Goal: Task Accomplishment & Management: Manage account settings

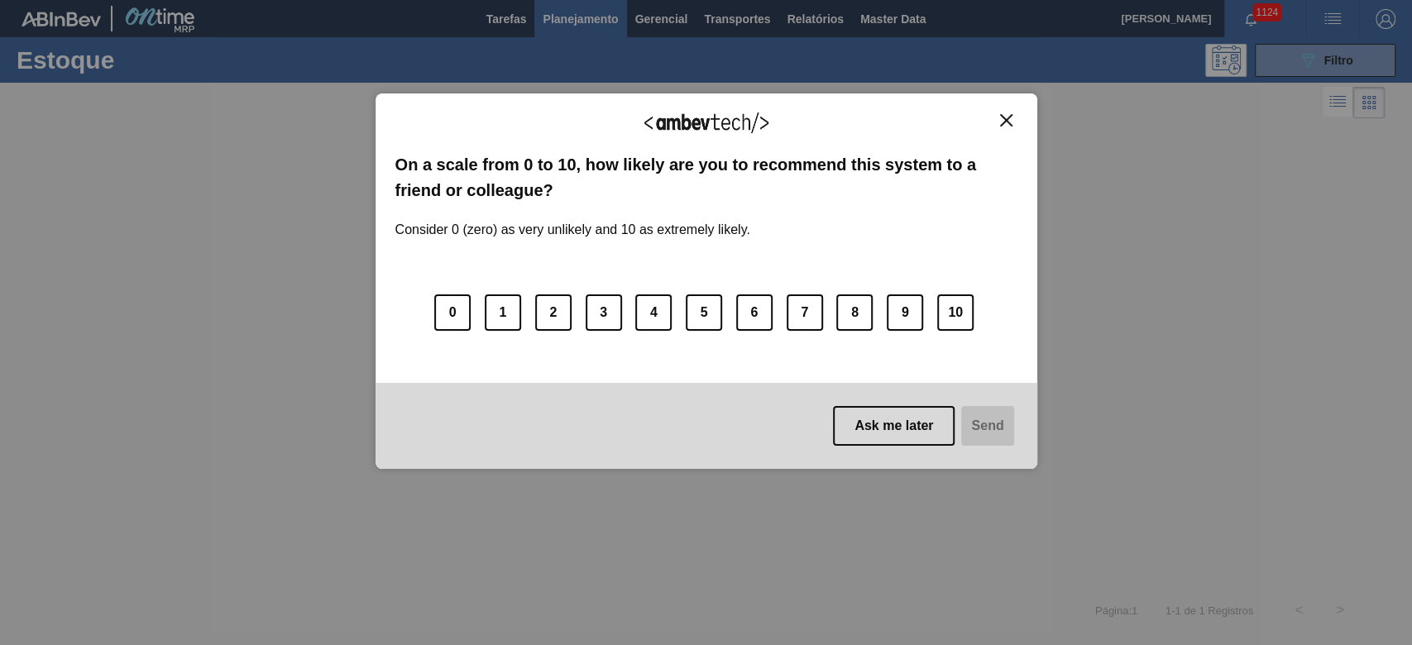
click at [961, 117] on img "Close" at bounding box center [1006, 120] width 12 height 12
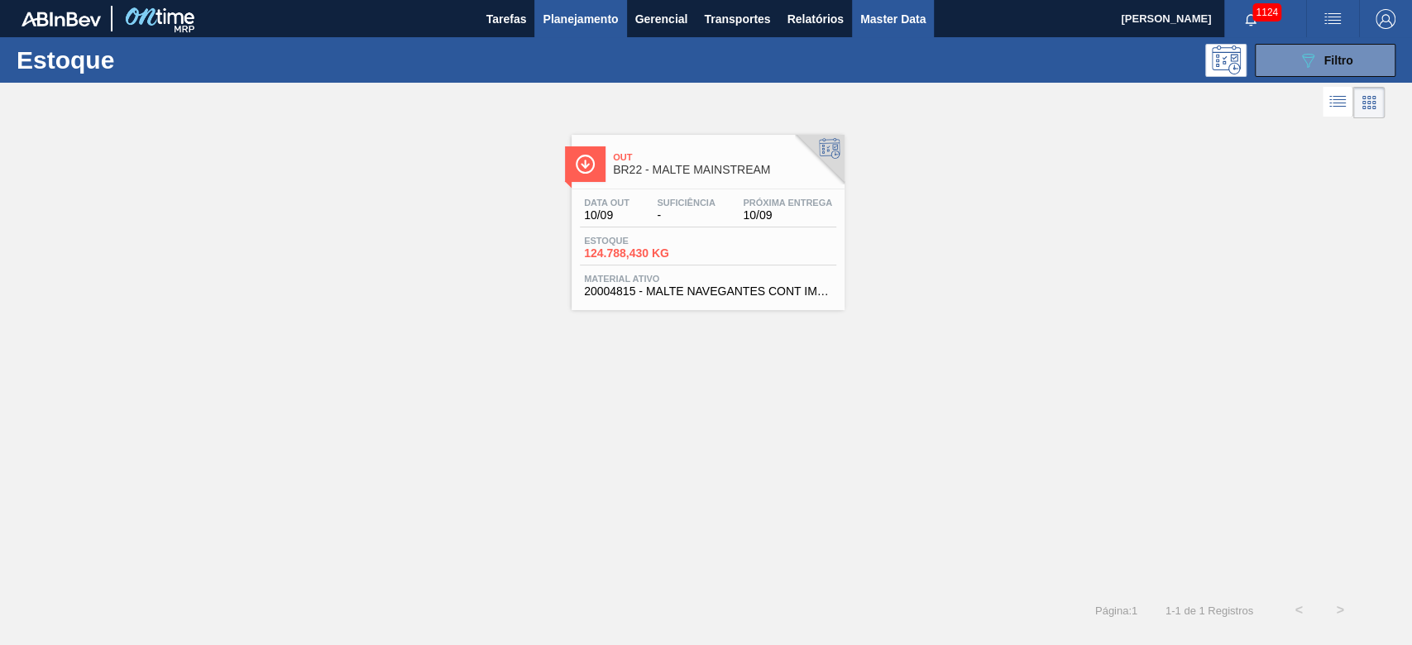
click at [889, 15] on span "Master Data" at bounding box center [892, 19] width 65 height 20
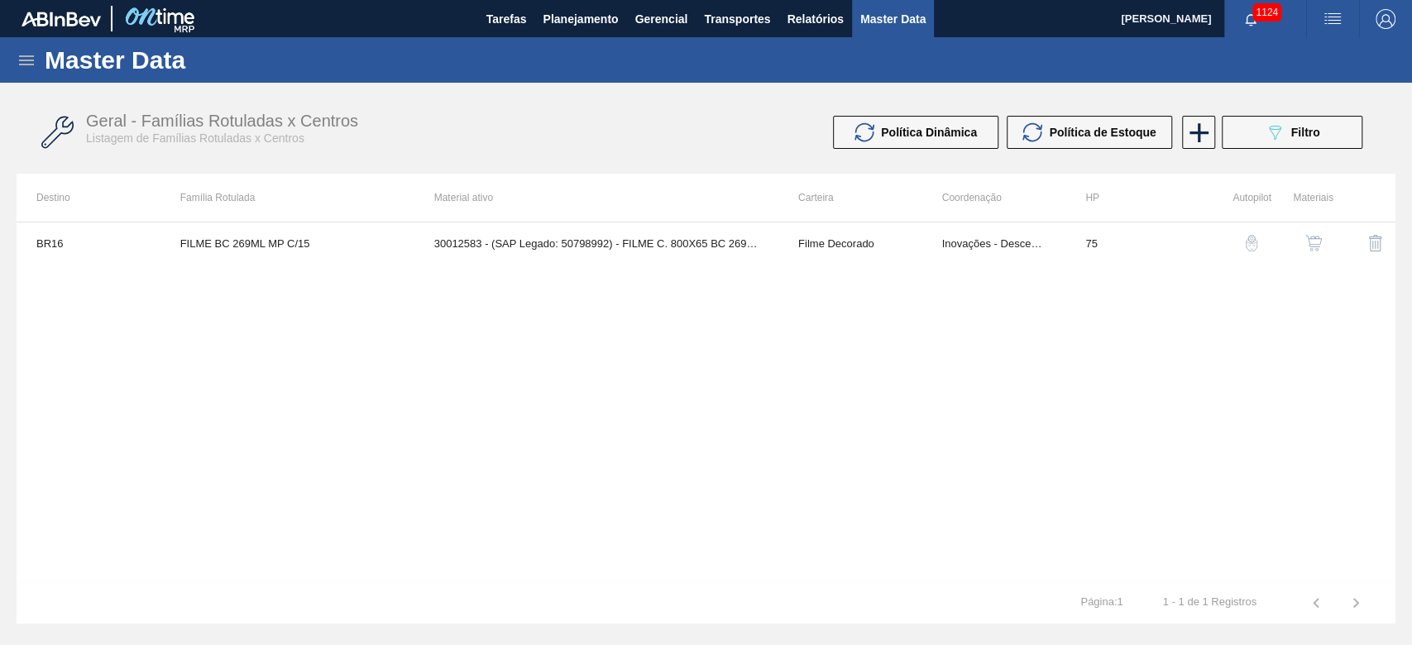
click at [26, 64] on icon at bounding box center [26, 60] width 15 height 10
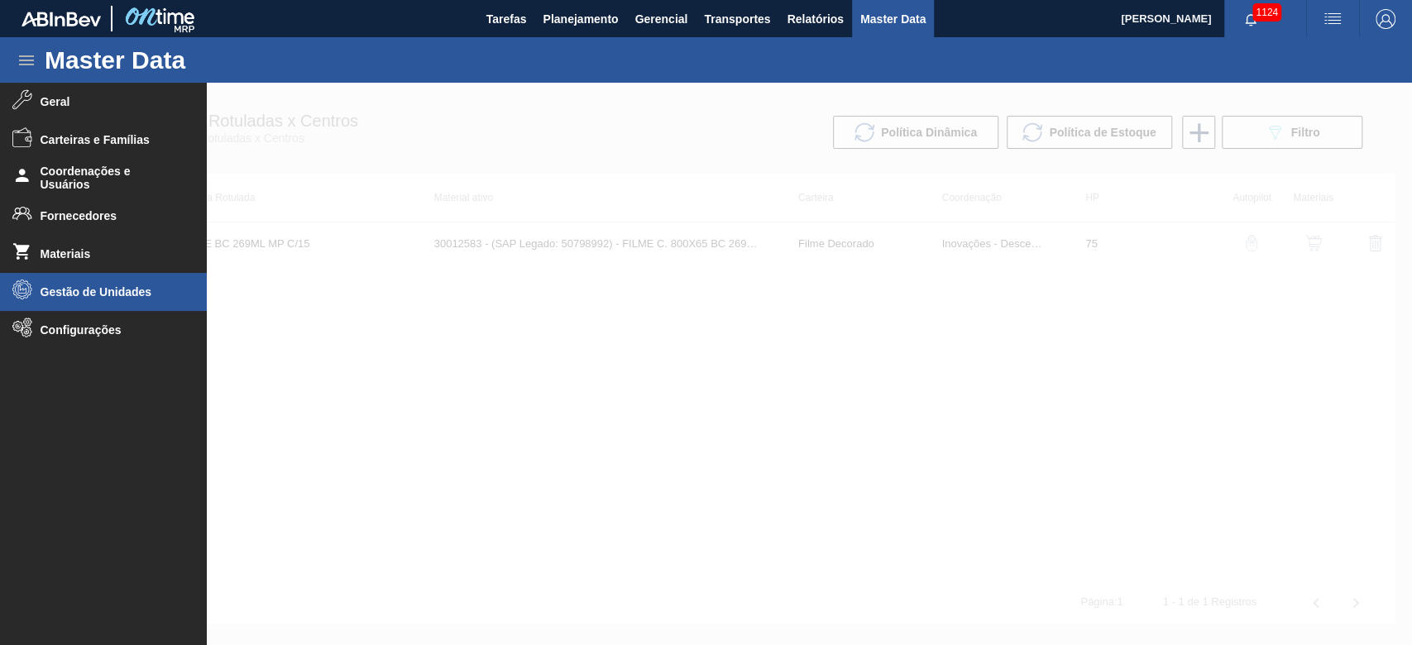
click at [57, 283] on li "Gestão de Unidades" at bounding box center [103, 292] width 207 height 38
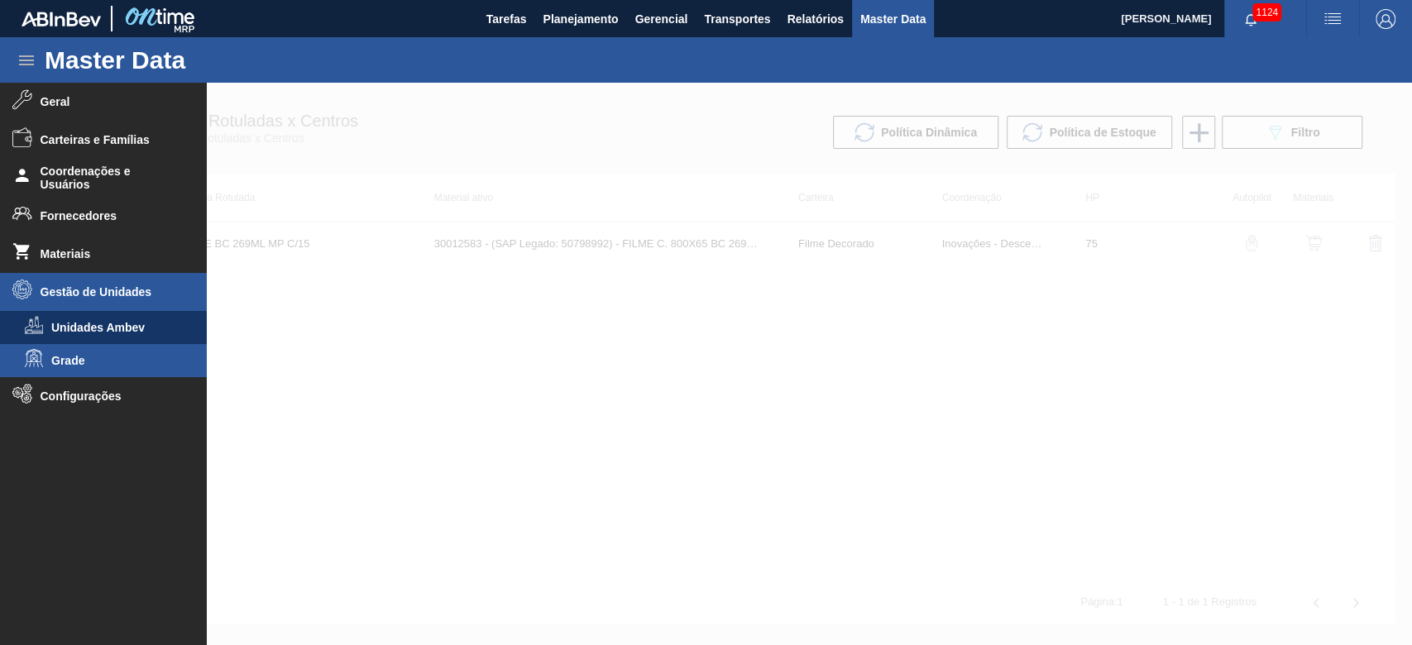
click at [64, 361] on span "Grade" at bounding box center [114, 360] width 127 height 13
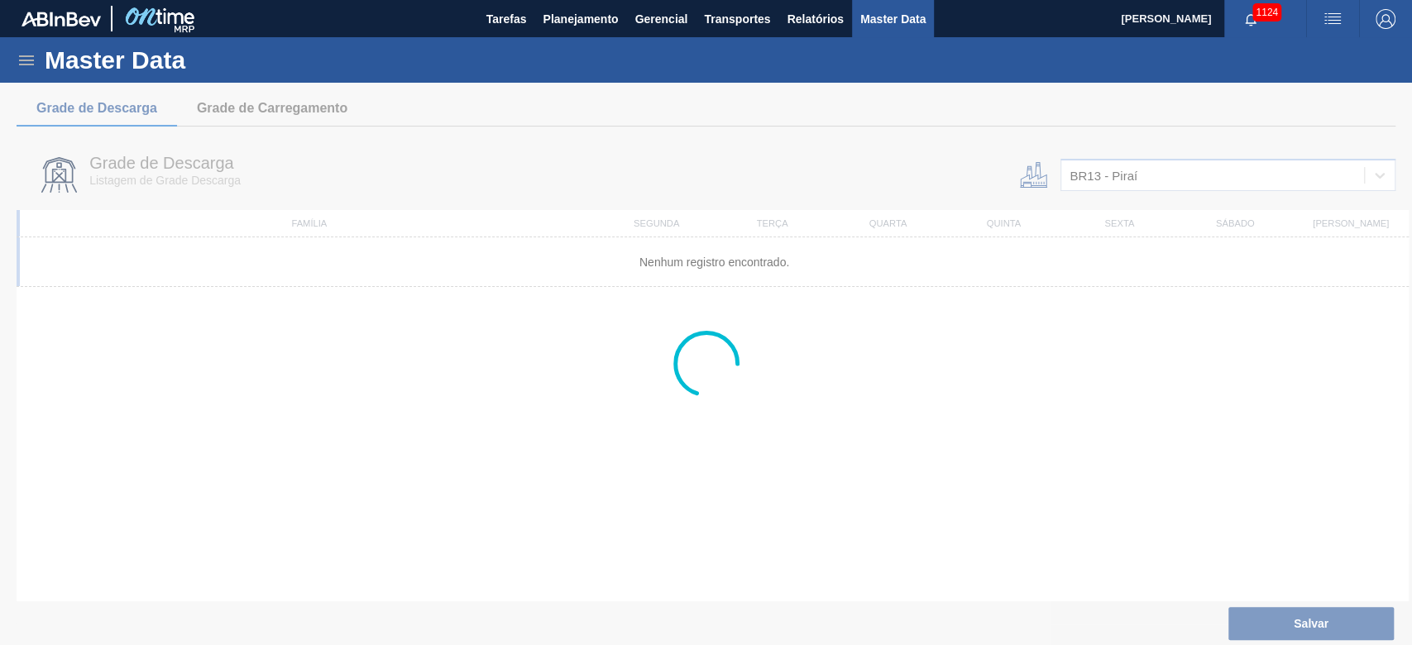
click at [961, 182] on div at bounding box center [706, 364] width 1412 height 562
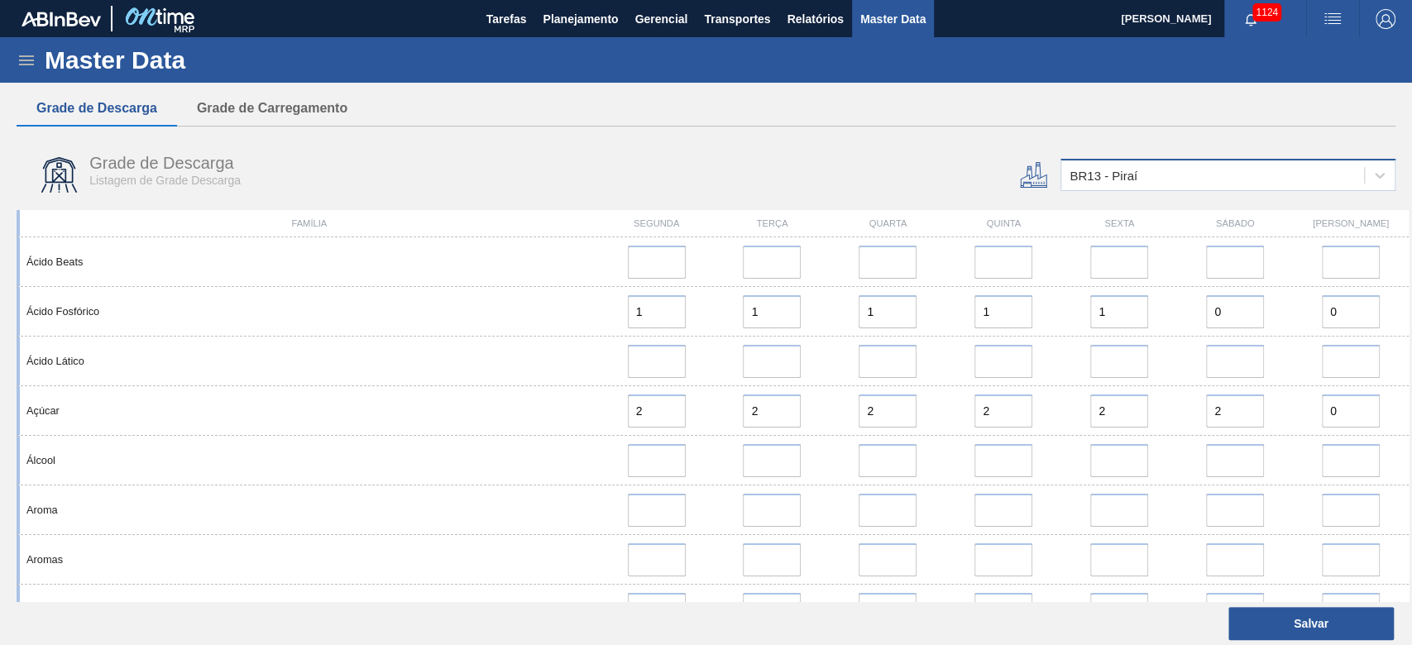
click at [961, 177] on div "BR13 - Piraí" at bounding box center [1103, 176] width 68 height 14
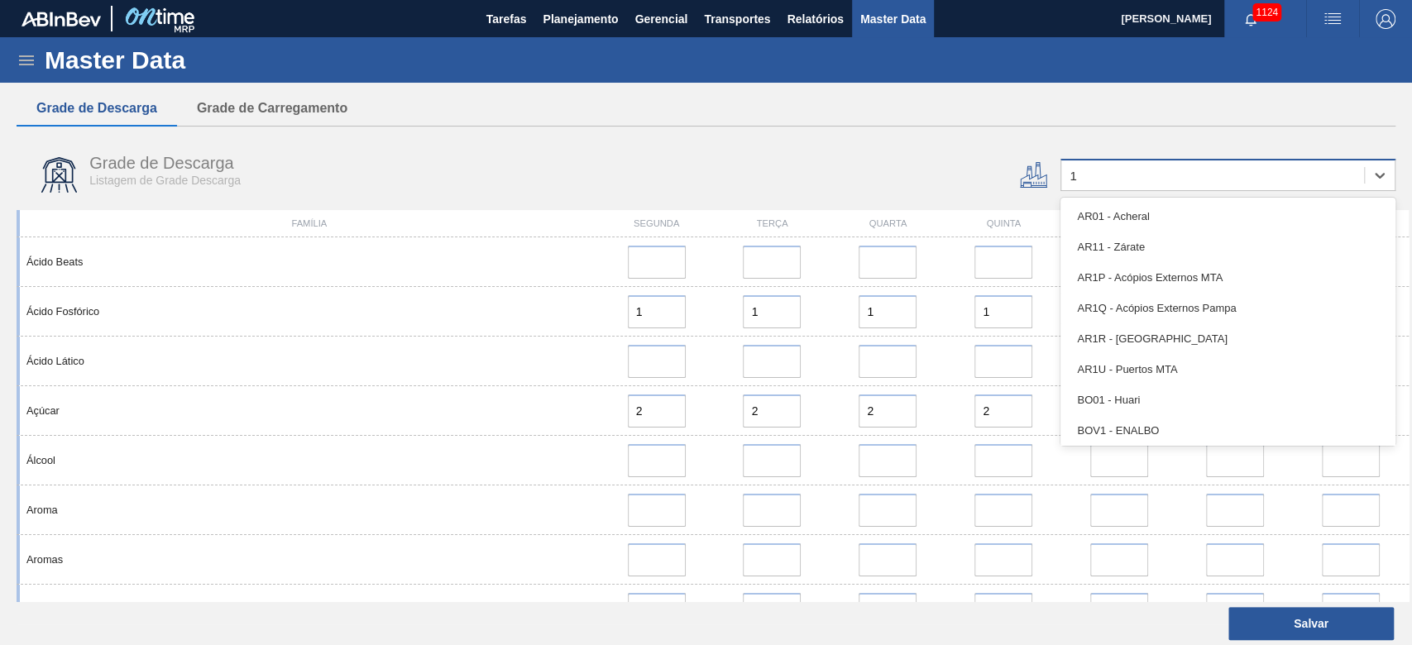
type input "16"
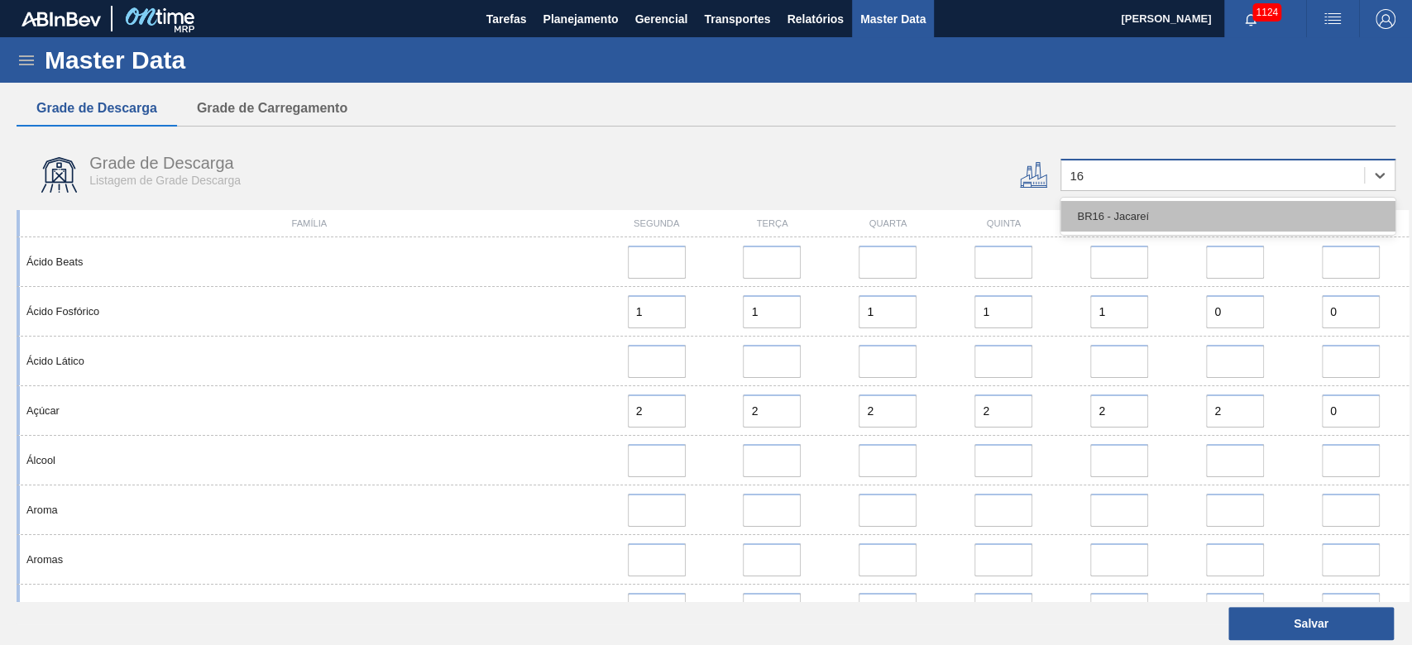
click at [961, 210] on div "BR16 - Jacareí" at bounding box center [1227, 216] width 335 height 31
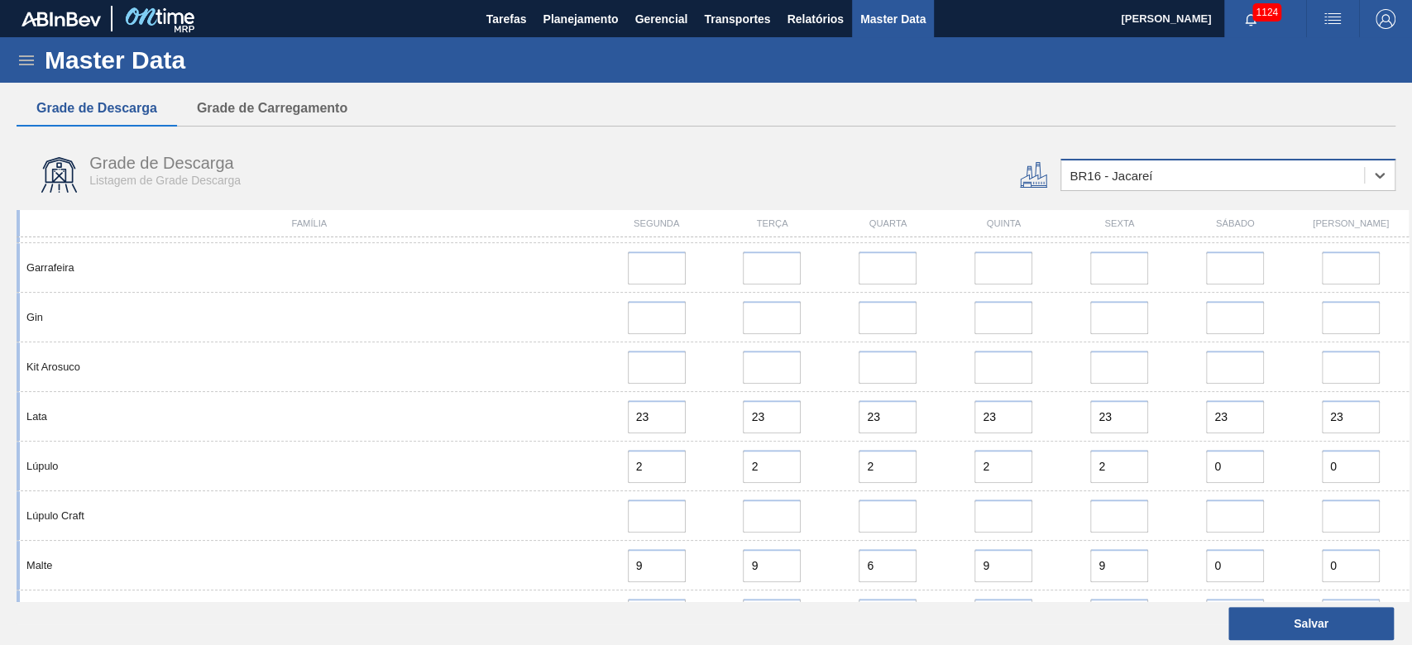
scroll to position [1212, 0]
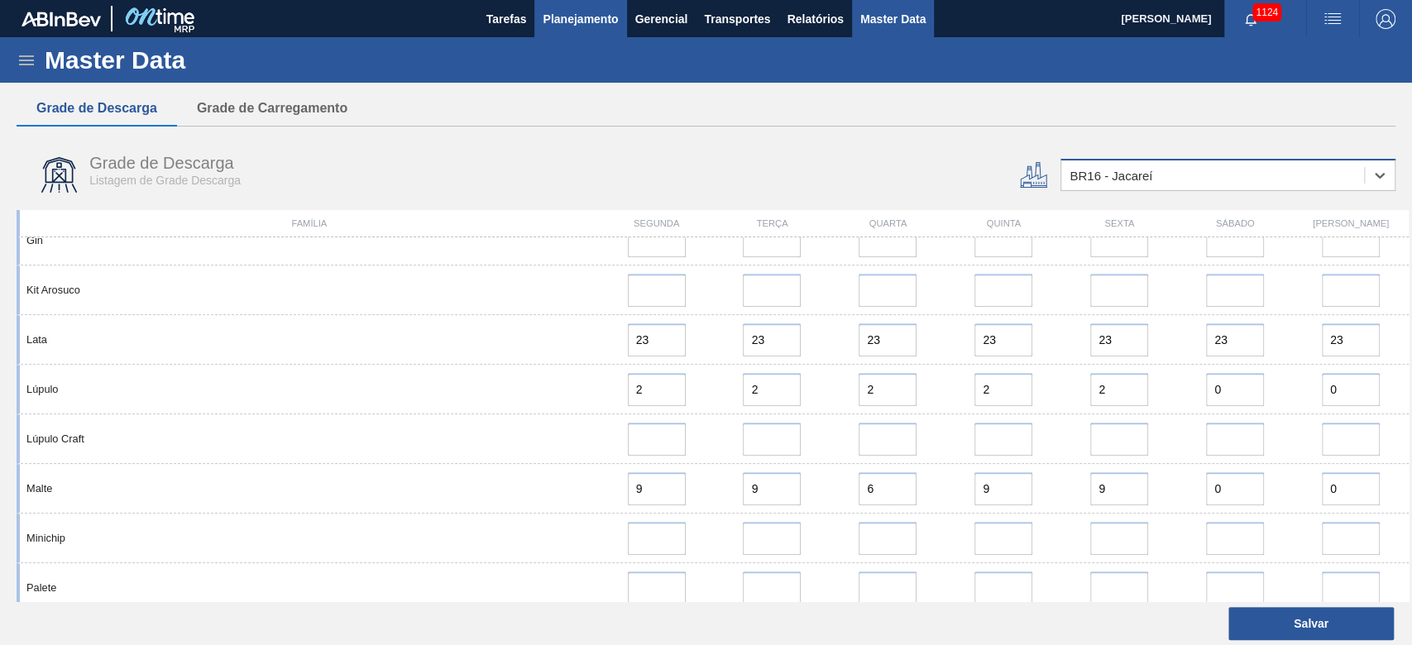
click at [561, 16] on span "Planejamento" at bounding box center [579, 19] width 75 height 20
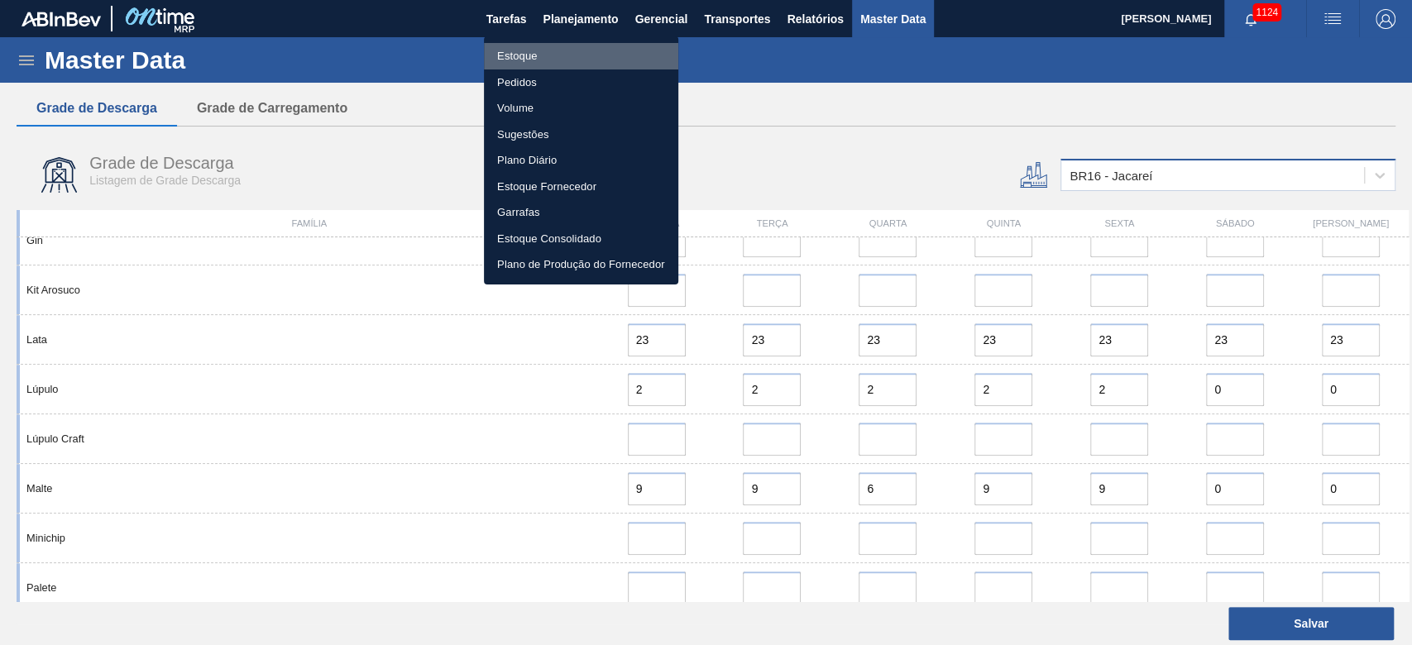
click at [509, 54] on li "Estoque" at bounding box center [581, 56] width 194 height 26
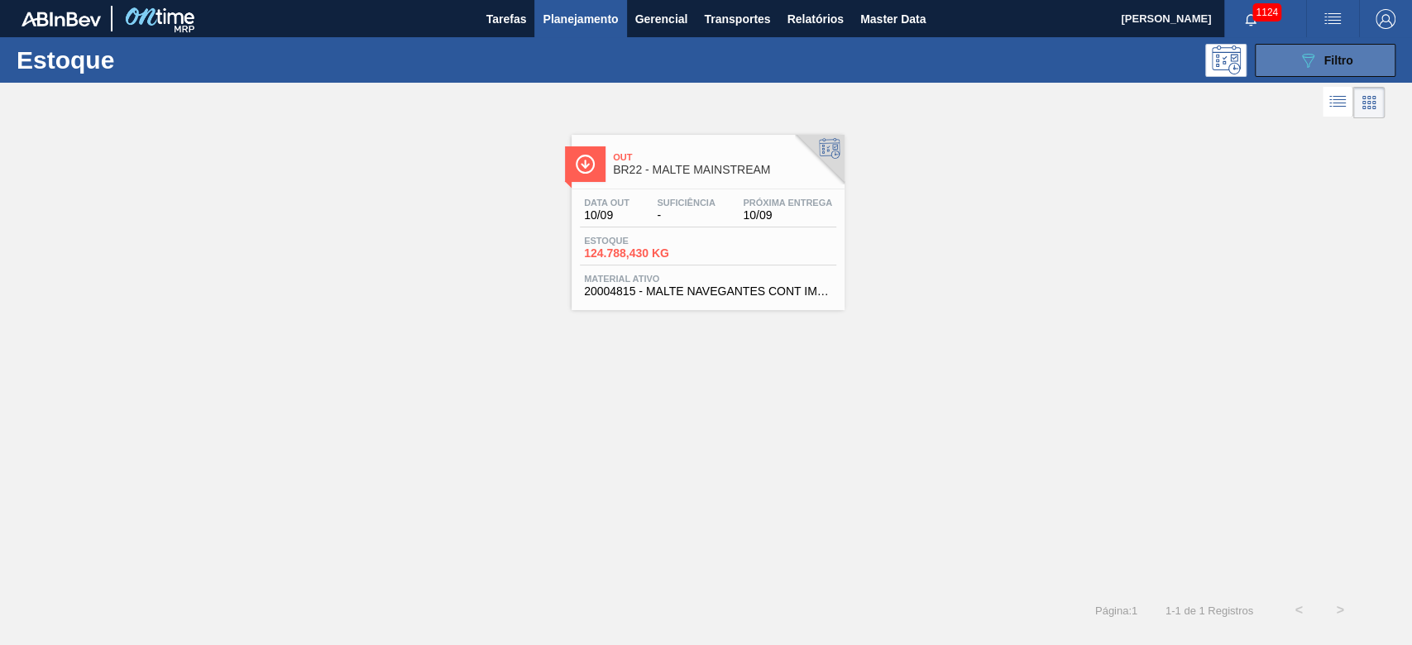
click at [961, 70] on button "089F7B8B-B2A5-4AFE-B5C0-19BA573D28AC Filtro" at bounding box center [1324, 60] width 141 height 33
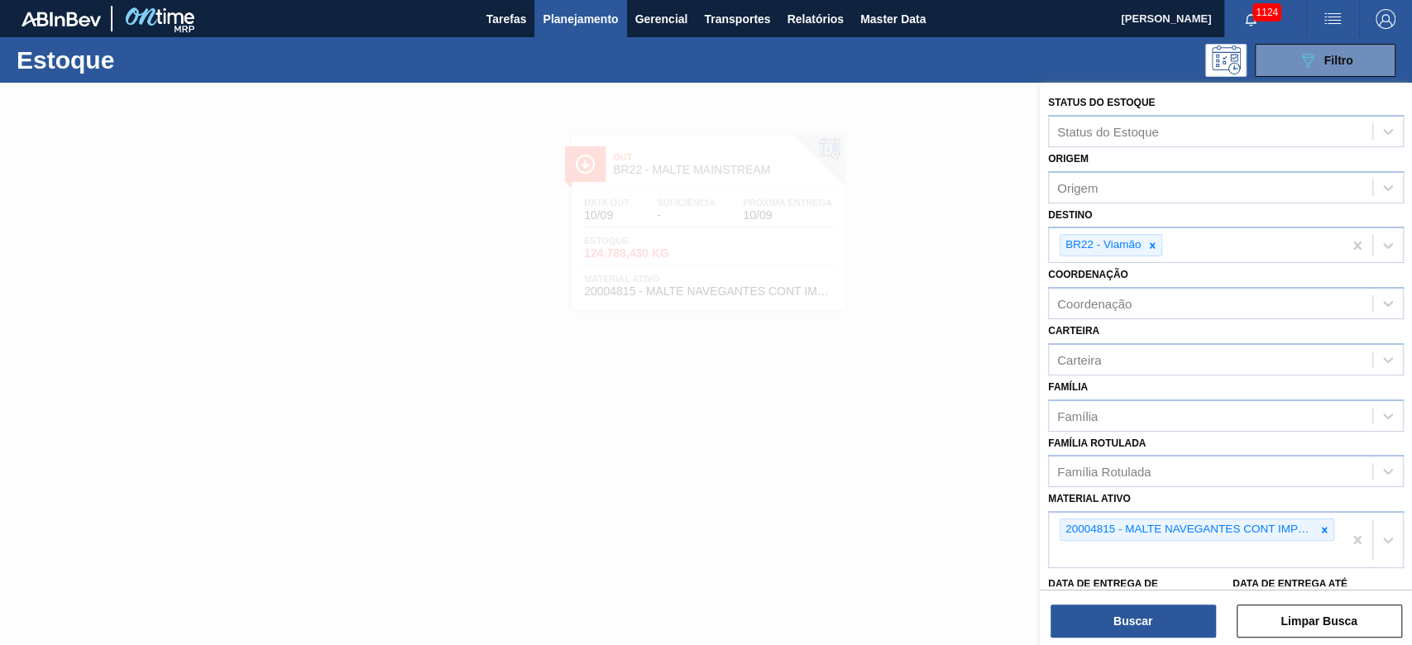
drag, startPoint x: 313, startPoint y: 333, endPoint x: 335, endPoint y: 325, distance: 23.8
click at [330, 327] on div at bounding box center [706, 405] width 1412 height 645
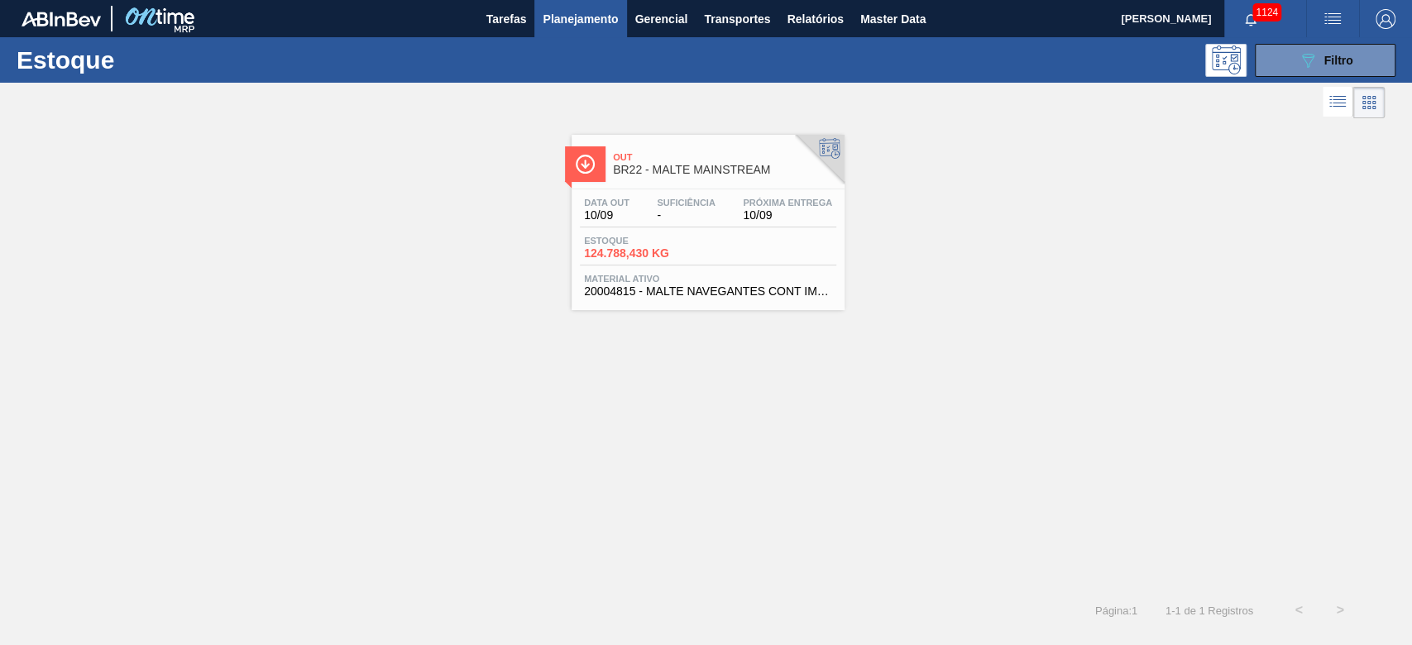
click at [585, 17] on span "Planejamento" at bounding box center [579, 19] width 75 height 20
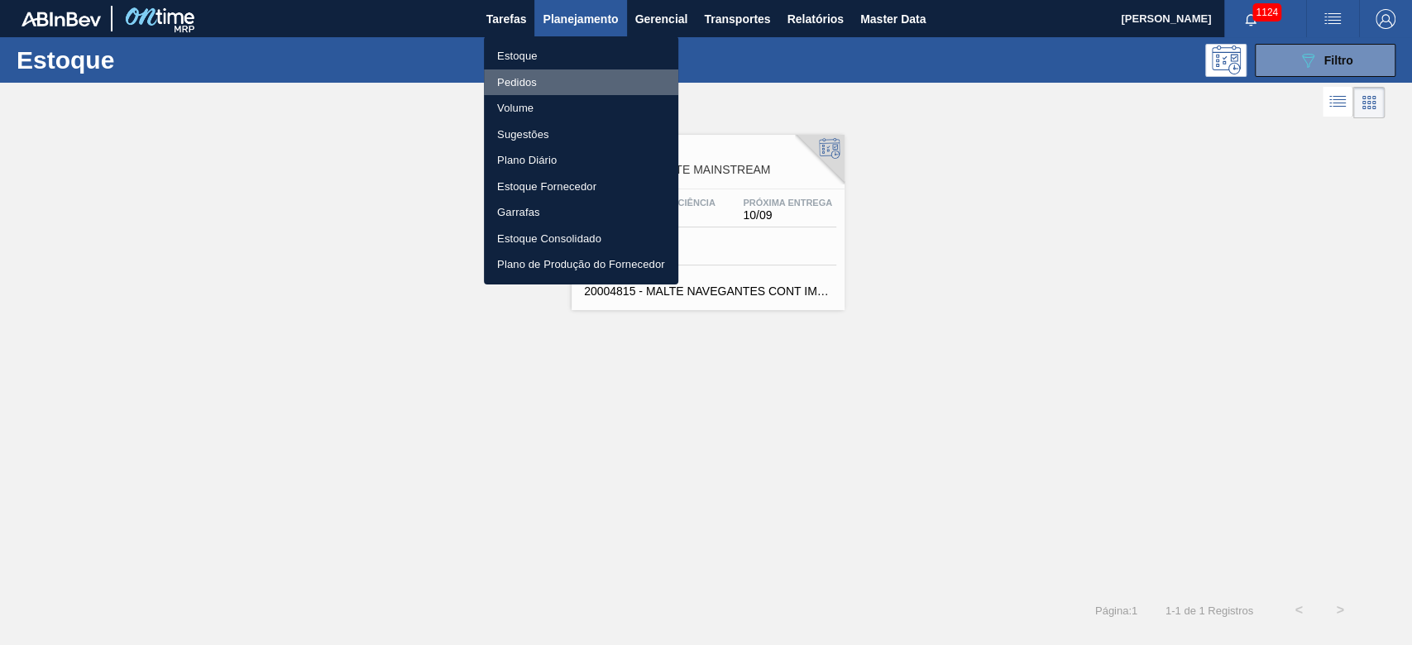
click at [522, 84] on li "Pedidos" at bounding box center [581, 82] width 194 height 26
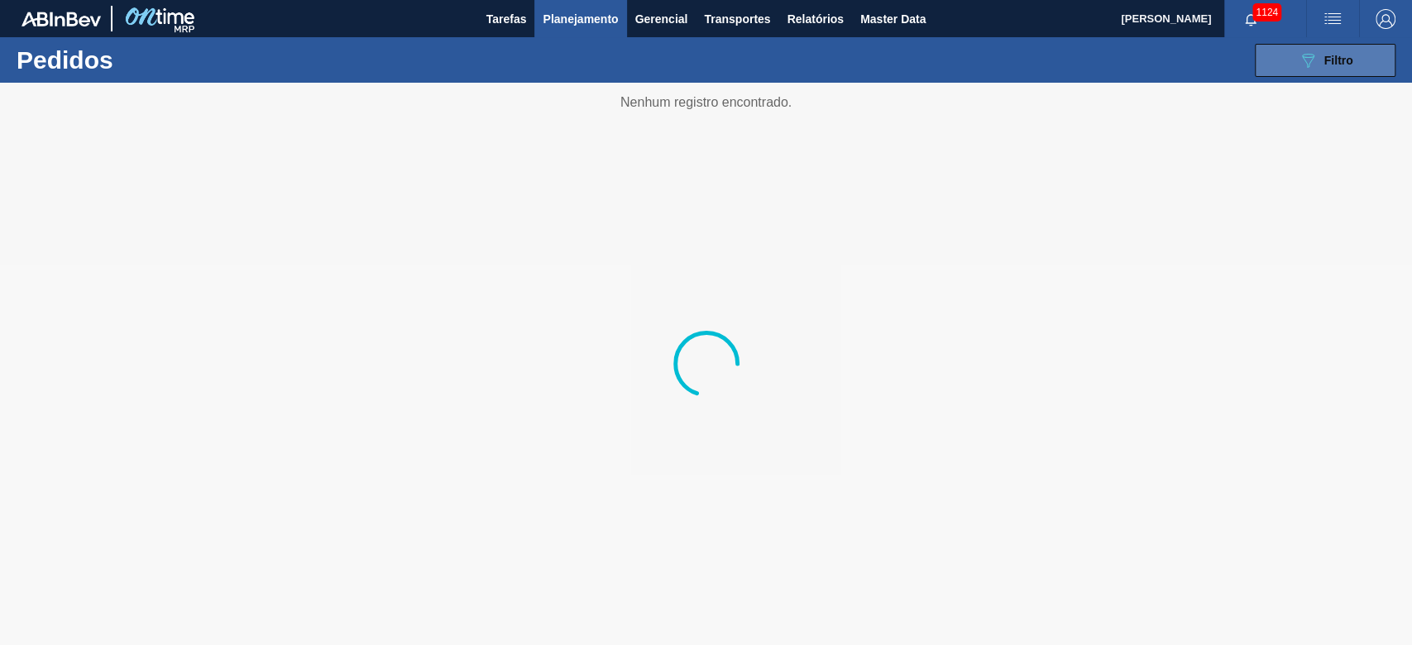
click at [961, 64] on div "089F7B8B-B2A5-4AFE-B5C0-19BA573D28AC Filtro" at bounding box center [1324, 60] width 55 height 20
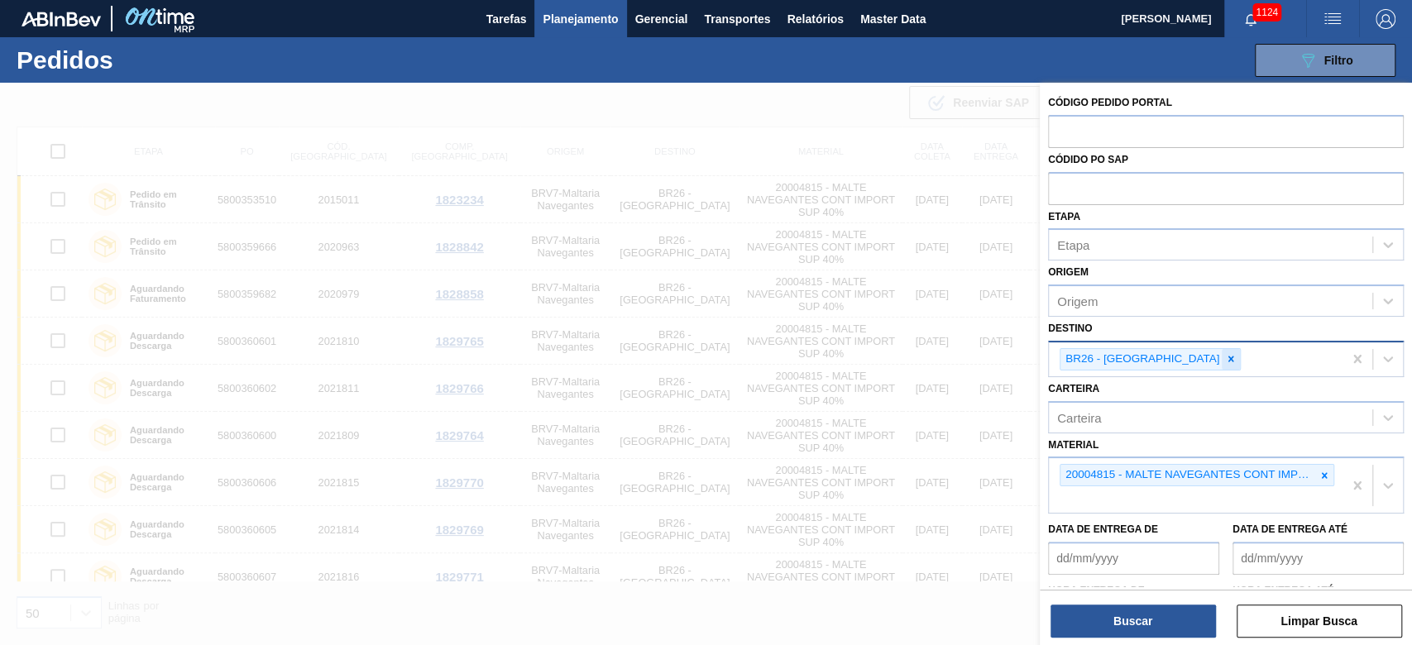
click at [961, 361] on icon at bounding box center [1231, 359] width 12 height 12
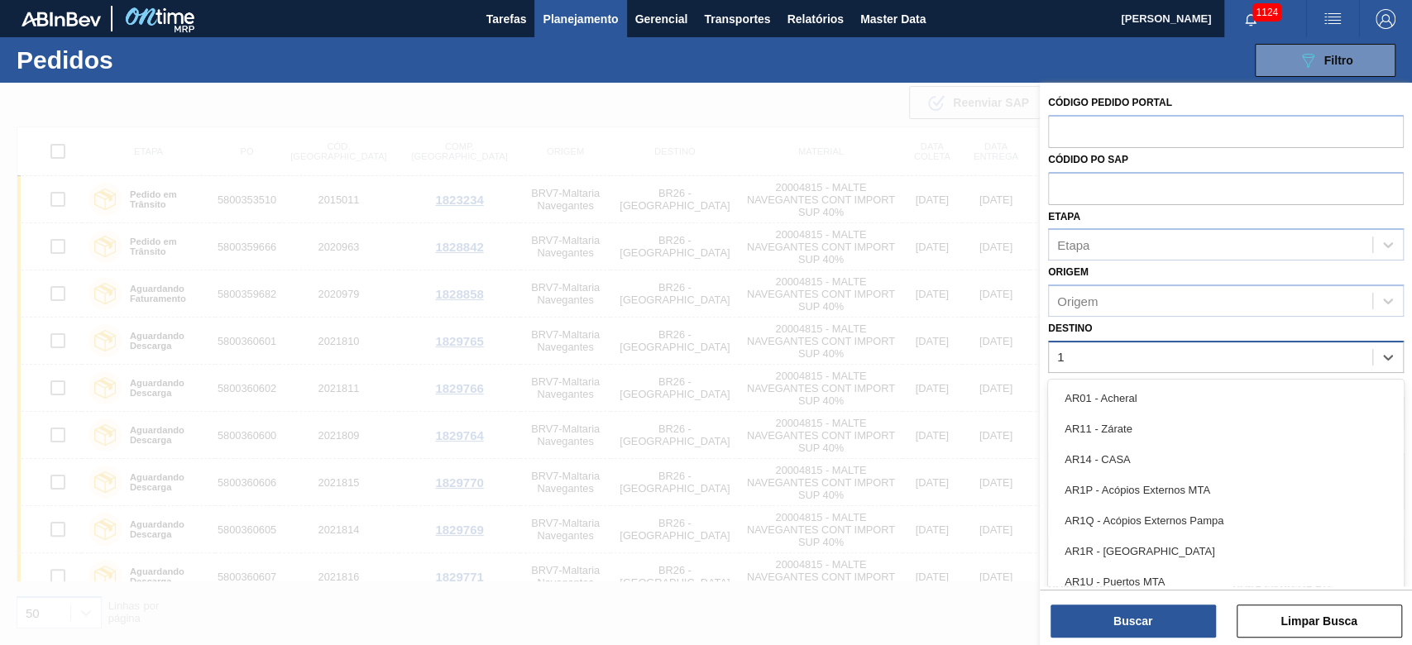
type input "19"
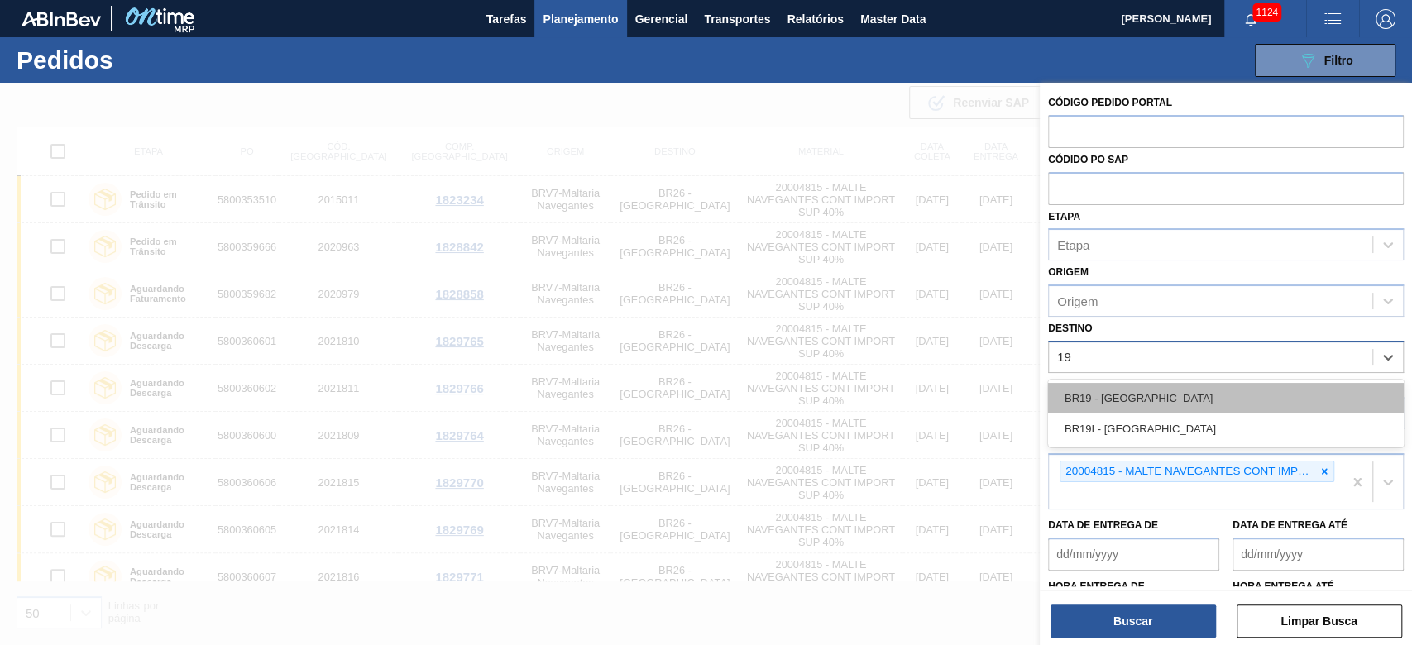
click at [961, 399] on div "BR19 - [GEOGRAPHIC_DATA]" at bounding box center [1226, 398] width 356 height 31
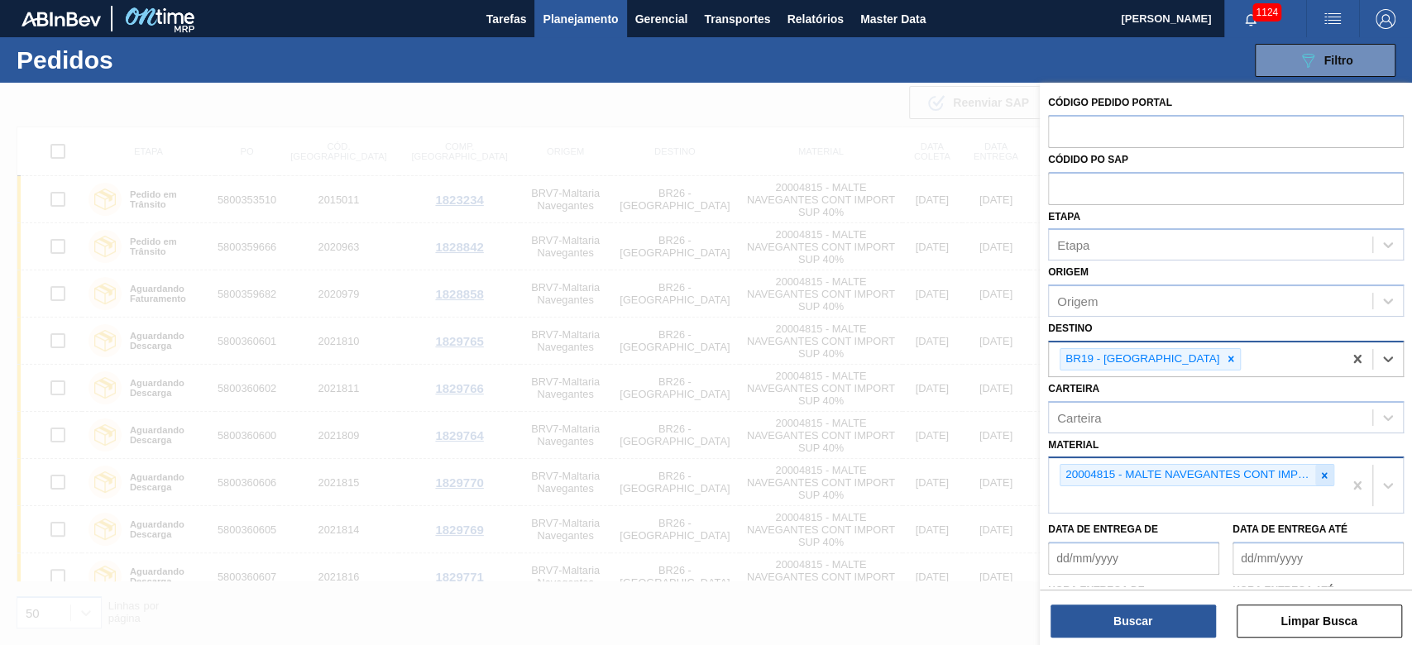
click at [961, 439] on div at bounding box center [1324, 475] width 18 height 21
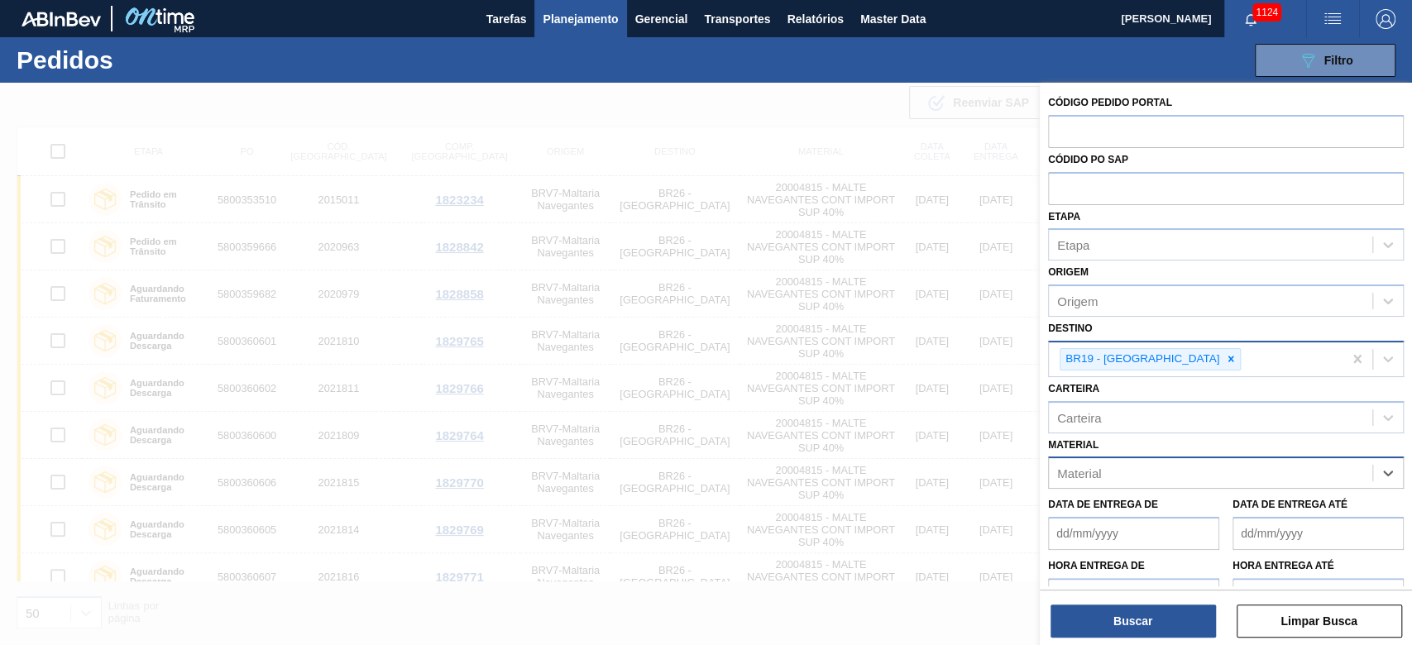
paste input "30030802"
type input "30030802"
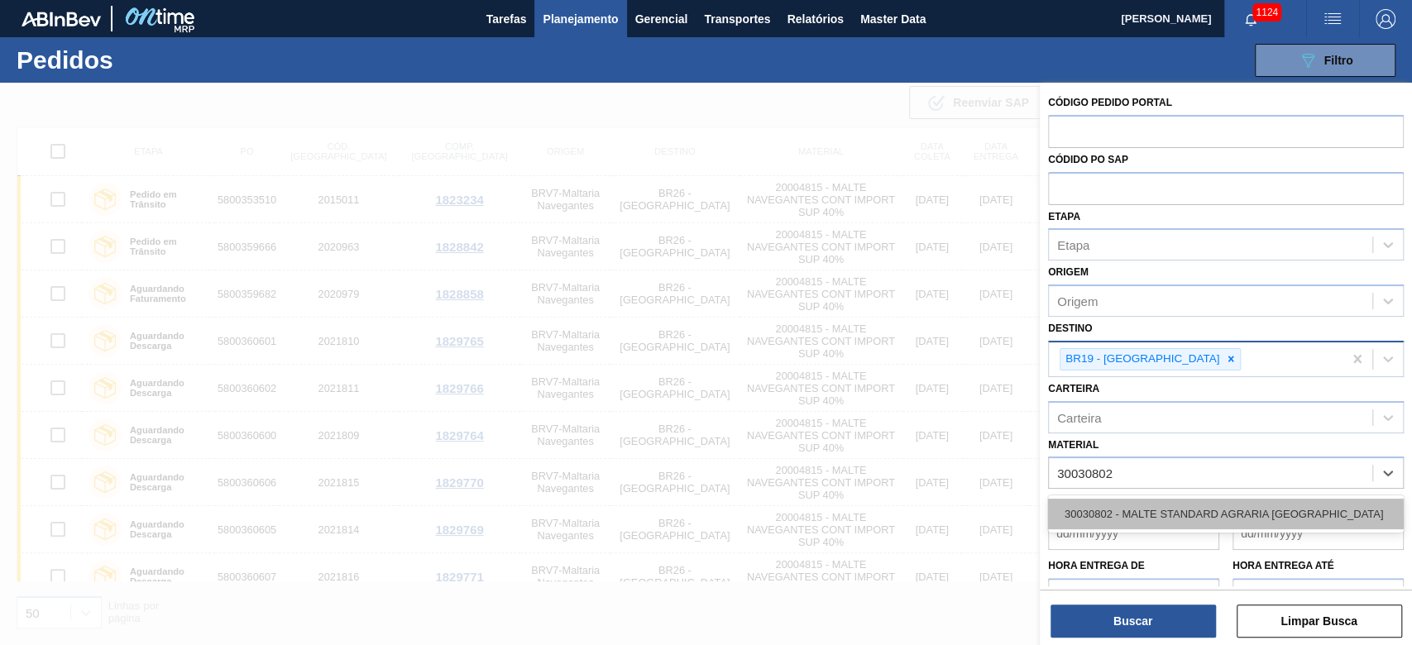
click at [961, 439] on div "30030802 - MALTE STANDARD AGRARIA [GEOGRAPHIC_DATA]" at bounding box center [1226, 514] width 356 height 31
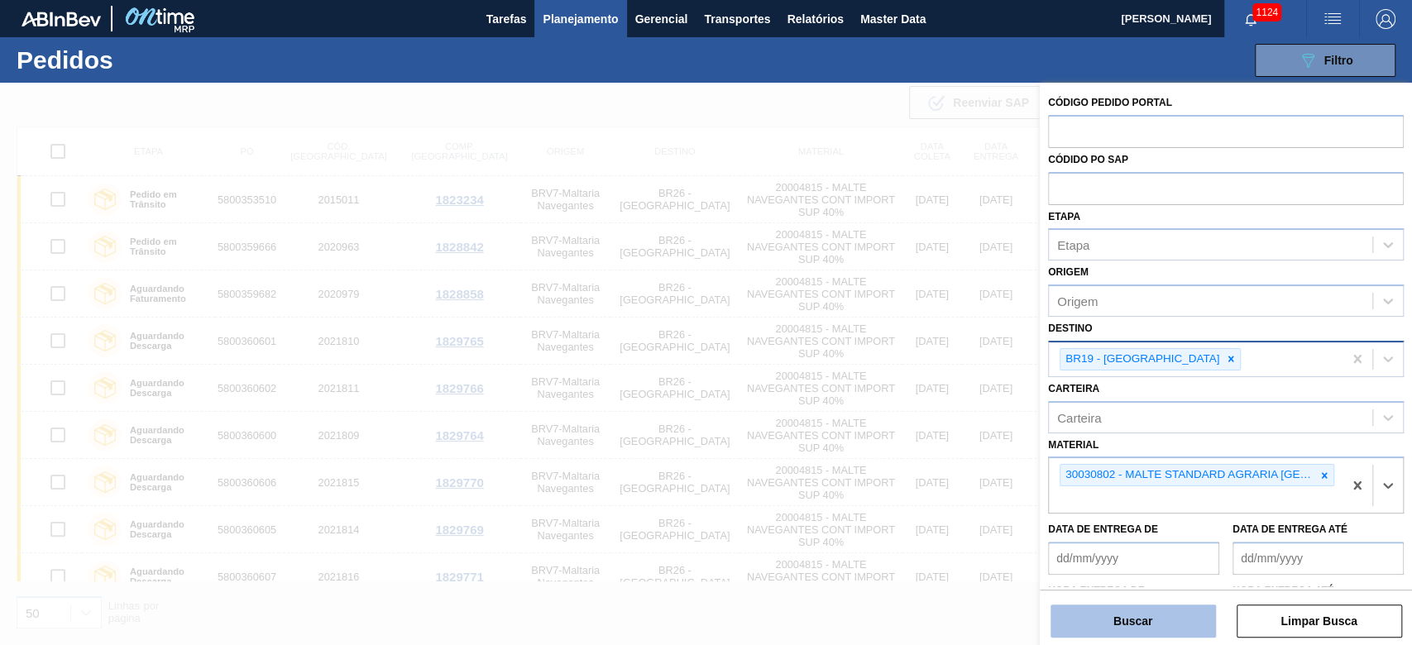
click at [961, 439] on button "Buscar" at bounding box center [1132, 620] width 165 height 33
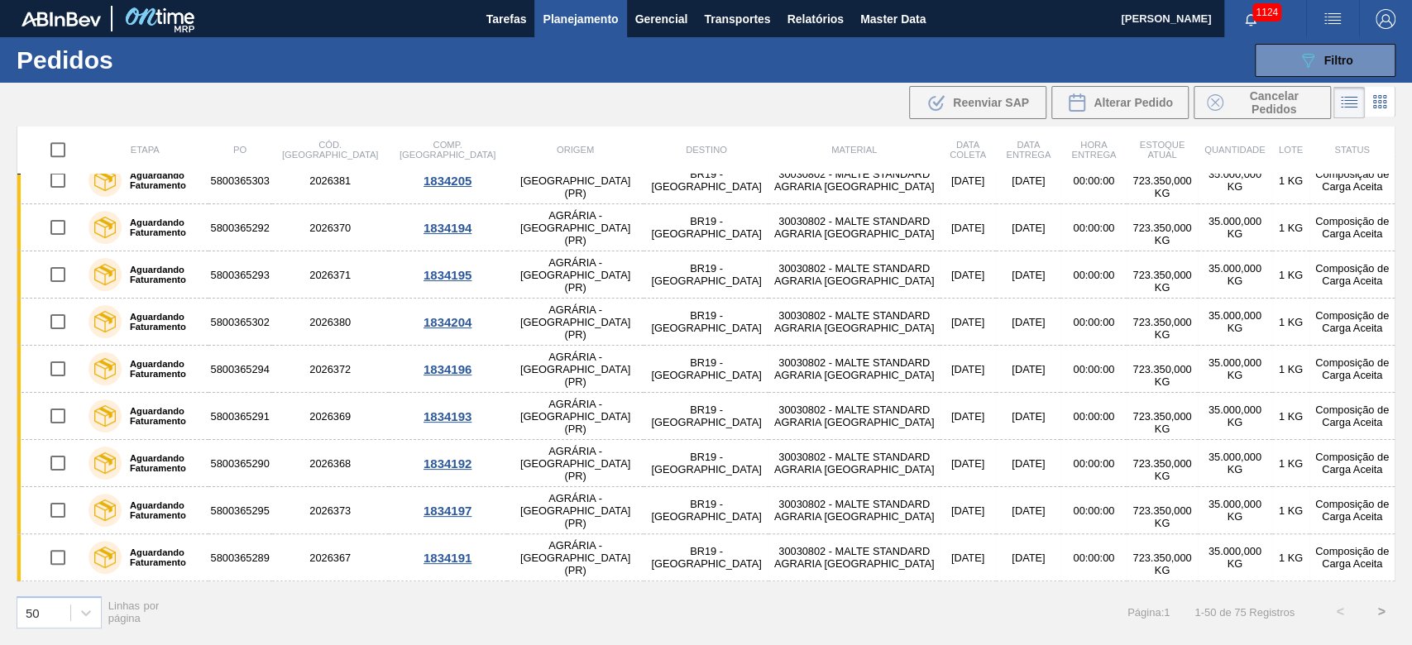
scroll to position [1946, 0]
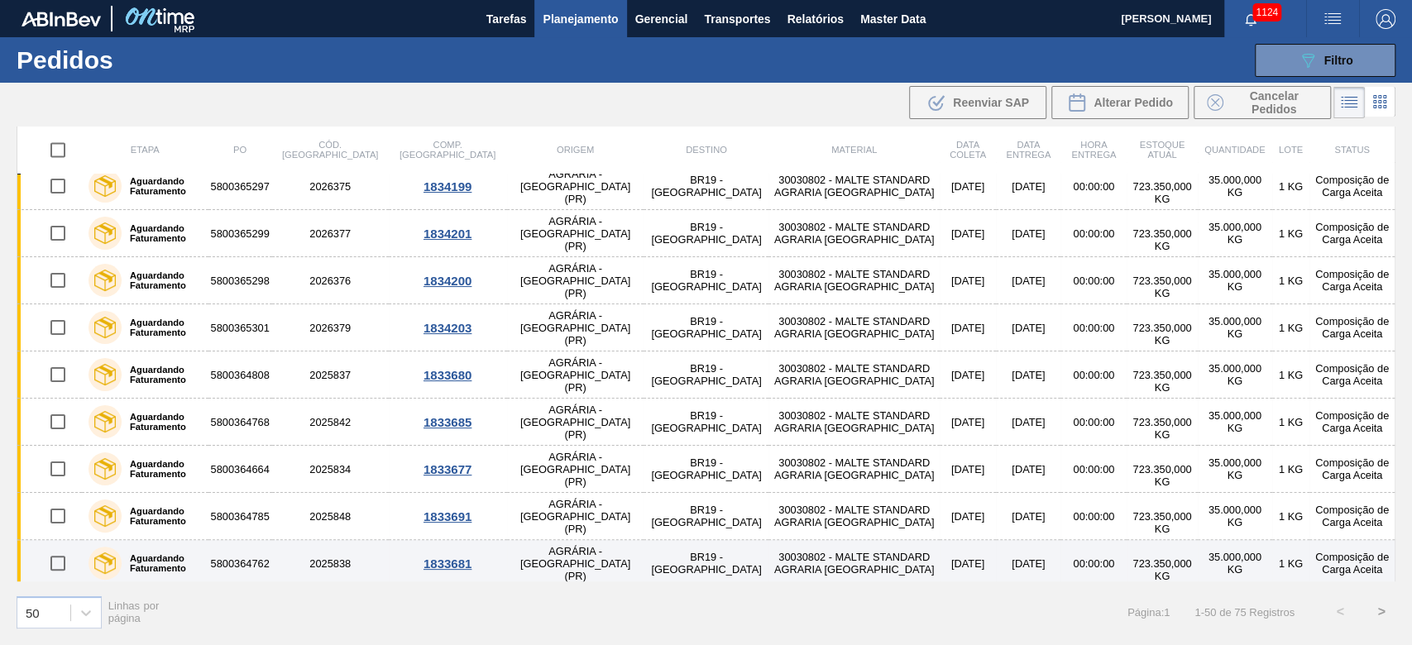
click at [59, 439] on input "checkbox" at bounding box center [58, 563] width 35 height 35
checkbox input "true"
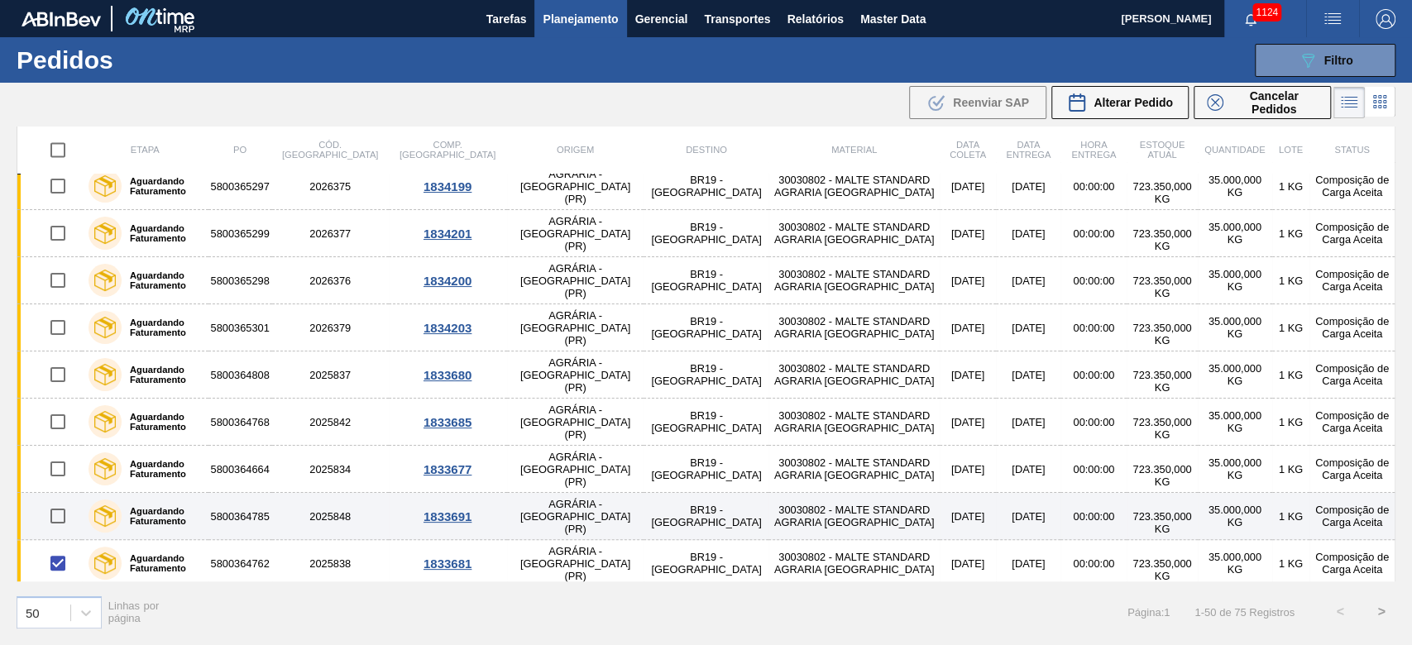
click at [53, 439] on input "checkbox" at bounding box center [58, 516] width 35 height 35
checkbox input "true"
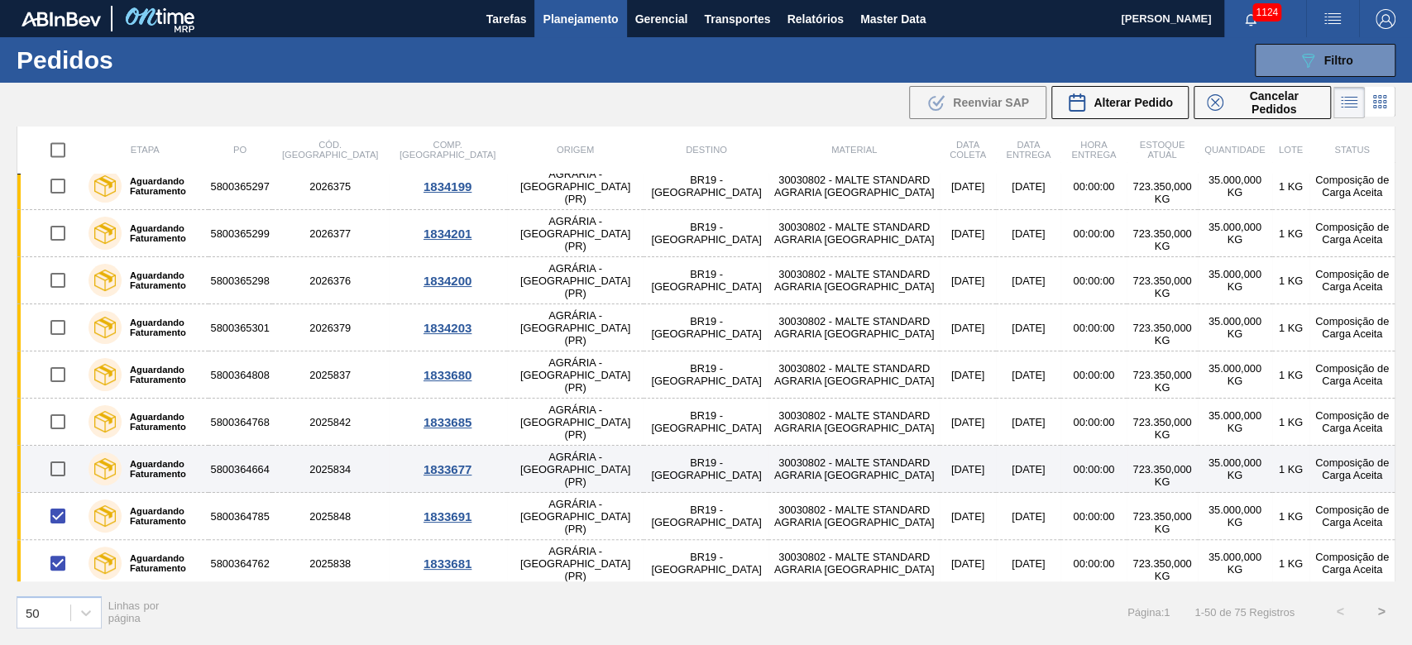
drag, startPoint x: 56, startPoint y: 466, endPoint x: 55, endPoint y: 456, distance: 10.8
click at [57, 439] on input "checkbox" at bounding box center [58, 468] width 35 height 35
checkbox input "true"
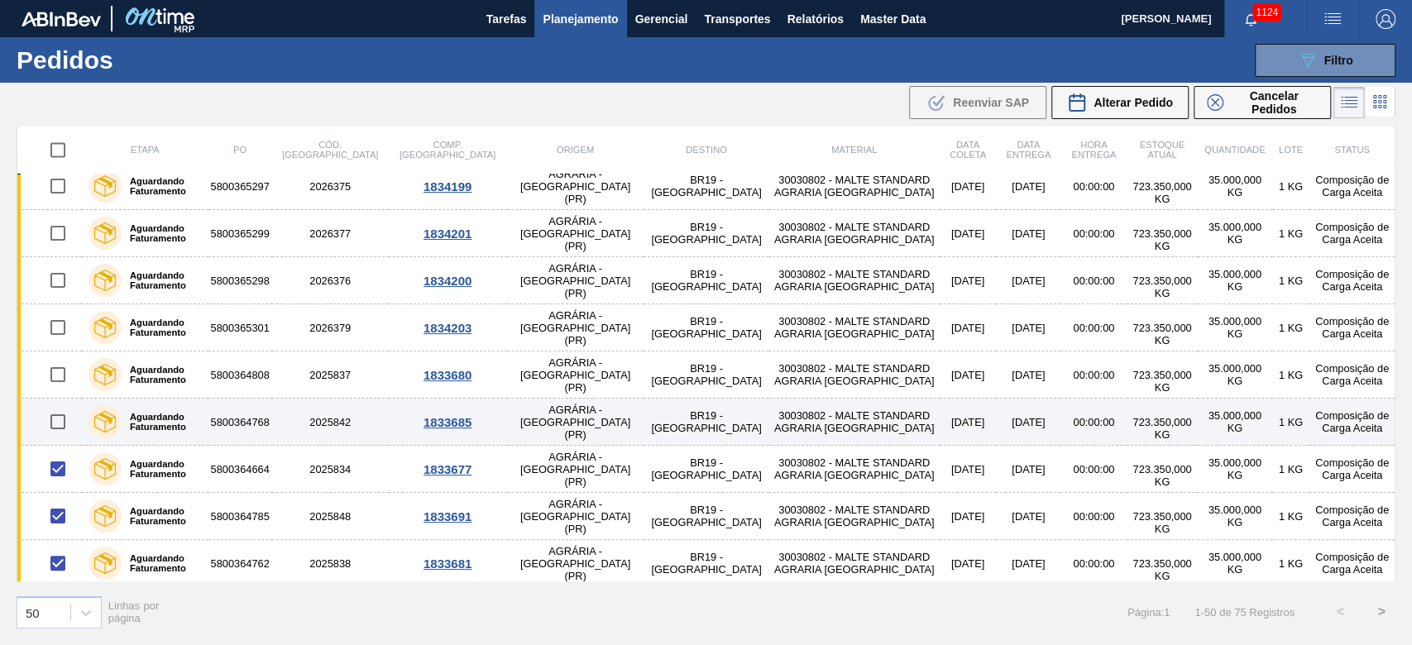
click at [55, 417] on input "checkbox" at bounding box center [58, 421] width 35 height 35
checkbox input "true"
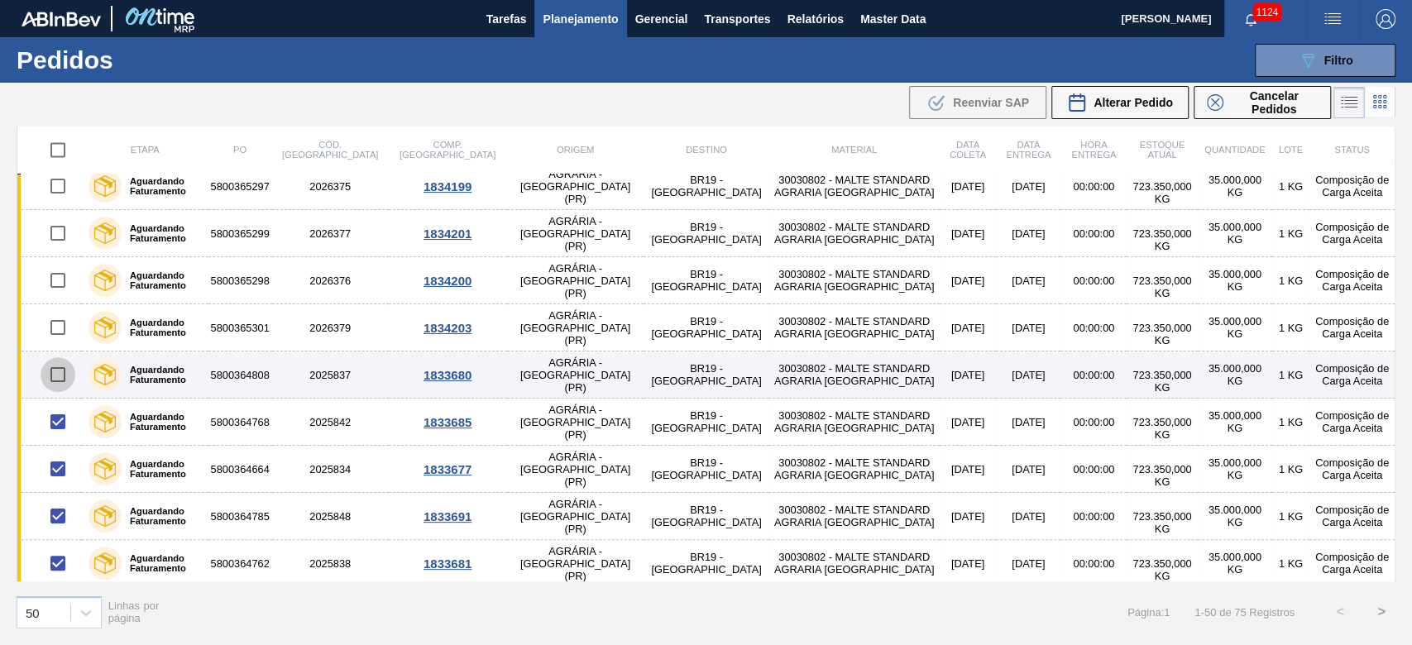
click at [53, 369] on input "checkbox" at bounding box center [58, 374] width 35 height 35
checkbox input "true"
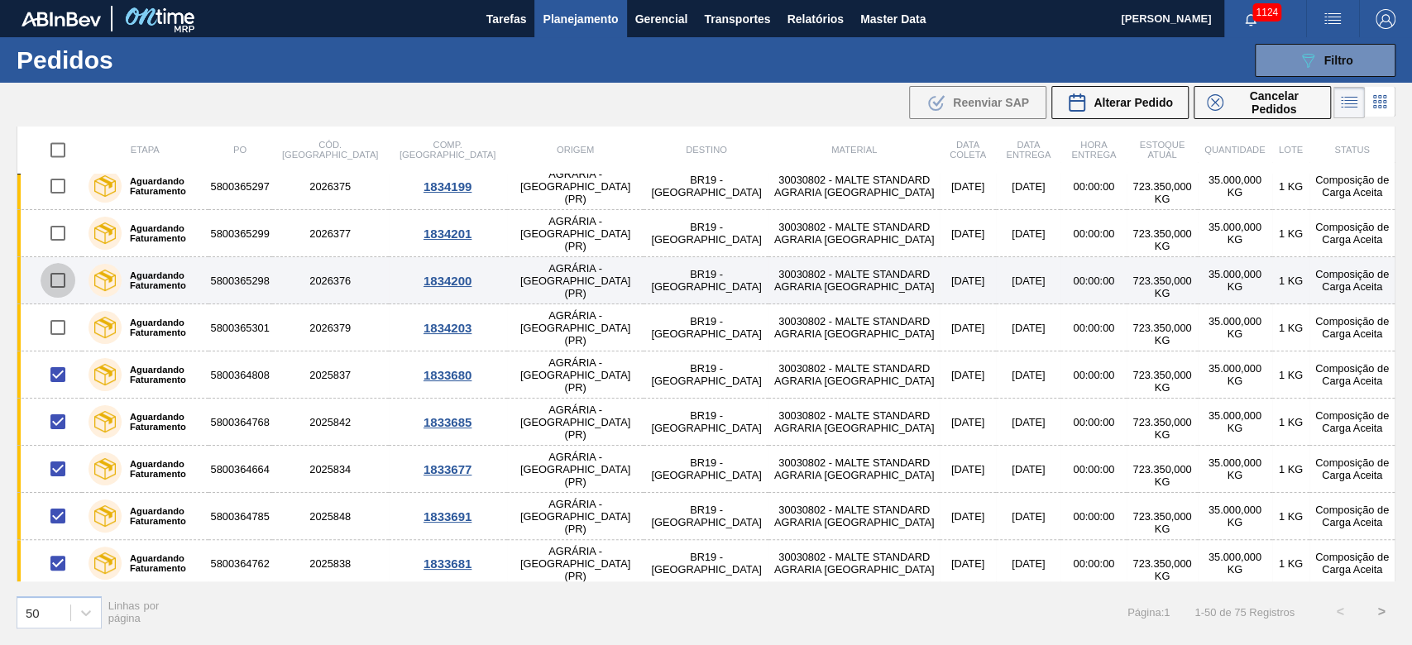
click at [57, 268] on input "checkbox" at bounding box center [58, 280] width 35 height 35
checkbox input "true"
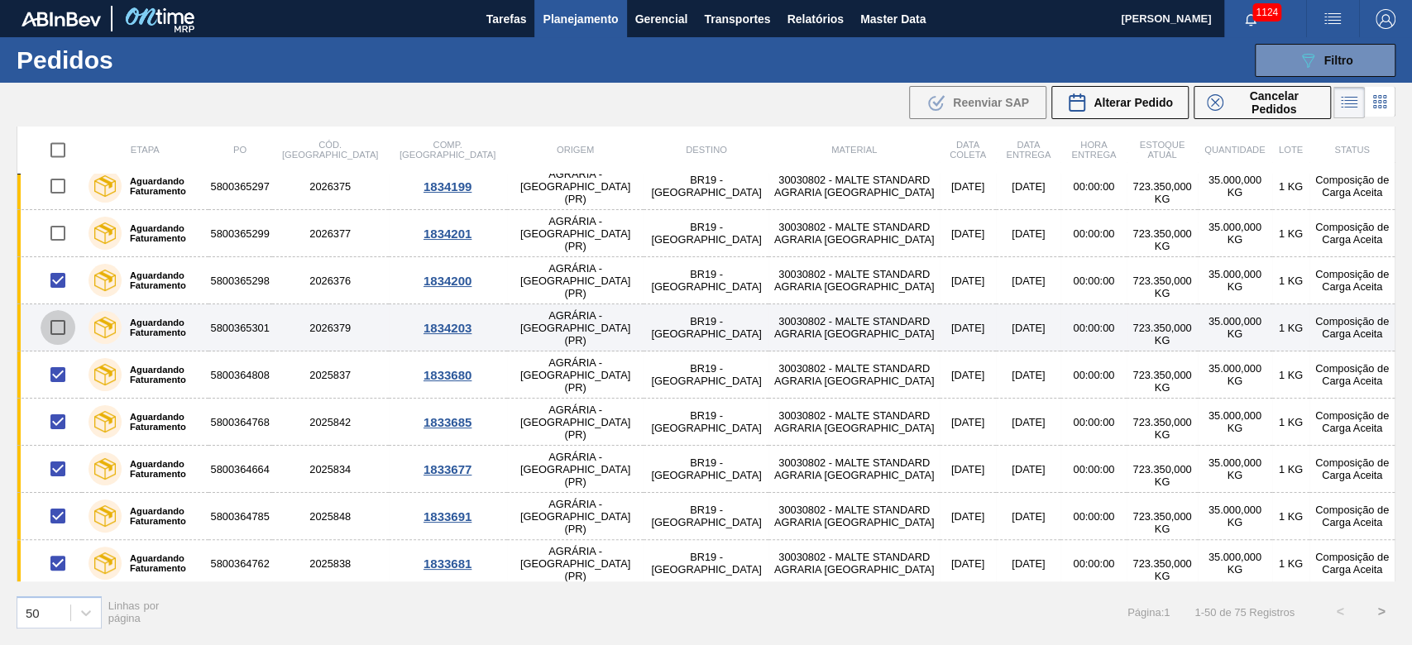
click at [57, 324] on input "checkbox" at bounding box center [58, 327] width 35 height 35
checkbox input "true"
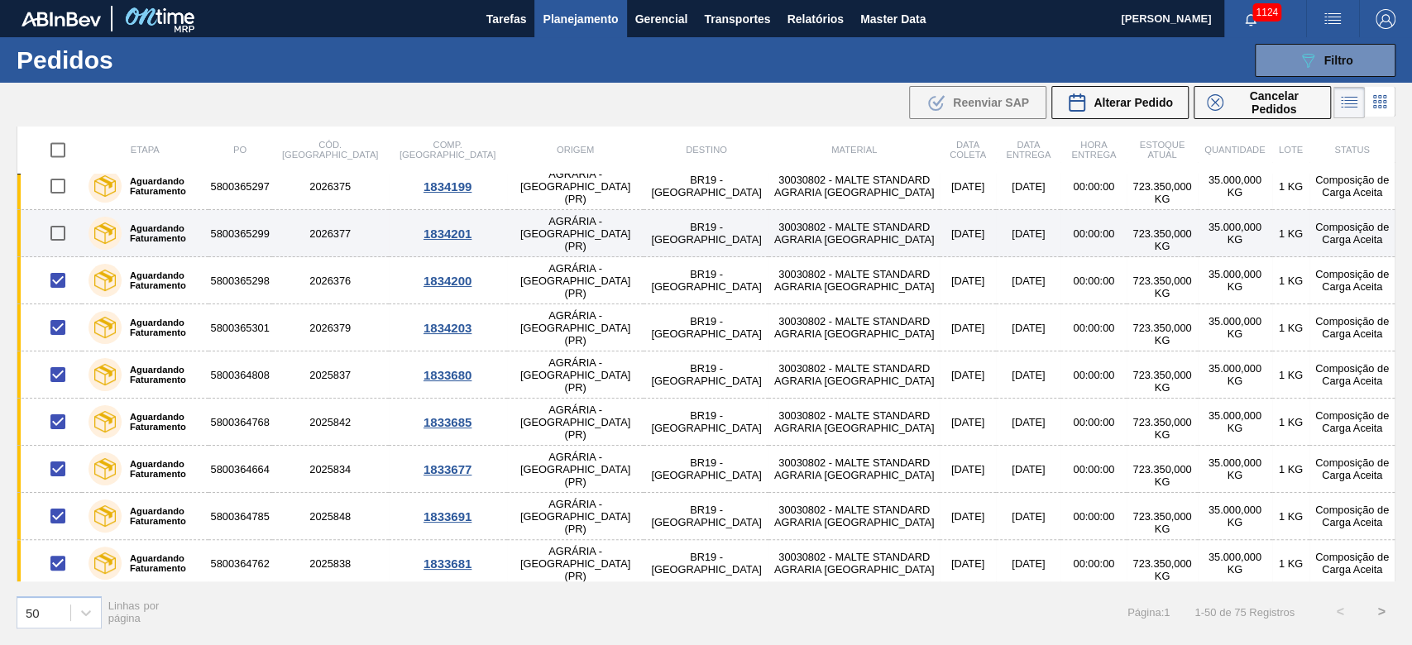
click at [59, 225] on input "checkbox" at bounding box center [58, 233] width 35 height 35
checkbox input "true"
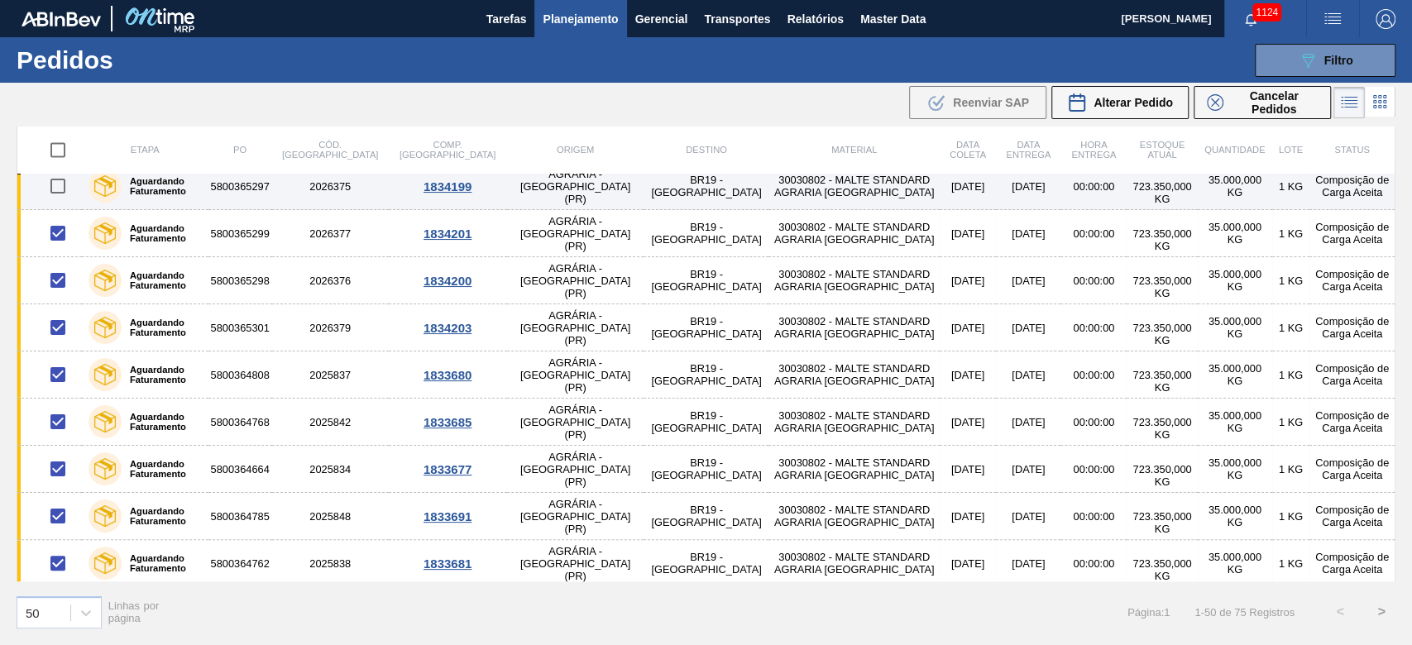
click at [55, 179] on input "checkbox" at bounding box center [58, 186] width 35 height 35
checkbox input "true"
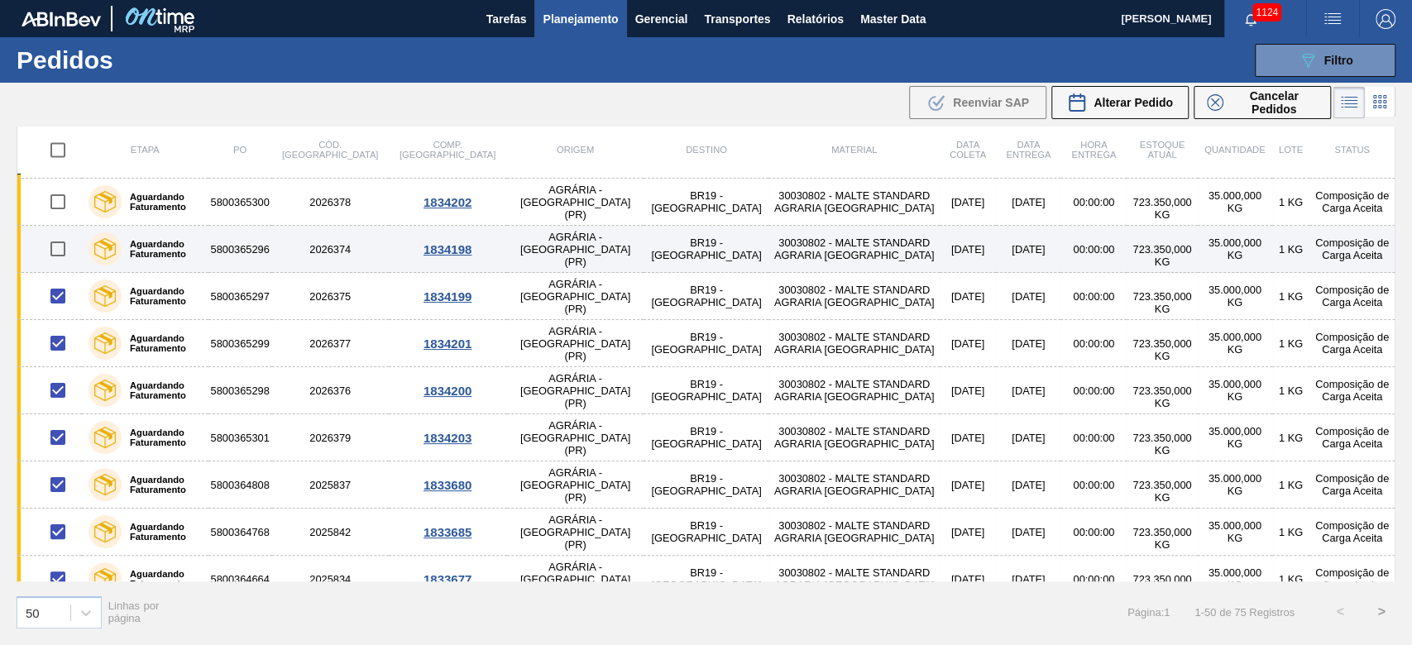
click at [53, 246] on input "checkbox" at bounding box center [58, 249] width 35 height 35
checkbox input "true"
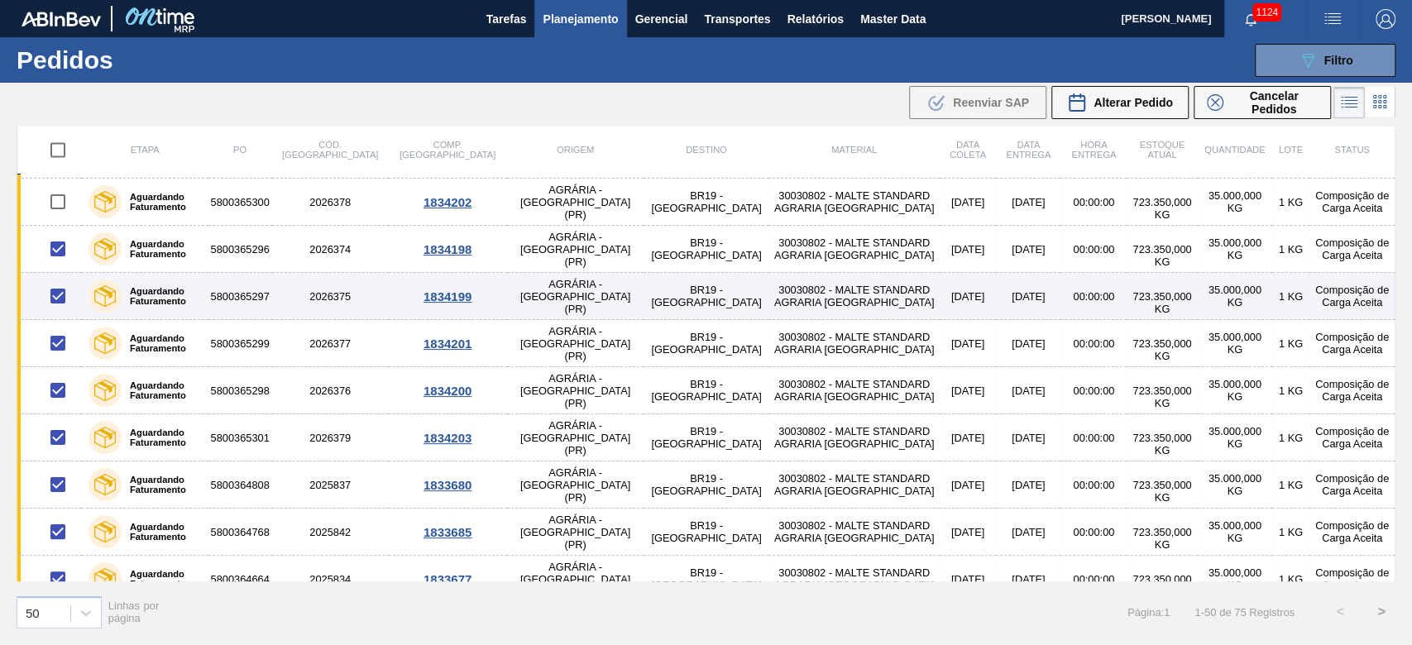
scroll to position [1615, 0]
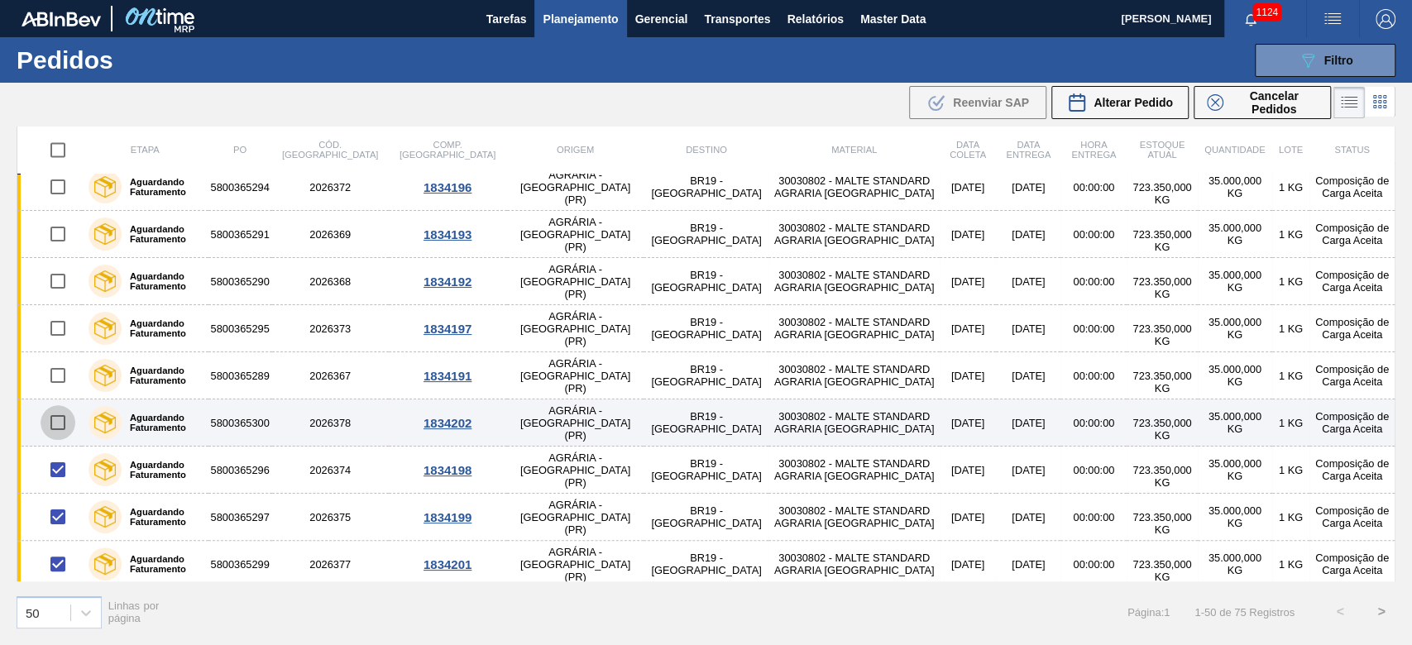
click at [56, 418] on input "checkbox" at bounding box center [58, 422] width 35 height 35
checkbox input "true"
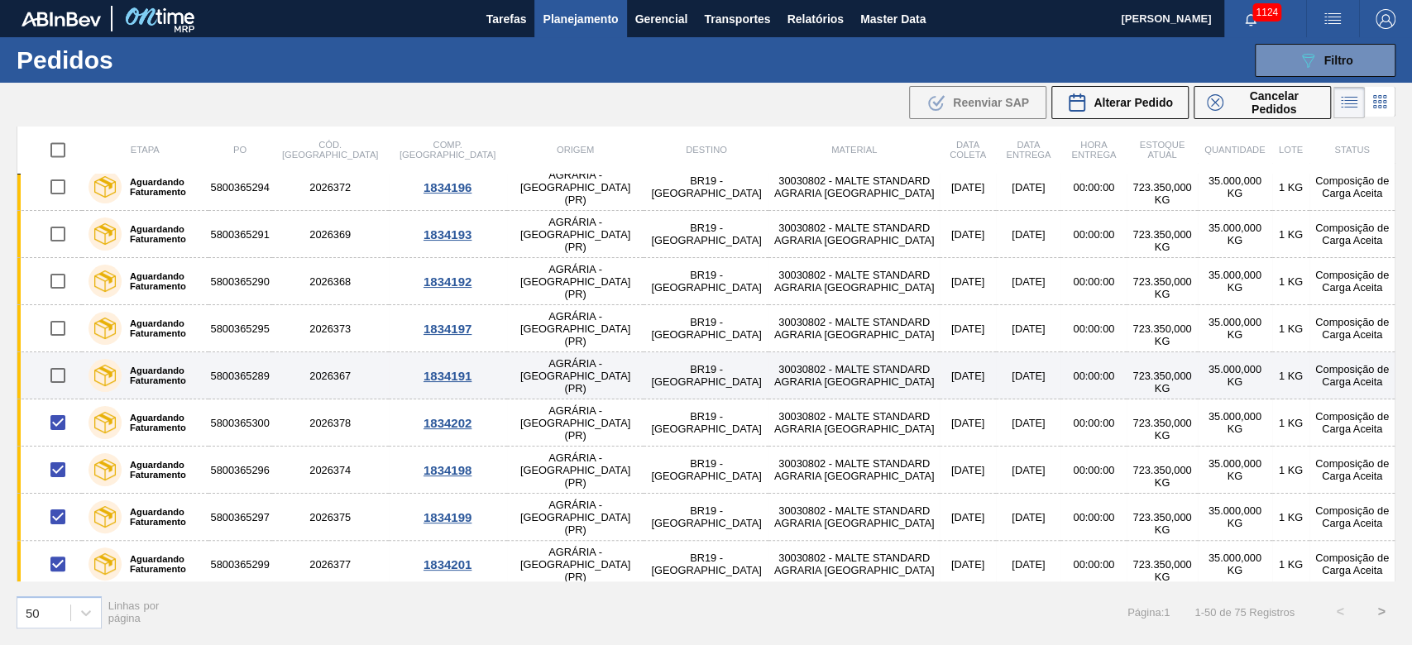
click at [60, 365] on input "checkbox" at bounding box center [58, 375] width 35 height 35
checkbox input "true"
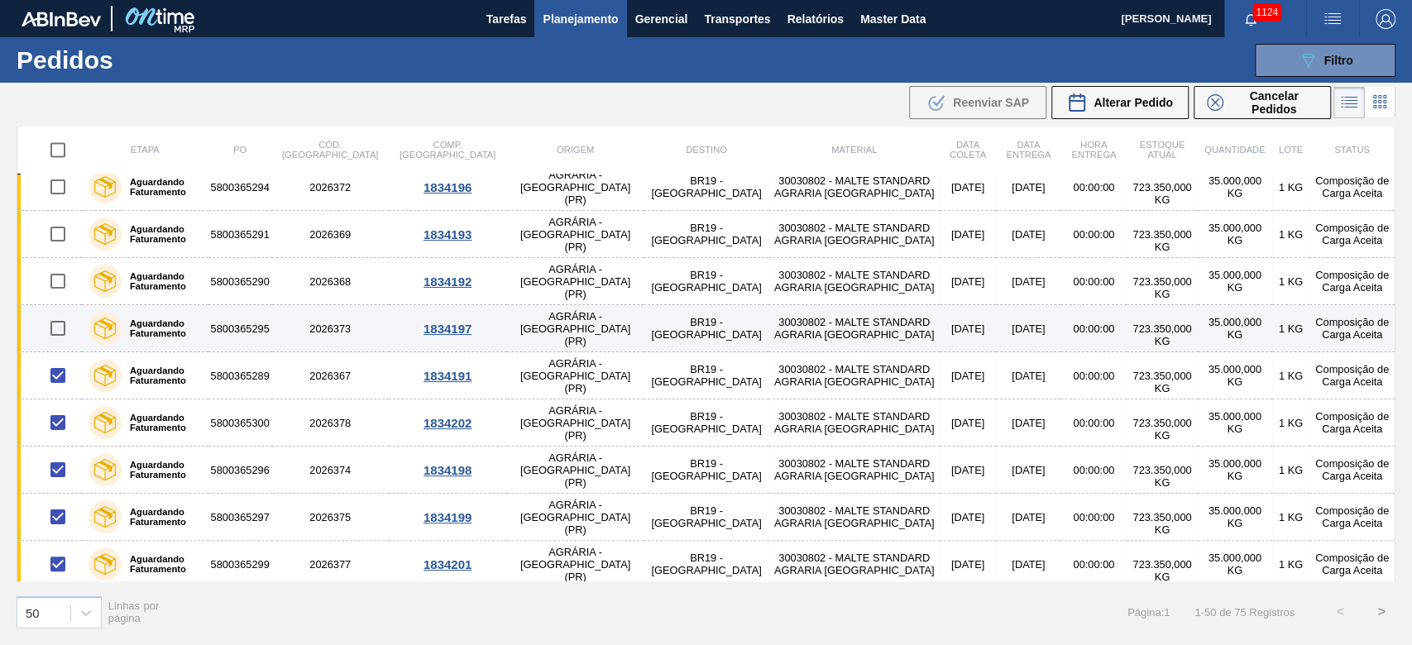
click at [58, 321] on input "checkbox" at bounding box center [58, 328] width 35 height 35
checkbox input "true"
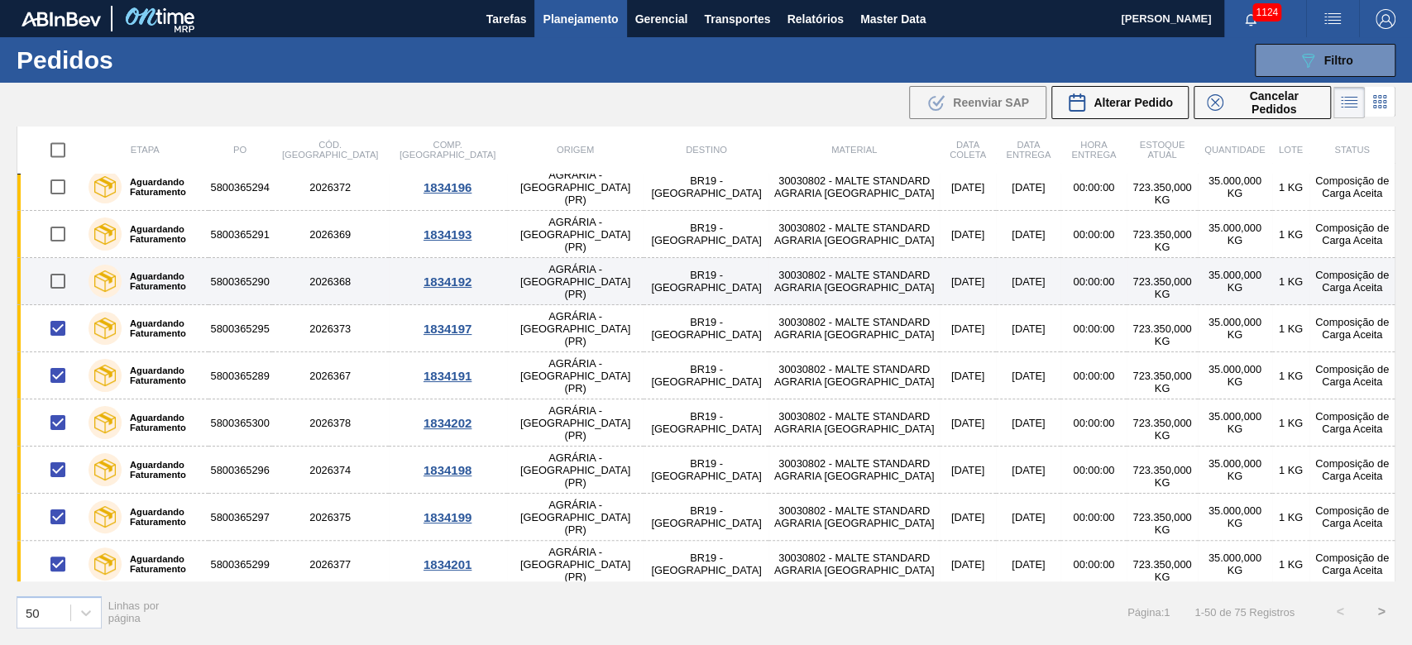
click at [56, 272] on input "checkbox" at bounding box center [58, 281] width 35 height 35
checkbox input "true"
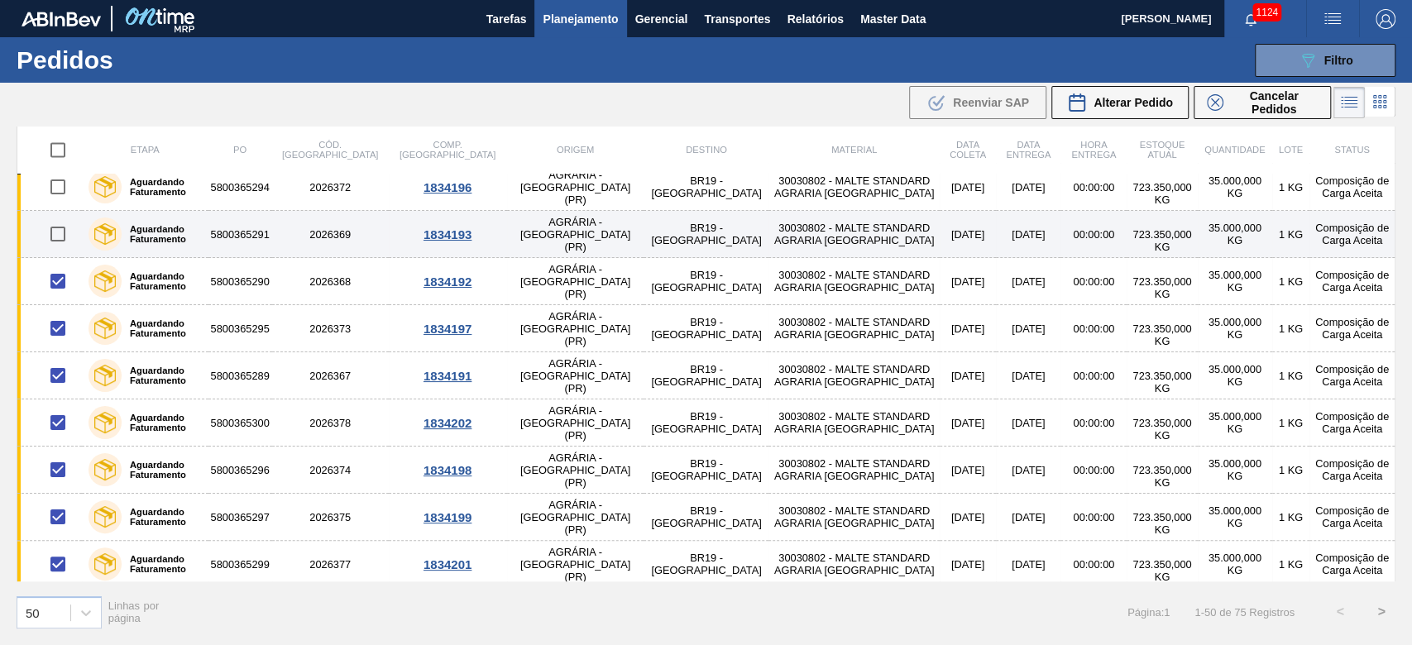
click at [56, 227] on input "checkbox" at bounding box center [58, 234] width 35 height 35
checkbox input "true"
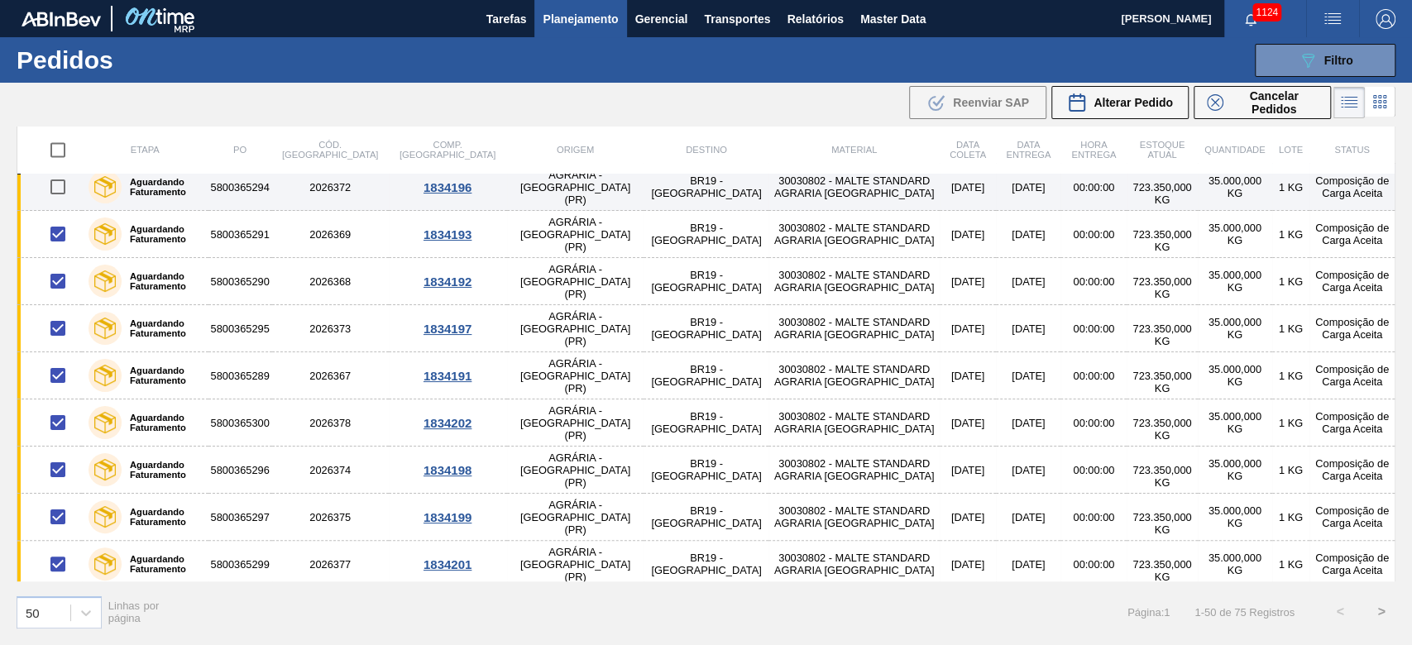
drag, startPoint x: 50, startPoint y: 189, endPoint x: 55, endPoint y: 198, distance: 10.4
click at [53, 189] on input "checkbox" at bounding box center [58, 187] width 35 height 35
checkbox input "true"
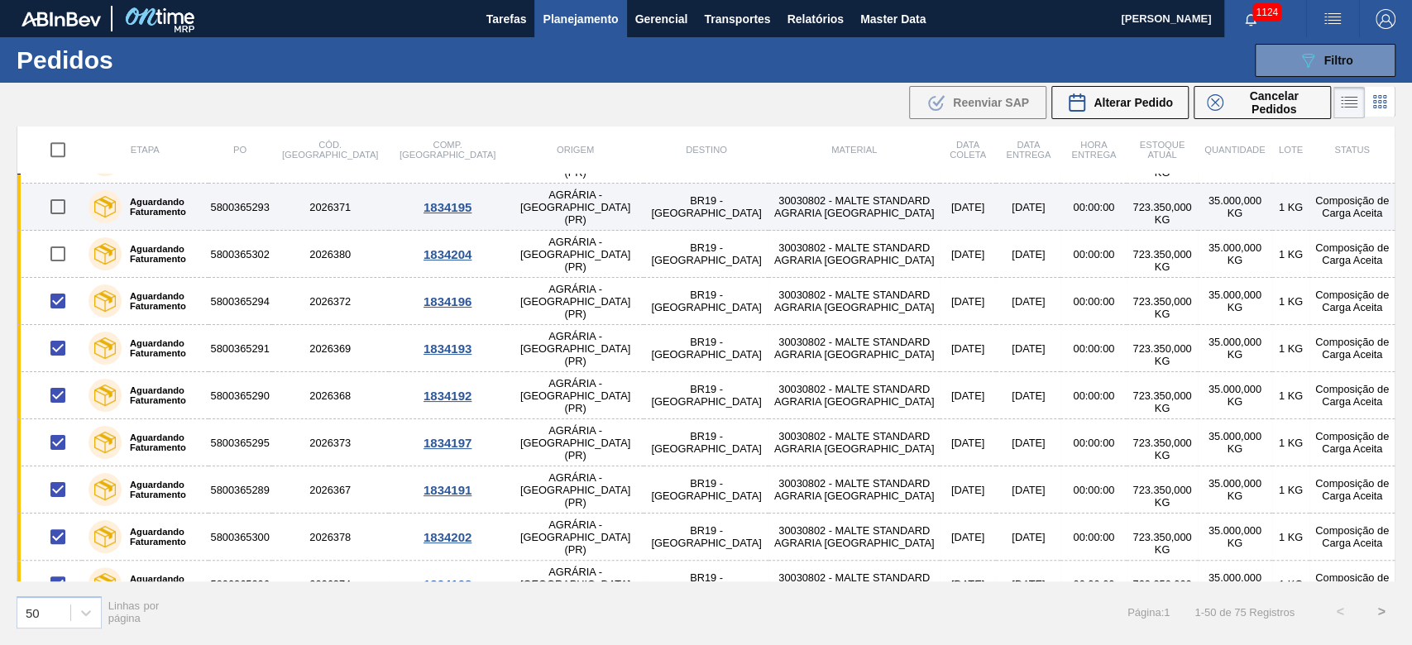
scroll to position [1395, 0]
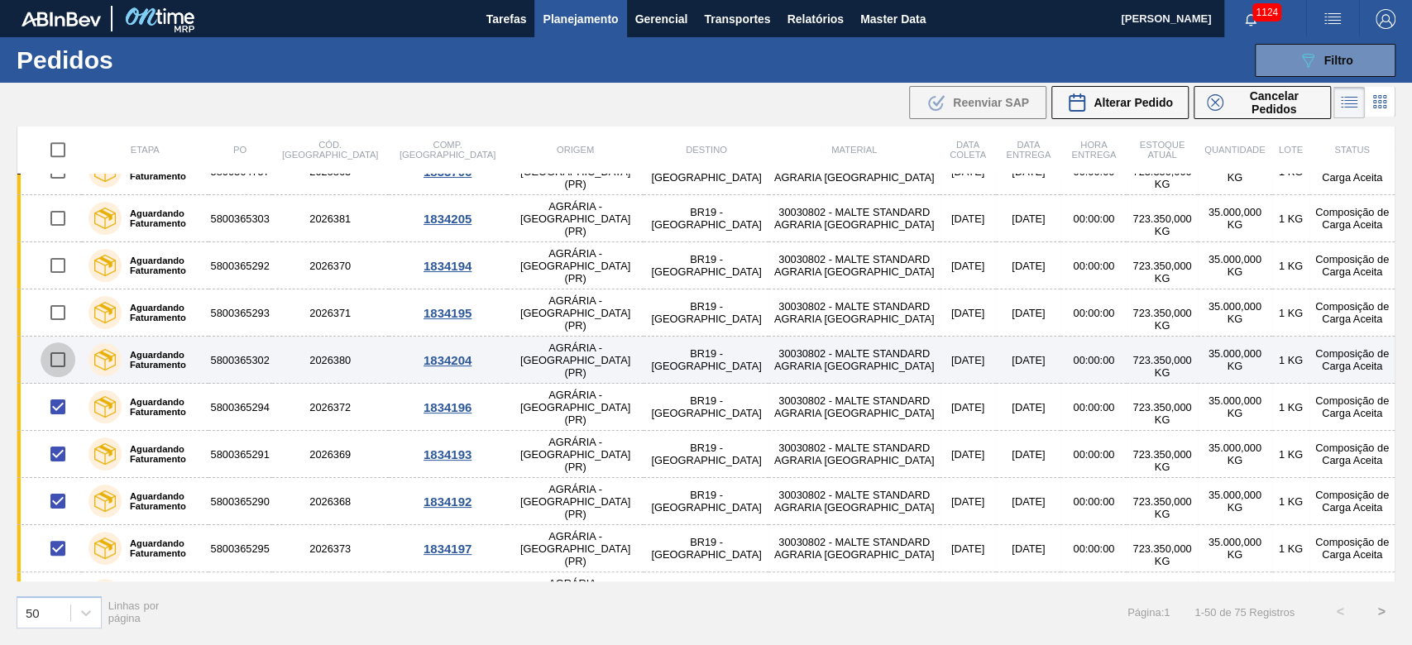
click at [58, 360] on input "checkbox" at bounding box center [58, 359] width 35 height 35
checkbox input "true"
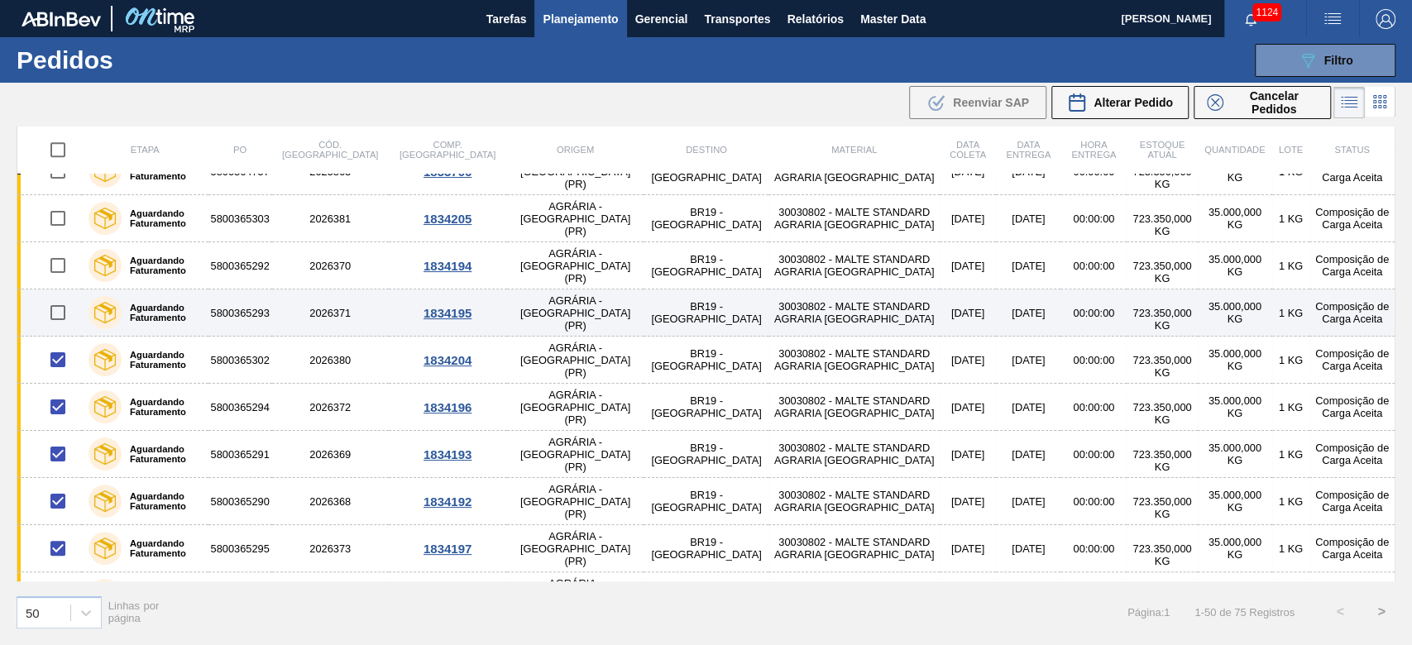
click at [57, 311] on input "checkbox" at bounding box center [58, 312] width 35 height 35
checkbox input "true"
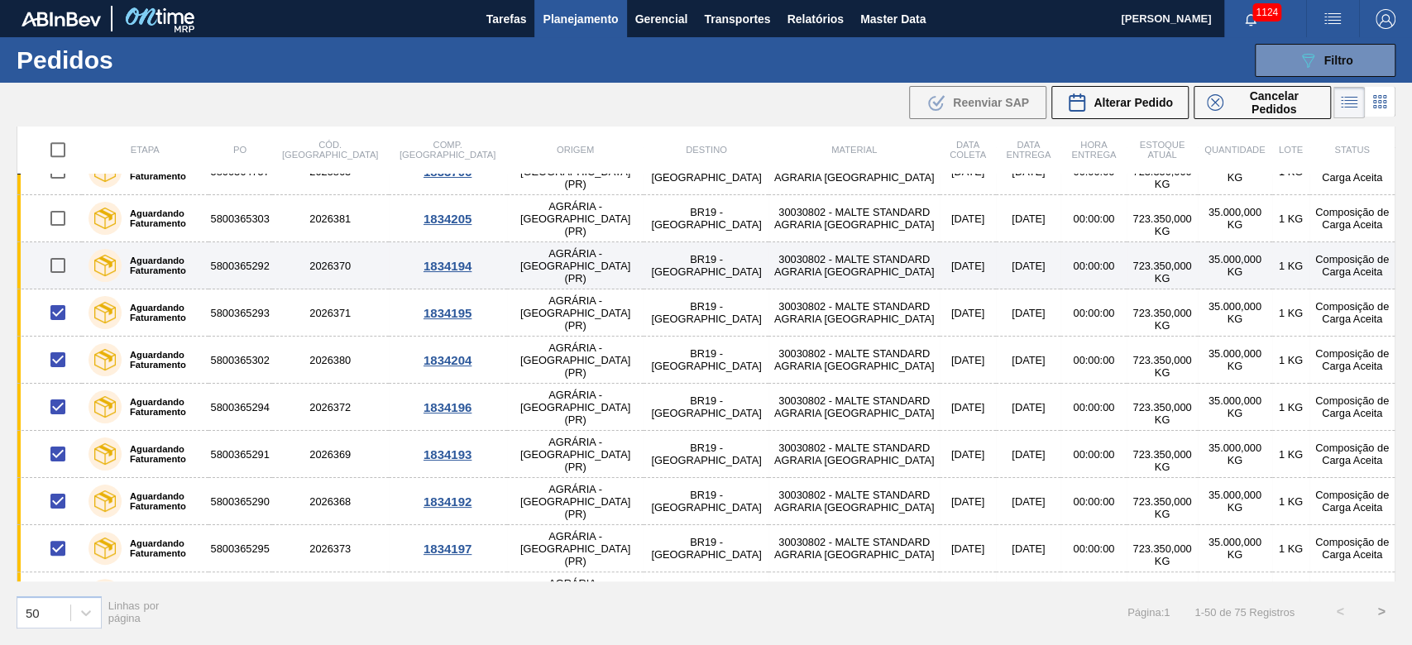
click at [62, 264] on input "checkbox" at bounding box center [58, 265] width 35 height 35
checkbox input "true"
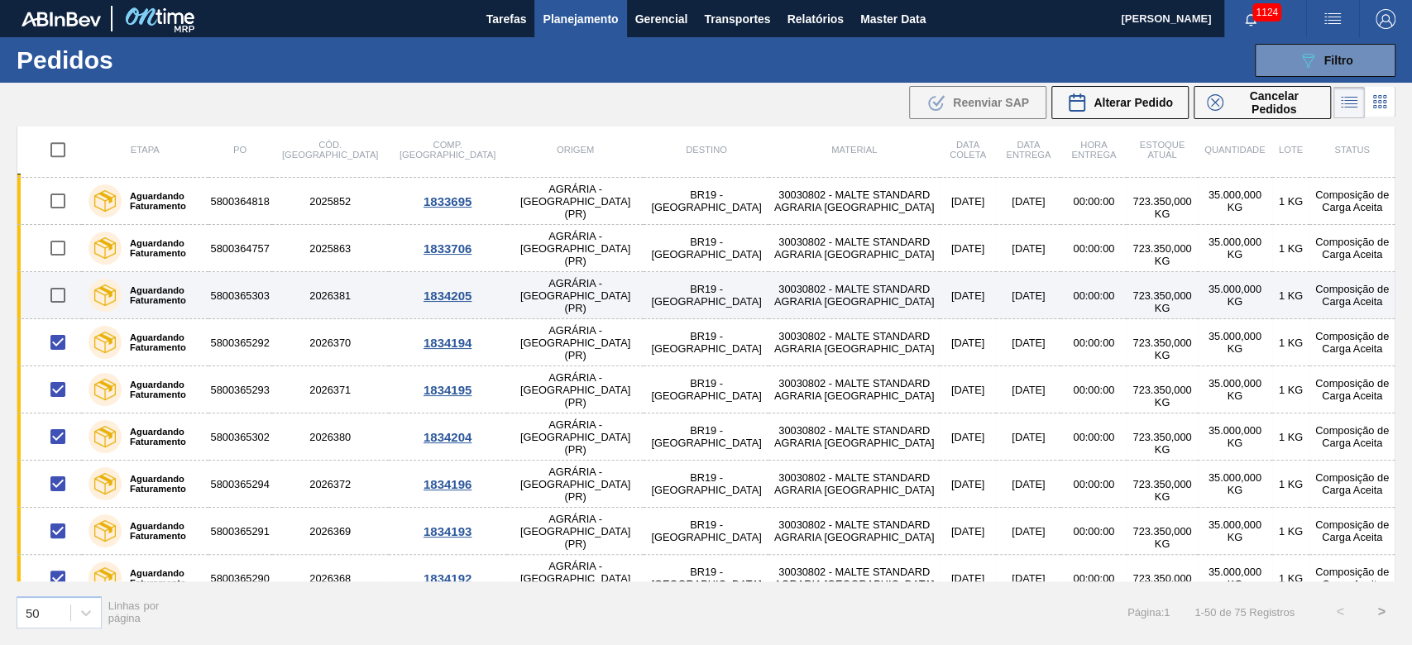
scroll to position [1284, 0]
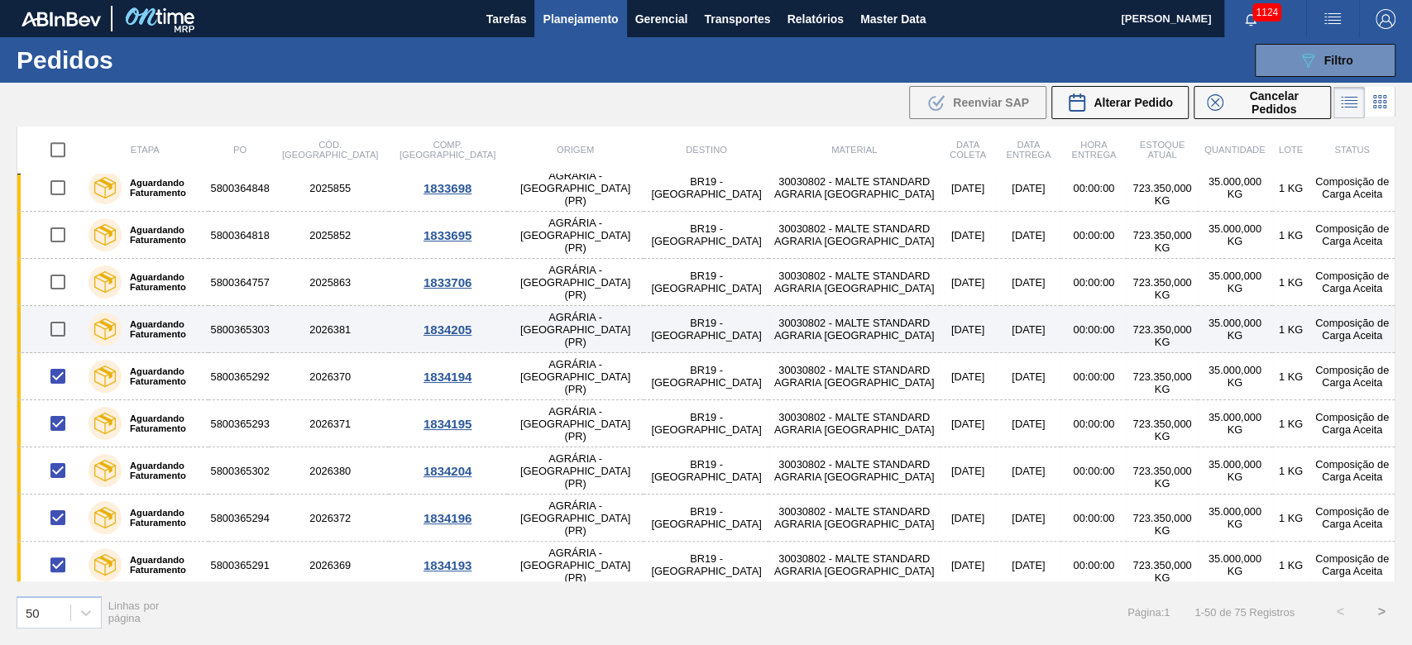
click at [60, 326] on input "checkbox" at bounding box center [58, 329] width 35 height 35
checkbox input "true"
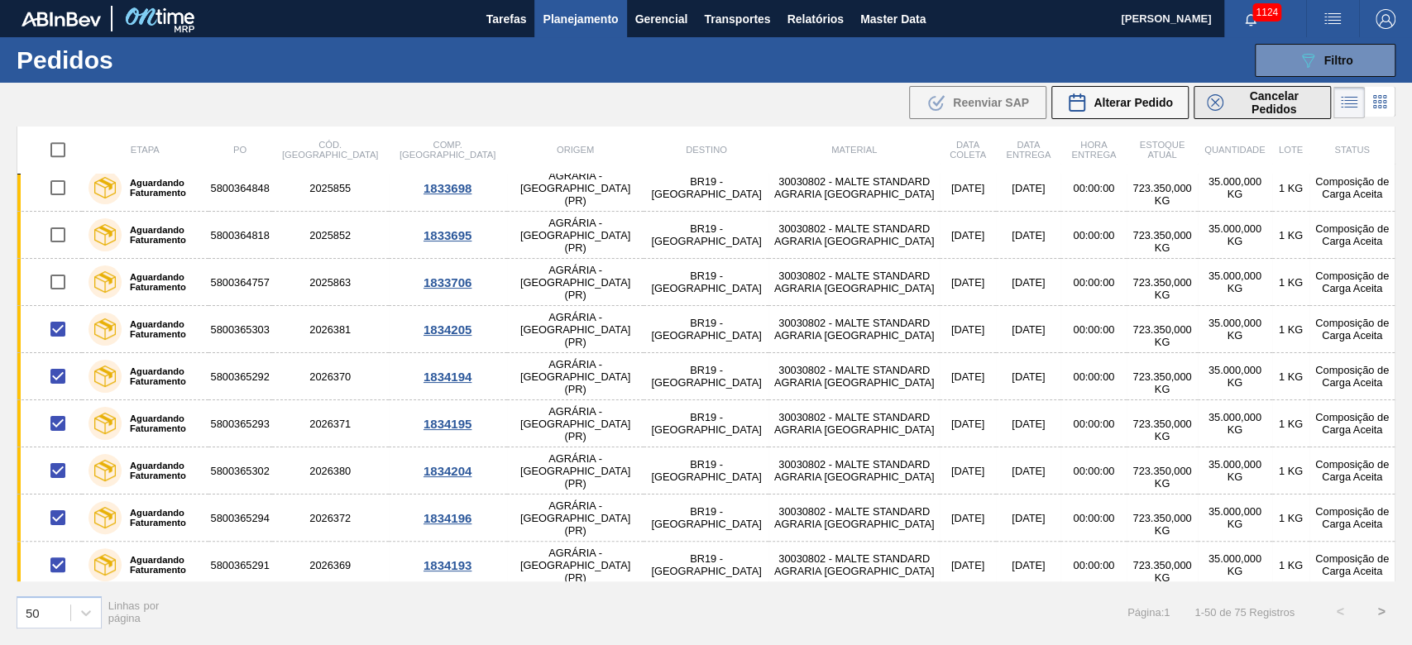
click at [961, 103] on span "Cancelar Pedidos" at bounding box center [1274, 102] width 88 height 26
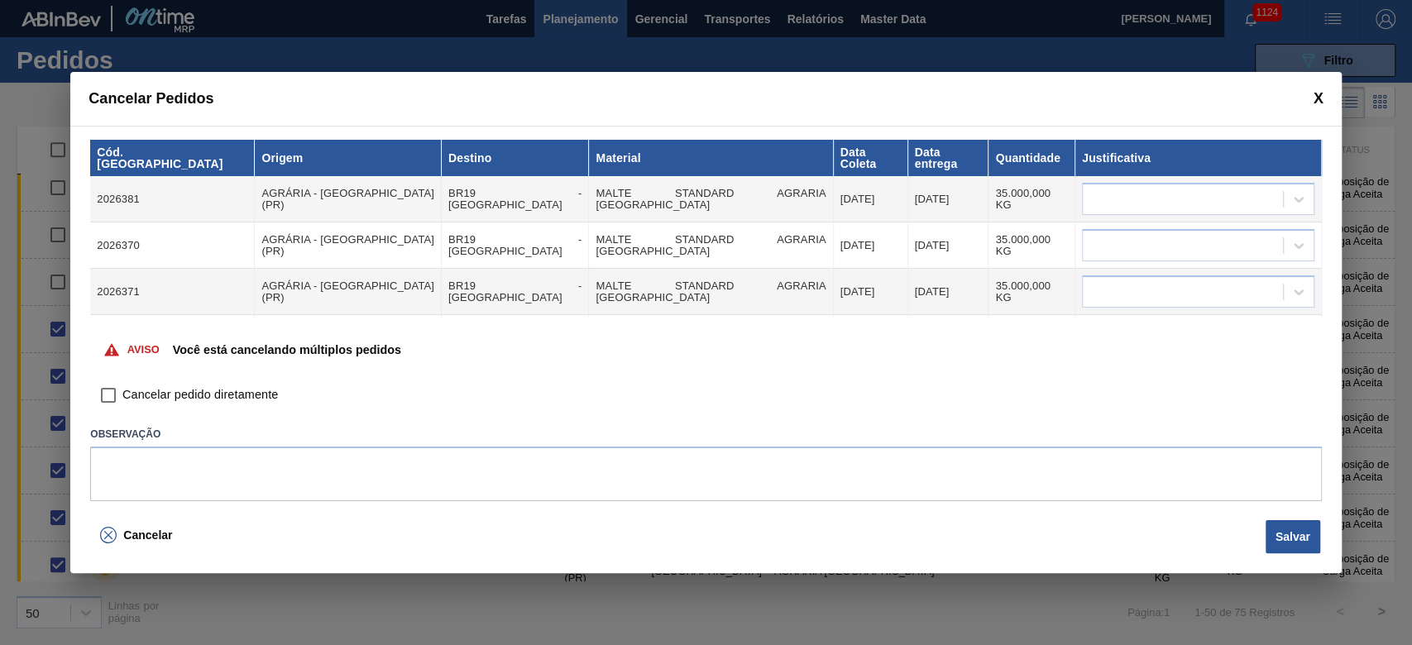
click at [110, 394] on input "Cancelar pedido diretamente" at bounding box center [108, 395] width 28 height 28
checkbox input "true"
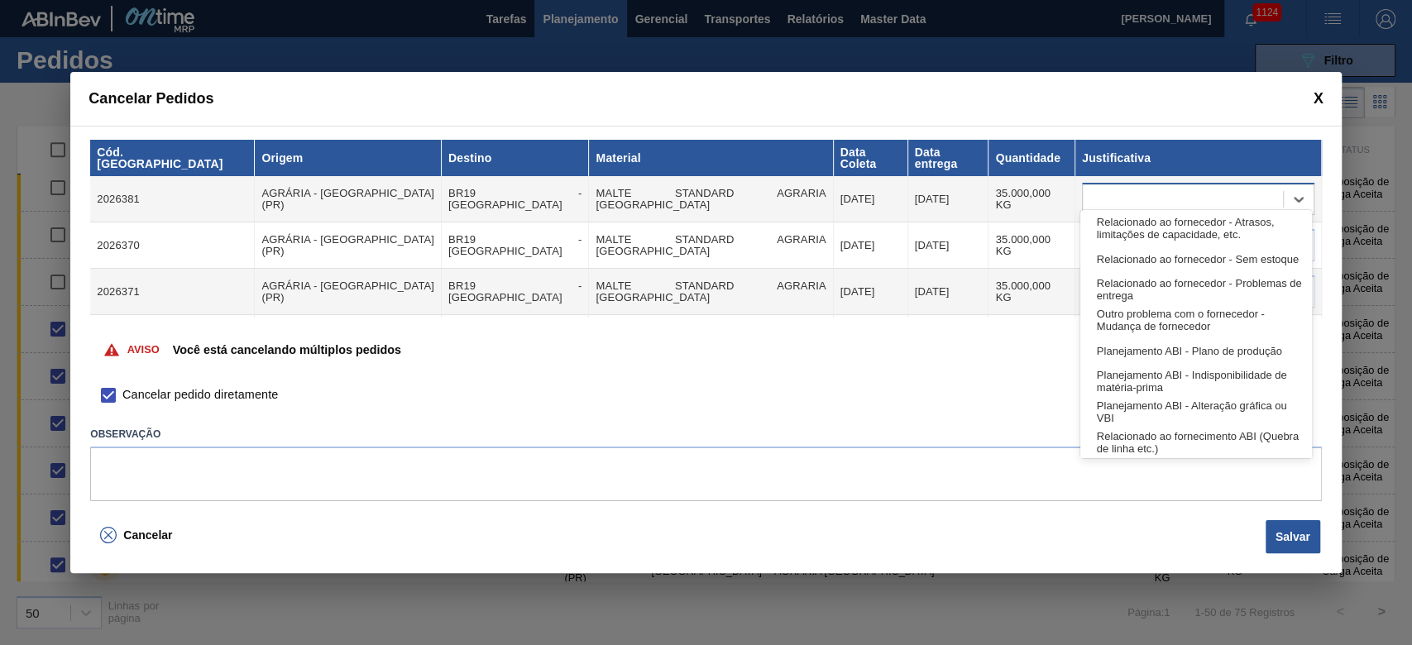
click at [961, 189] on div at bounding box center [1182, 200] width 200 height 24
type input "ou"
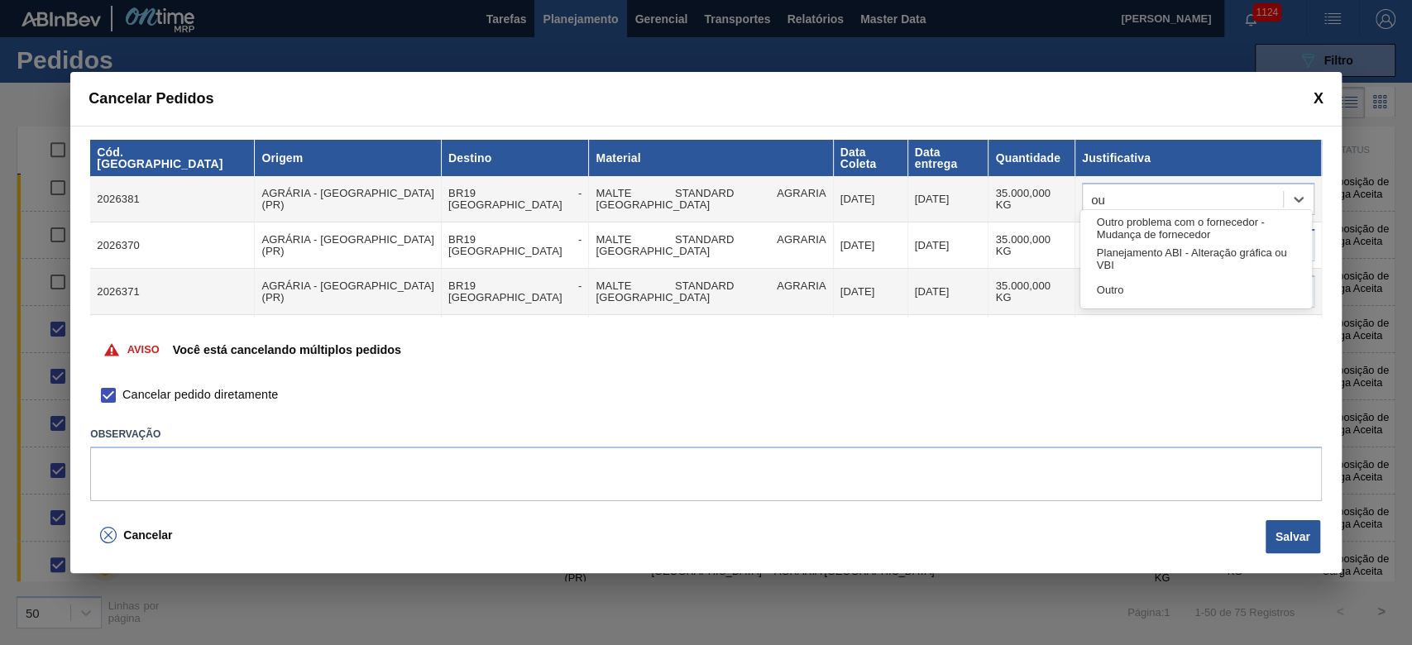
drag, startPoint x: 1115, startPoint y: 288, endPoint x: 1097, endPoint y: 246, distance: 44.8
click at [961, 288] on div "Outro" at bounding box center [1196, 290] width 232 height 31
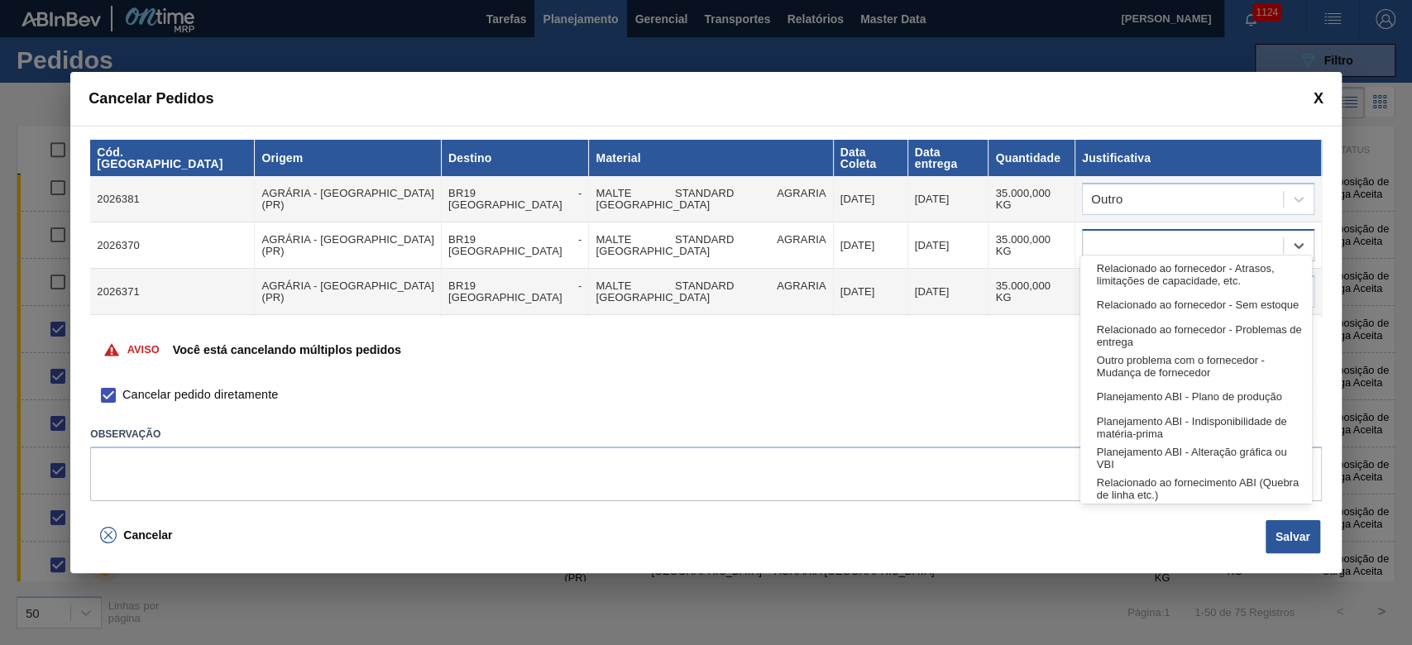
click at [961, 241] on div at bounding box center [1182, 246] width 200 height 24
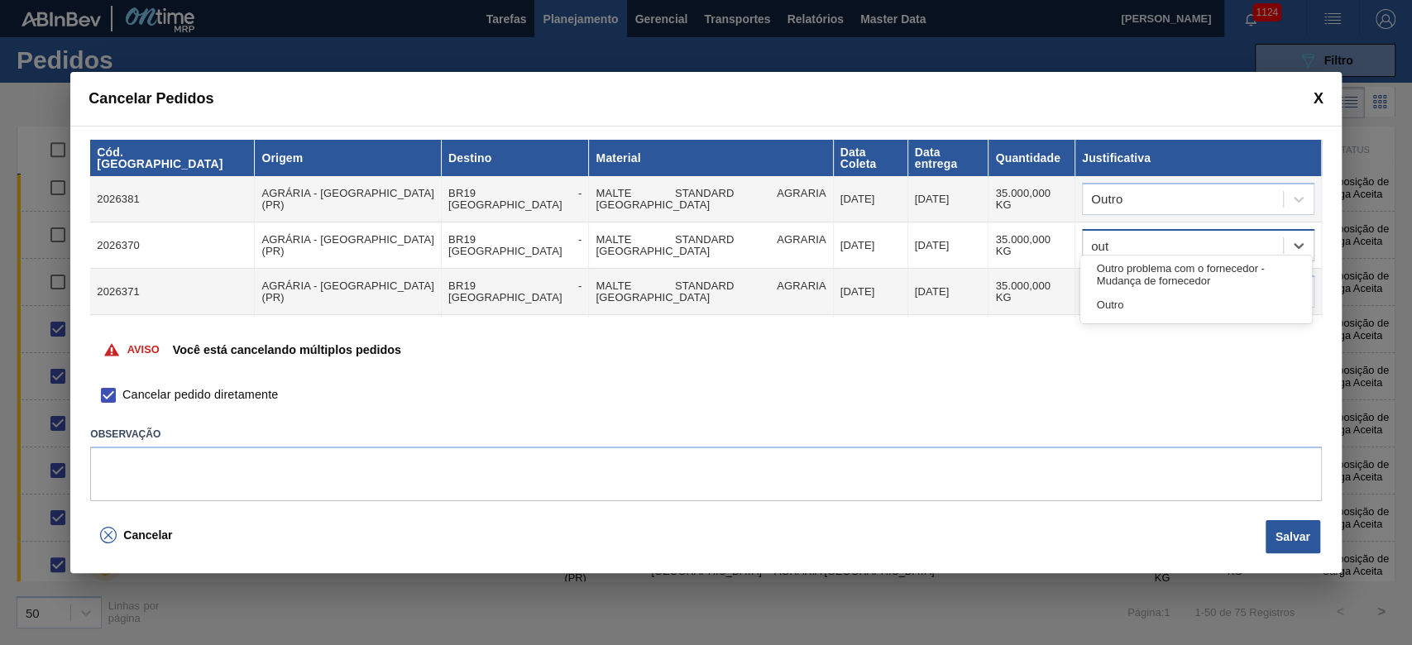
type input "outr"
drag, startPoint x: 1142, startPoint y: 313, endPoint x: 1085, endPoint y: 294, distance: 59.9
click at [961, 310] on div "Outro" at bounding box center [1196, 304] width 232 height 31
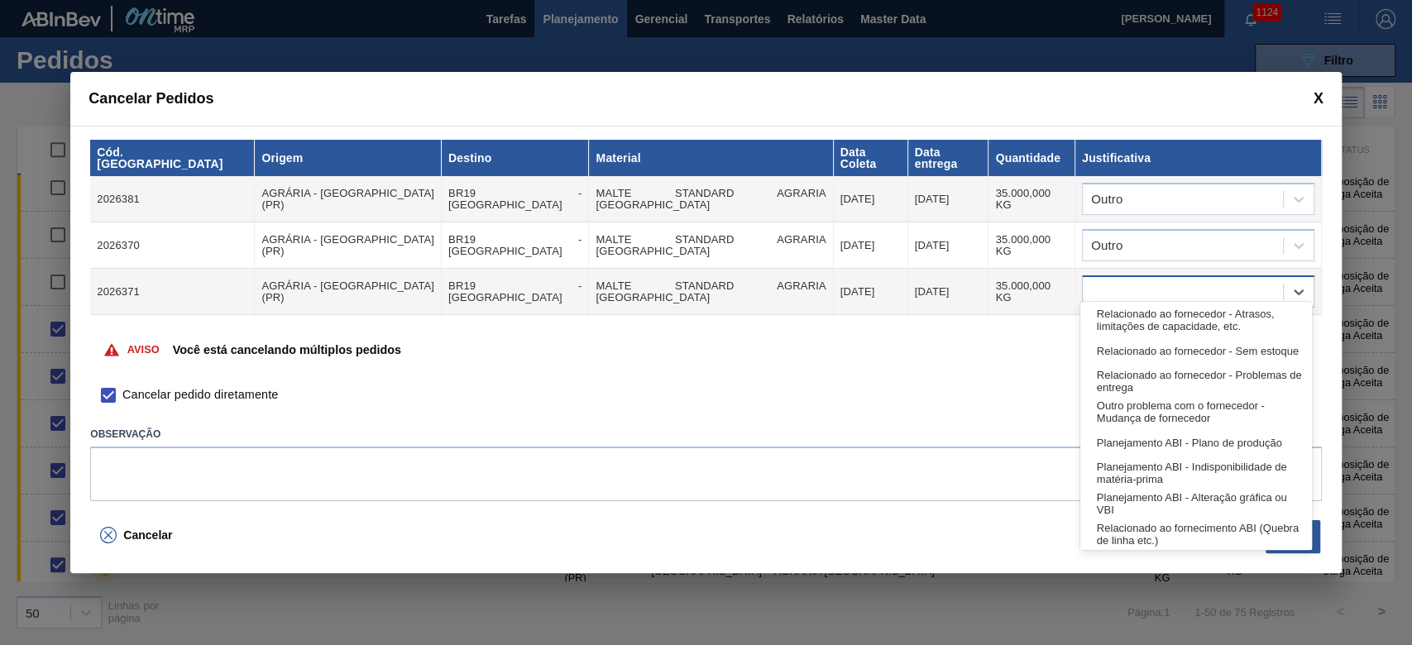
click at [961, 285] on div at bounding box center [1182, 292] width 200 height 24
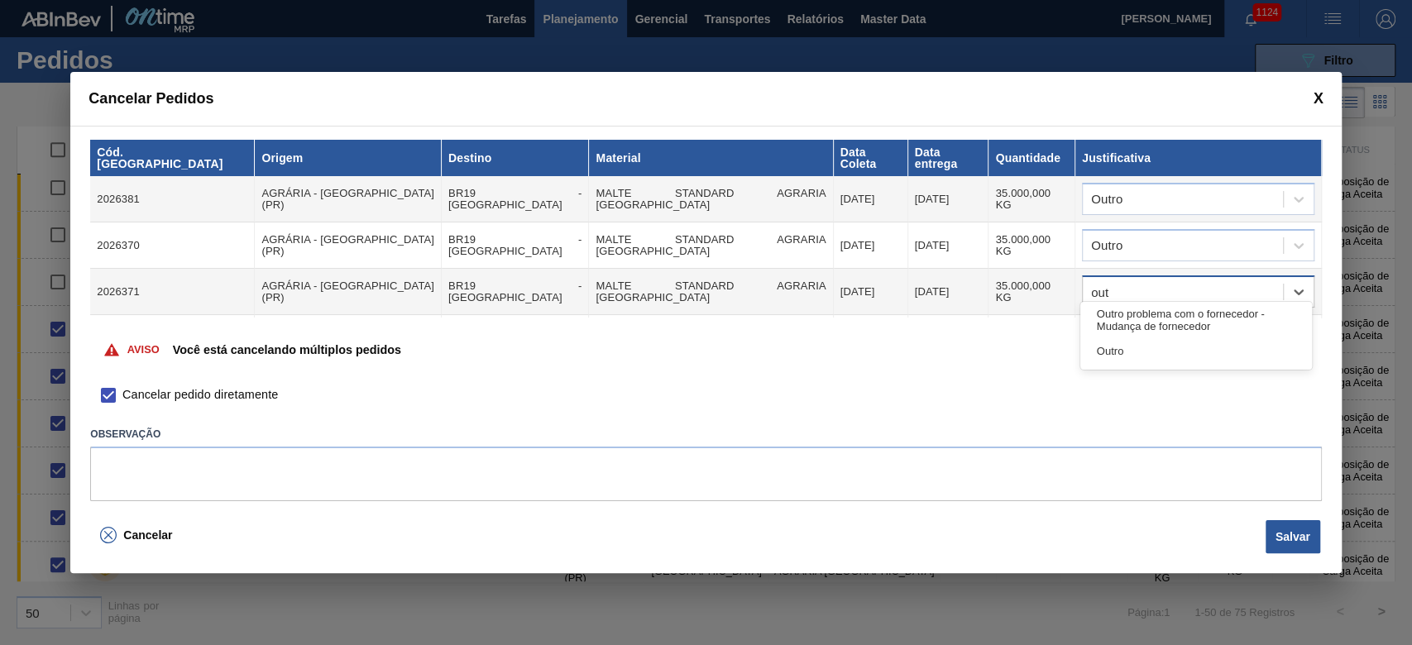
type input "outr"
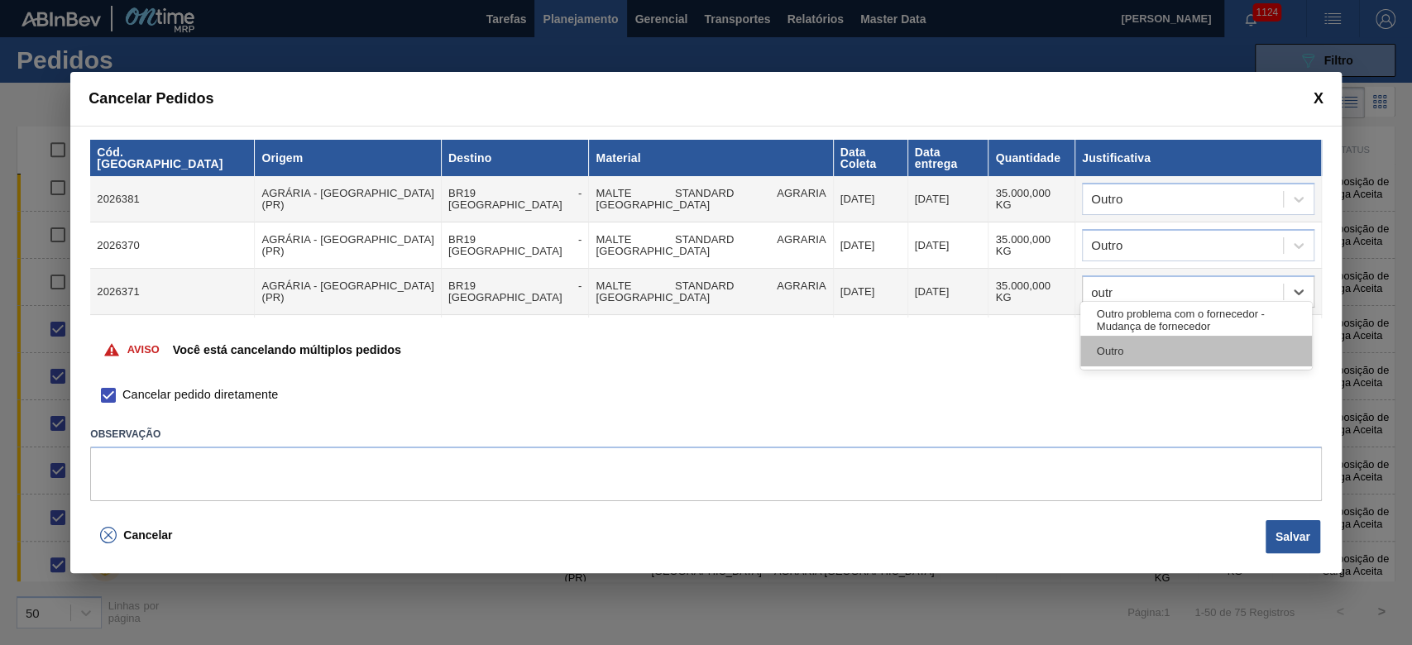
click at [961, 354] on div "Outro" at bounding box center [1196, 351] width 232 height 31
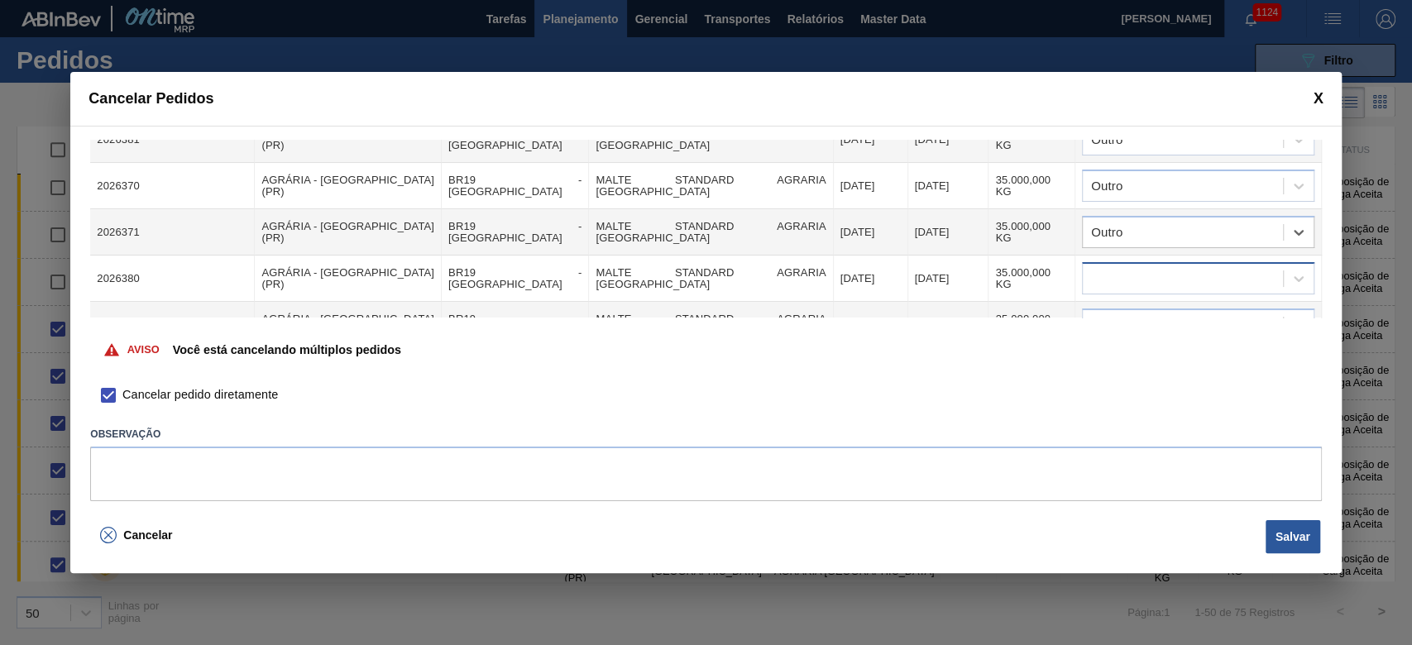
scroll to position [110, 0]
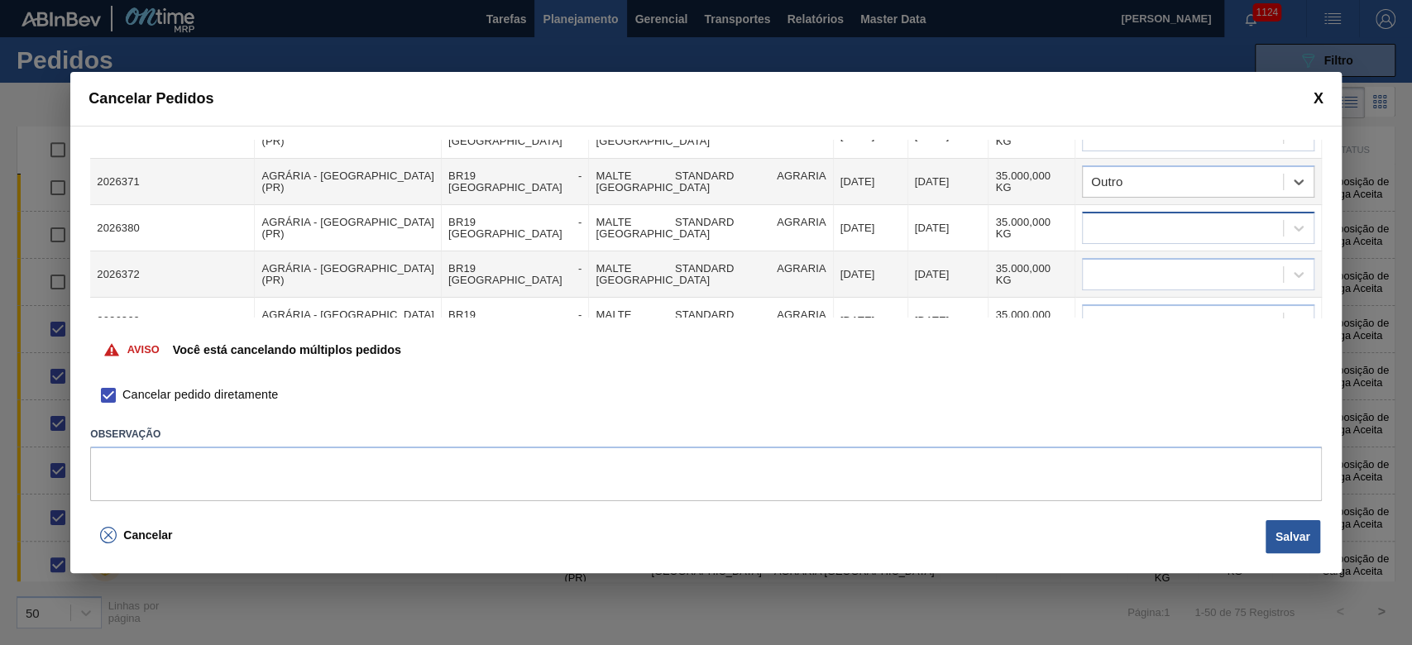
click at [961, 217] on div at bounding box center [1182, 229] width 200 height 24
type input "outro"
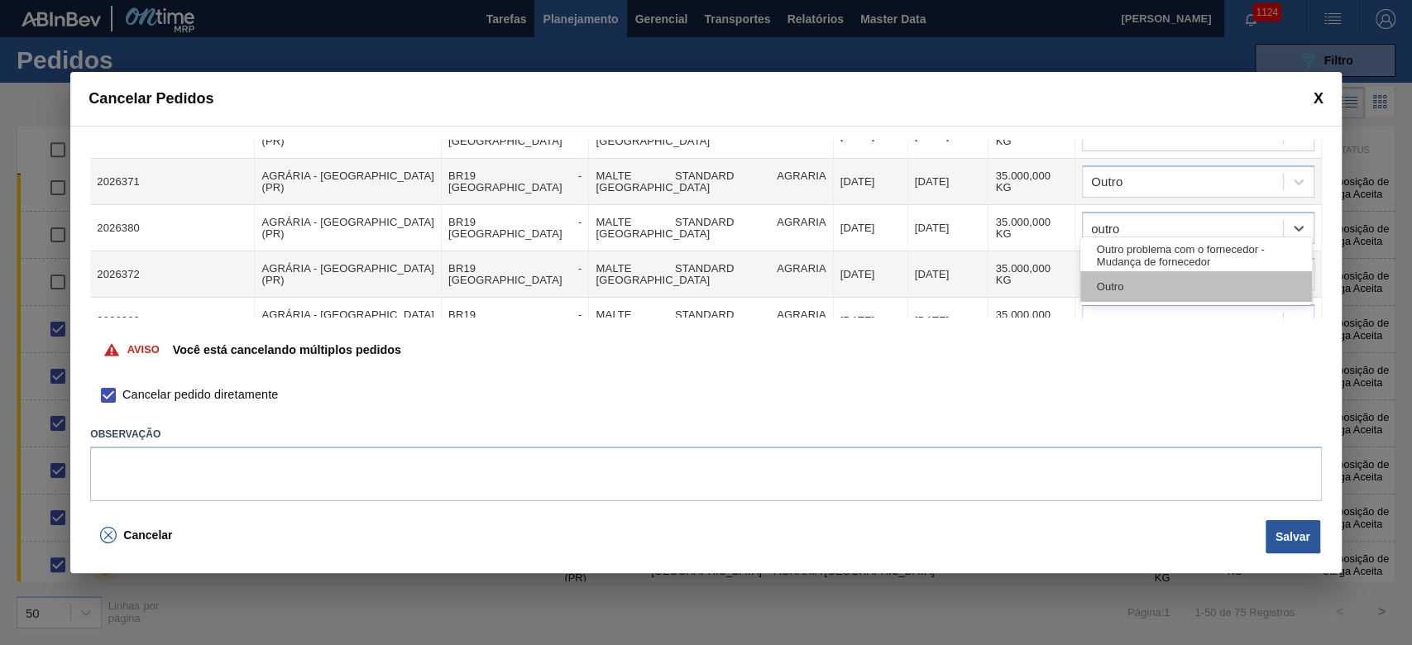
click at [961, 293] on div "Outro" at bounding box center [1196, 286] width 232 height 31
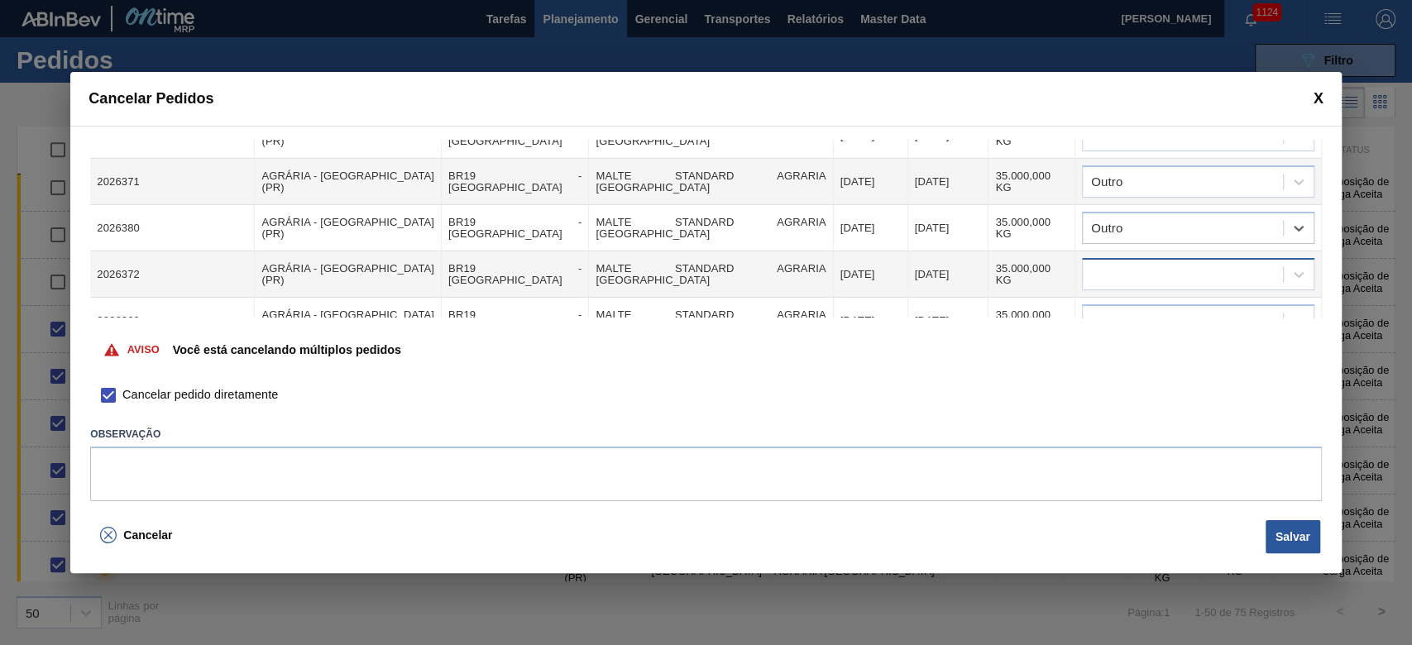
click at [961, 263] on div at bounding box center [1182, 275] width 200 height 24
type input "outro"
click at [961, 338] on div "Outro" at bounding box center [1196, 332] width 232 height 31
click at [961, 309] on div at bounding box center [1182, 321] width 200 height 24
type input "outro"
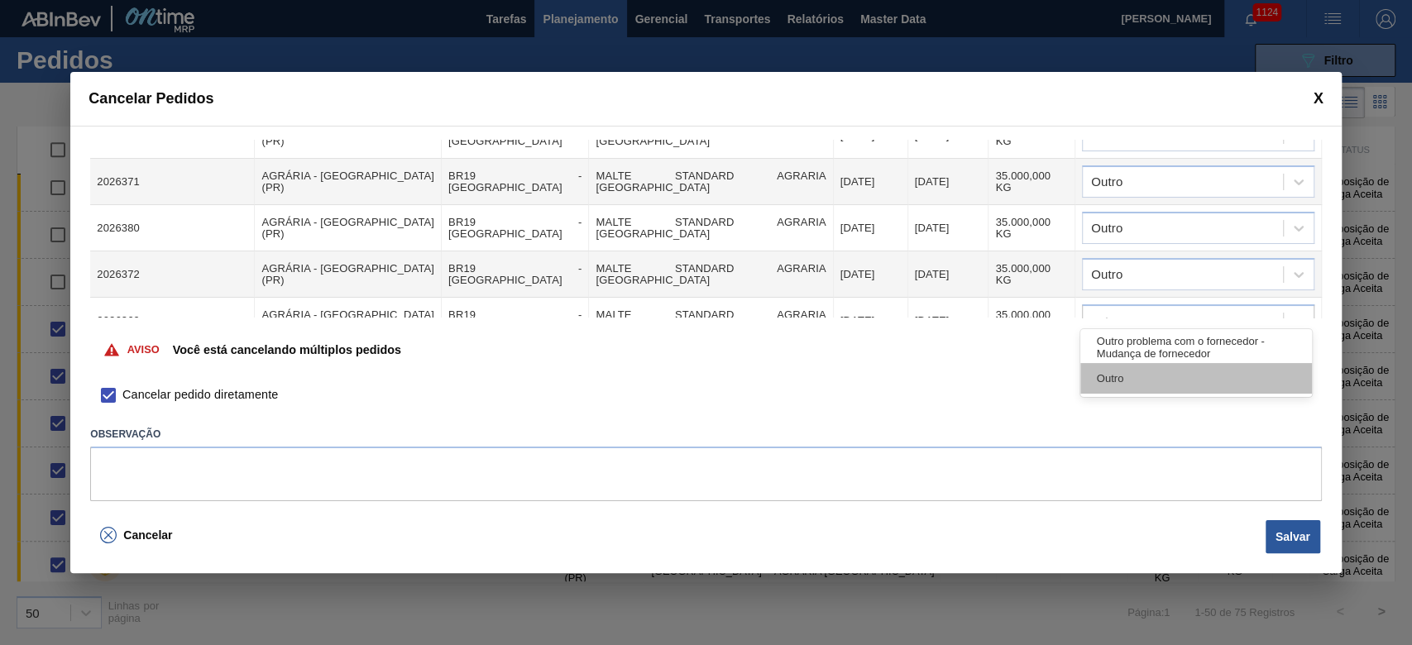
click at [961, 380] on div "Outro" at bounding box center [1196, 378] width 232 height 31
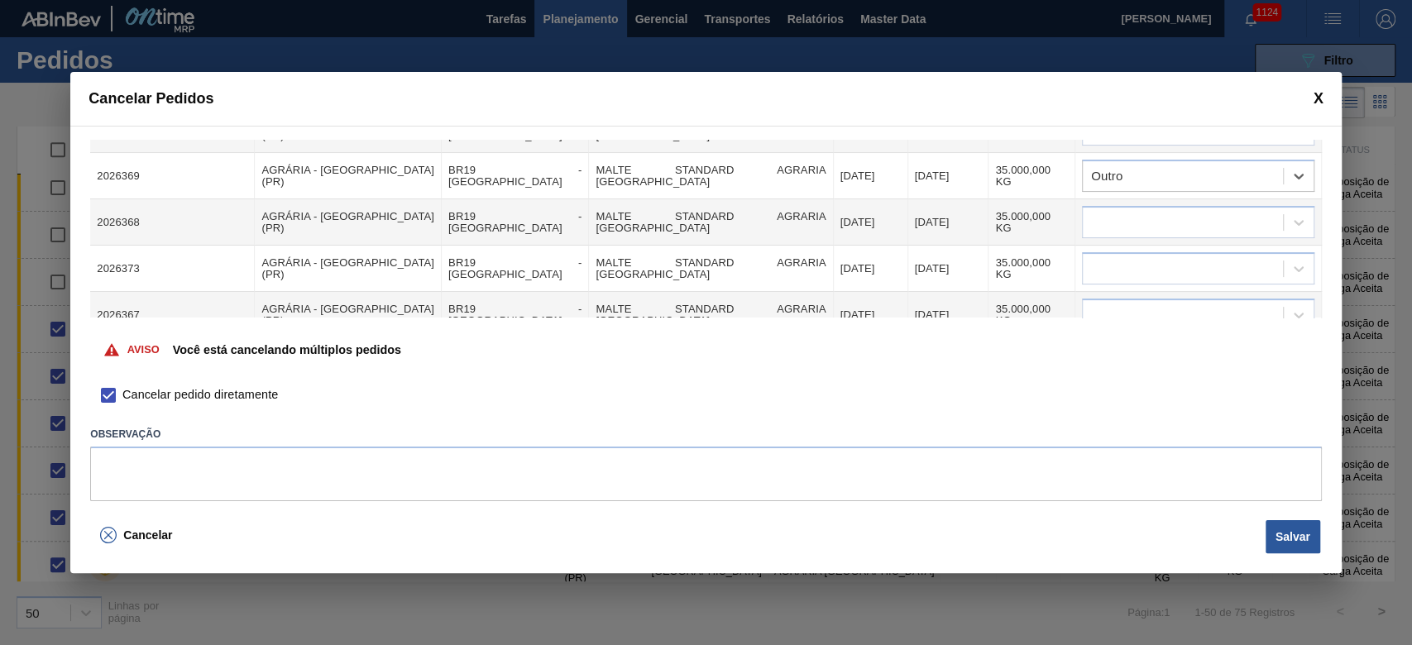
scroll to position [220, 0]
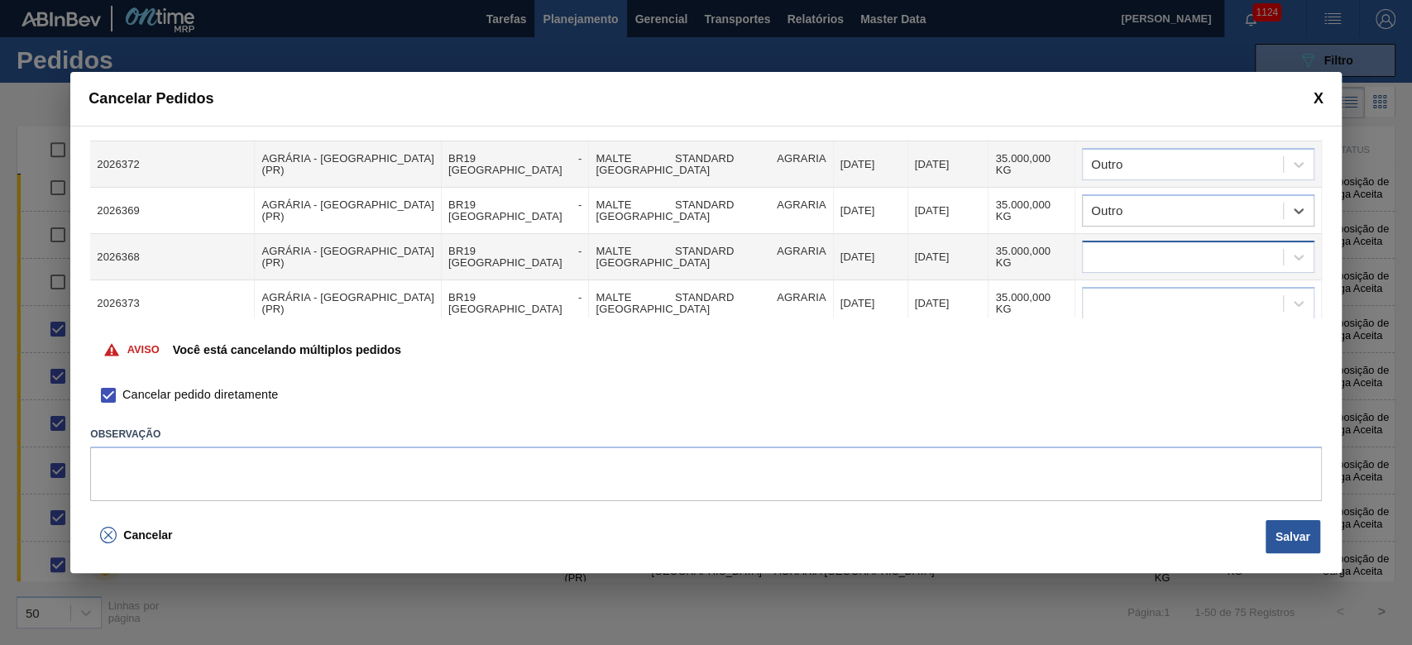
click at [961, 251] on div at bounding box center [1182, 258] width 200 height 24
type input "outro"
drag, startPoint x: 1124, startPoint y: 315, endPoint x: 1119, endPoint y: 302, distance: 14.1
click at [961, 315] on div "Outro" at bounding box center [1196, 314] width 232 height 31
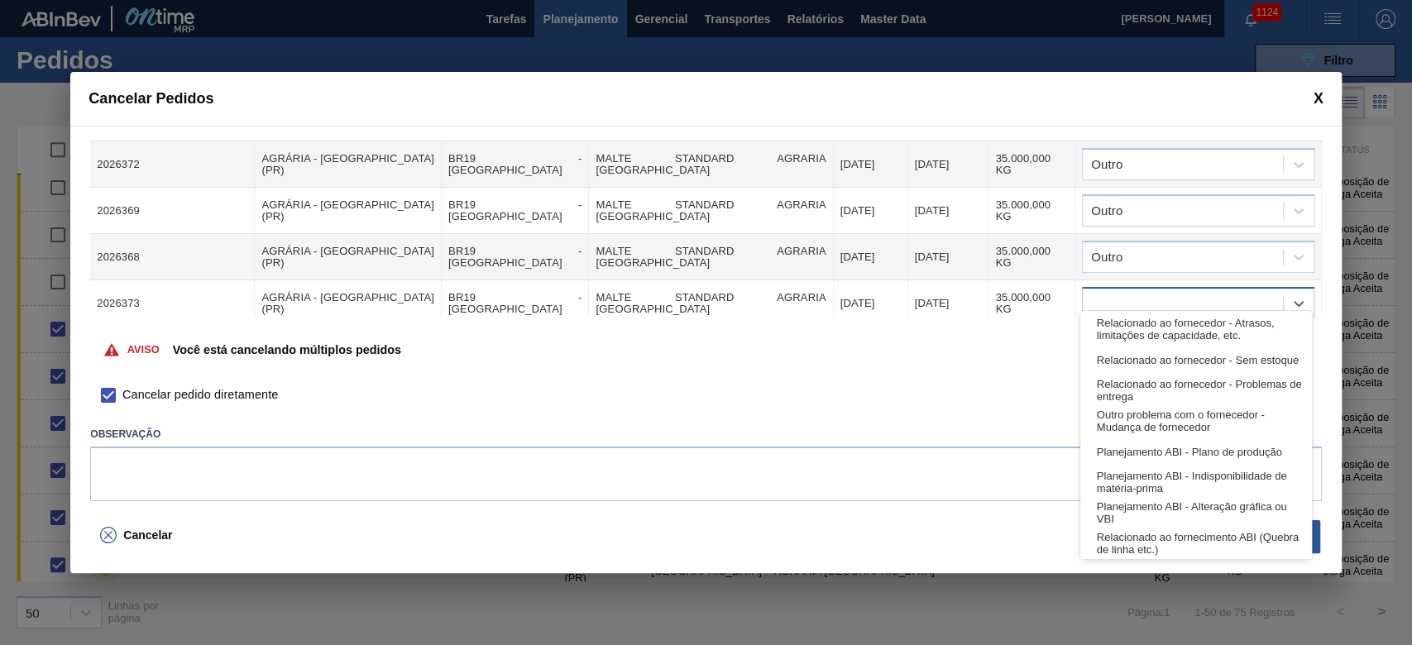
click at [961, 292] on div at bounding box center [1182, 304] width 200 height 24
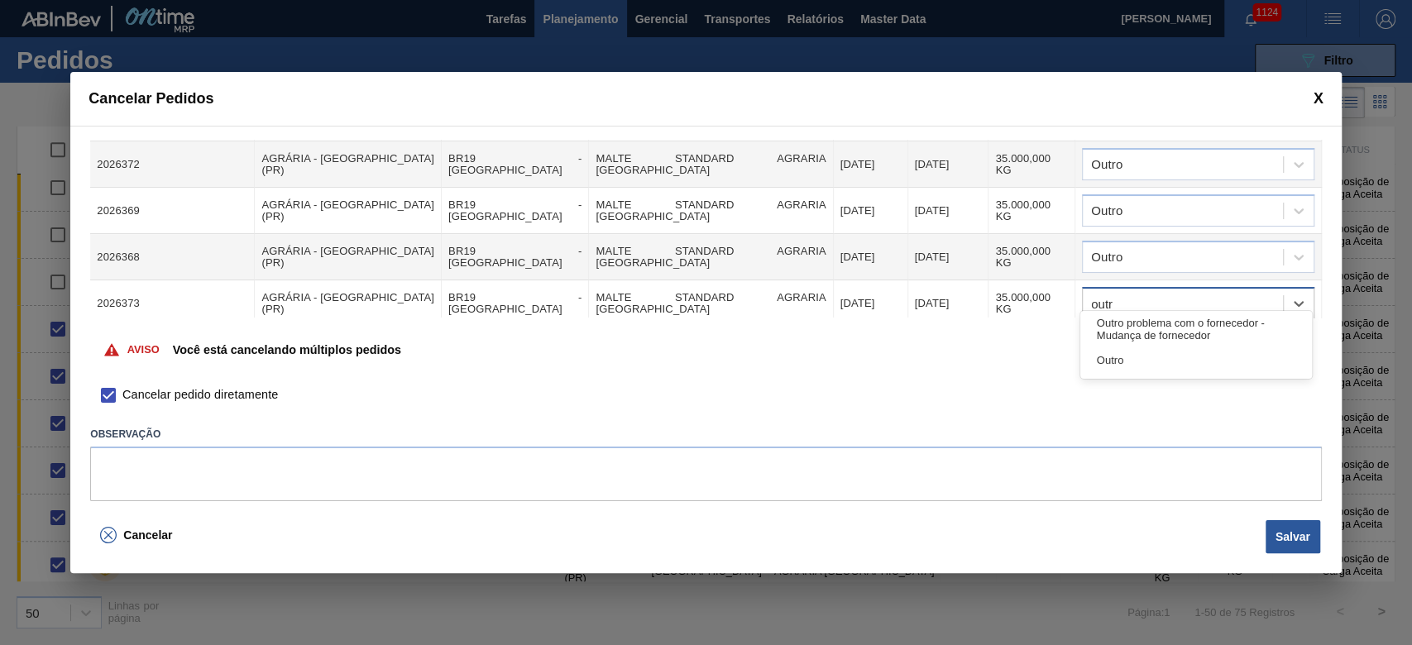
type input "outro"
drag, startPoint x: 1110, startPoint y: 361, endPoint x: 1101, endPoint y: 359, distance: 9.4
click at [961, 361] on div "Outro" at bounding box center [1196, 360] width 232 height 31
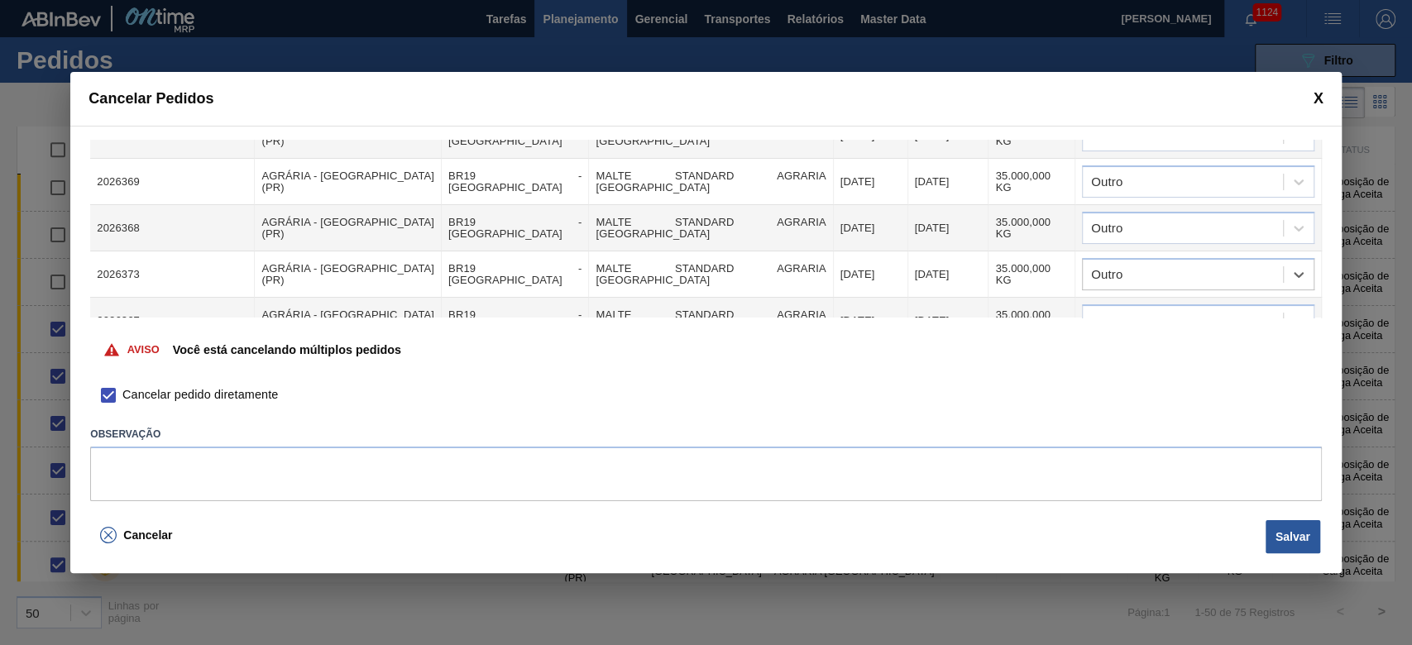
scroll to position [331, 0]
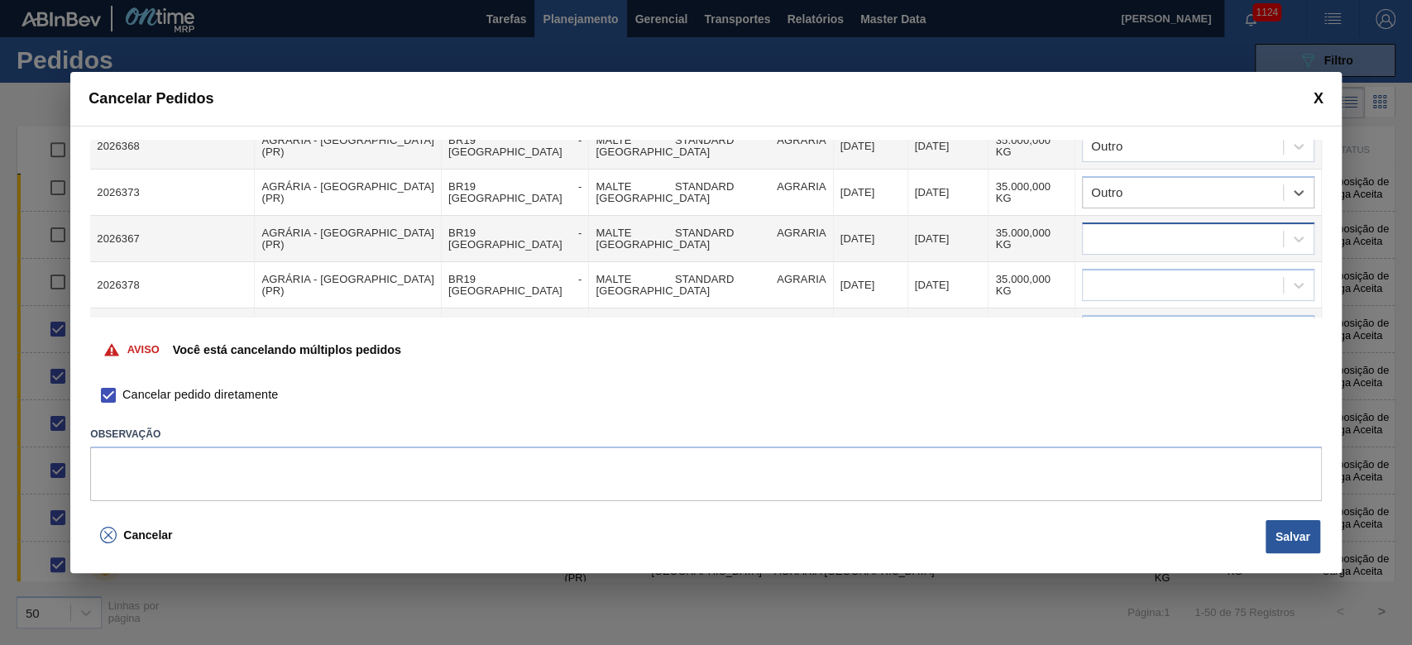
click at [961, 227] on div at bounding box center [1182, 239] width 200 height 24
type input "outr"
click at [961, 301] on div "Outro" at bounding box center [1196, 295] width 232 height 31
click at [961, 279] on div at bounding box center [1182, 286] width 200 height 24
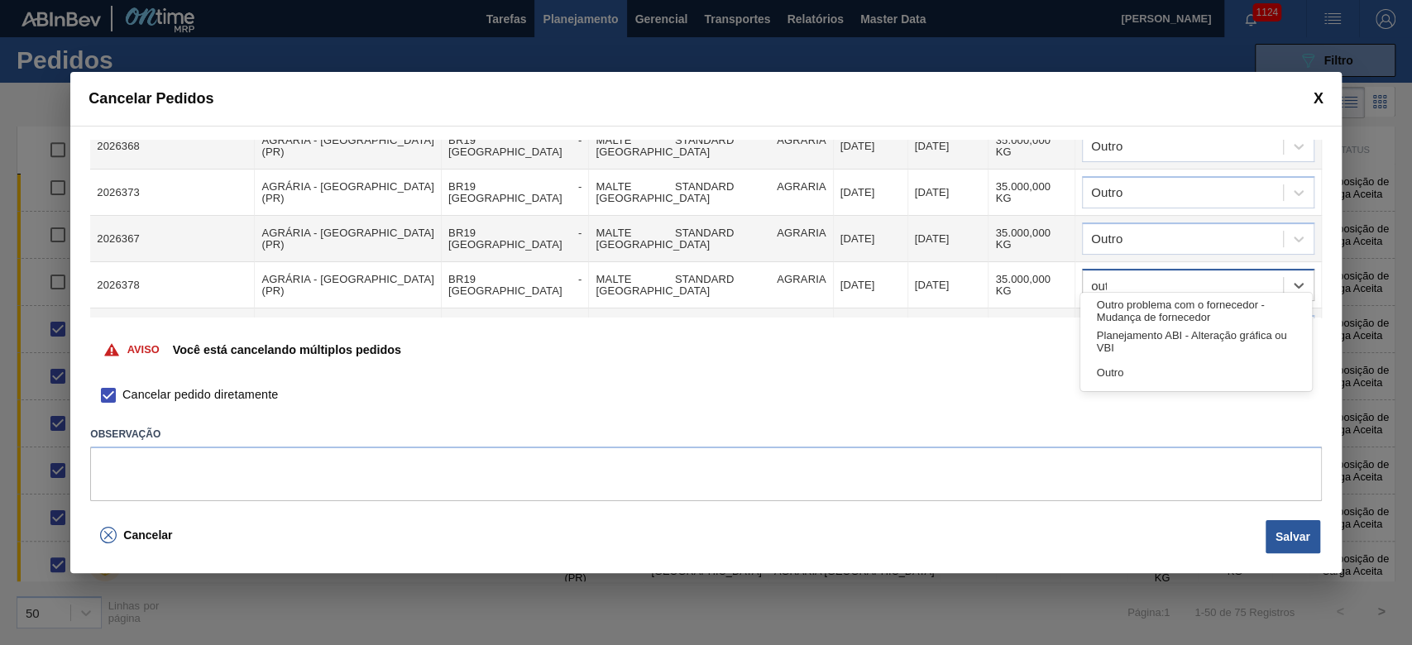
type input "outr"
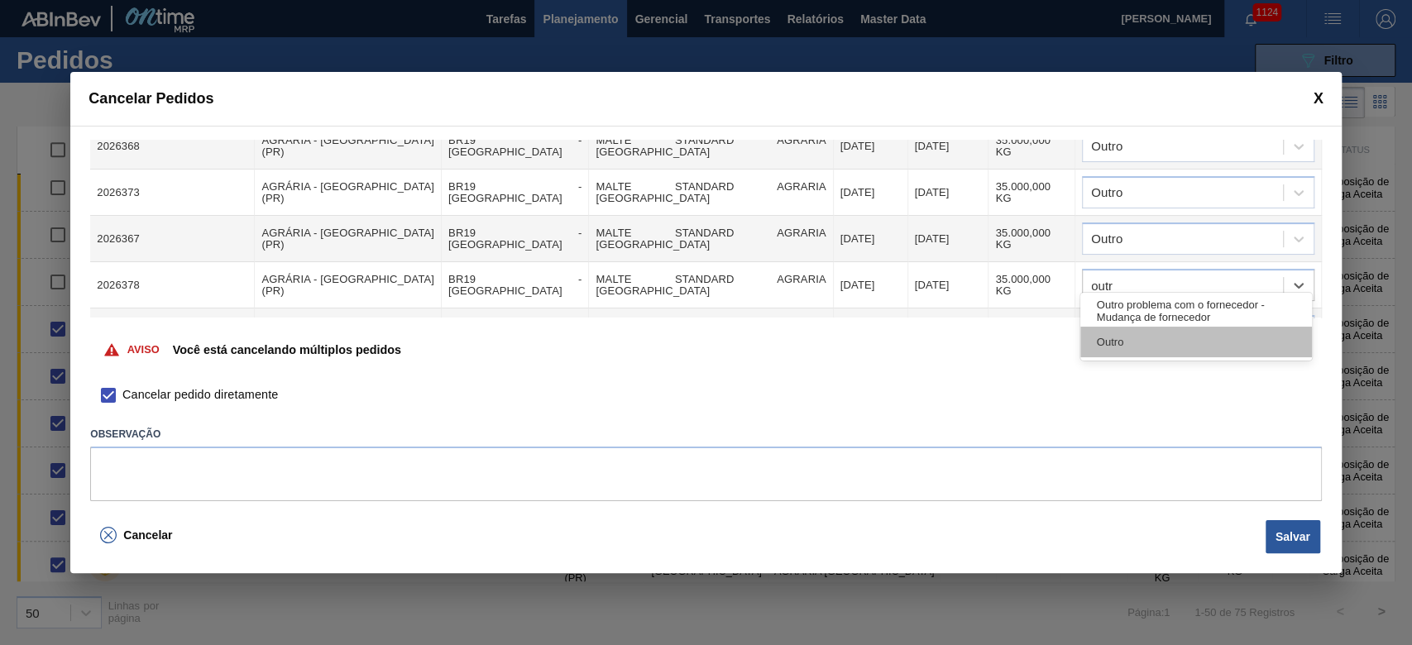
click at [961, 342] on div "Outro" at bounding box center [1196, 342] width 232 height 31
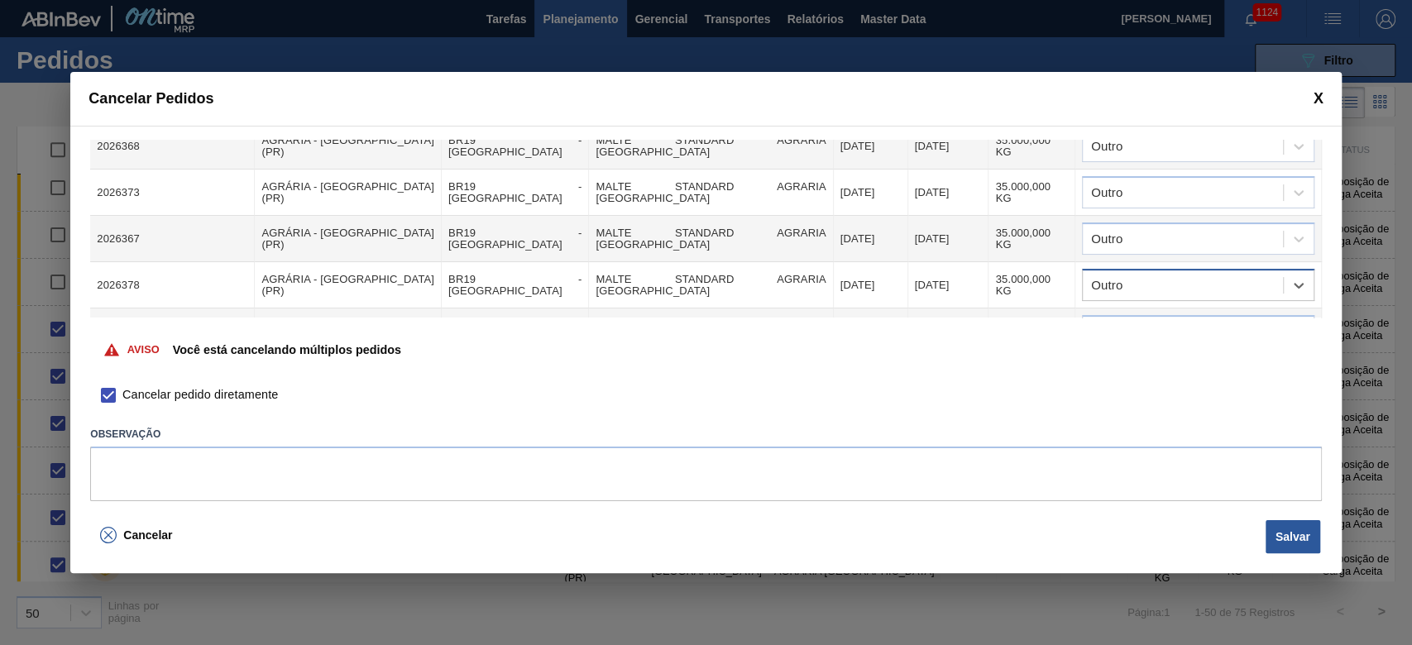
scroll to position [441, 0]
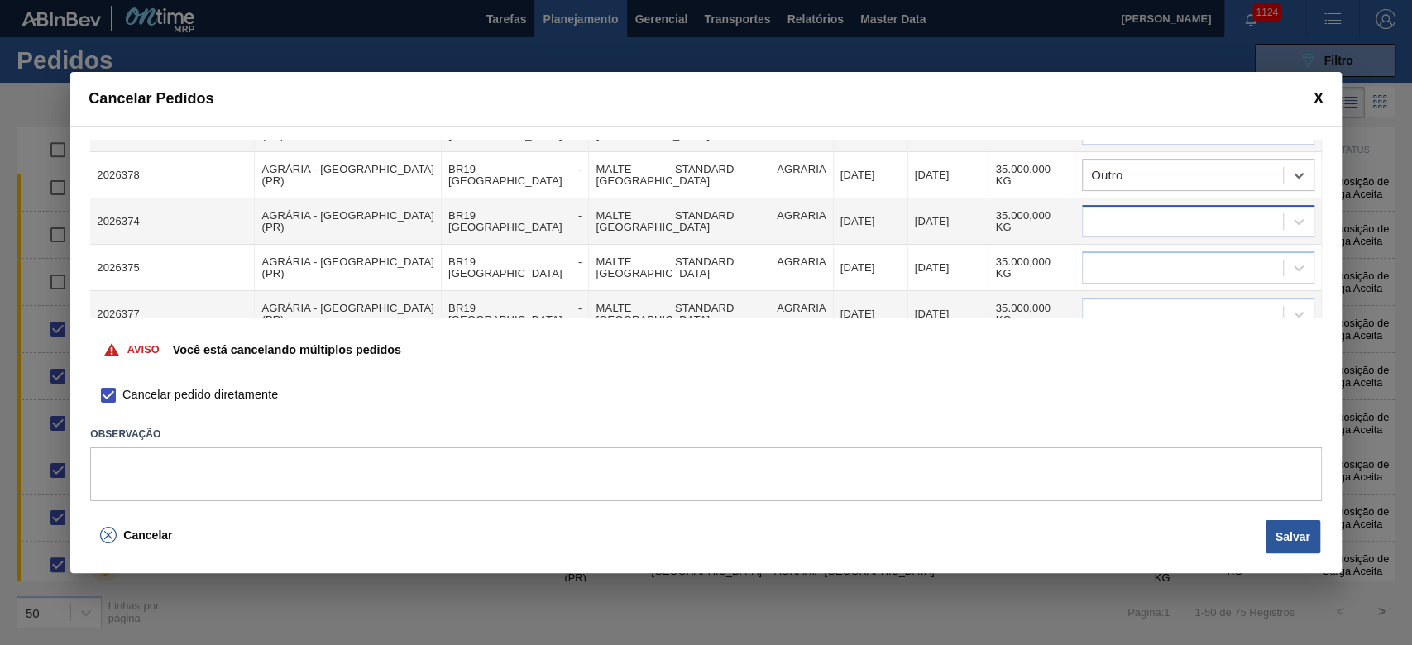
click at [961, 210] on div at bounding box center [1182, 222] width 200 height 24
type input "outro"
click at [961, 273] on div "Outro" at bounding box center [1196, 277] width 232 height 31
click at [961, 257] on div at bounding box center [1182, 268] width 200 height 24
type input "outro"
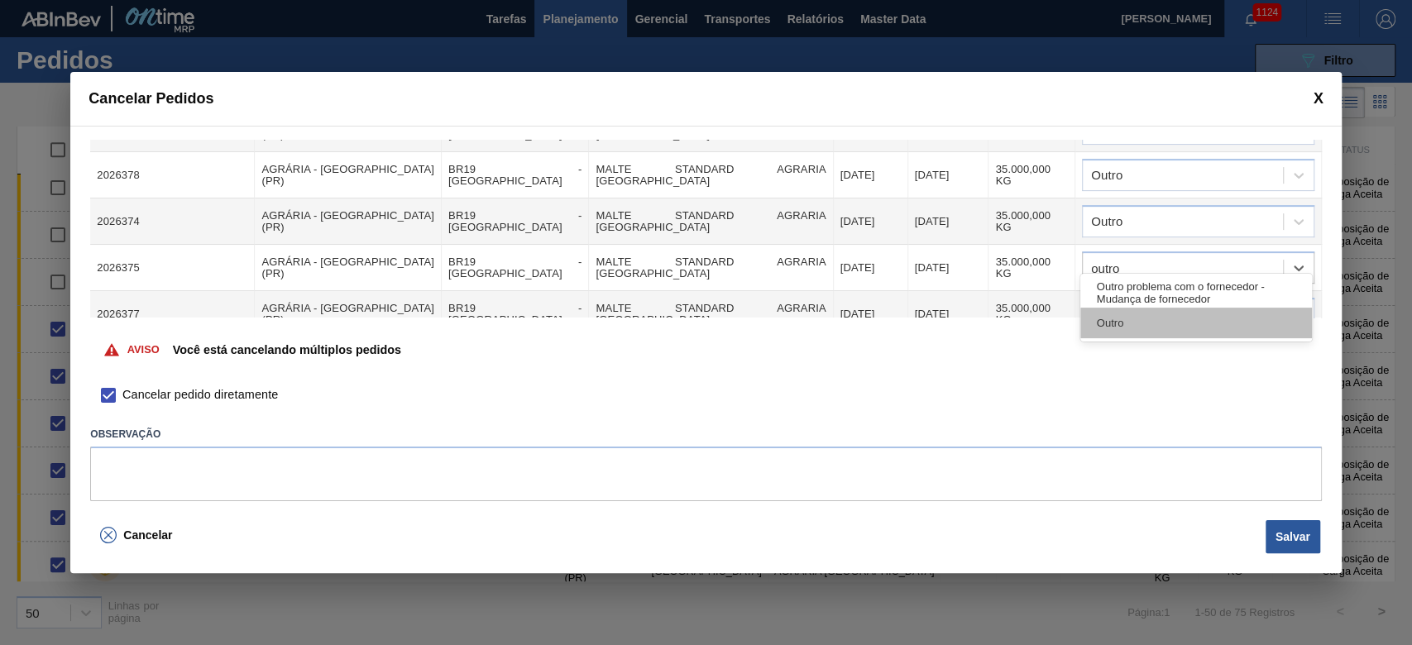
click at [961, 322] on div "Outro" at bounding box center [1196, 323] width 232 height 31
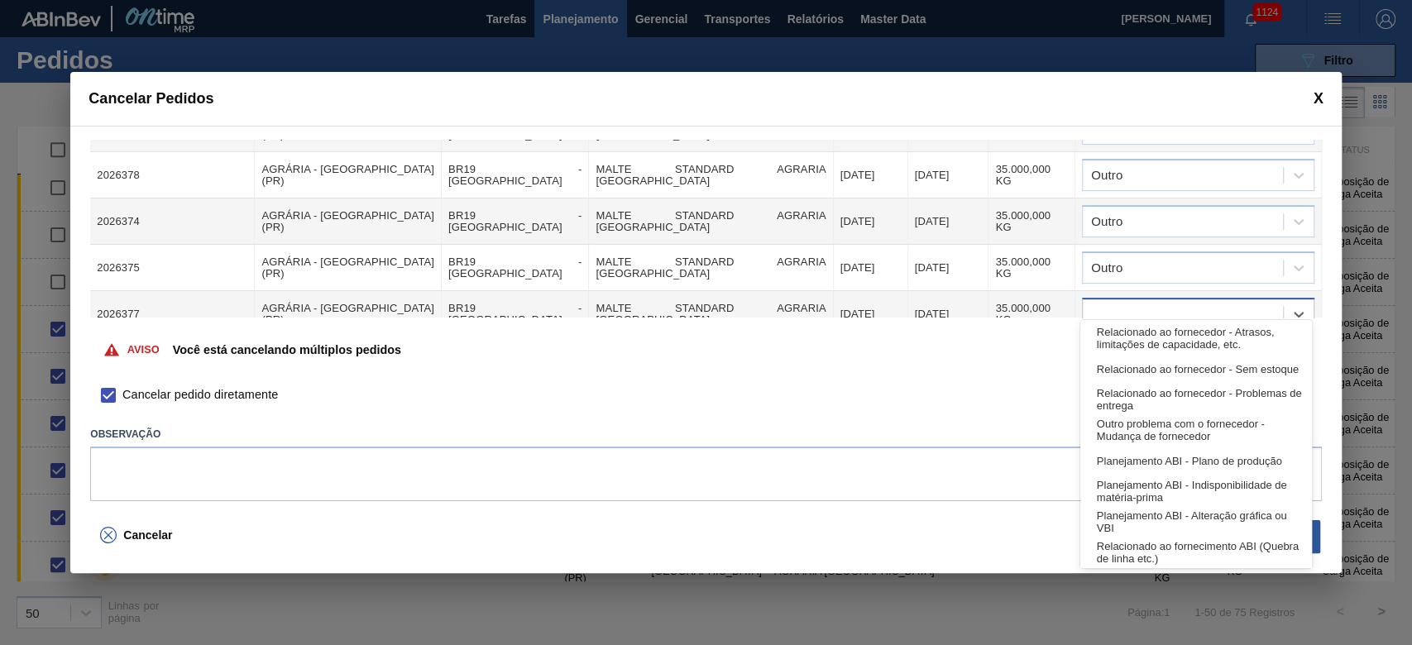
click at [961, 303] on div at bounding box center [1182, 315] width 200 height 24
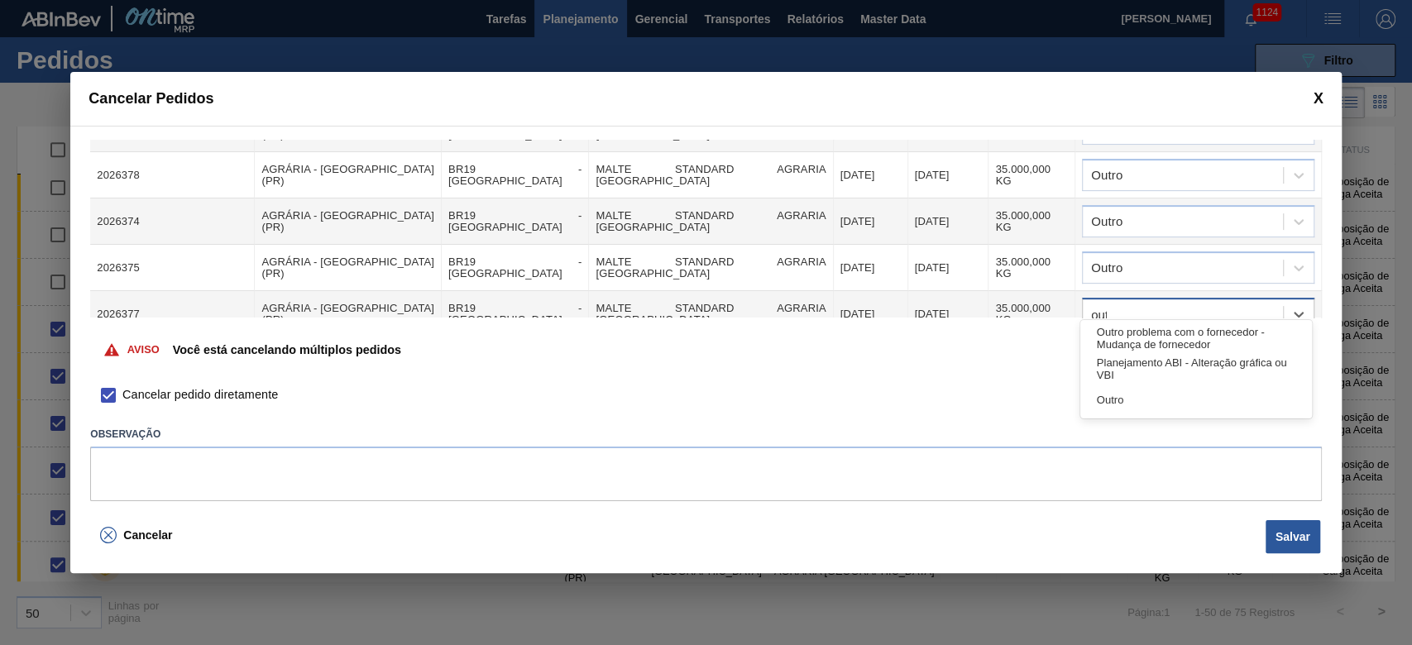
type input "outr"
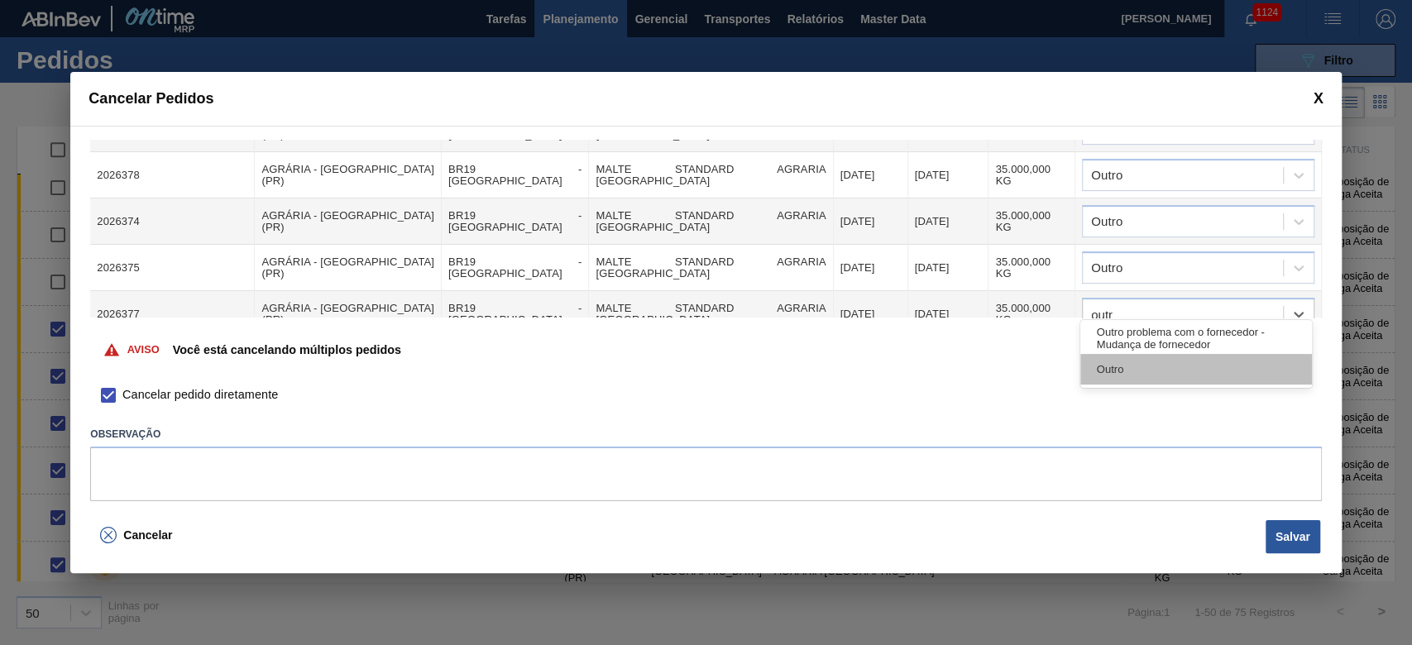
click at [961, 378] on div "Outro" at bounding box center [1196, 369] width 232 height 31
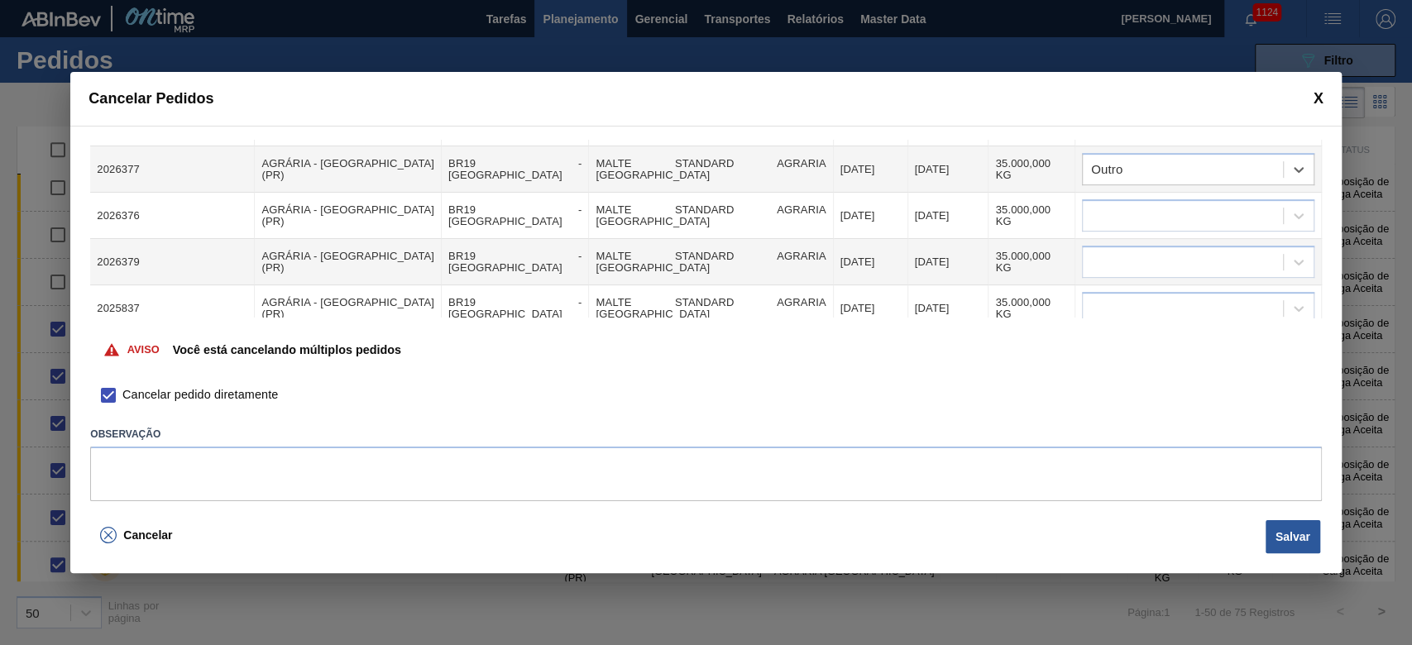
scroll to position [551, 0]
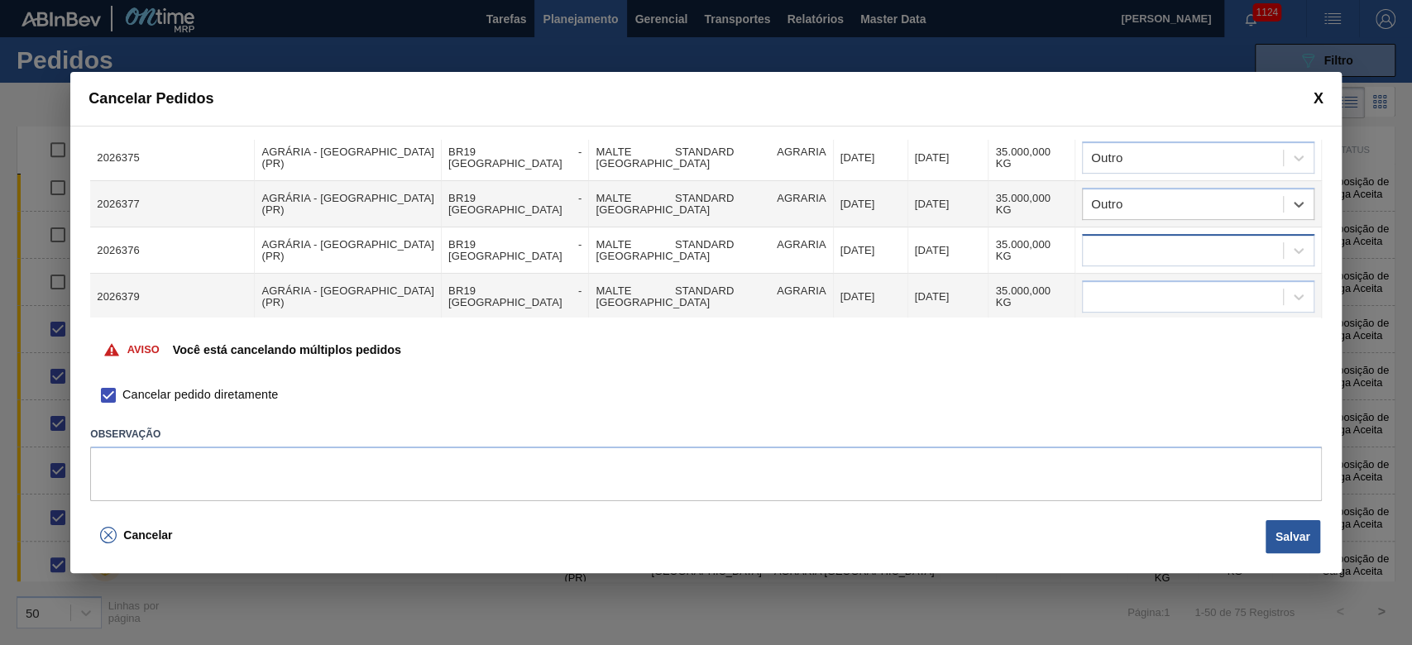
click at [961, 239] on div at bounding box center [1182, 251] width 200 height 24
type input "outro"
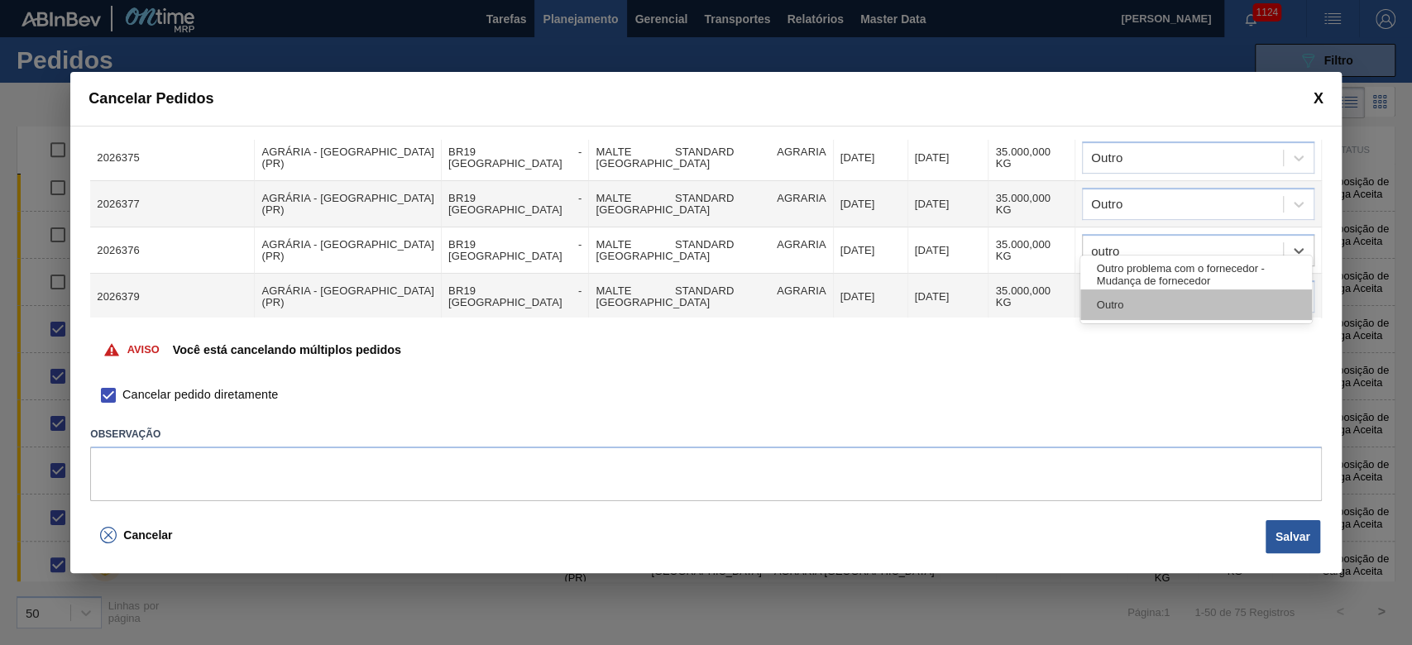
click at [961, 308] on div "Outro" at bounding box center [1196, 304] width 232 height 31
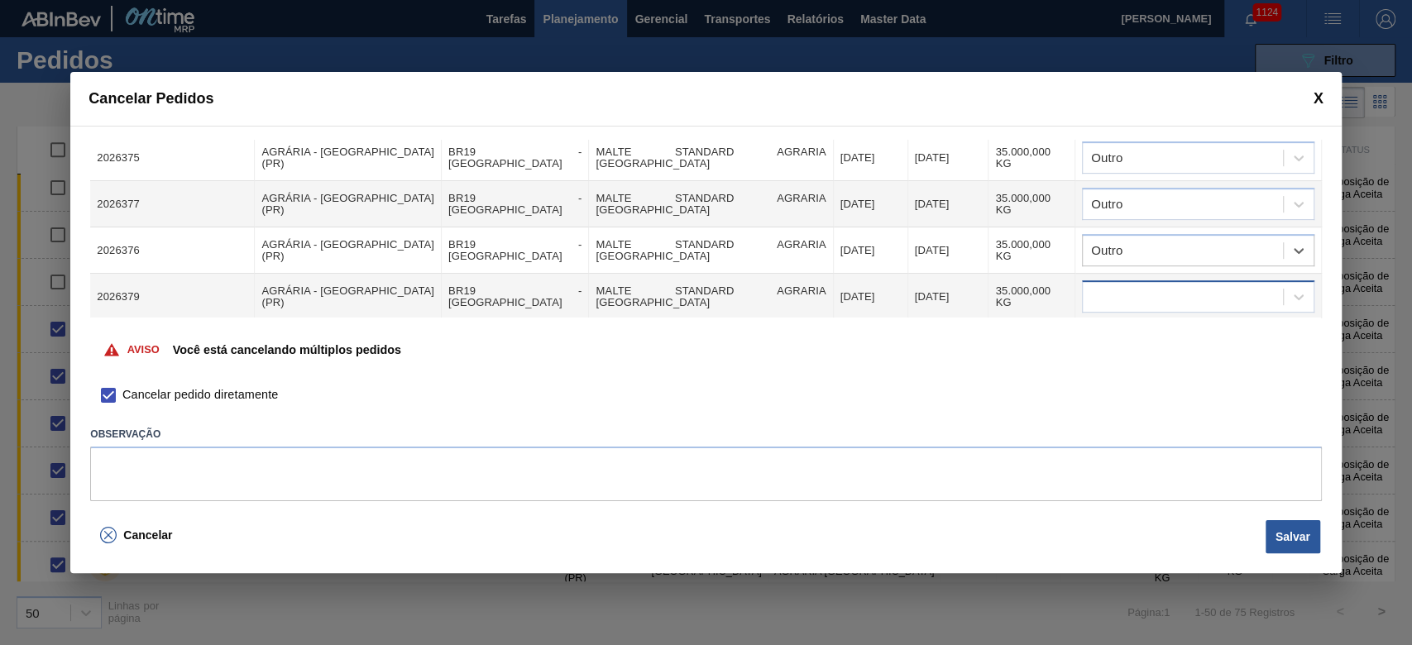
click at [961, 285] on div at bounding box center [1182, 297] width 200 height 24
type input "outro"
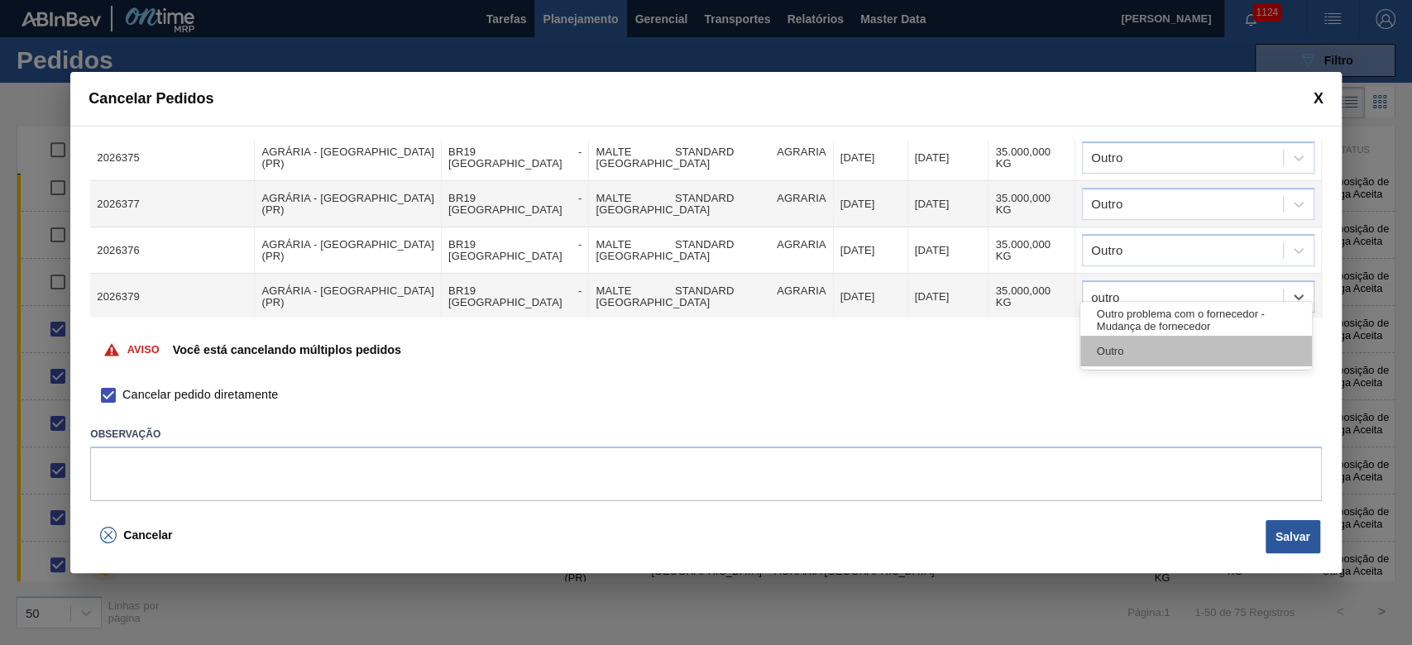
click at [961, 353] on div "Outro" at bounding box center [1196, 351] width 232 height 31
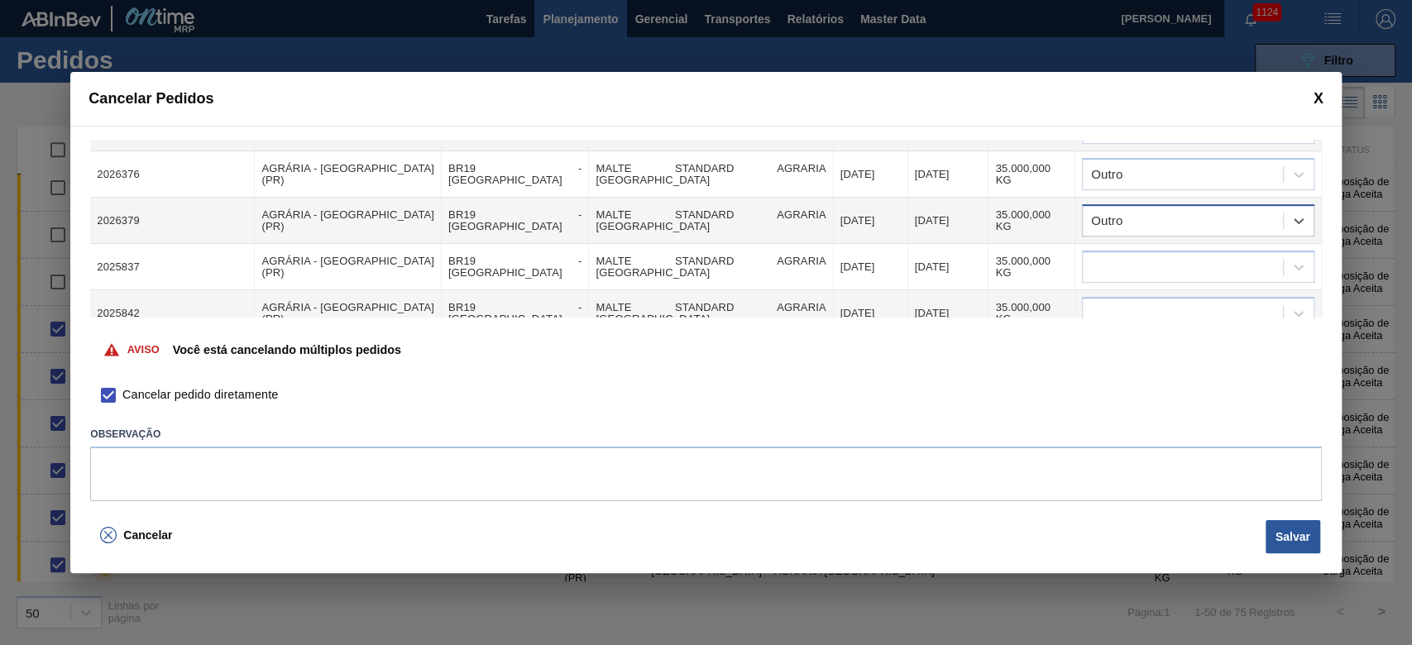
scroll to position [662, 0]
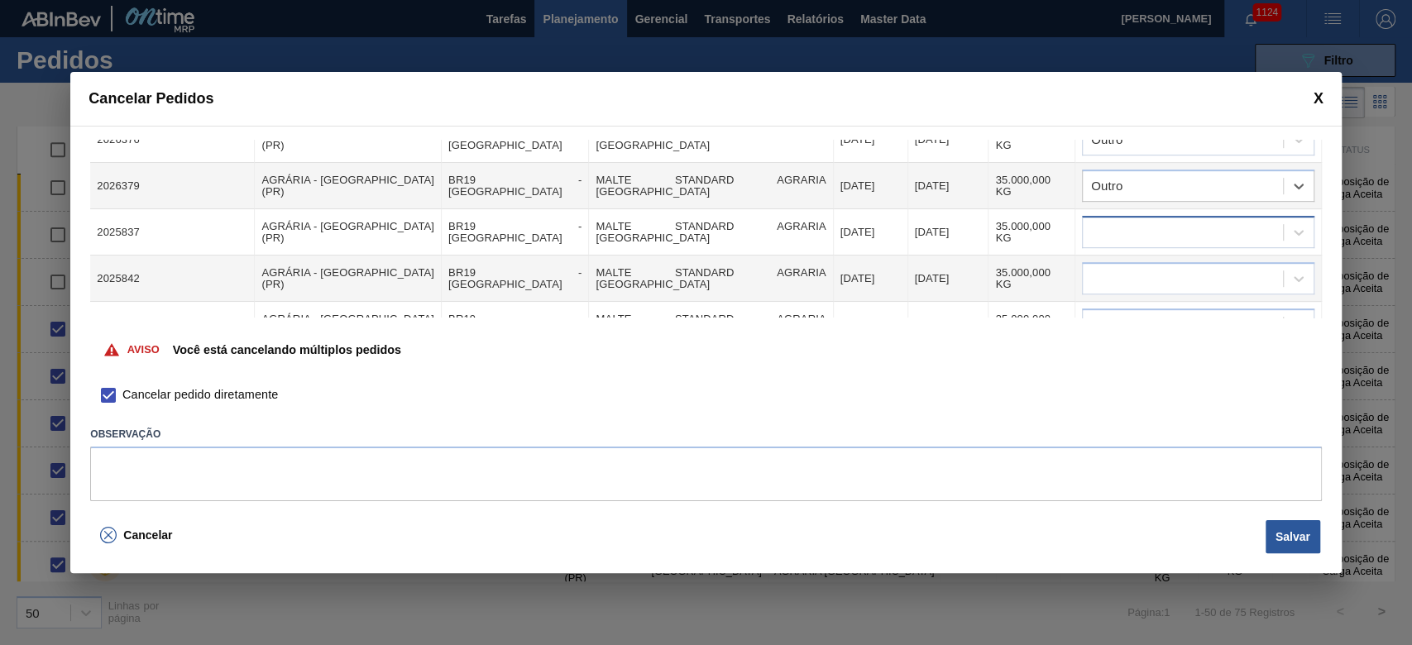
click at [961, 221] on div at bounding box center [1182, 233] width 200 height 24
type input "outro"
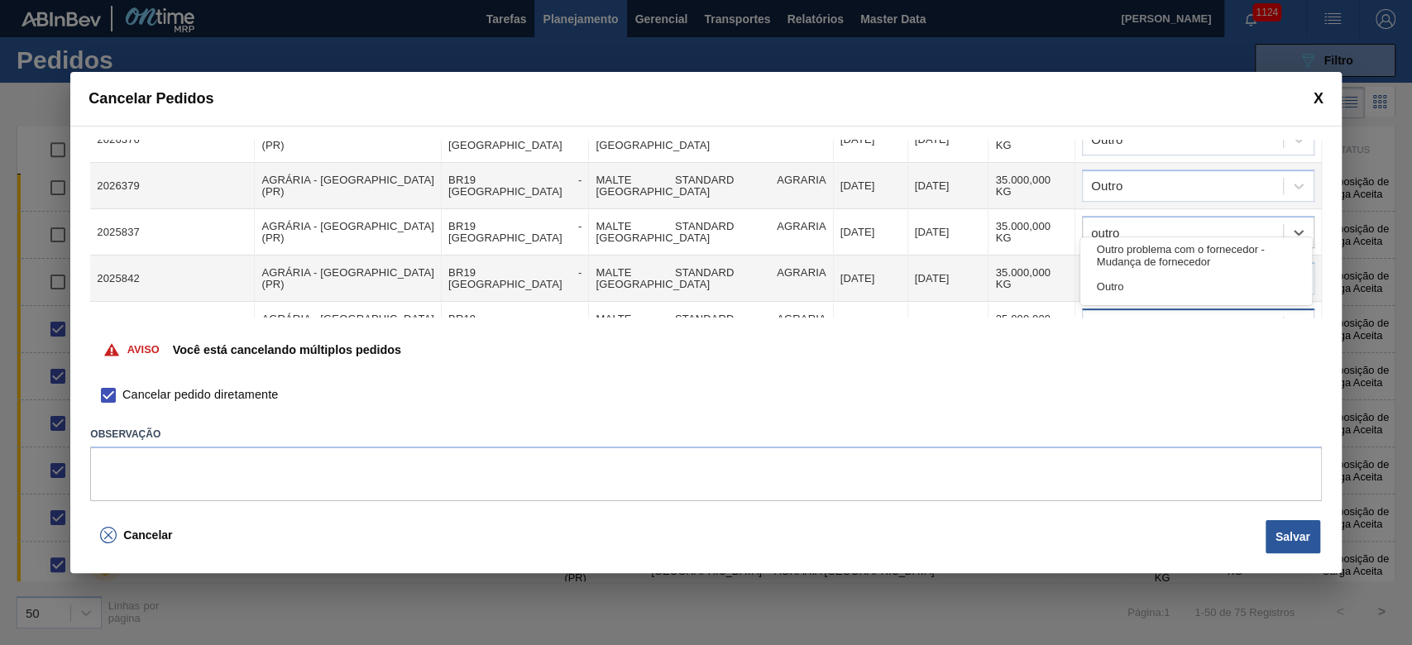
click at [961, 299] on div "Outro" at bounding box center [1196, 286] width 232 height 31
click at [961, 267] on div at bounding box center [1182, 279] width 200 height 24
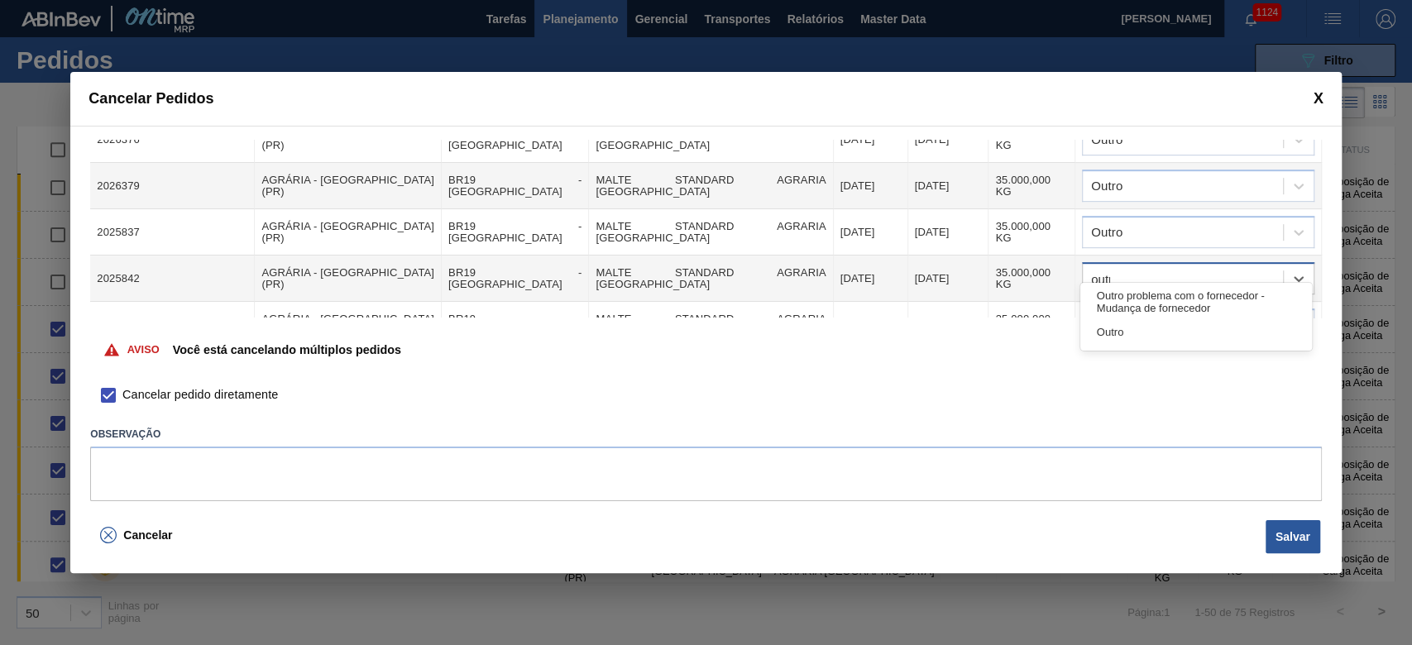
type input "outro"
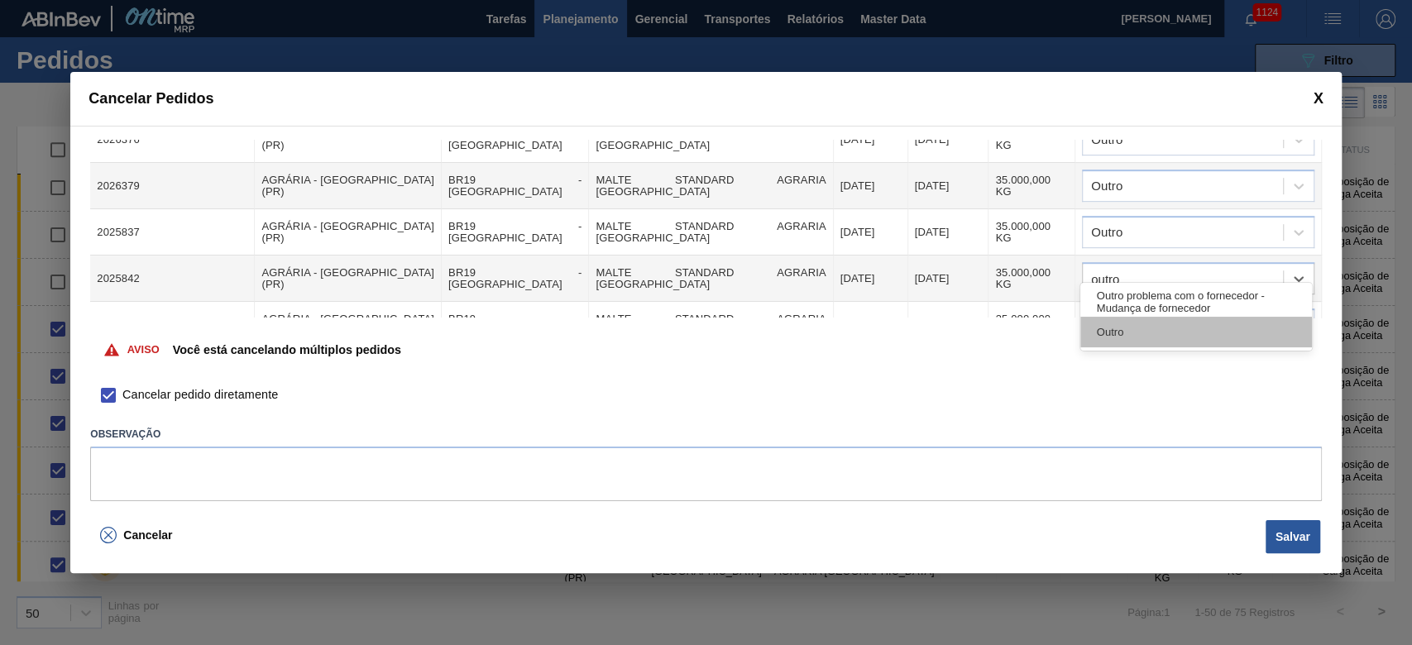
click at [961, 333] on div "Outro" at bounding box center [1196, 332] width 232 height 31
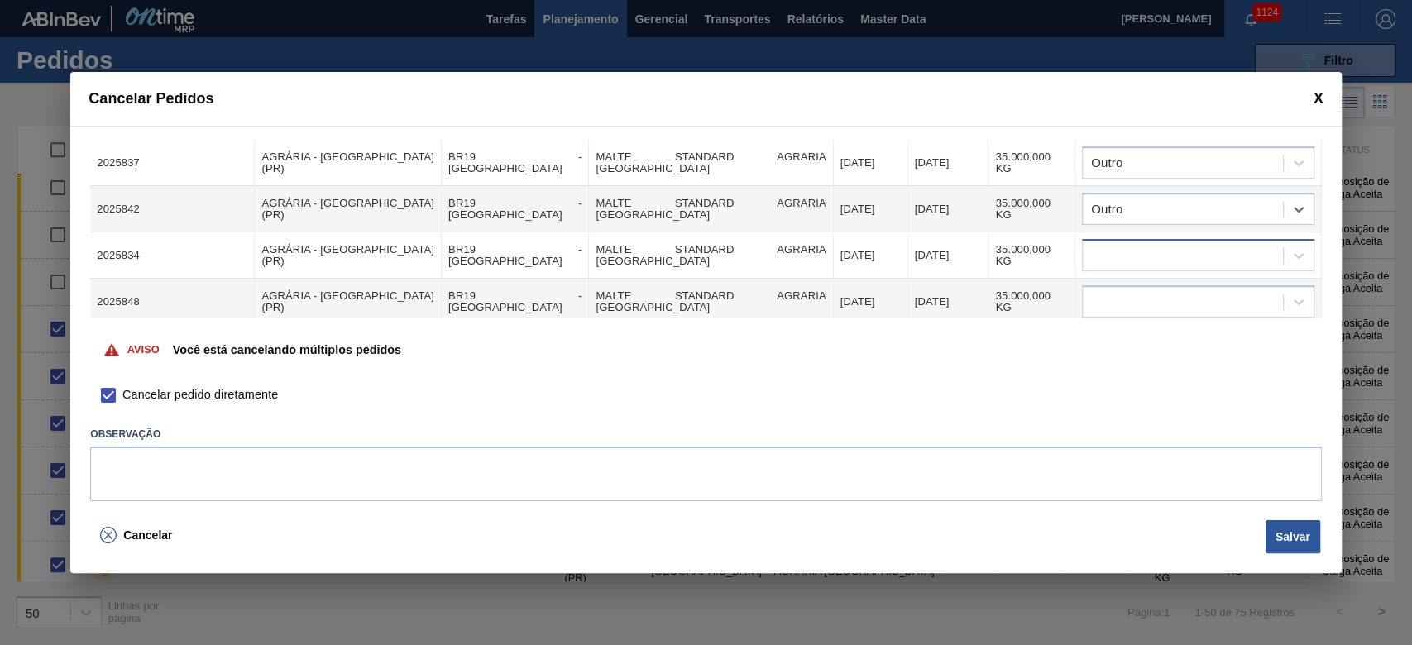
scroll to position [766, 0]
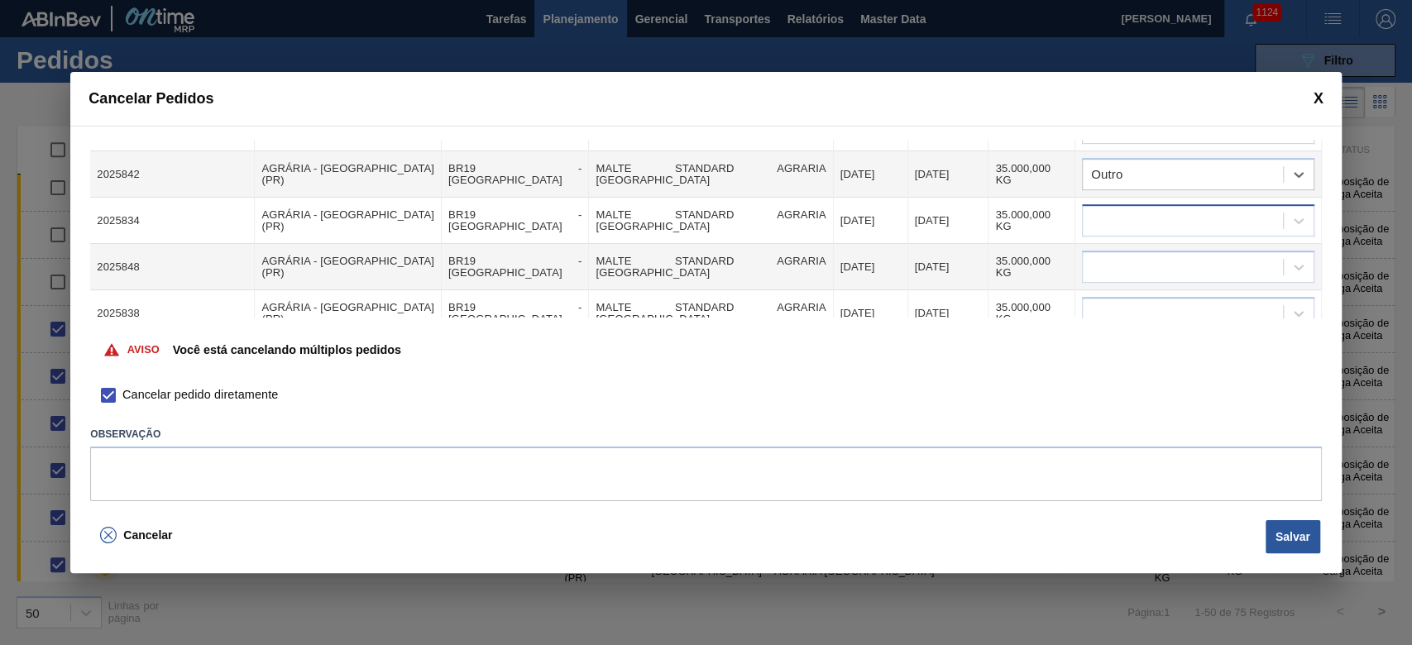
click at [961, 209] on div at bounding box center [1182, 221] width 200 height 24
type input "outro"
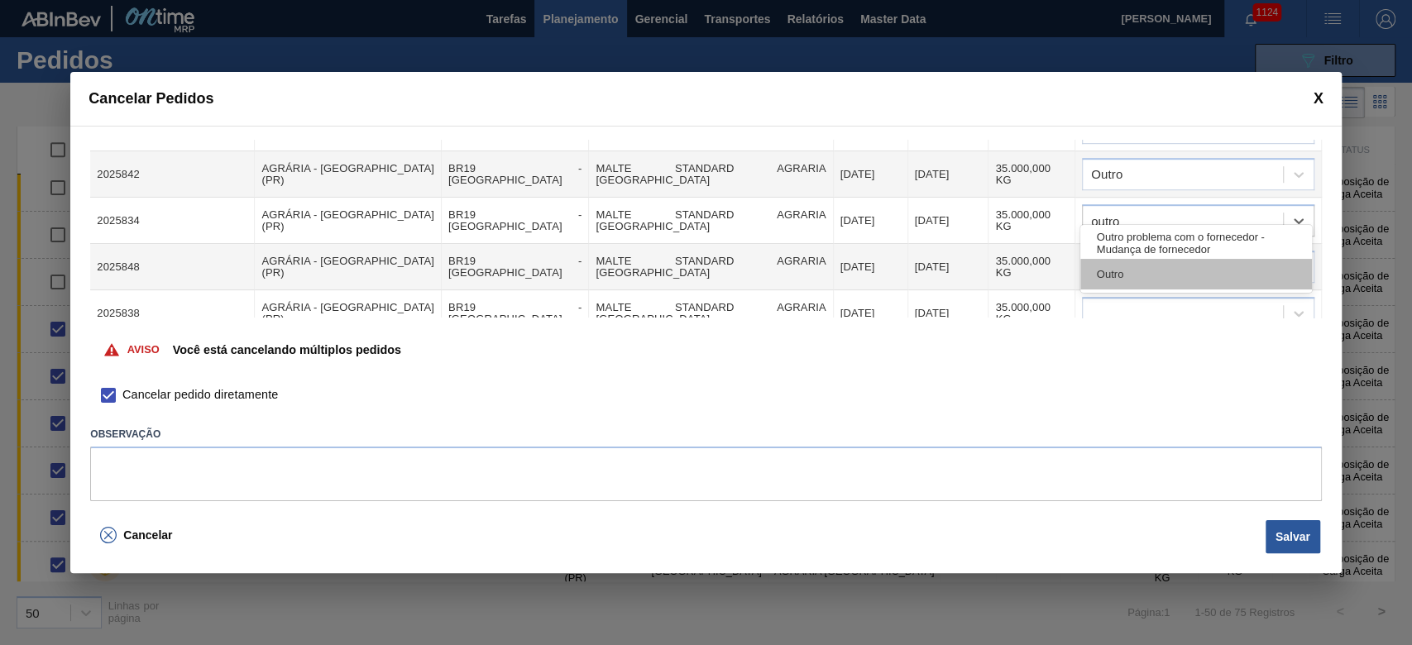
click at [961, 265] on div "Outro" at bounding box center [1196, 274] width 232 height 31
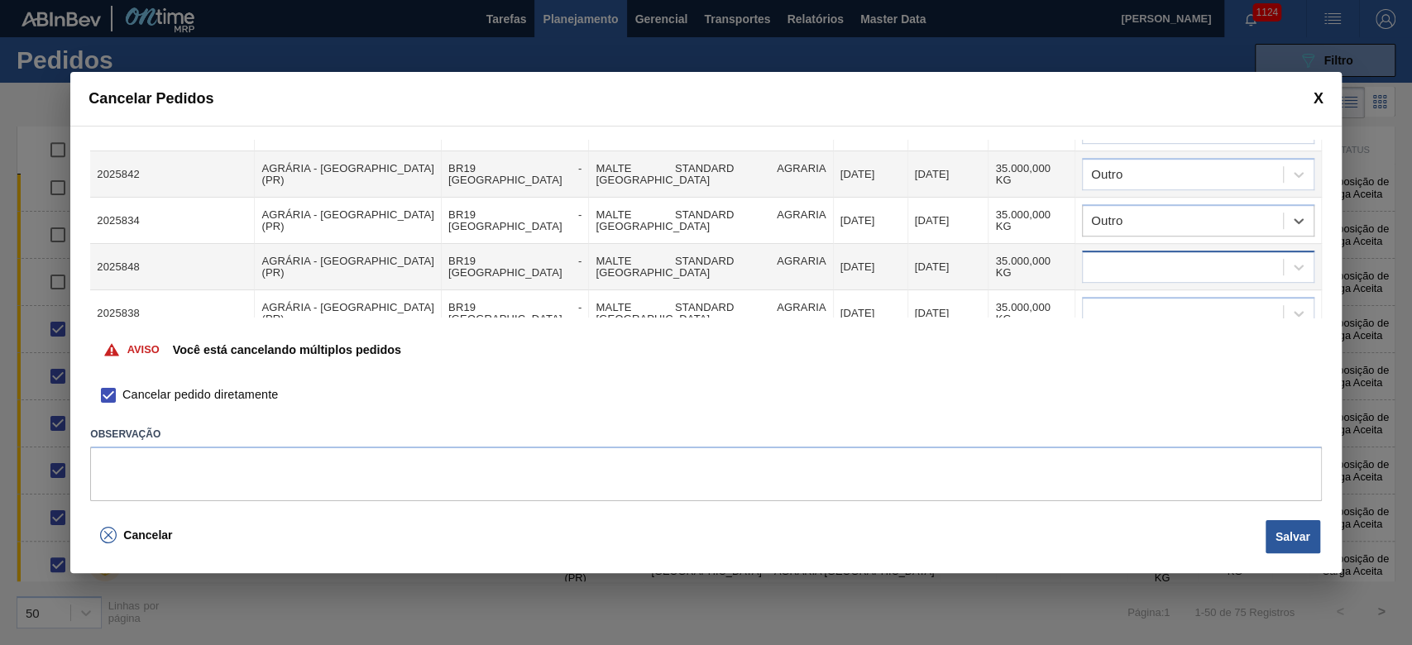
click at [961, 256] on div at bounding box center [1182, 268] width 200 height 24
type input "outro"
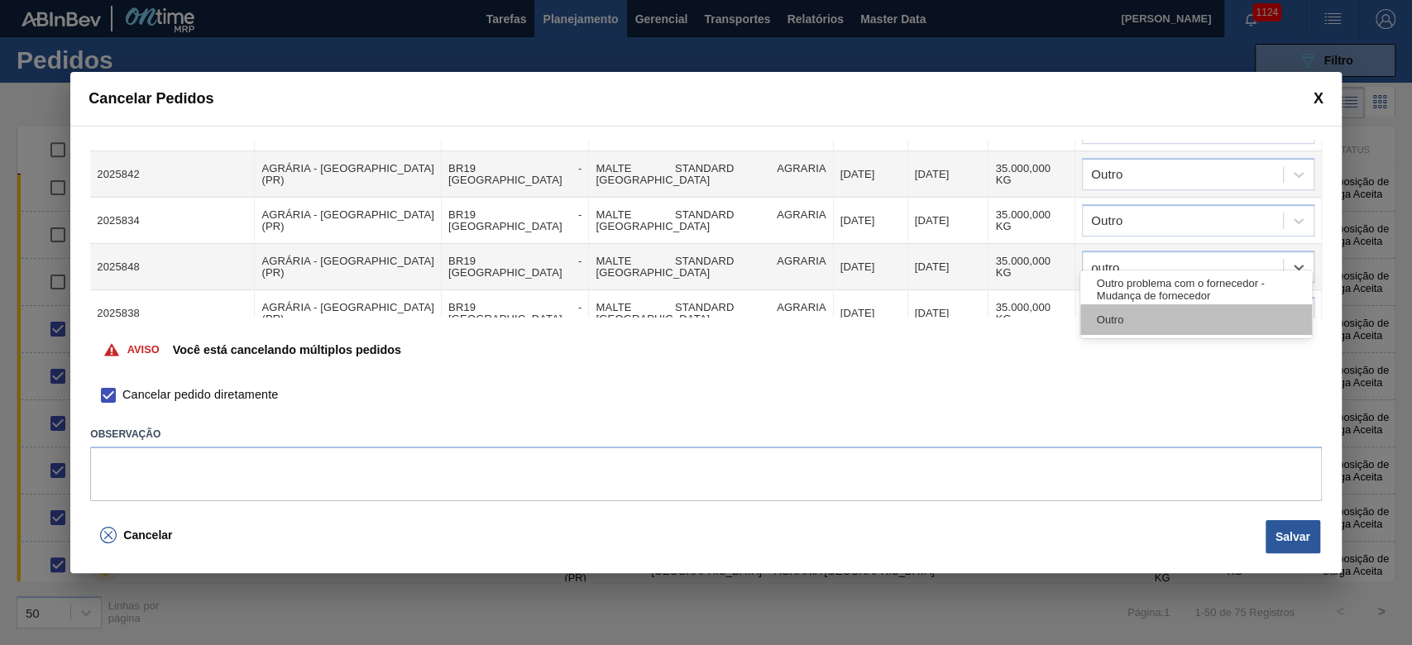
click at [961, 325] on div "Outro" at bounding box center [1196, 319] width 232 height 31
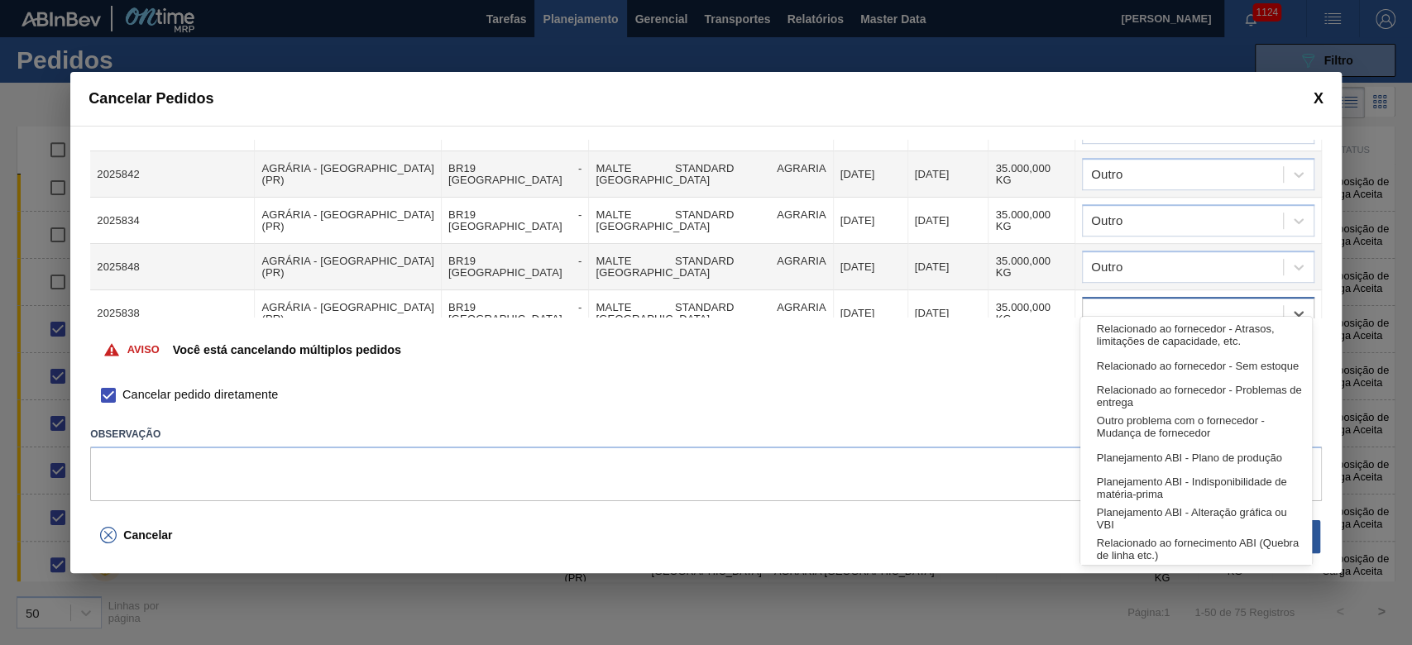
click at [961, 302] on div at bounding box center [1182, 314] width 200 height 24
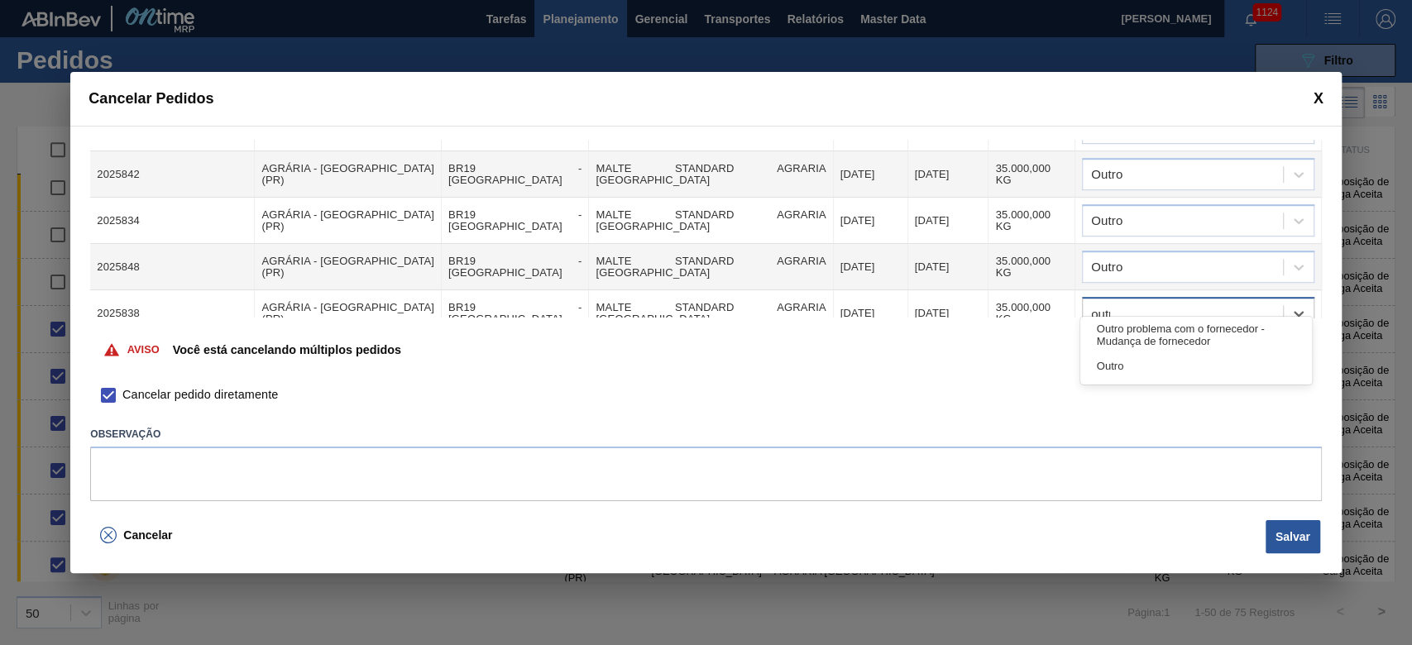
type input "outro"
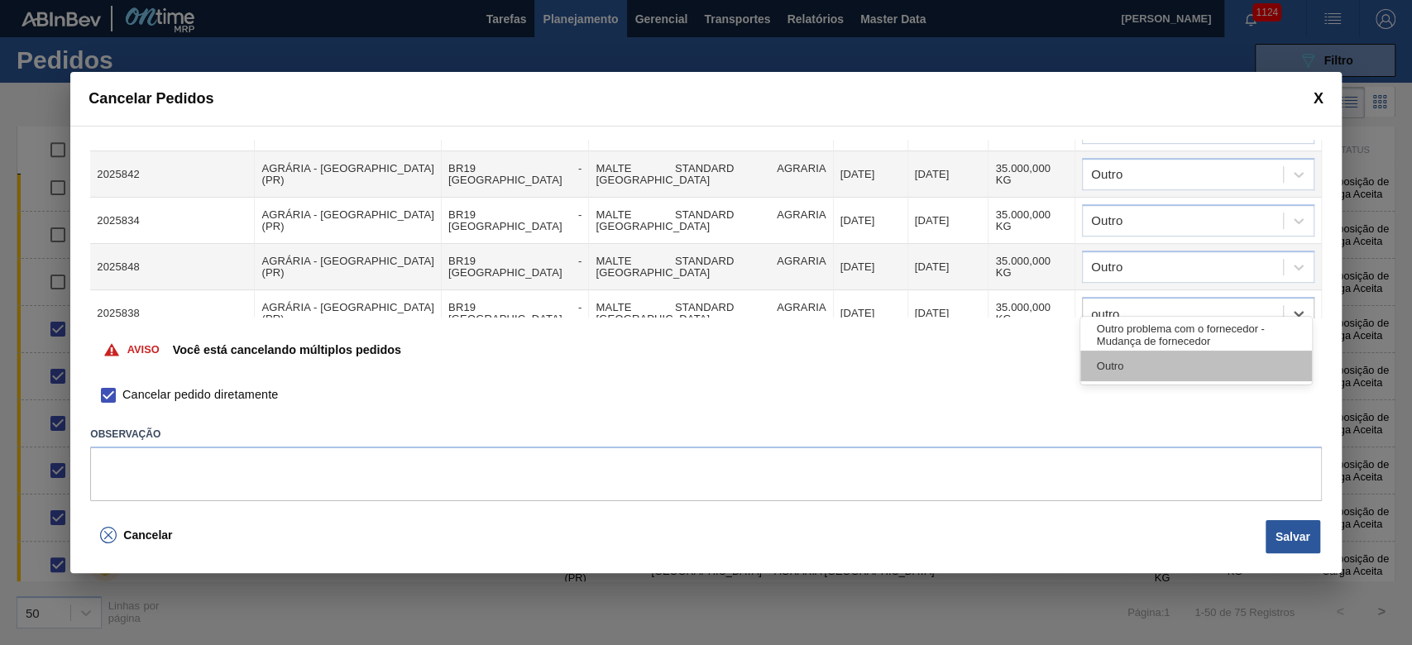
click at [961, 357] on div "Outro" at bounding box center [1196, 366] width 232 height 31
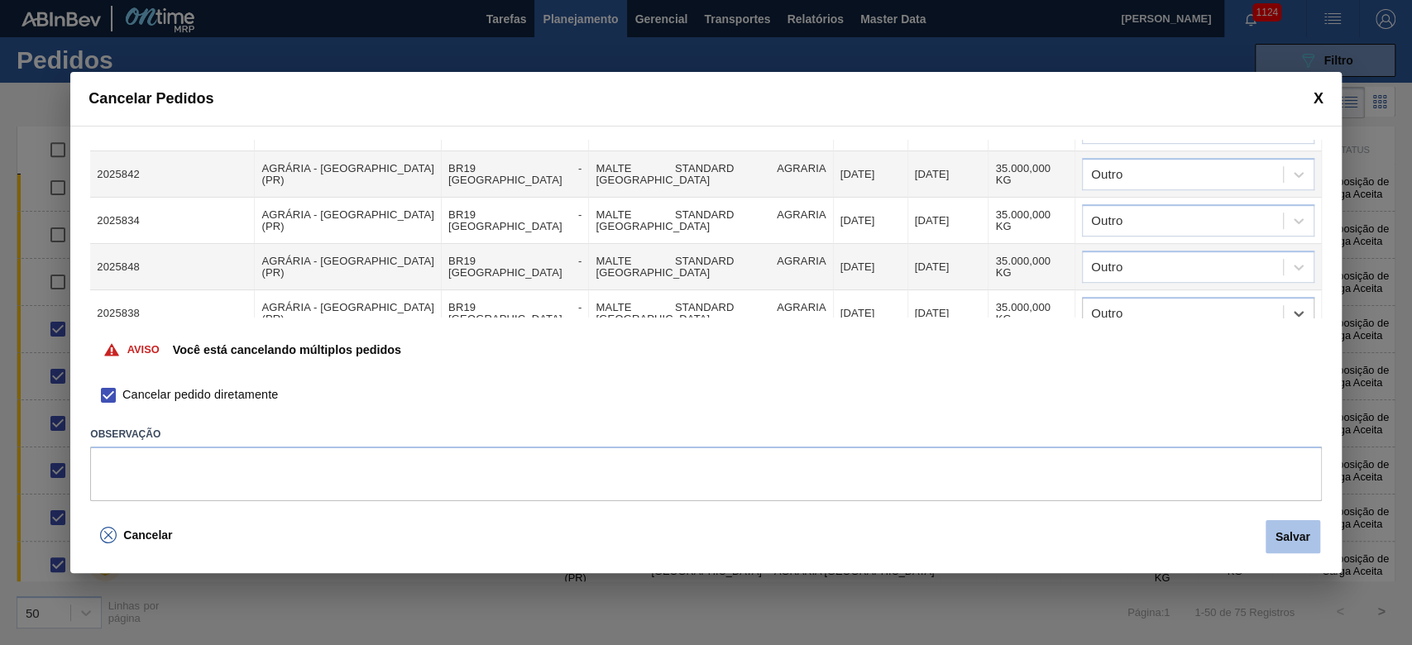
click at [961, 439] on button "Salvar" at bounding box center [1292, 536] width 55 height 33
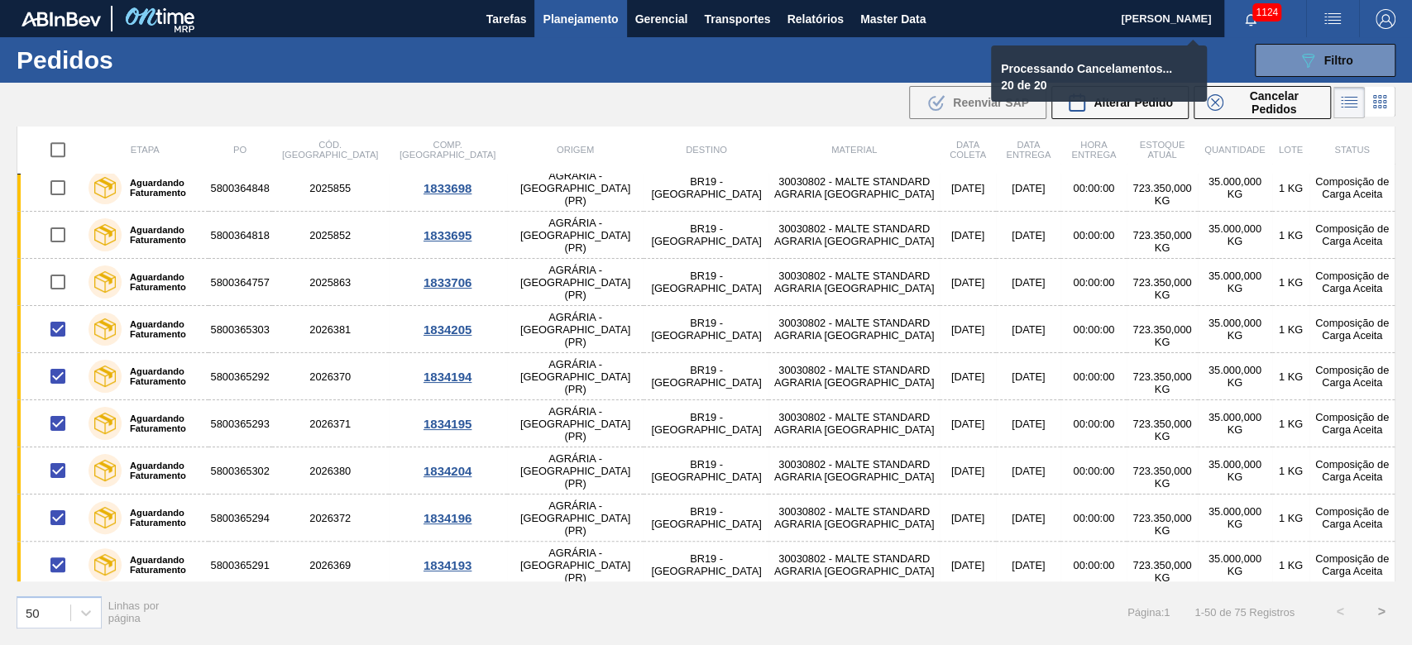
checkbox input "false"
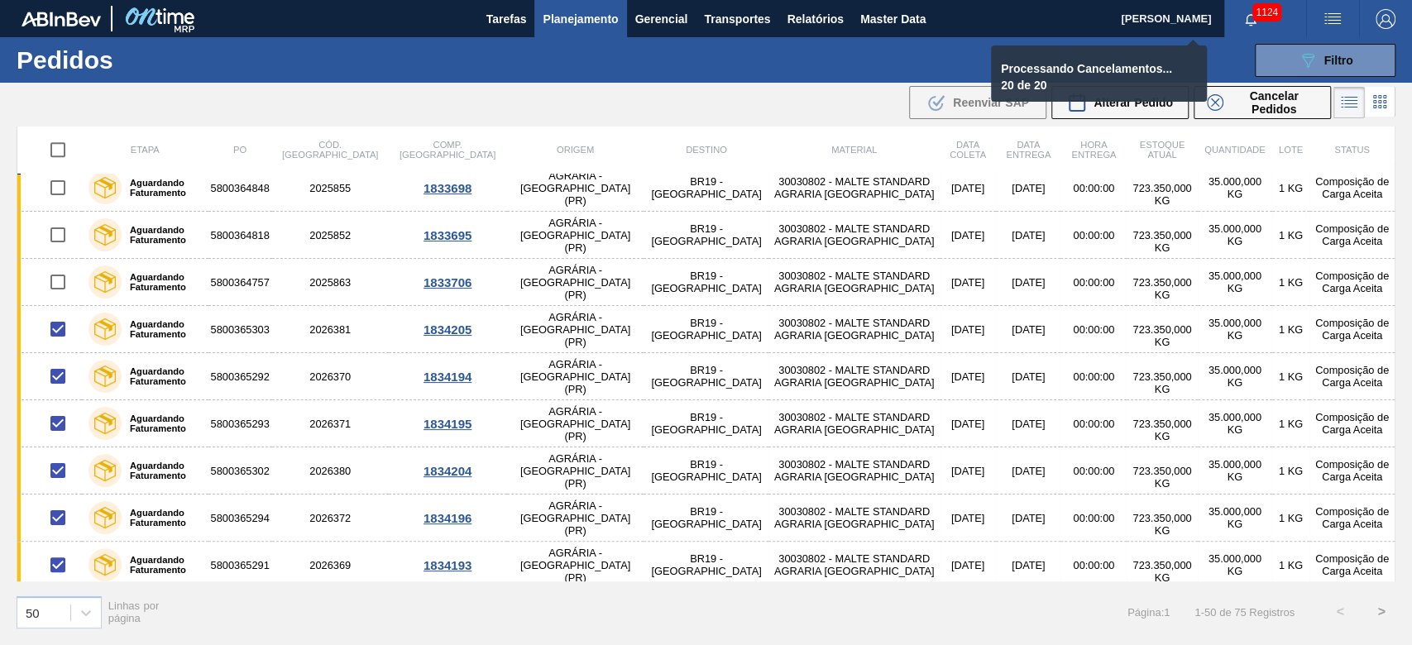
checkbox input "false"
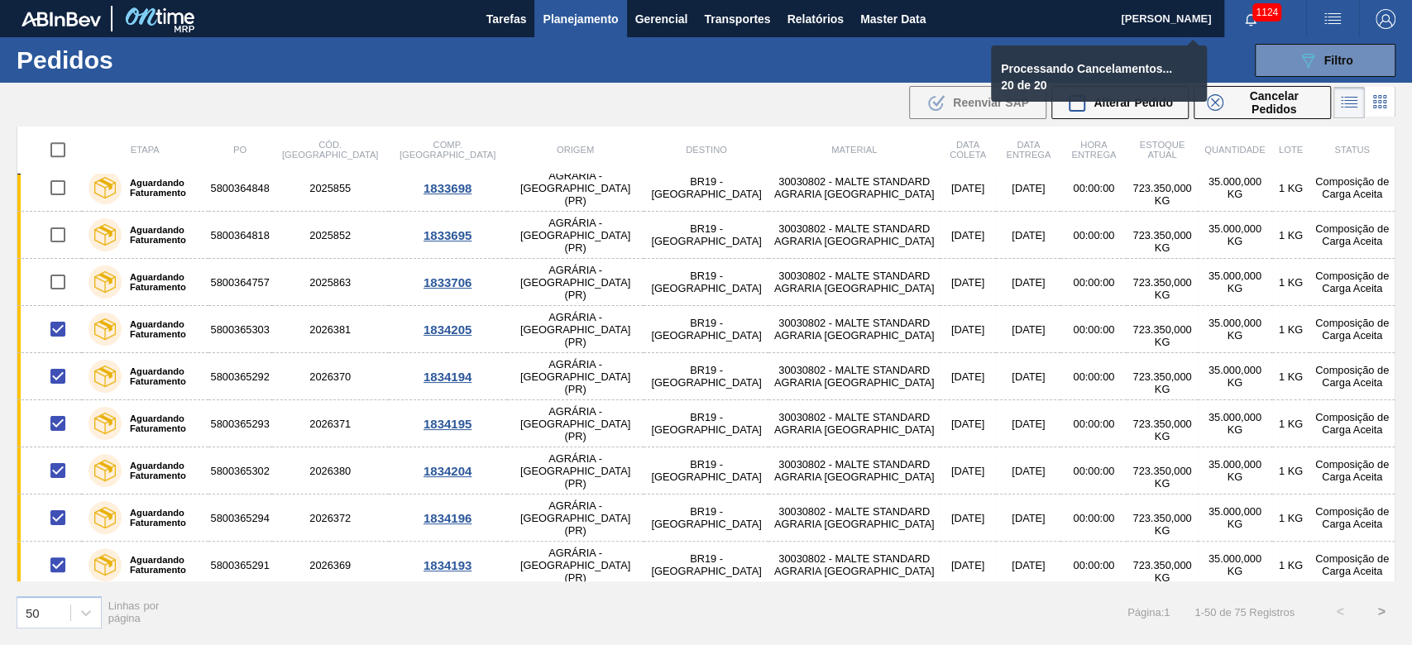
checkbox input "false"
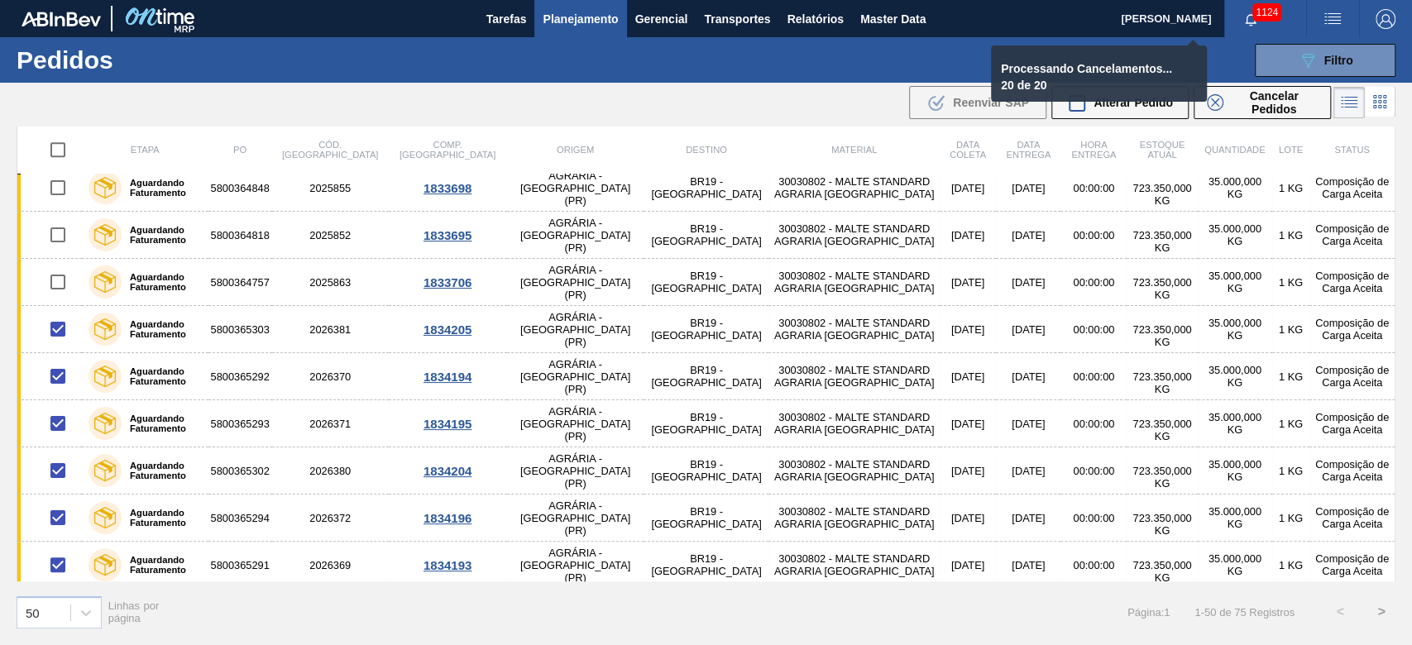
checkbox input "false"
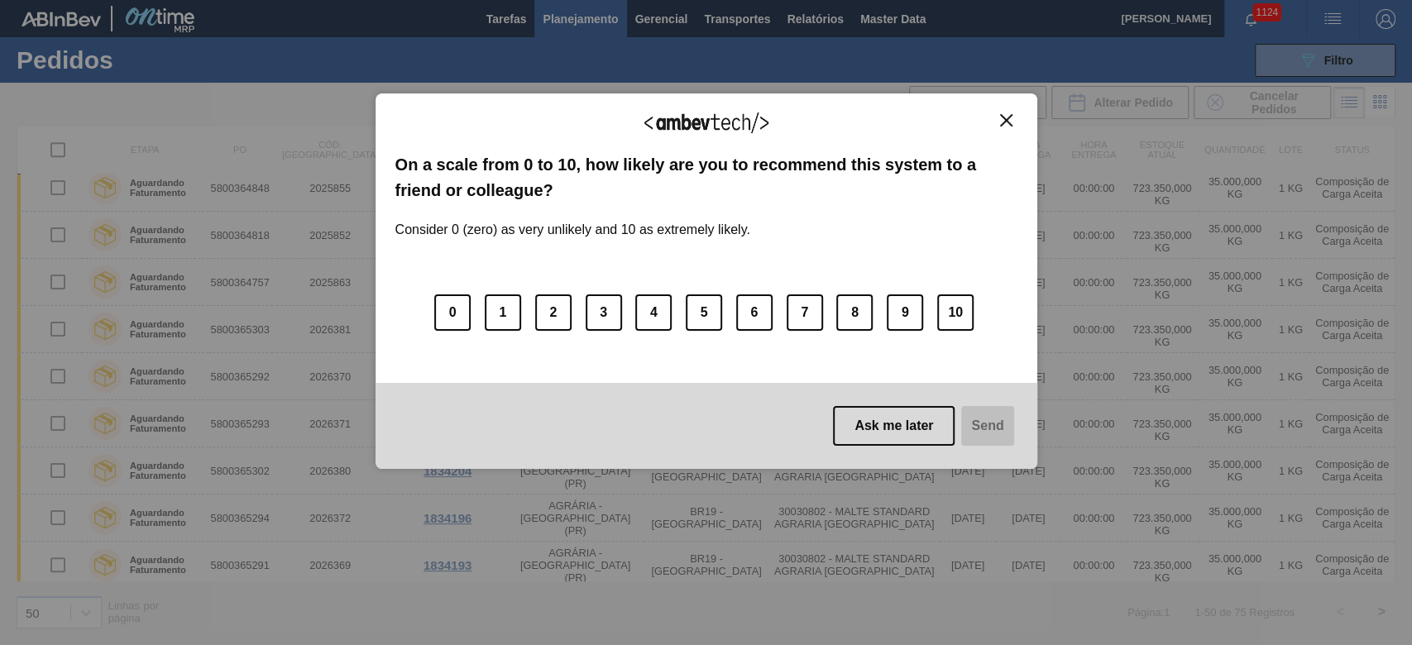
click at [961, 114] on img "Close" at bounding box center [1006, 120] width 12 height 12
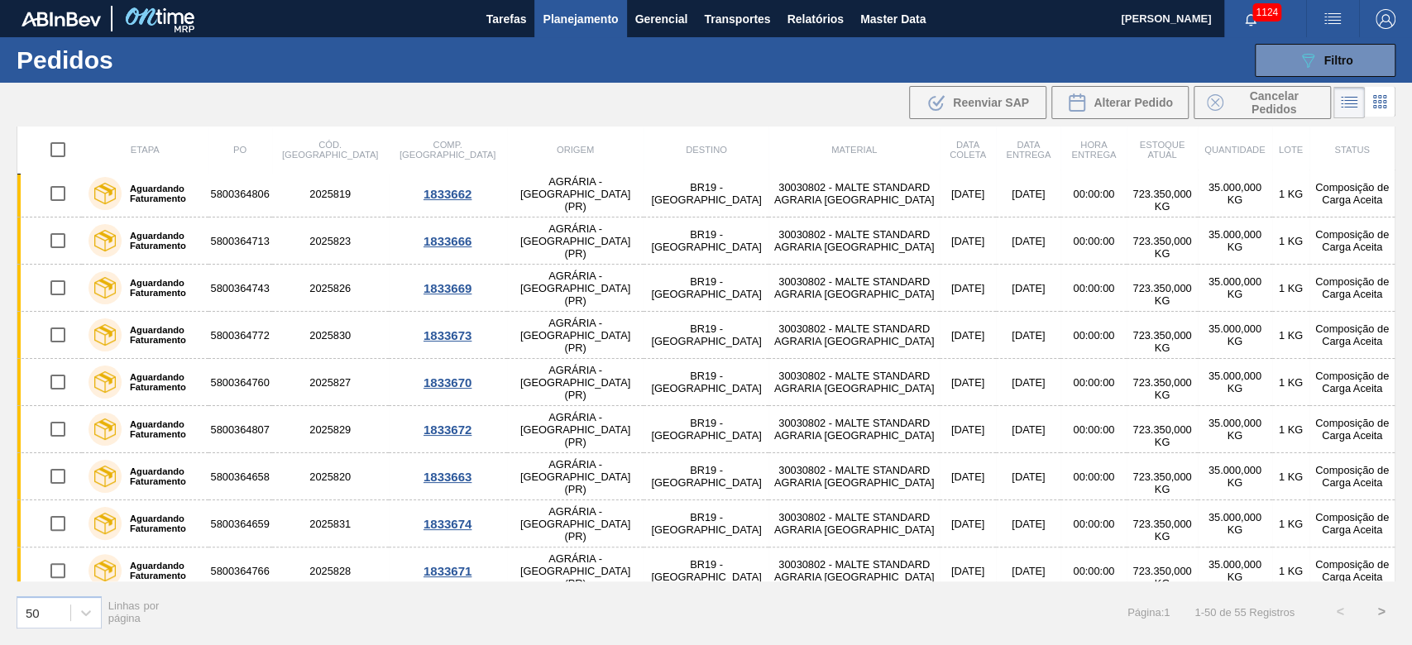
scroll to position [0, 0]
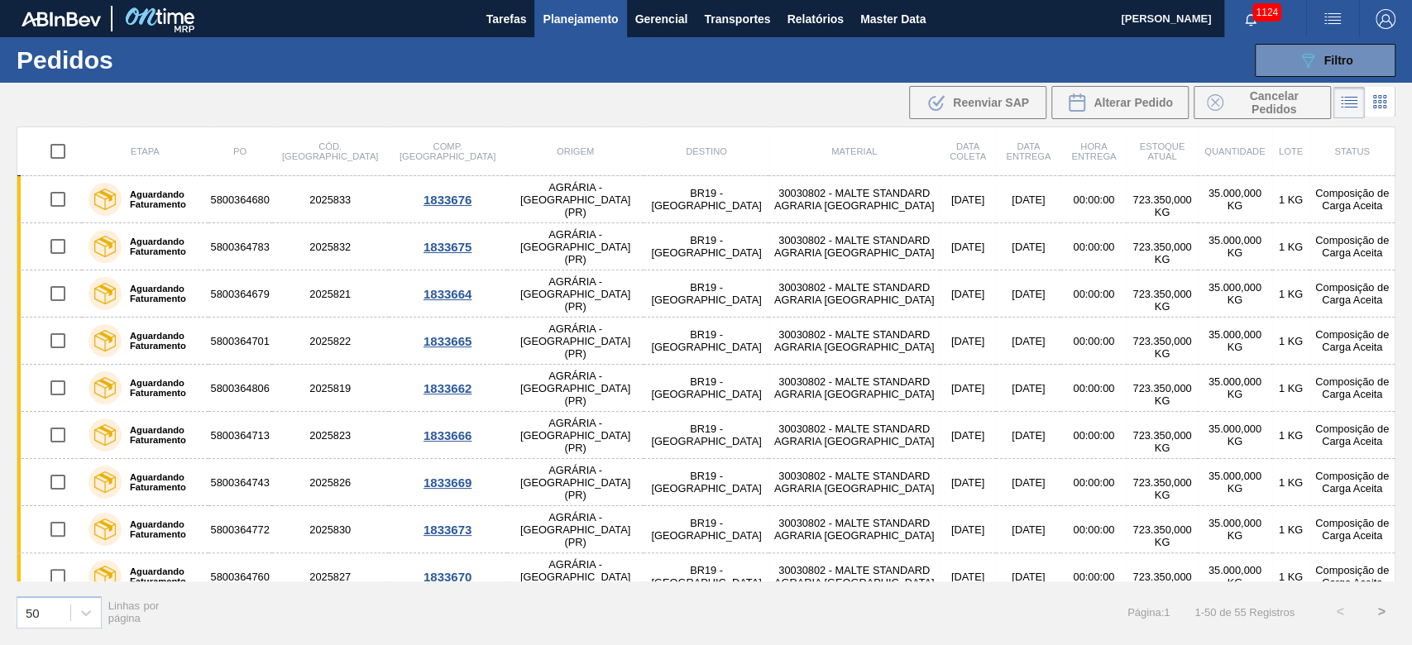
click at [59, 149] on input "checkbox" at bounding box center [58, 151] width 35 height 35
checkbox input "true"
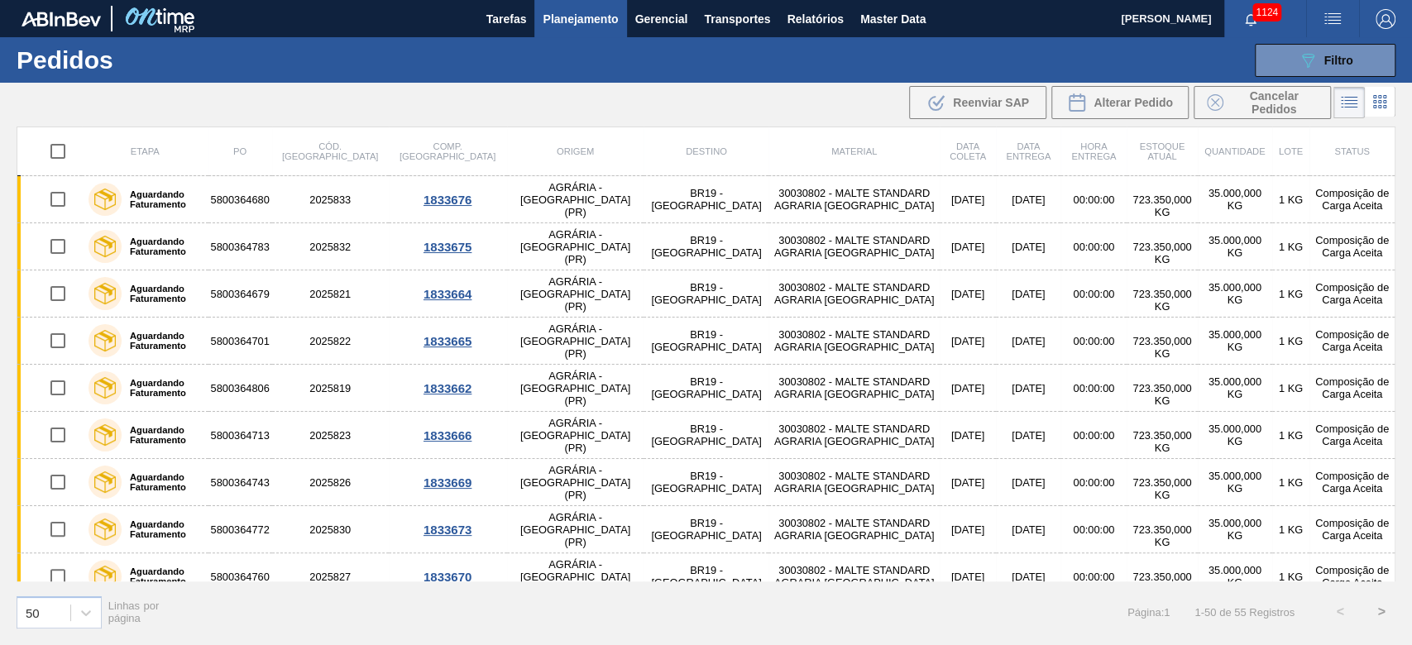
checkbox input "true"
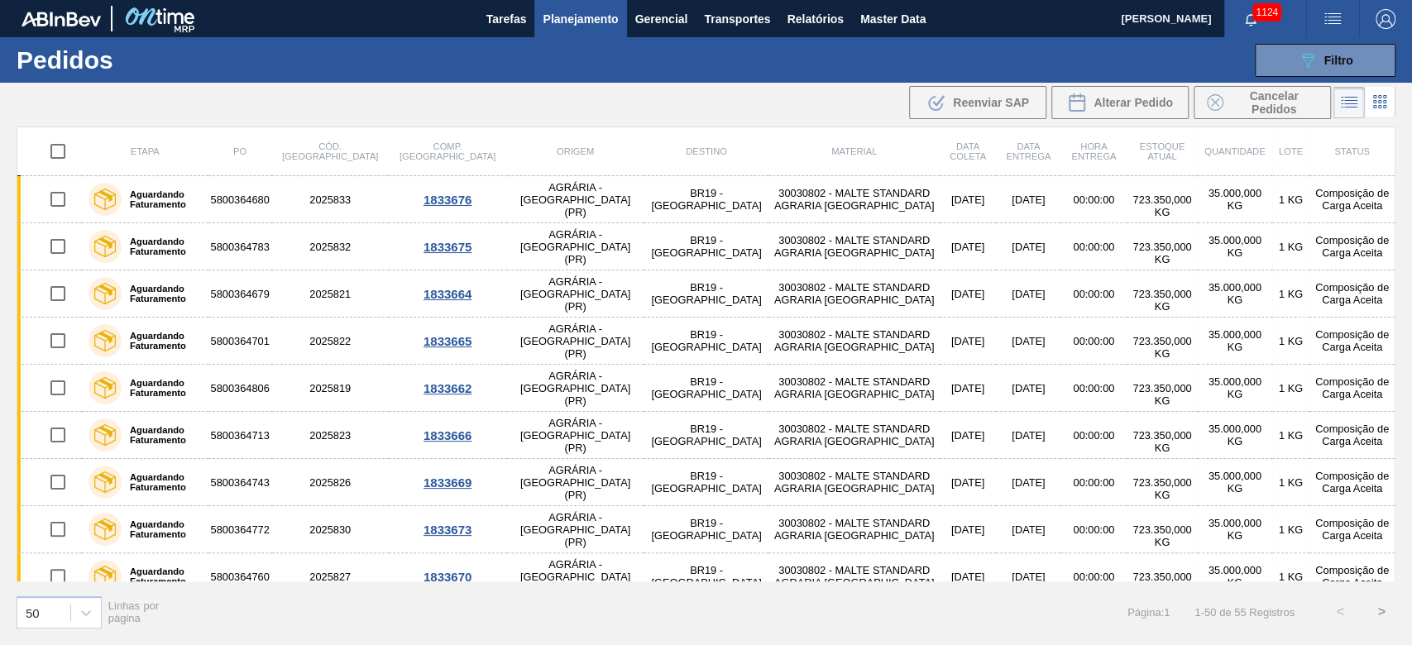
checkbox input "true"
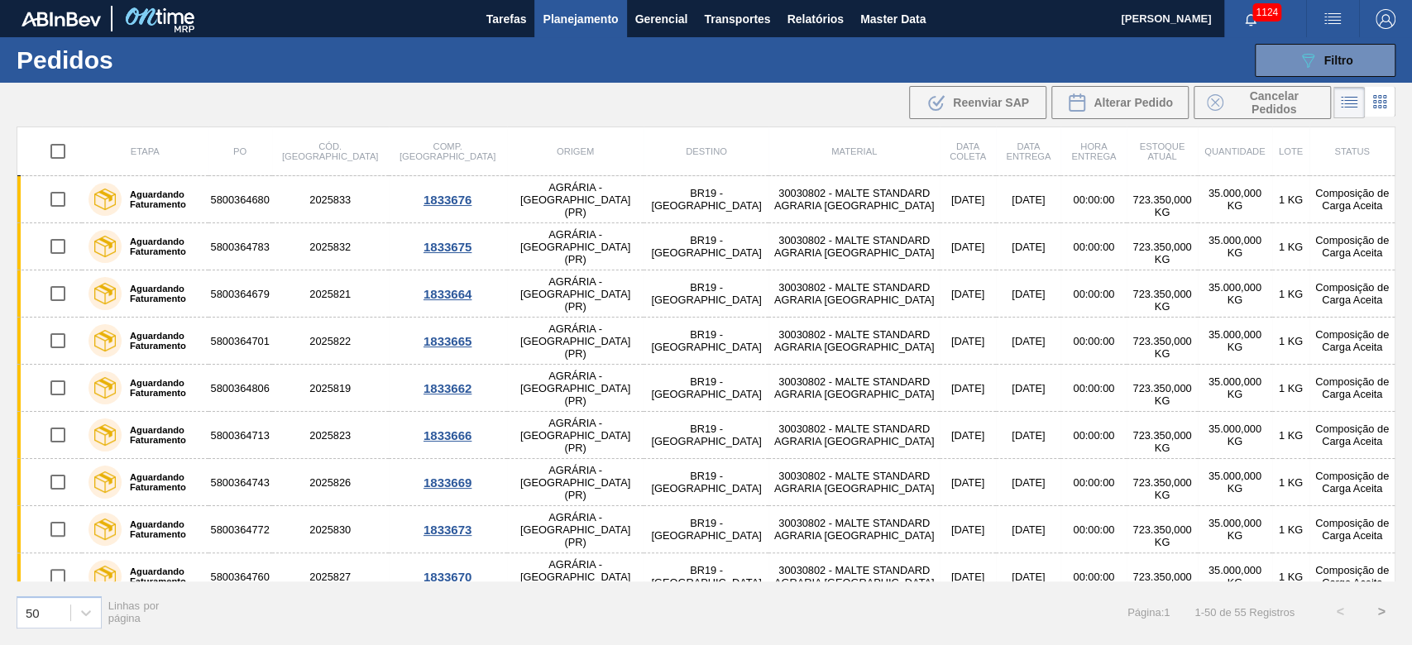
checkbox input "true"
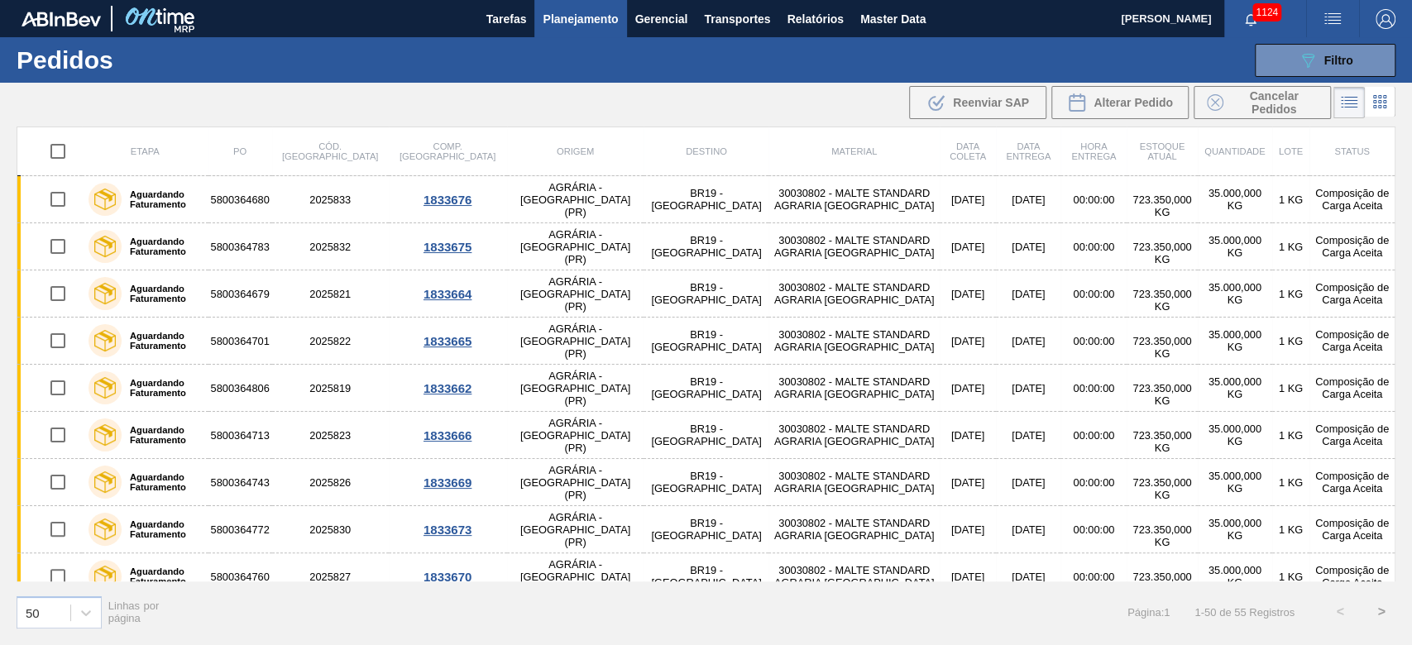
checkbox input "true"
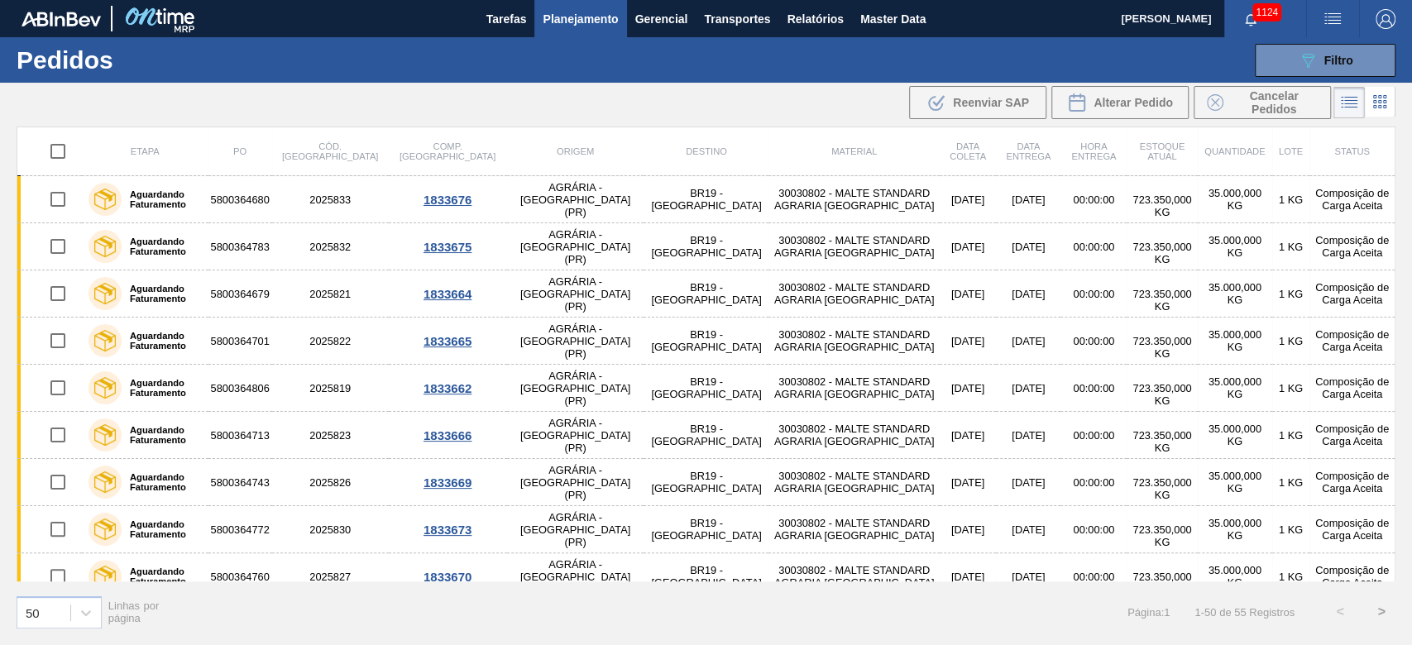
checkbox input "true"
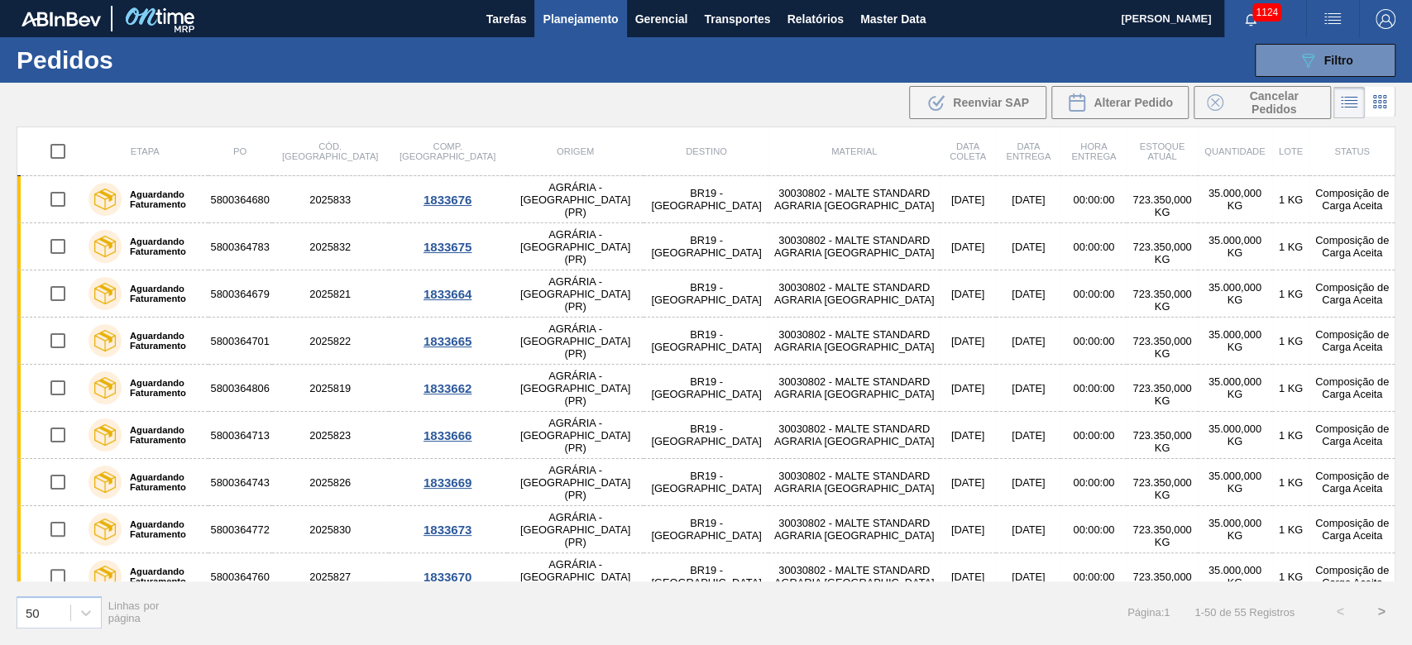
checkbox input "true"
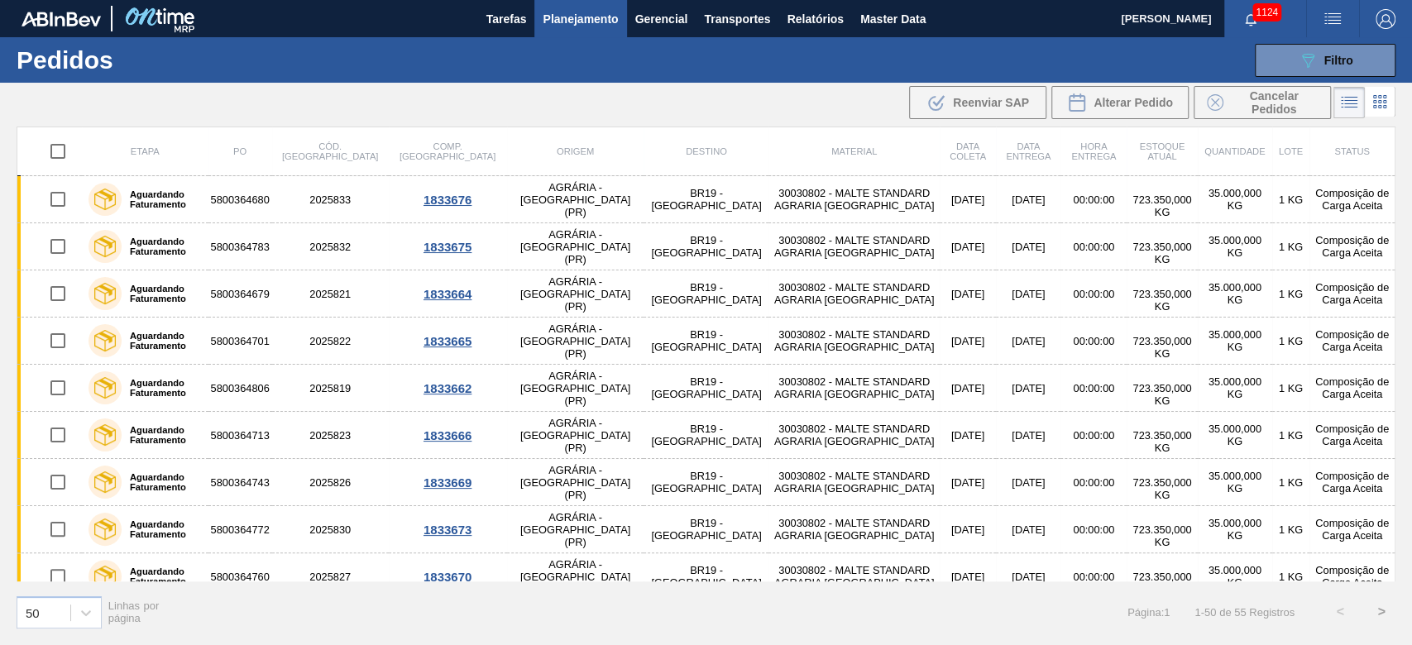
checkbox input "true"
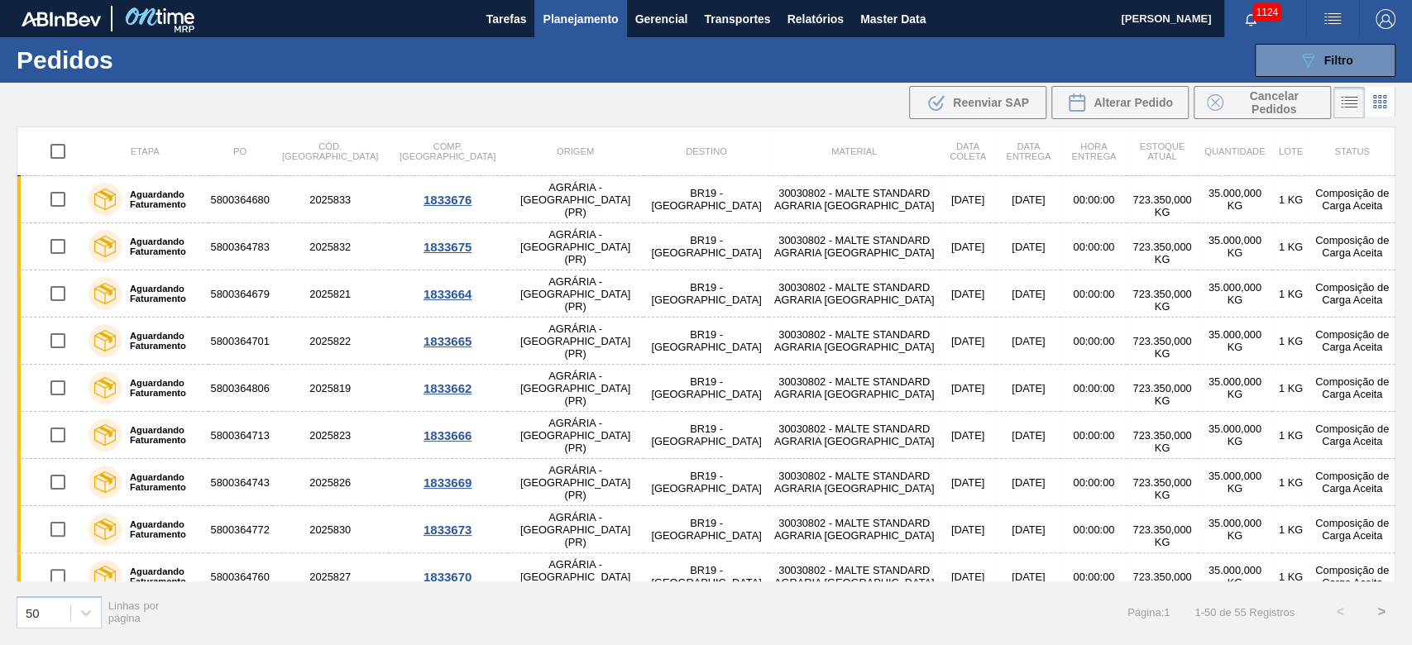
checkbox input "true"
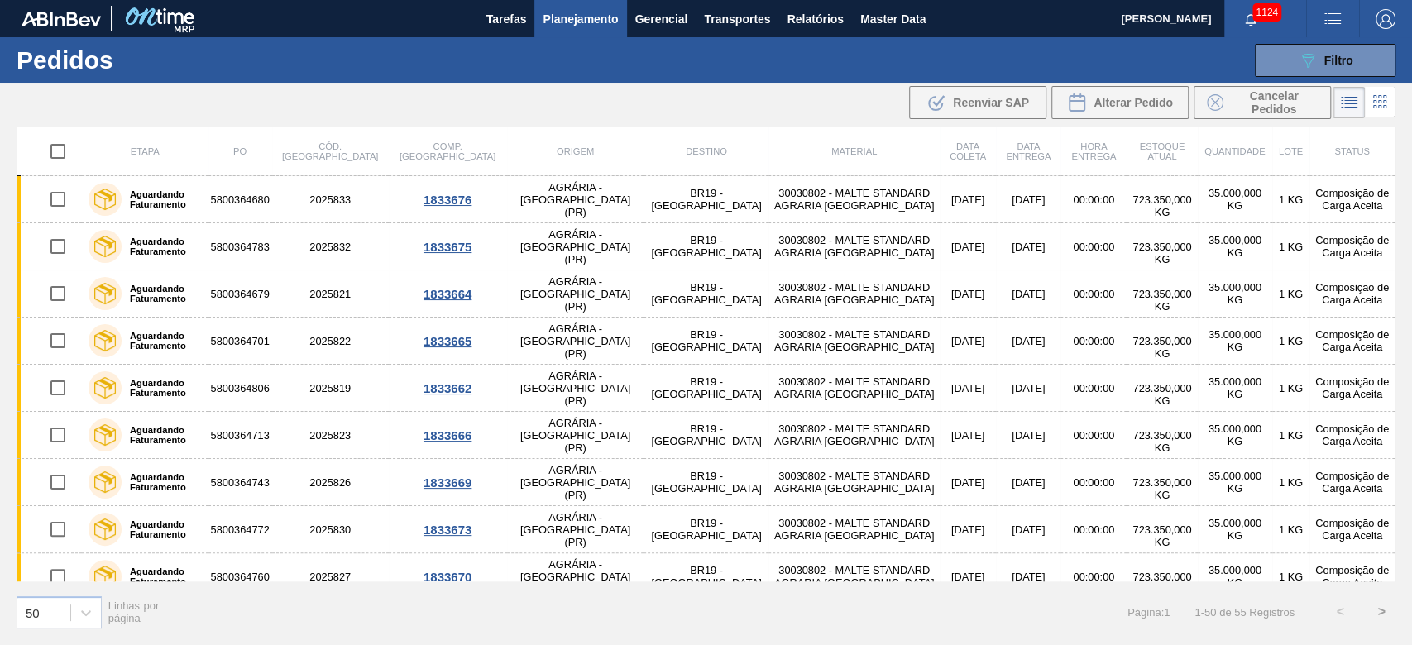
checkbox input "true"
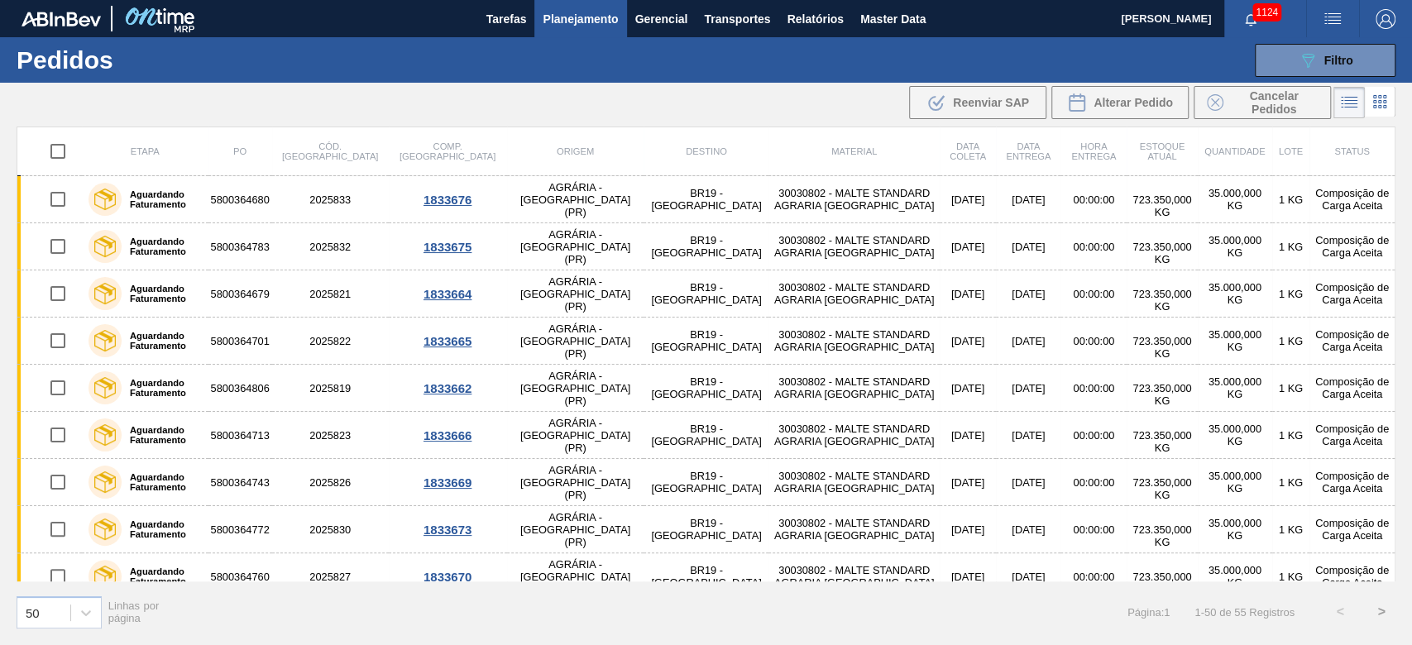
checkbox input "true"
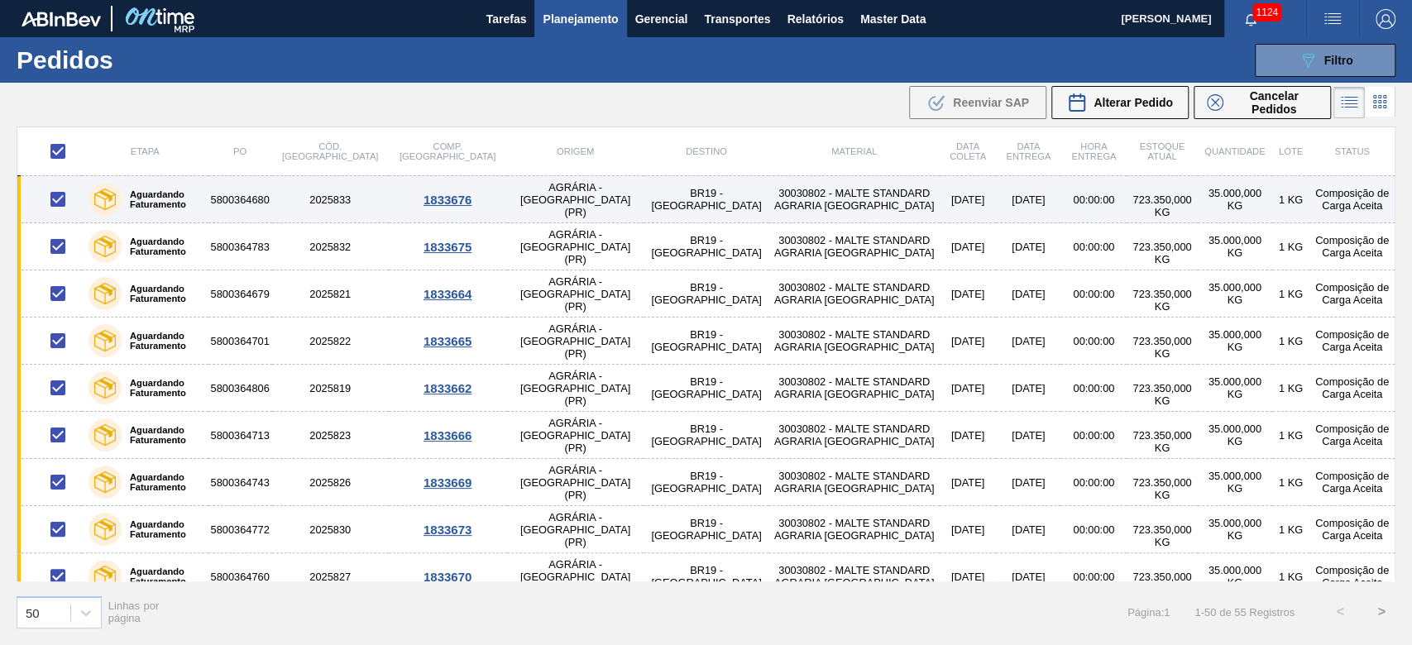
drag, startPoint x: 56, startPoint y: 193, endPoint x: 53, endPoint y: 214, distance: 20.9
click at [56, 193] on input "checkbox" at bounding box center [58, 199] width 35 height 35
checkbox input "false"
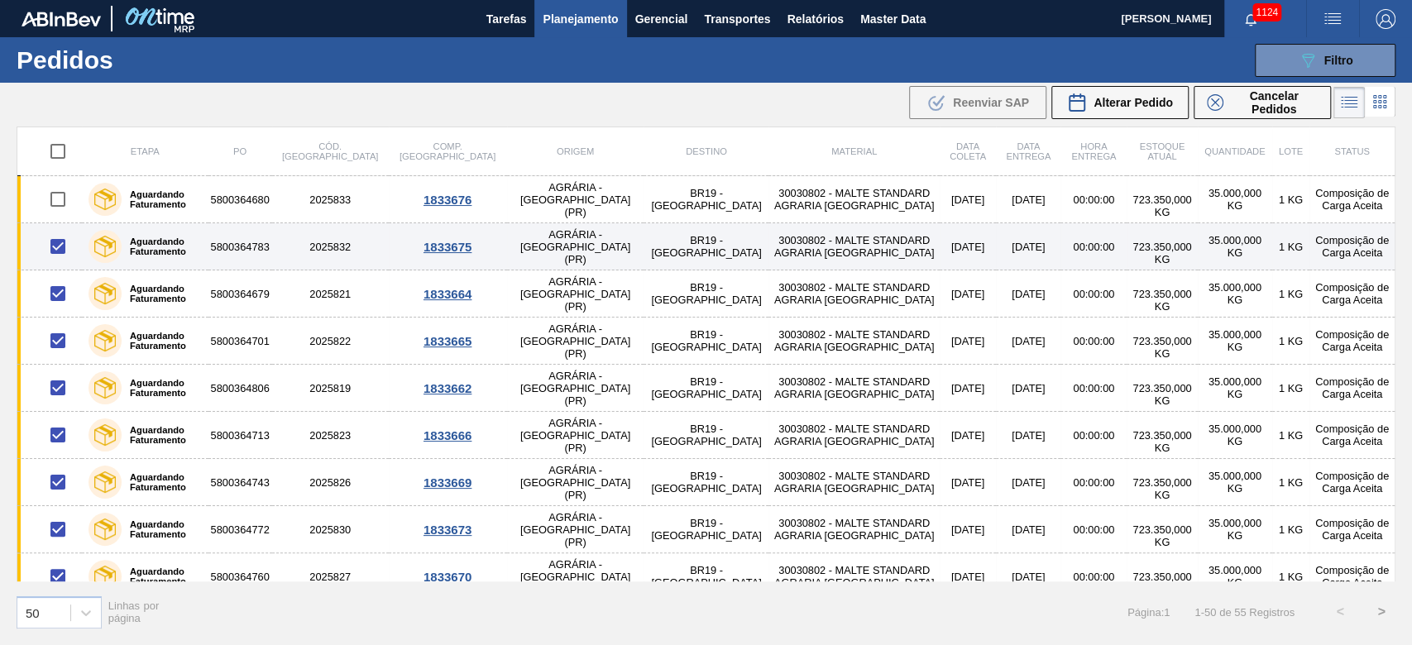
click at [58, 241] on input "checkbox" at bounding box center [58, 246] width 35 height 35
checkbox input "false"
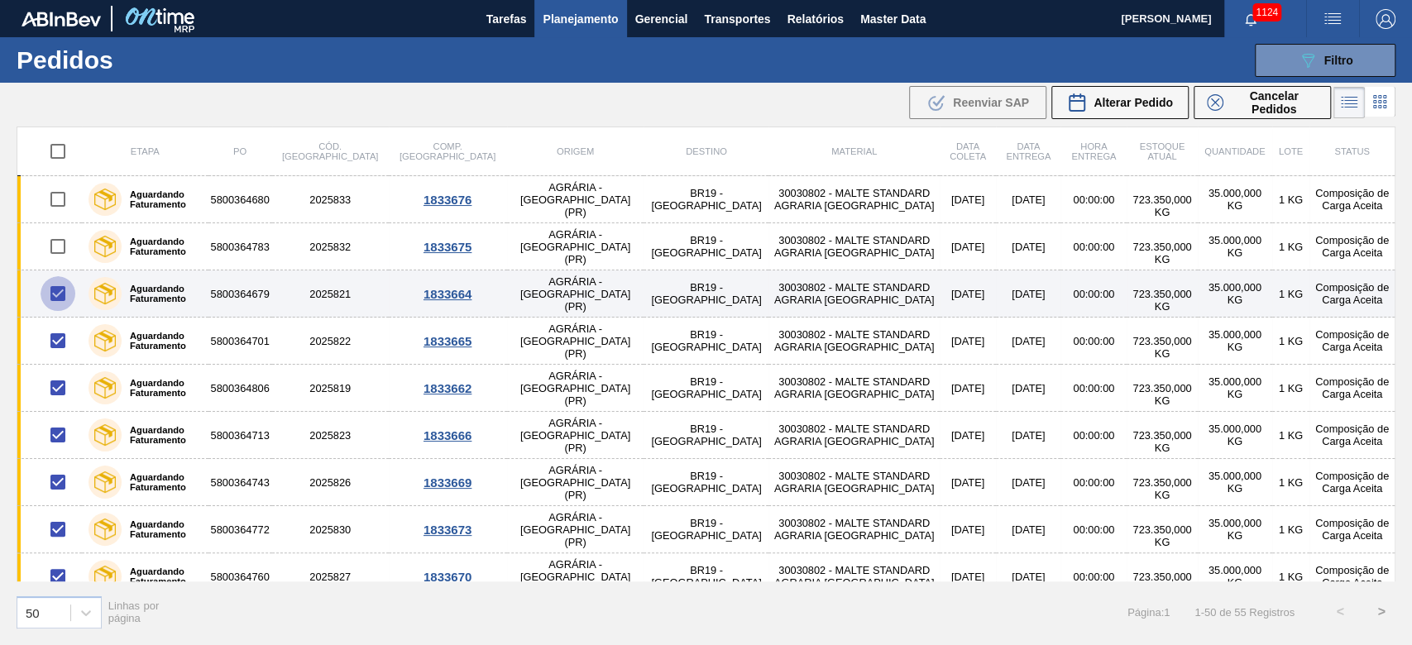
click at [55, 294] on input "checkbox" at bounding box center [58, 293] width 35 height 35
checkbox input "false"
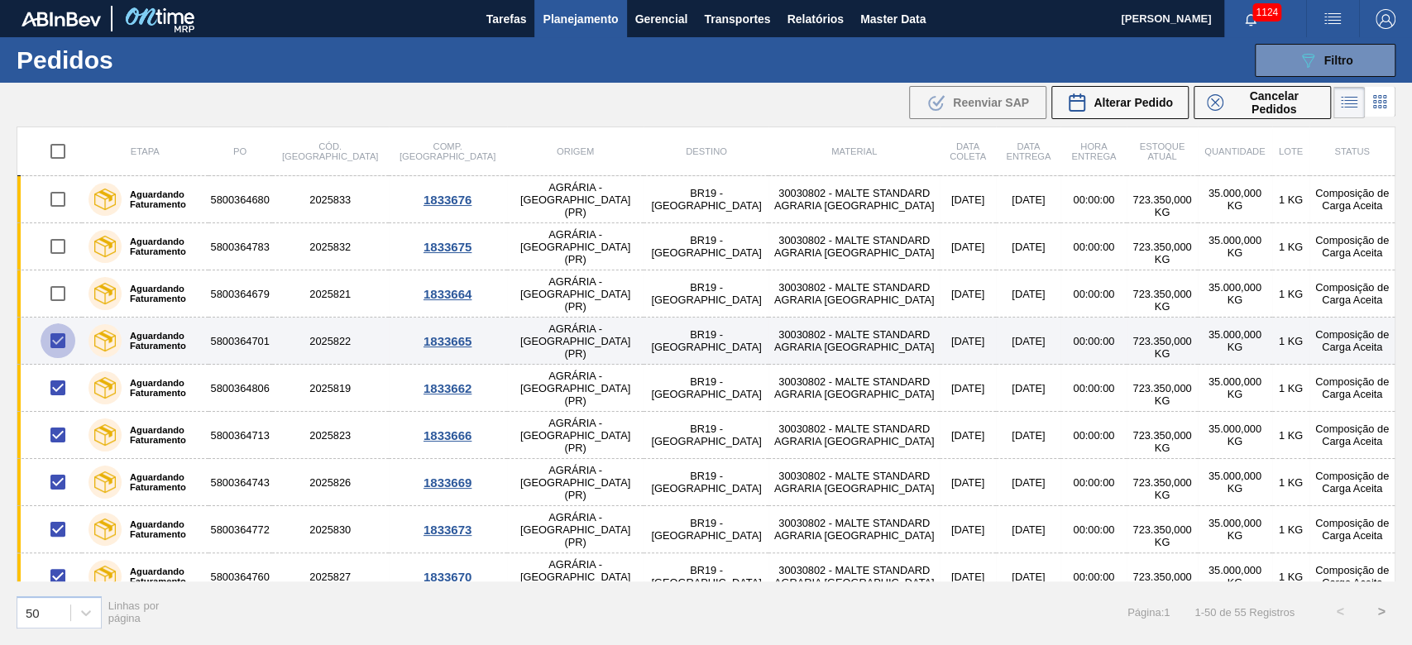
click at [56, 341] on input "checkbox" at bounding box center [58, 340] width 35 height 35
checkbox input "false"
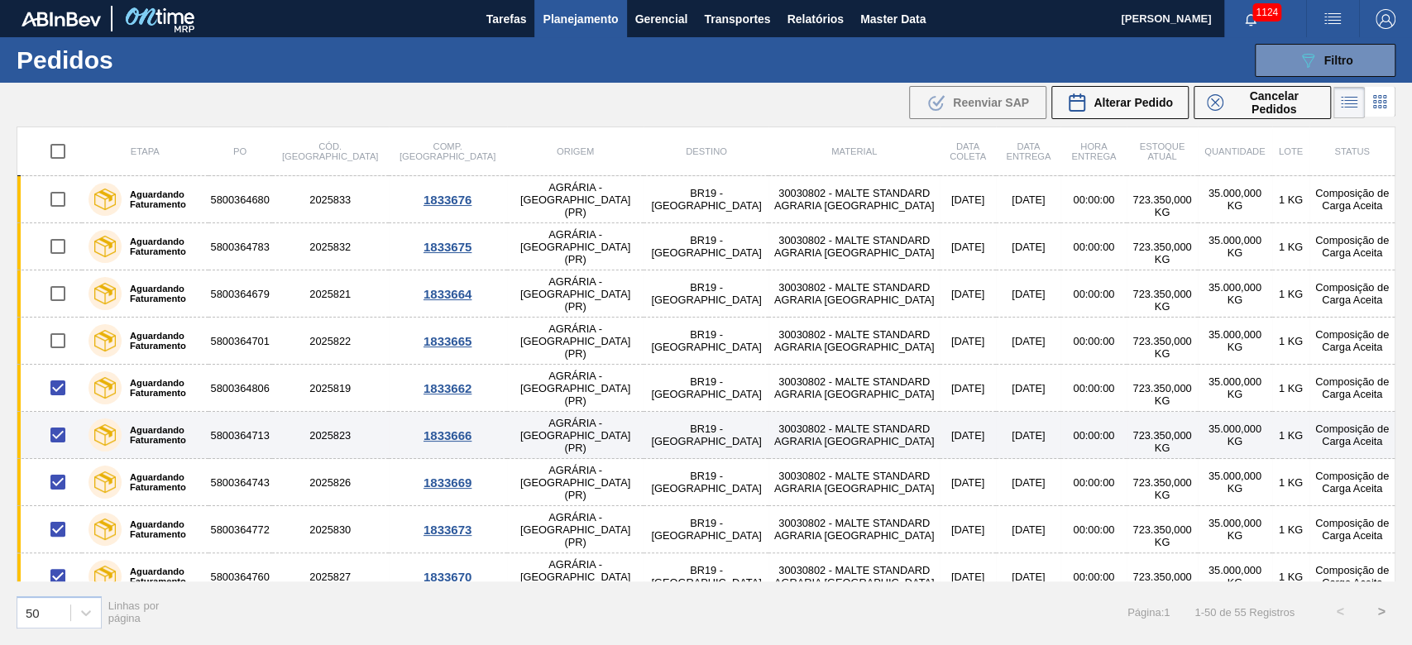
click at [59, 437] on input "checkbox" at bounding box center [58, 435] width 35 height 35
checkbox input "false"
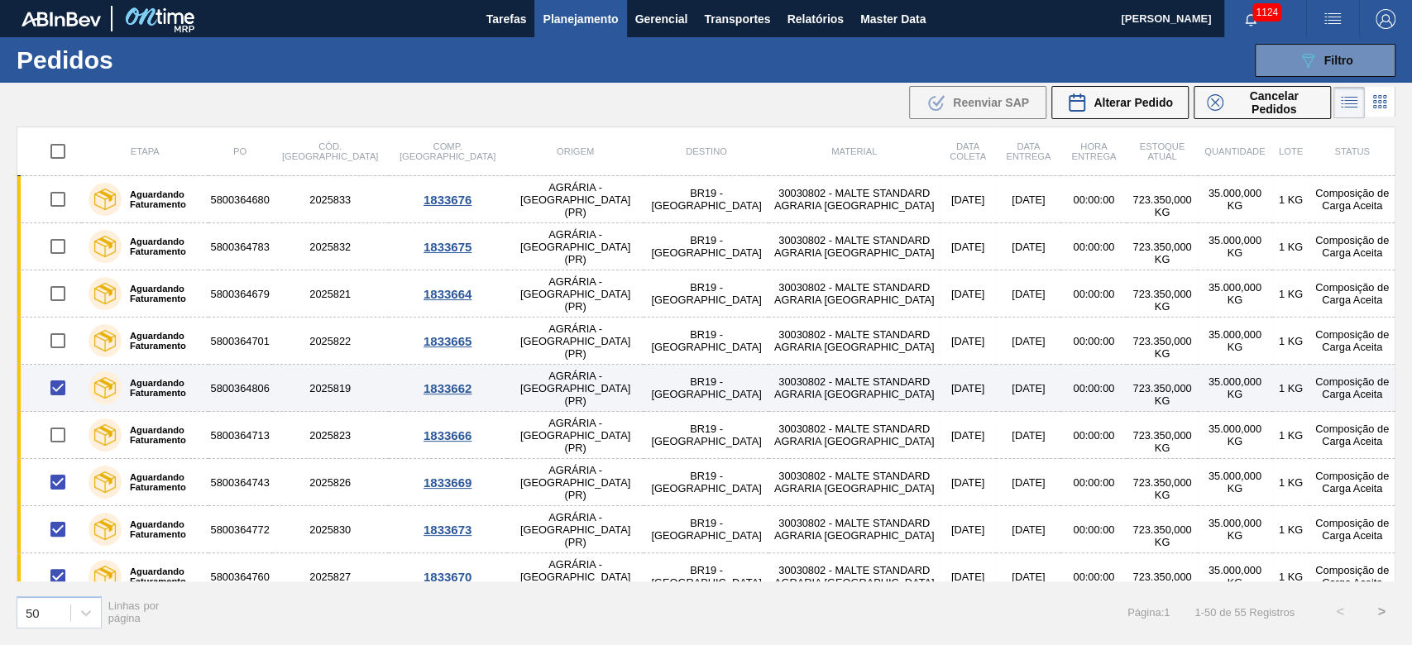
click at [58, 389] on input "checkbox" at bounding box center [58, 387] width 35 height 35
checkbox input "false"
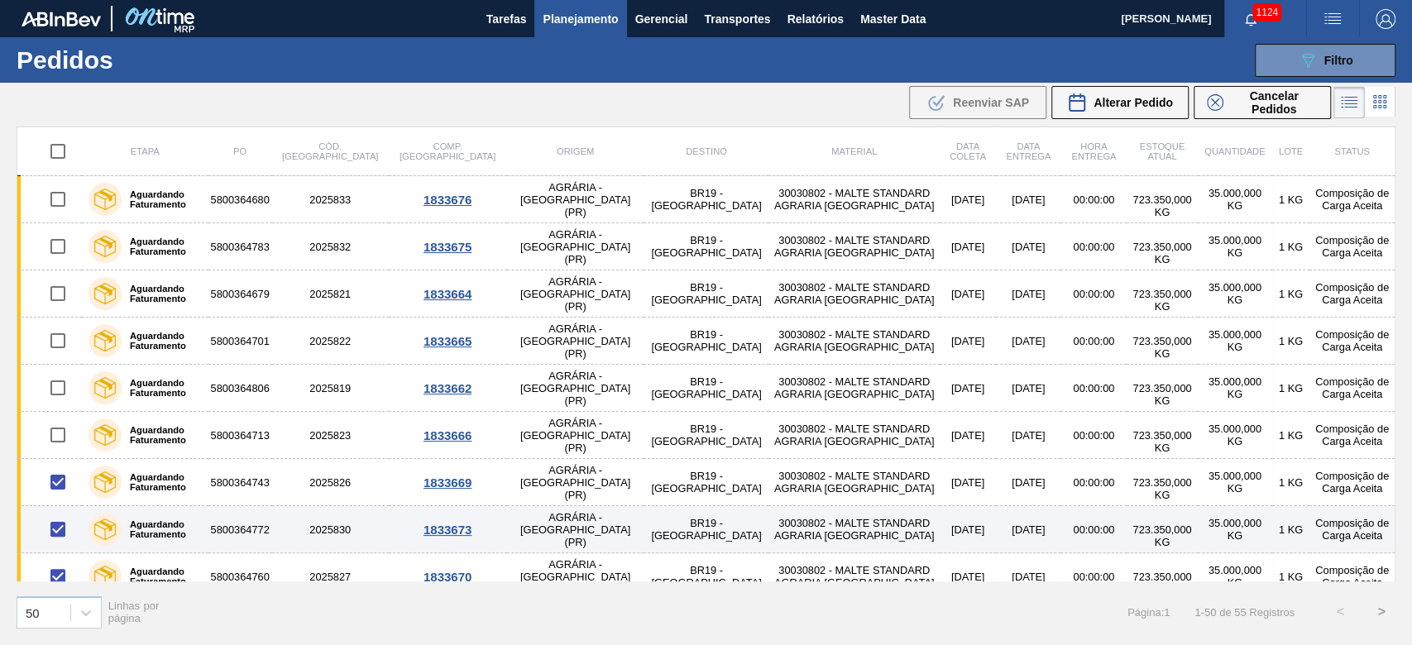
click at [55, 439] on input "checkbox" at bounding box center [58, 529] width 35 height 35
checkbox input "false"
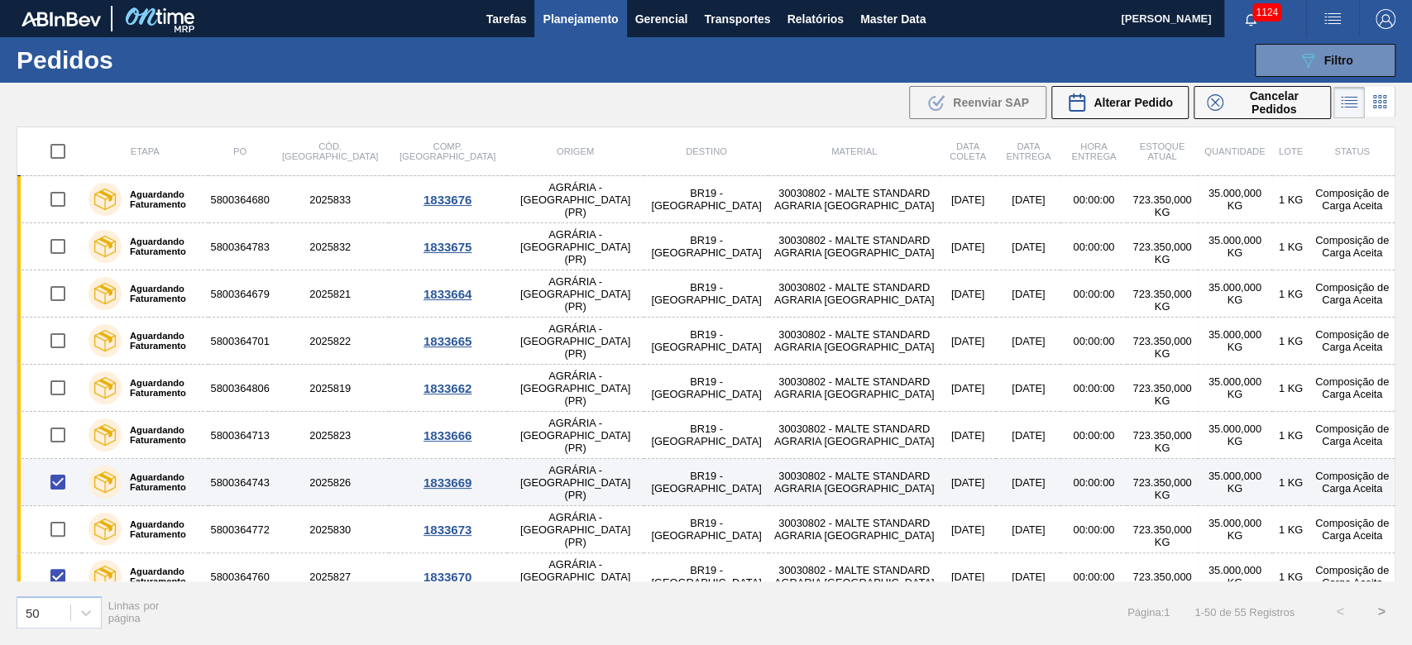
click at [57, 439] on input "checkbox" at bounding box center [58, 482] width 35 height 35
checkbox input "false"
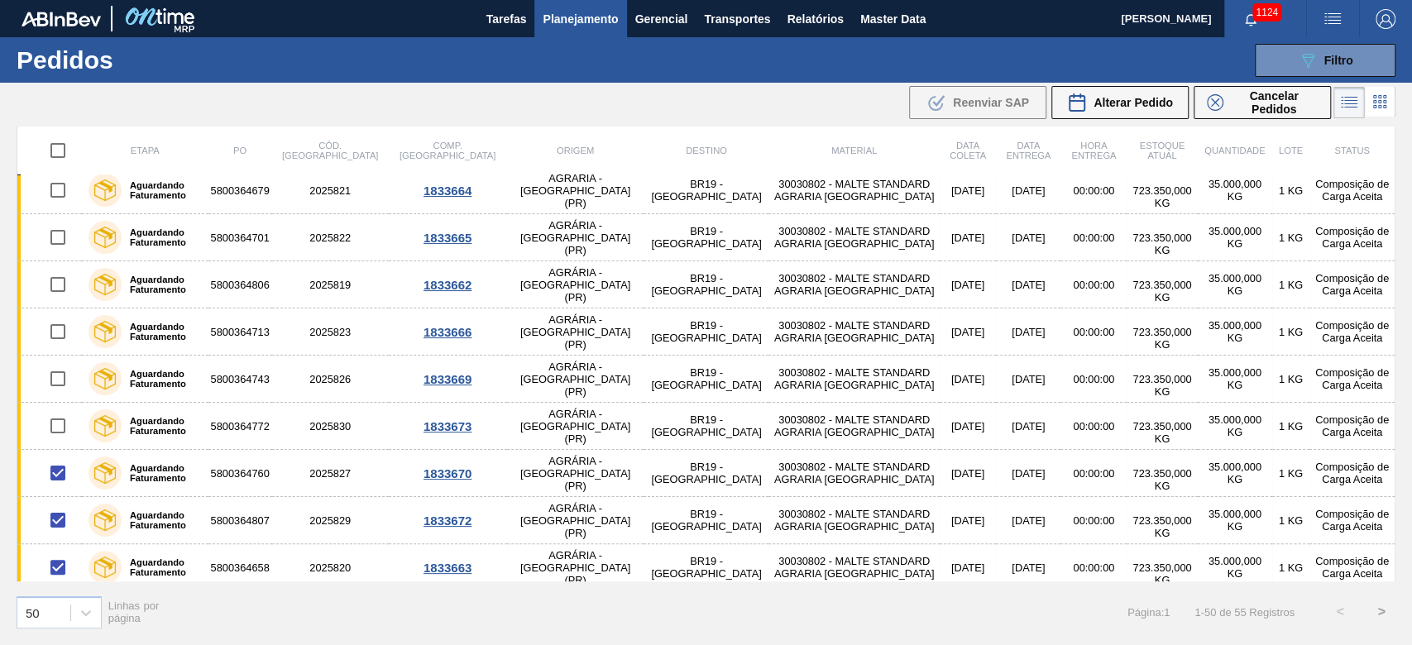
scroll to position [331, 0]
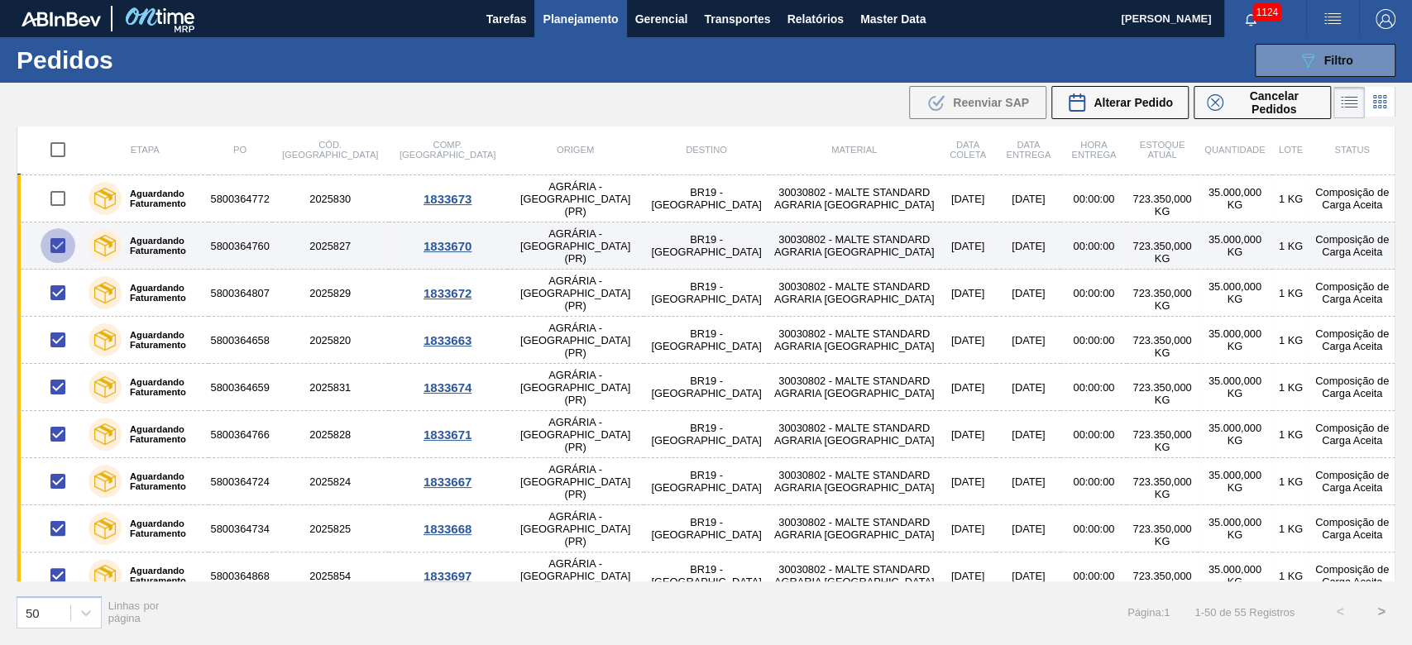
click at [52, 247] on input "checkbox" at bounding box center [58, 245] width 35 height 35
checkbox input "false"
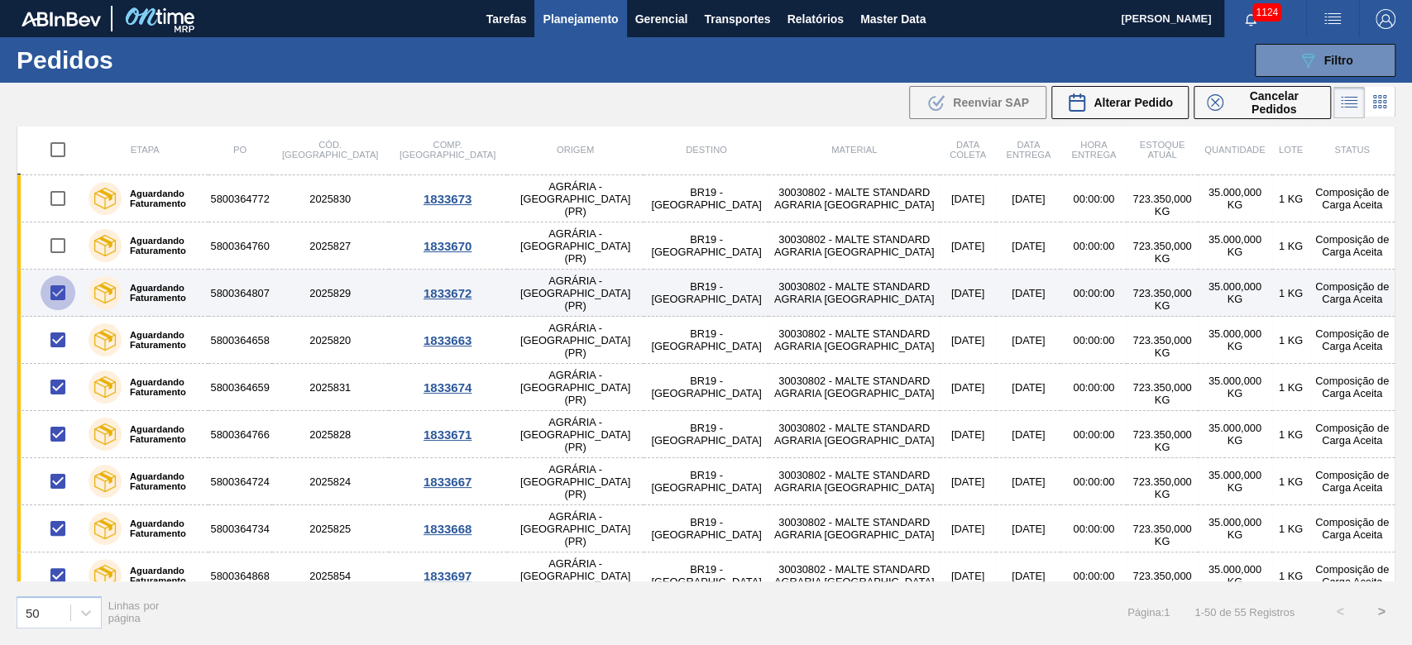
click at [57, 294] on input "checkbox" at bounding box center [58, 292] width 35 height 35
checkbox input "false"
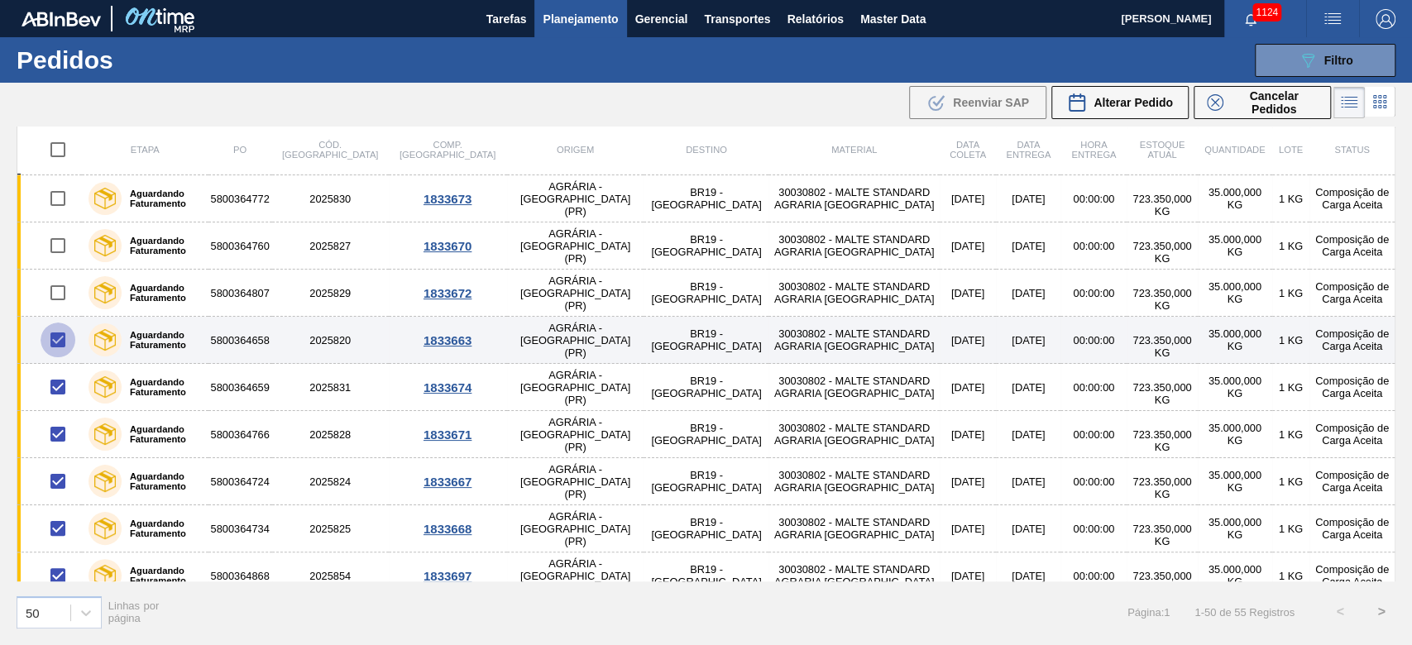
click at [56, 342] on input "checkbox" at bounding box center [58, 339] width 35 height 35
checkbox input "false"
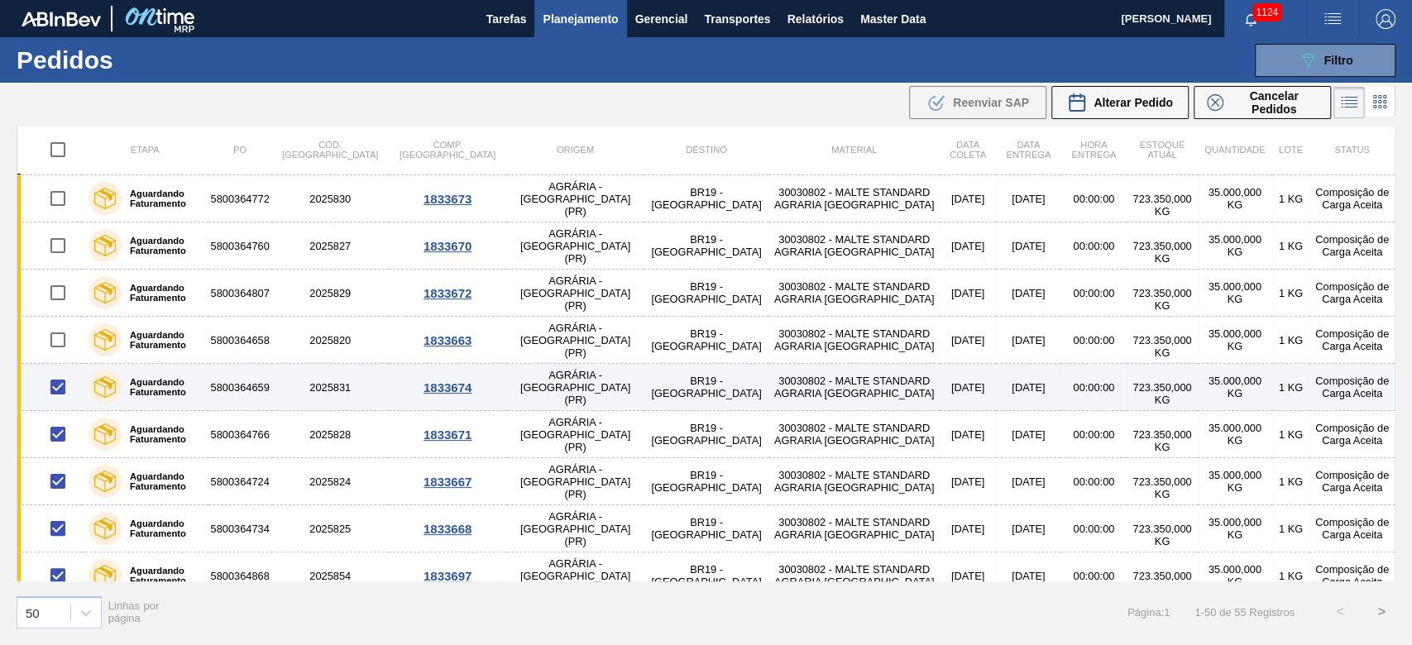
click at [56, 389] on input "checkbox" at bounding box center [58, 387] width 35 height 35
checkbox input "false"
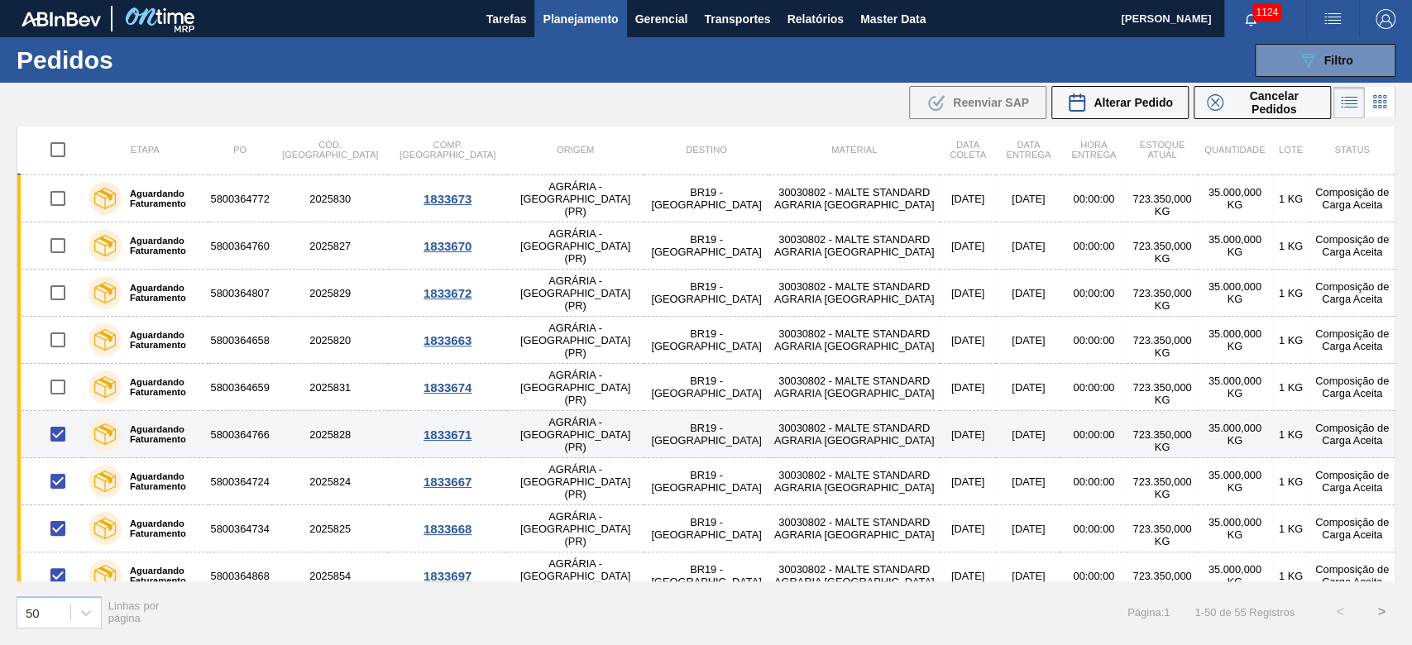
click at [55, 438] on input "checkbox" at bounding box center [58, 434] width 35 height 35
checkbox input "false"
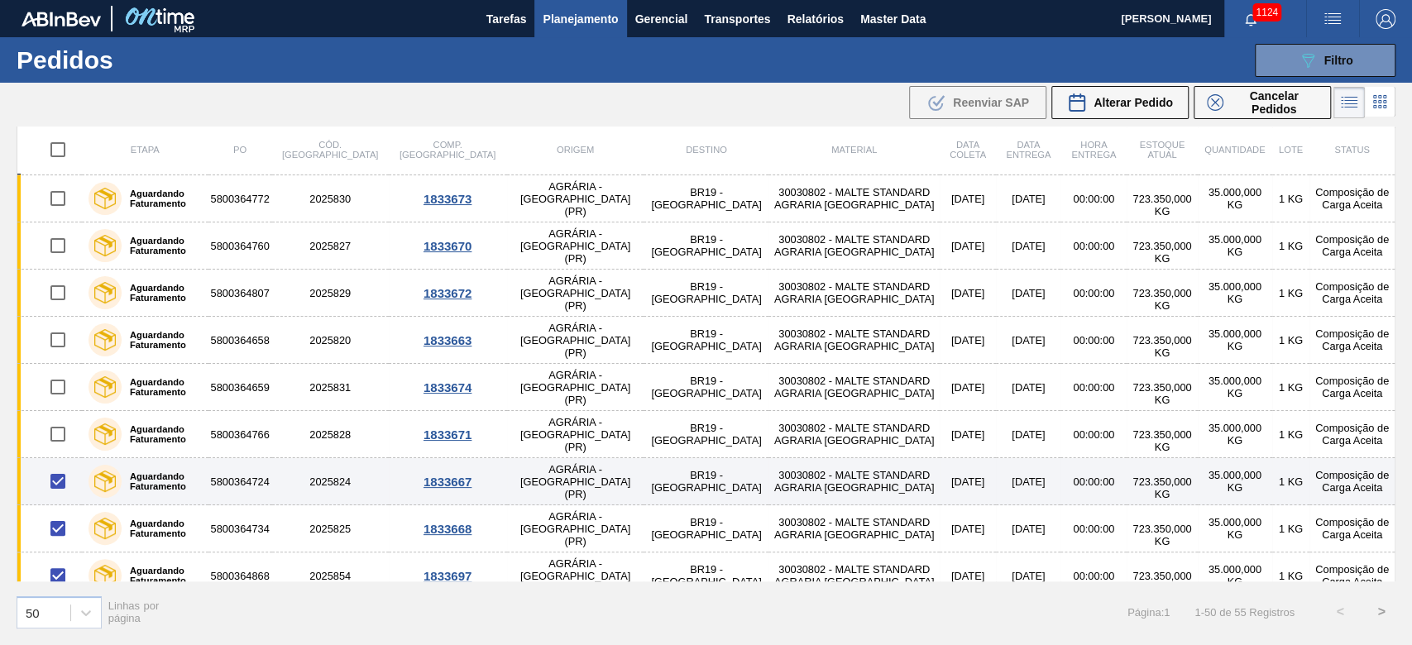
click at [53, 439] on input "checkbox" at bounding box center [58, 481] width 35 height 35
checkbox input "false"
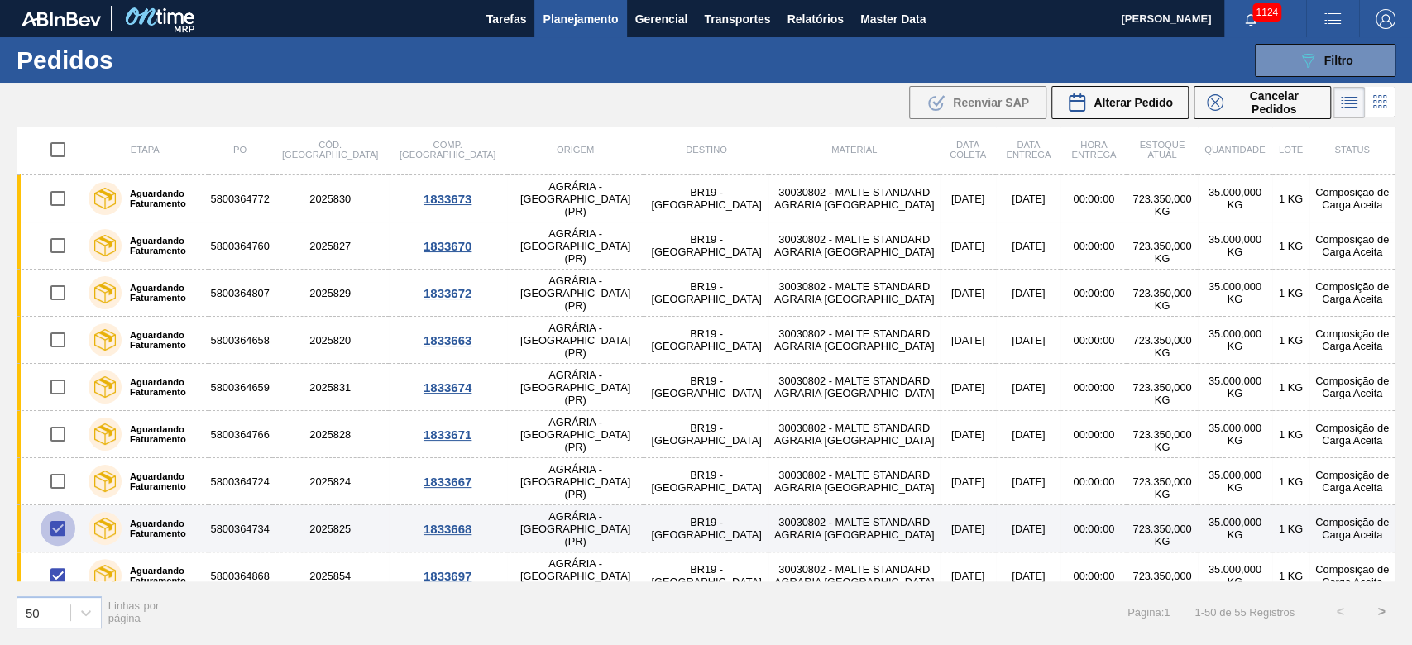
click at [58, 439] on input "checkbox" at bounding box center [58, 528] width 35 height 35
checkbox input "false"
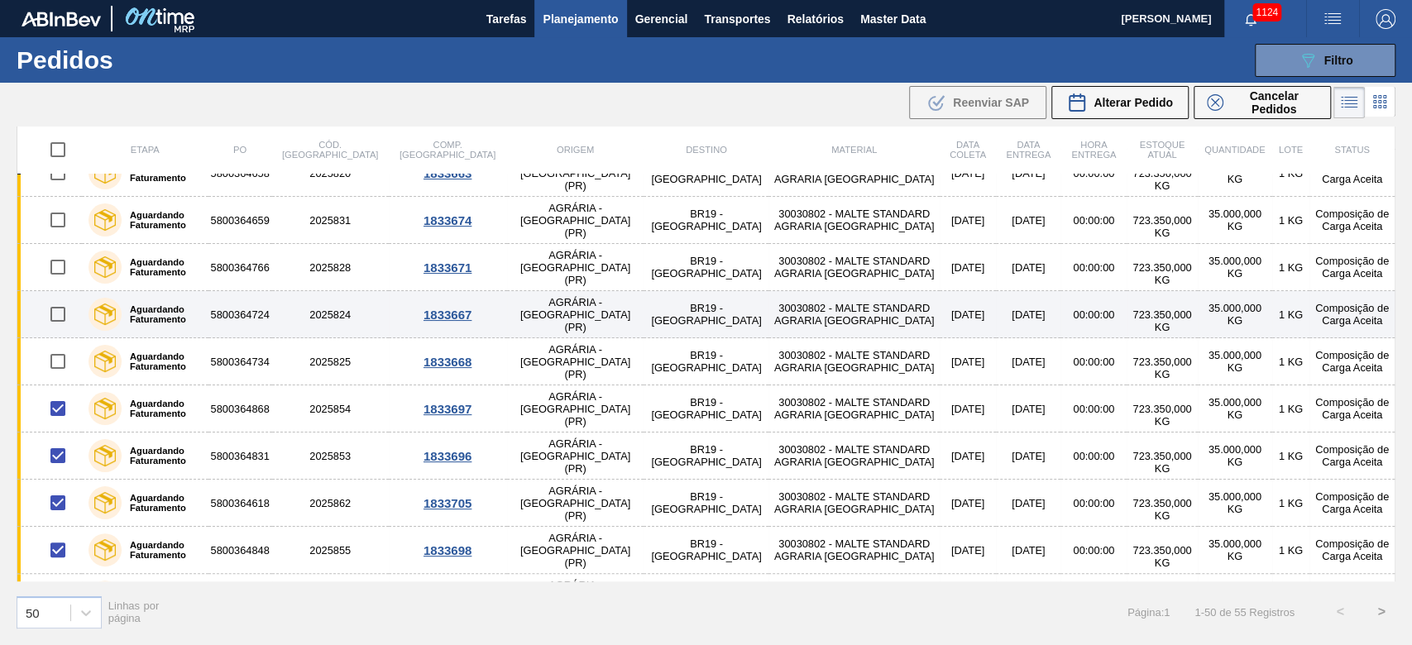
scroll to position [551, 0]
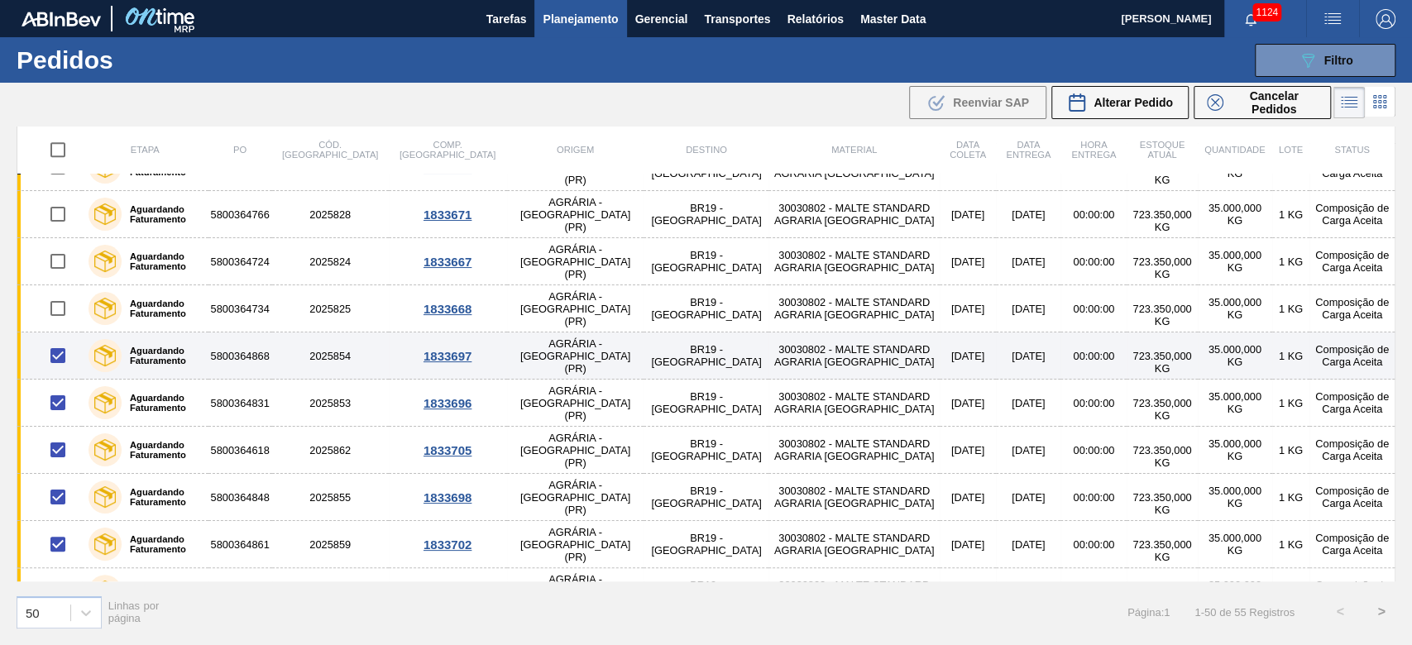
click at [60, 356] on input "checkbox" at bounding box center [58, 355] width 35 height 35
checkbox input "false"
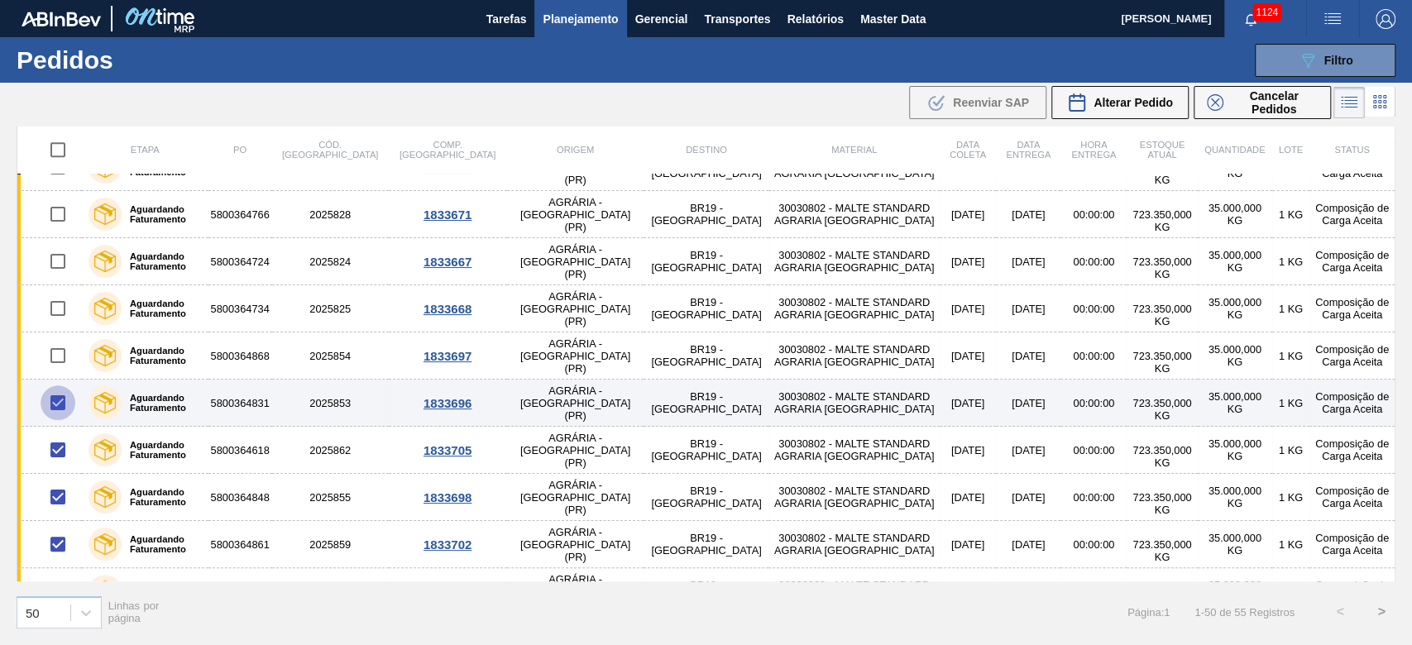
click at [55, 403] on input "checkbox" at bounding box center [58, 402] width 35 height 35
checkbox input "false"
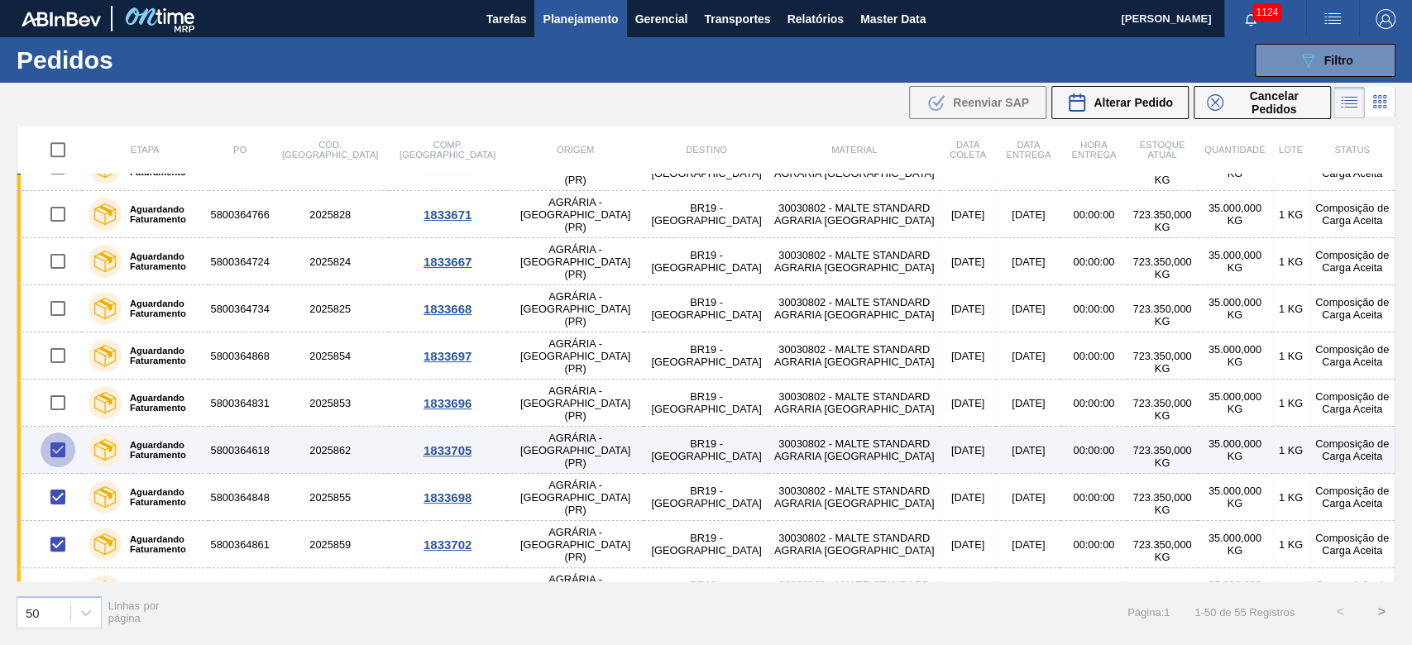
click at [58, 439] on input "checkbox" at bounding box center [58, 449] width 35 height 35
checkbox input "false"
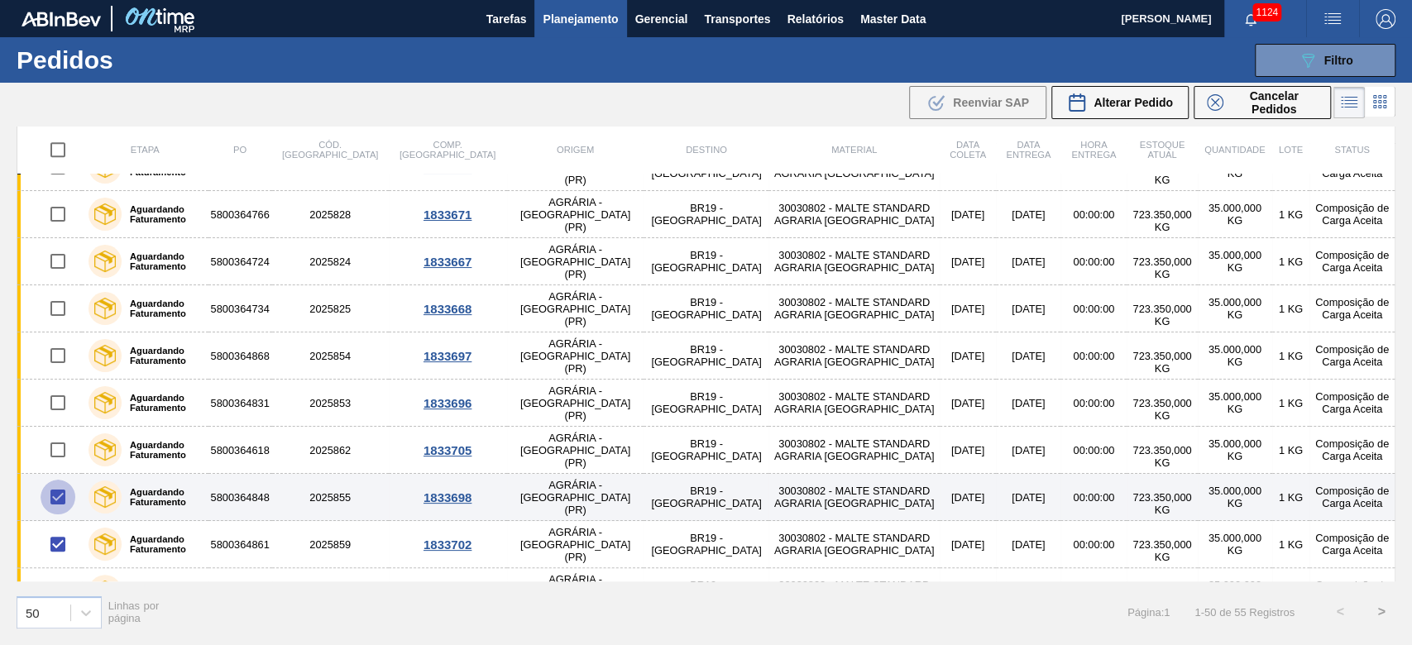
click at [56, 439] on input "checkbox" at bounding box center [58, 497] width 35 height 35
checkbox input "false"
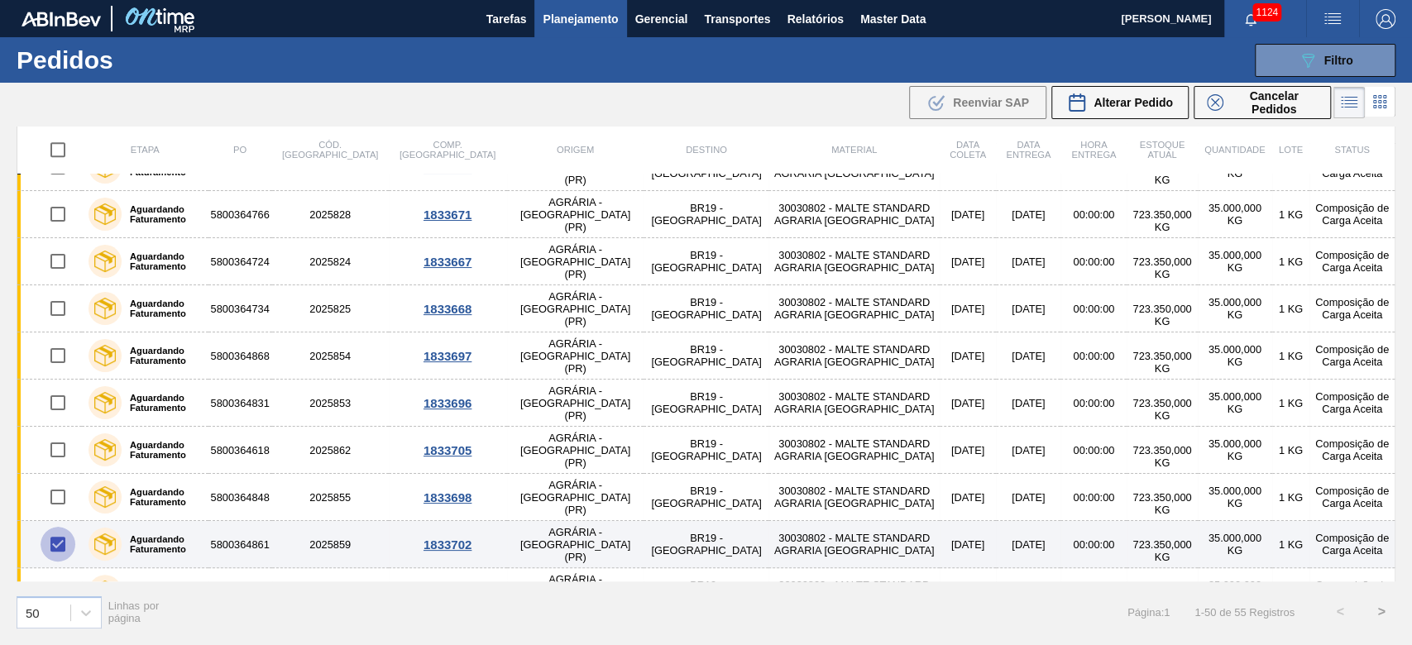
click at [62, 439] on input "checkbox" at bounding box center [58, 544] width 35 height 35
checkbox input "false"
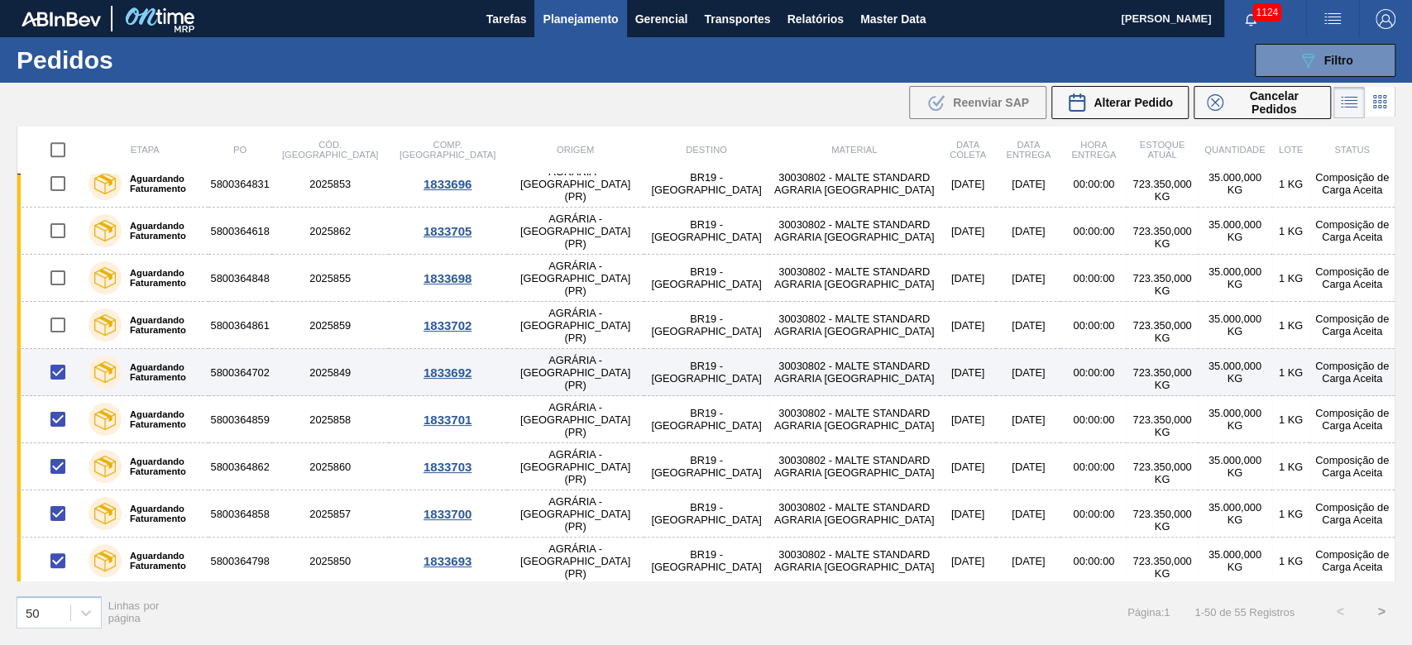
scroll to position [772, 0]
click at [59, 368] on input "checkbox" at bounding box center [58, 370] width 35 height 35
checkbox input "false"
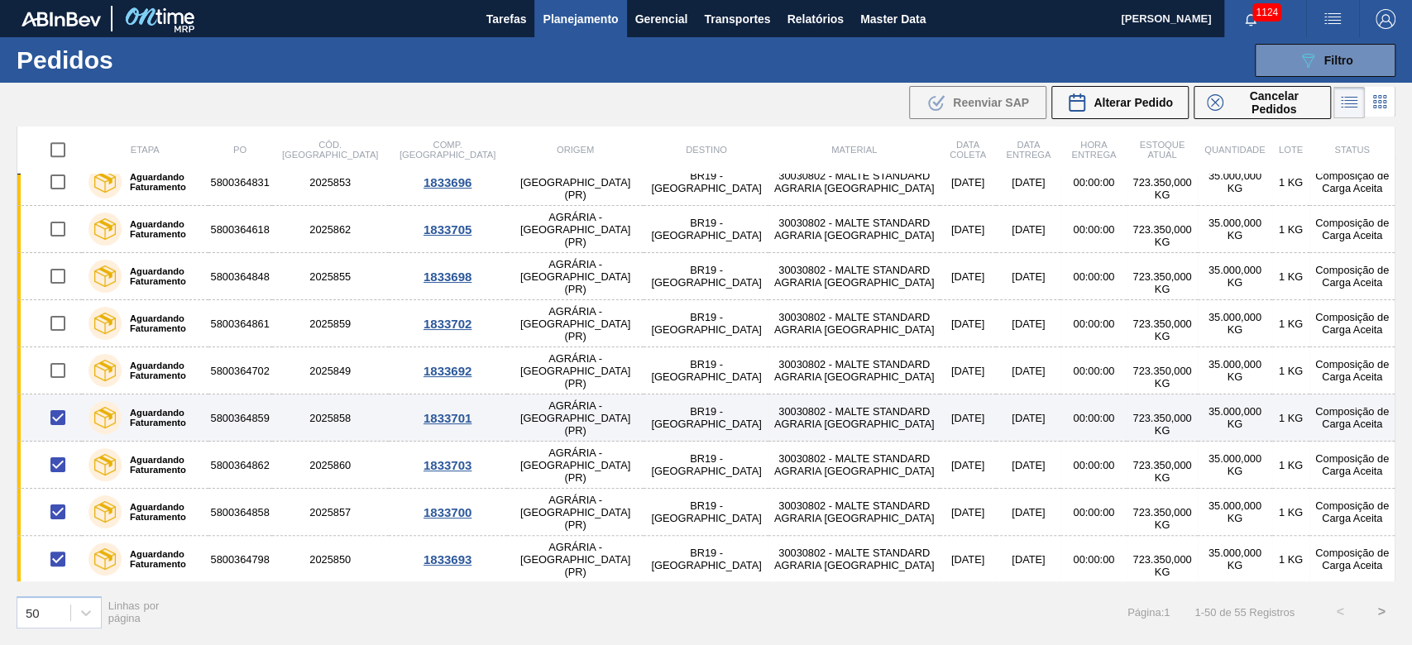
click at [59, 417] on input "checkbox" at bounding box center [58, 417] width 35 height 35
checkbox input "false"
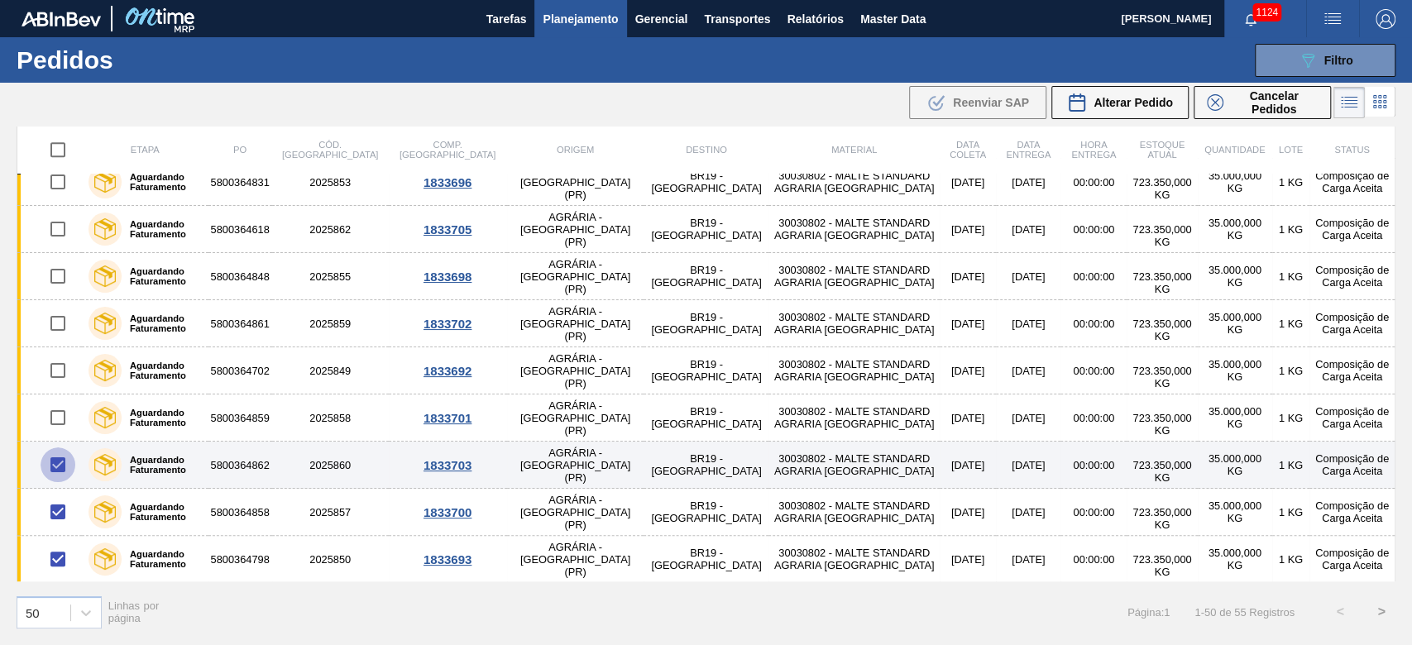
click at [54, 439] on input "checkbox" at bounding box center [58, 464] width 35 height 35
checkbox input "false"
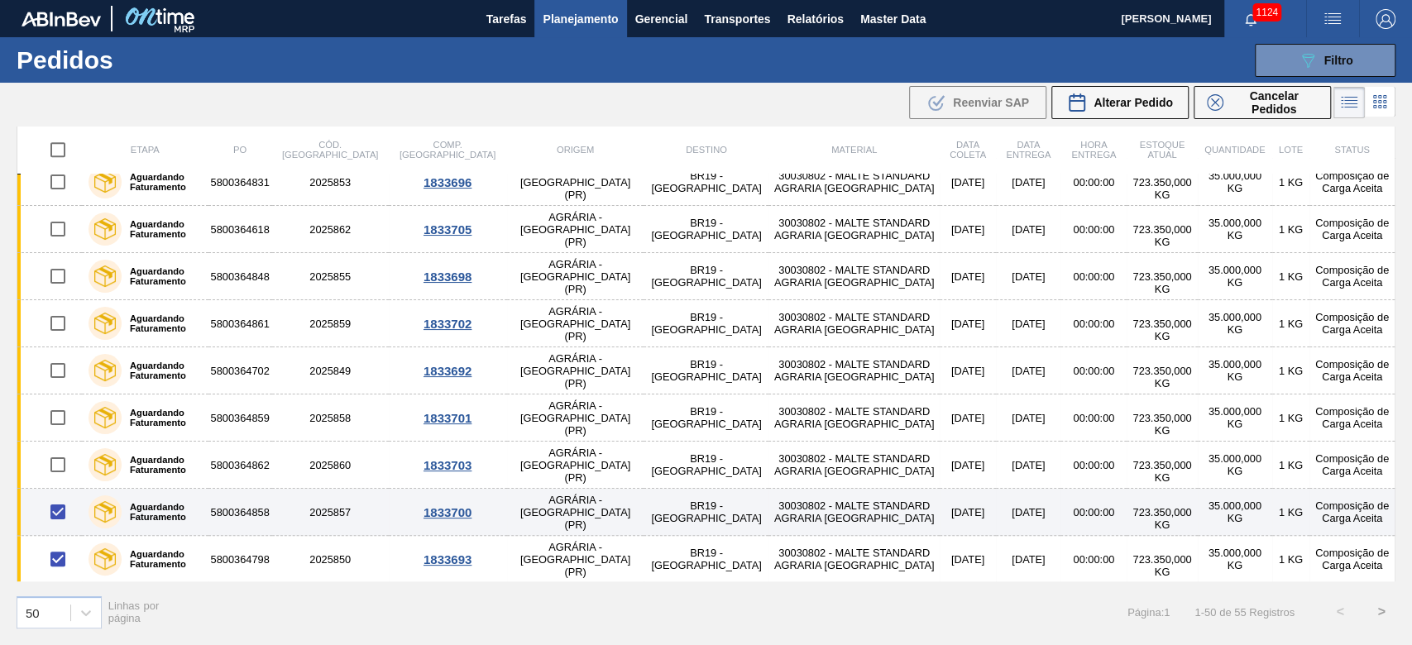
click at [55, 439] on input "checkbox" at bounding box center [58, 511] width 35 height 35
checkbox input "false"
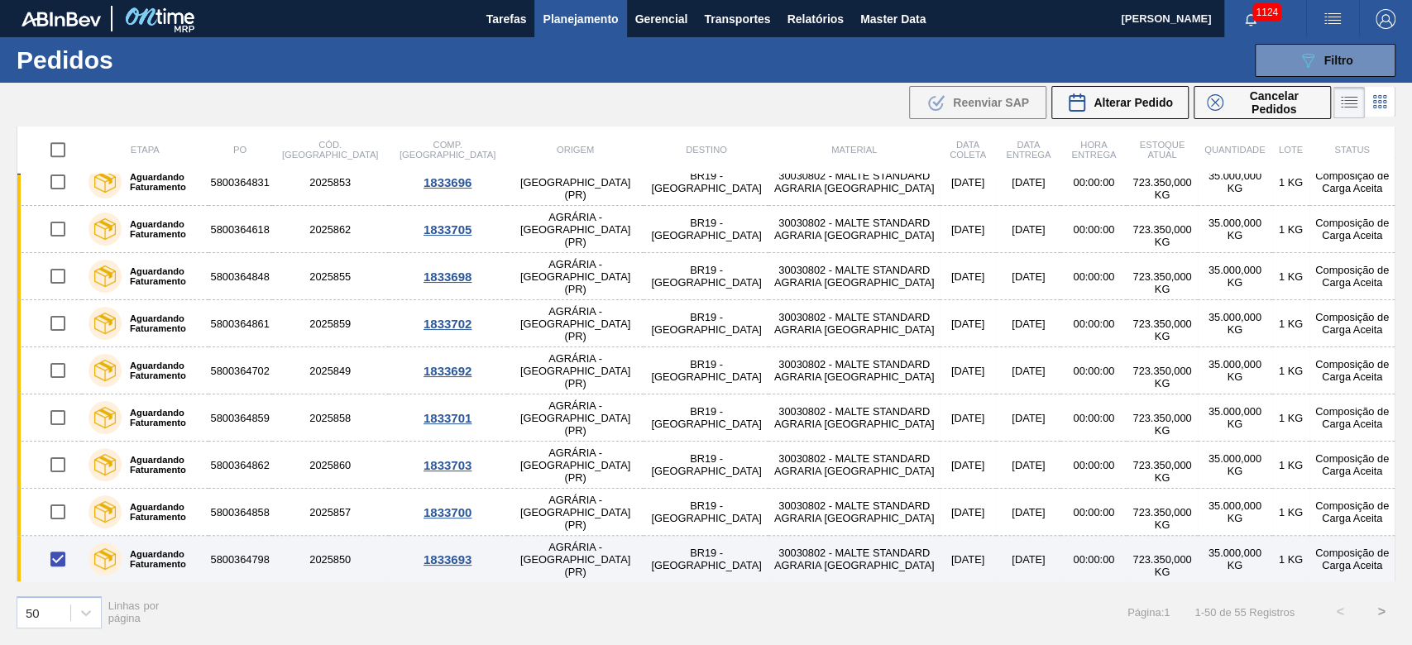
click at [58, 439] on input "checkbox" at bounding box center [58, 559] width 35 height 35
checkbox input "false"
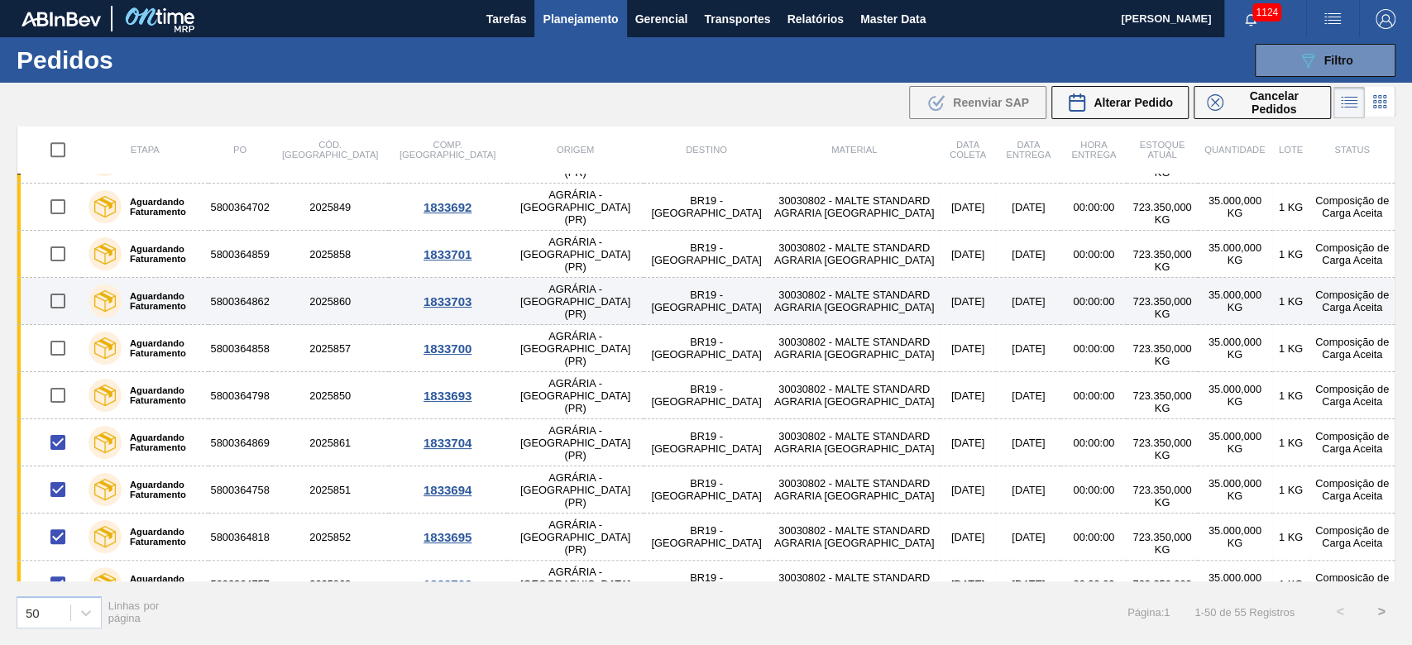
scroll to position [992, 0]
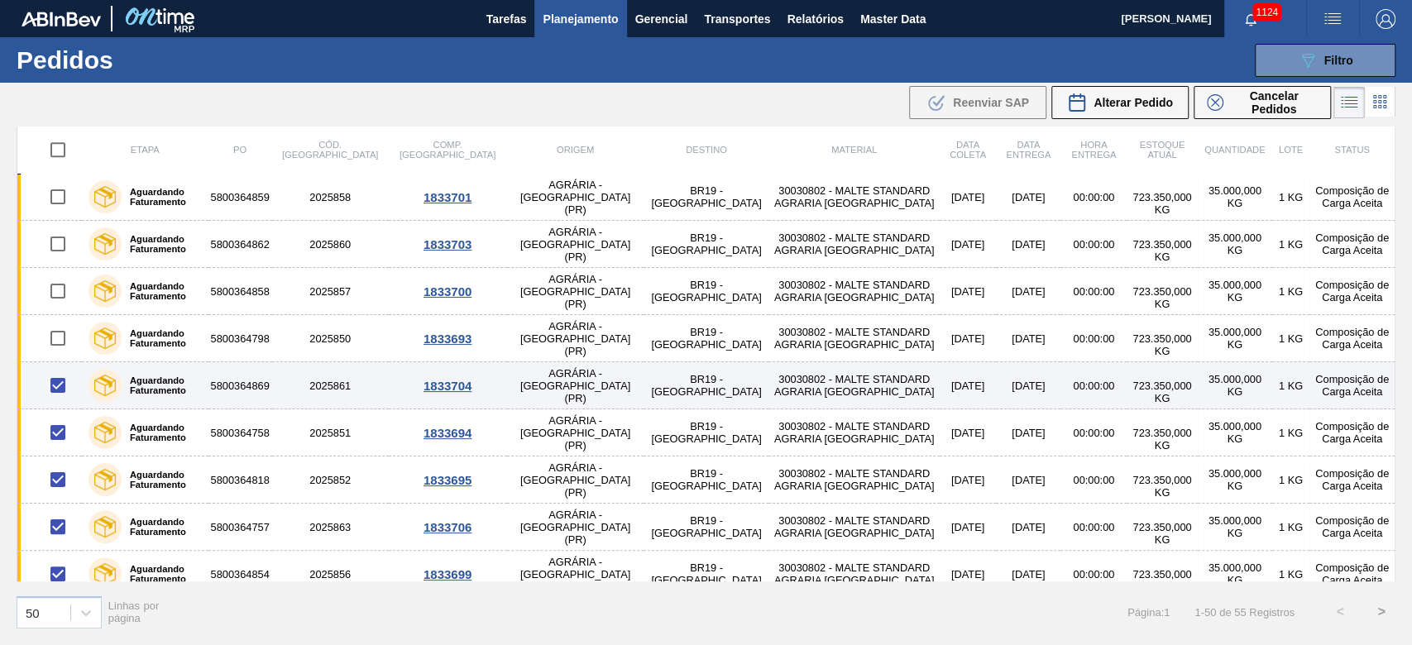
click at [56, 383] on input "checkbox" at bounding box center [58, 385] width 35 height 35
checkbox input "false"
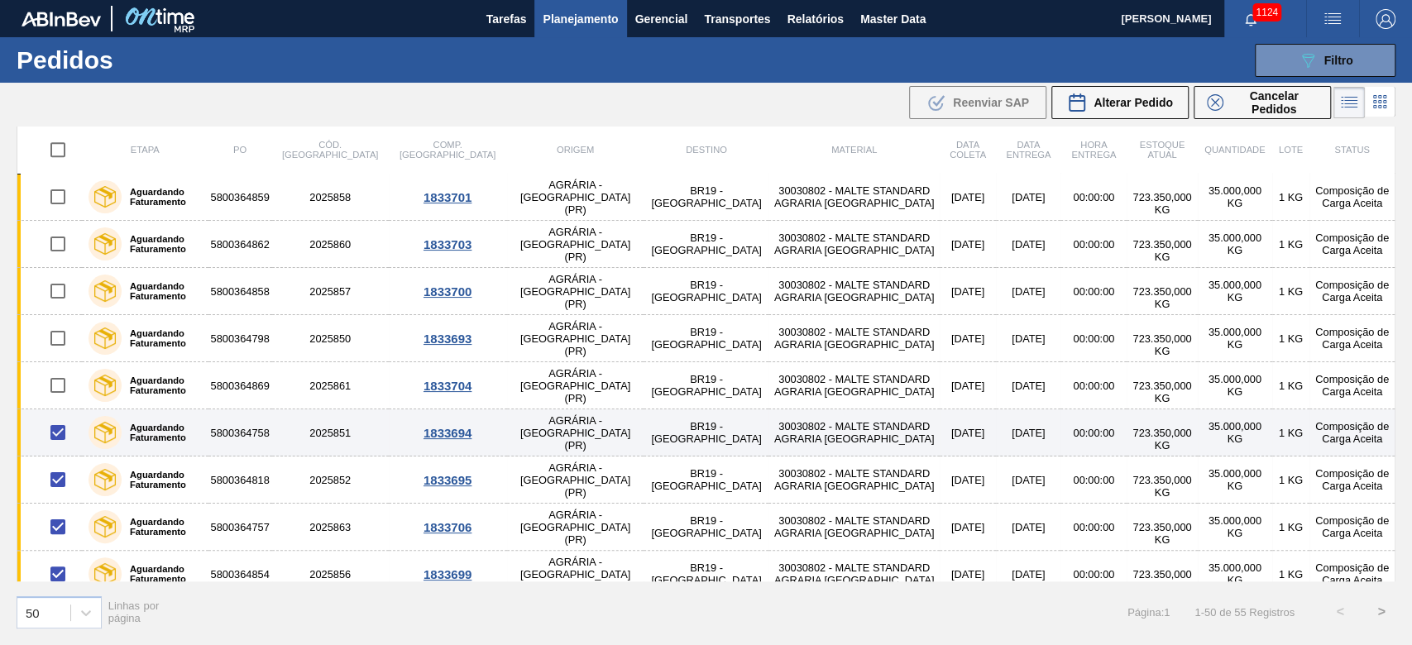
click at [60, 426] on input "checkbox" at bounding box center [58, 432] width 35 height 35
checkbox input "false"
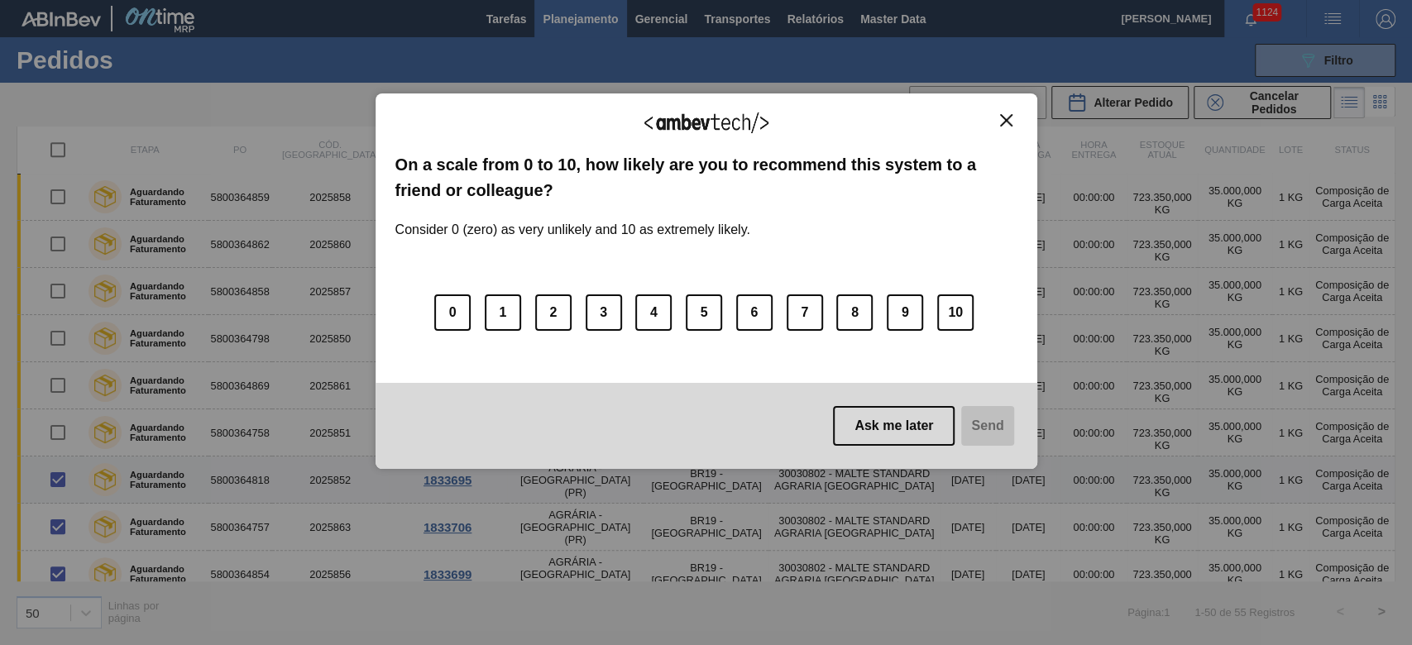
click at [60, 439] on div "We appreciate your feedback! On a scale from 0 to 10, how likely are you to rec…" at bounding box center [706, 322] width 1412 height 645
click at [961, 116] on img "Close" at bounding box center [1006, 120] width 12 height 12
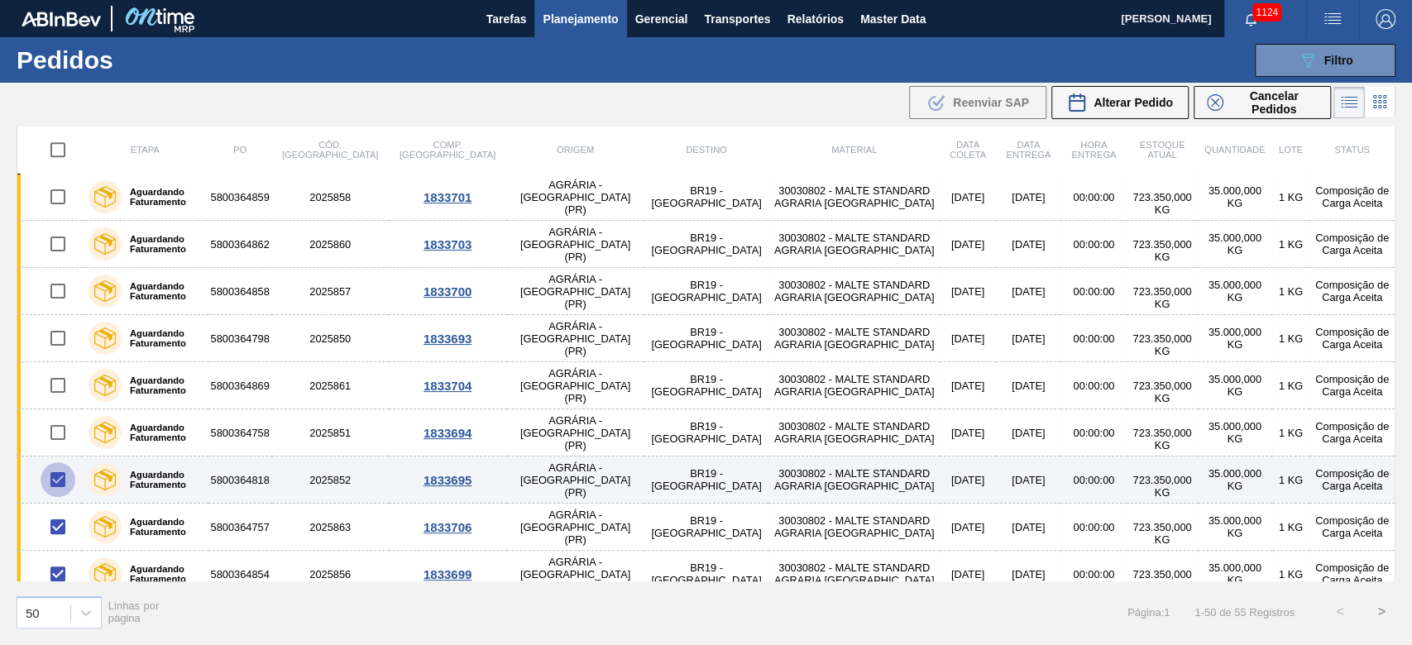
click at [60, 439] on input "checkbox" at bounding box center [58, 479] width 35 height 35
checkbox input "false"
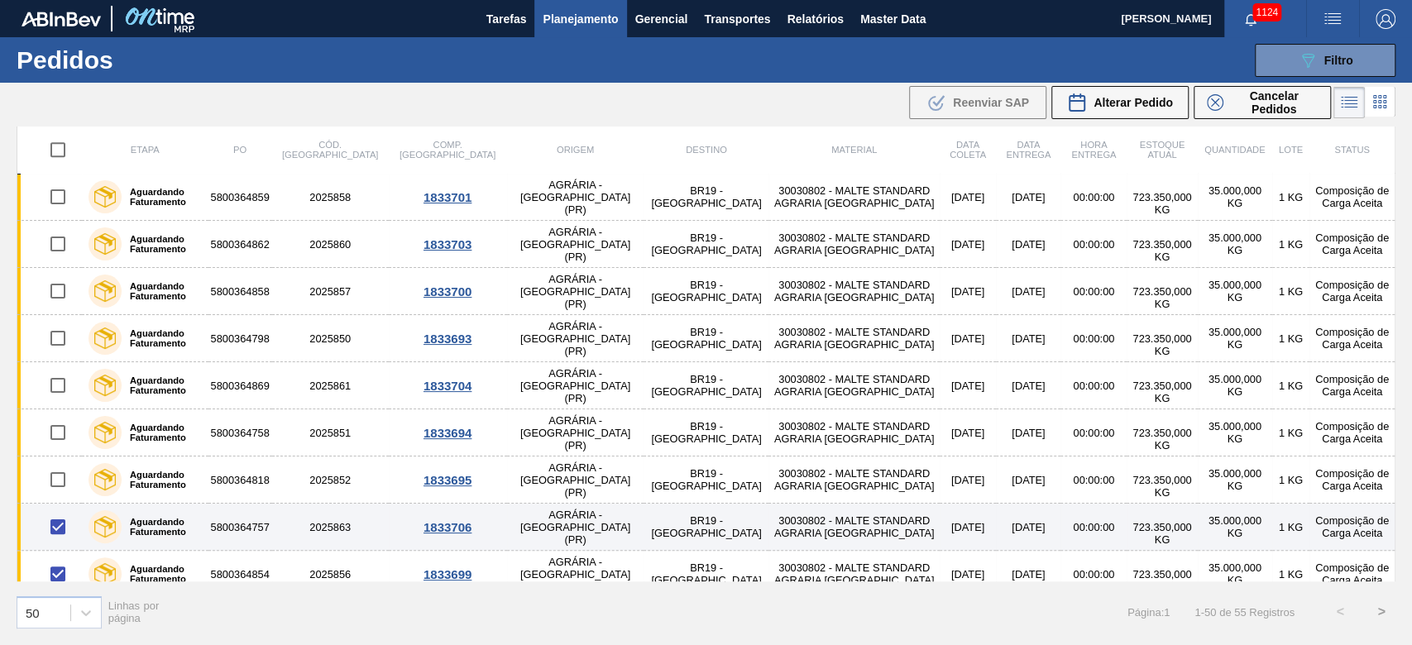
click at [53, 439] on input "checkbox" at bounding box center [58, 526] width 35 height 35
checkbox input "false"
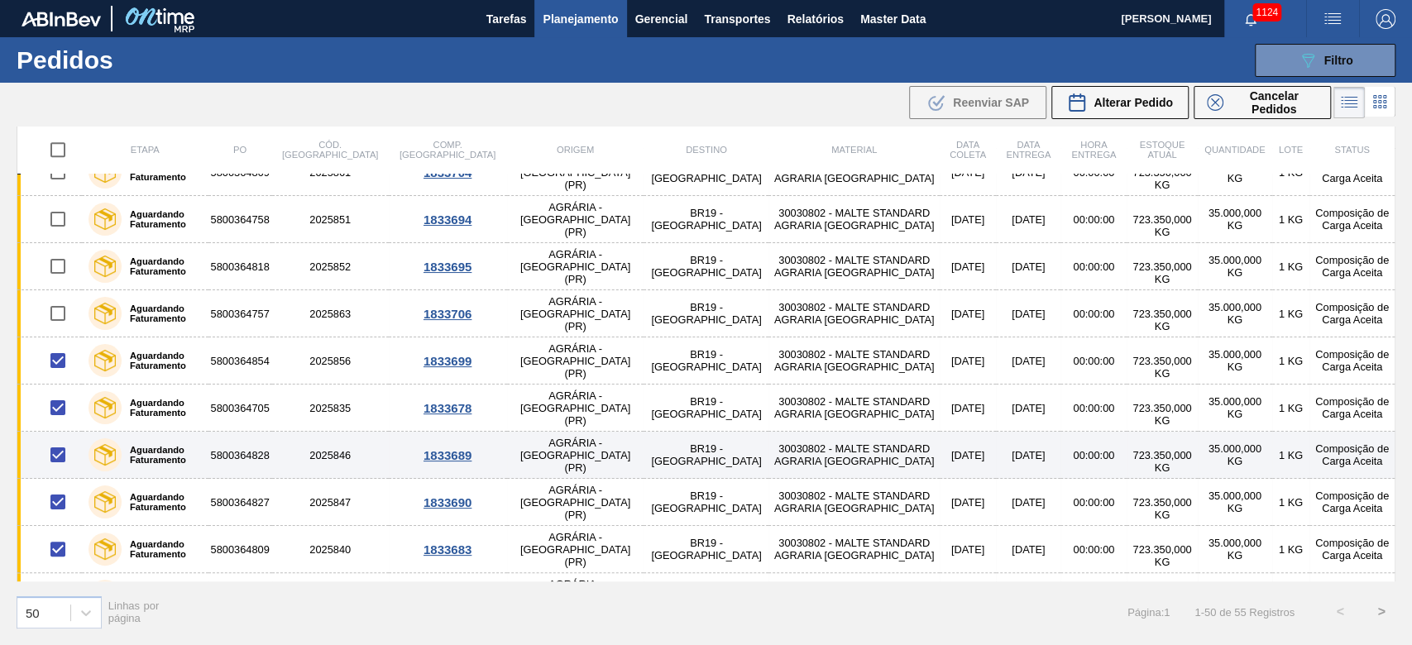
scroll to position [1212, 0]
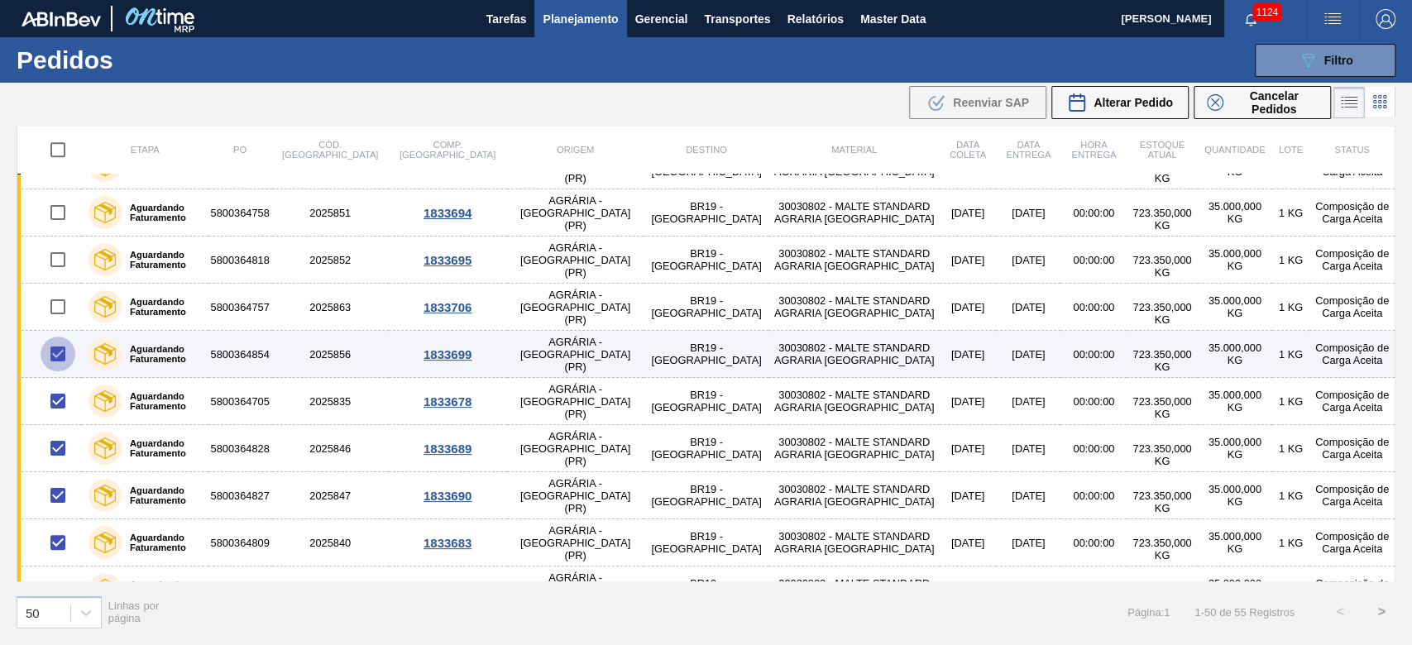
click at [60, 350] on input "checkbox" at bounding box center [58, 354] width 35 height 35
checkbox input "false"
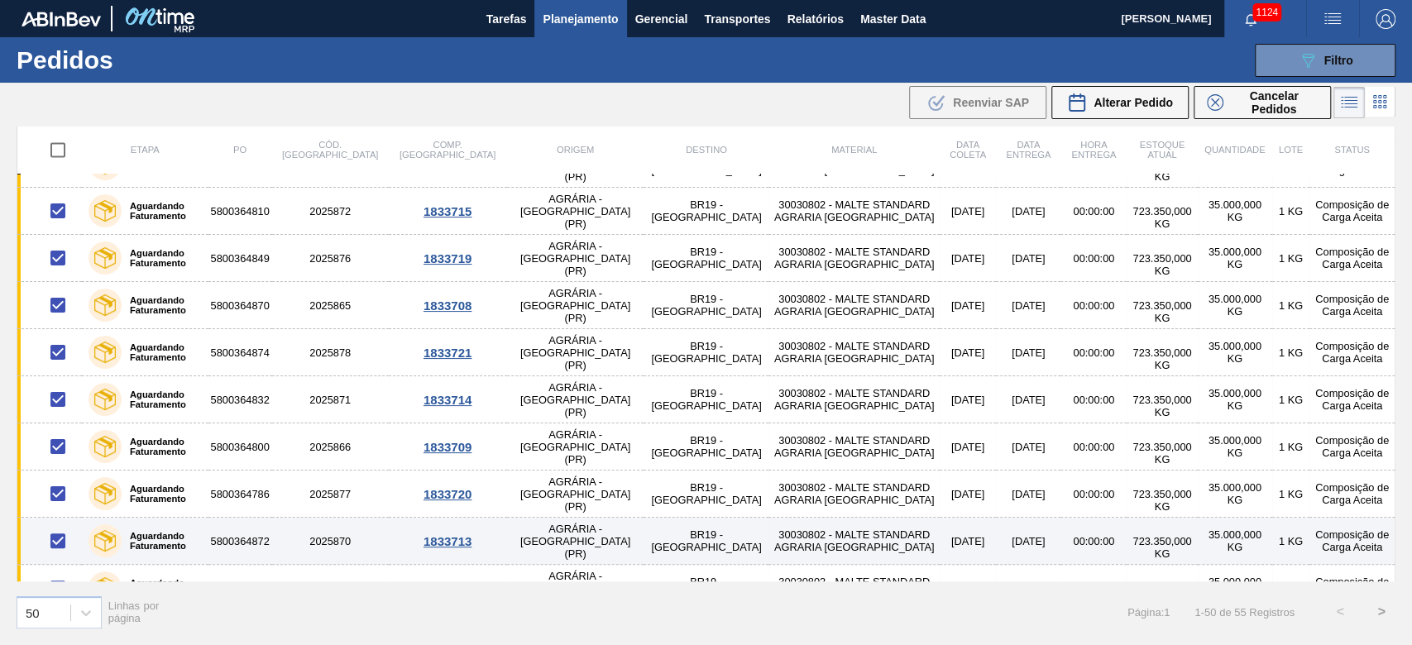
scroll to position [1946, 0]
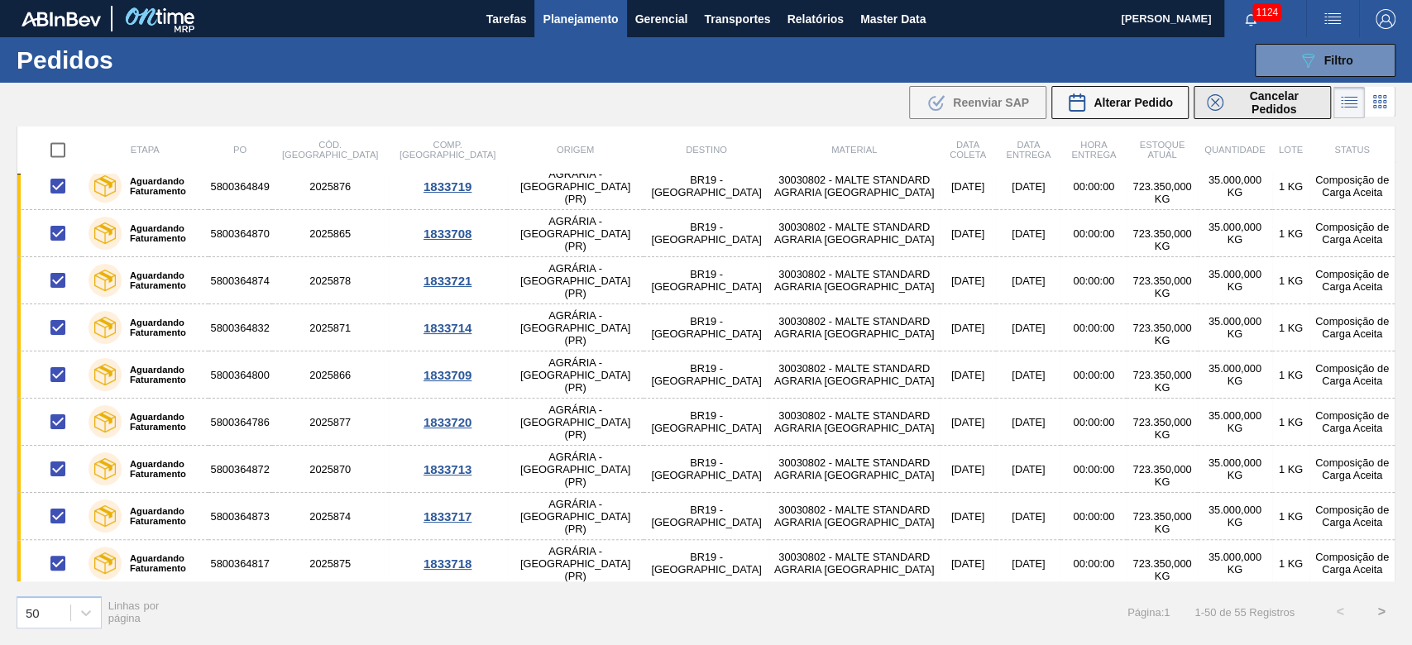
click at [961, 100] on span "Cancelar Pedidos" at bounding box center [1274, 102] width 88 height 26
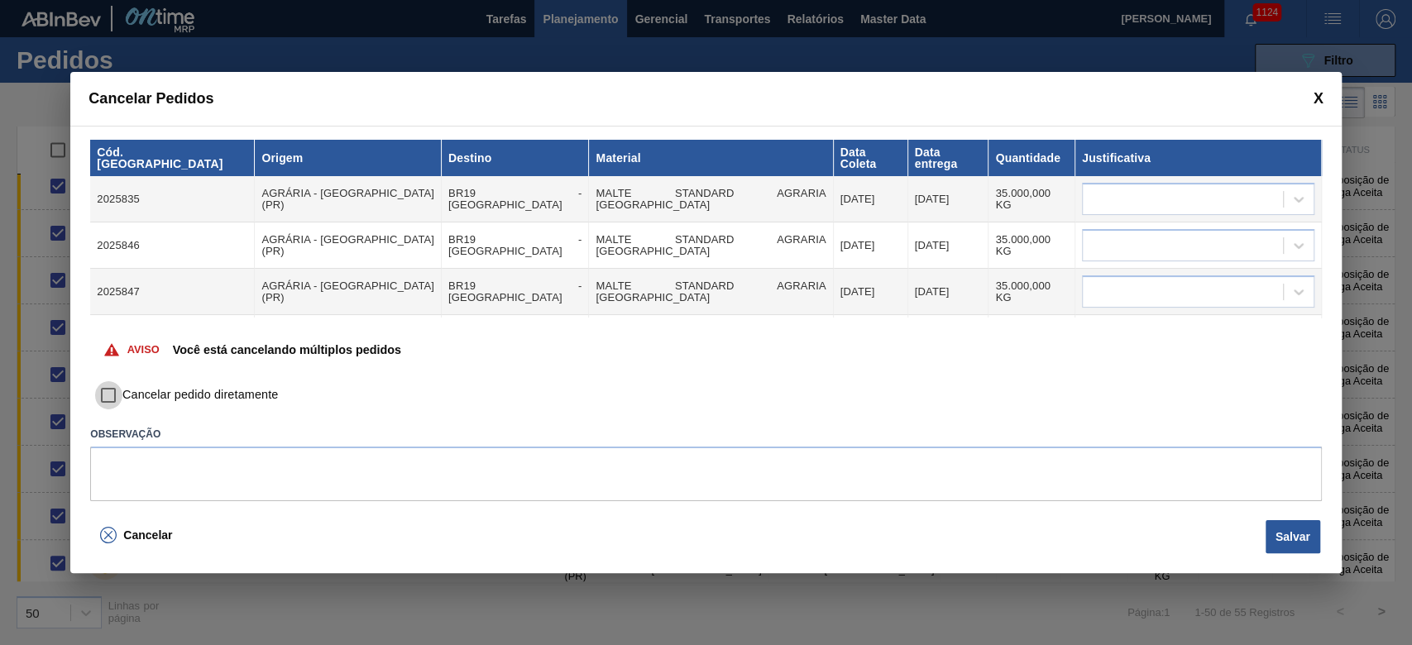
click at [103, 399] on input "Cancelar pedido diretamente" at bounding box center [108, 395] width 28 height 28
checkbox input "true"
click at [961, 188] on div at bounding box center [1182, 200] width 200 height 24
type input "outr"
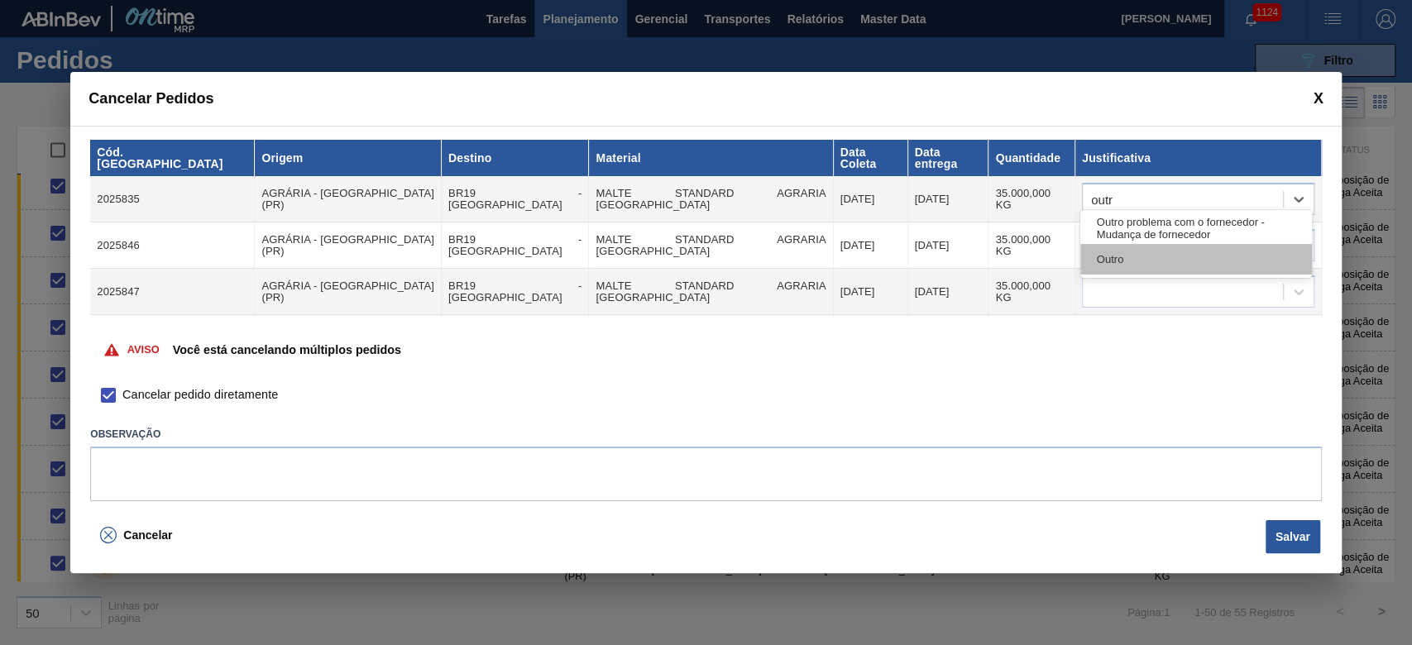
click at [961, 252] on div "Outro" at bounding box center [1196, 259] width 232 height 31
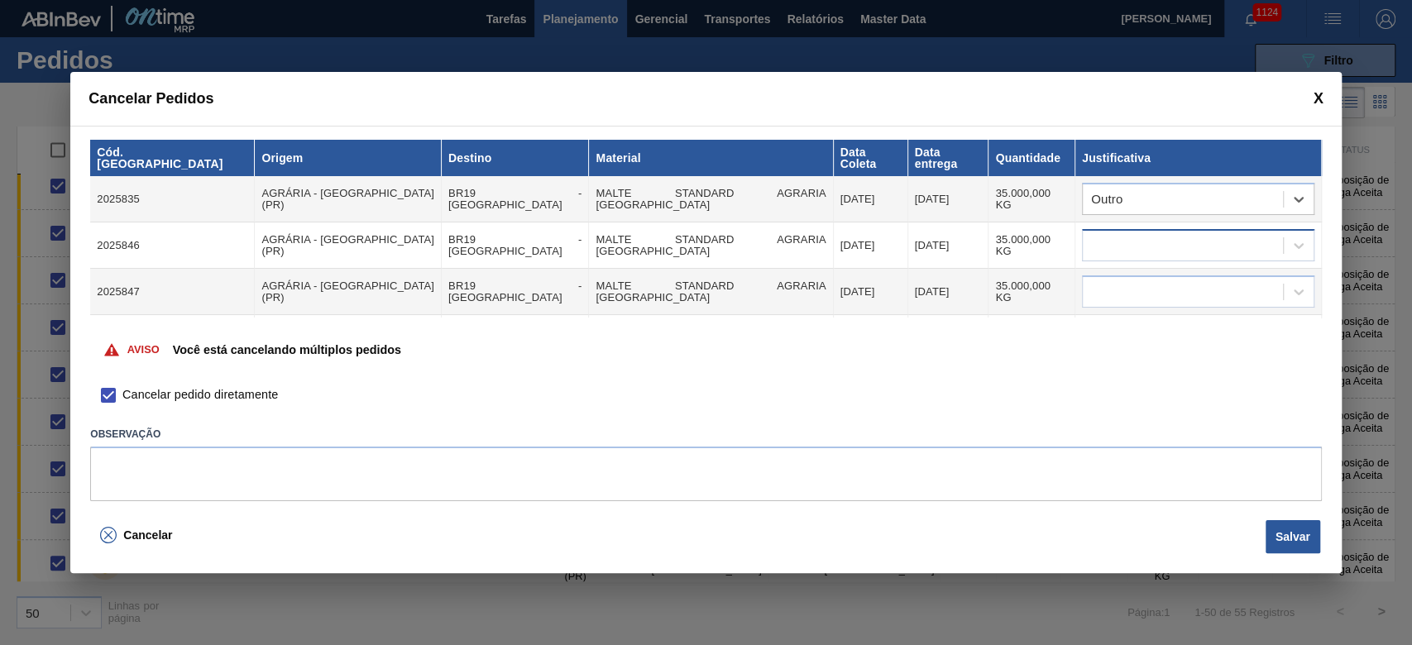
click at [961, 234] on div at bounding box center [1182, 246] width 200 height 24
type input "outro"
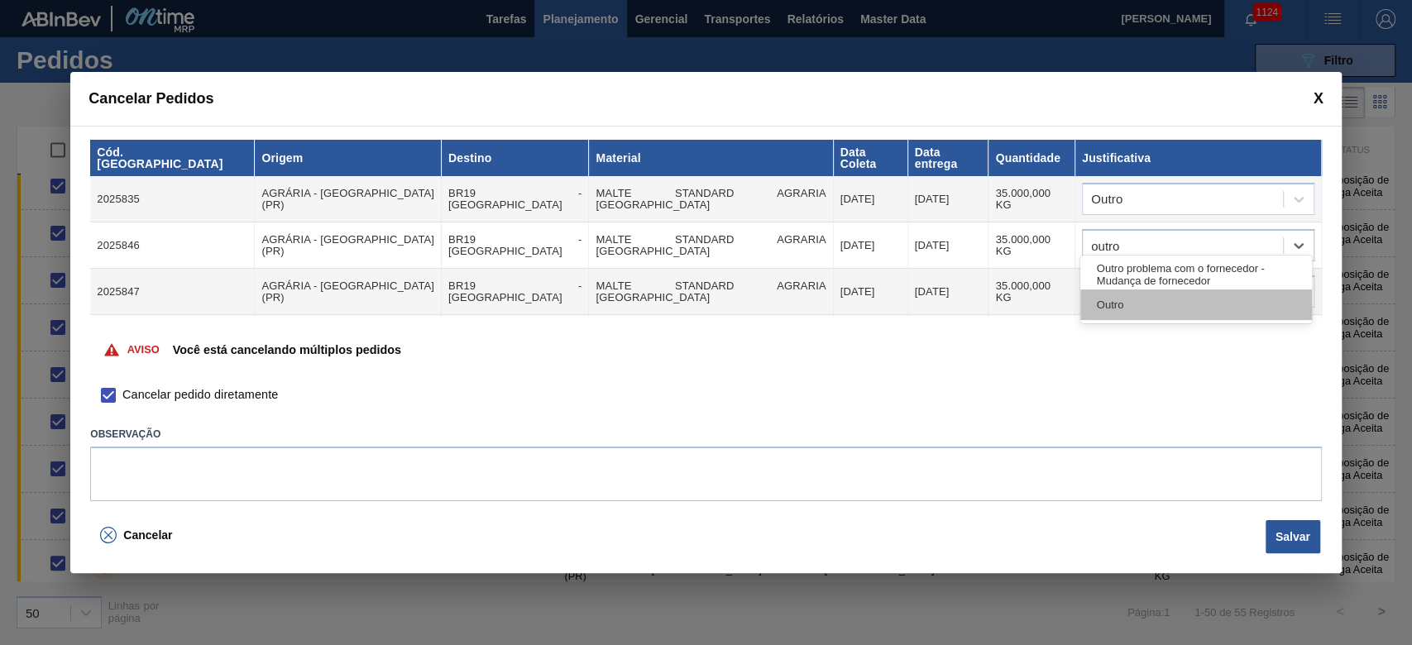
click at [961, 309] on div "Outro" at bounding box center [1196, 304] width 232 height 31
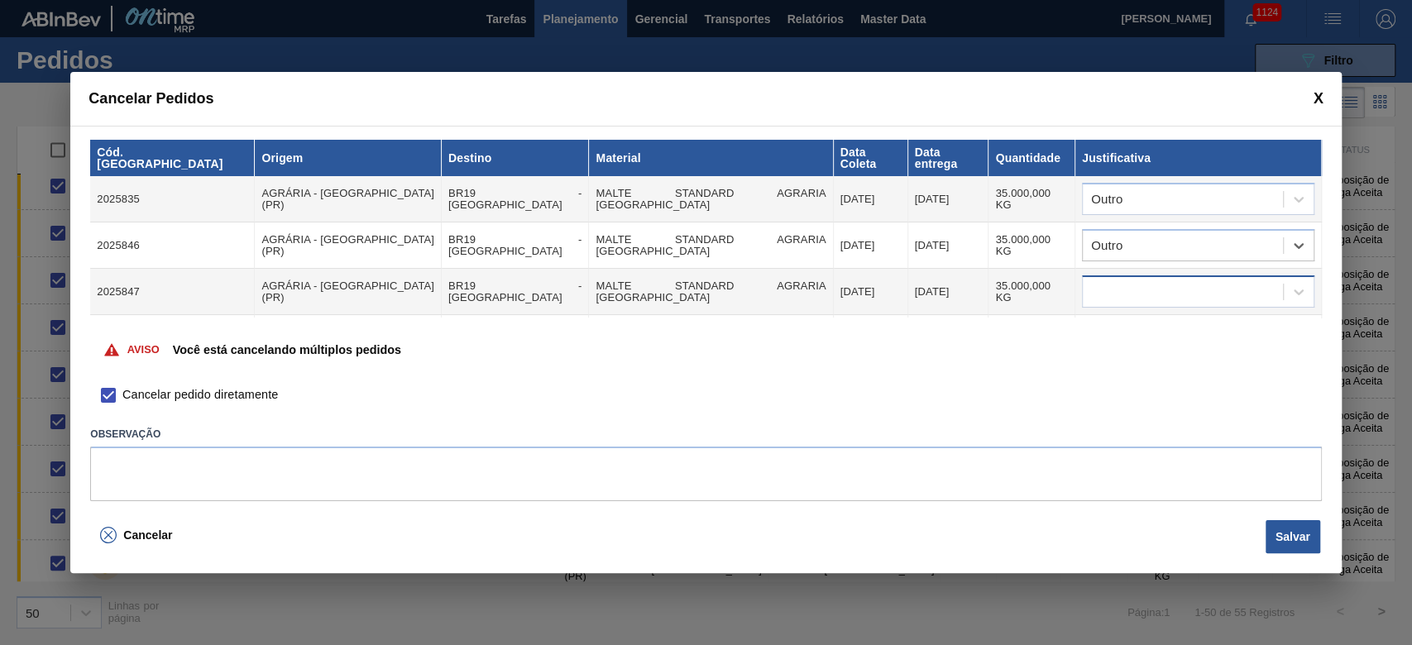
click at [961, 280] on div at bounding box center [1182, 292] width 200 height 24
type input "outro"
click at [961, 346] on div "Outro" at bounding box center [1196, 351] width 232 height 31
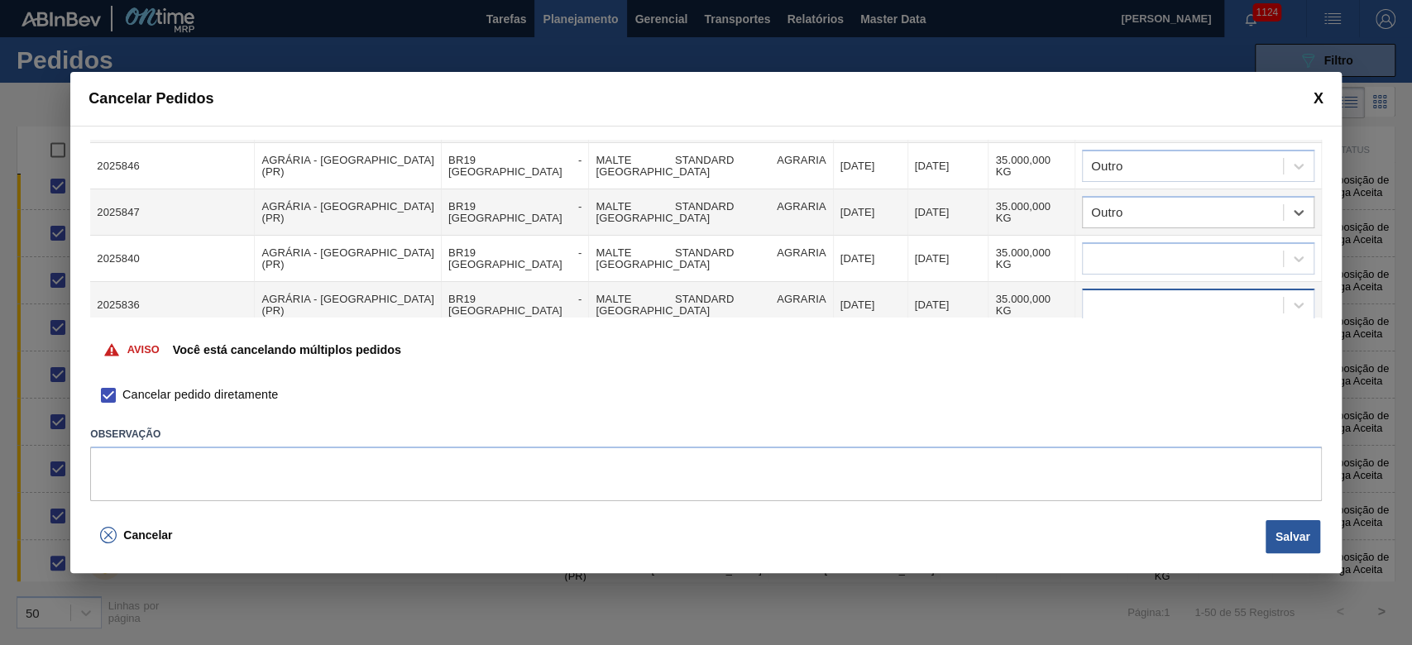
scroll to position [110, 0]
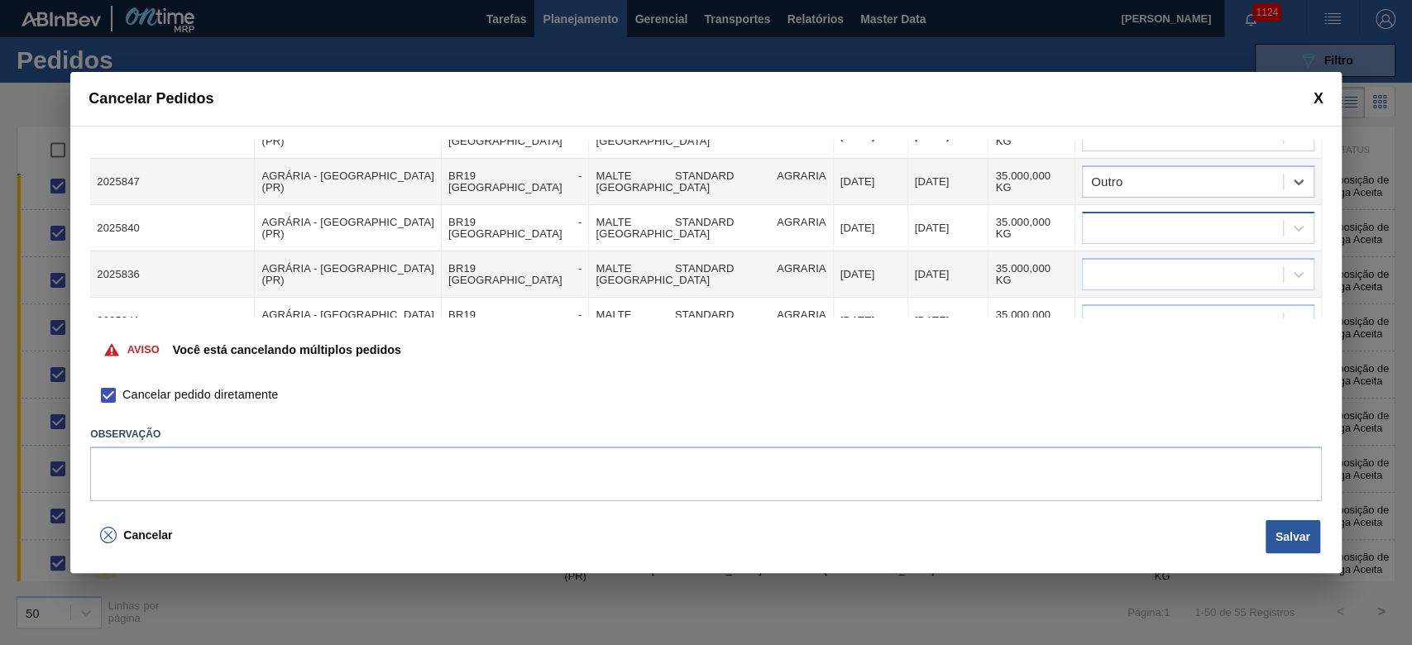
click at [961, 217] on div at bounding box center [1182, 229] width 200 height 24
type input "outro"
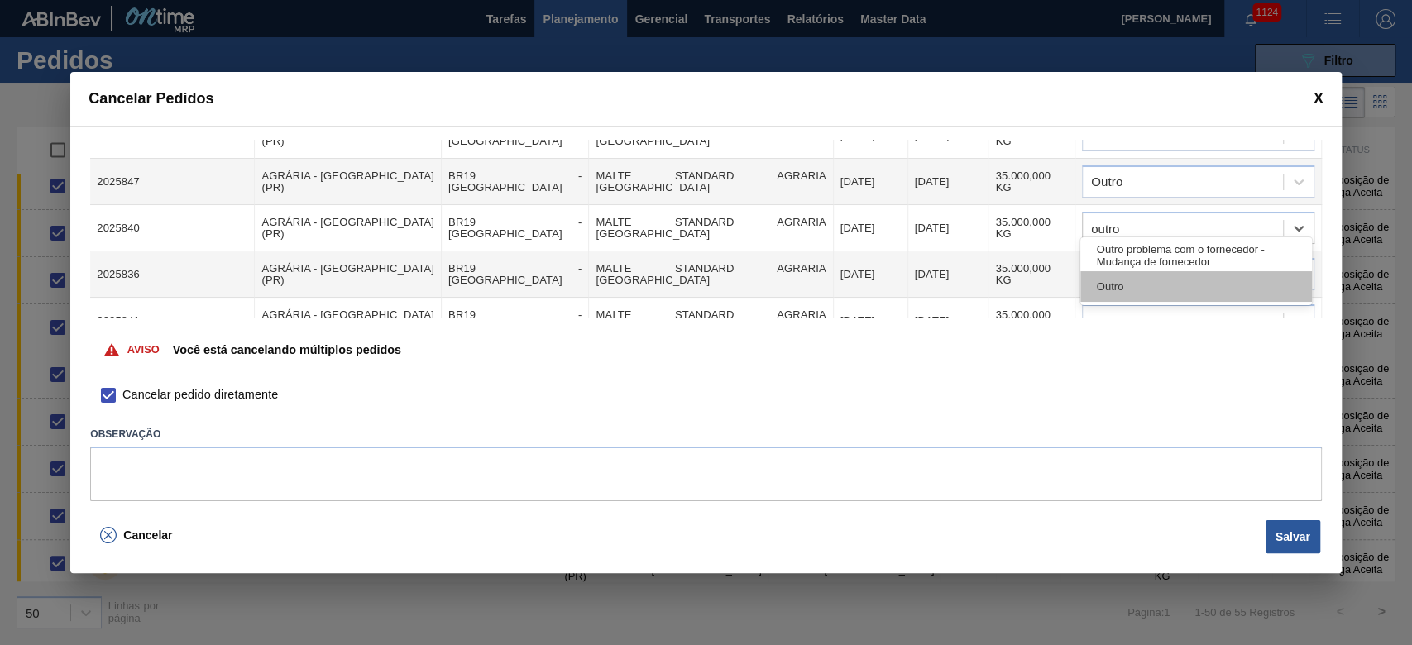
click at [961, 292] on div "Outro" at bounding box center [1196, 286] width 232 height 31
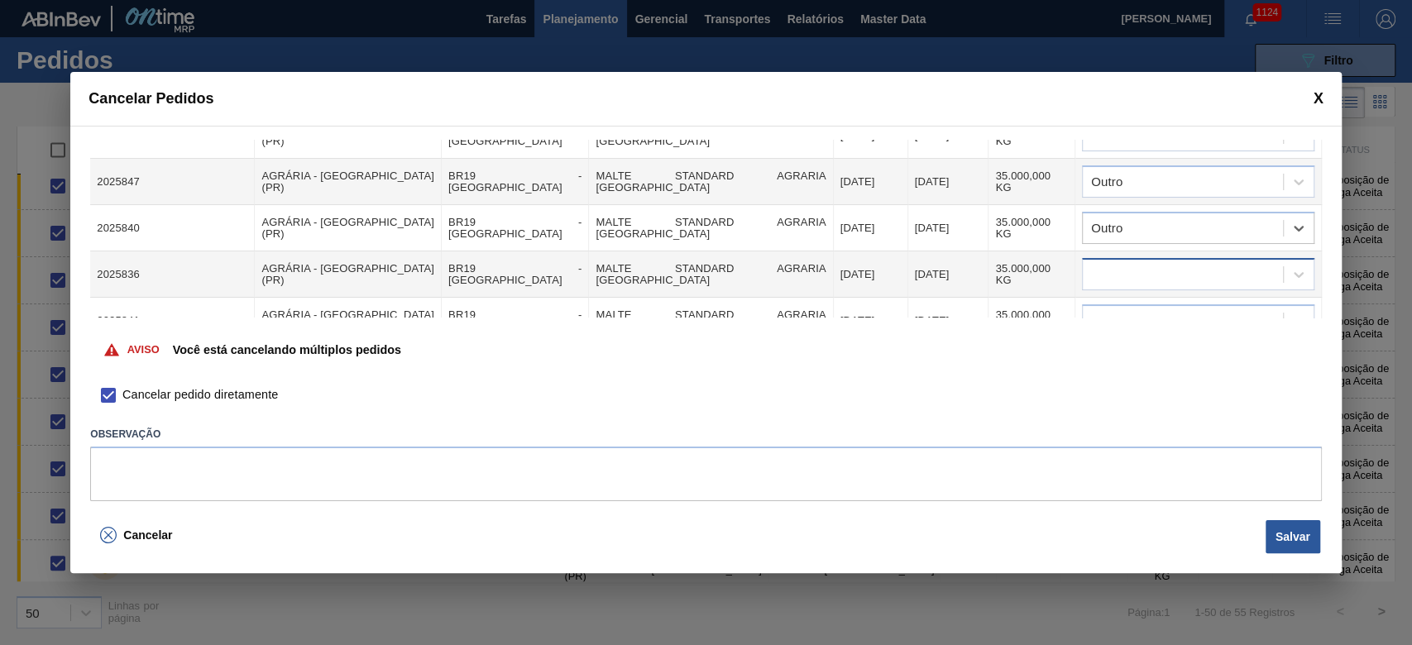
click at [961, 266] on div at bounding box center [1182, 275] width 200 height 24
type input "outro"
drag, startPoint x: 1151, startPoint y: 338, endPoint x: 1125, endPoint y: 319, distance: 32.6
click at [961, 339] on div "Outro" at bounding box center [1196, 332] width 232 height 31
click at [961, 309] on div at bounding box center [1182, 321] width 200 height 24
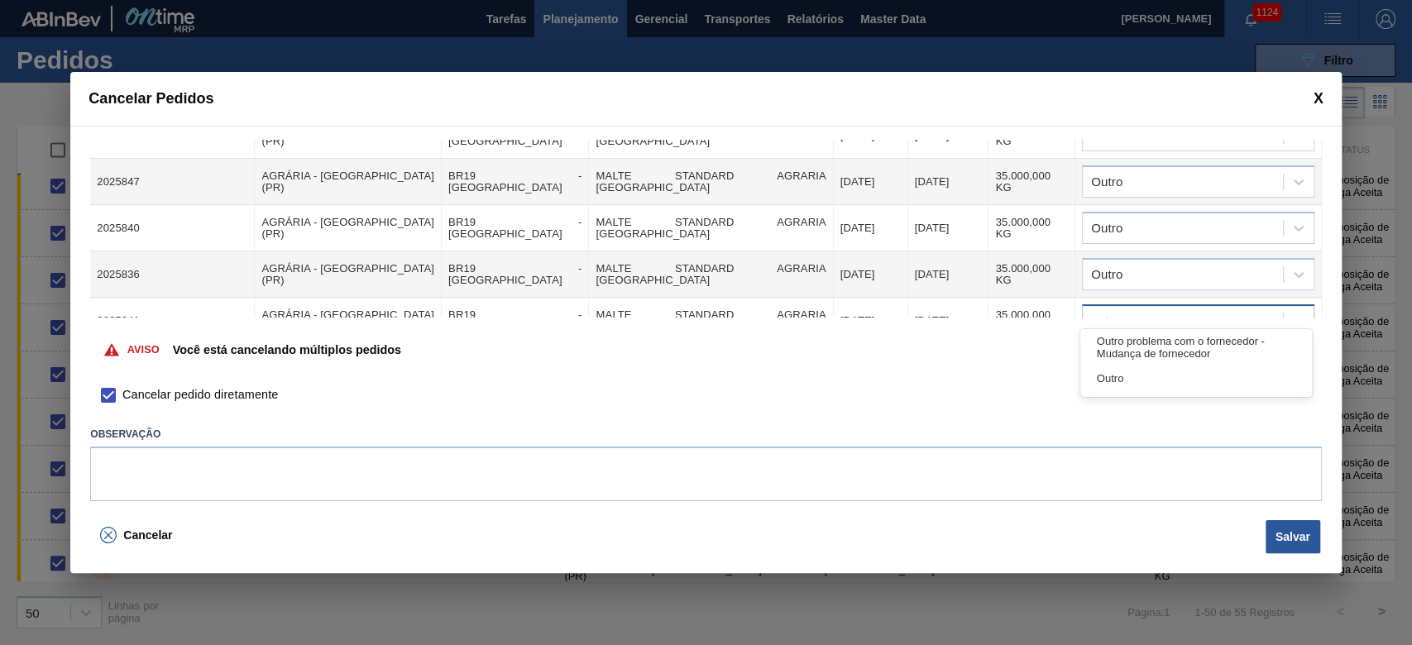
type input "outro"
click at [961, 381] on div "Outro" at bounding box center [1196, 378] width 232 height 31
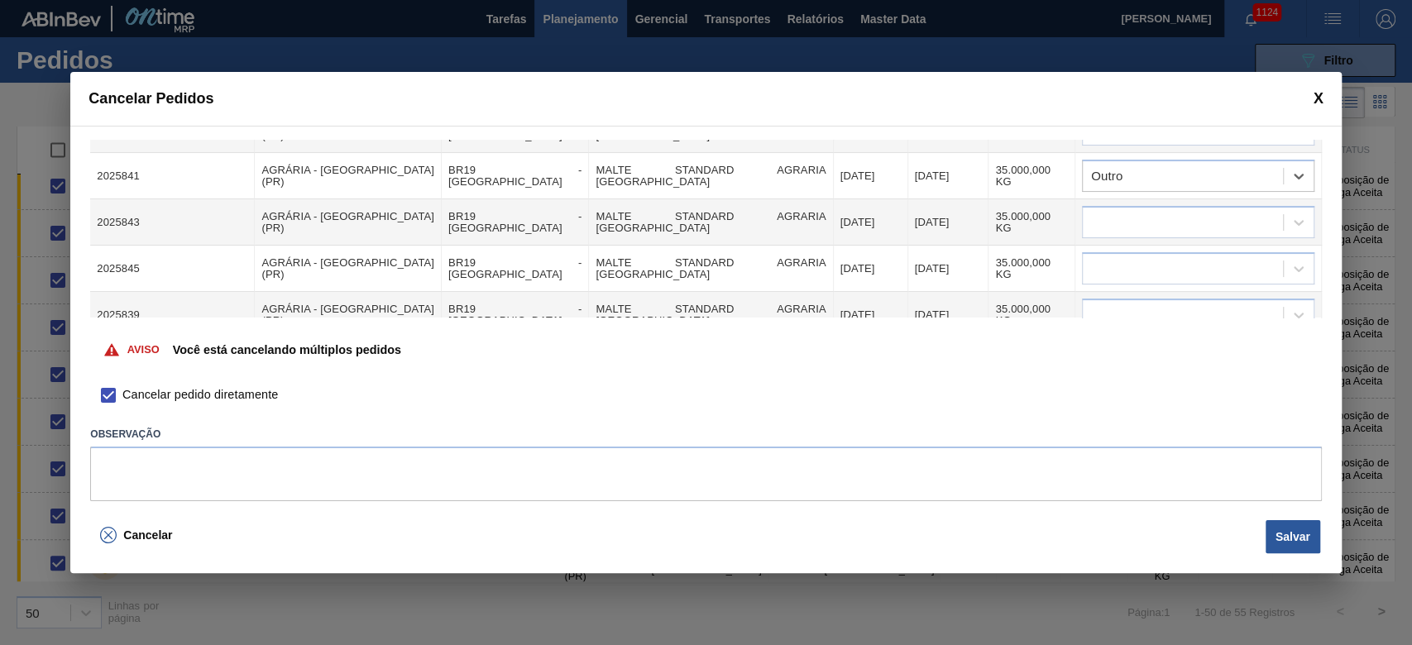
scroll to position [220, 0]
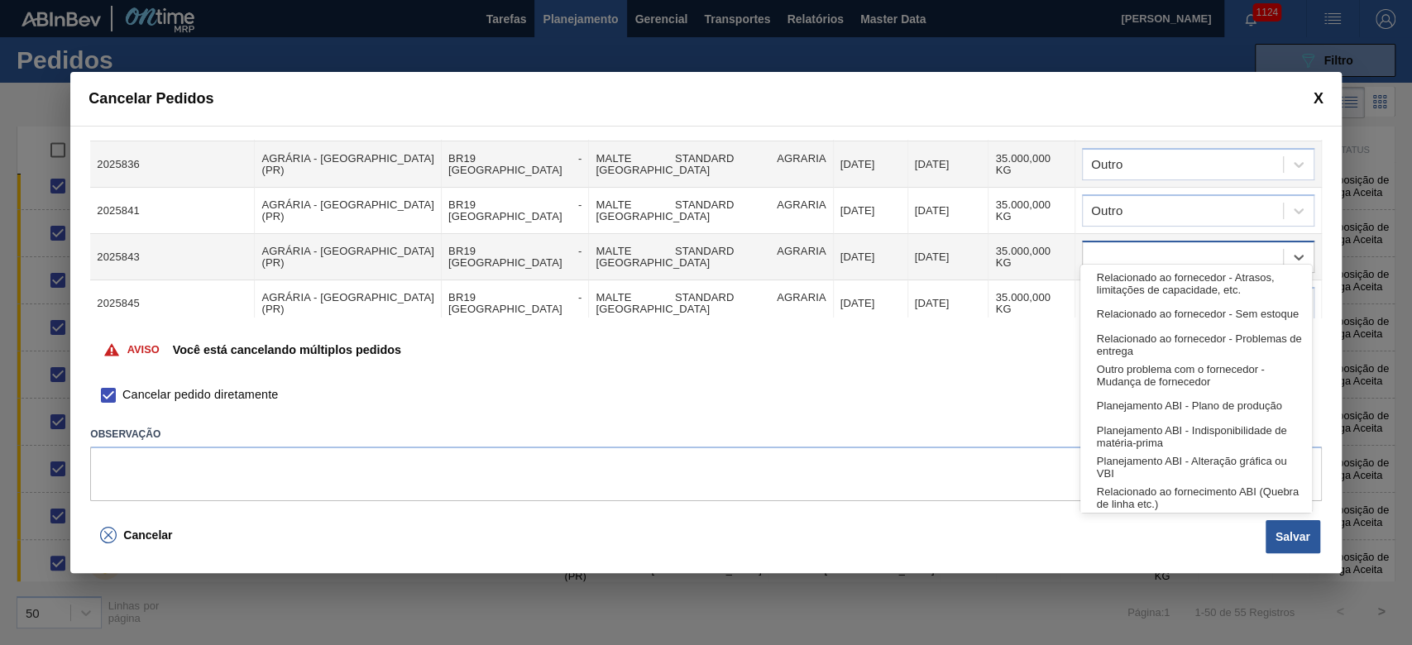
click at [961, 246] on div at bounding box center [1182, 258] width 200 height 24
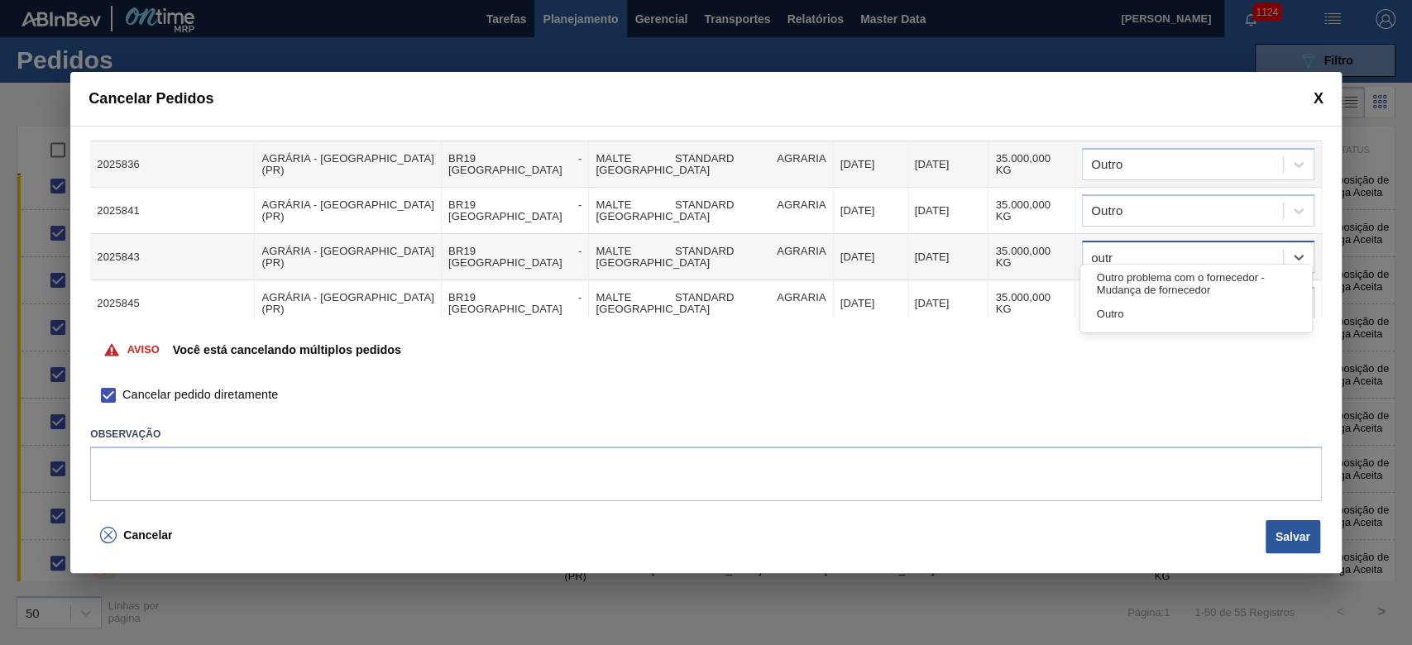
type input "outro"
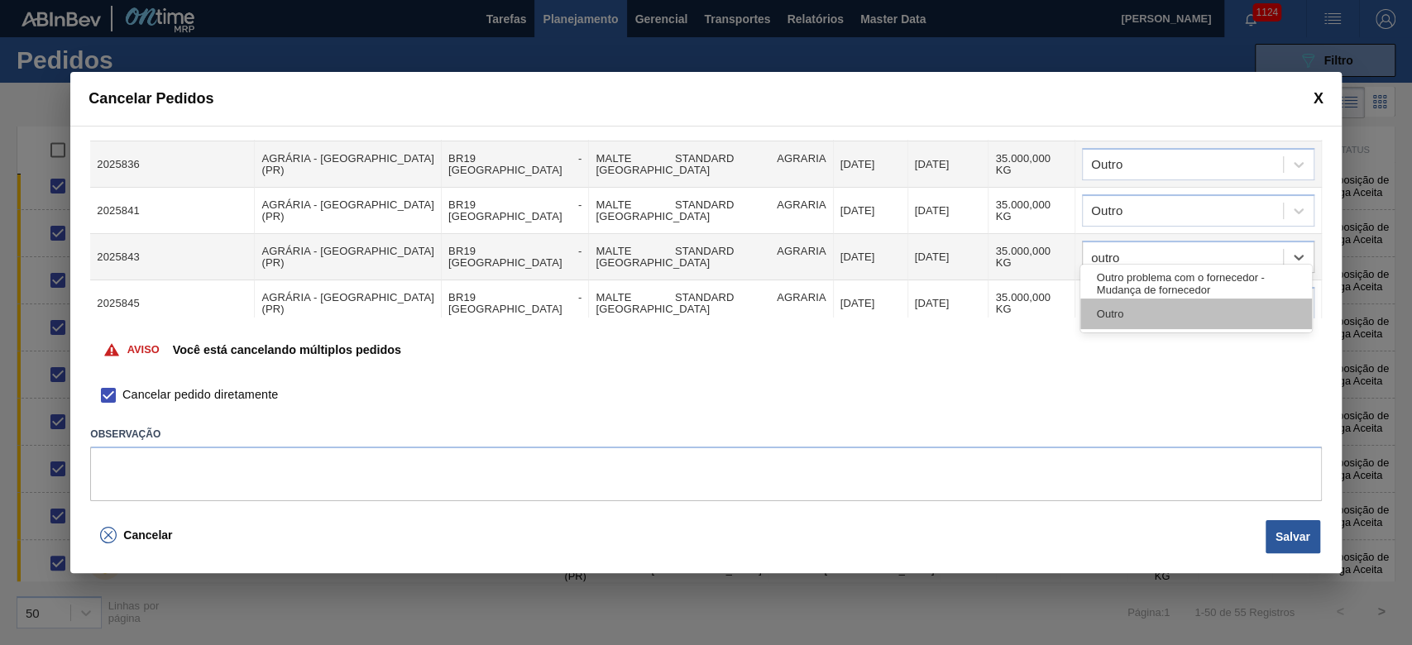
click at [961, 308] on div "Outro" at bounding box center [1196, 314] width 232 height 31
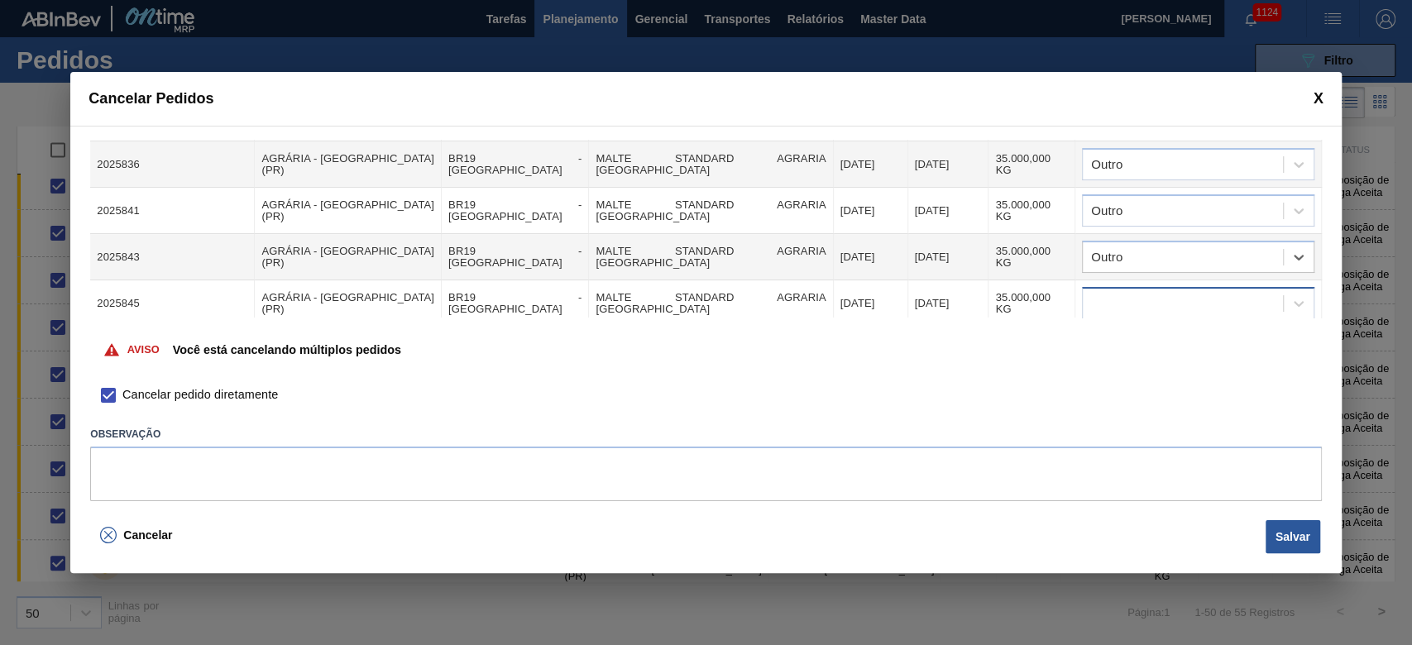
click at [961, 287] on div at bounding box center [1198, 303] width 232 height 32
type input "outro"
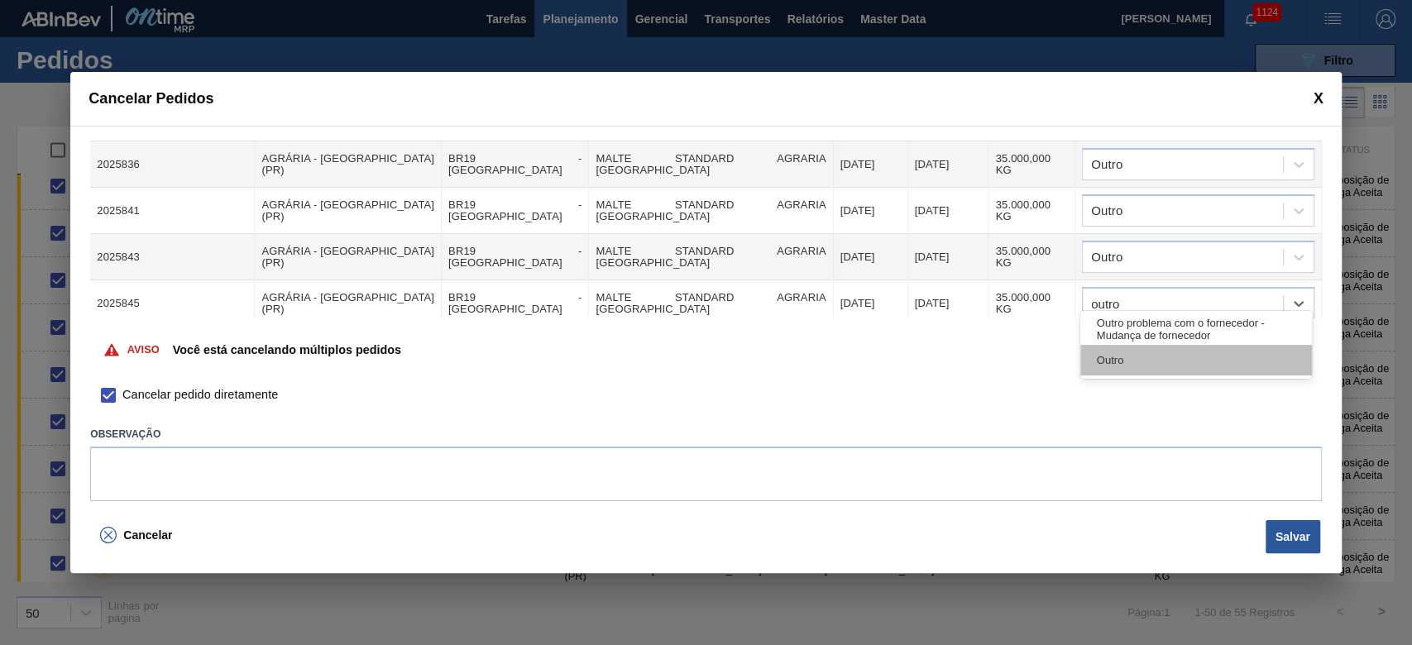
click at [961, 360] on div "Outro" at bounding box center [1196, 360] width 232 height 31
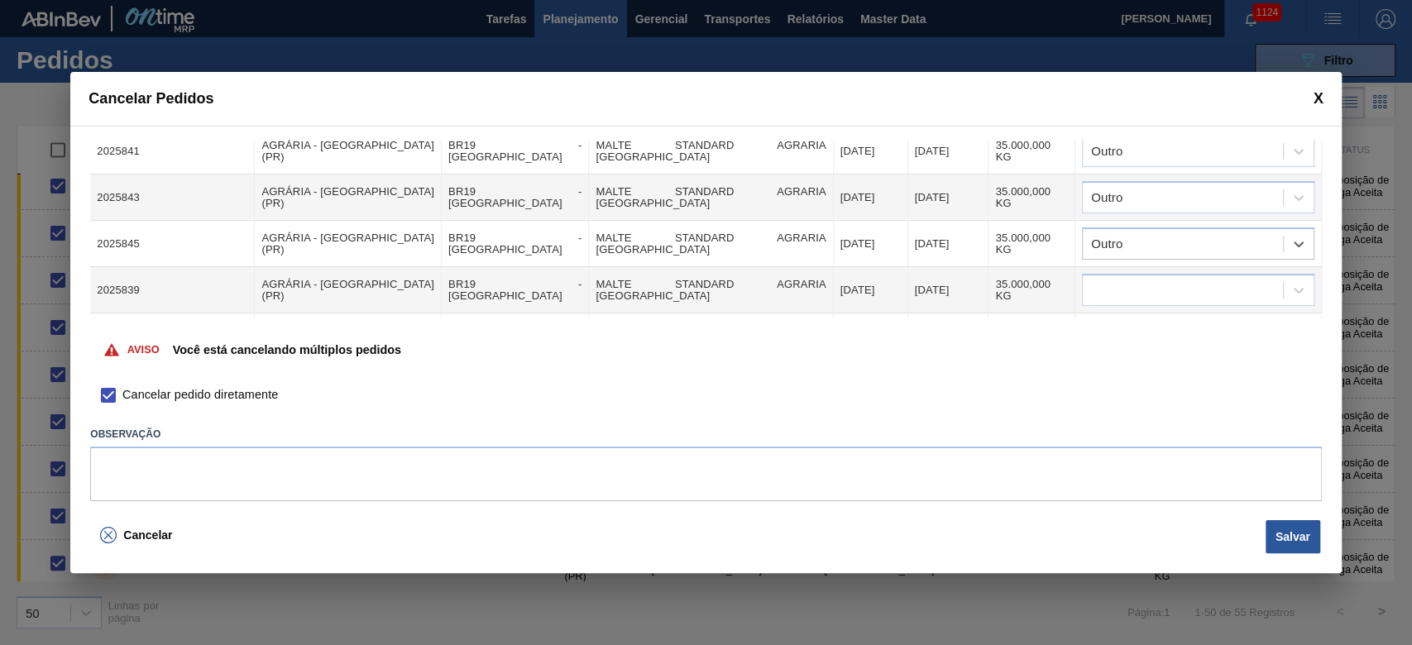
scroll to position [331, 0]
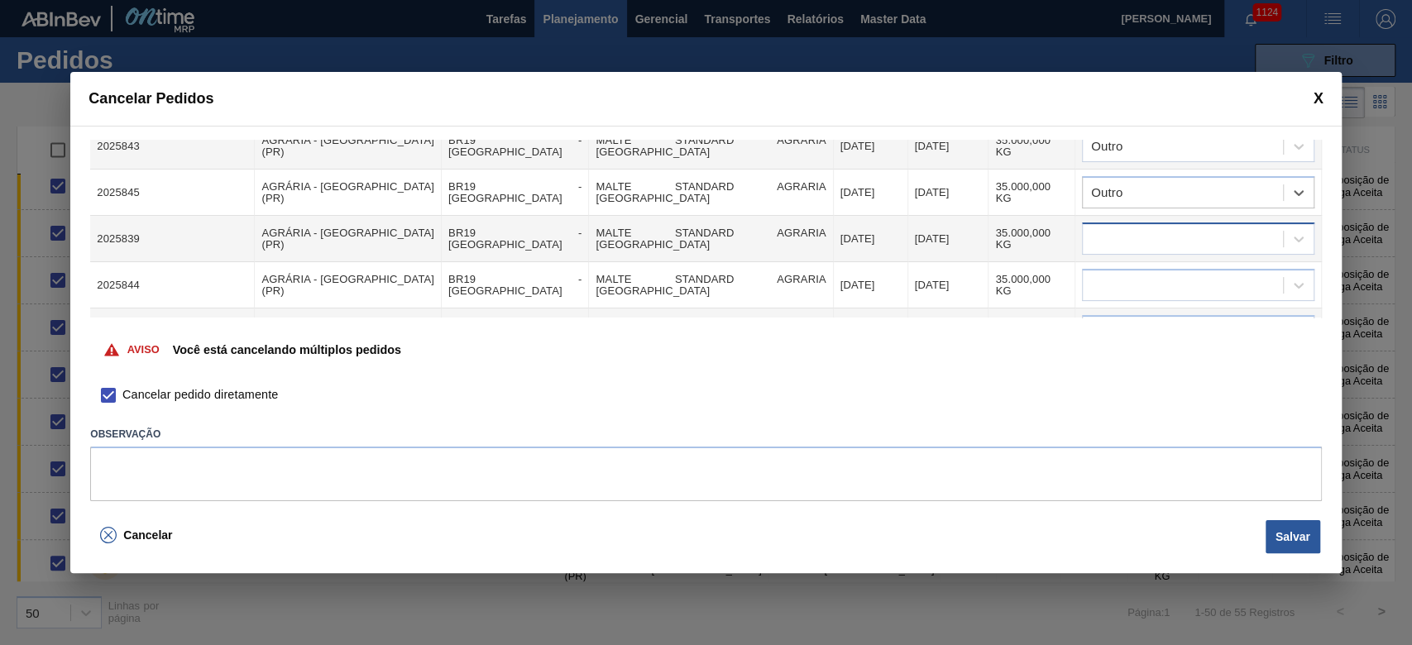
click at [961, 227] on div at bounding box center [1182, 239] width 200 height 24
type input "outro"
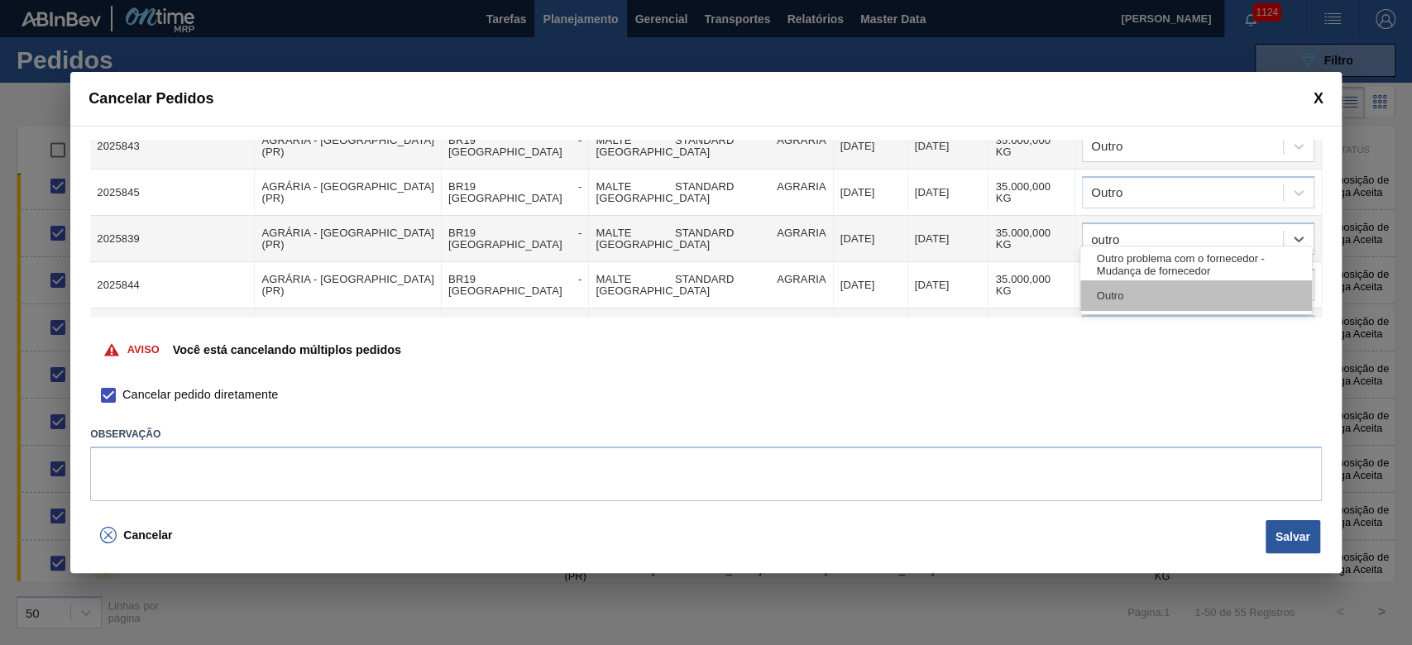
click at [961, 286] on div "Outro" at bounding box center [1196, 295] width 232 height 31
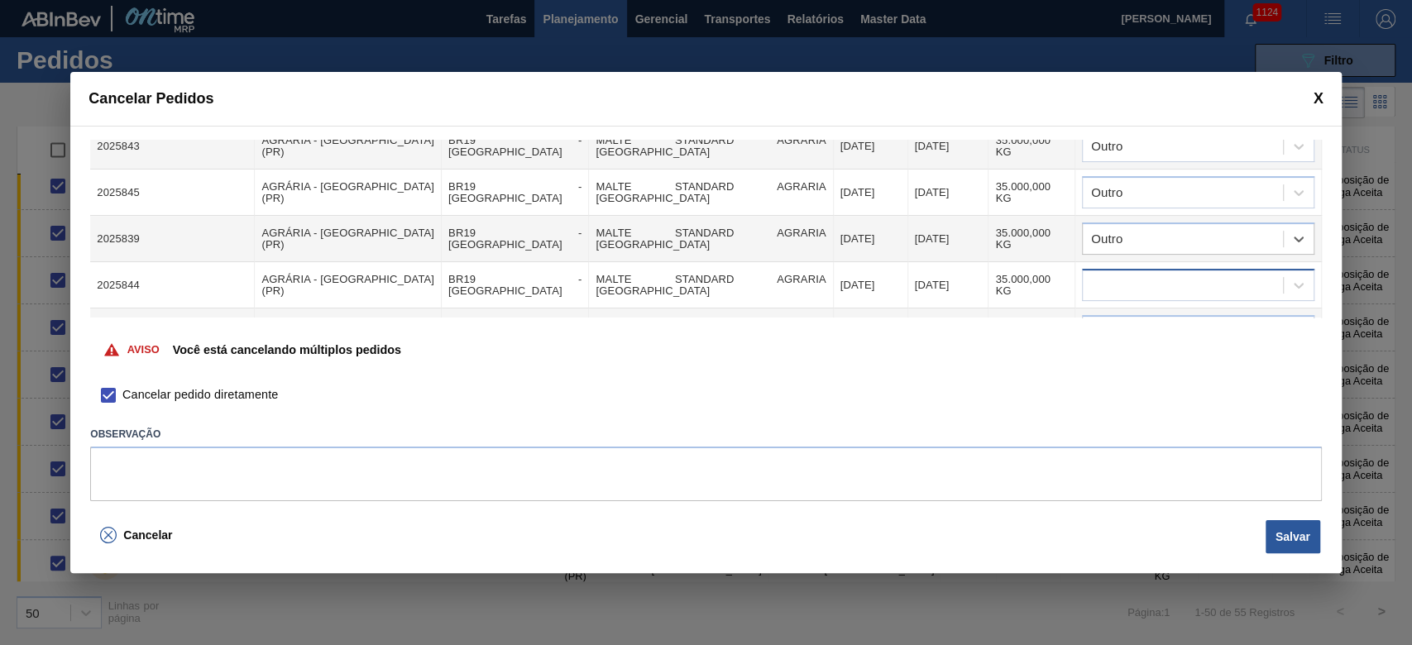
click at [961, 275] on div at bounding box center [1182, 286] width 200 height 24
type input "outro"
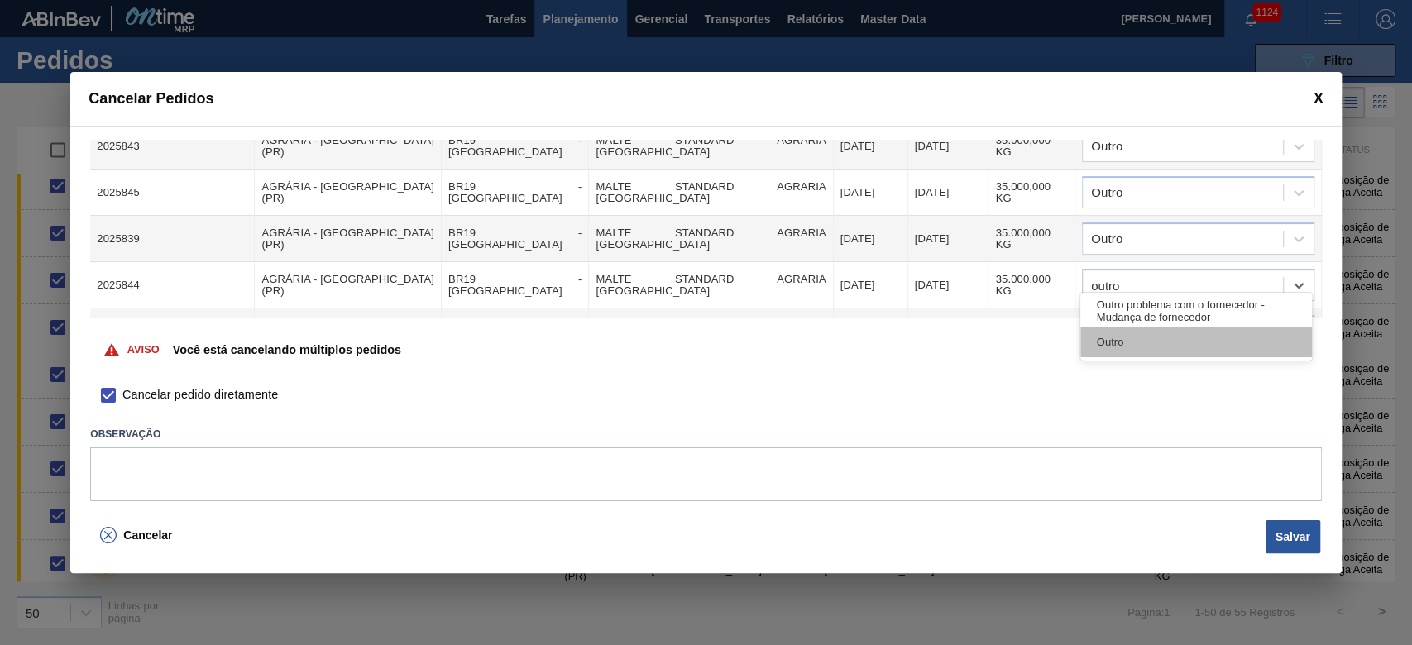
click at [961, 350] on div "Outro" at bounding box center [1196, 342] width 232 height 31
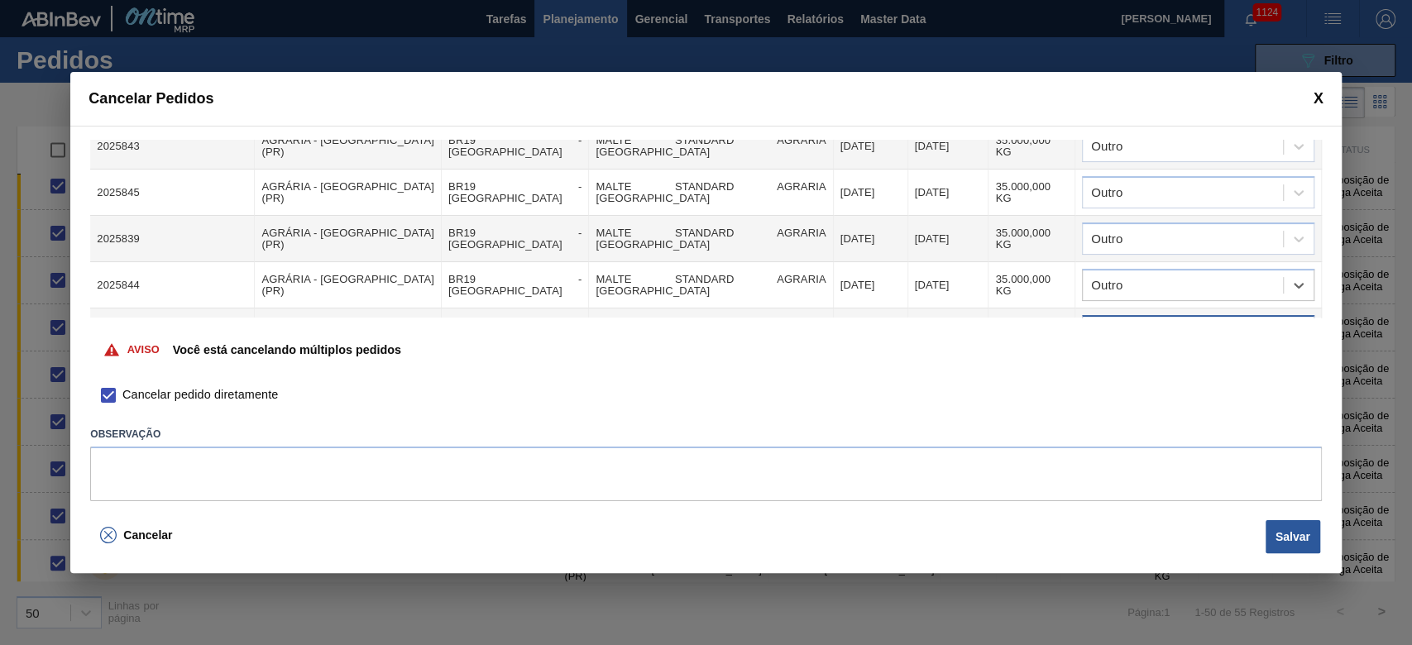
click at [961, 320] on div at bounding box center [1182, 332] width 200 height 24
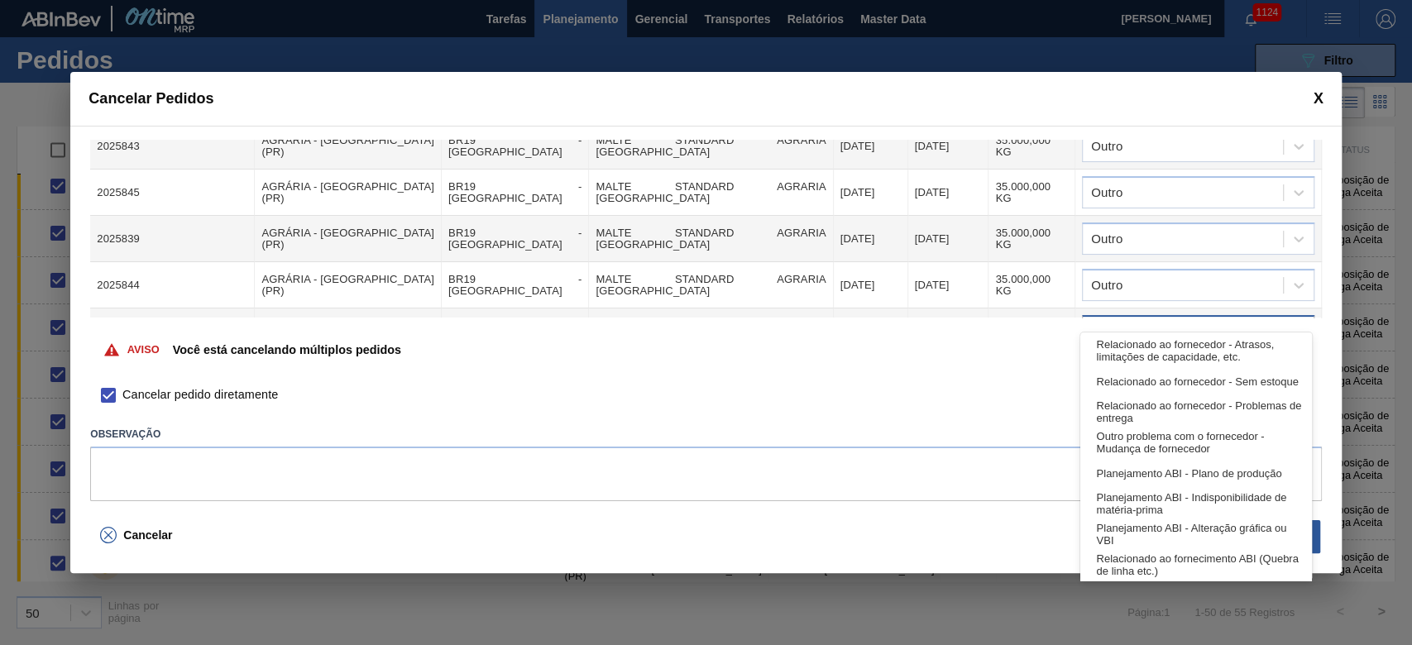
scroll to position [337, 0]
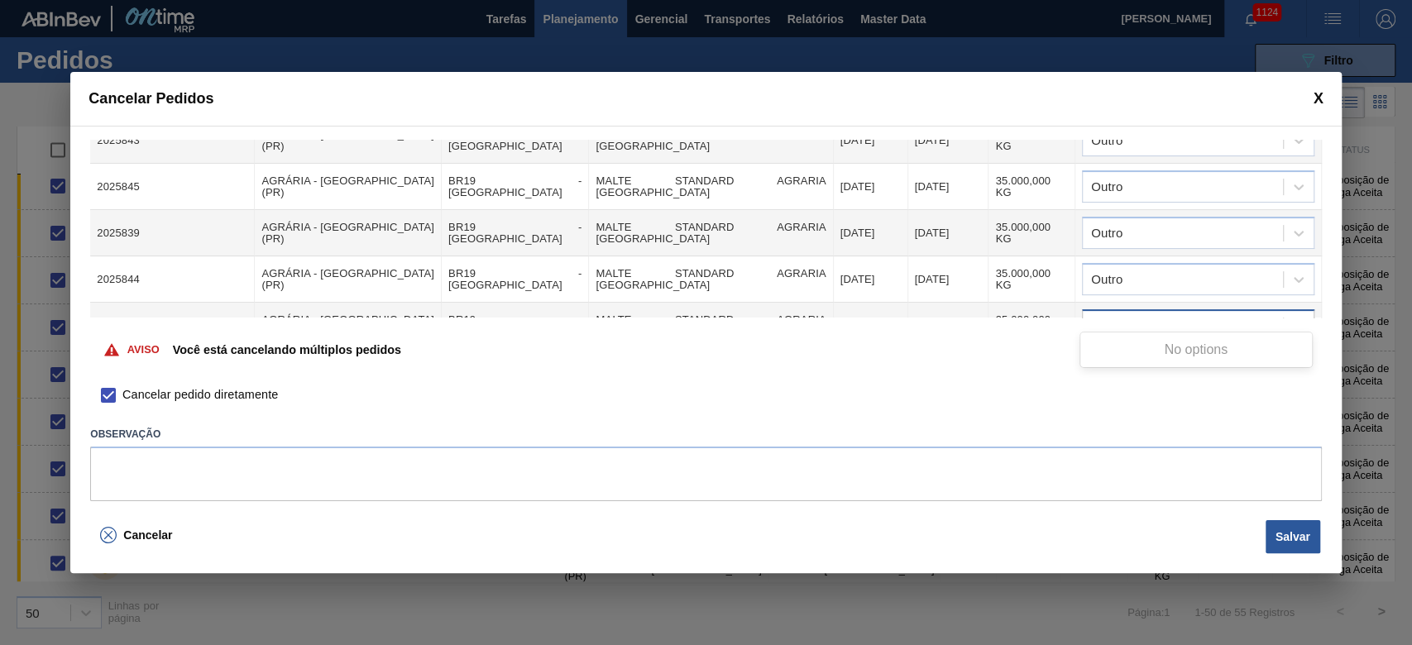
type input "o"
type input "outro"
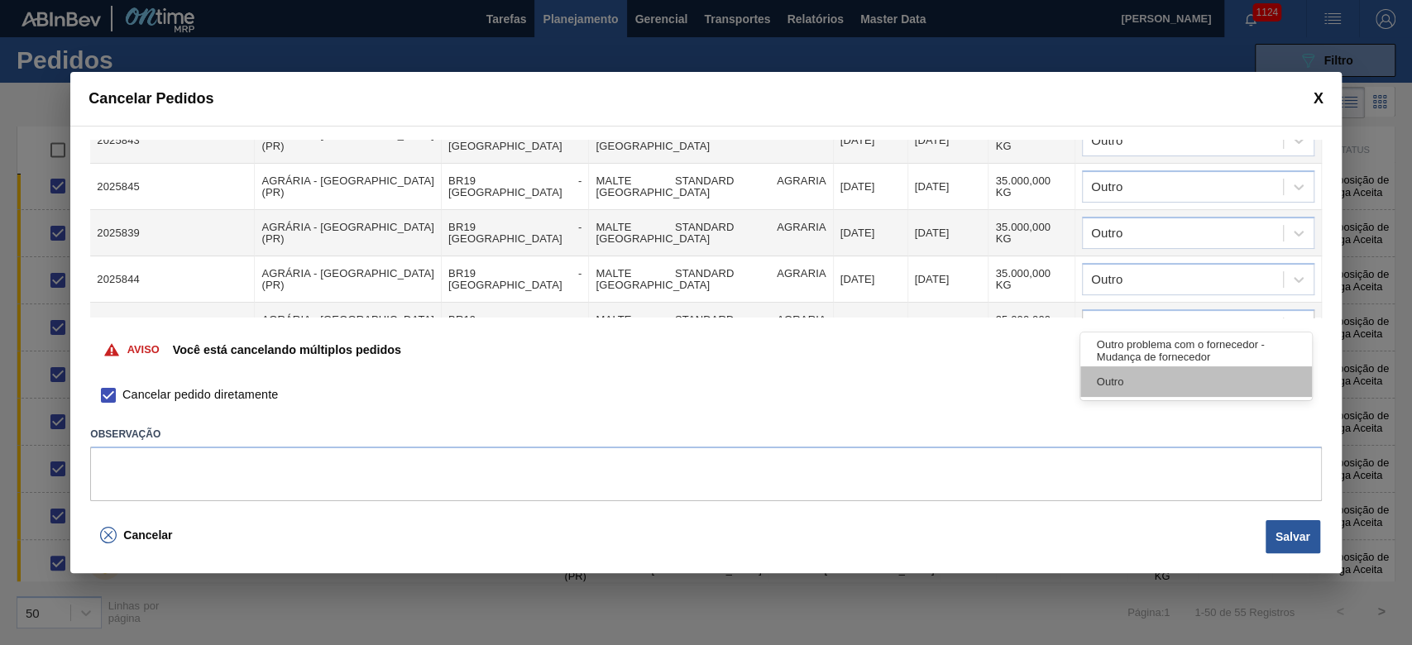
click at [961, 378] on div "Outro" at bounding box center [1196, 381] width 232 height 31
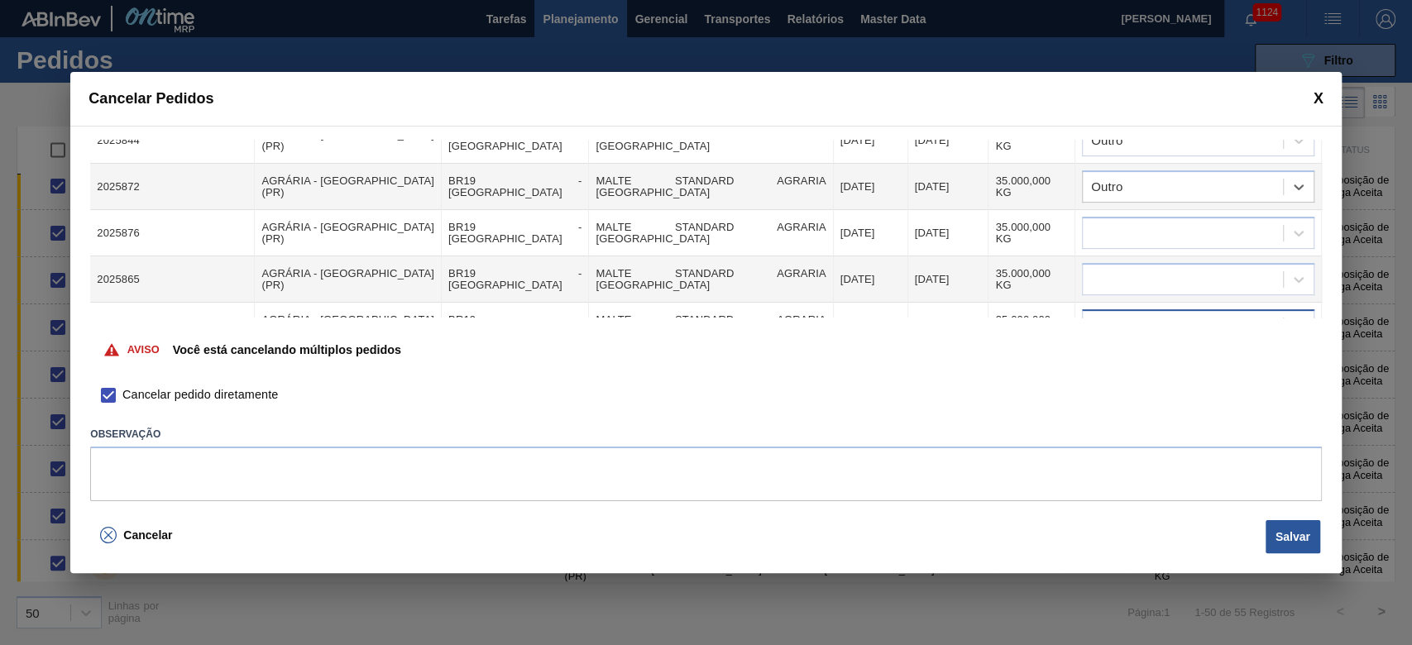
scroll to position [447, 0]
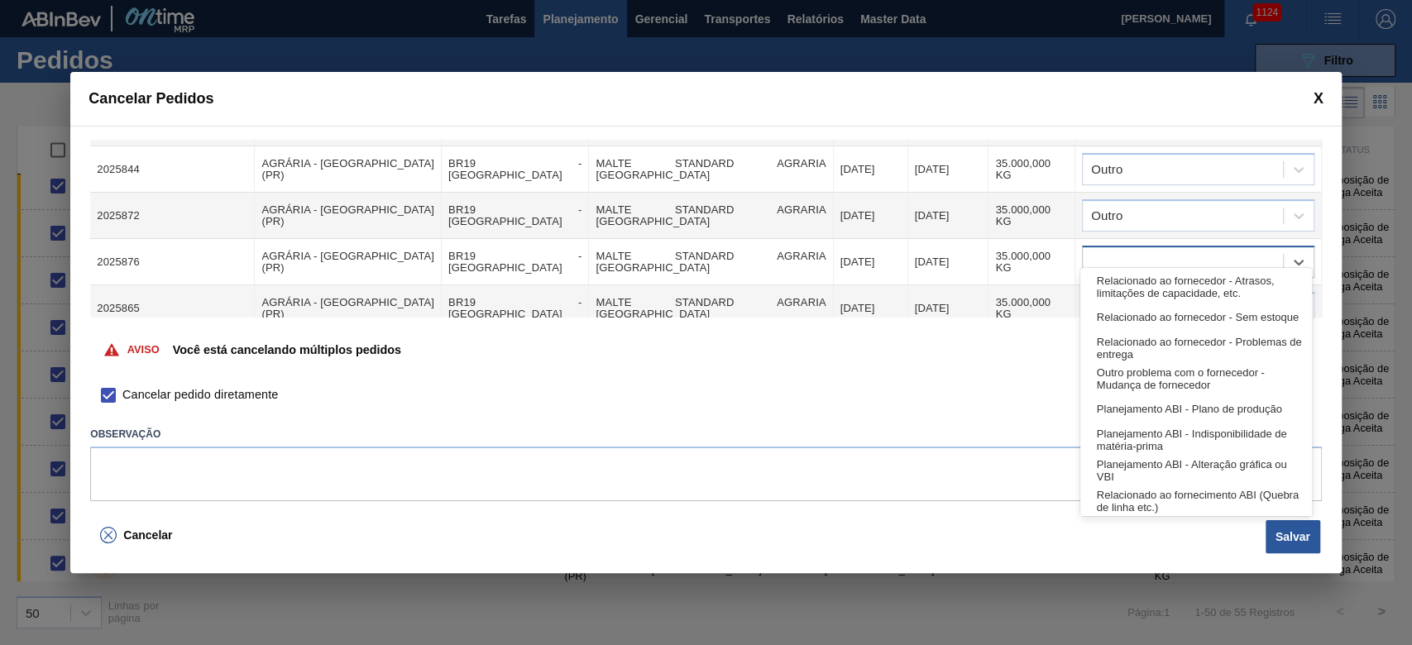
click at [961, 251] on div at bounding box center [1182, 263] width 200 height 24
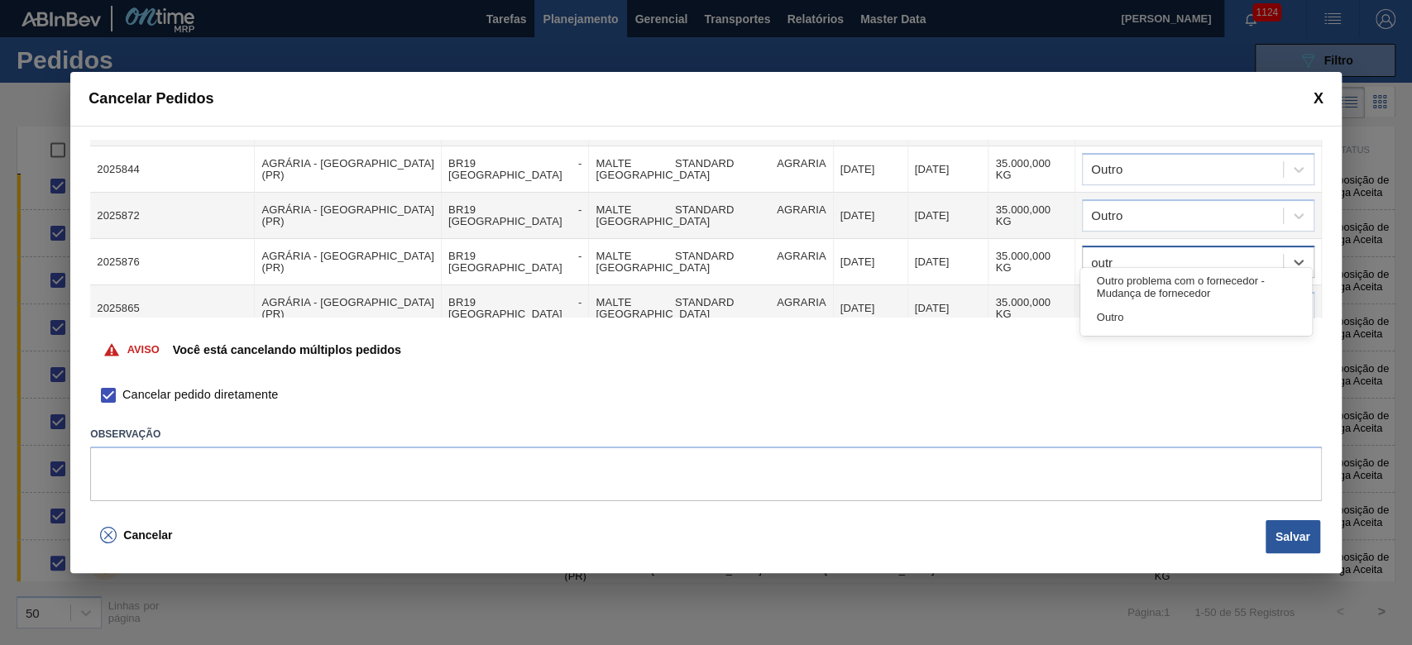
type input "outro"
click at [961, 322] on div "Outro" at bounding box center [1196, 317] width 232 height 31
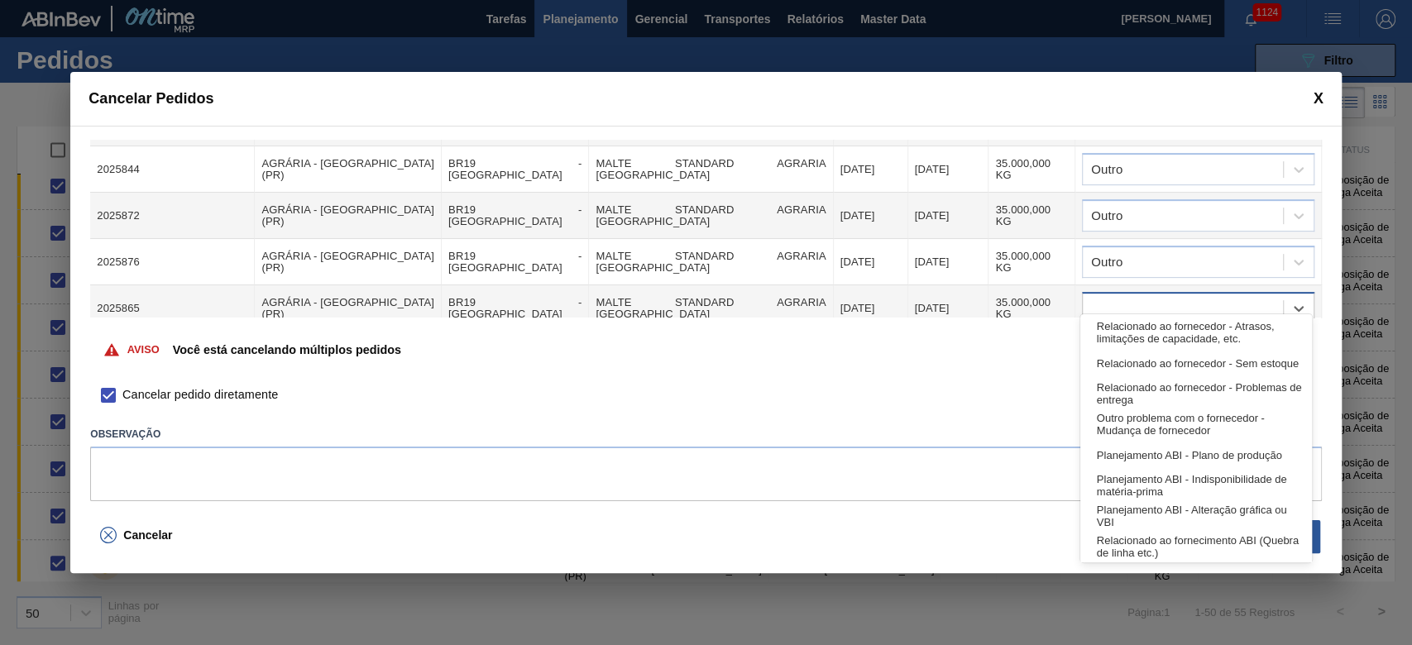
click at [961, 297] on div at bounding box center [1182, 309] width 200 height 24
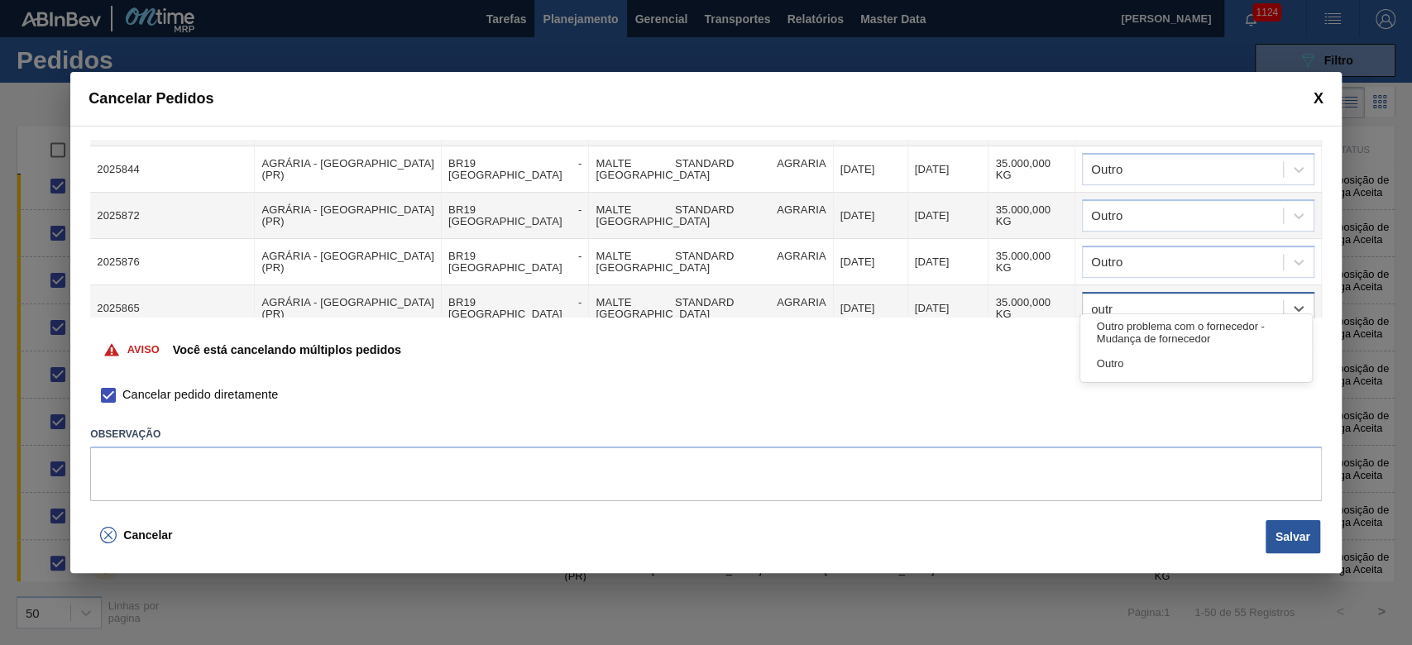
type input "outro"
click at [961, 355] on div "Outro" at bounding box center [1196, 363] width 232 height 31
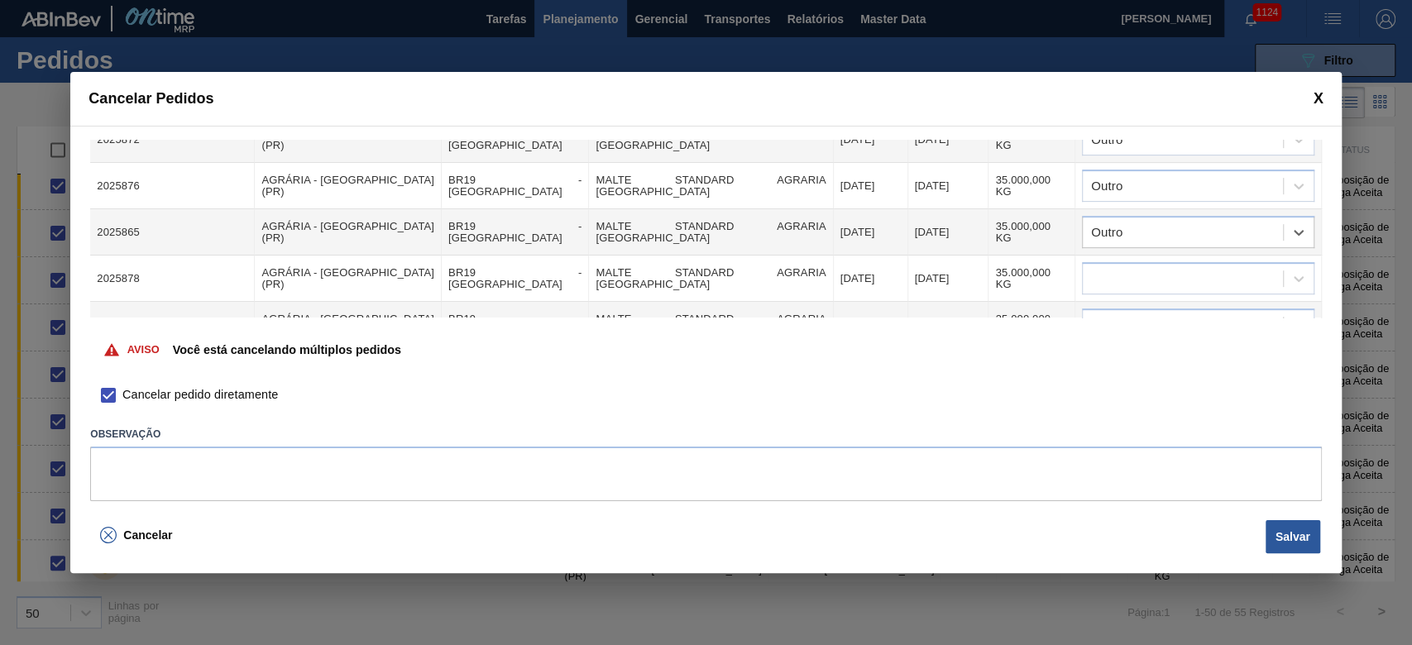
scroll to position [557, 0]
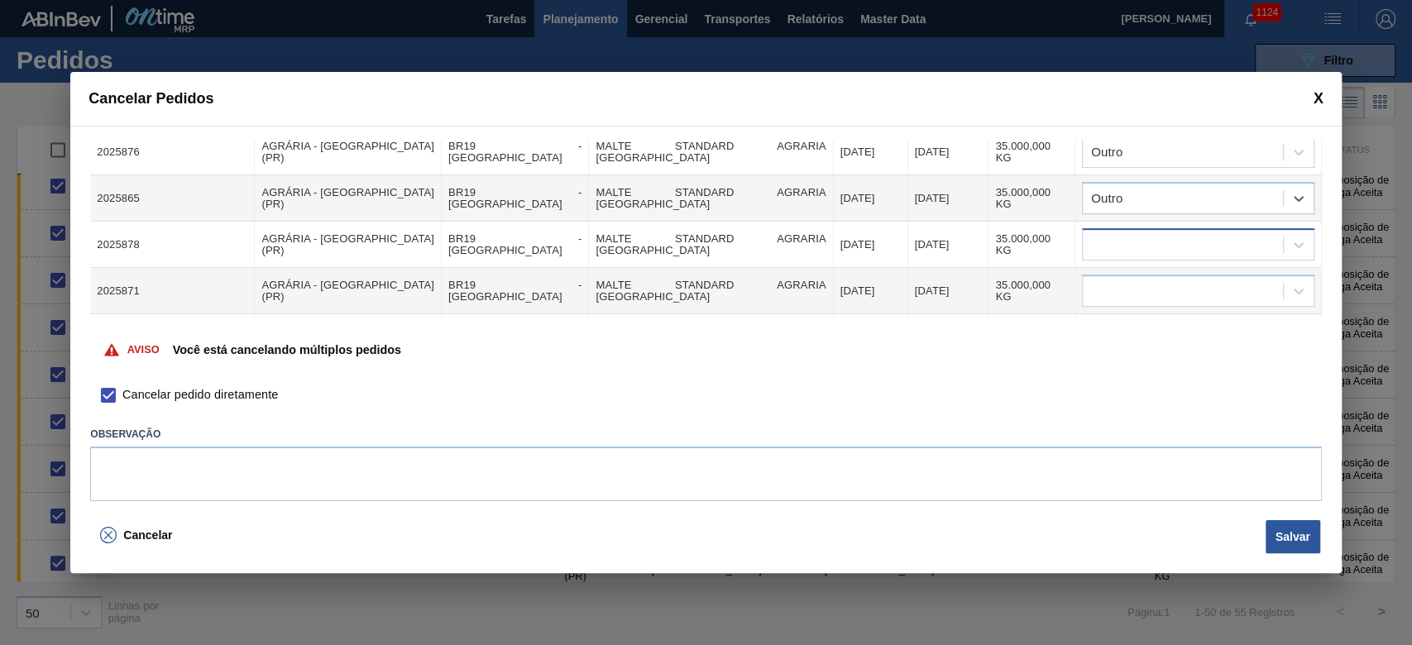
click at [961, 233] on div at bounding box center [1182, 245] width 200 height 24
type input "outro"
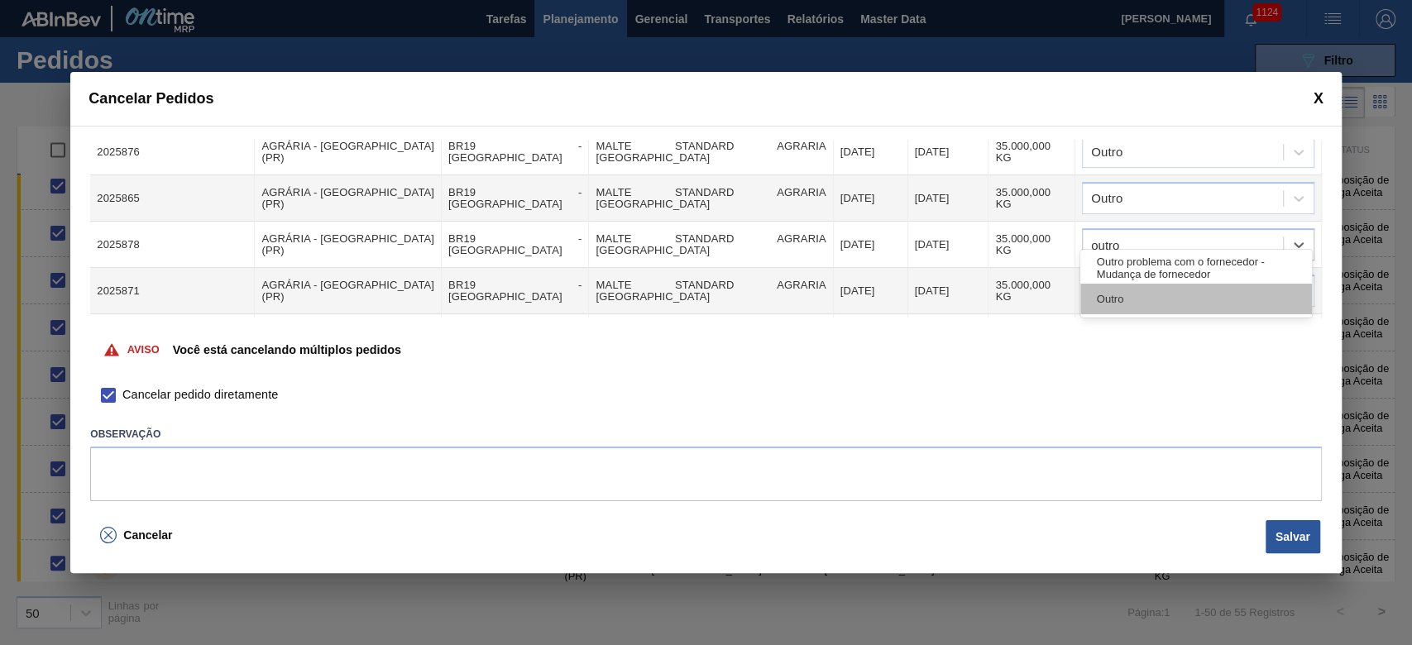
click at [961, 294] on div "Outro" at bounding box center [1196, 299] width 232 height 31
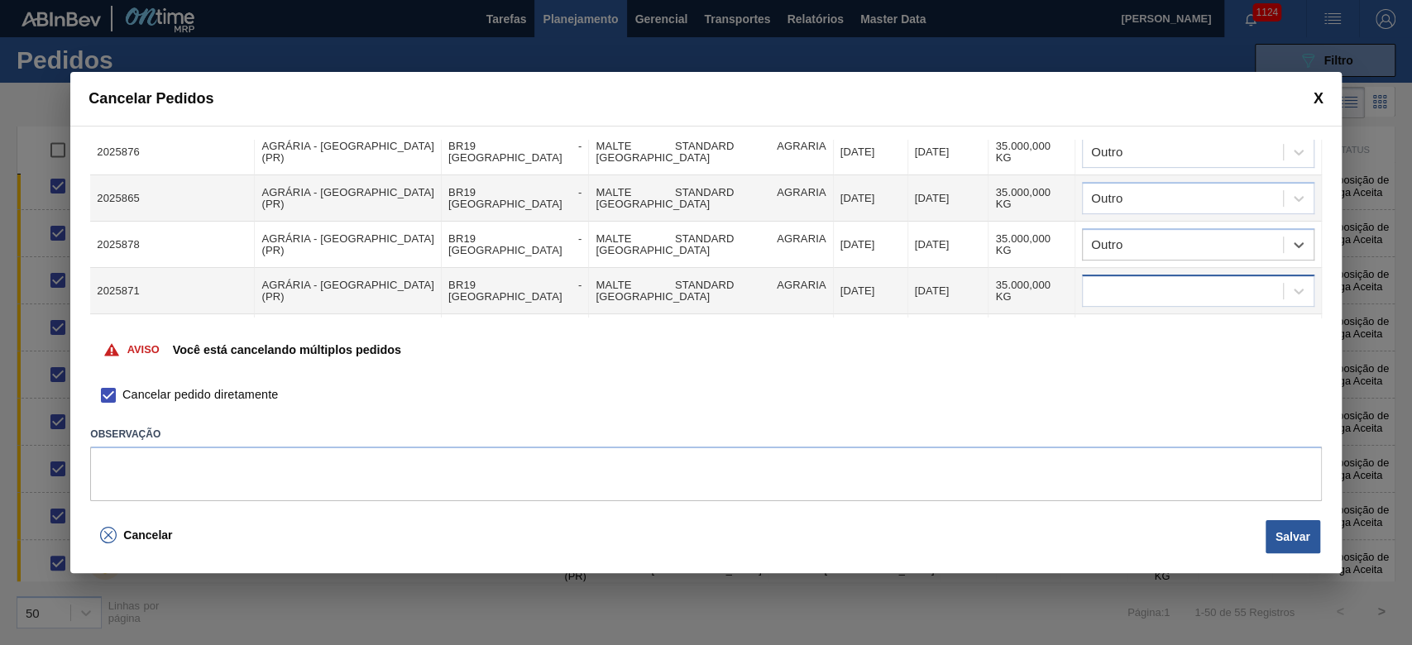
click at [961, 279] on div at bounding box center [1182, 291] width 200 height 24
type input "outro"
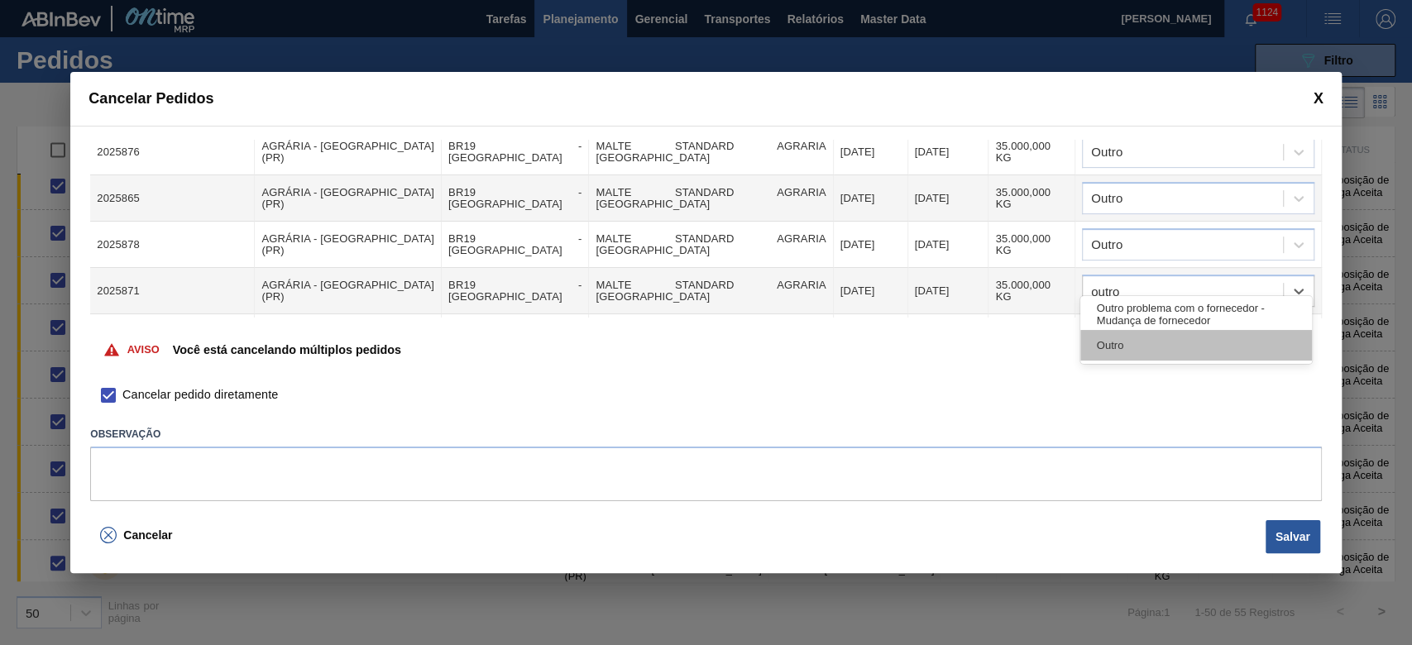
click at [961, 342] on div "Outro" at bounding box center [1196, 345] width 232 height 31
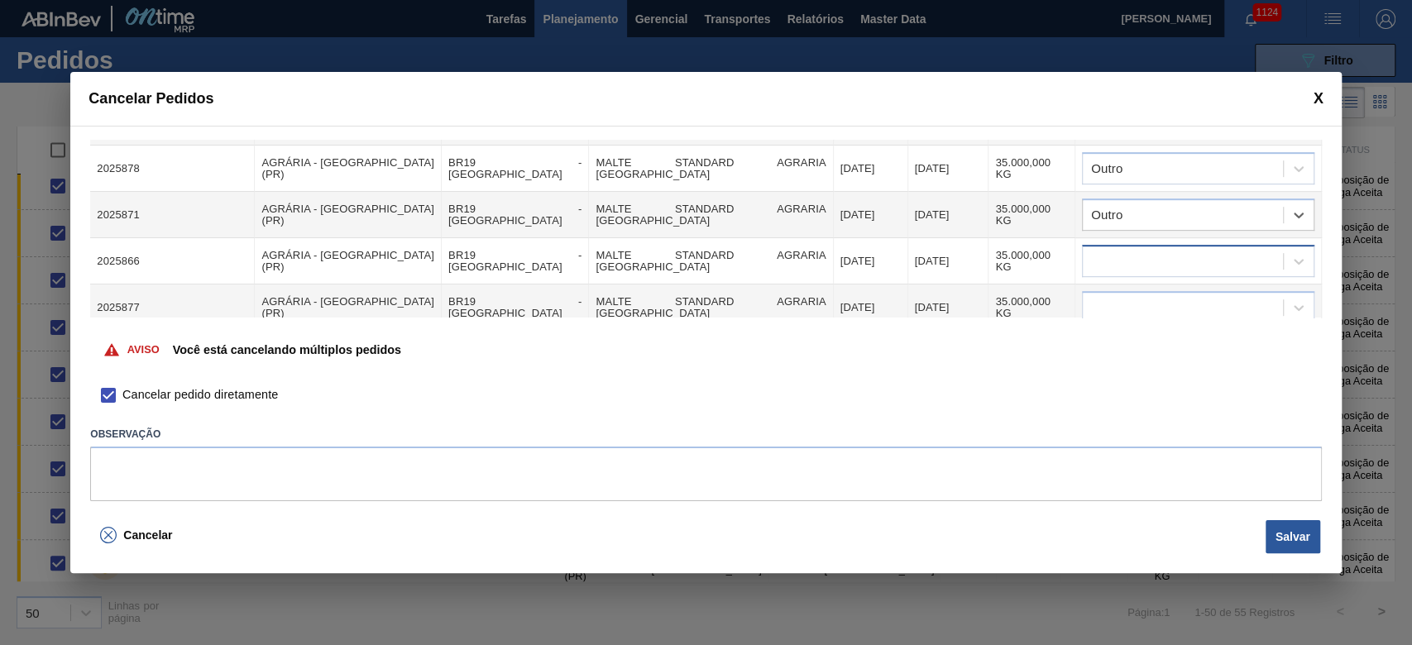
scroll to position [667, 0]
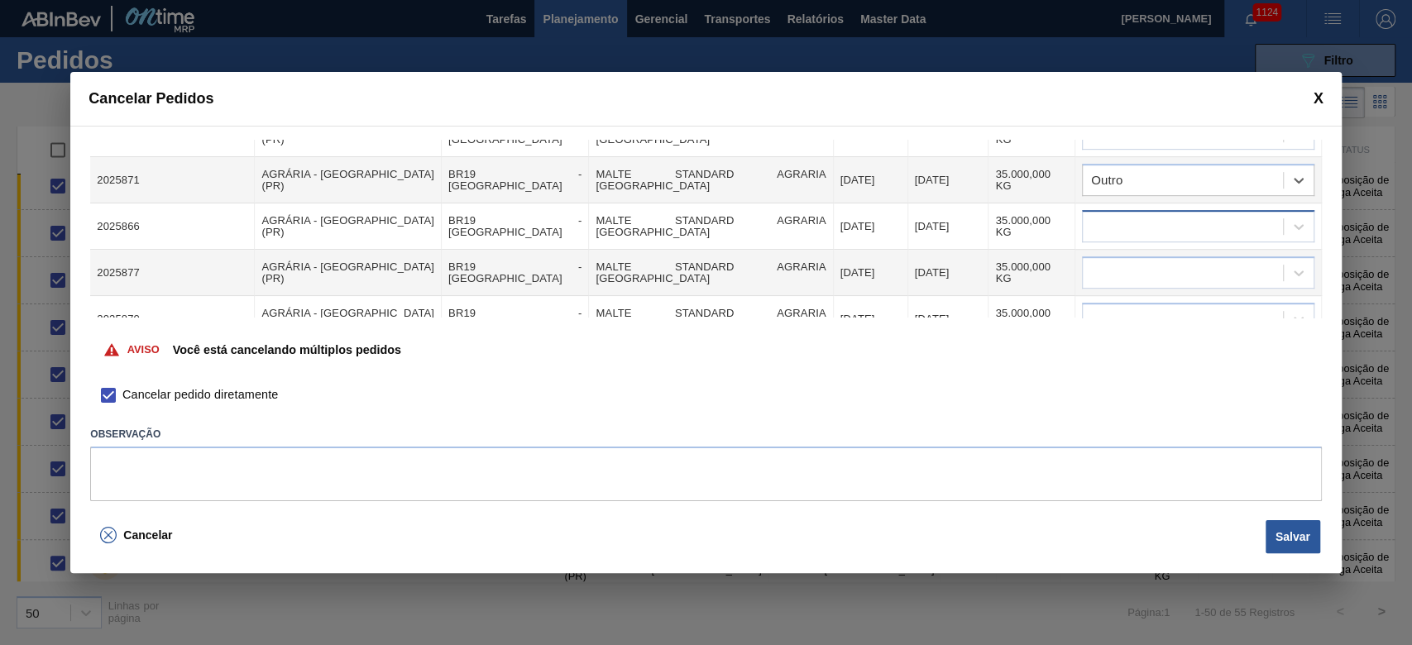
click at [961, 215] on div at bounding box center [1182, 227] width 200 height 24
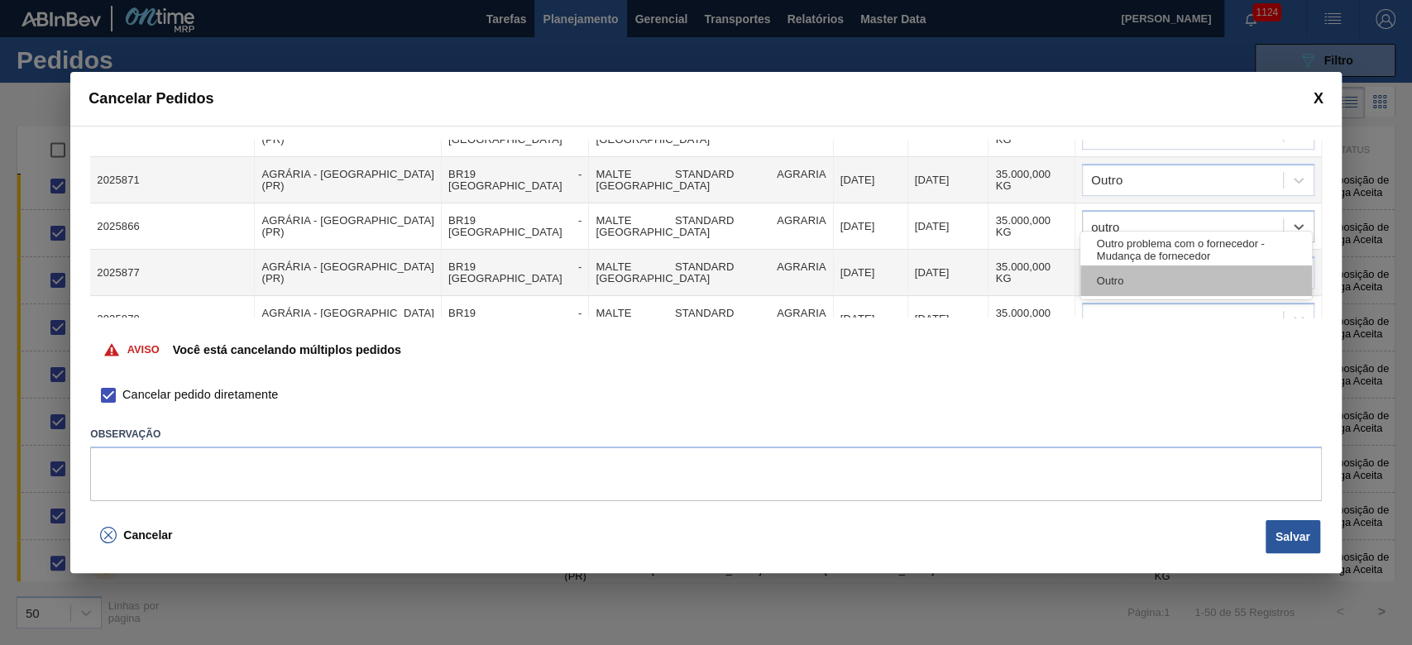
click at [961, 289] on div "Outro" at bounding box center [1196, 280] width 232 height 31
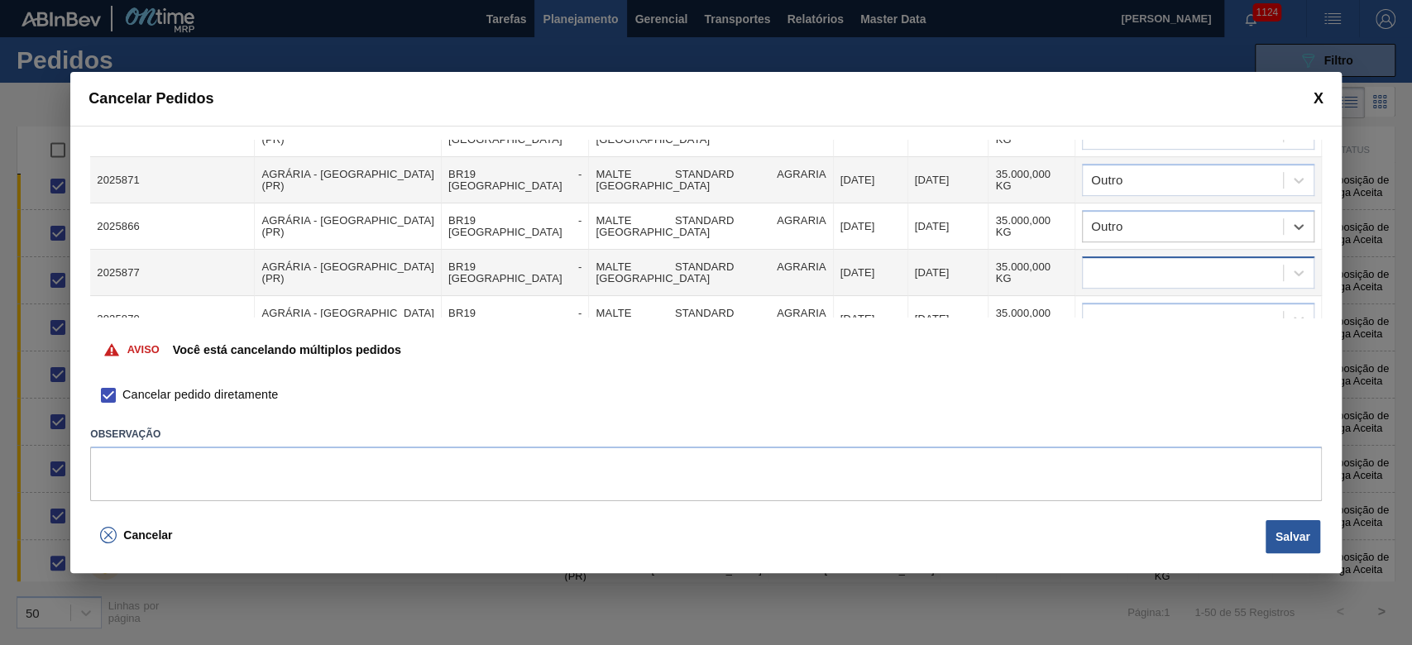
click at [961, 261] on div at bounding box center [1182, 273] width 200 height 24
click at [961, 336] on div "Outro" at bounding box center [1196, 326] width 232 height 31
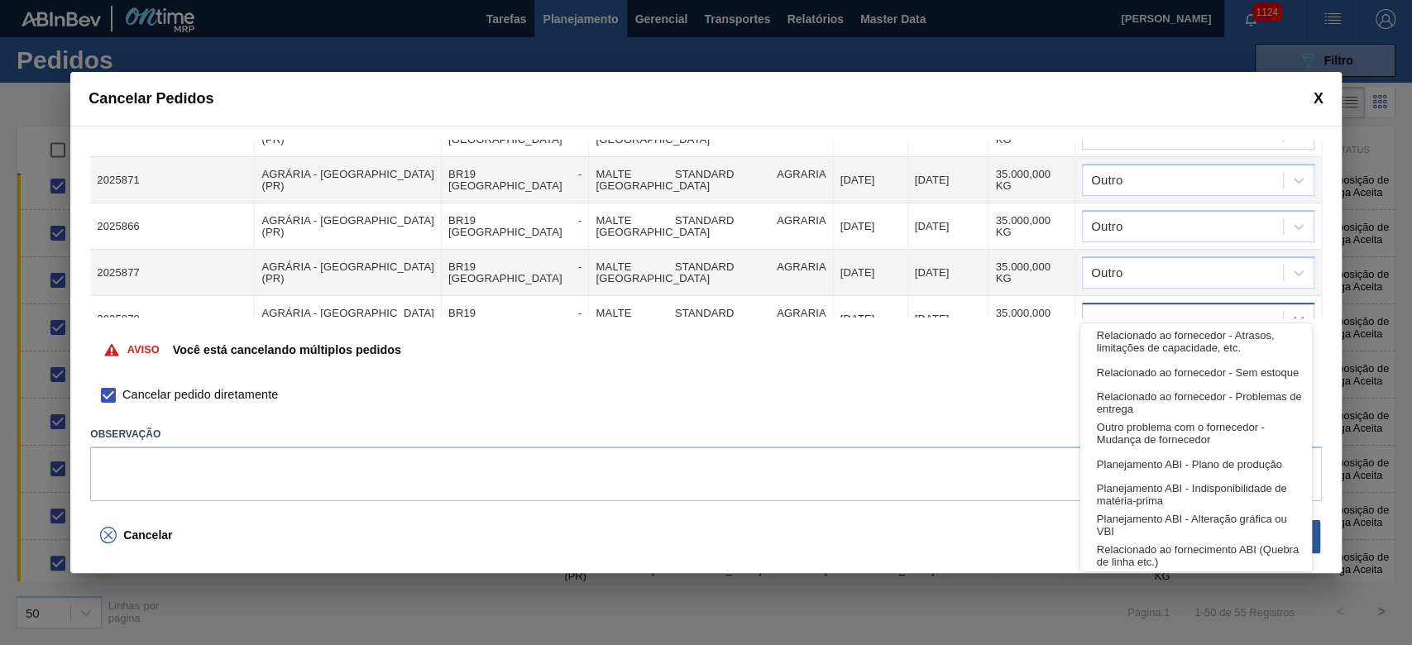
click at [961, 308] on div at bounding box center [1182, 320] width 200 height 24
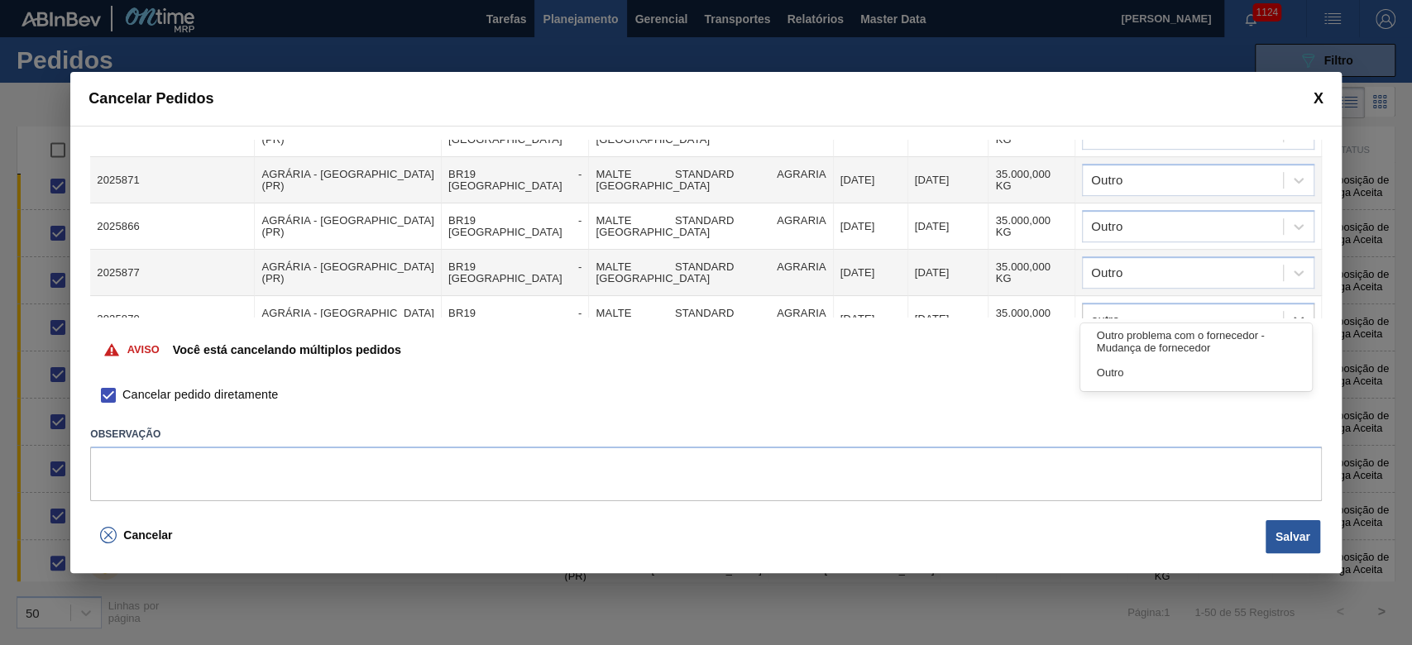
drag, startPoint x: 1114, startPoint y: 385, endPoint x: 1128, endPoint y: 346, distance: 42.1
click at [961, 385] on div "Outro" at bounding box center [1196, 372] width 232 height 31
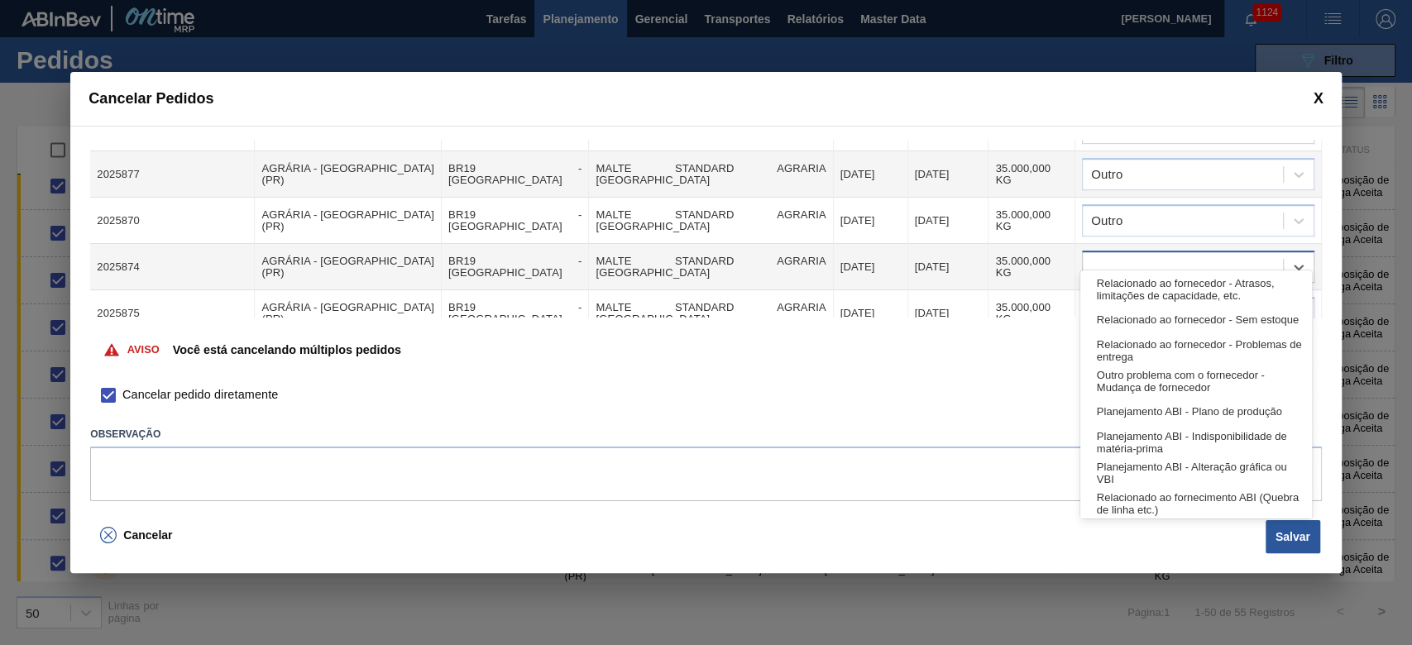
click at [961, 251] on div at bounding box center [1198, 267] width 232 height 32
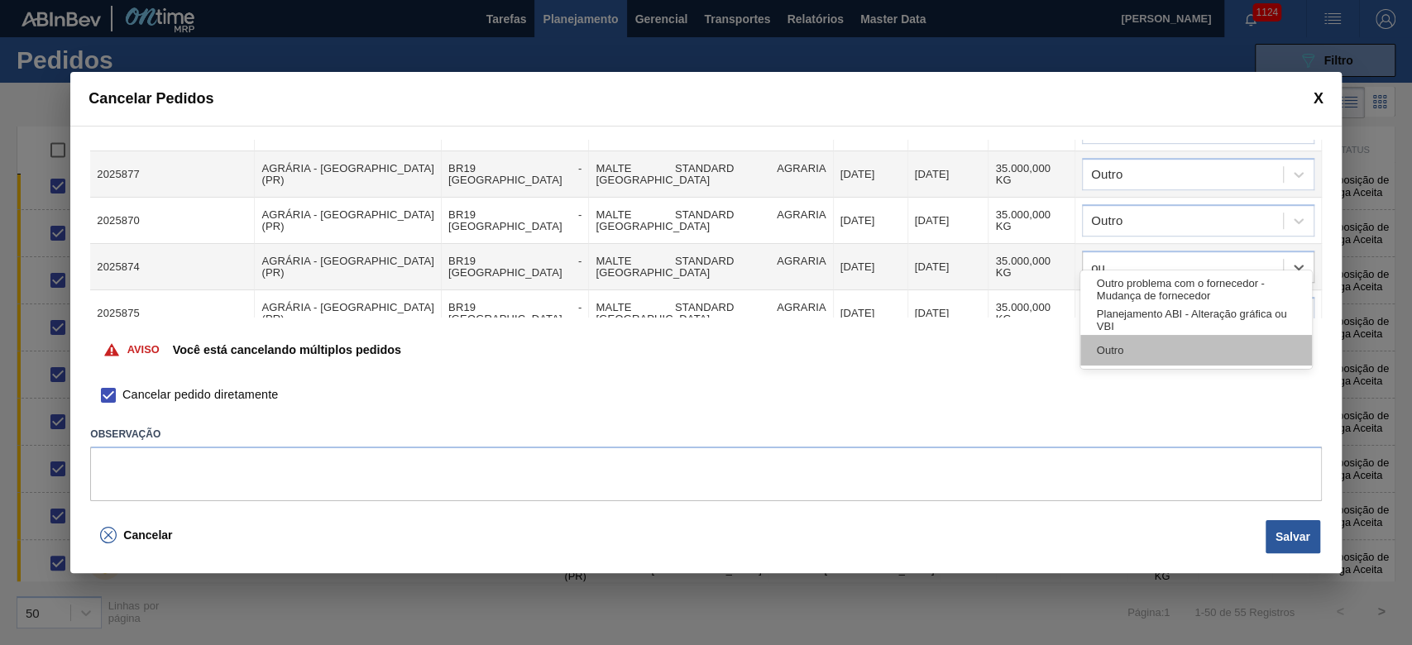
click at [961, 352] on div "Outro" at bounding box center [1196, 350] width 232 height 31
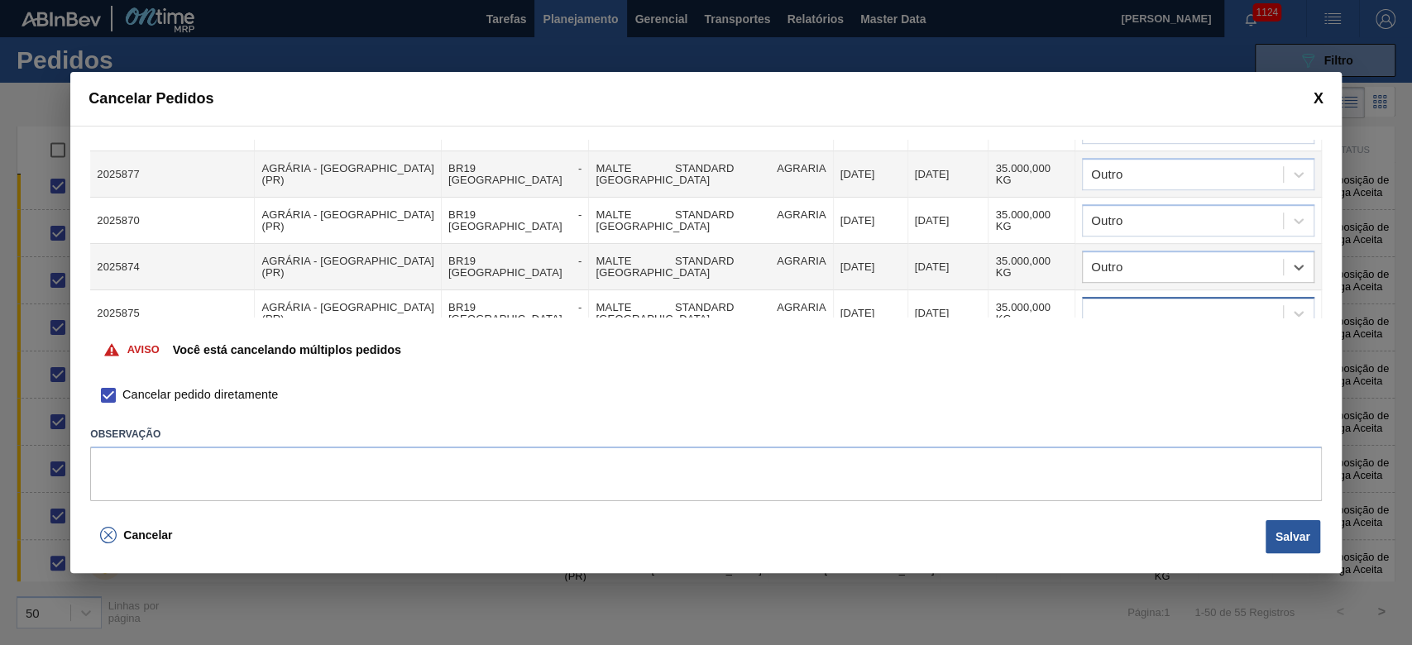
click at [961, 302] on div at bounding box center [1182, 314] width 200 height 24
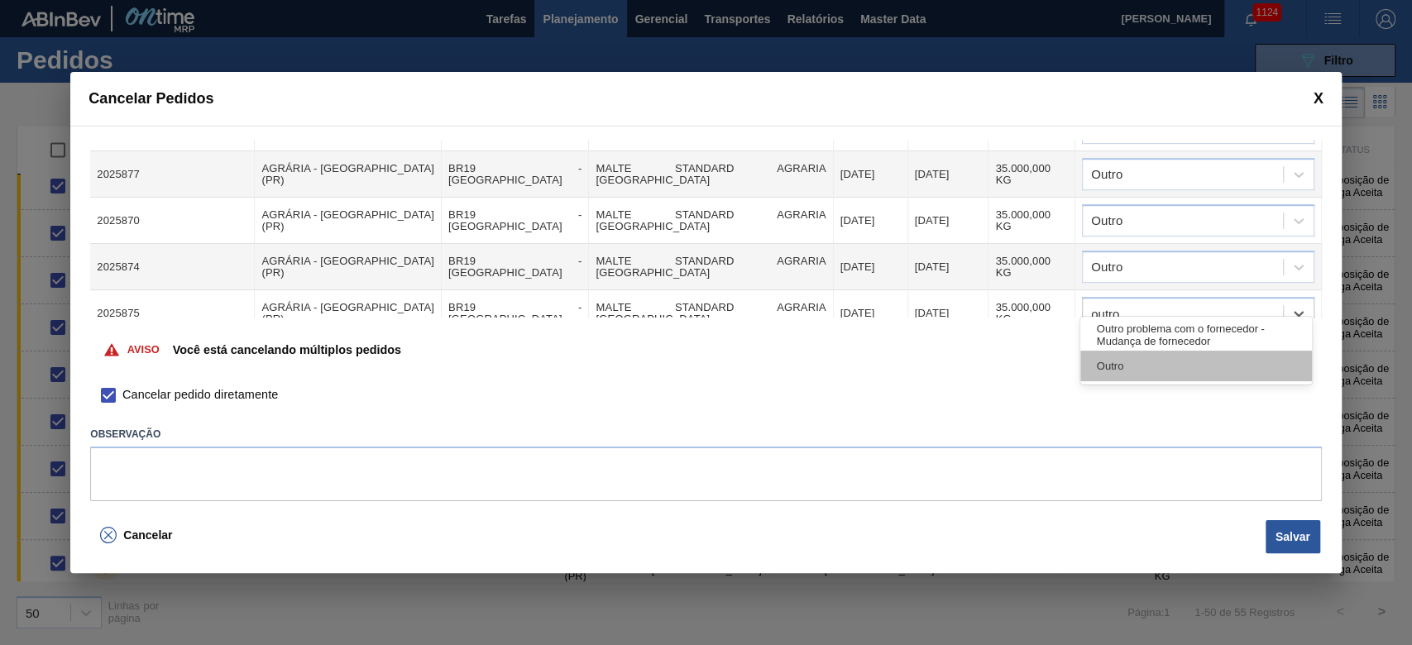
click at [961, 359] on div "Outro" at bounding box center [1196, 366] width 232 height 31
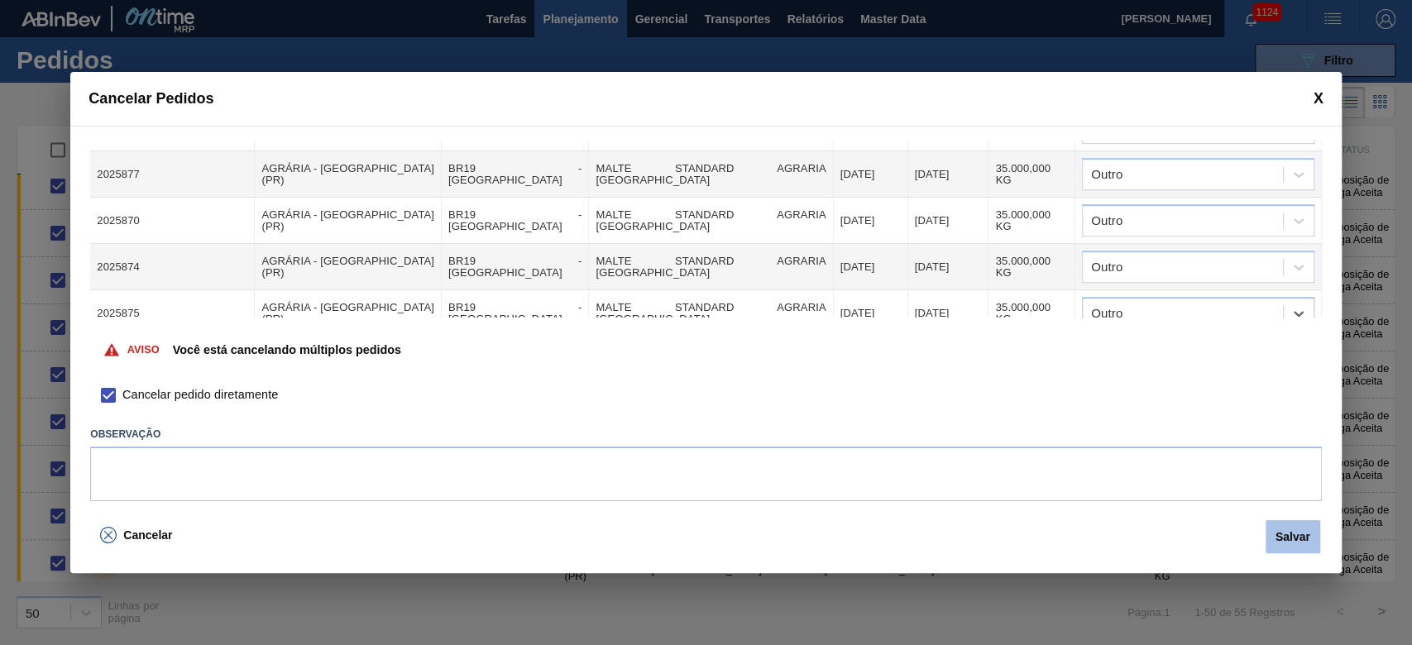
click at [961, 439] on button "Salvar" at bounding box center [1292, 536] width 55 height 33
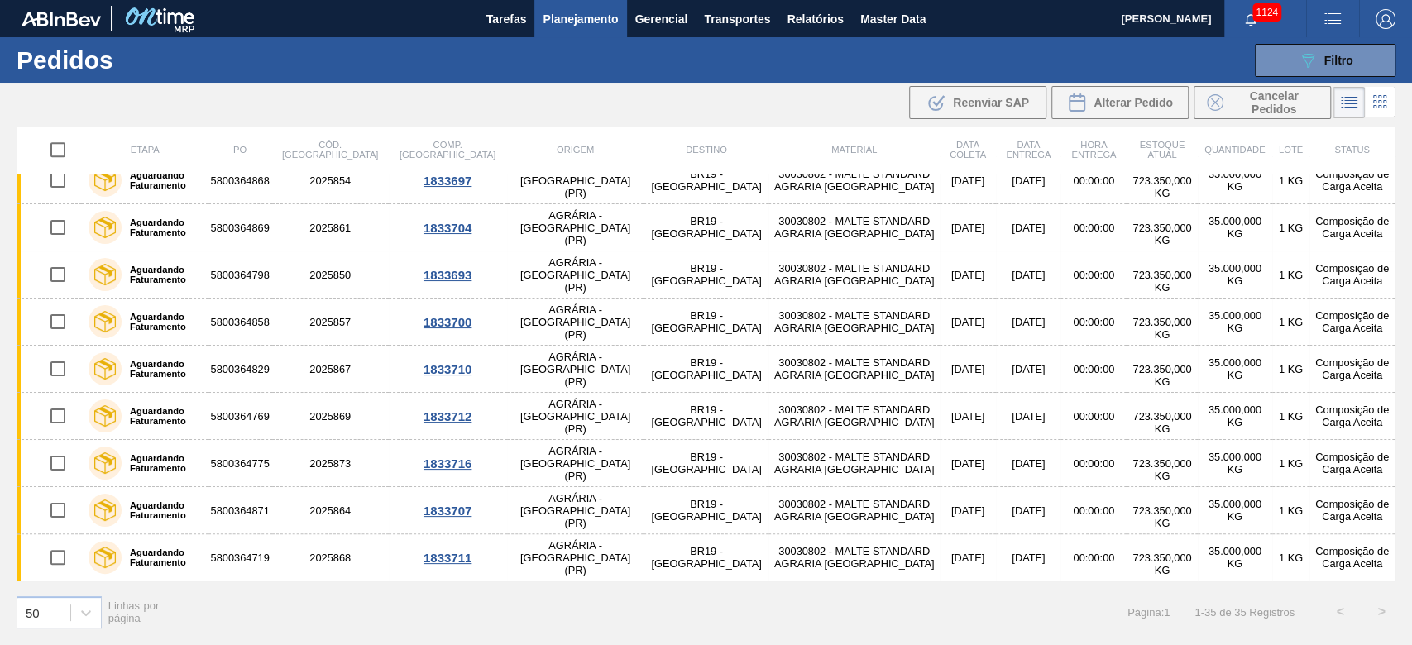
scroll to position [1240, 0]
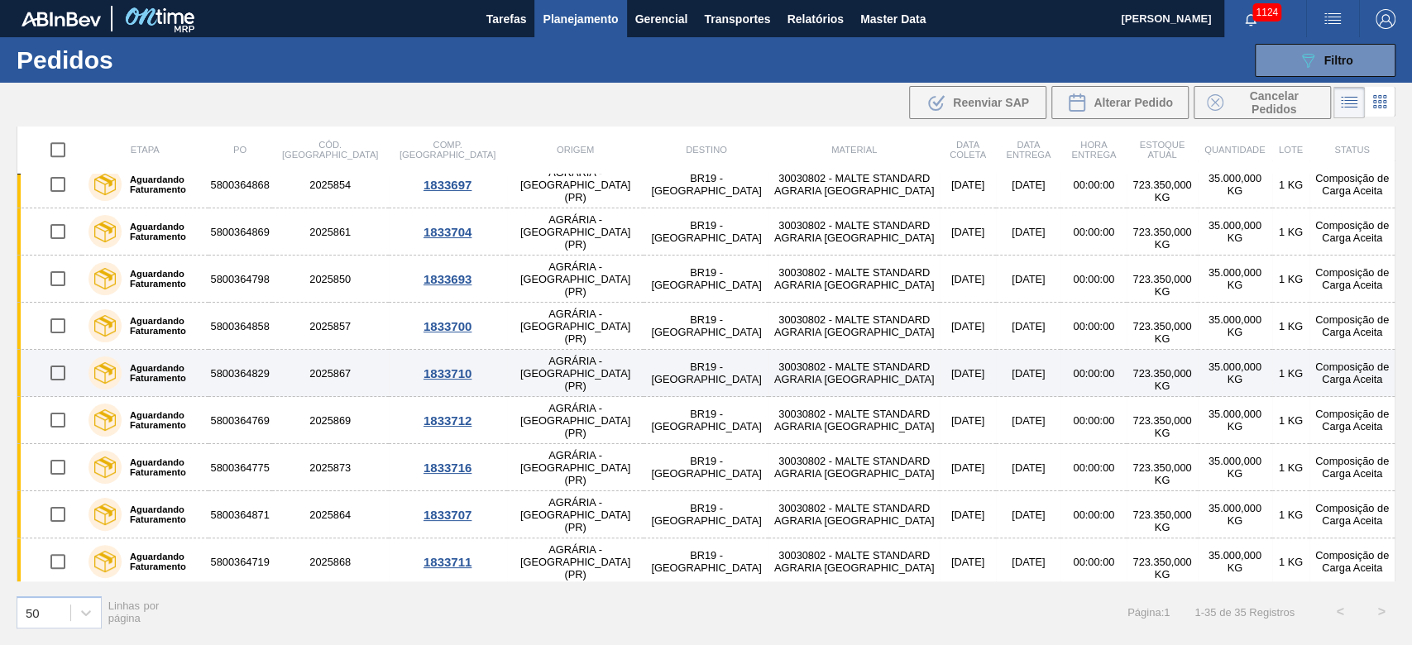
click at [55, 375] on input "checkbox" at bounding box center [58, 373] width 35 height 35
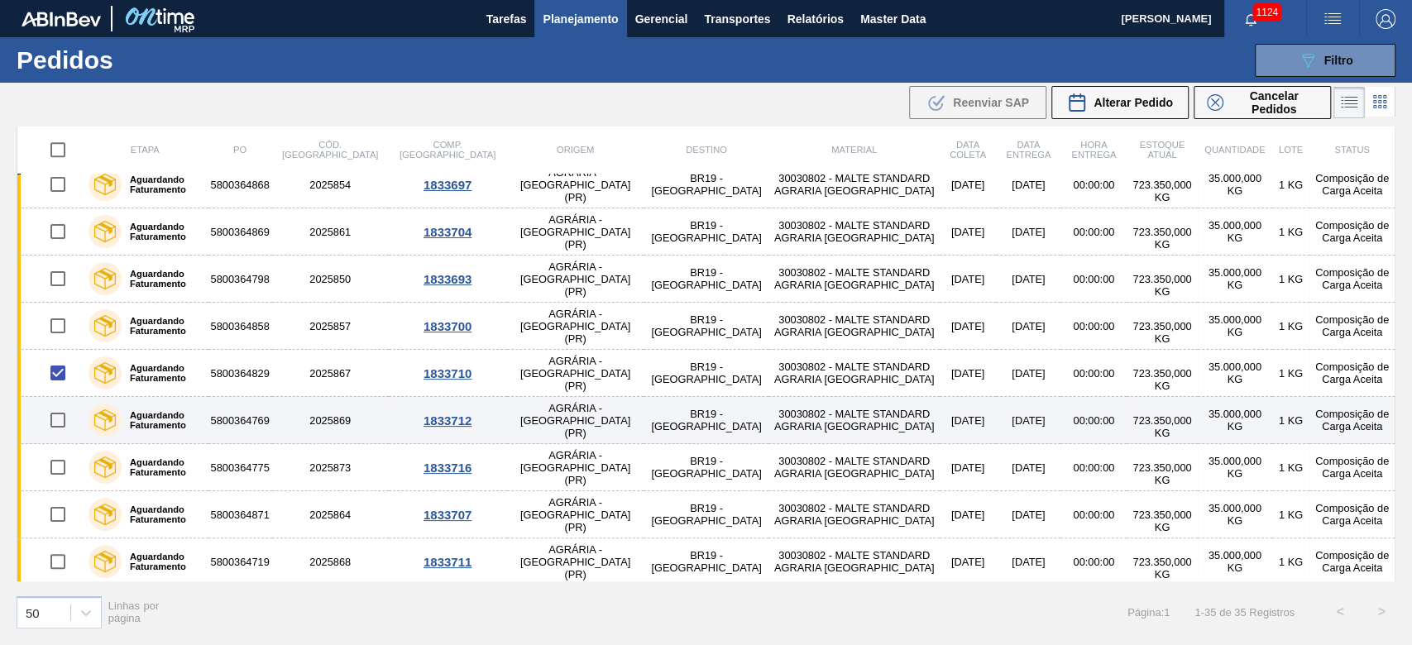
click at [54, 418] on input "checkbox" at bounding box center [58, 420] width 35 height 35
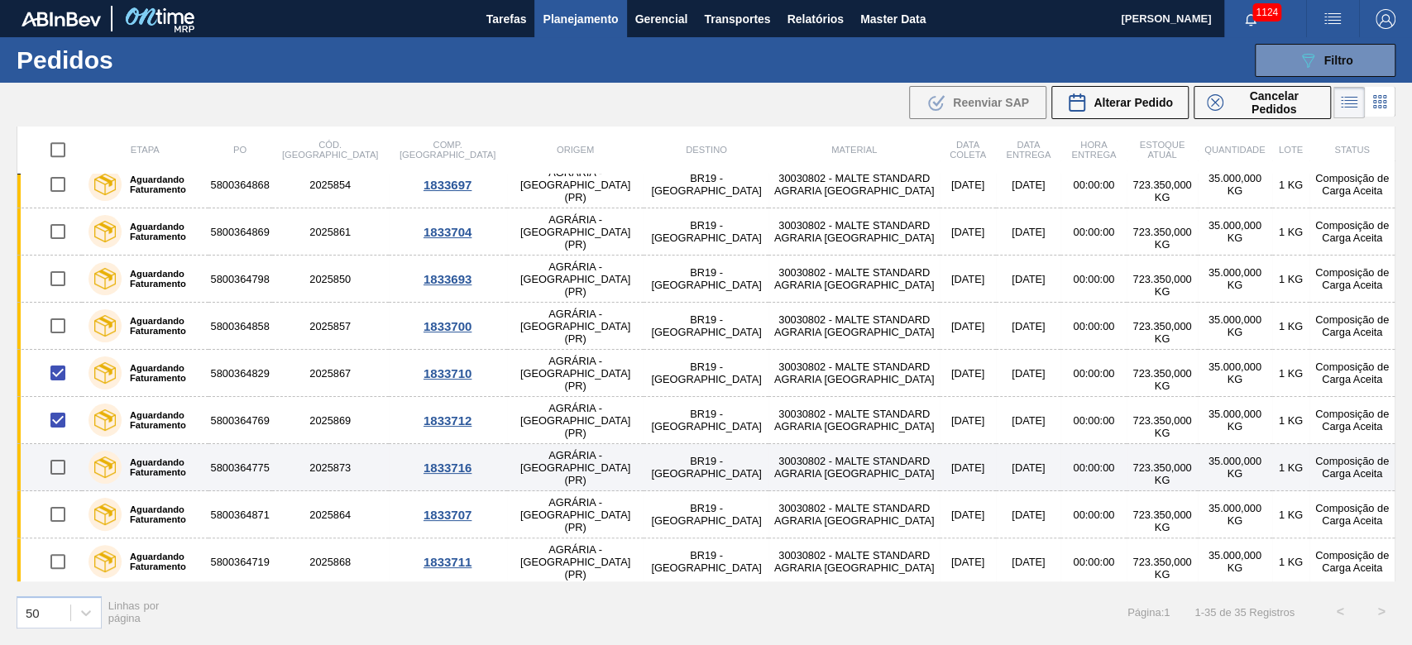
click at [56, 439] on input "checkbox" at bounding box center [58, 467] width 35 height 35
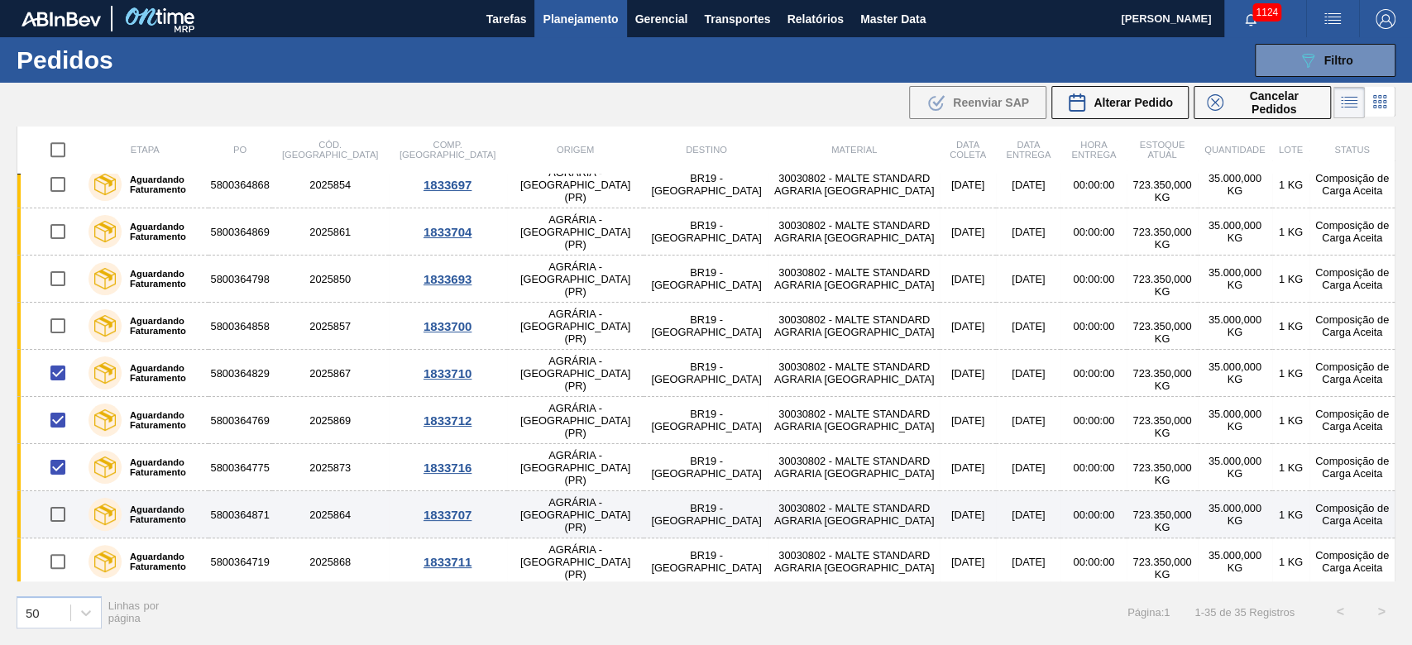
click at [60, 439] on input "checkbox" at bounding box center [58, 514] width 35 height 35
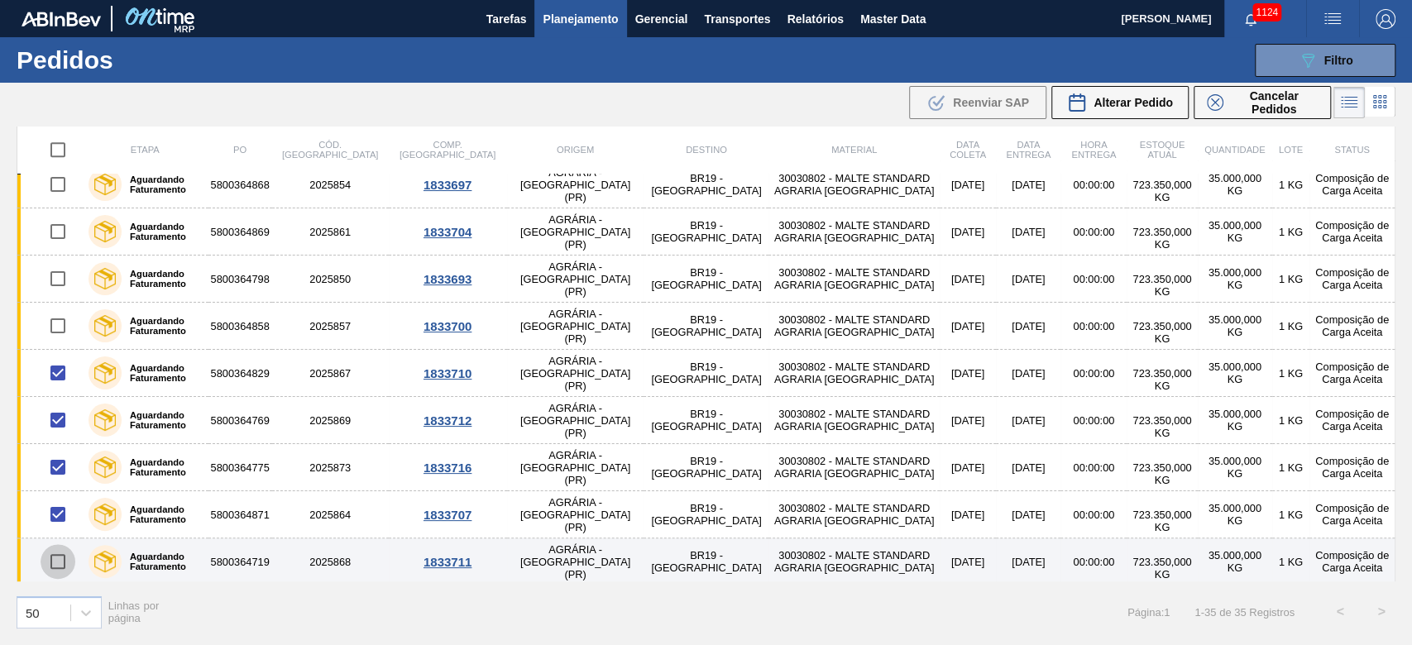
click at [60, 439] on input "checkbox" at bounding box center [58, 561] width 35 height 35
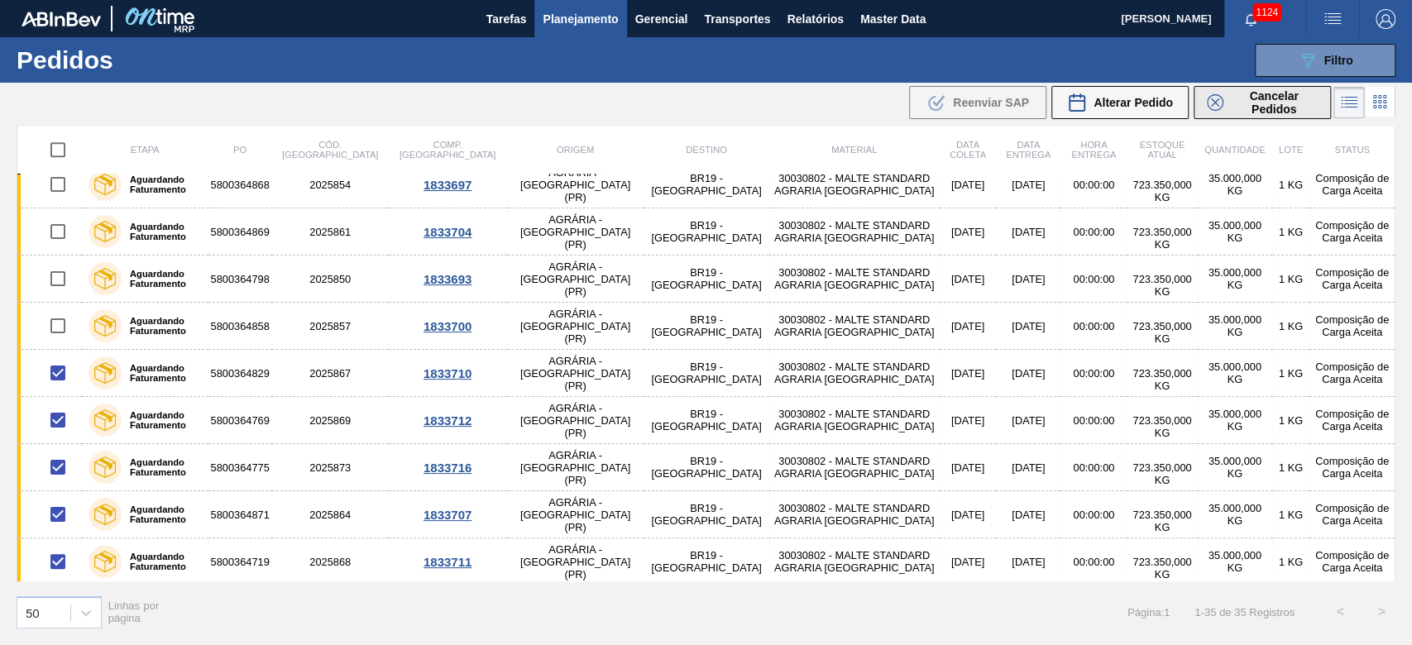
click at [961, 104] on span "Cancelar Pedidos" at bounding box center [1274, 102] width 88 height 26
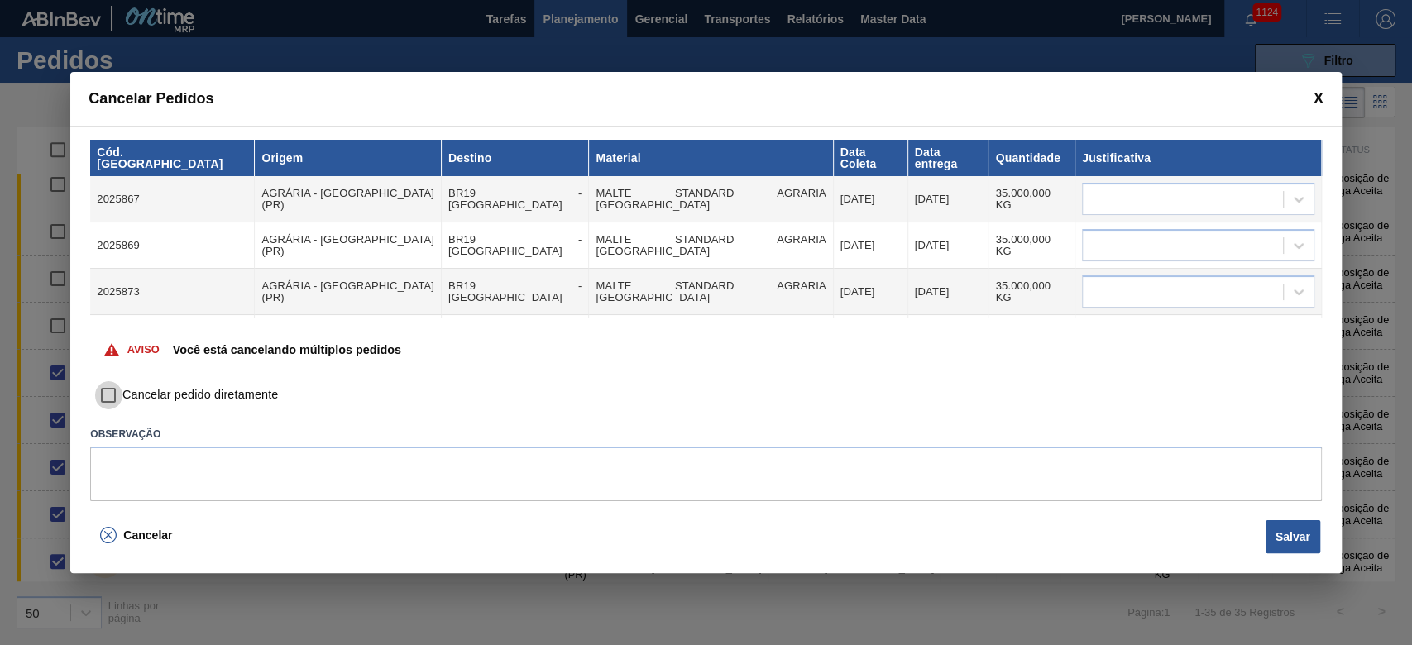
click at [105, 394] on input "Cancelar pedido diretamente" at bounding box center [108, 395] width 28 height 28
click at [961, 188] on div at bounding box center [1182, 200] width 200 height 24
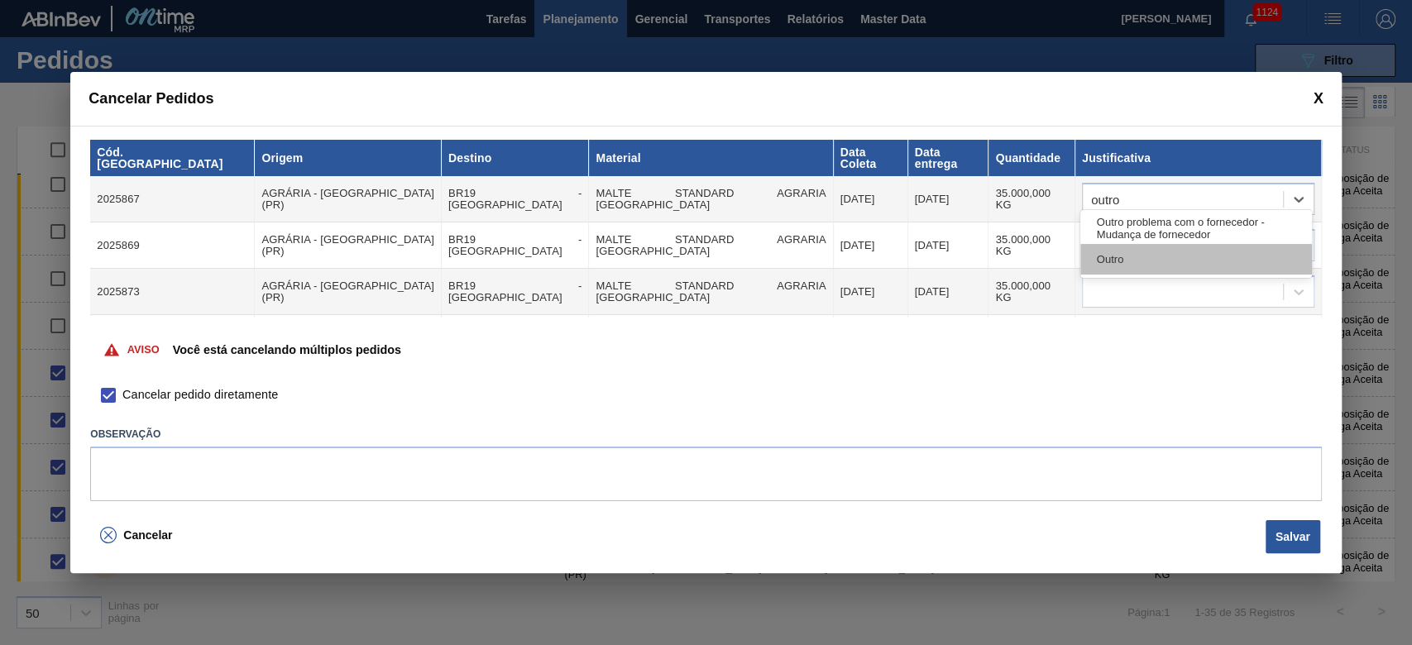
click at [961, 267] on div "Outro" at bounding box center [1196, 259] width 232 height 31
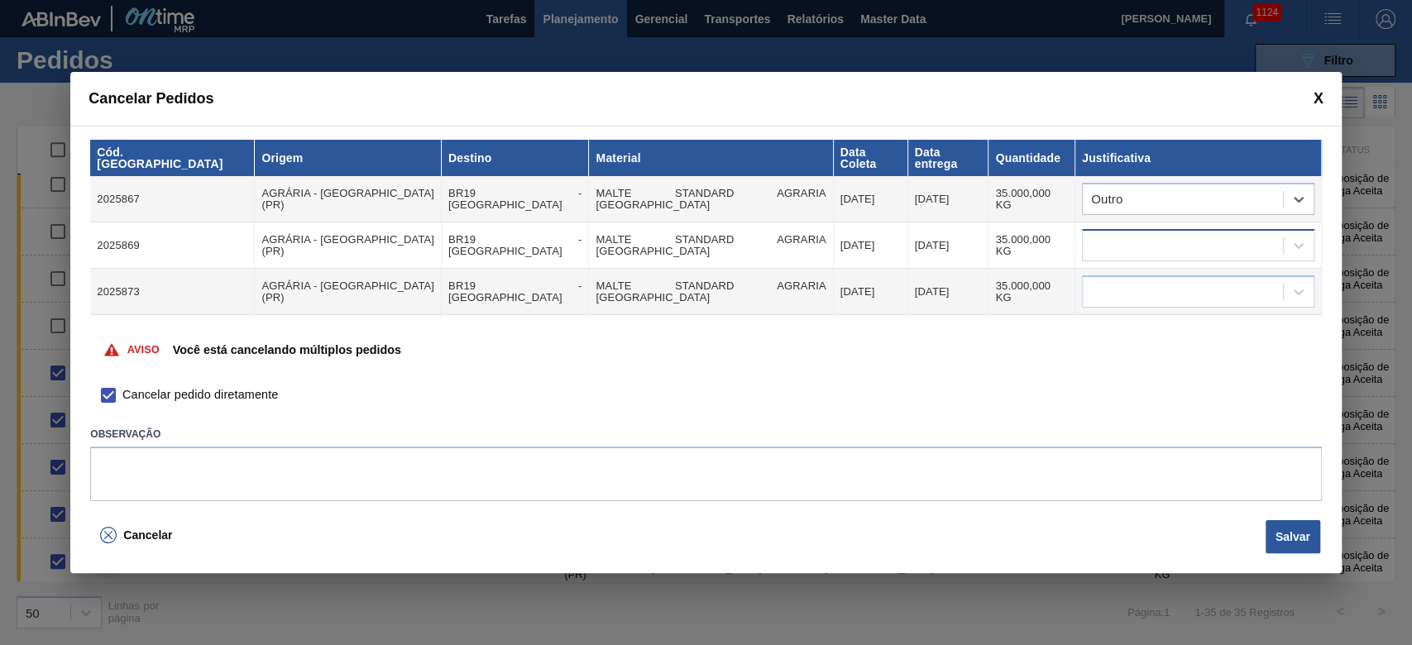
click at [961, 241] on div at bounding box center [1182, 246] width 200 height 24
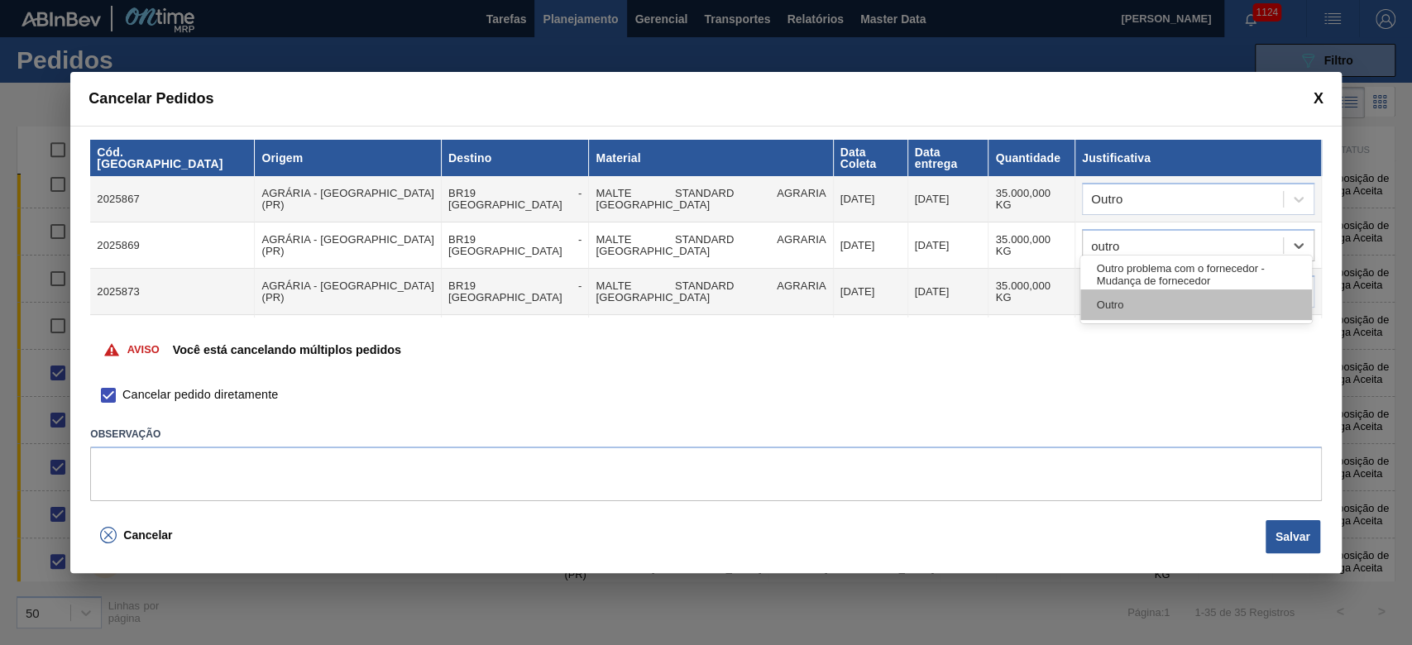
click at [961, 299] on div "Outro" at bounding box center [1196, 304] width 232 height 31
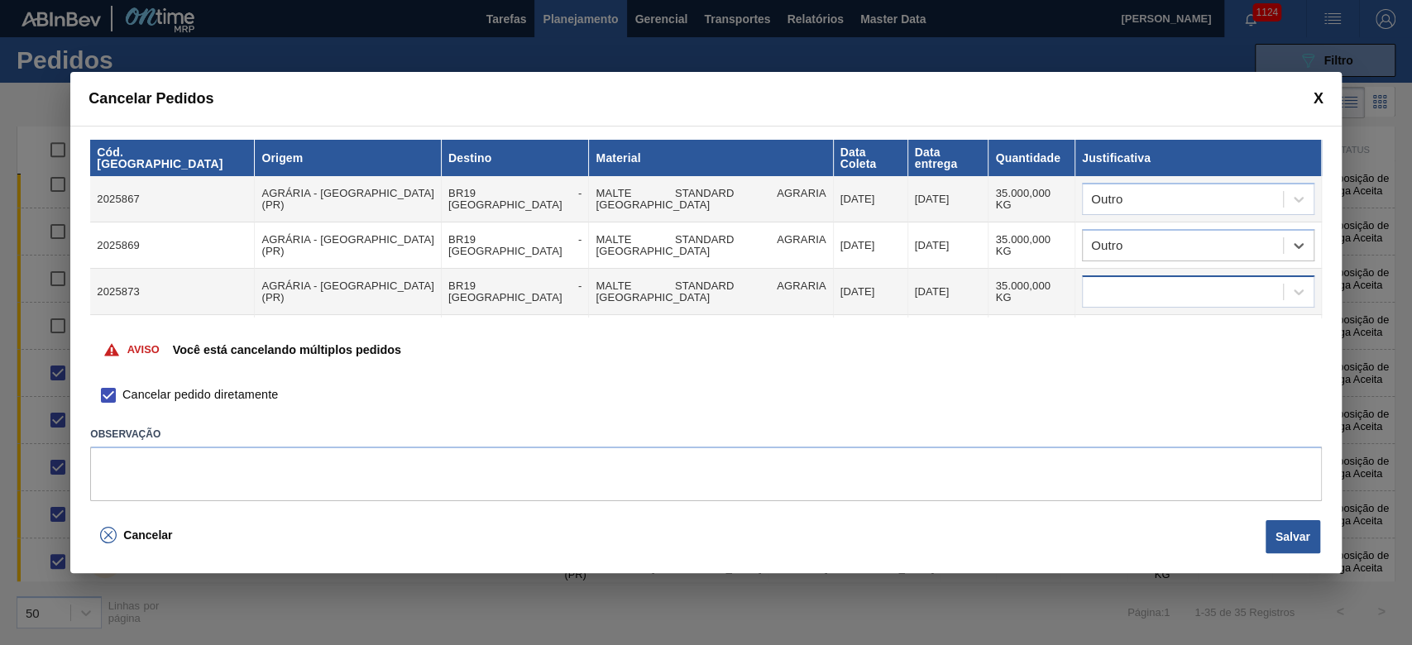
click at [961, 286] on div at bounding box center [1182, 292] width 200 height 24
drag, startPoint x: 1109, startPoint y: 347, endPoint x: 1159, endPoint y: 282, distance: 82.0
click at [961, 346] on div "Outro" at bounding box center [1196, 351] width 232 height 31
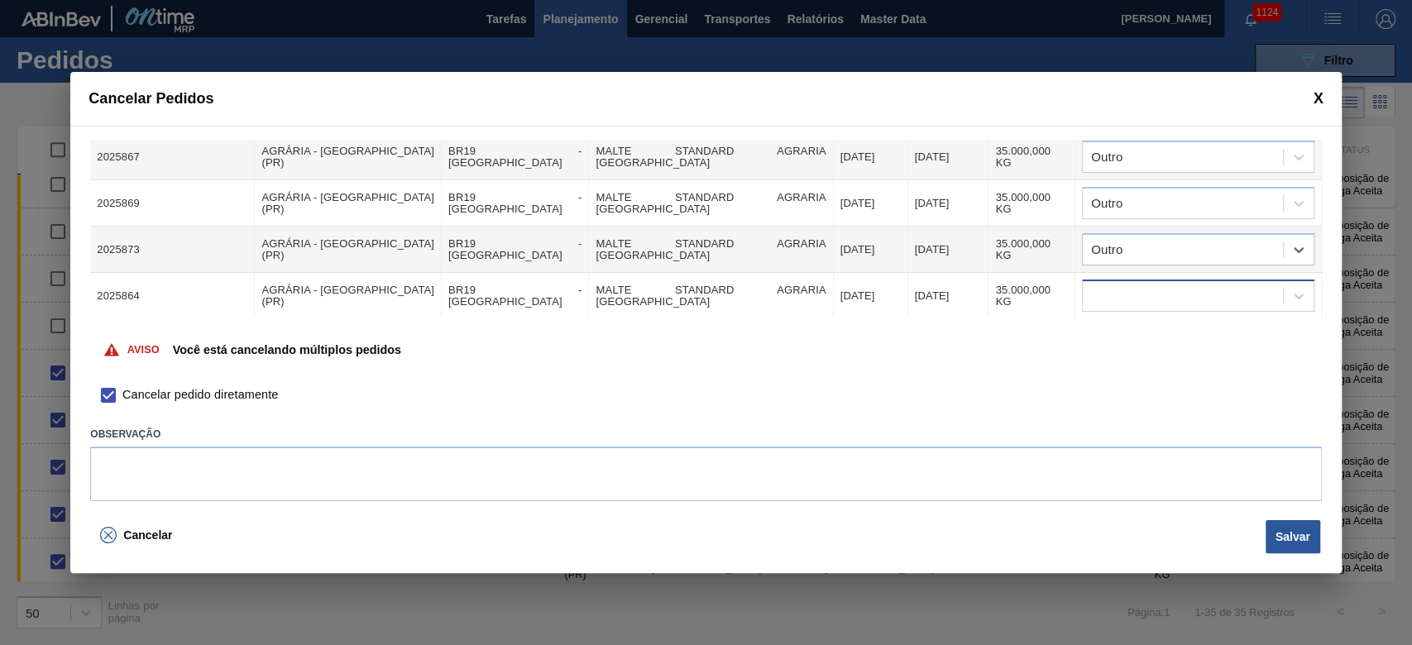
scroll to position [76, 0]
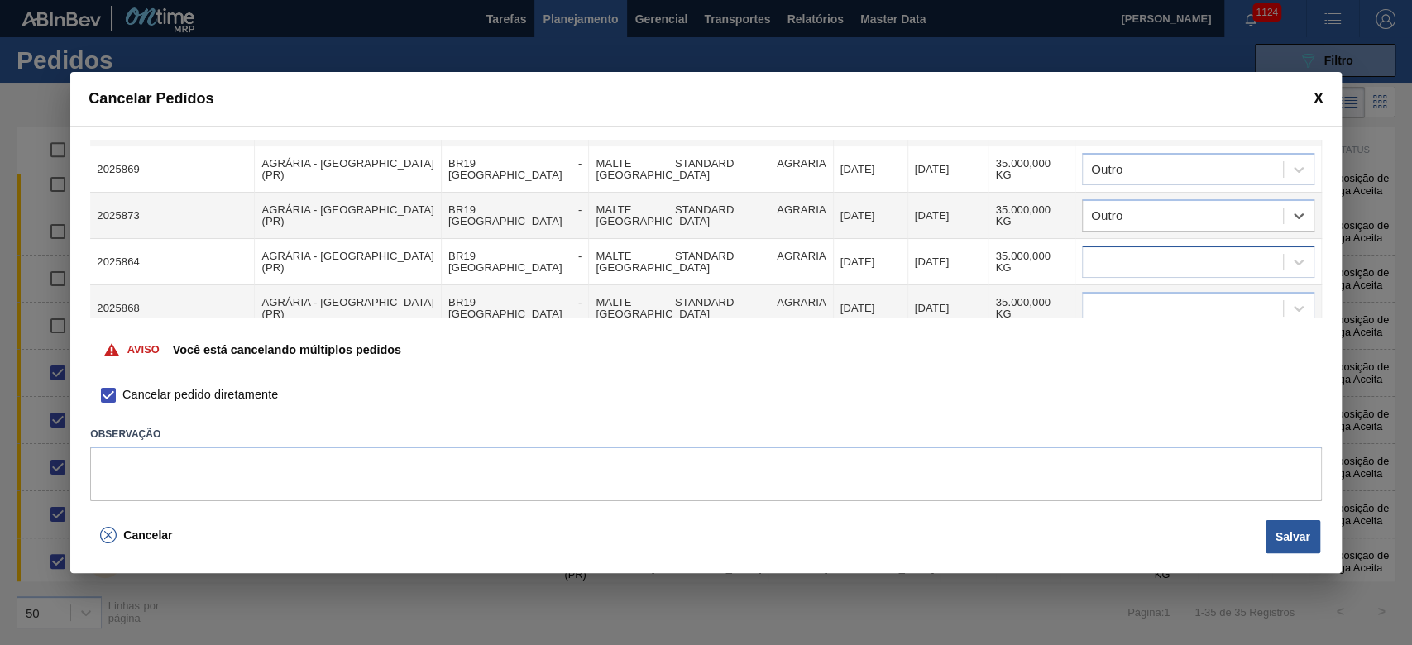
click at [961, 251] on div at bounding box center [1182, 263] width 200 height 24
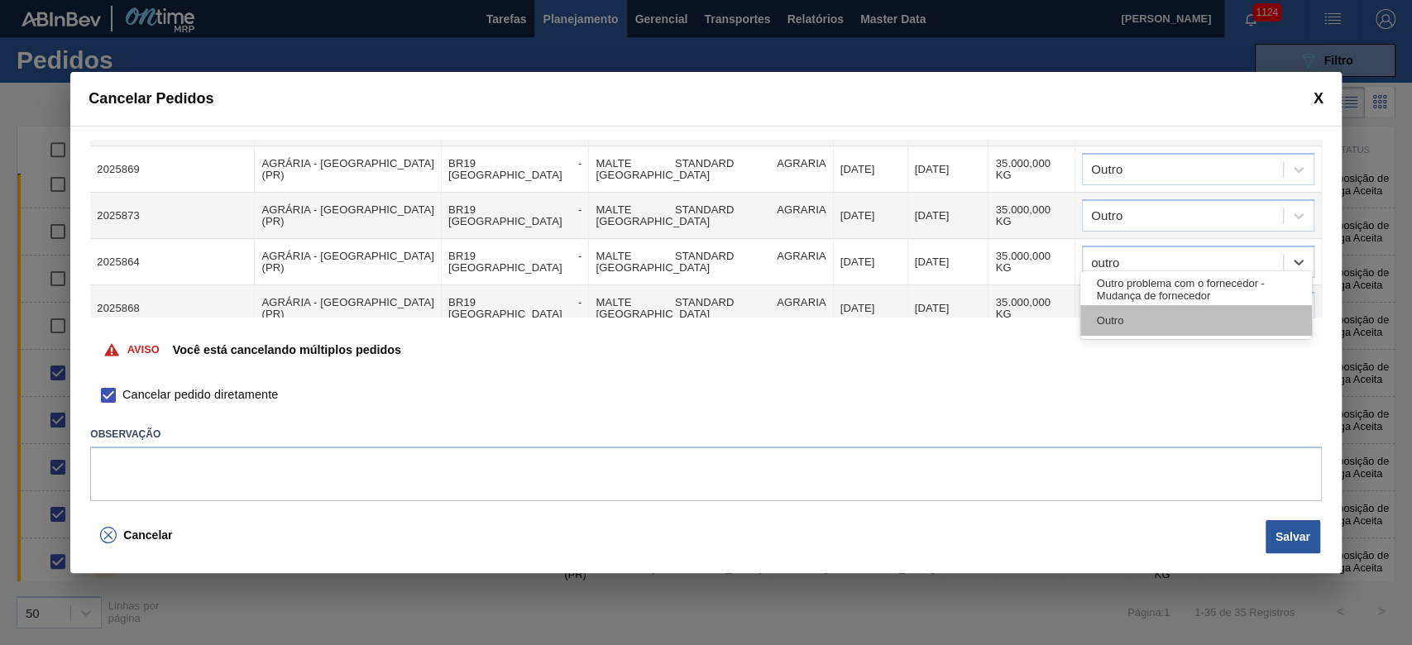
click at [961, 322] on div "Outro" at bounding box center [1196, 320] width 232 height 31
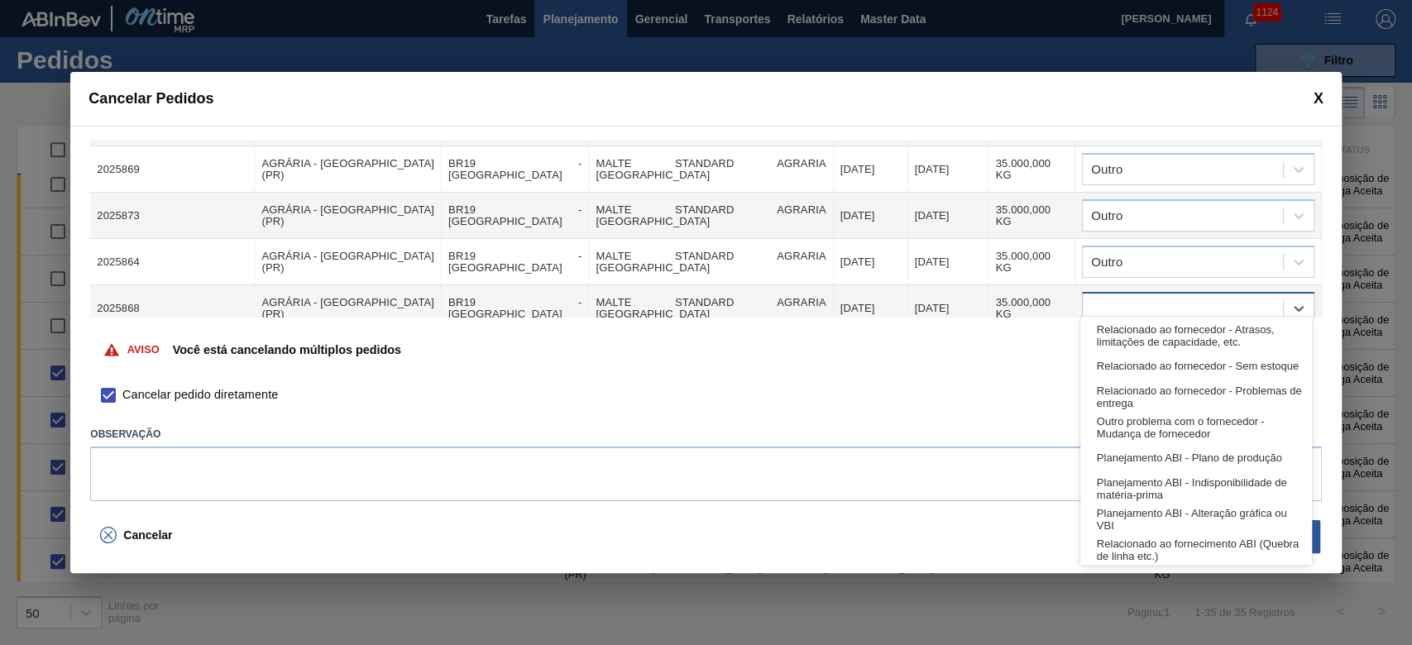
click at [961, 299] on div at bounding box center [1182, 309] width 200 height 24
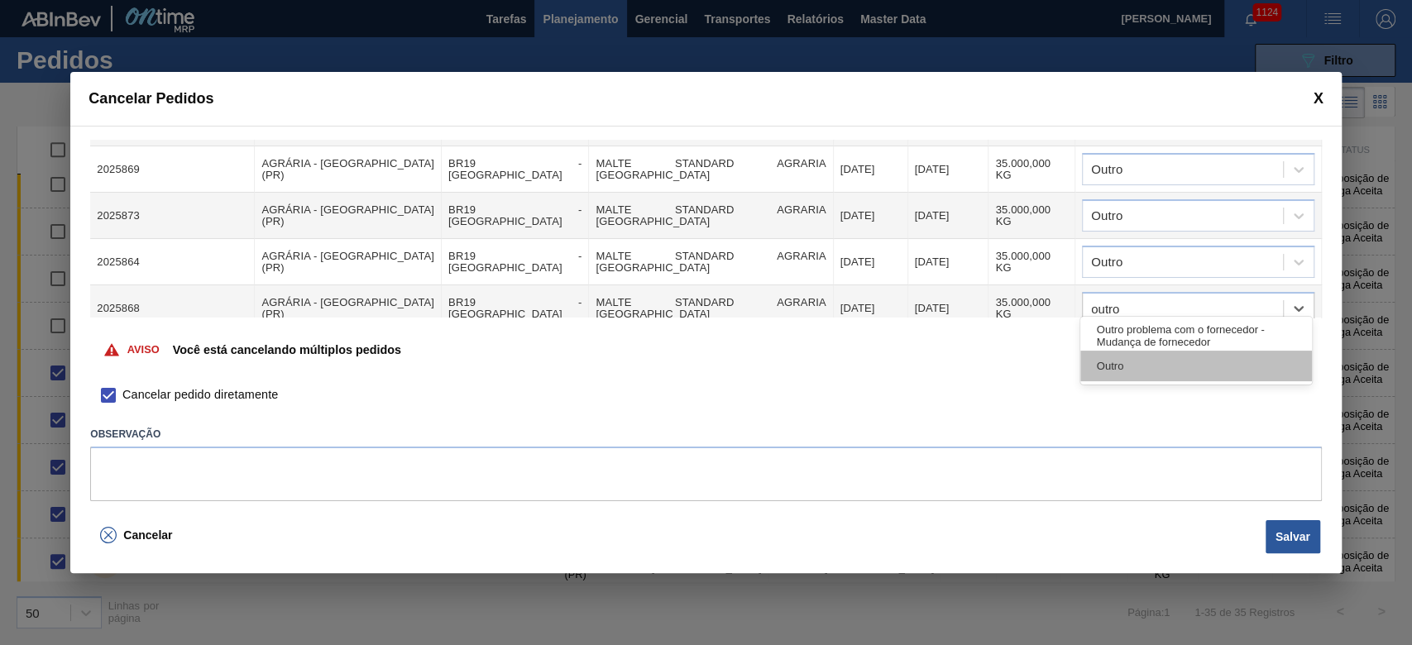
click at [961, 365] on div "Outro" at bounding box center [1196, 366] width 232 height 31
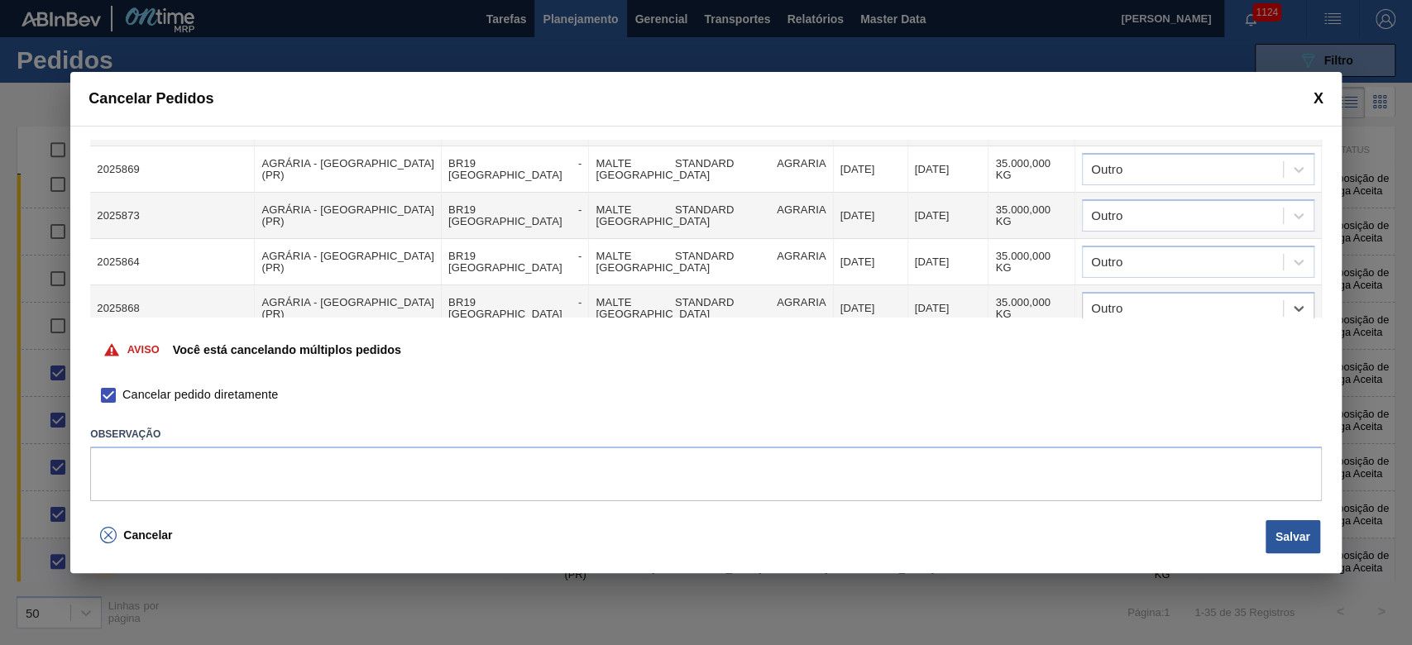
click at [961, 439] on button "Salvar" at bounding box center [1292, 536] width 55 height 33
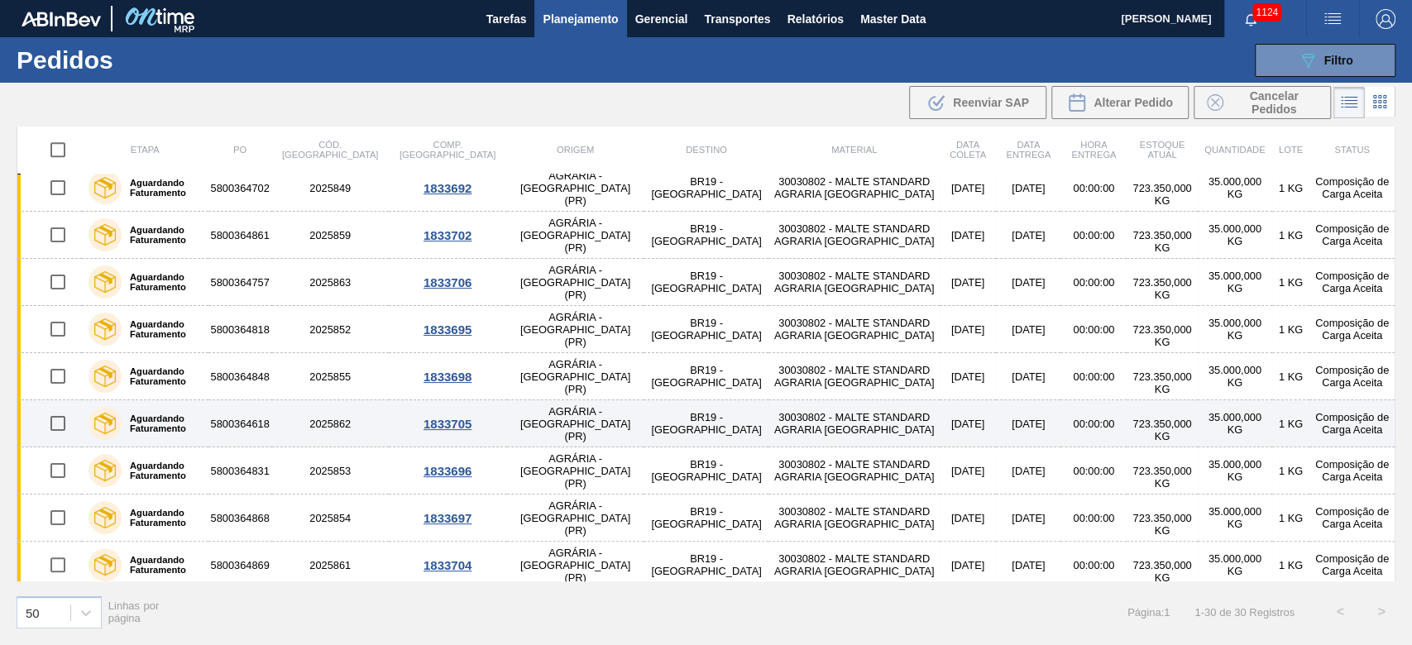
scroll to position [1006, 0]
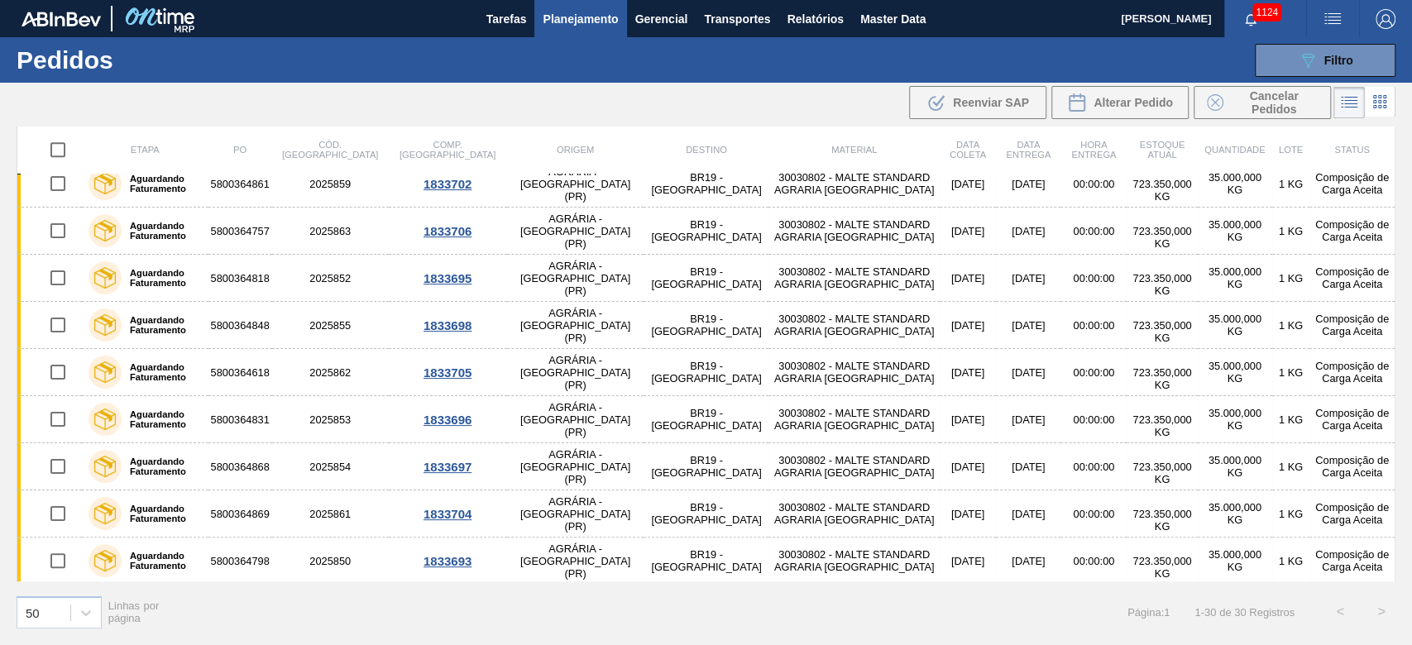
click at [566, 24] on span "Planejamento" at bounding box center [579, 19] width 75 height 20
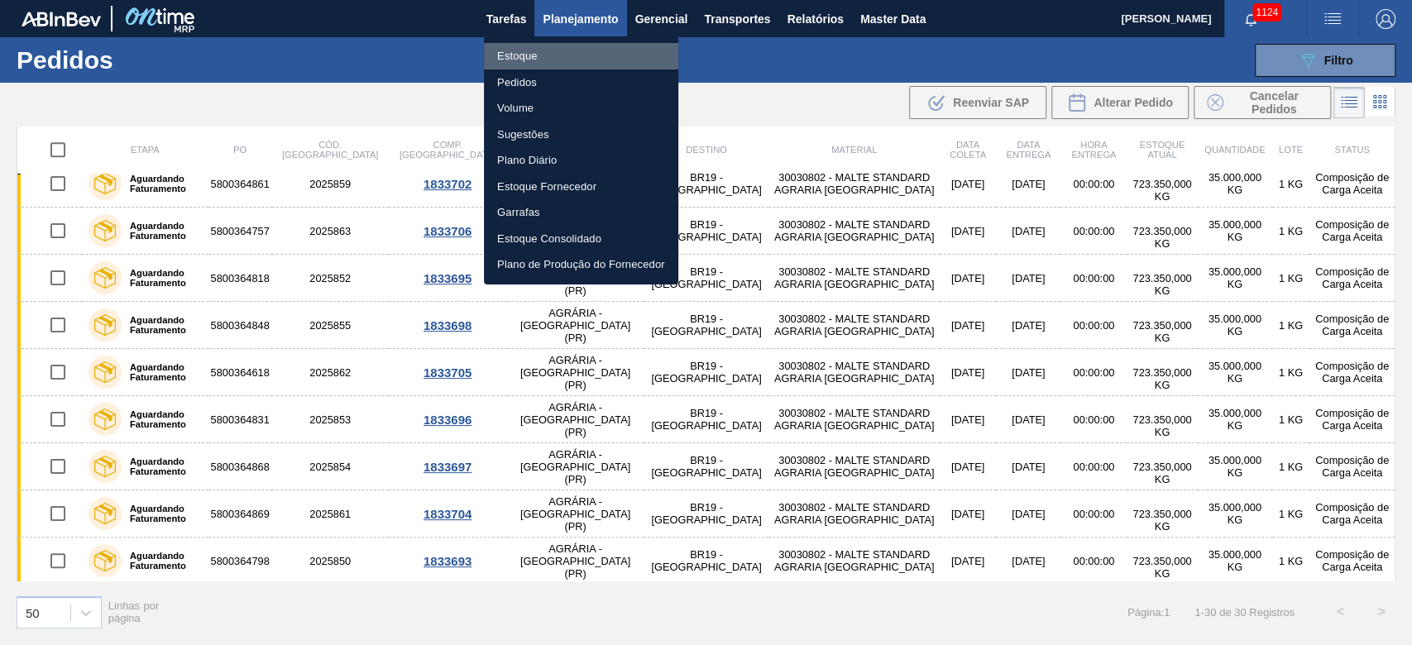
click at [515, 50] on li "Estoque" at bounding box center [581, 56] width 194 height 26
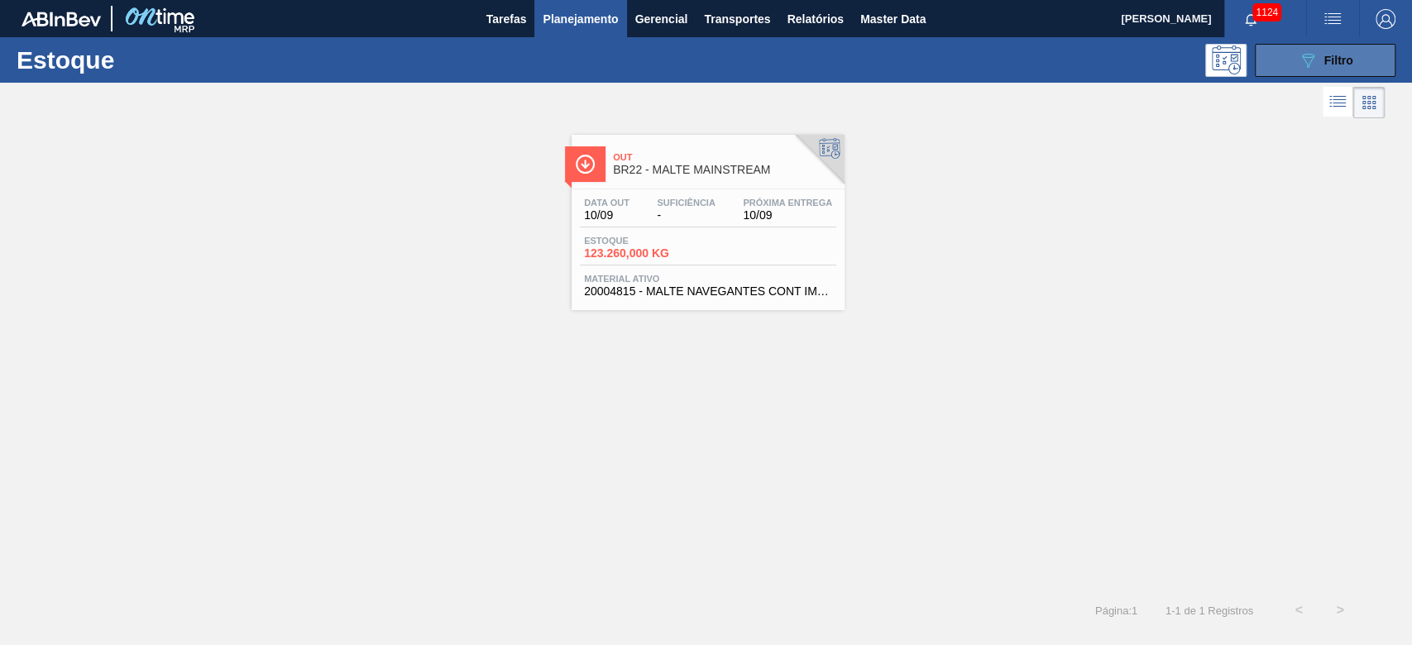
click at [961, 61] on icon "089F7B8B-B2A5-4AFE-B5C0-19BA573D28AC" at bounding box center [1307, 60] width 20 height 20
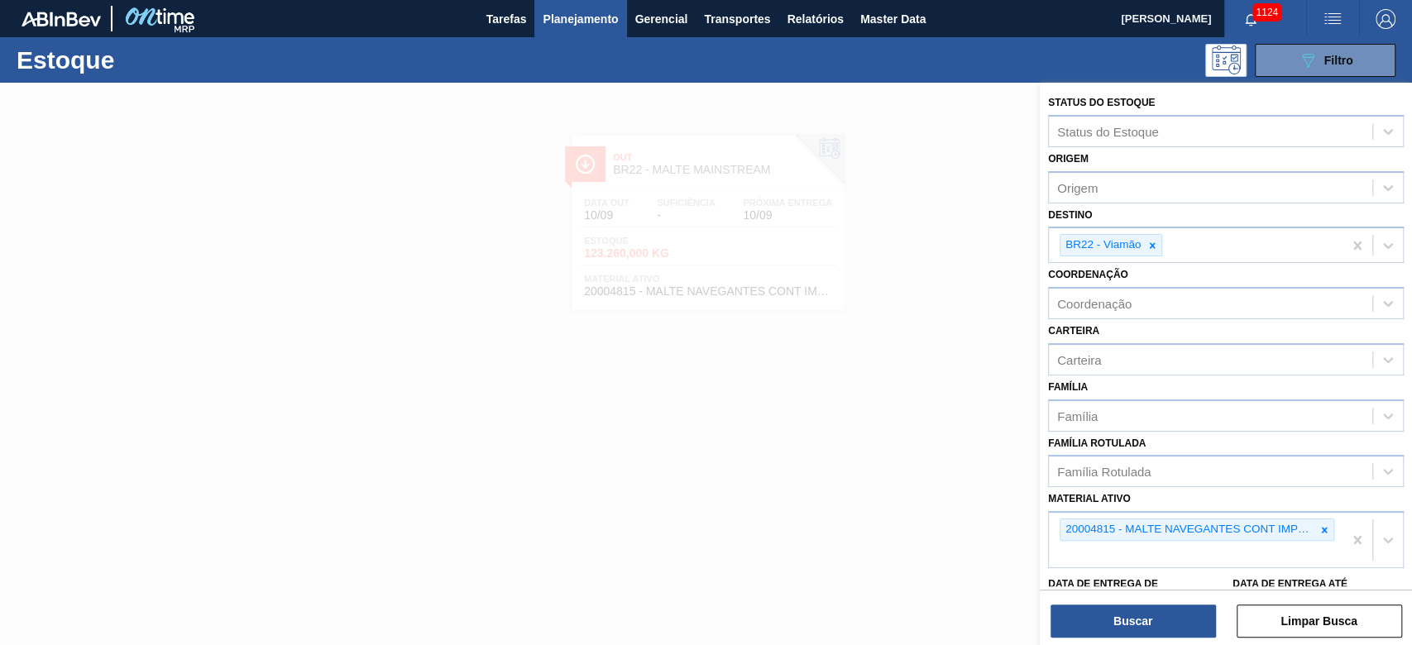
click at [961, 439] on div "Status do Estoque Status do Estoque Origem Origem Destino BR22 - Viamão Coorden…" at bounding box center [1225, 366] width 372 height 566
click at [961, 439] on button "Limpar Busca" at bounding box center [1318, 620] width 165 height 33
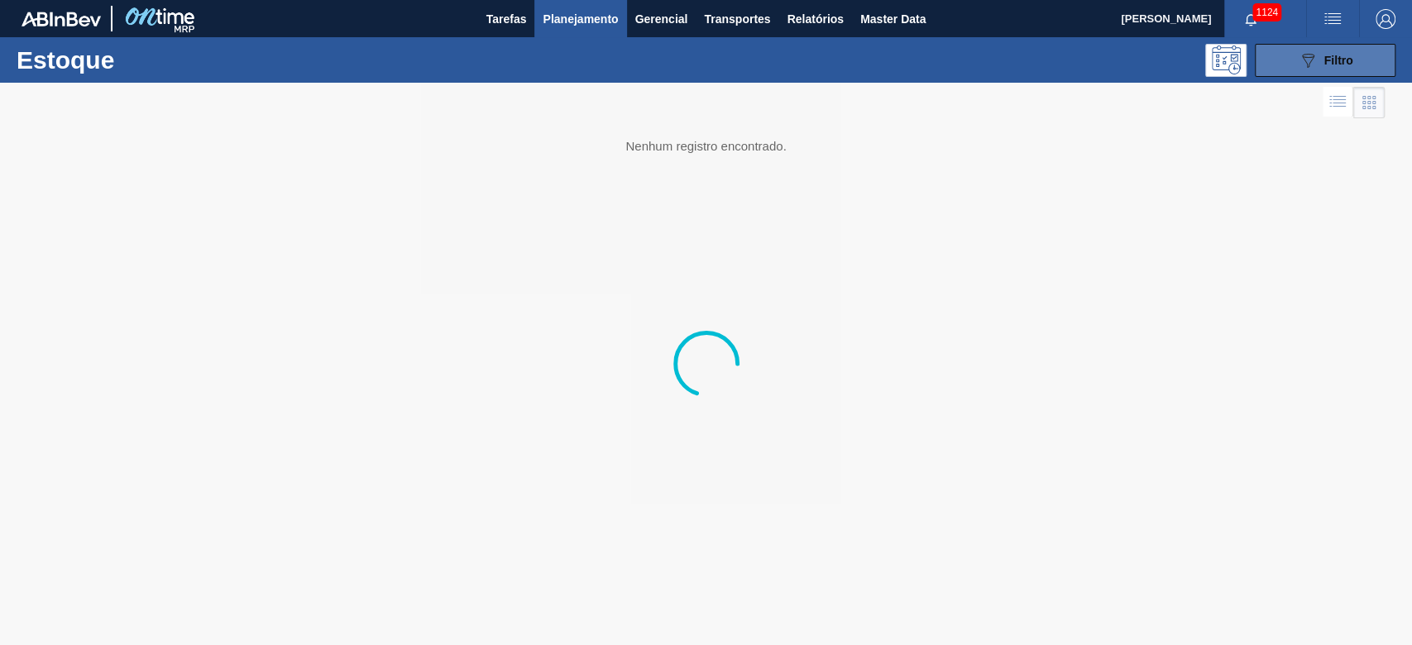
click at [961, 56] on icon "089F7B8B-B2A5-4AFE-B5C0-19BA573D28AC" at bounding box center [1307, 60] width 20 height 20
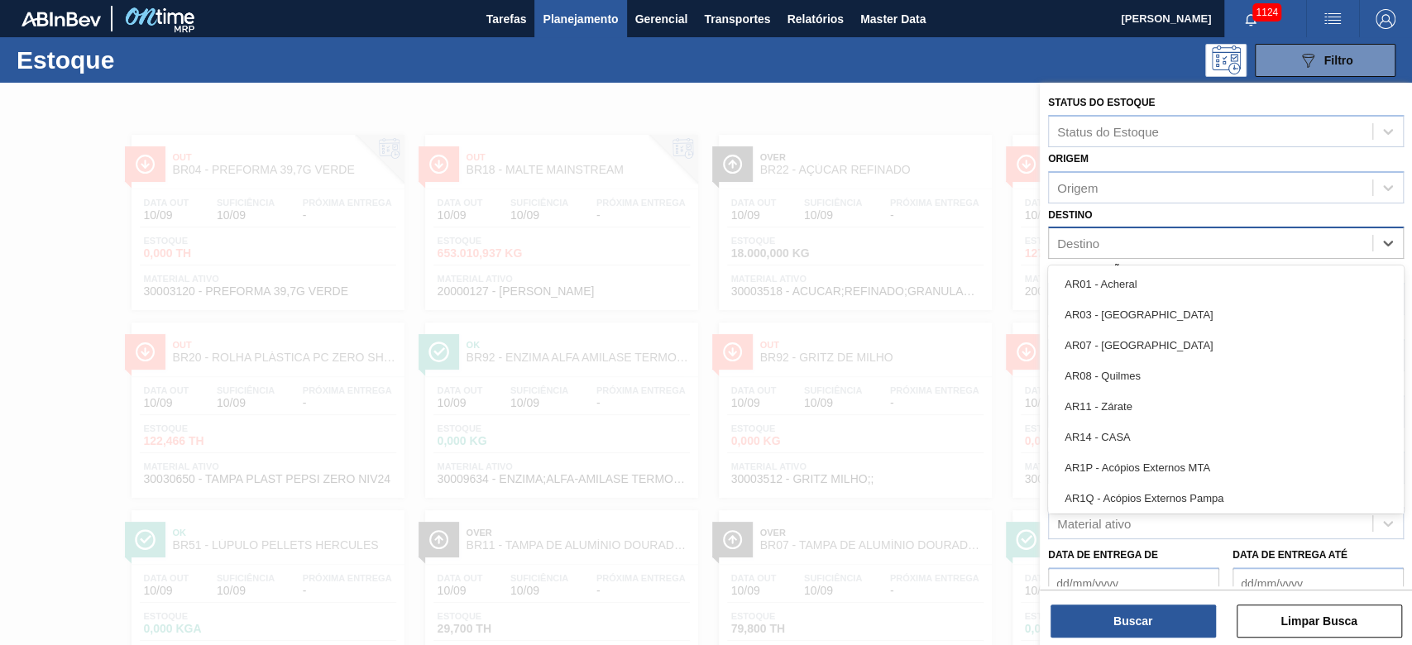
click at [961, 238] on div "Destino" at bounding box center [1078, 243] width 42 height 14
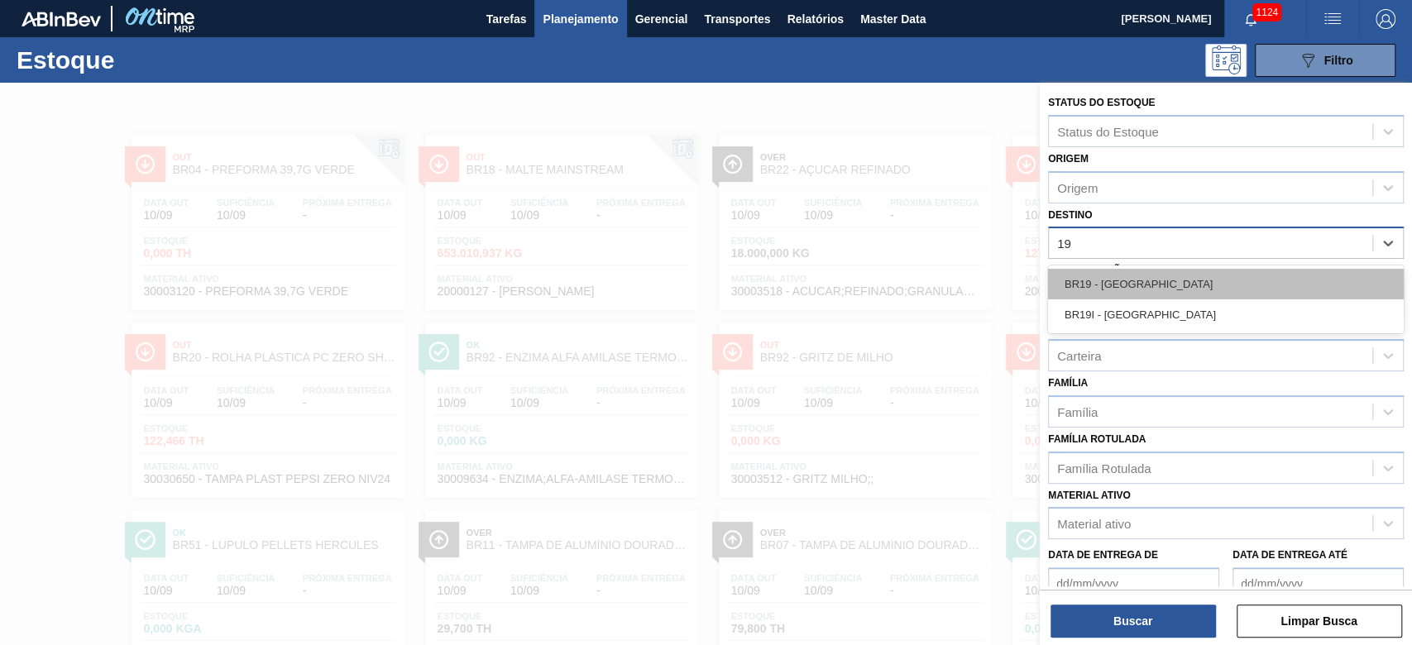
click at [961, 280] on div "BR19 - [GEOGRAPHIC_DATA]" at bounding box center [1226, 284] width 356 height 31
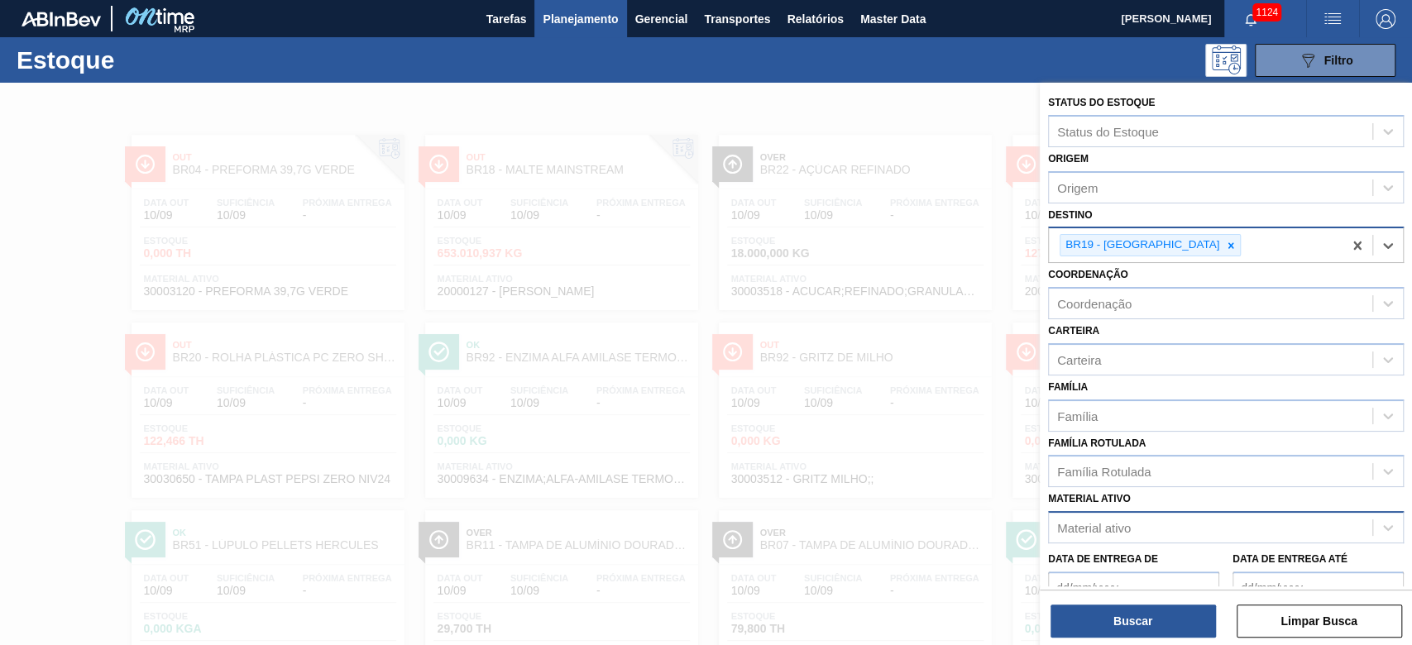
click at [961, 439] on div "Material ativo" at bounding box center [1094, 528] width 74 height 14
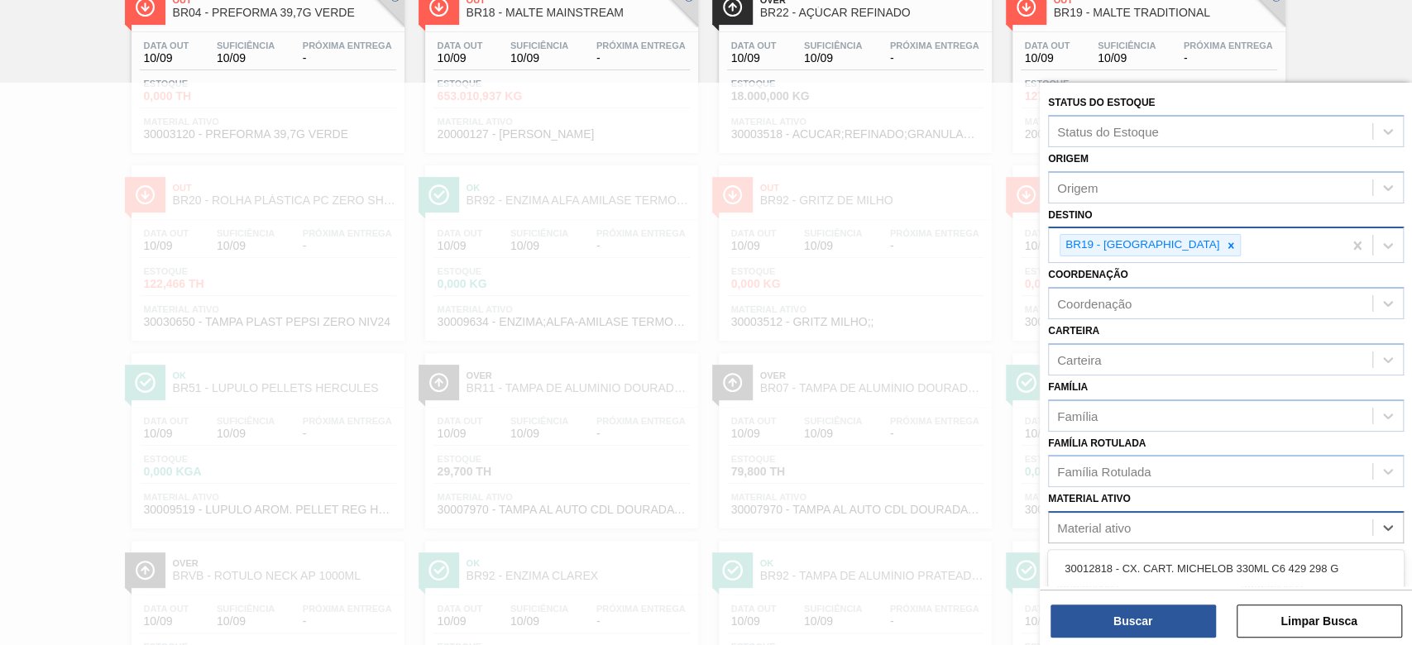
paste ativo "20000369"
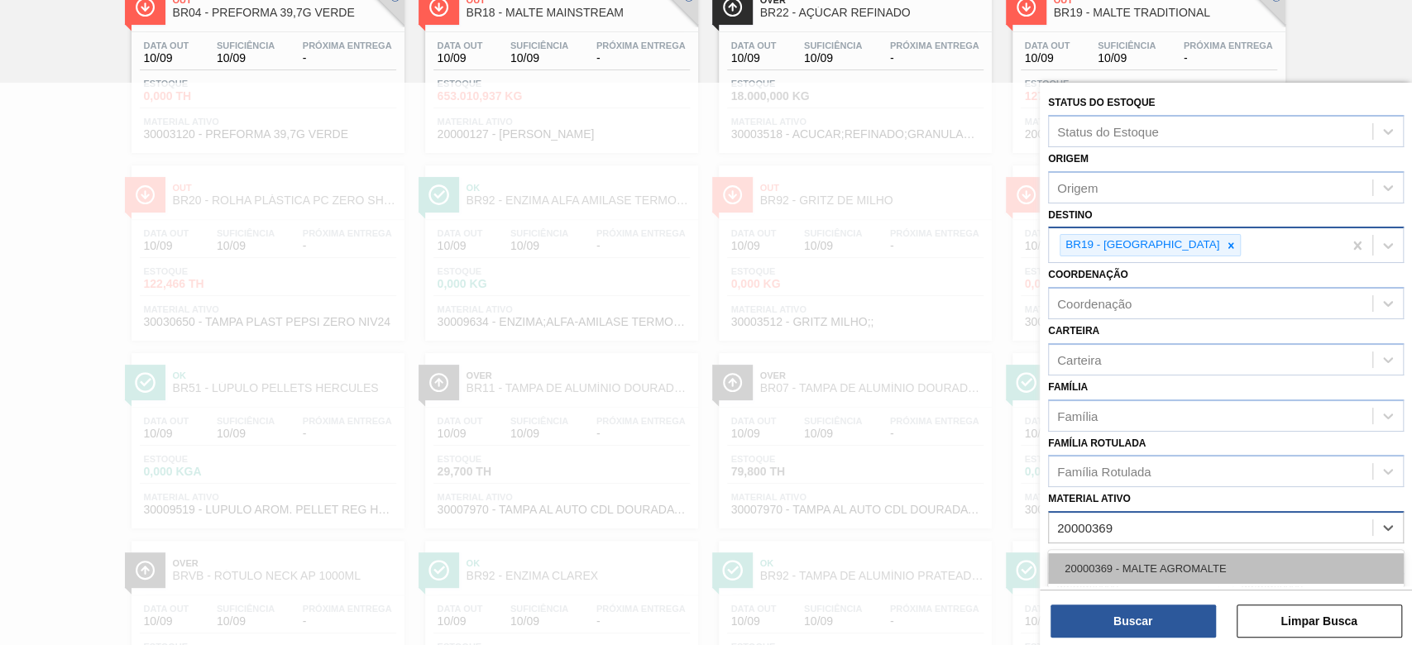
click at [961, 439] on div "20000369 - MALTE AGROMALTE" at bounding box center [1226, 568] width 356 height 31
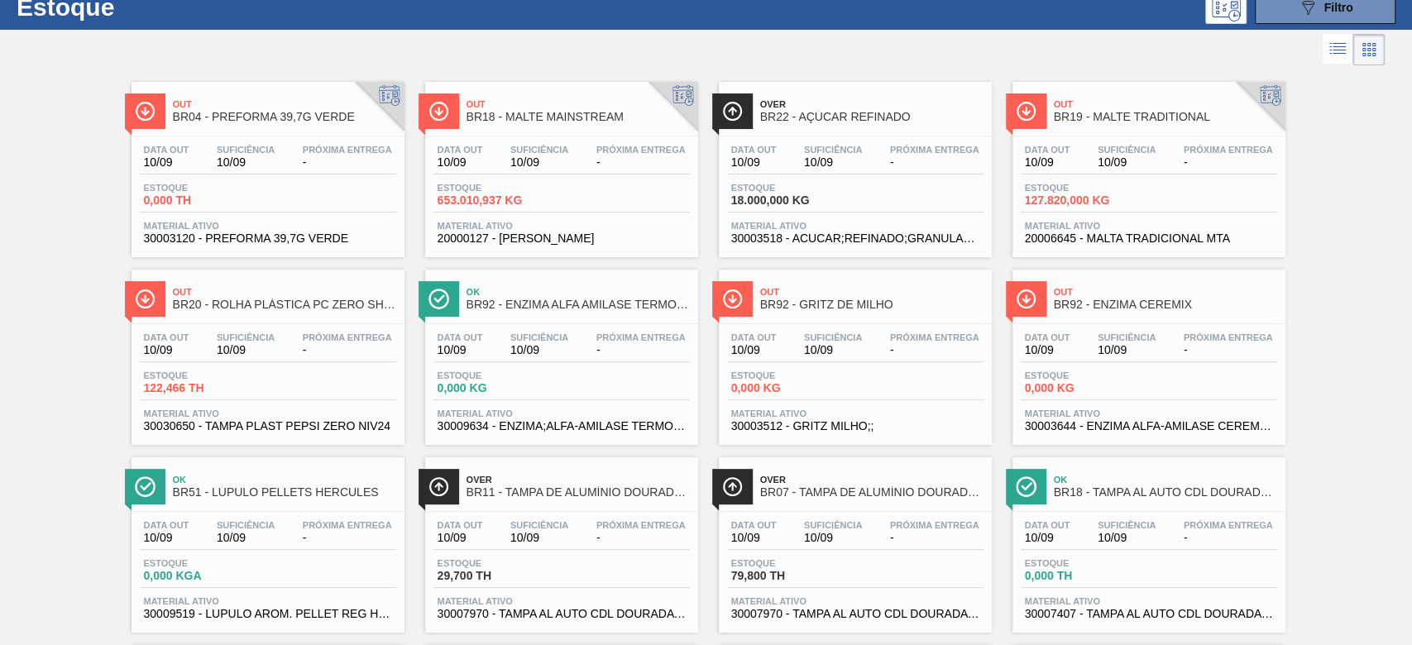
scroll to position [0, 0]
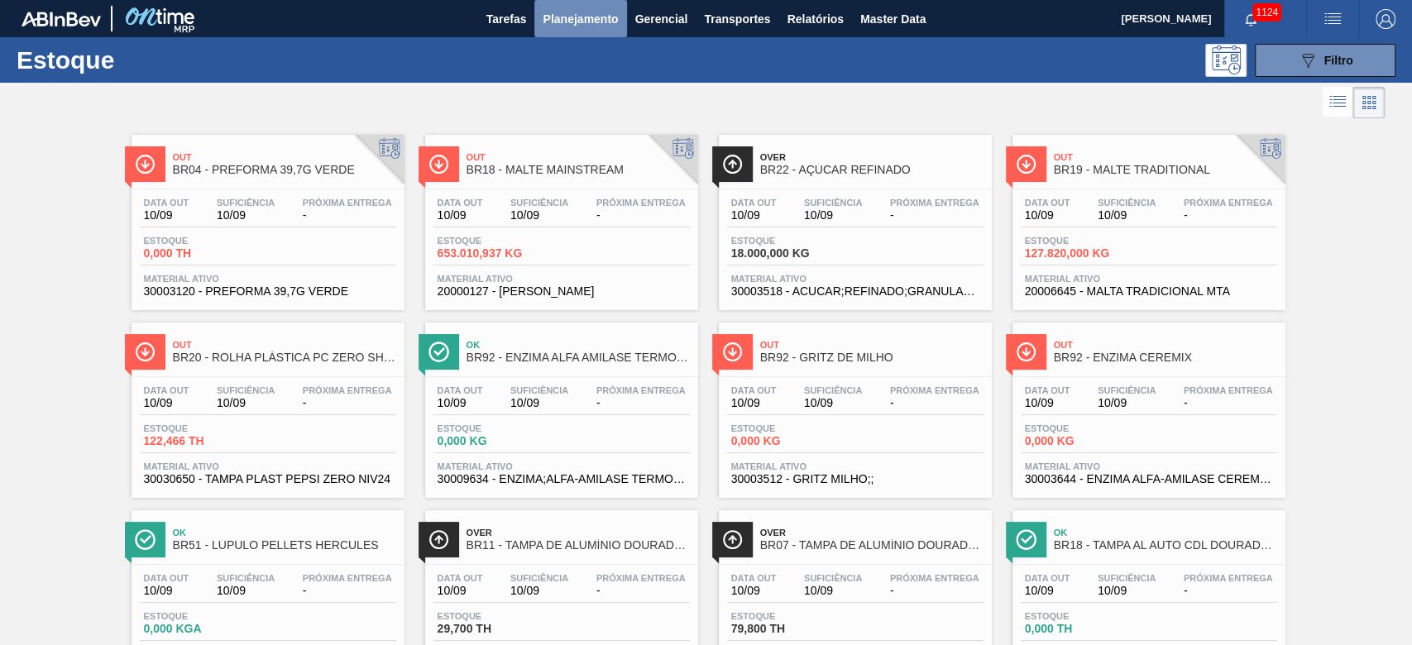
click at [585, 12] on span "Planejamento" at bounding box center [579, 19] width 75 height 20
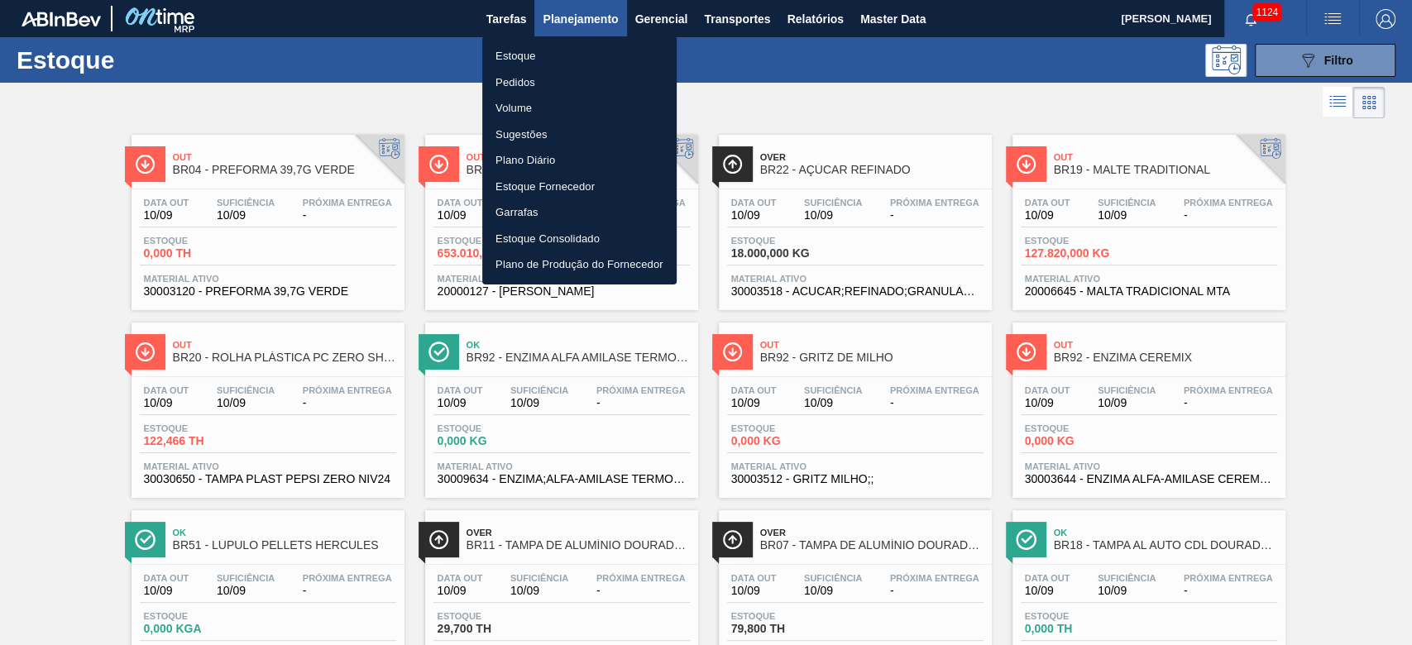
click at [507, 83] on li "Pedidos" at bounding box center [579, 82] width 194 height 26
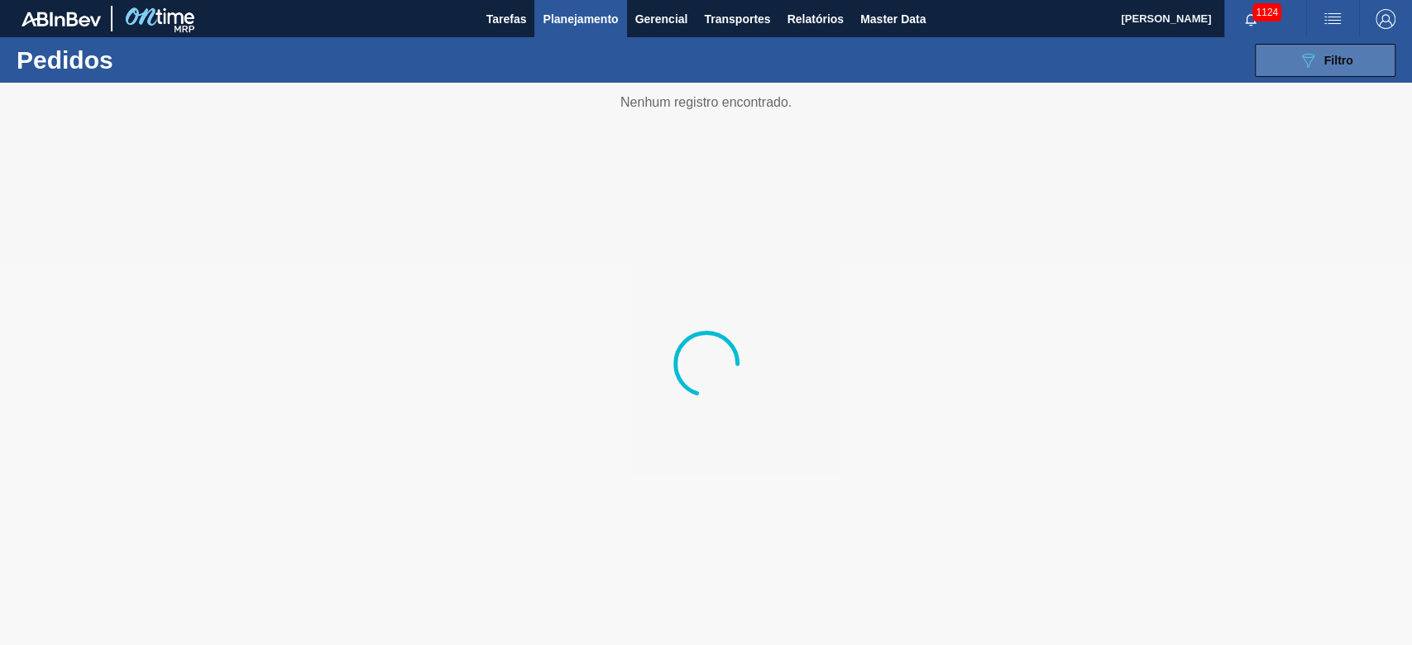
click at [961, 60] on div "089F7B8B-B2A5-4AFE-B5C0-19BA573D28AC Filtro" at bounding box center [1324, 60] width 55 height 20
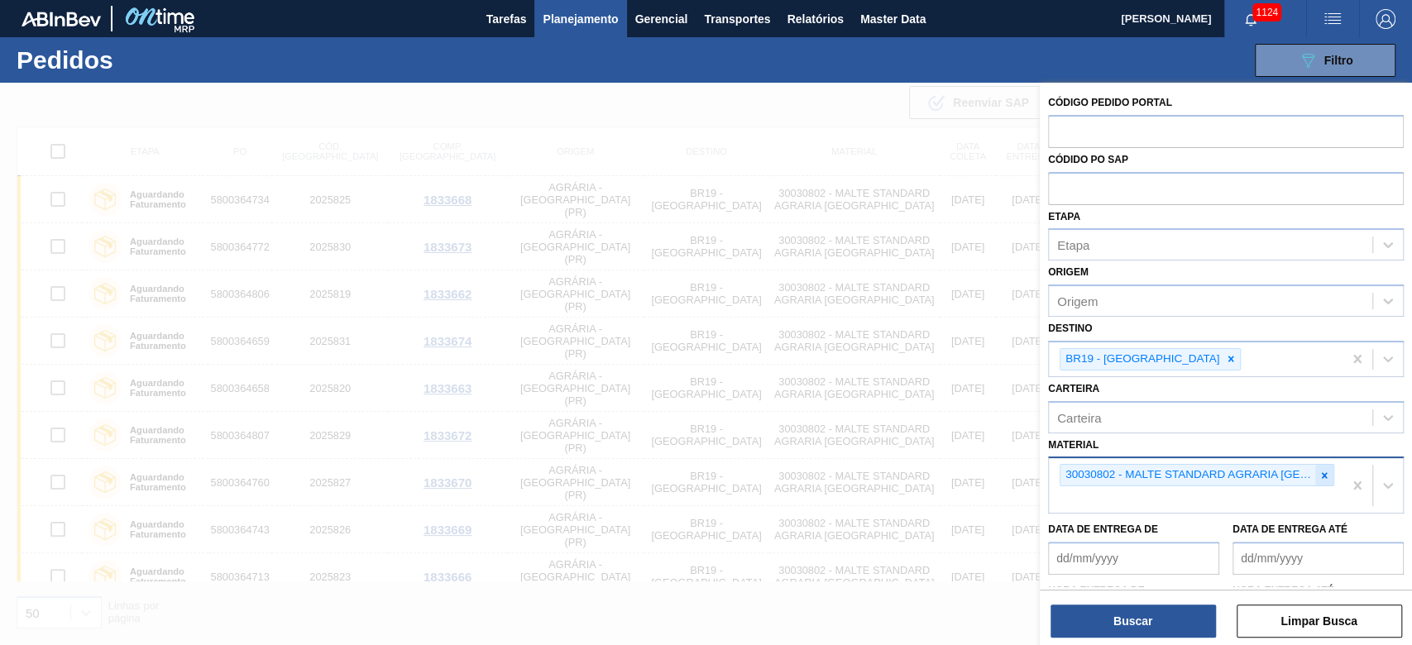
click at [961, 439] on icon at bounding box center [1324, 475] width 6 height 6
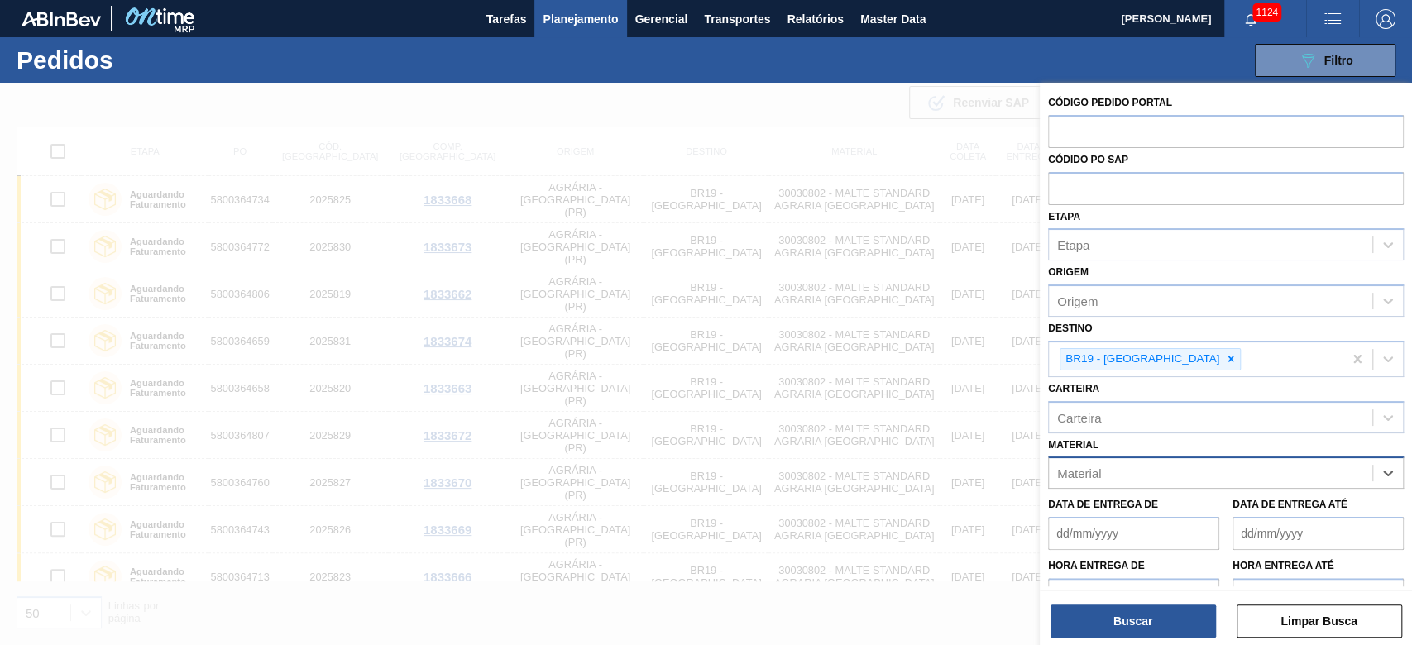
paste input "20000369"
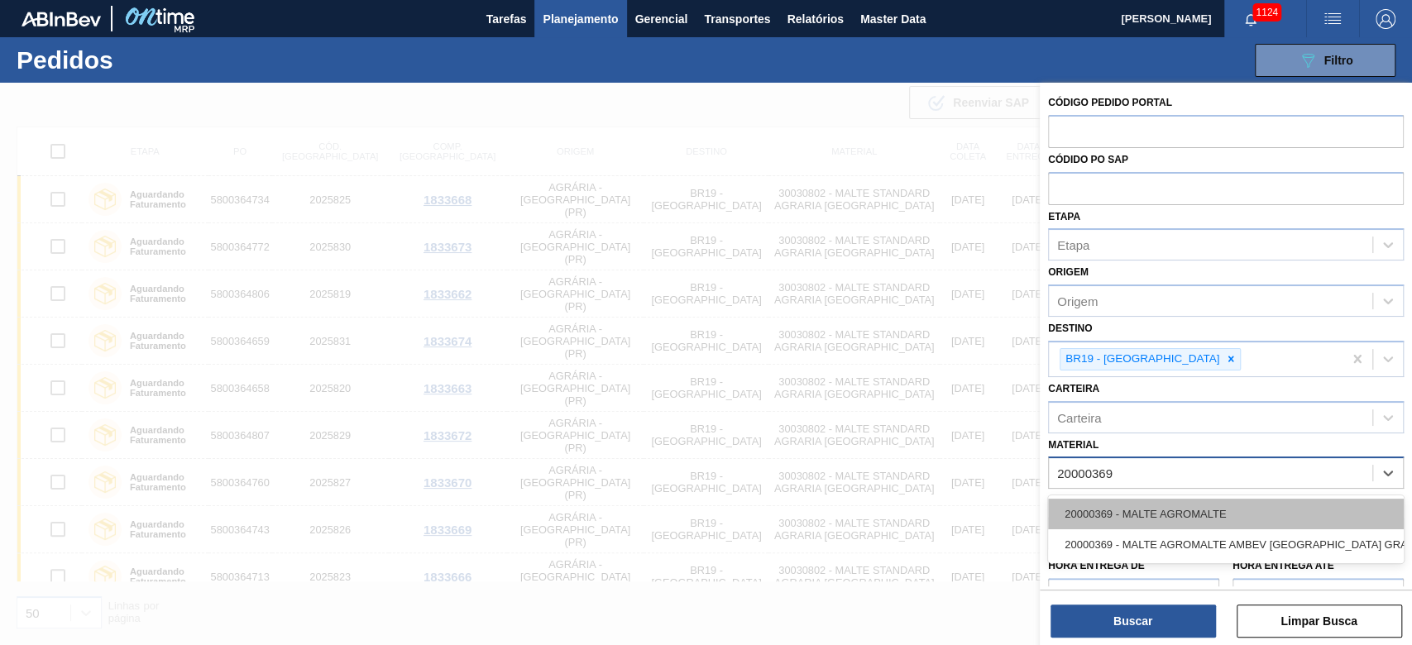
click at [961, 439] on div "20000369 - MALTE AGROMALTE" at bounding box center [1226, 514] width 356 height 31
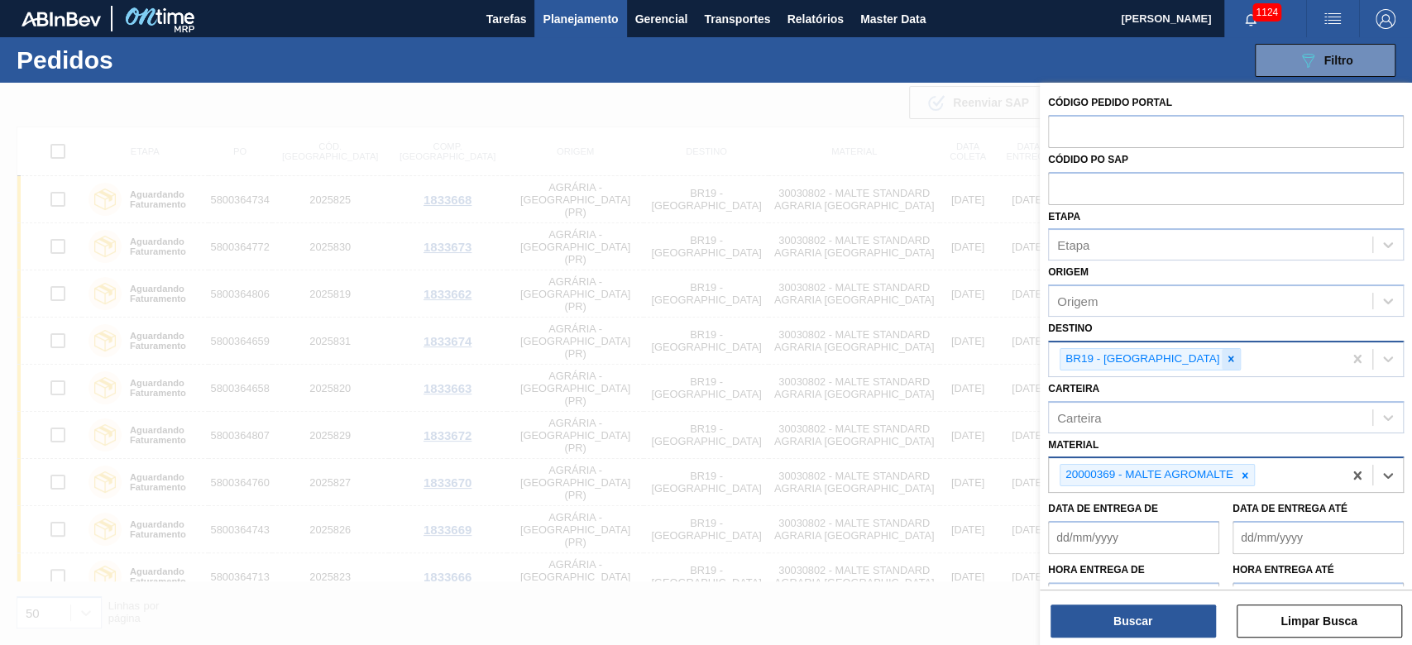
click at [961, 353] on icon at bounding box center [1231, 359] width 12 height 12
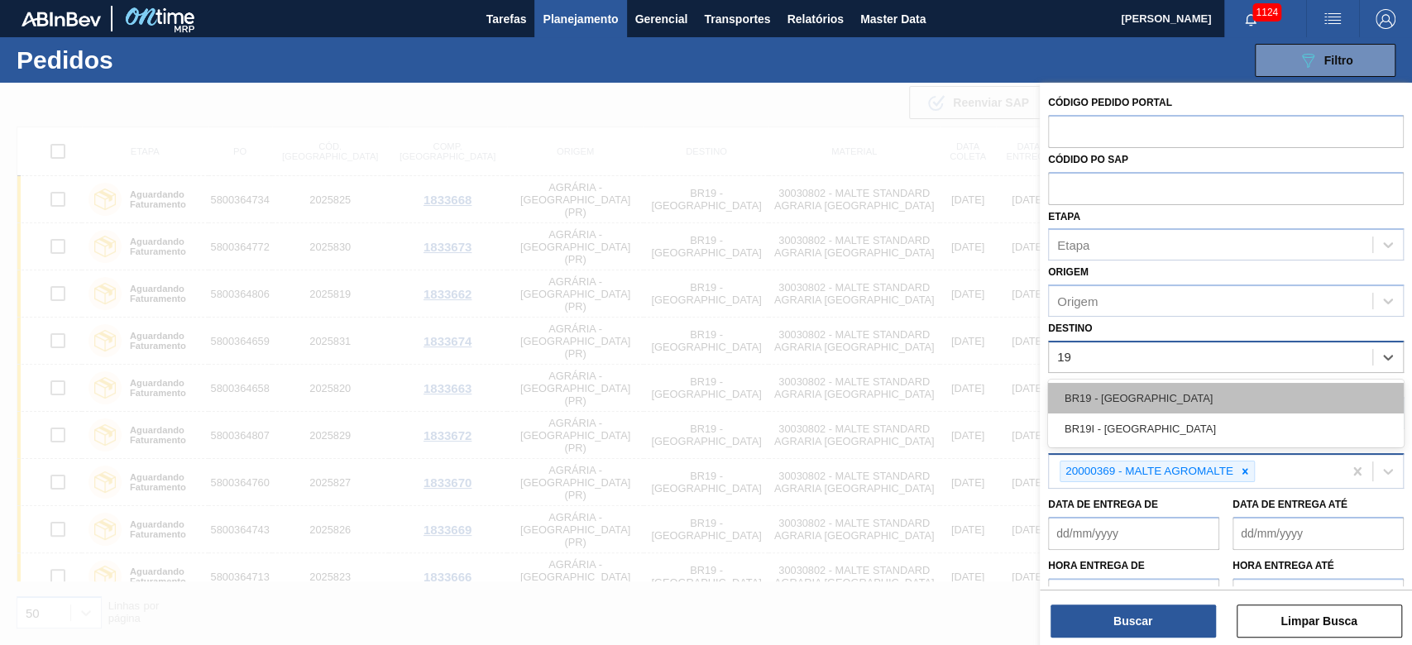
click at [961, 399] on div "BR19 - [GEOGRAPHIC_DATA]" at bounding box center [1226, 398] width 356 height 31
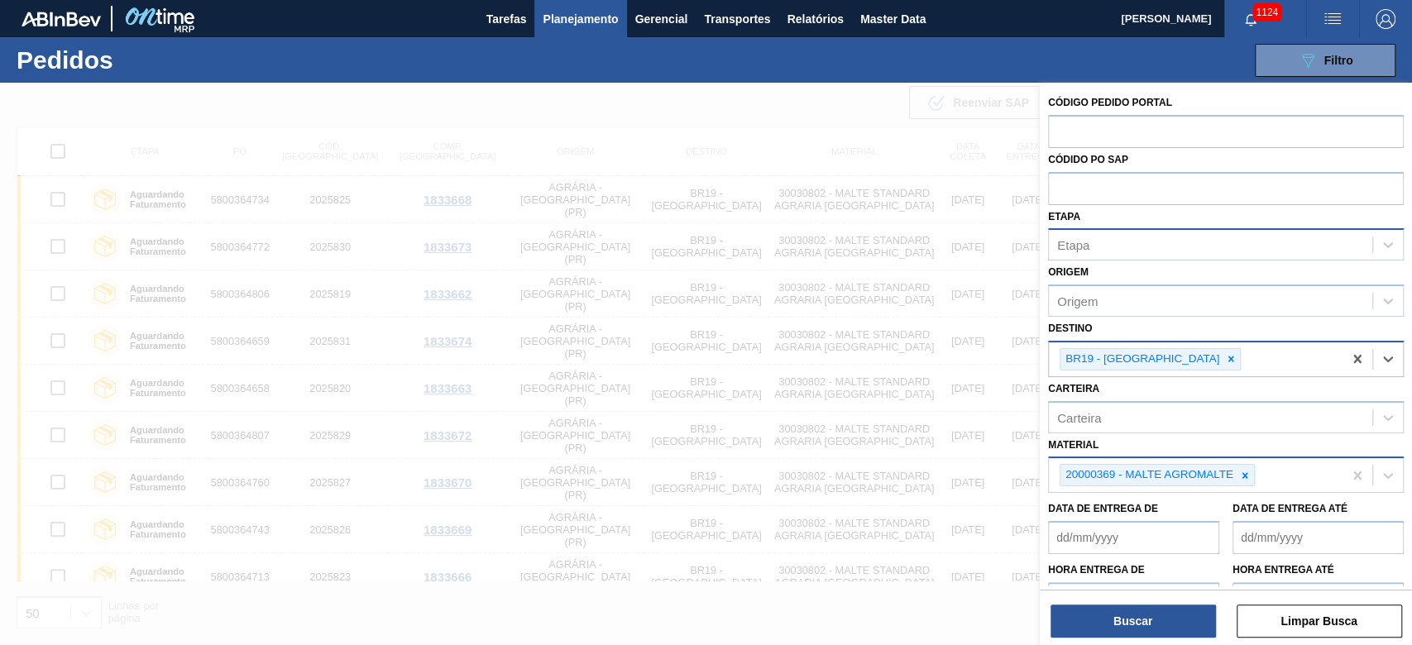
click at [961, 241] on div "Etapa" at bounding box center [1073, 245] width 32 height 14
click at [961, 281] on div "Aguardando Faturamento" at bounding box center [1226, 285] width 356 height 31
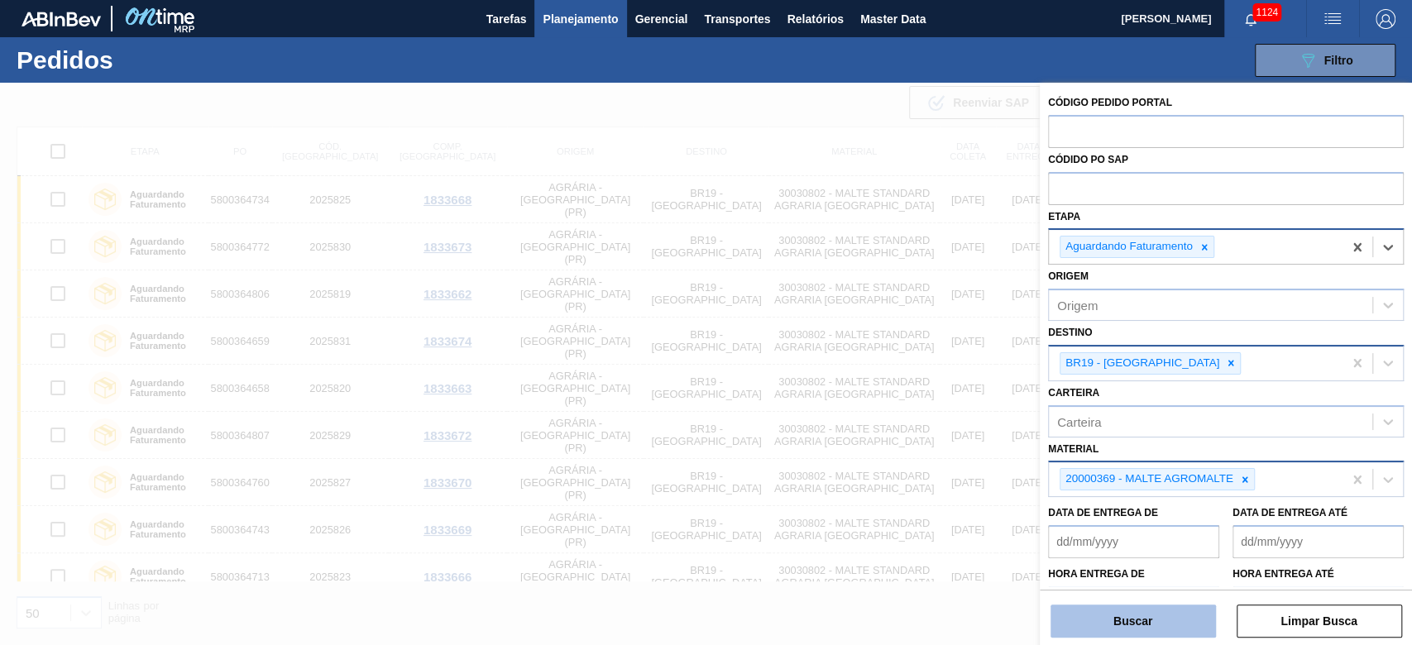
click at [961, 439] on button "Buscar" at bounding box center [1132, 620] width 165 height 33
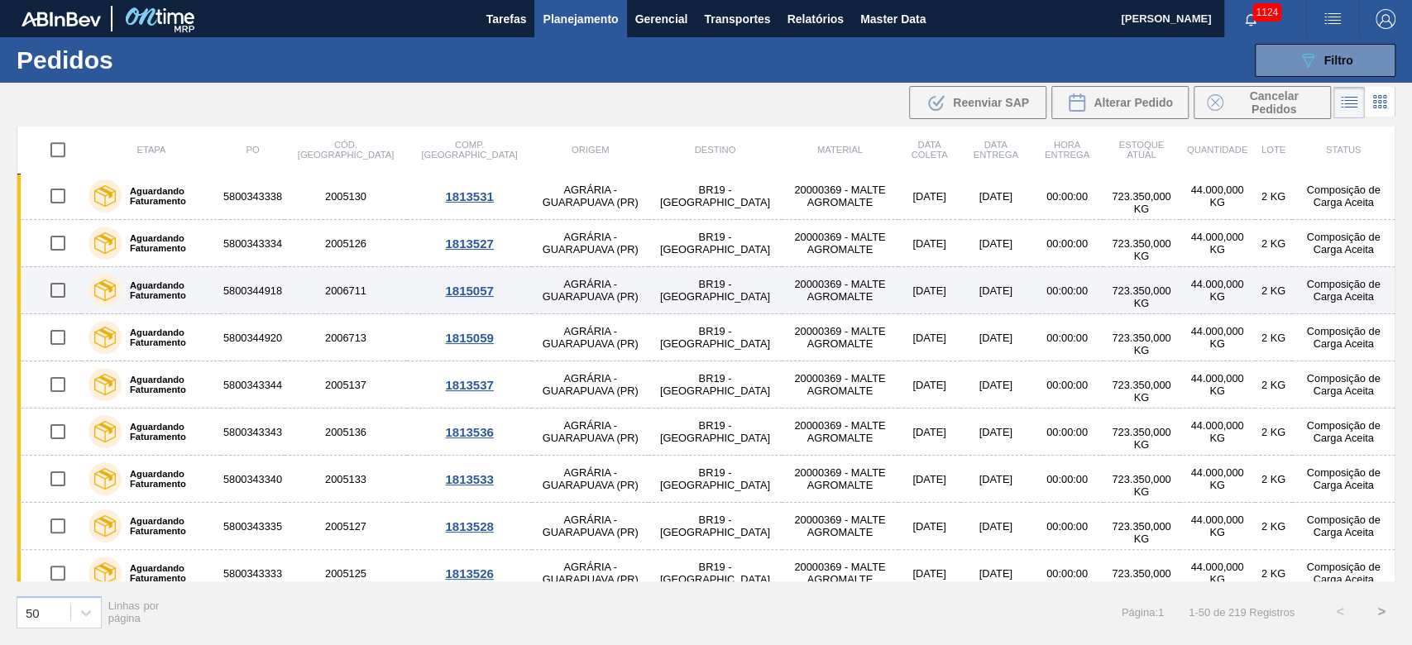
scroll to position [1946, 0]
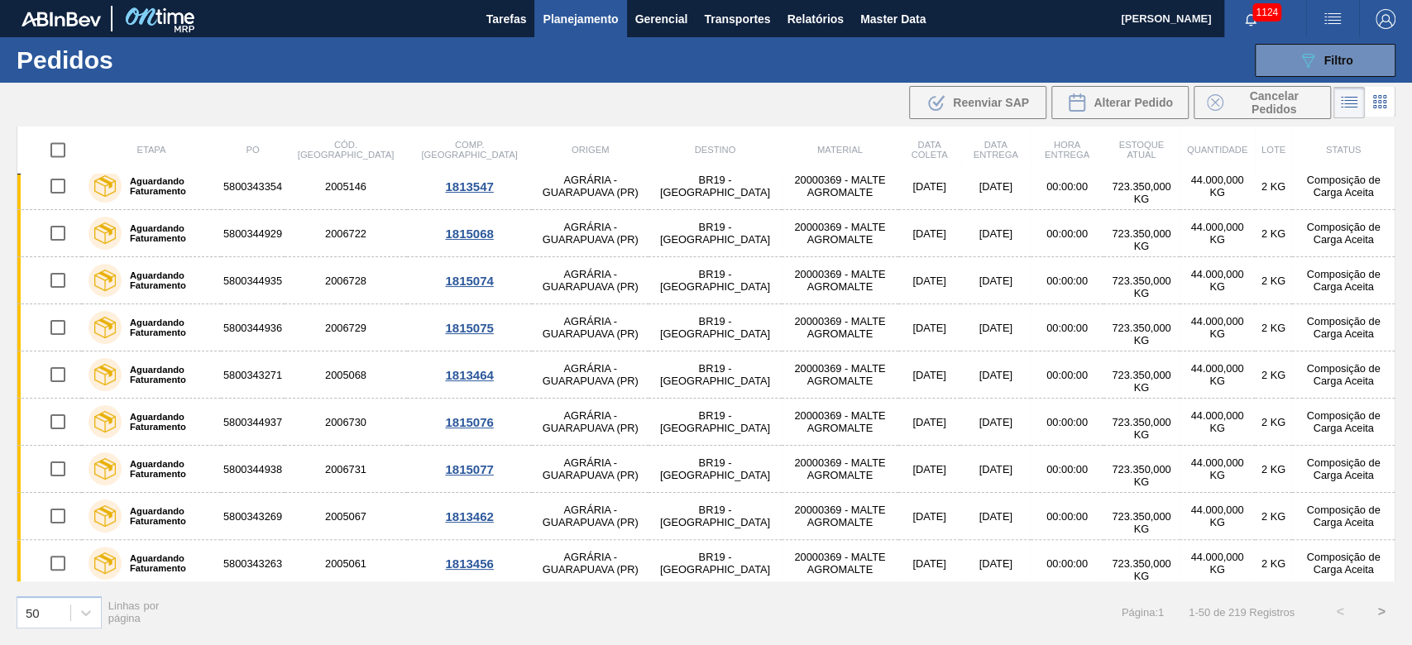
click at [58, 150] on input "checkbox" at bounding box center [58, 150] width 35 height 35
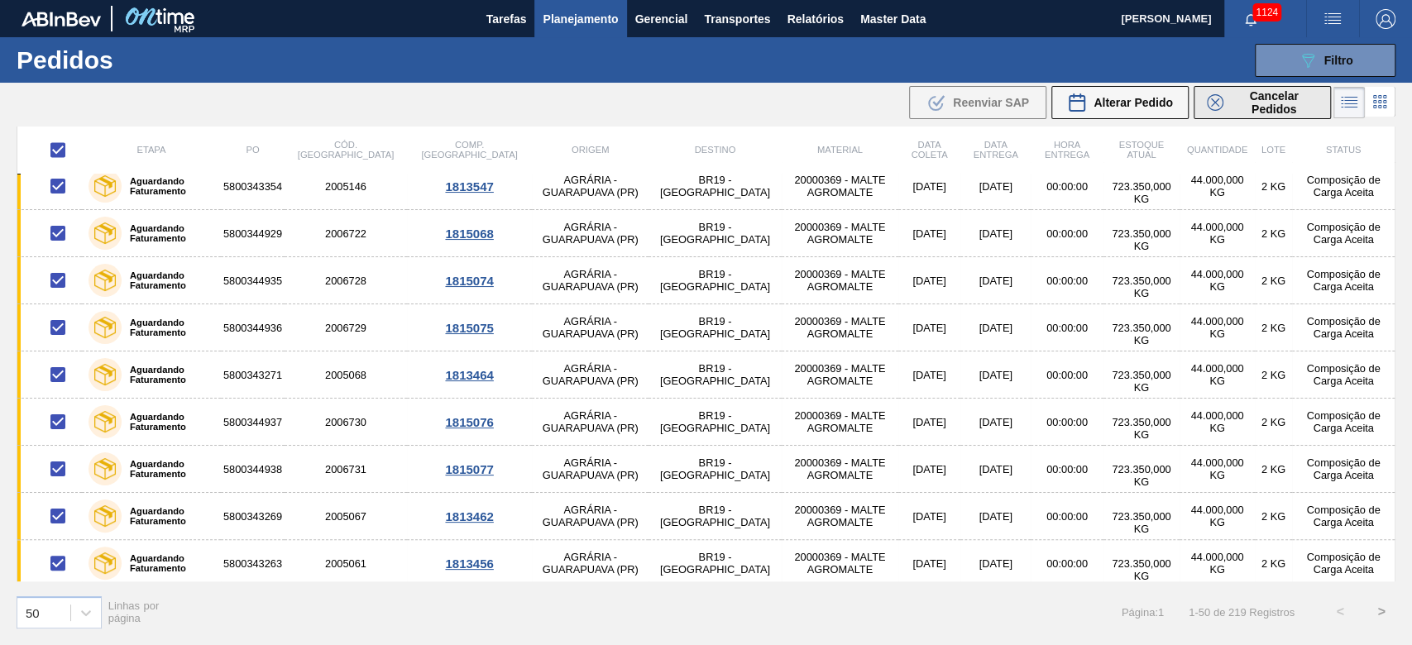
click at [961, 106] on span "Cancelar Pedidos" at bounding box center [1274, 102] width 88 height 26
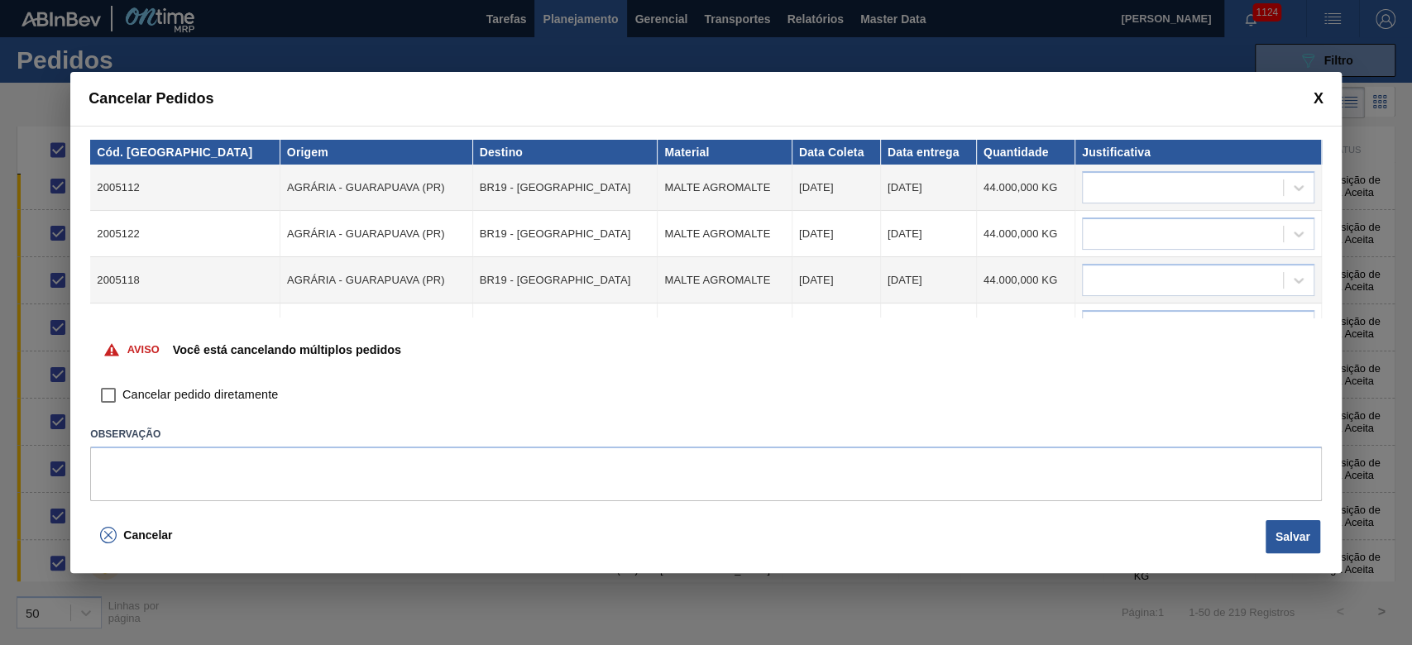
click at [91, 0] on body "Tarefas Planejamento Gerencial Transportes Relatórios Master Data [PERSON_NAME]…" at bounding box center [706, 0] width 1412 height 0
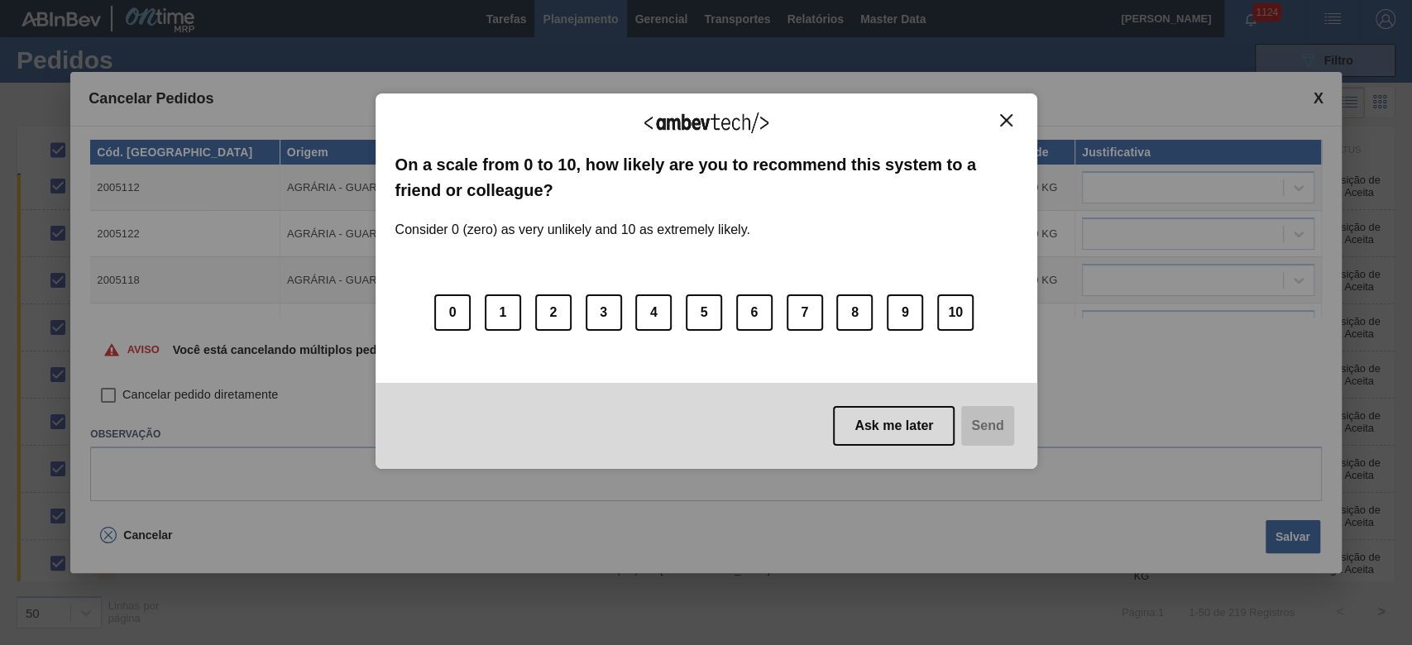
click at [961, 123] on button "Close" at bounding box center [1006, 120] width 22 height 14
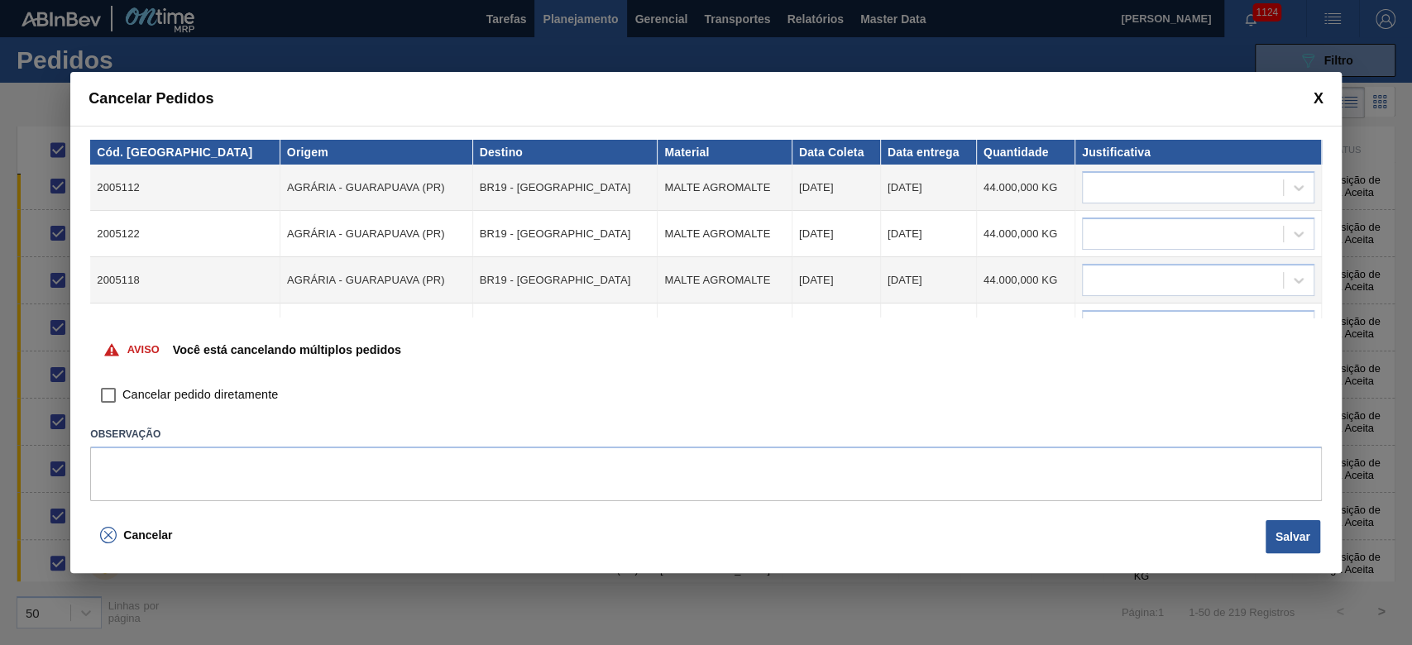
click at [105, 399] on input "Cancelar pedido diretamente" at bounding box center [108, 395] width 28 height 28
click at [961, 197] on div at bounding box center [1182, 188] width 200 height 24
drag, startPoint x: 1119, startPoint y: 265, endPoint x: 1107, endPoint y: 237, distance: 29.6
click at [961, 262] on div "Outro" at bounding box center [1196, 259] width 232 height 31
click at [961, 235] on div at bounding box center [1182, 234] width 200 height 24
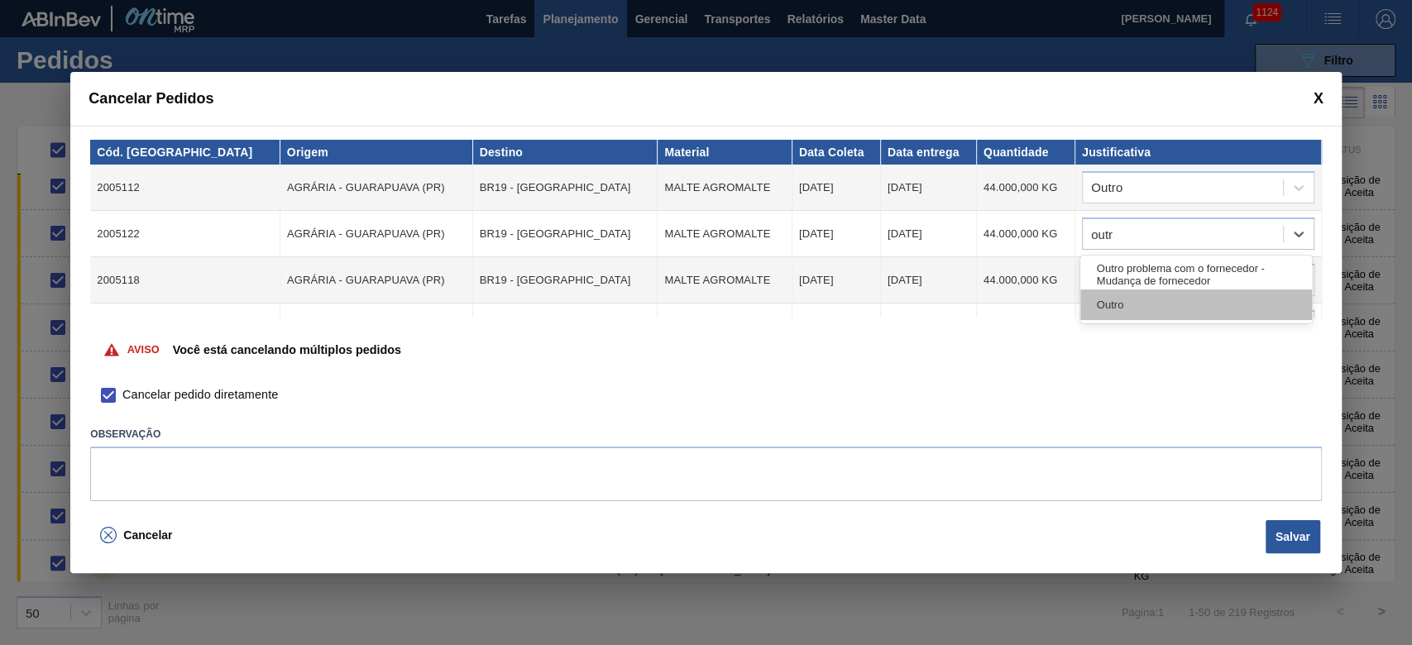
click at [961, 308] on div "Outro" at bounding box center [1196, 304] width 232 height 31
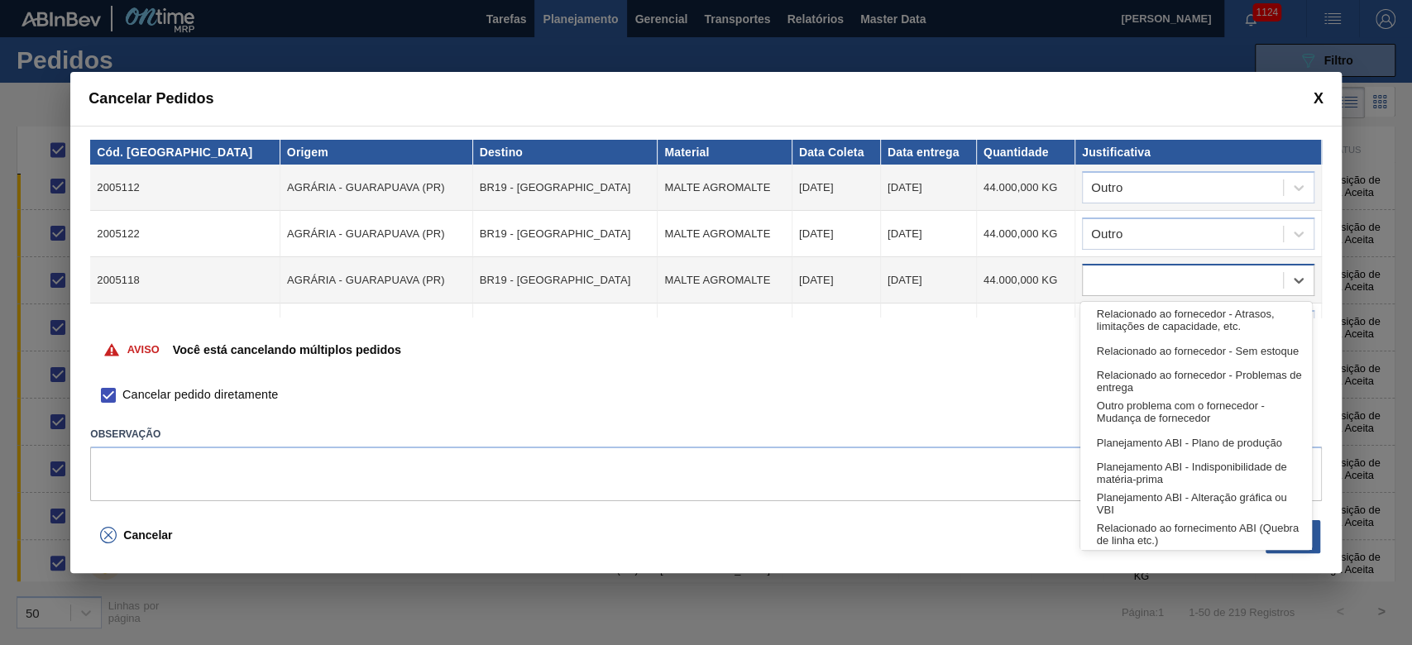
click at [961, 278] on div at bounding box center [1182, 281] width 200 height 24
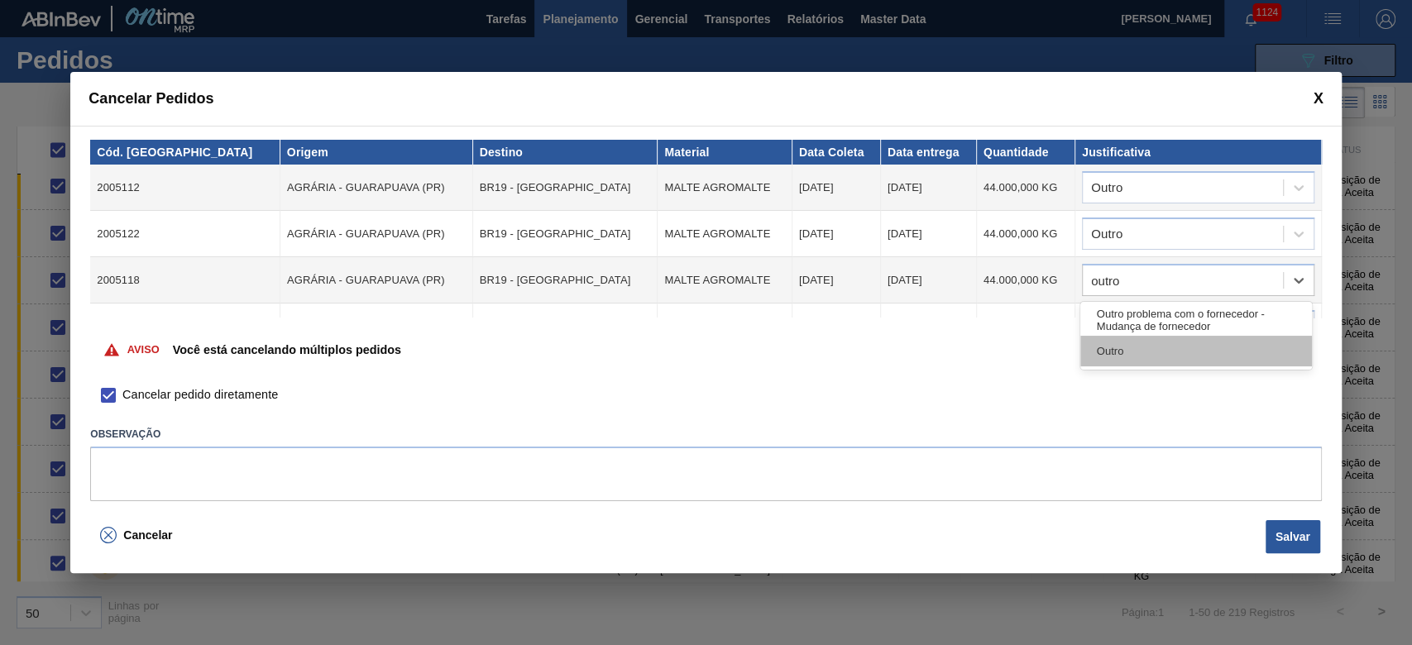
click at [961, 353] on div "Outro" at bounding box center [1196, 351] width 232 height 31
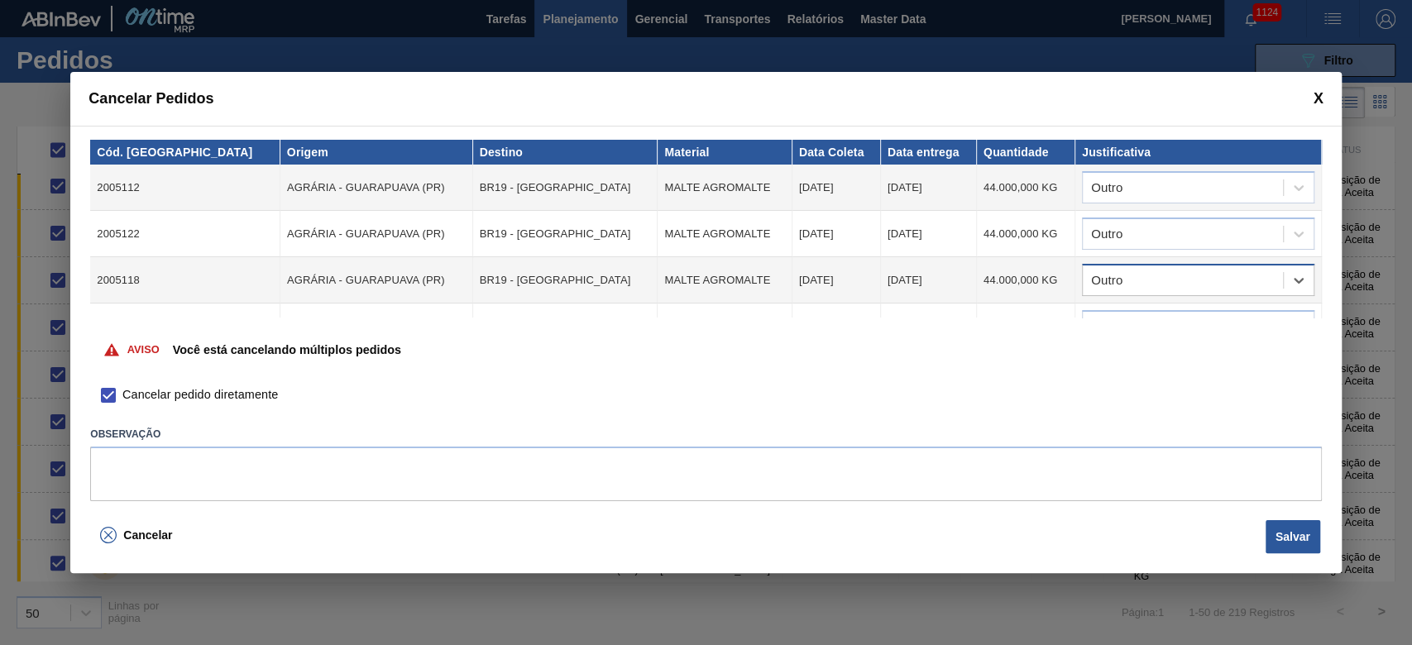
scroll to position [110, 0]
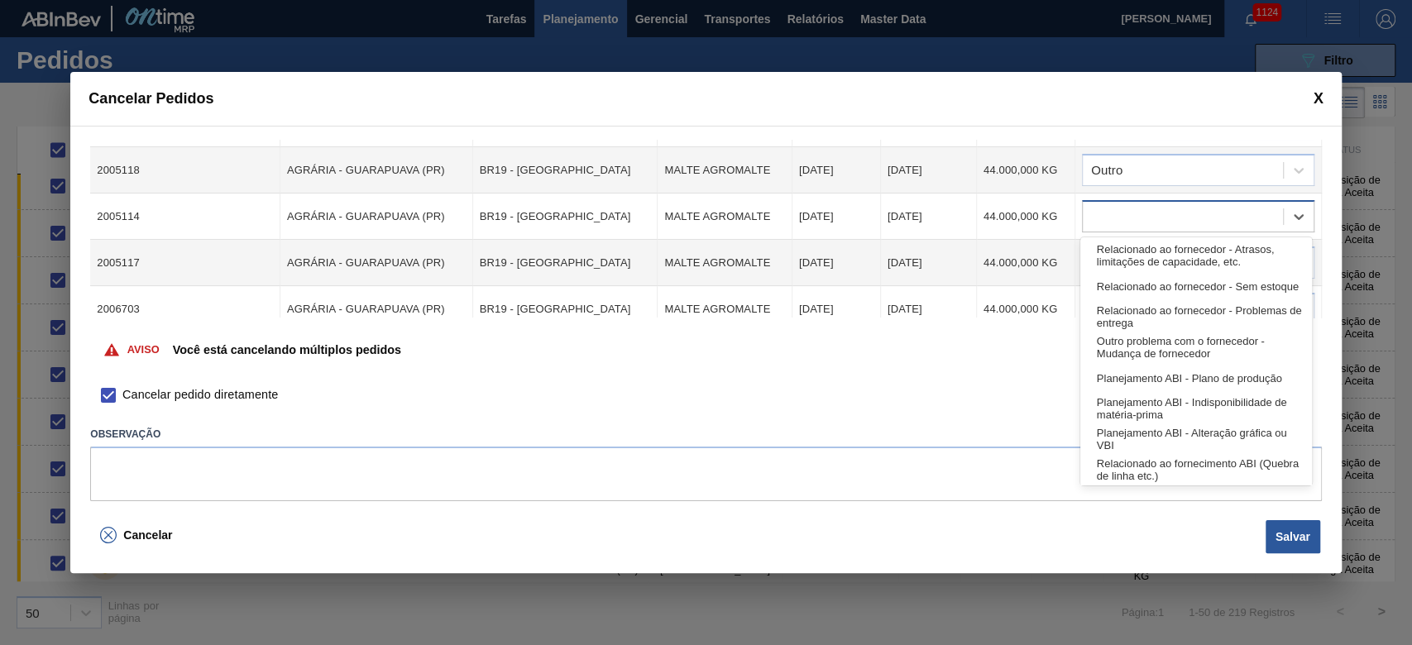
click at [961, 223] on div at bounding box center [1182, 217] width 200 height 24
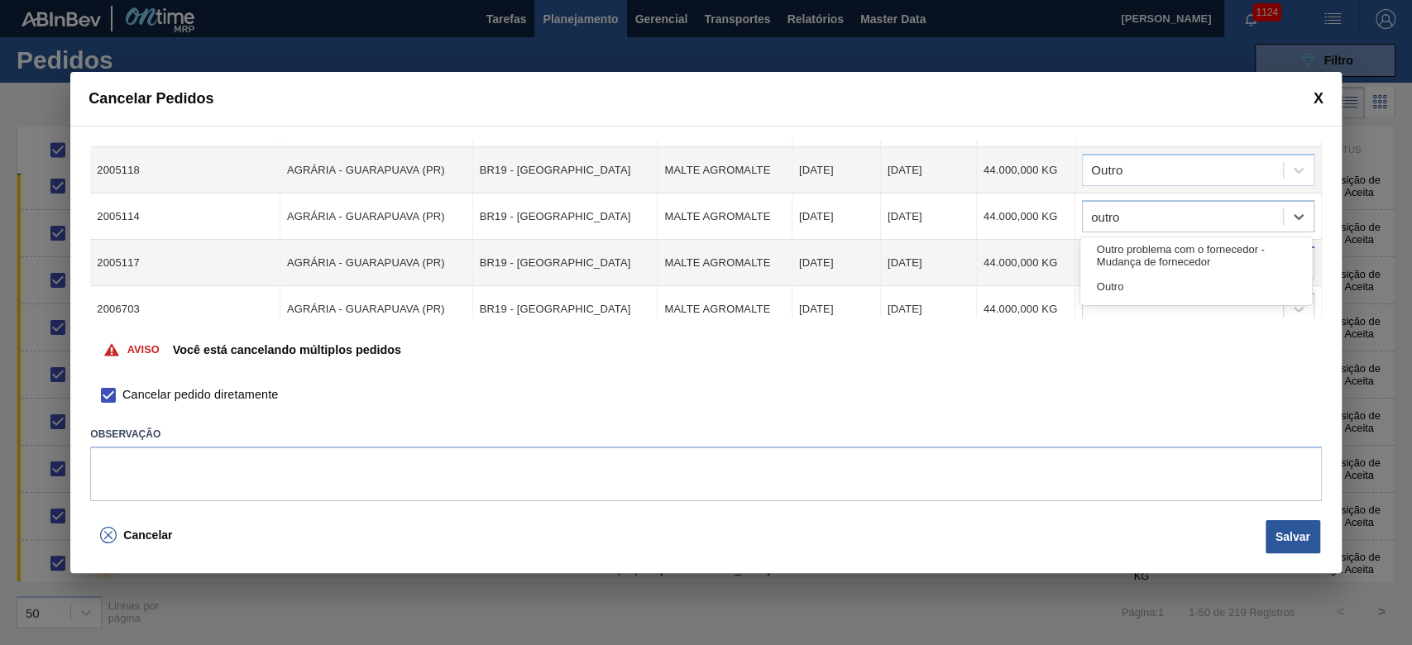
drag, startPoint x: 1102, startPoint y: 291, endPoint x: 1097, endPoint y: 275, distance: 17.3
click at [961, 290] on div "Outro" at bounding box center [1196, 286] width 232 height 31
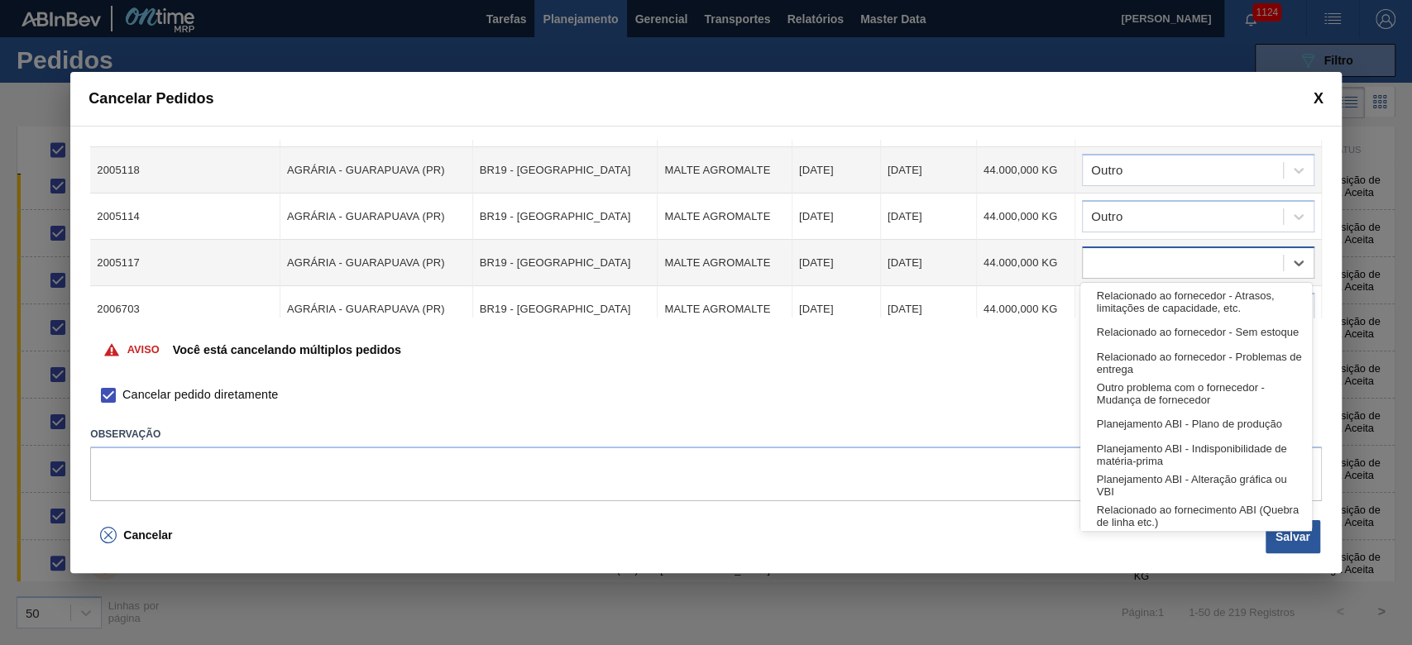
click at [961, 270] on div at bounding box center [1182, 263] width 200 height 24
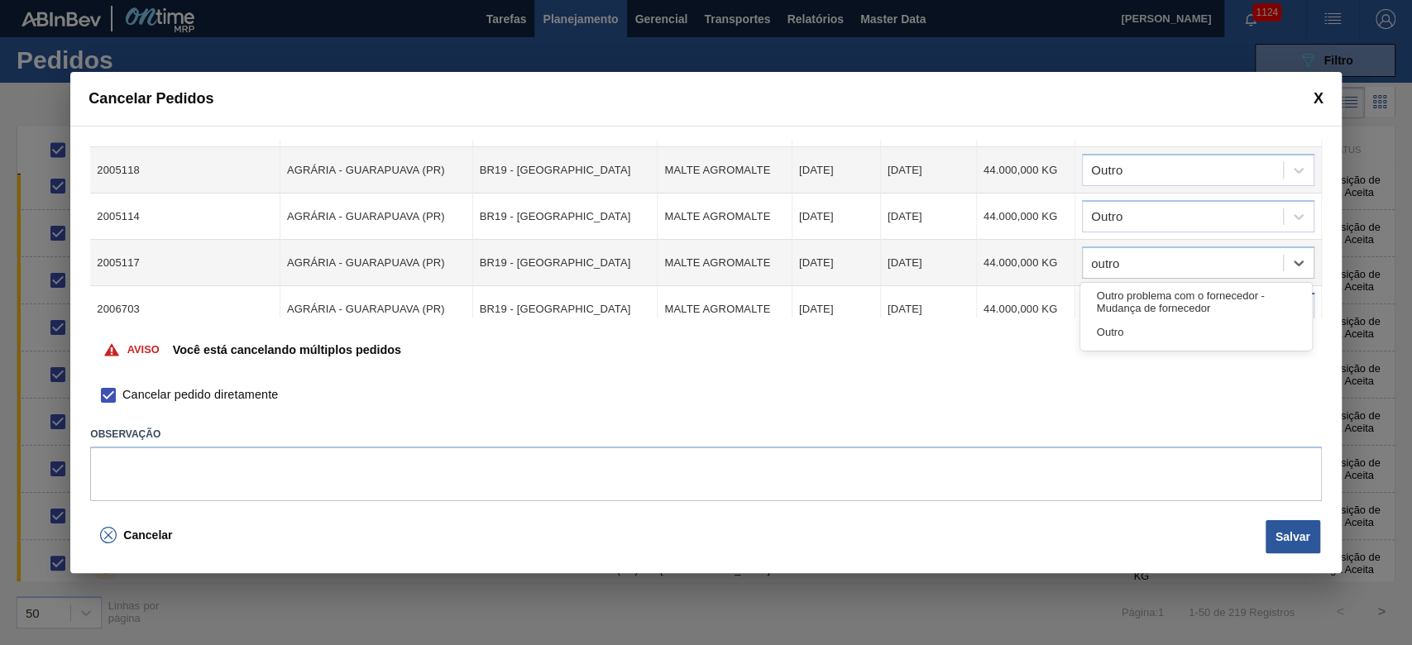
drag, startPoint x: 1132, startPoint y: 327, endPoint x: 1115, endPoint y: 310, distance: 24.6
click at [961, 327] on div "Outro" at bounding box center [1196, 332] width 232 height 31
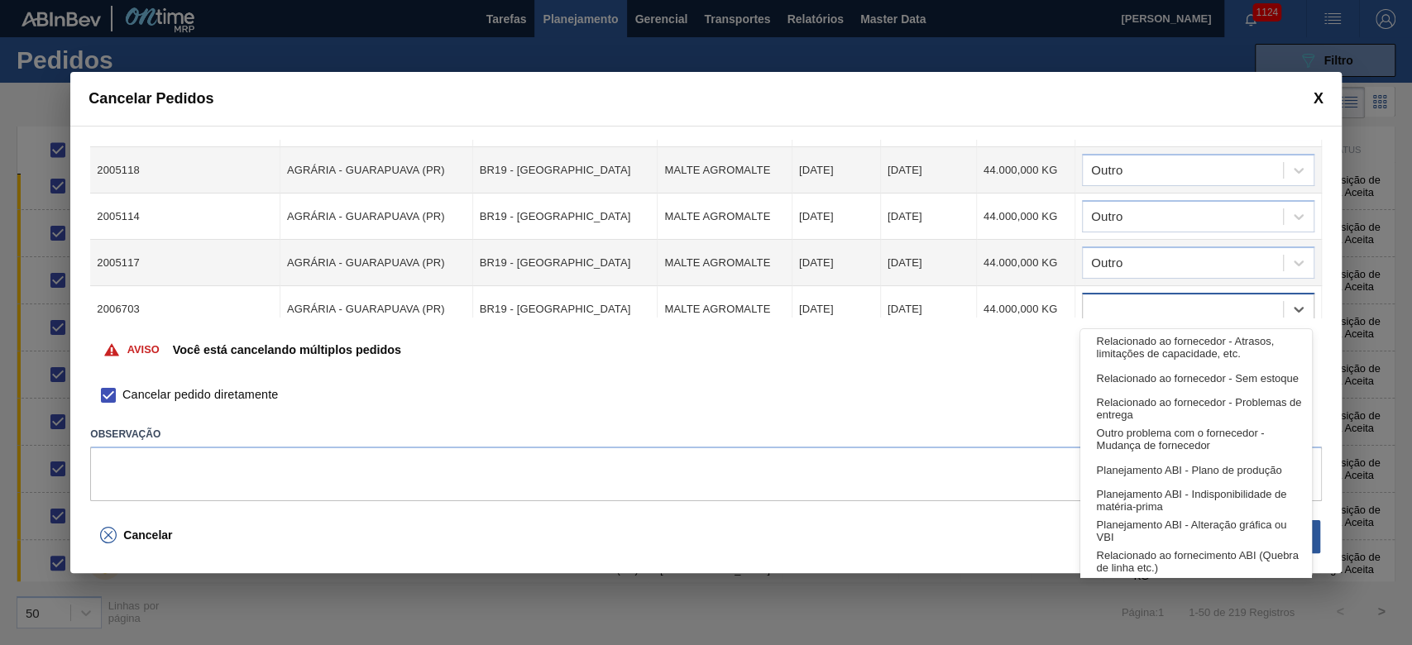
click at [961, 298] on div at bounding box center [1182, 310] width 200 height 24
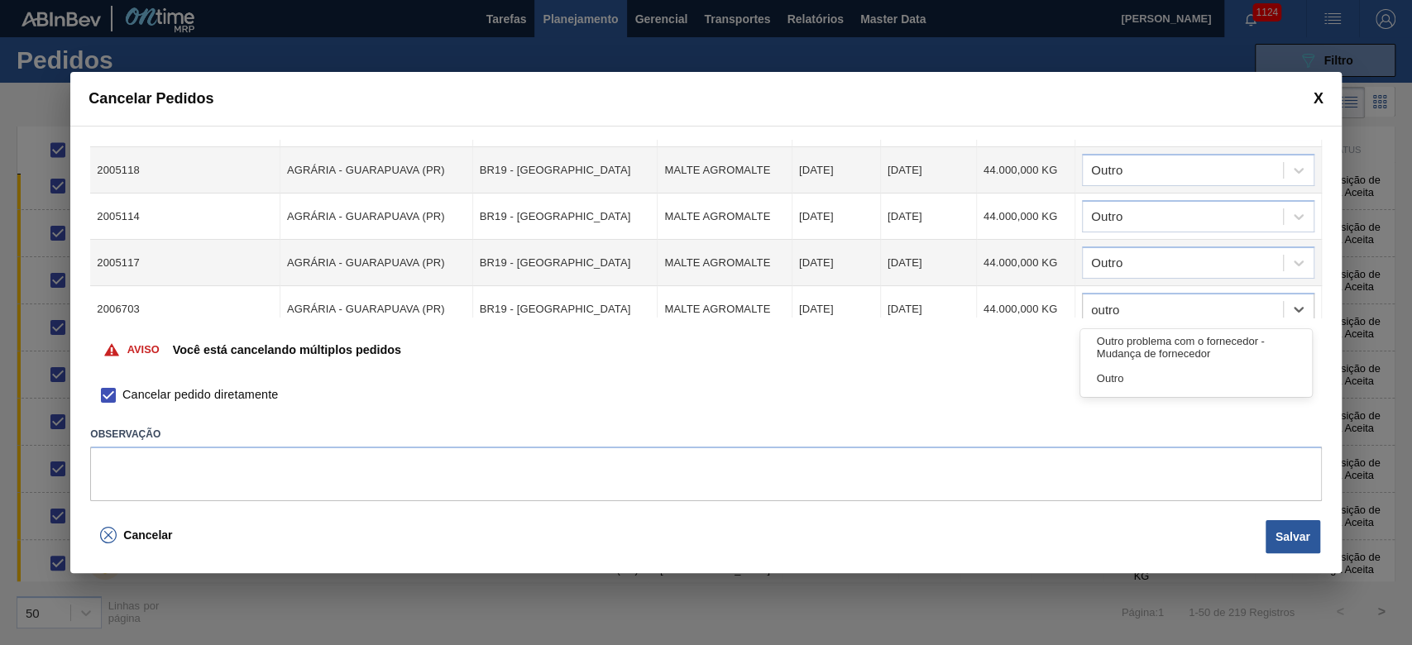
drag, startPoint x: 1087, startPoint y: 385, endPoint x: 1108, endPoint y: 356, distance: 34.9
click at [961, 385] on div "Outro" at bounding box center [1196, 378] width 232 height 31
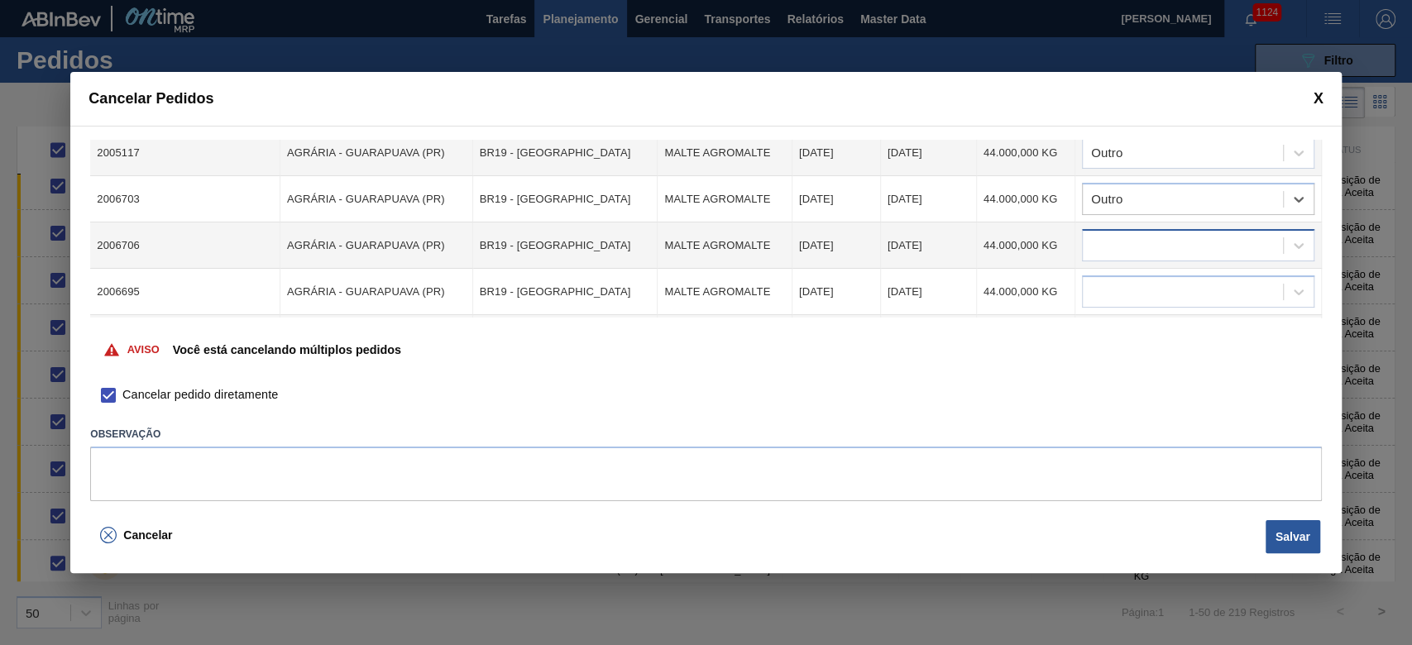
click at [961, 243] on div at bounding box center [1182, 246] width 200 height 24
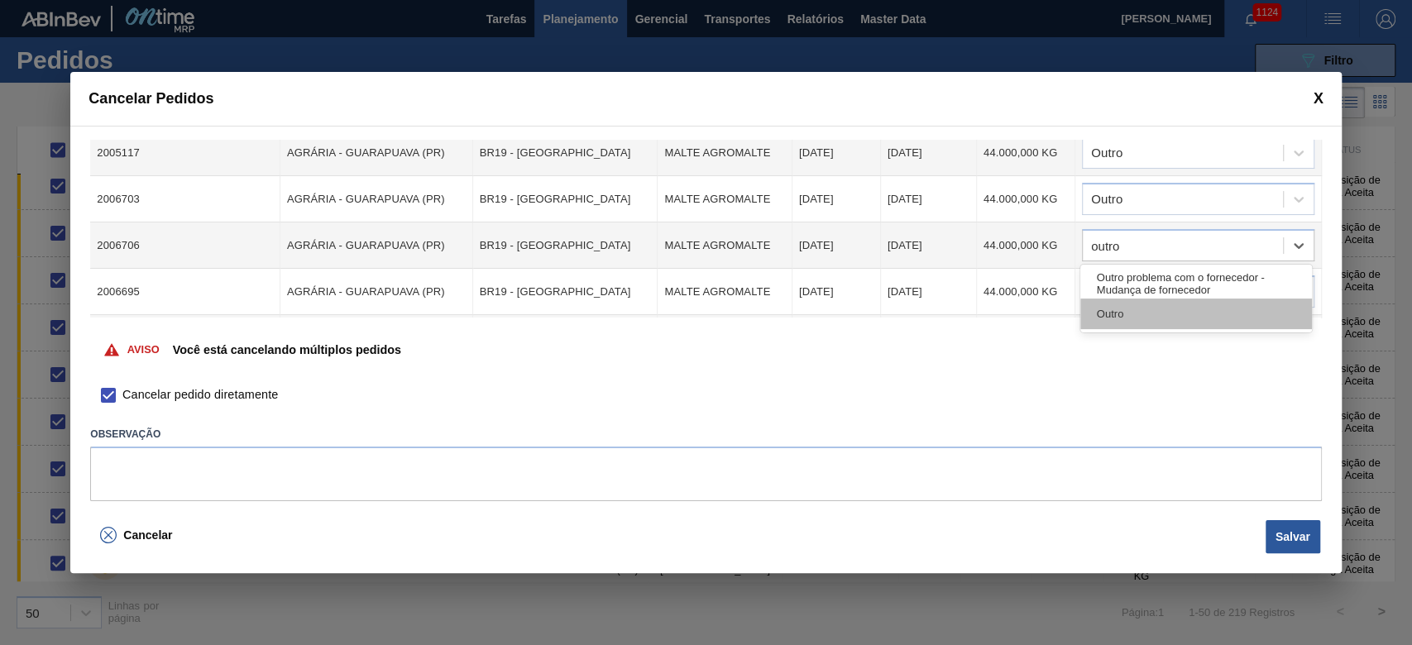
click at [961, 315] on div "Outro" at bounding box center [1196, 314] width 232 height 31
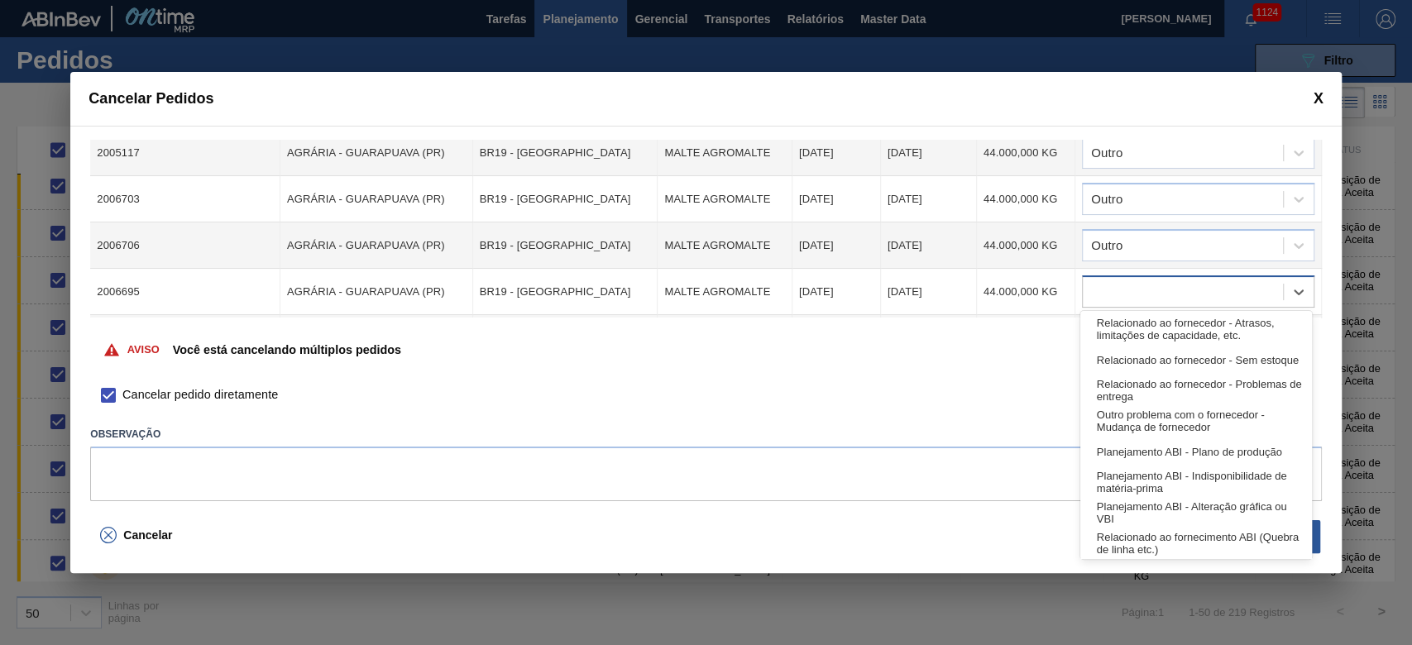
click at [961, 281] on div at bounding box center [1182, 292] width 200 height 24
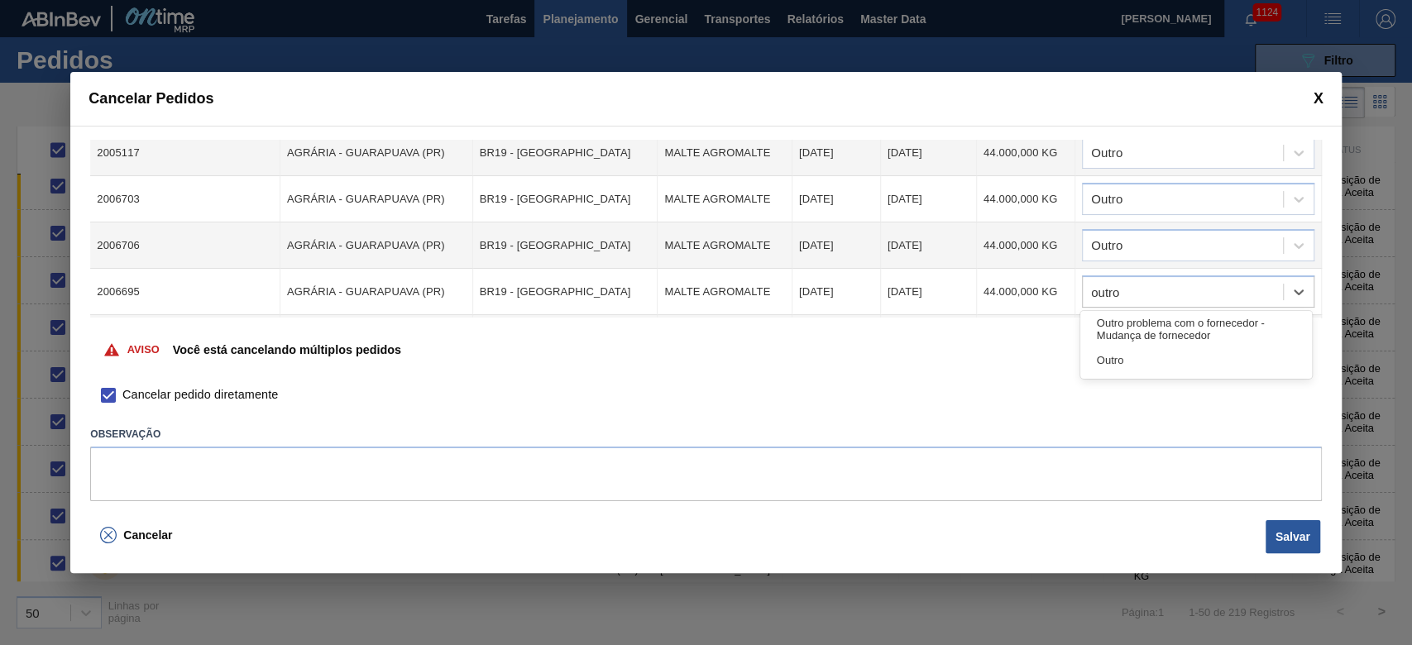
click at [961, 371] on div "Outro" at bounding box center [1196, 360] width 232 height 31
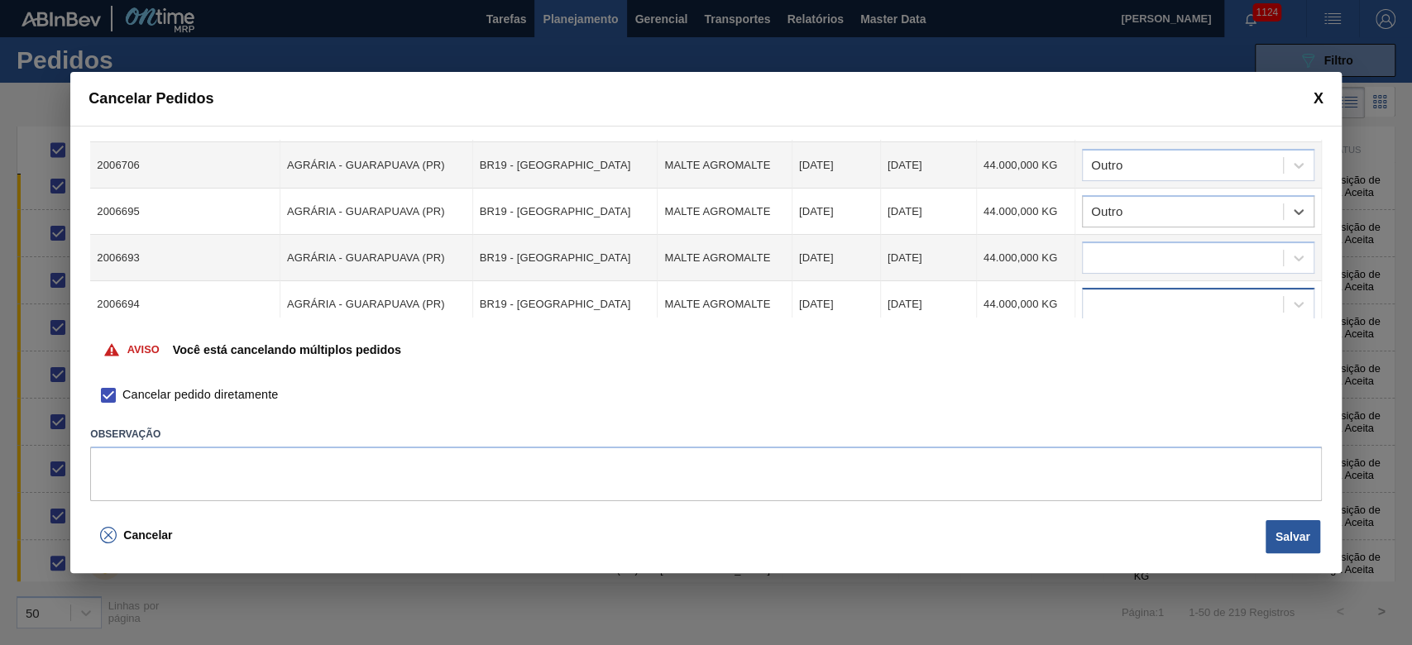
scroll to position [331, 0]
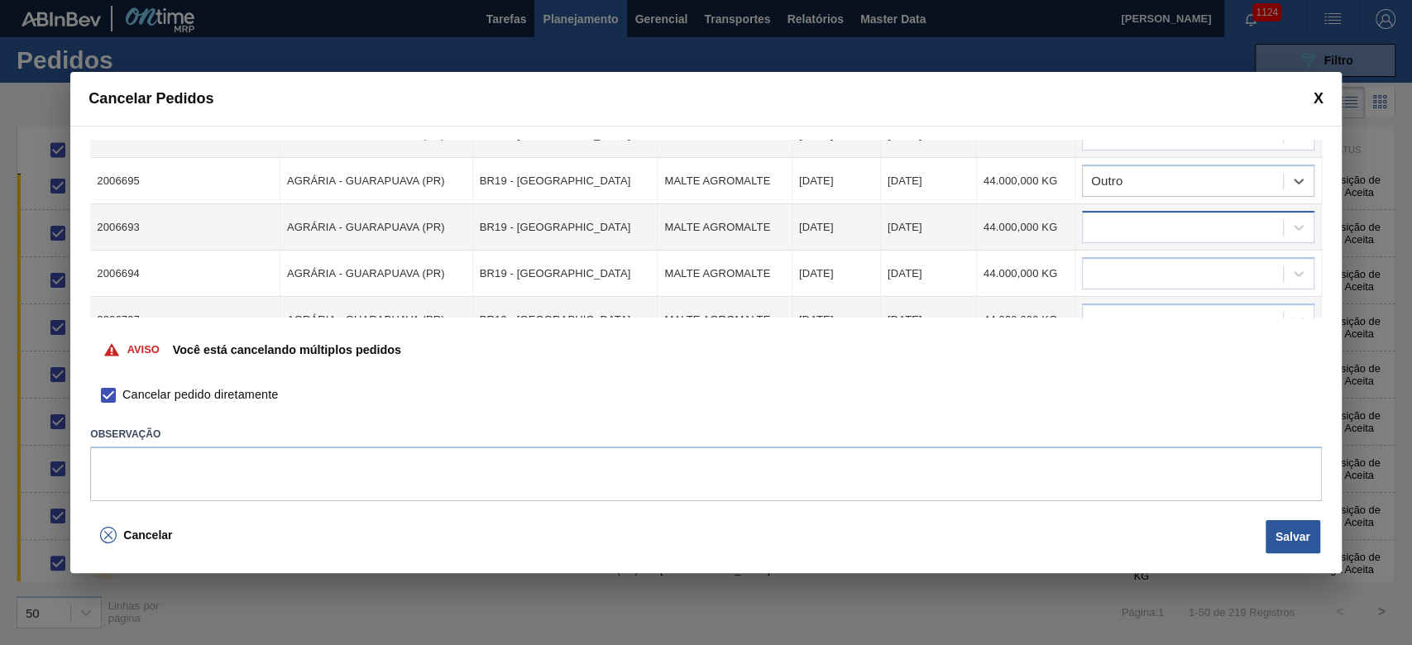
click at [961, 230] on div at bounding box center [1182, 228] width 200 height 24
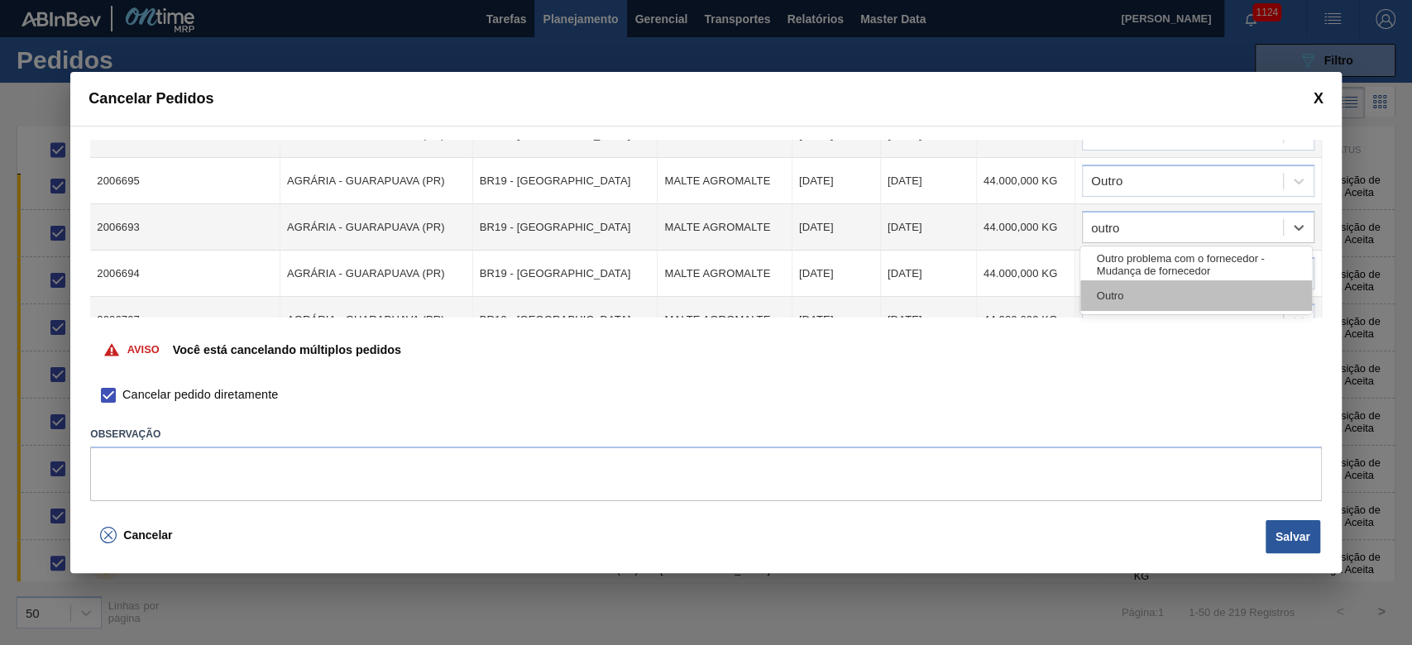
click at [961, 291] on div "Outro" at bounding box center [1196, 295] width 232 height 31
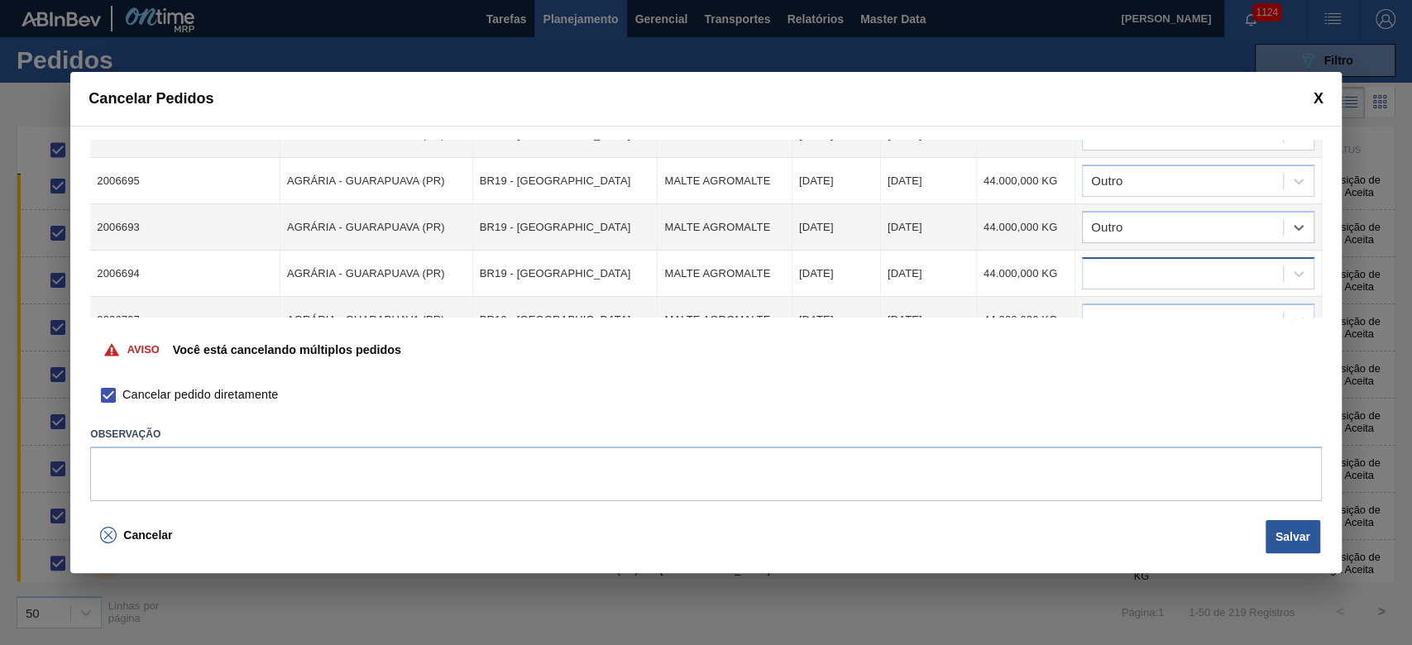
click at [961, 267] on div at bounding box center [1182, 274] width 200 height 24
drag, startPoint x: 1135, startPoint y: 353, endPoint x: 1082, endPoint y: 322, distance: 61.5
click at [961, 353] on div "Outro" at bounding box center [1196, 342] width 232 height 31
click at [961, 308] on div at bounding box center [1182, 320] width 200 height 24
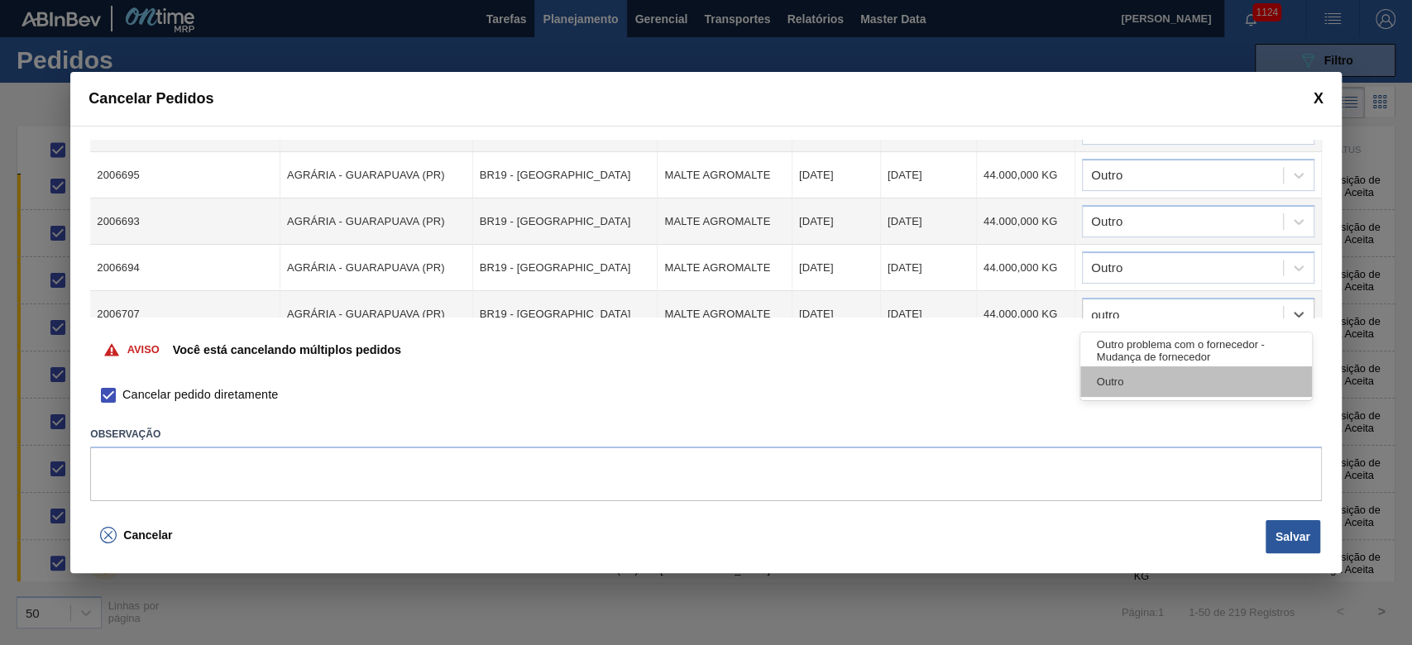
click at [961, 375] on div "Outro" at bounding box center [1196, 381] width 232 height 31
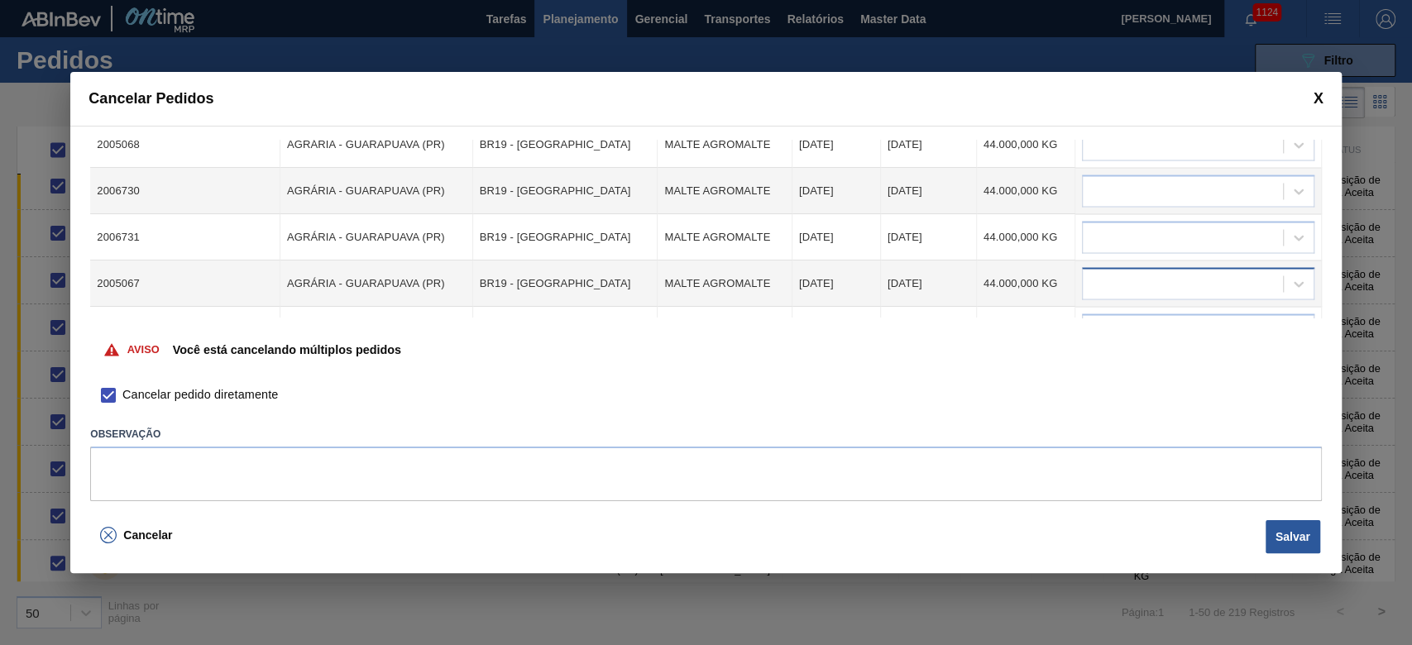
scroll to position [2143, 0]
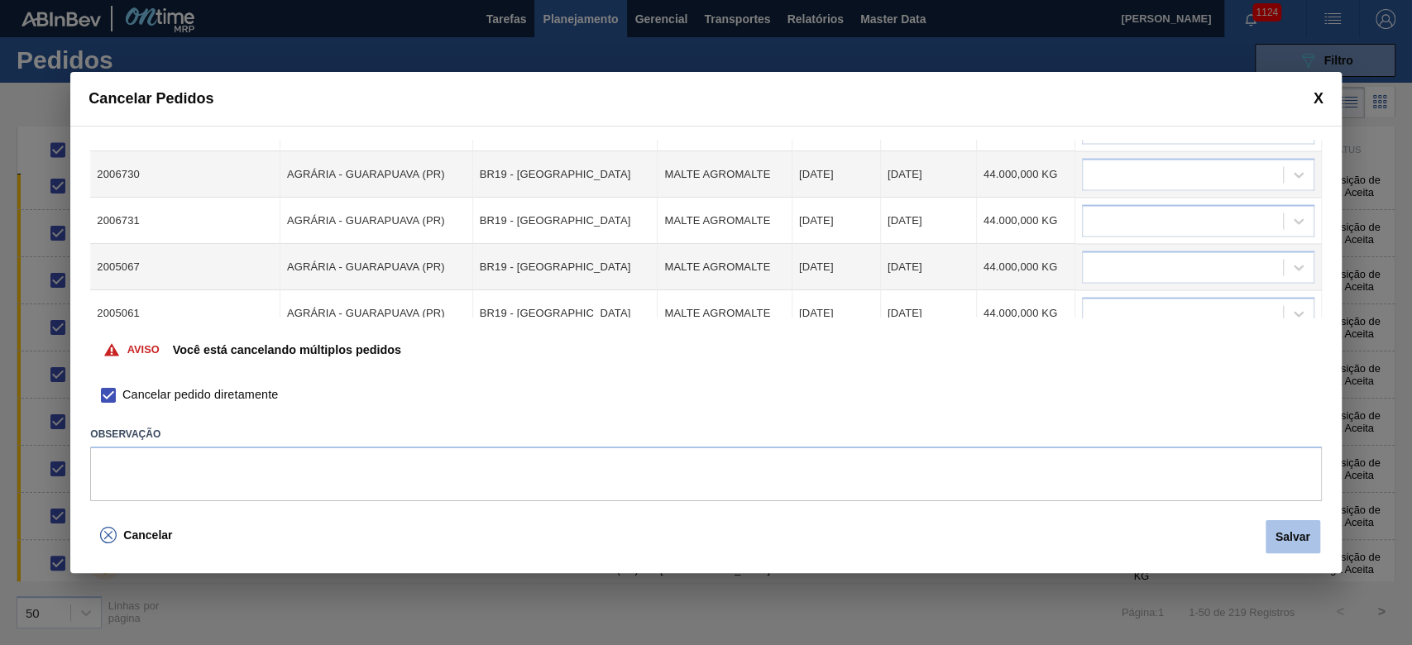
click at [961, 439] on button "Salvar" at bounding box center [1292, 536] width 55 height 33
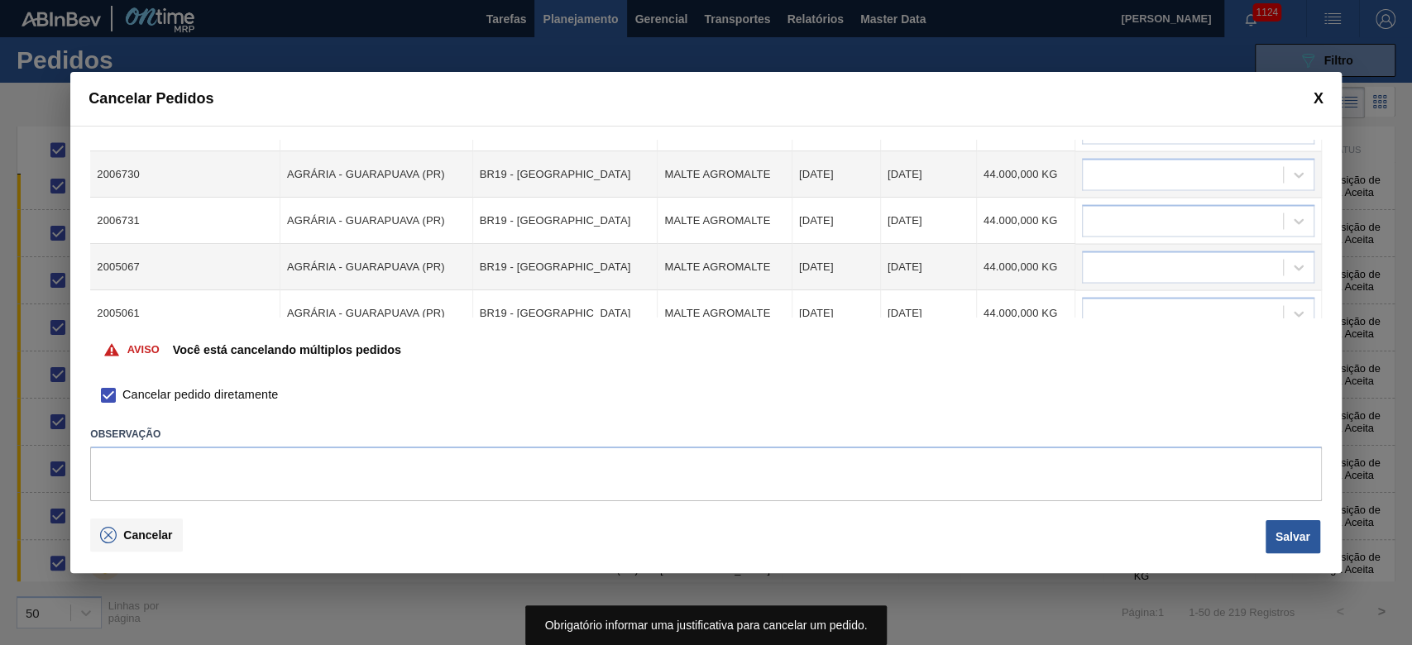
click at [130, 439] on span "Cancelar" at bounding box center [147, 534] width 49 height 13
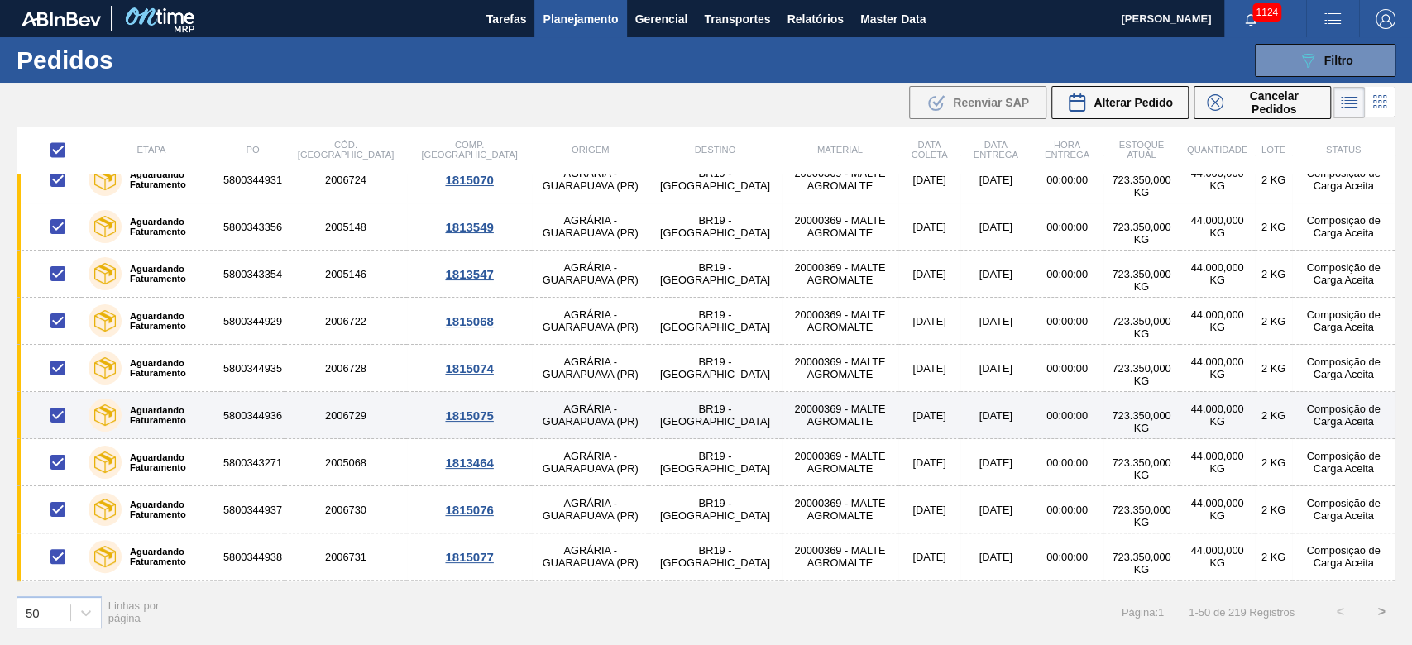
scroll to position [1946, 0]
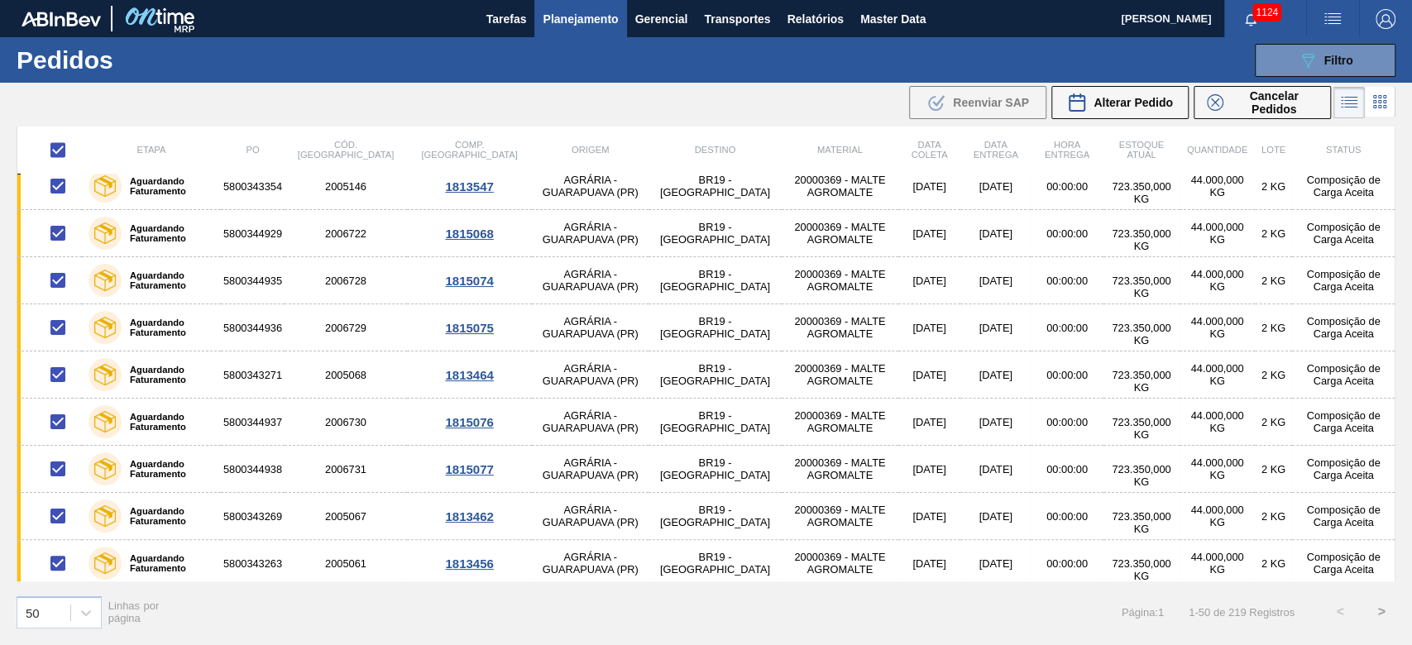
click at [961, 439] on button ">" at bounding box center [1380, 611] width 41 height 41
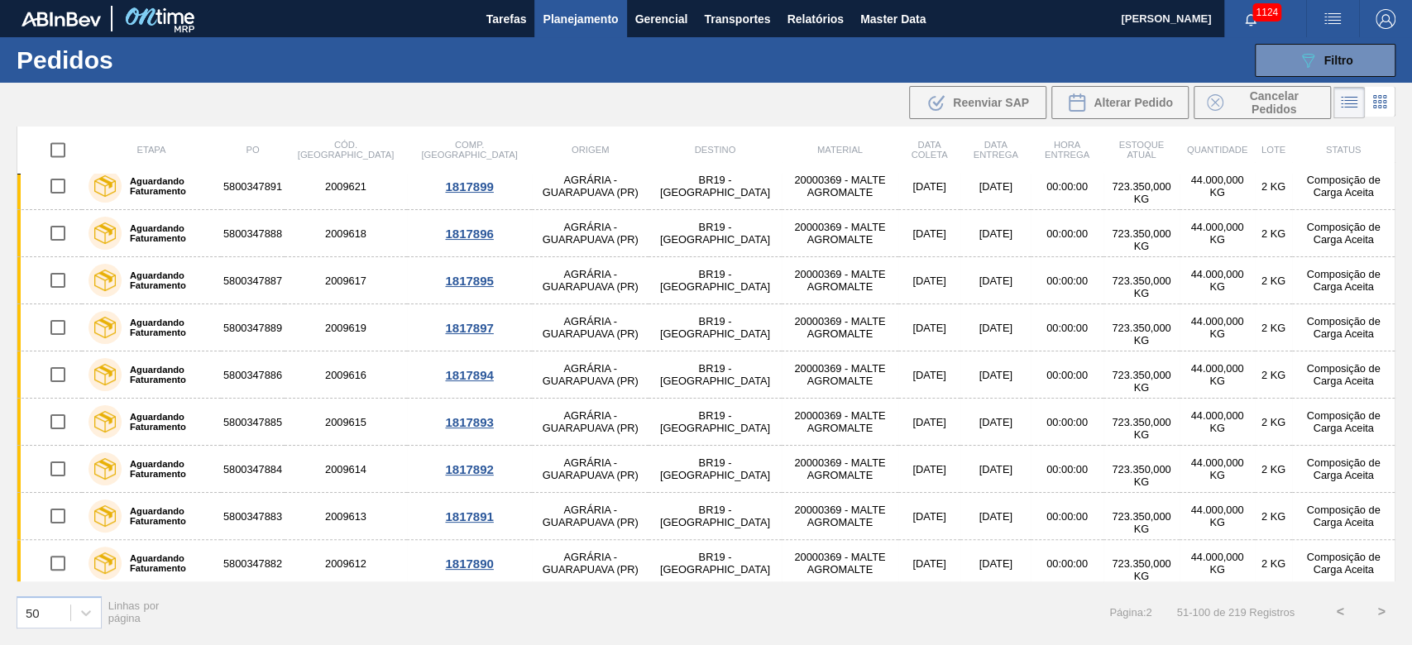
click at [961, 439] on button ">" at bounding box center [1380, 611] width 41 height 41
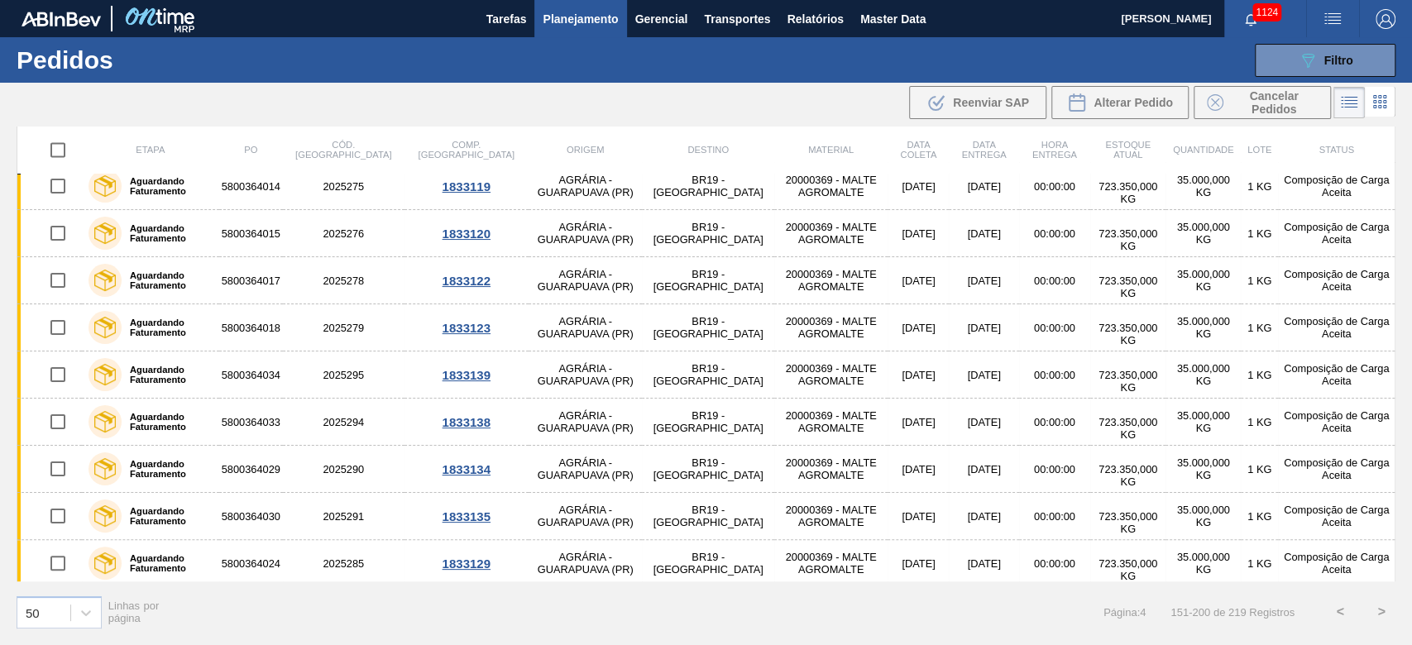
click at [961, 439] on button ">" at bounding box center [1380, 611] width 41 height 41
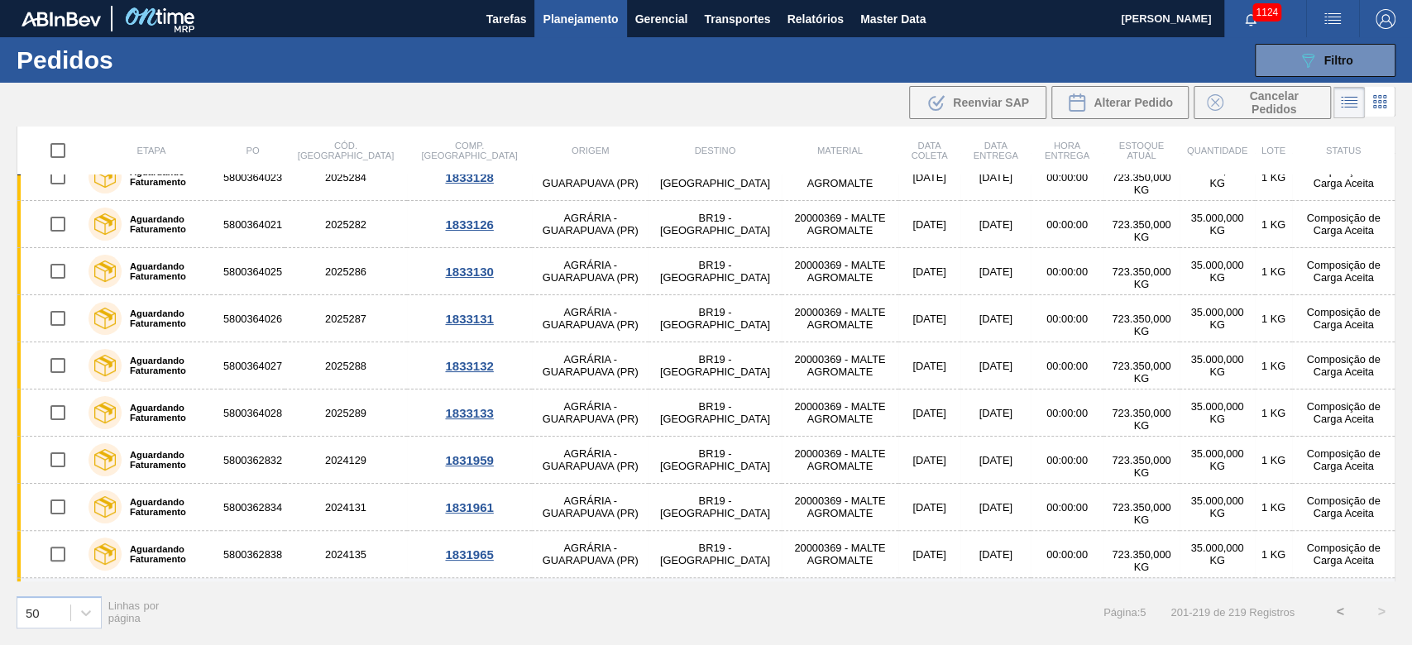
scroll to position [0, 0]
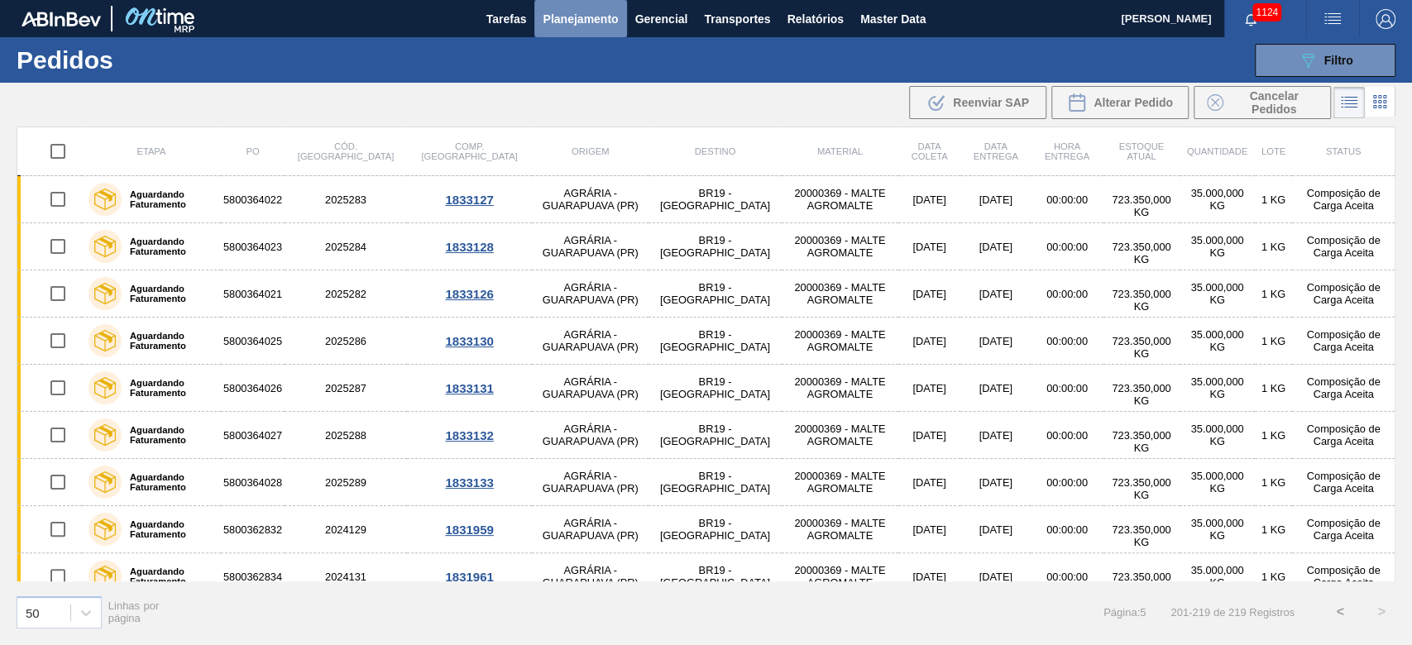
click at [587, 24] on span "Planejamento" at bounding box center [579, 19] width 75 height 20
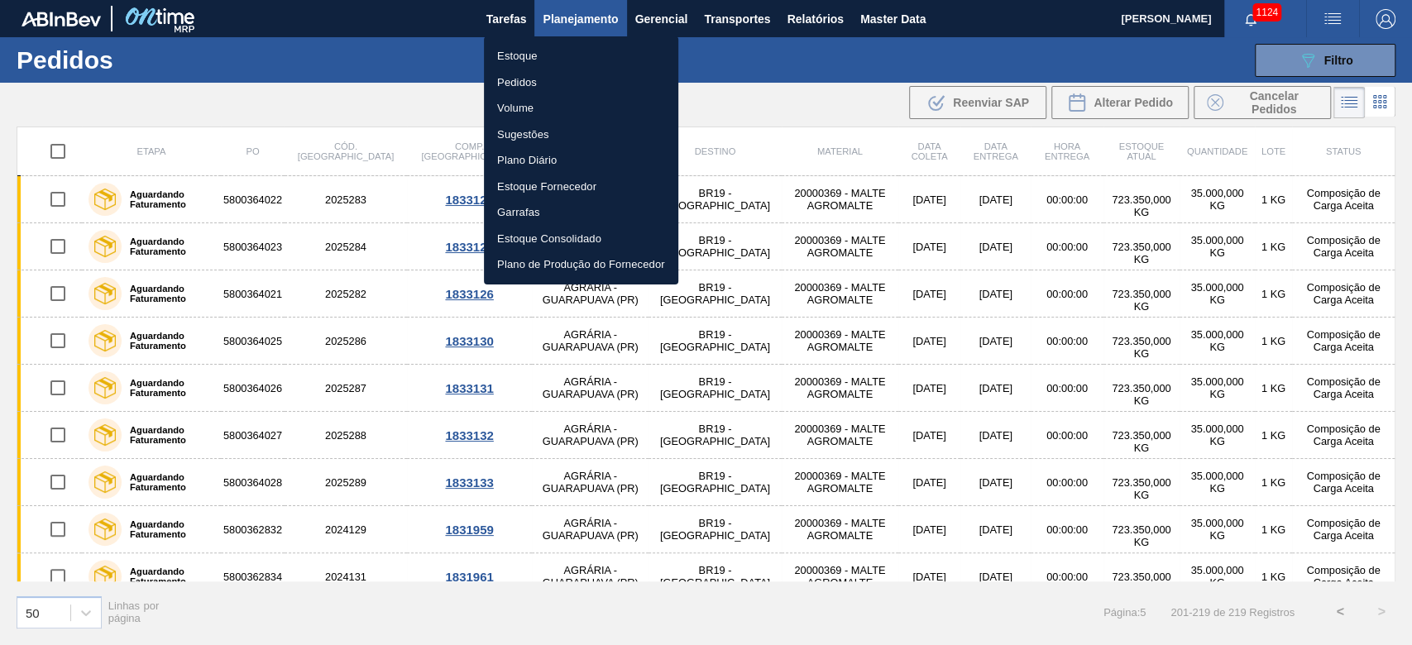
click at [504, 56] on li "Estoque" at bounding box center [581, 56] width 194 height 26
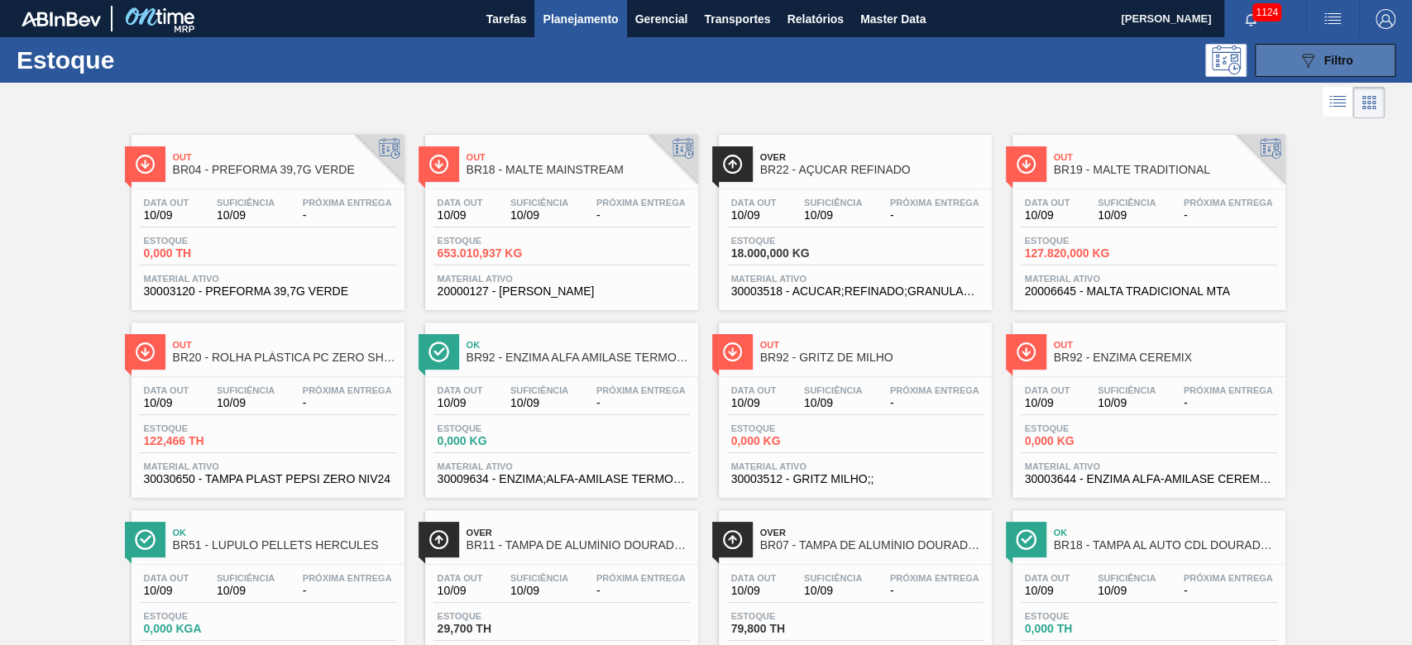
click at [961, 60] on span "Filtro" at bounding box center [1338, 60] width 29 height 13
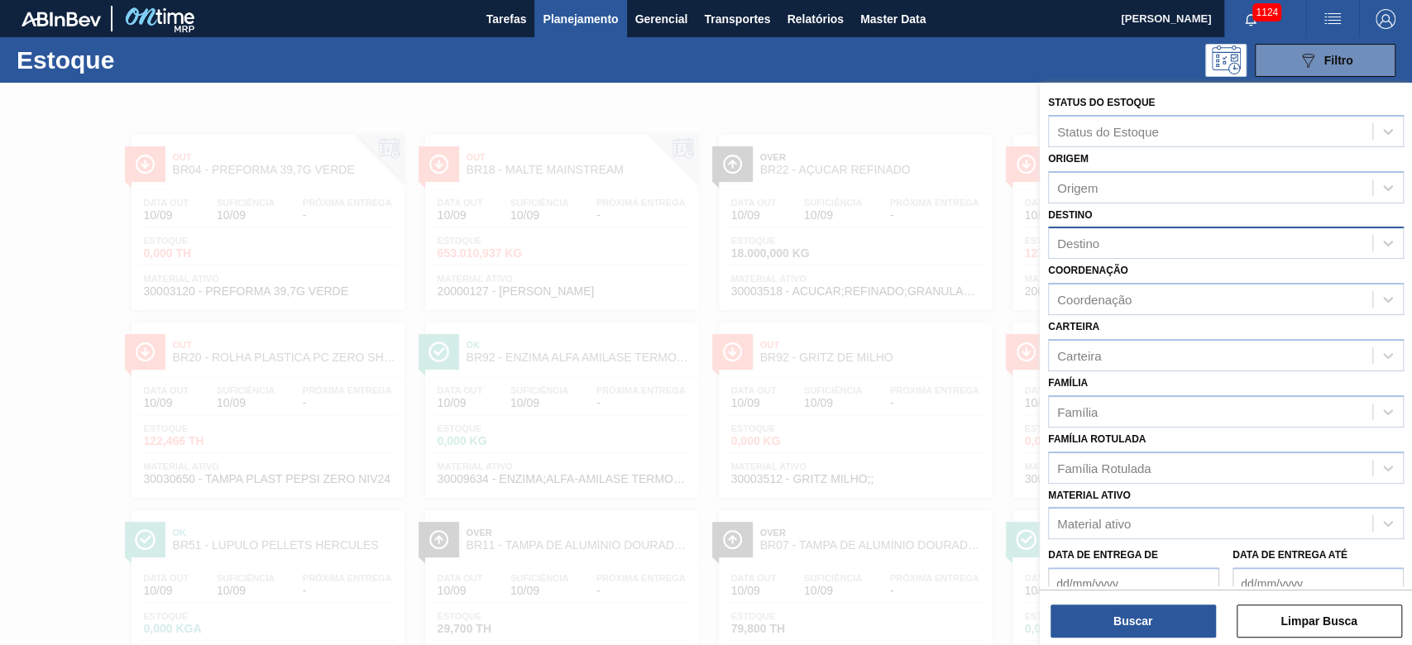
click at [961, 248] on div "Destino" at bounding box center [1210, 244] width 323 height 24
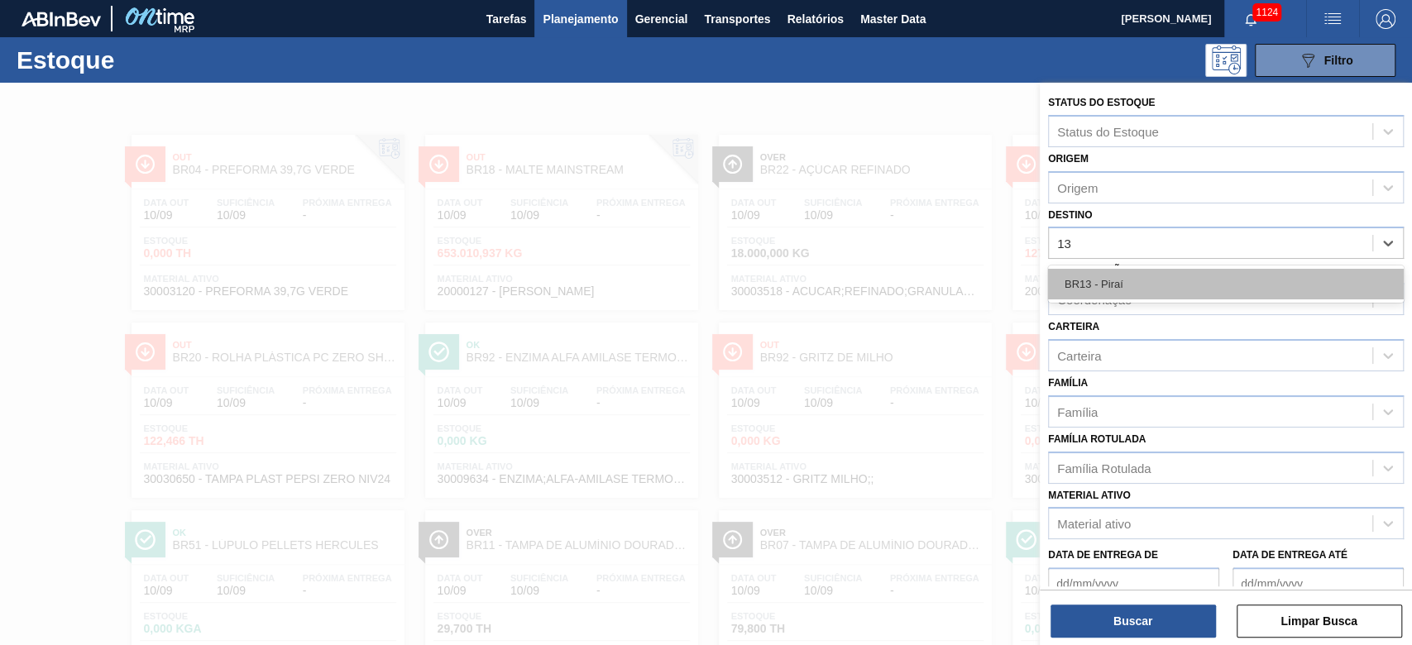
click at [961, 284] on div "BR13 - Piraí" at bounding box center [1226, 284] width 356 height 31
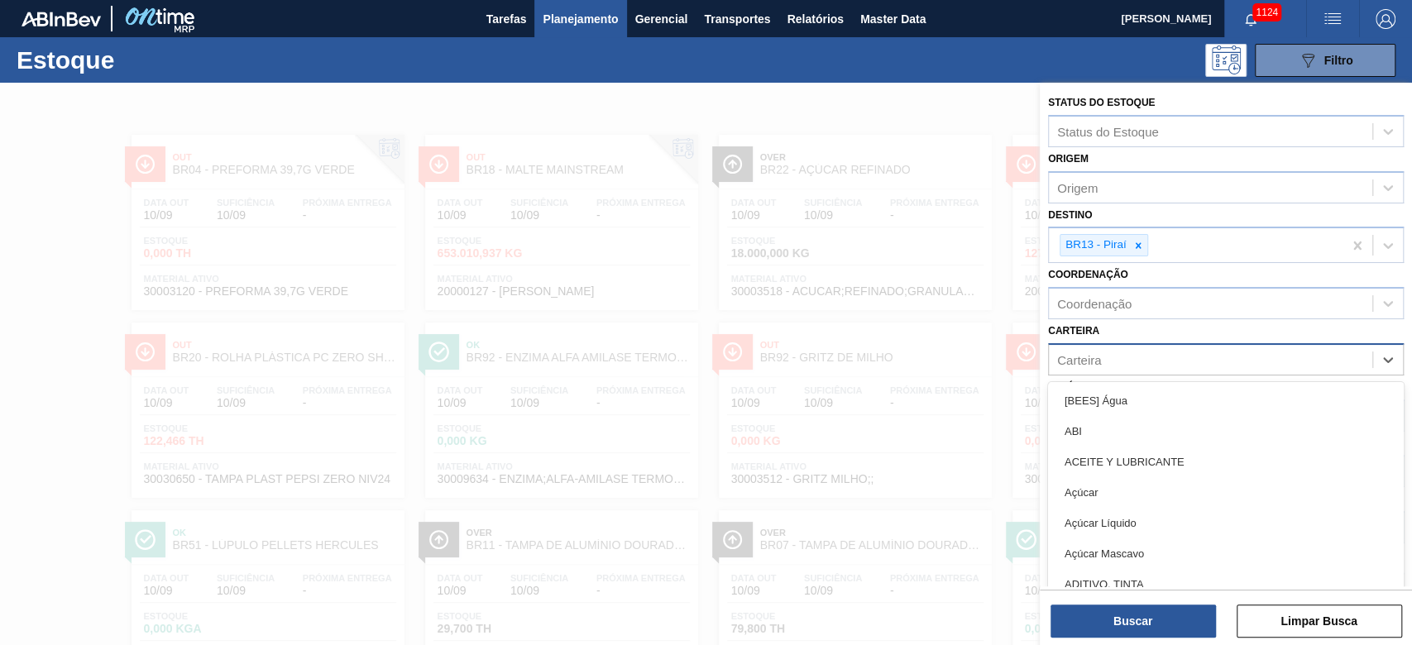
click at [961, 362] on div "Carteira" at bounding box center [1079, 359] width 44 height 14
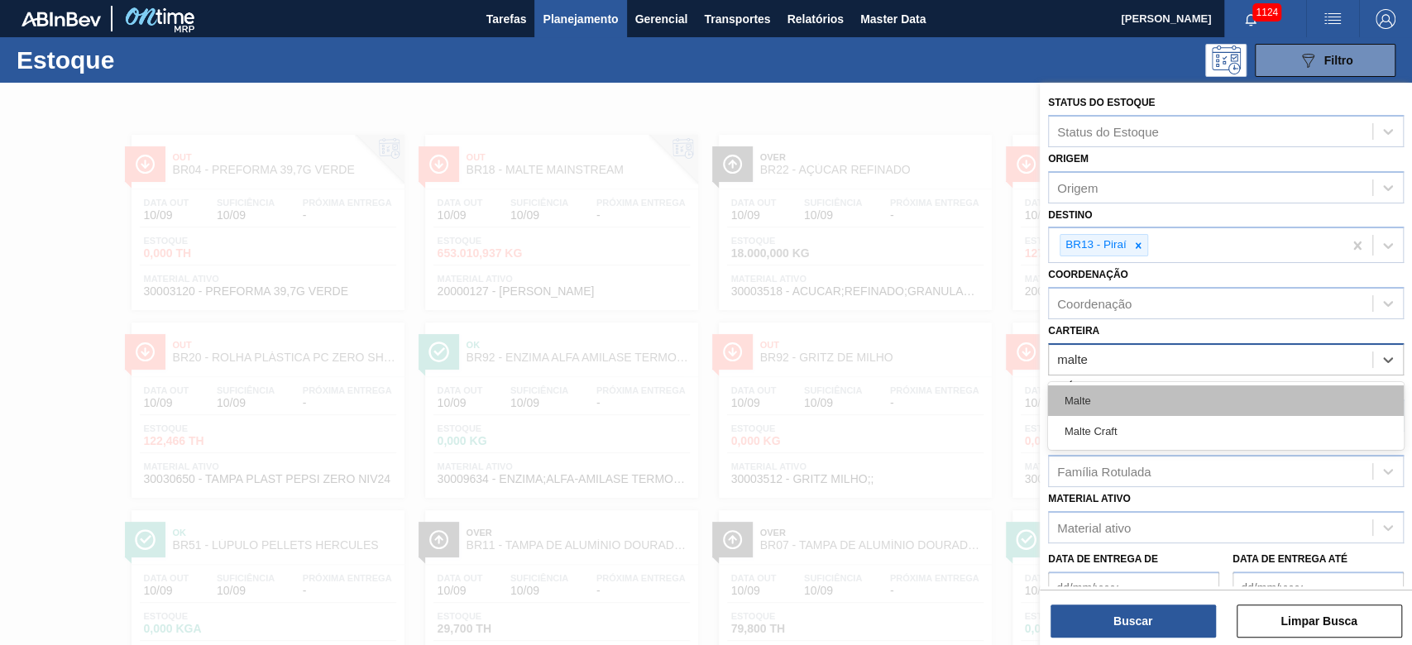
click at [961, 393] on div "Malte" at bounding box center [1226, 400] width 356 height 31
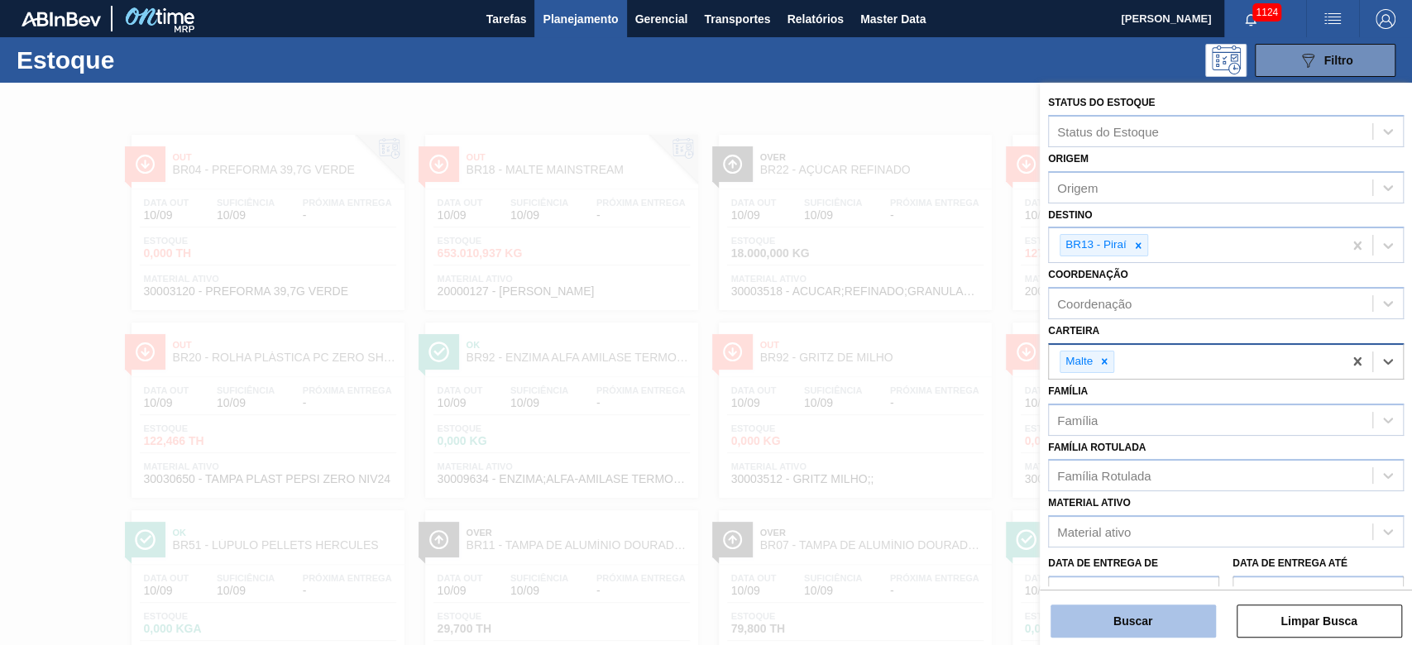
click at [961, 439] on button "Buscar" at bounding box center [1132, 620] width 165 height 33
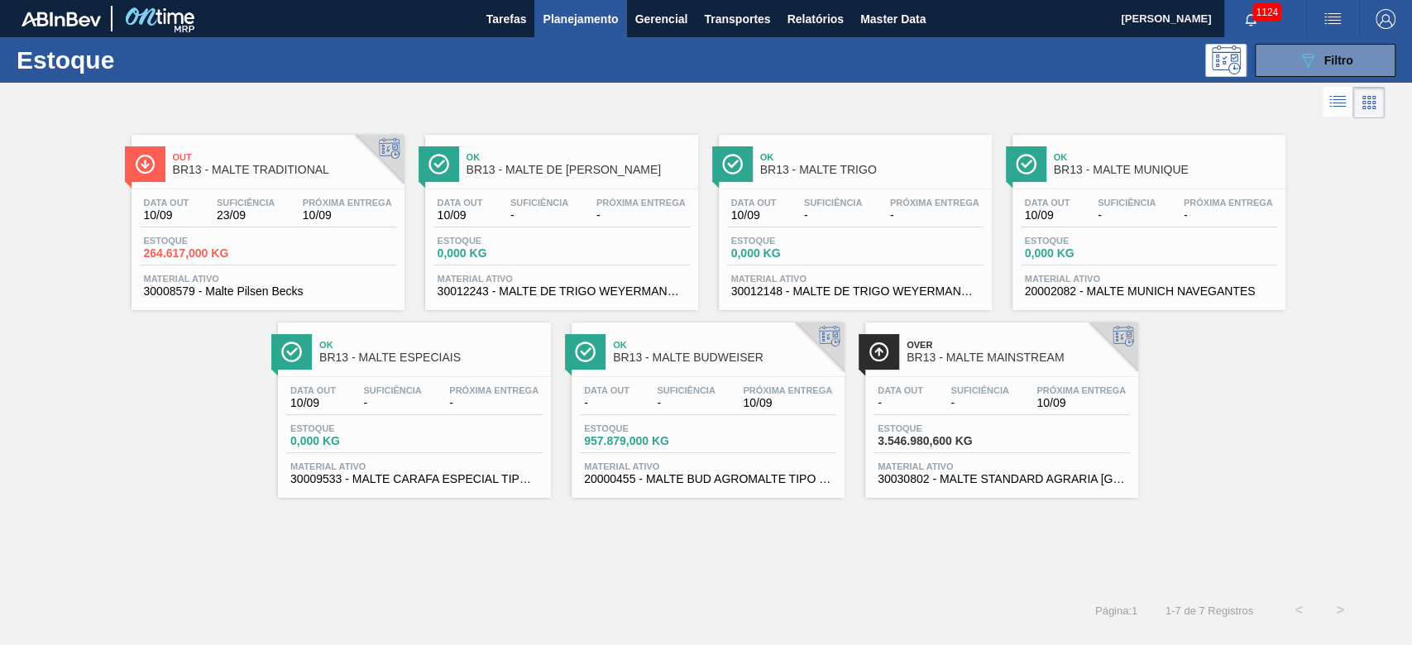
click at [961, 420] on div "Data out - Suficiência - Próxima Entrega 10/09 Estoque 3.546.980,600 KG Materia…" at bounding box center [1001, 433] width 273 height 112
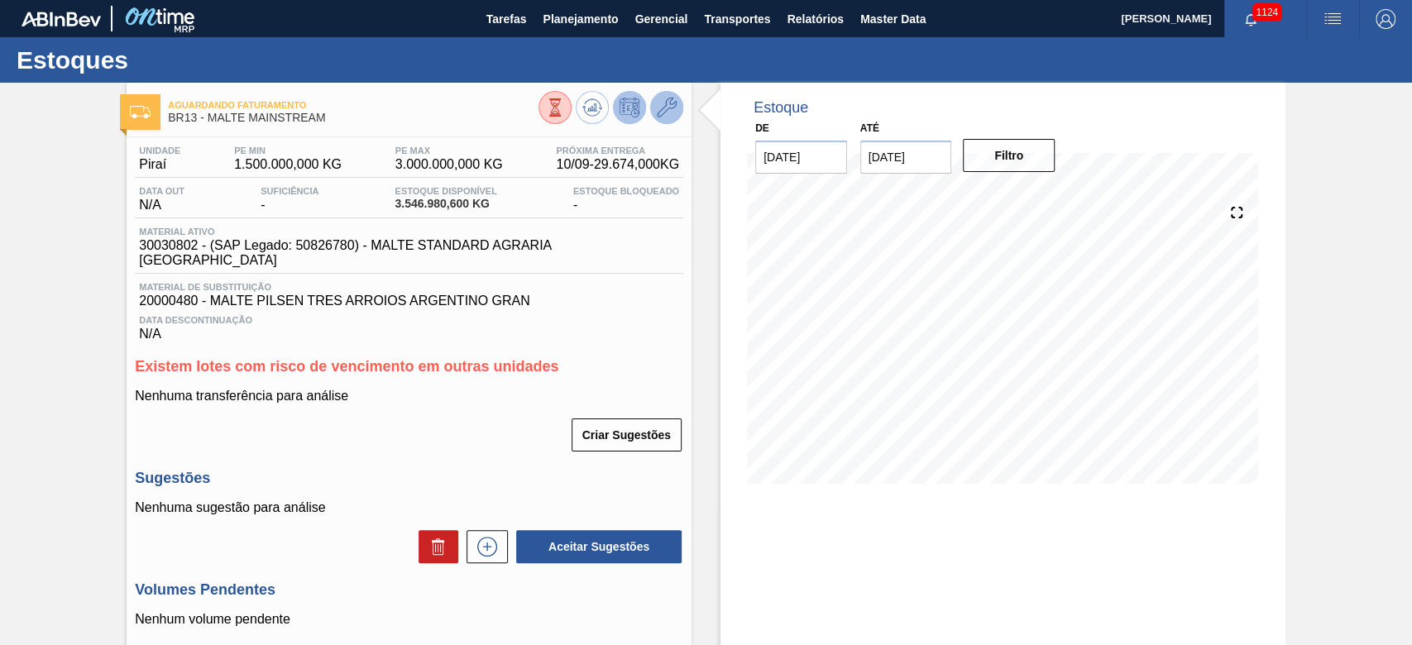
click at [668, 103] on icon at bounding box center [667, 108] width 20 height 20
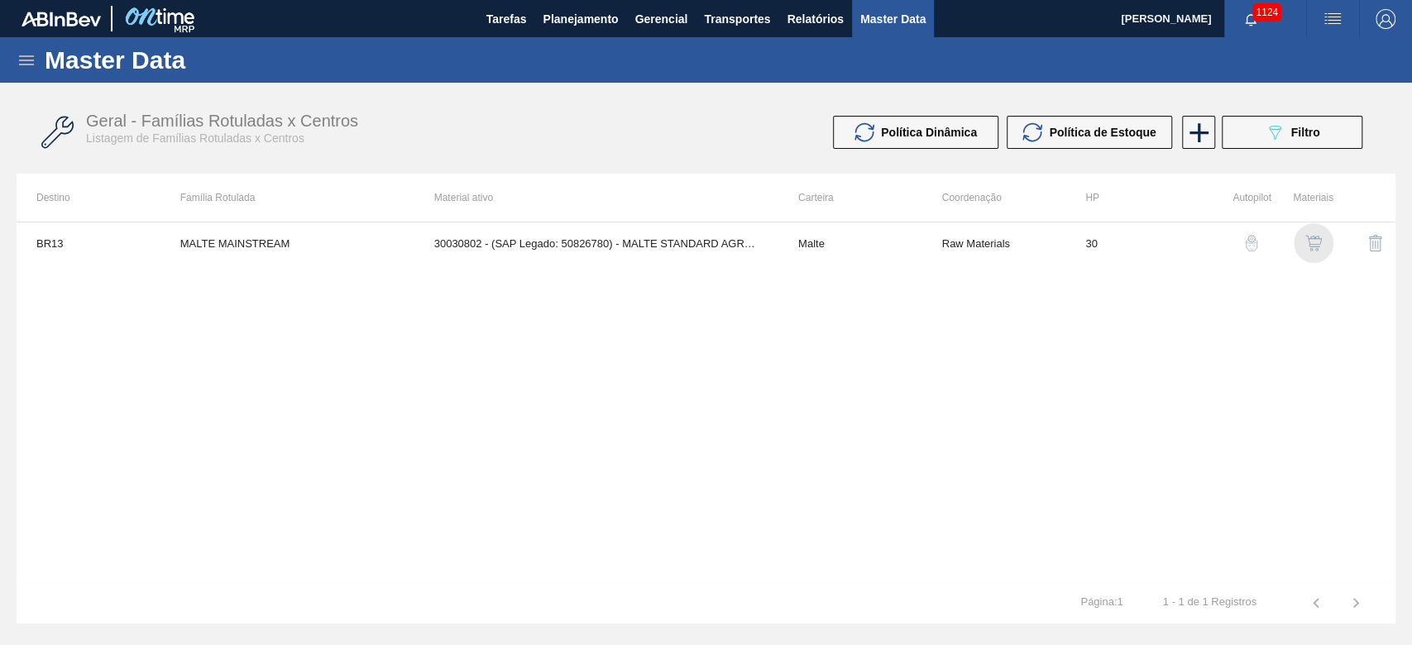
click at [961, 241] on img "button" at bounding box center [1313, 243] width 17 height 17
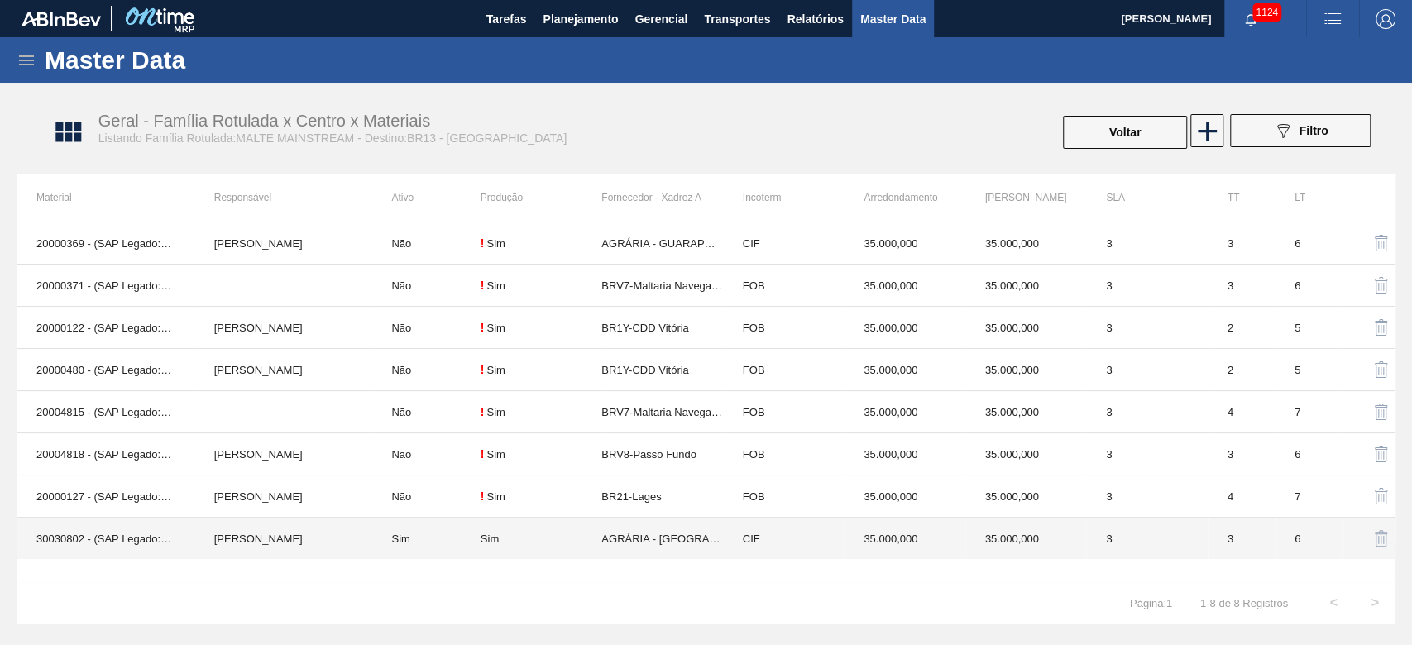
click at [567, 439] on div "Sim" at bounding box center [540, 539] width 121 height 12
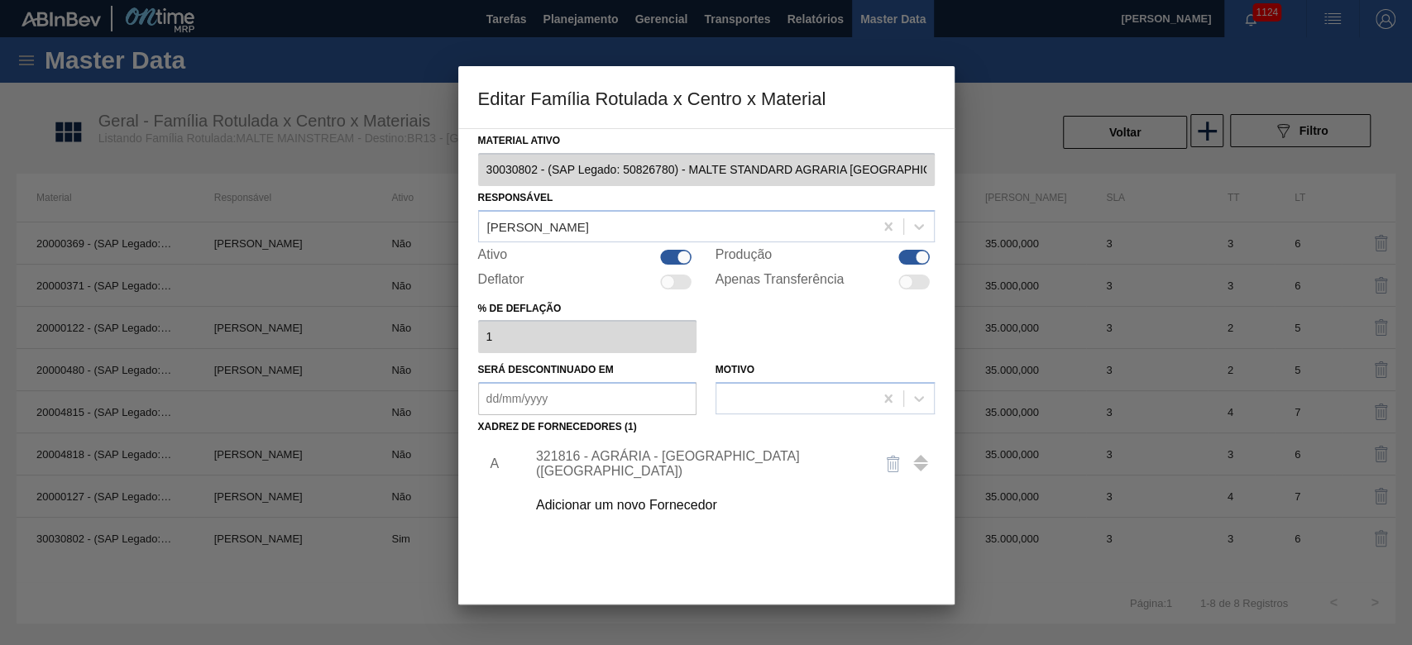
click at [576, 439] on div "321816 - AGRÁRIA - [GEOGRAPHIC_DATA] ([GEOGRAPHIC_DATA])" at bounding box center [698, 464] width 324 height 30
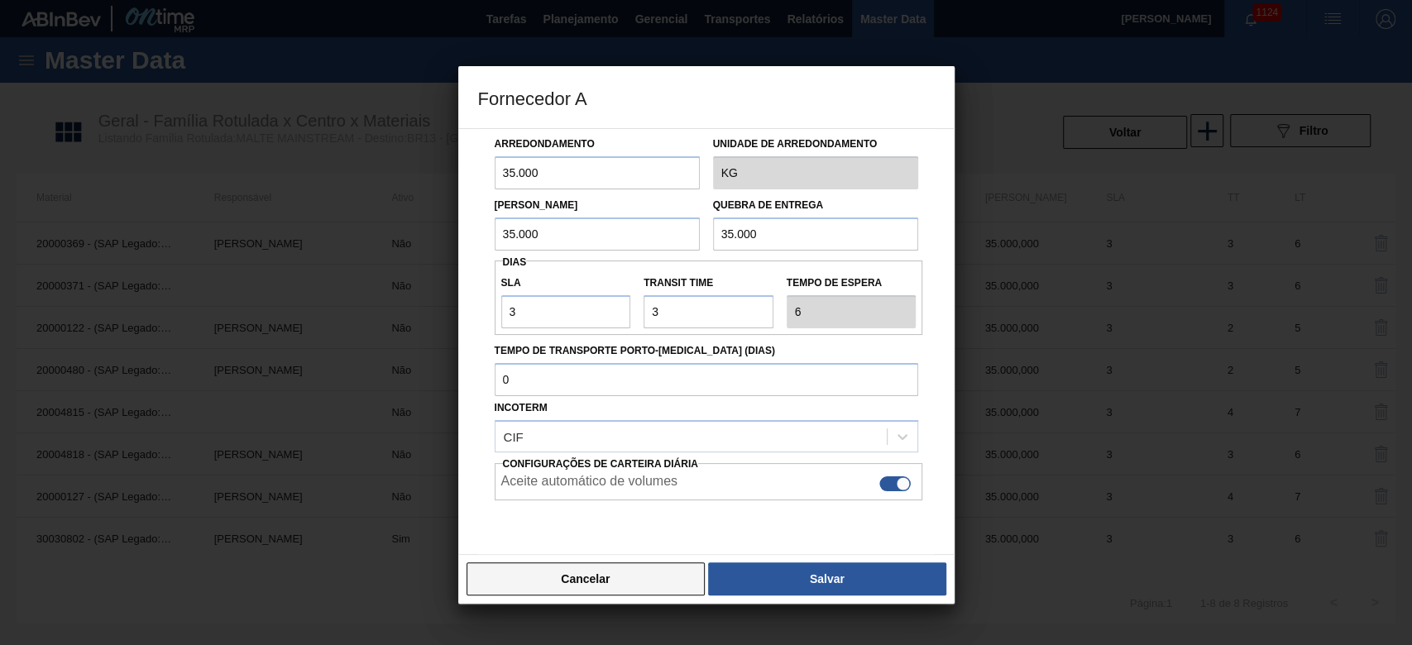
scroll to position [117, 0]
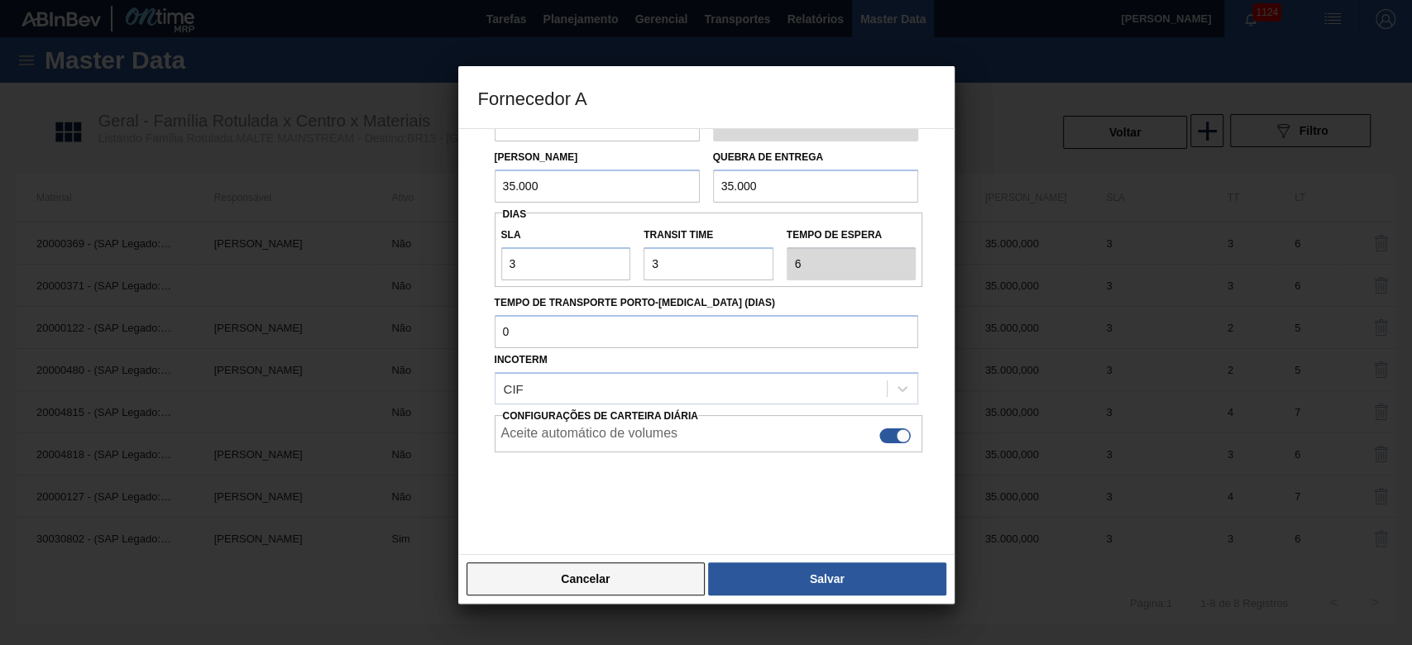
click at [584, 439] on button "Cancelar" at bounding box center [585, 578] width 239 height 33
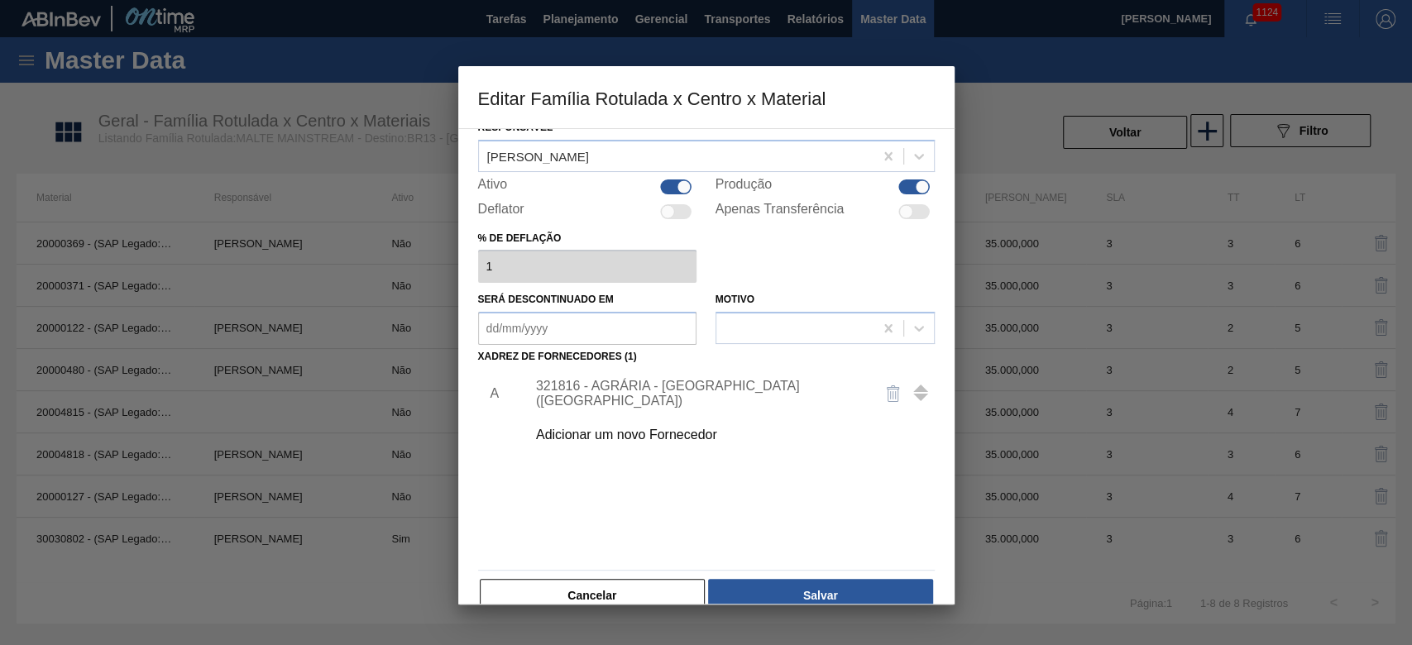
scroll to position [99, 0]
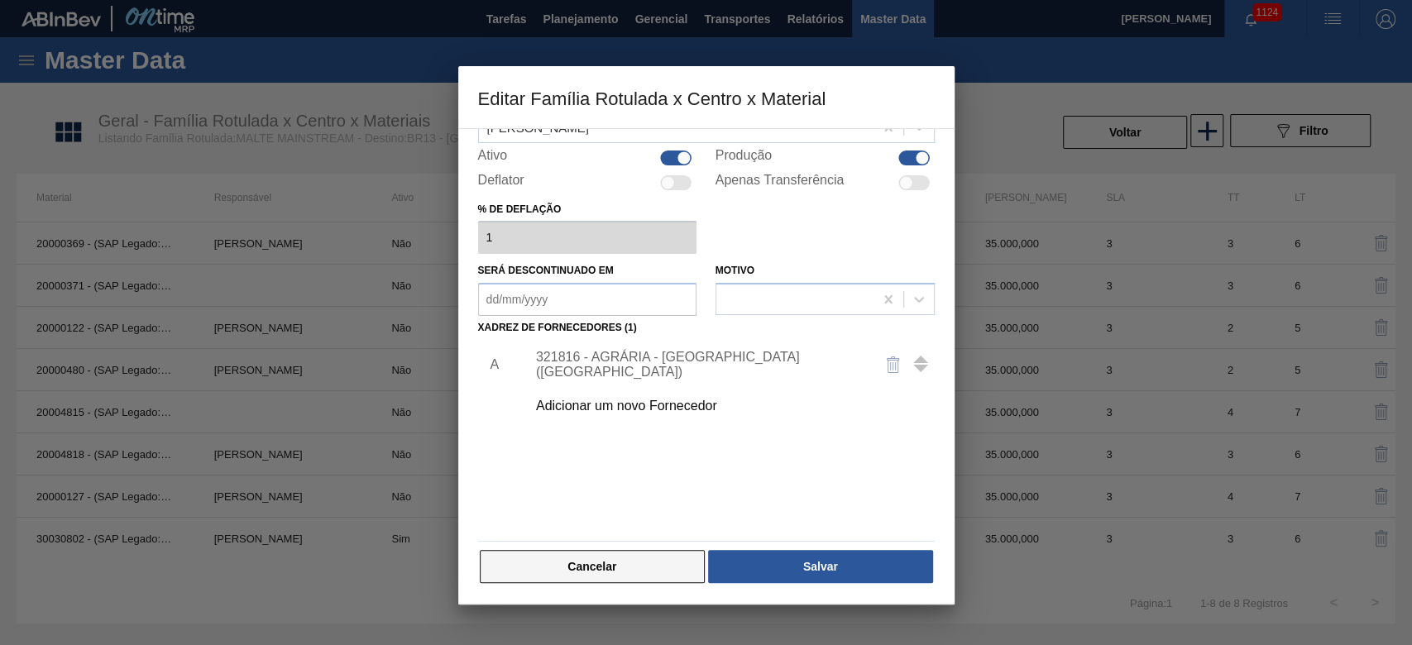
click at [635, 439] on button "Cancelar" at bounding box center [593, 566] width 226 height 33
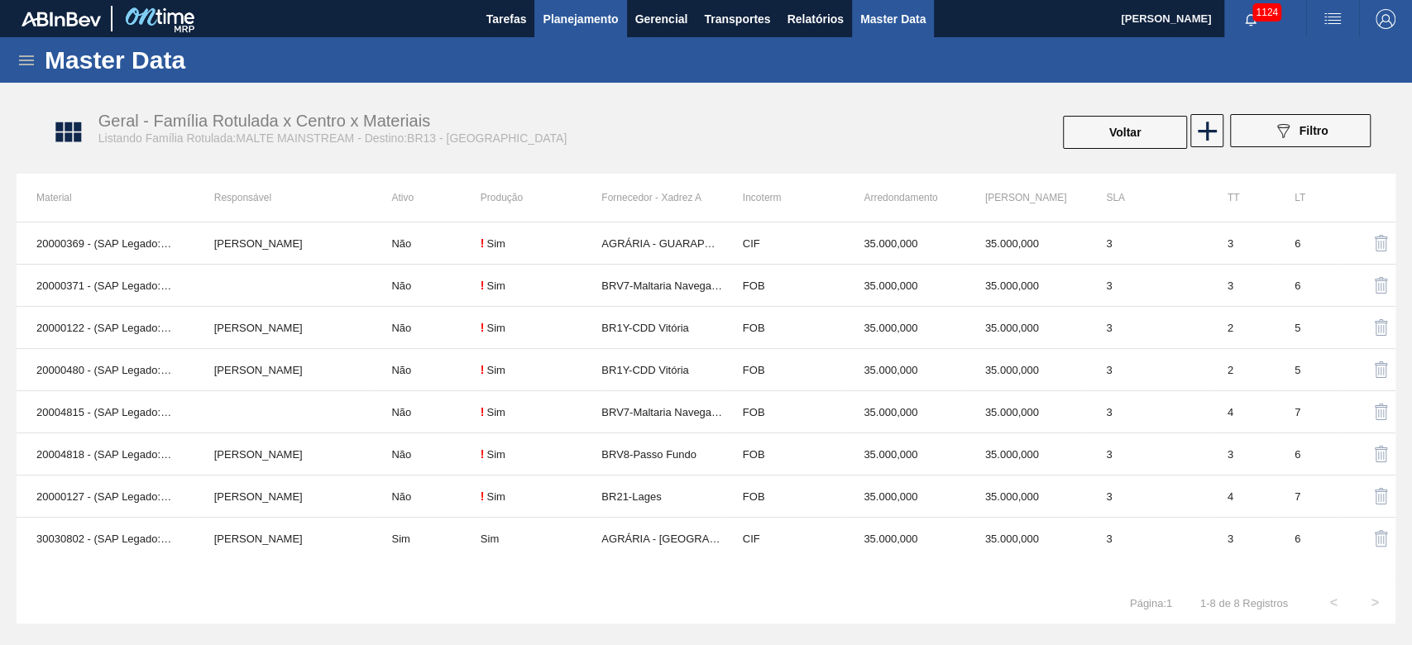
click at [573, 28] on span "Planejamento" at bounding box center [579, 19] width 75 height 20
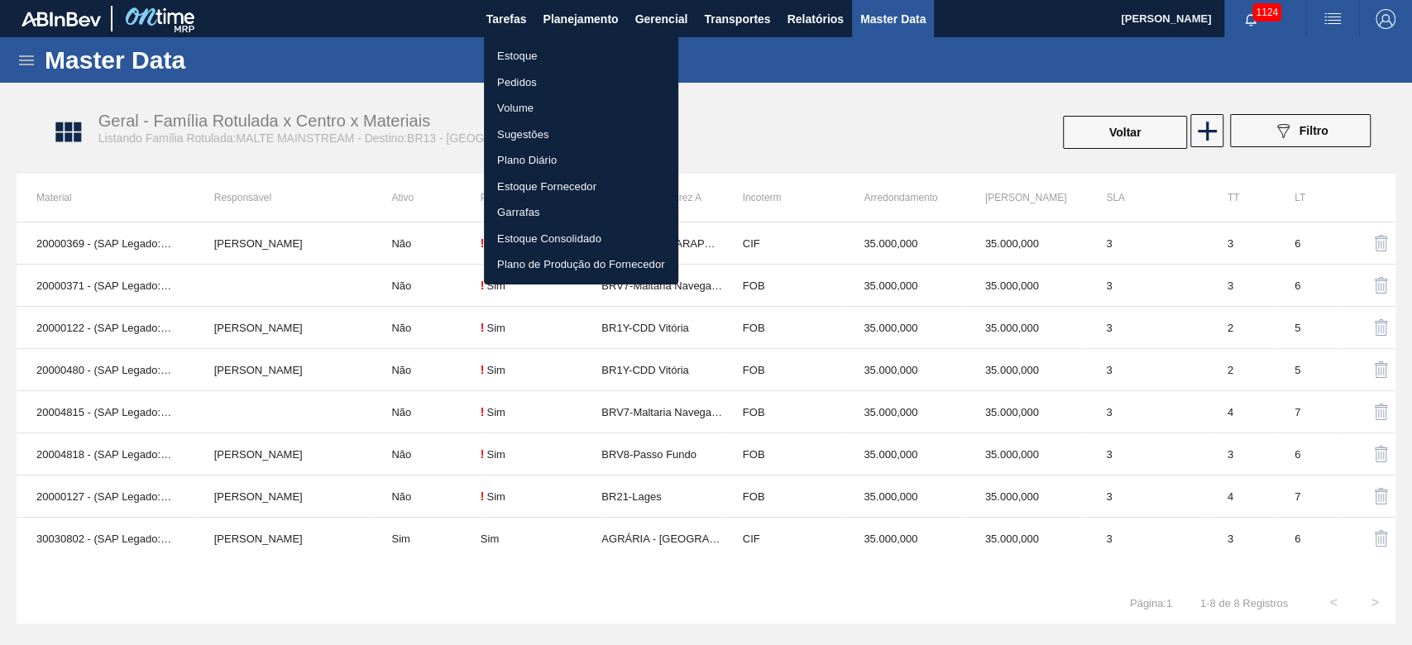
click at [532, 50] on li "Estoque" at bounding box center [581, 56] width 194 height 26
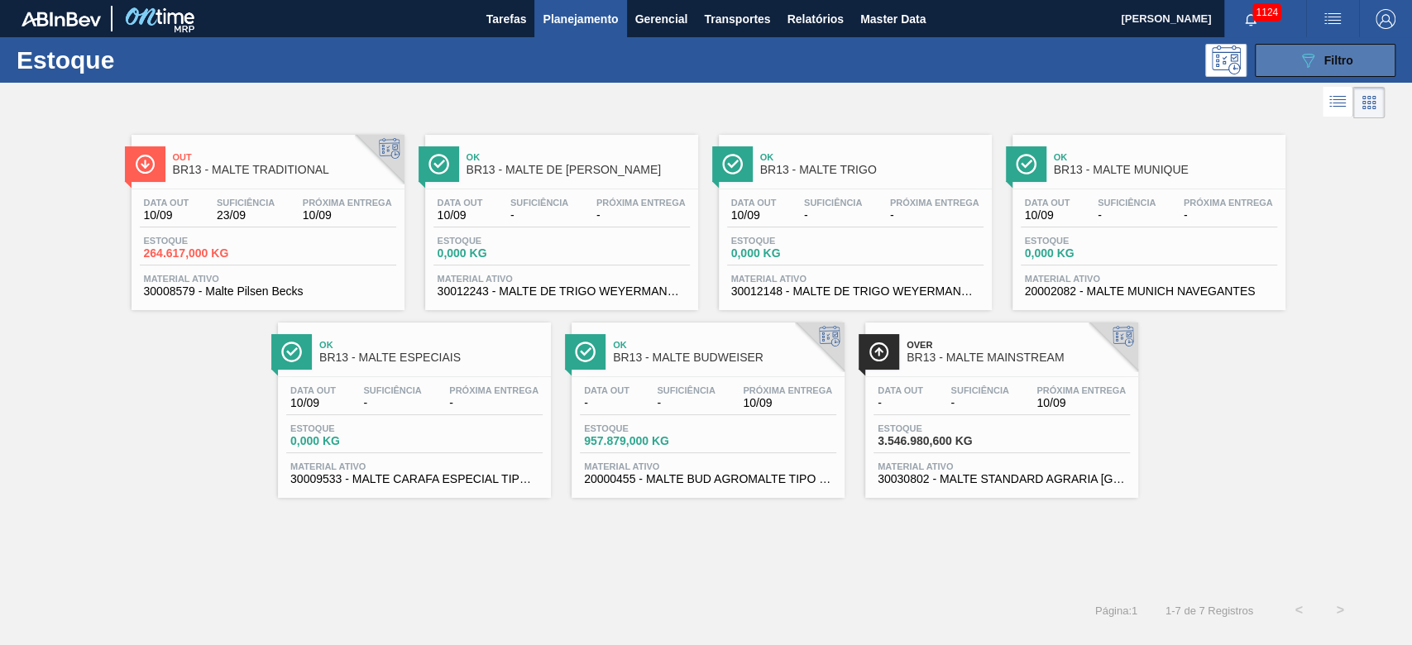
click at [961, 61] on icon at bounding box center [1308, 61] width 12 height 14
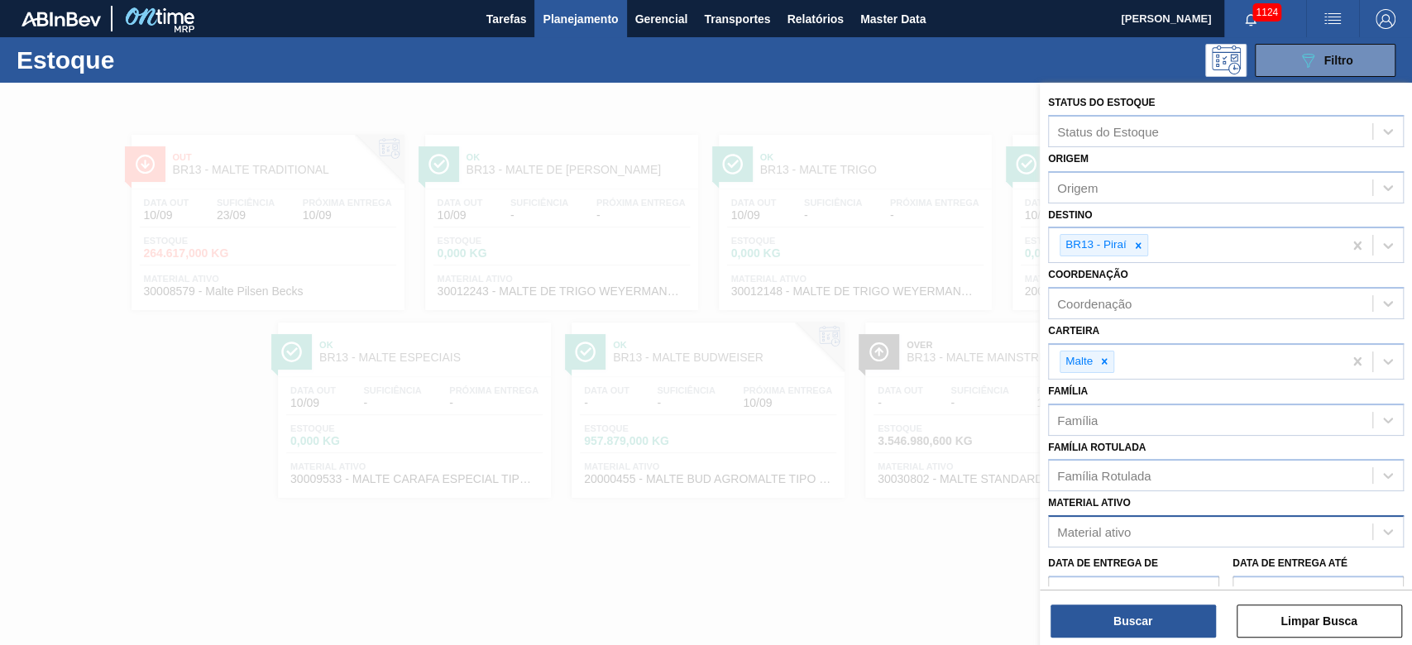
click at [961, 439] on div "Material ativo" at bounding box center [1094, 532] width 74 height 14
paste ativo "30018768"
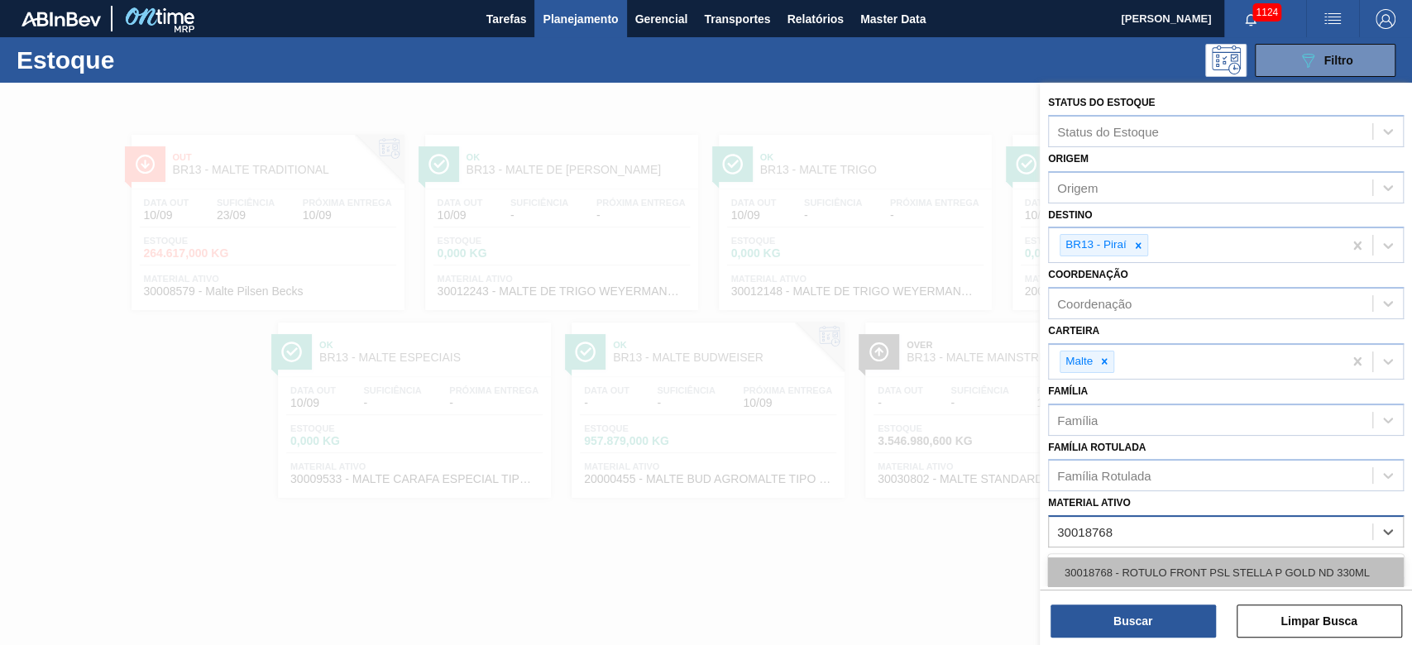
click at [961, 439] on div "30018768 - ROTULO FRONT PSL STELLA P GOLD ND 330ML" at bounding box center [1226, 572] width 356 height 31
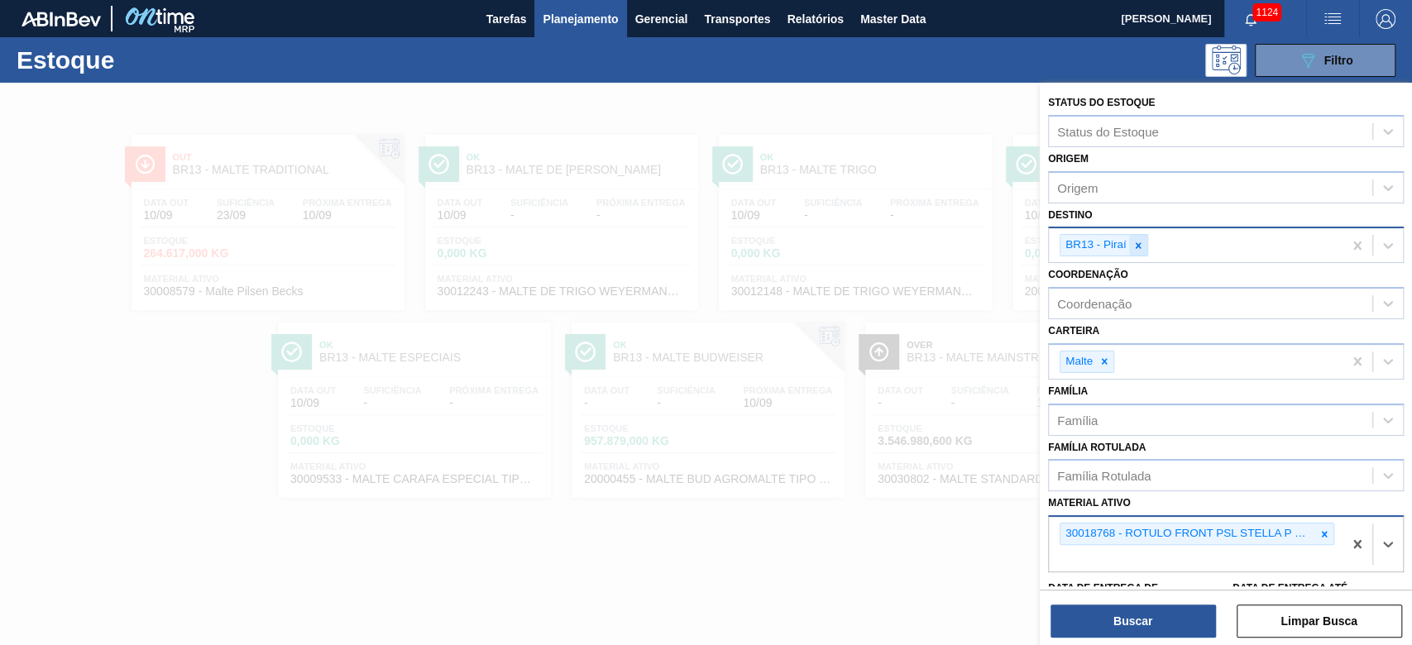
click at [961, 241] on icon at bounding box center [1138, 246] width 12 height 12
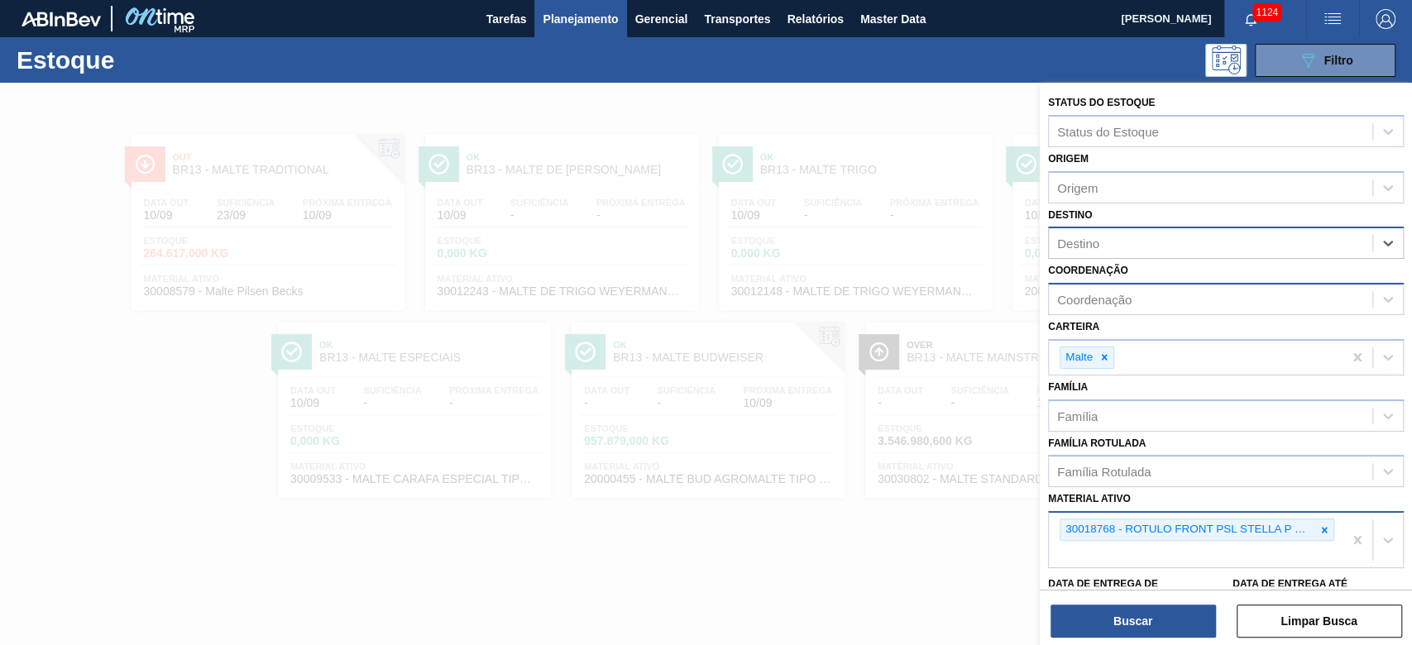
drag, startPoint x: 1105, startPoint y: 358, endPoint x: 1081, endPoint y: 286, distance: 75.8
click at [961, 351] on icon at bounding box center [1104, 357] width 12 height 12
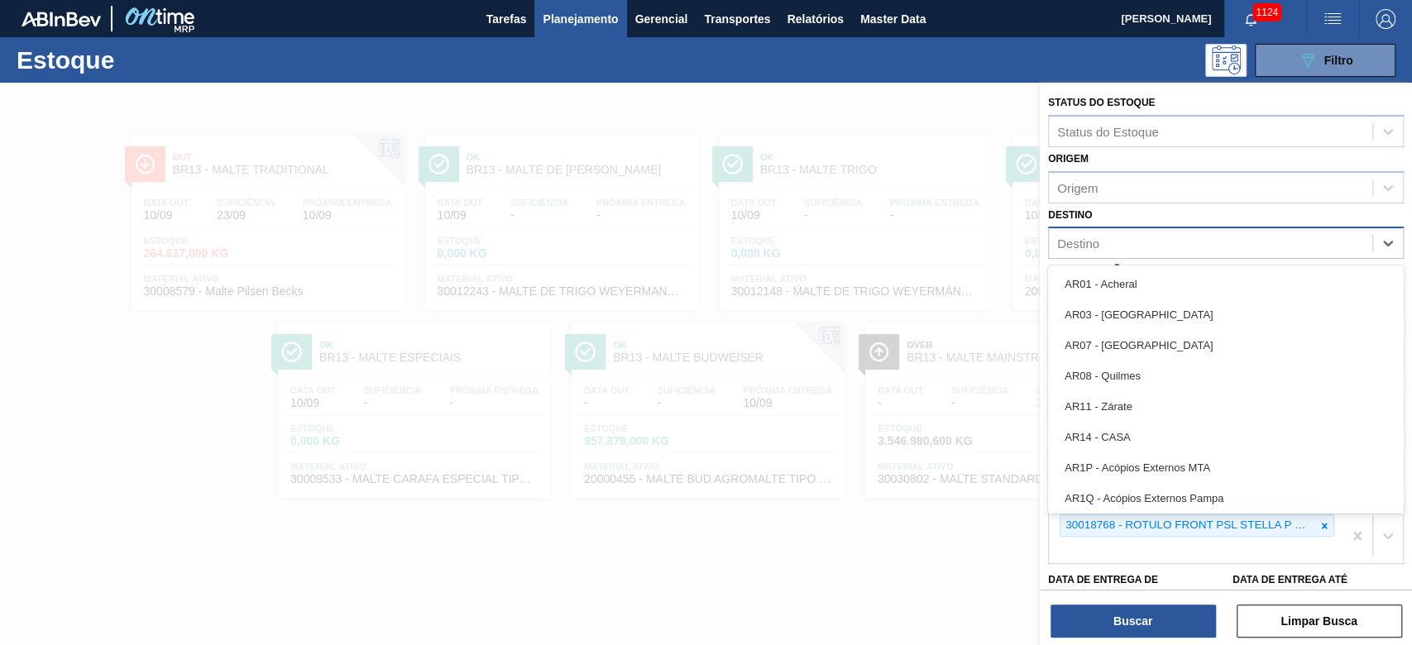
click at [961, 247] on div "Destino" at bounding box center [1078, 243] width 42 height 14
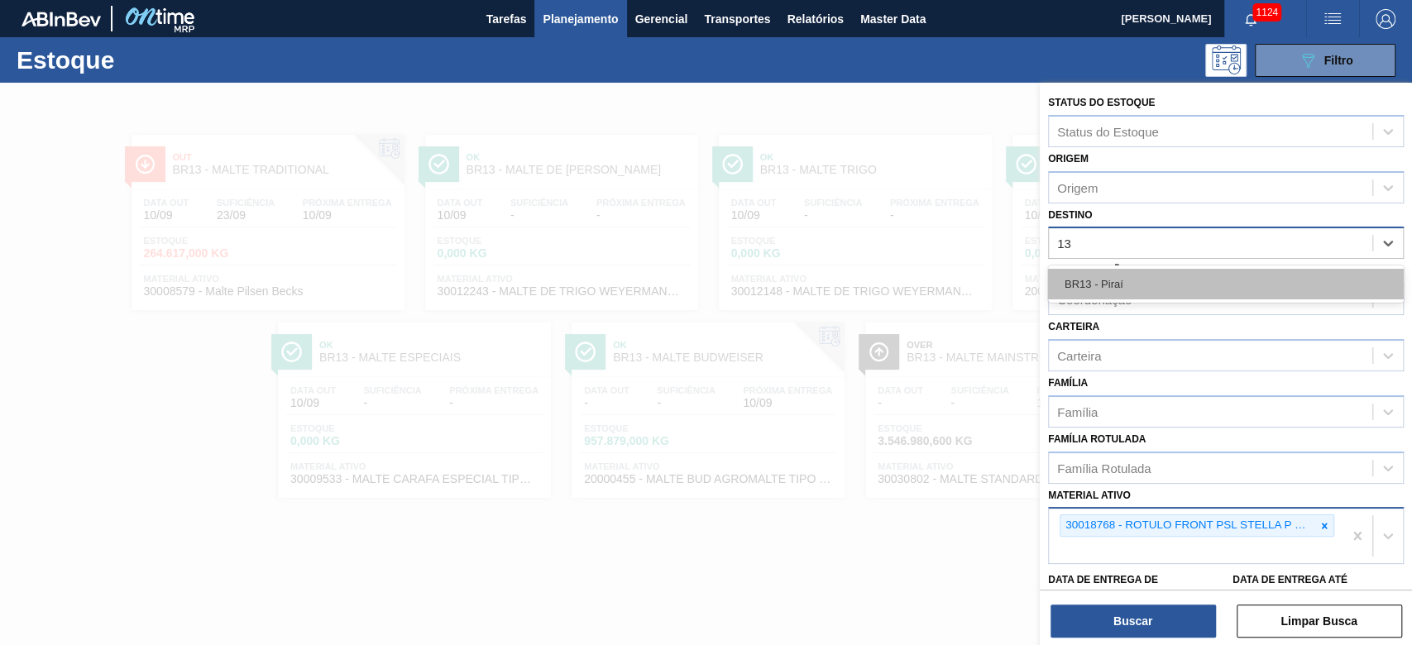
click at [961, 281] on div "BR13 - Piraí" at bounding box center [1226, 284] width 356 height 31
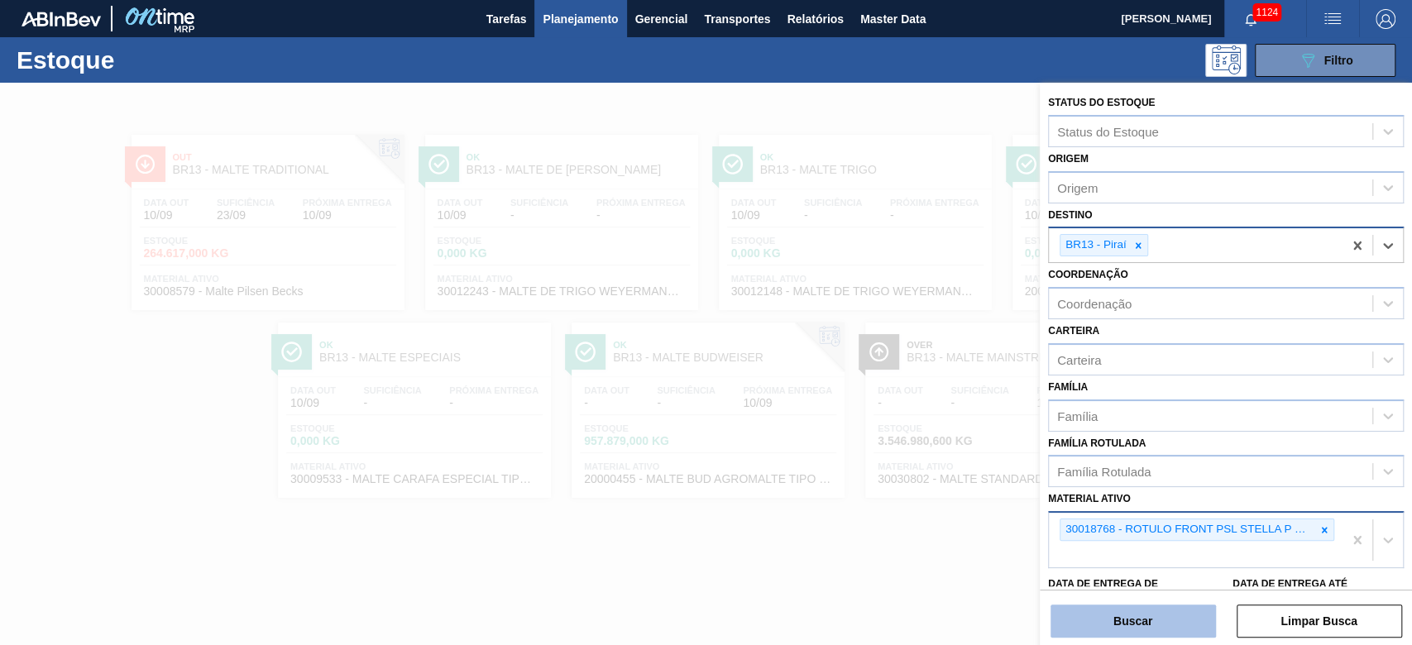
click at [961, 439] on button "Buscar" at bounding box center [1132, 620] width 165 height 33
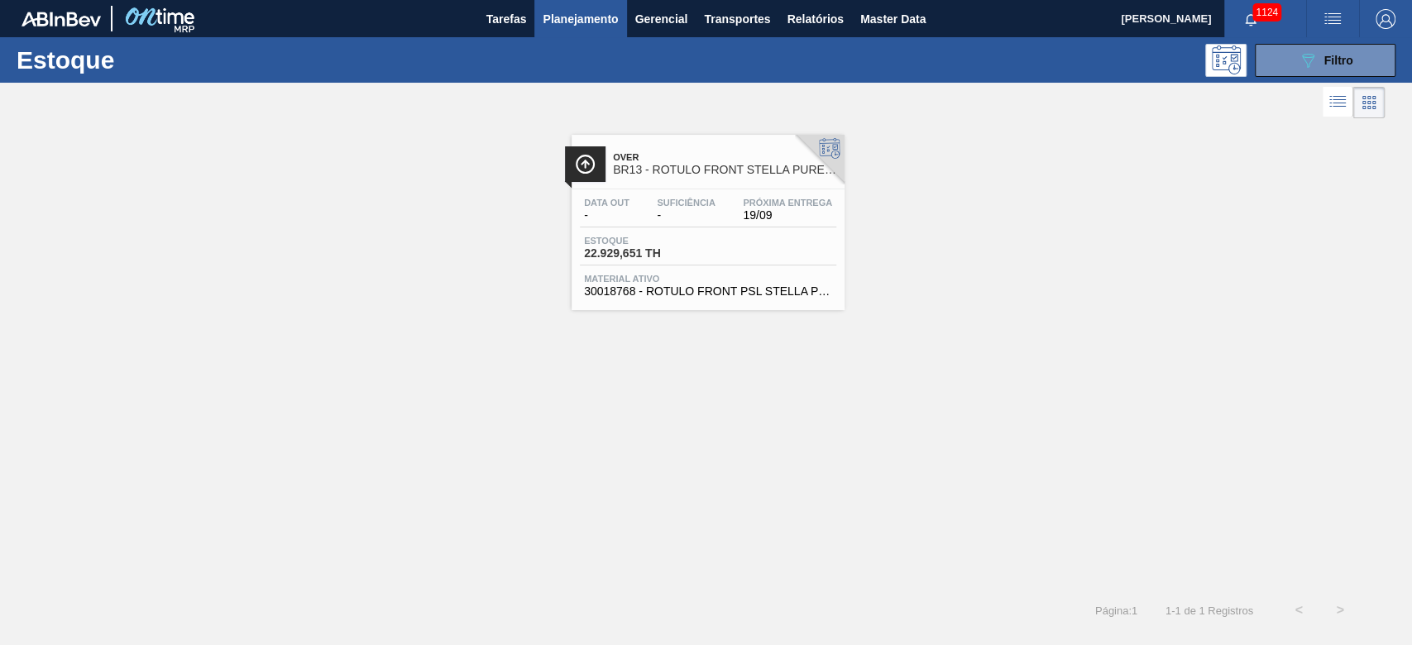
click at [708, 227] on div "Data out - Suficiência - Próxima Entrega 19/09 Estoque 22.929,651 TH Material a…" at bounding box center [707, 245] width 273 height 112
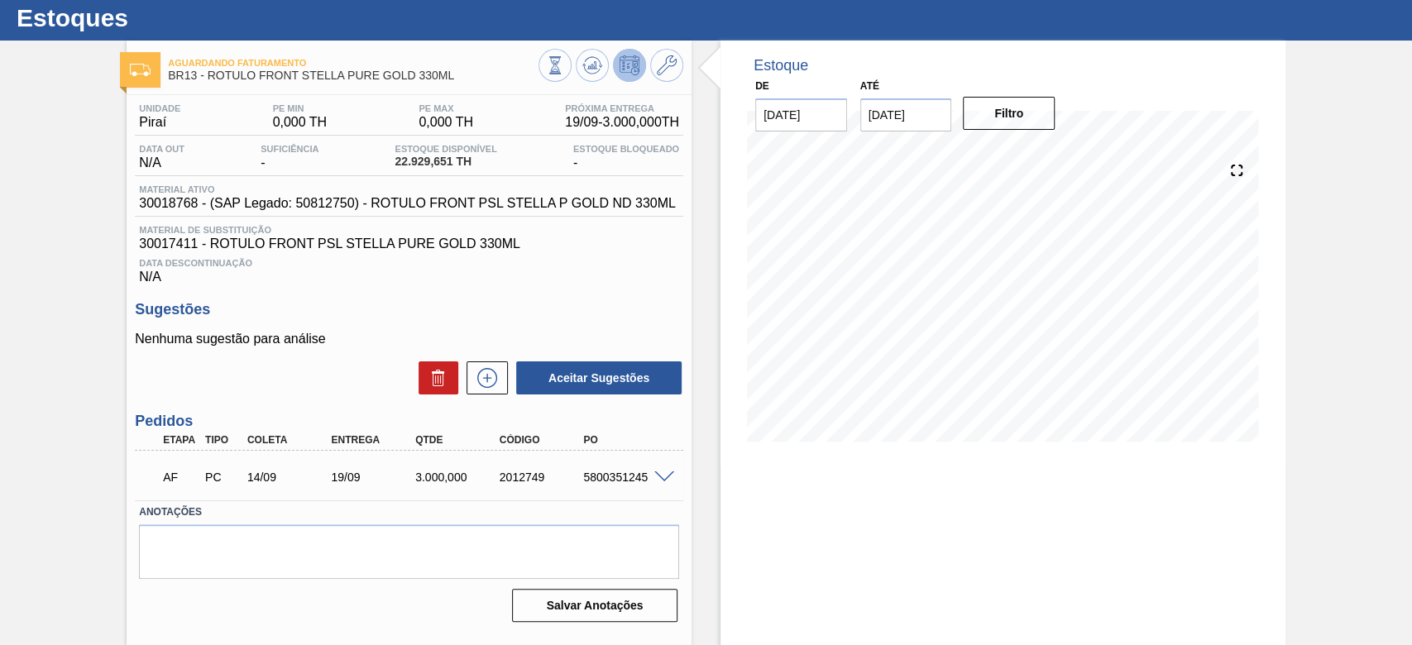
scroll to position [66, 0]
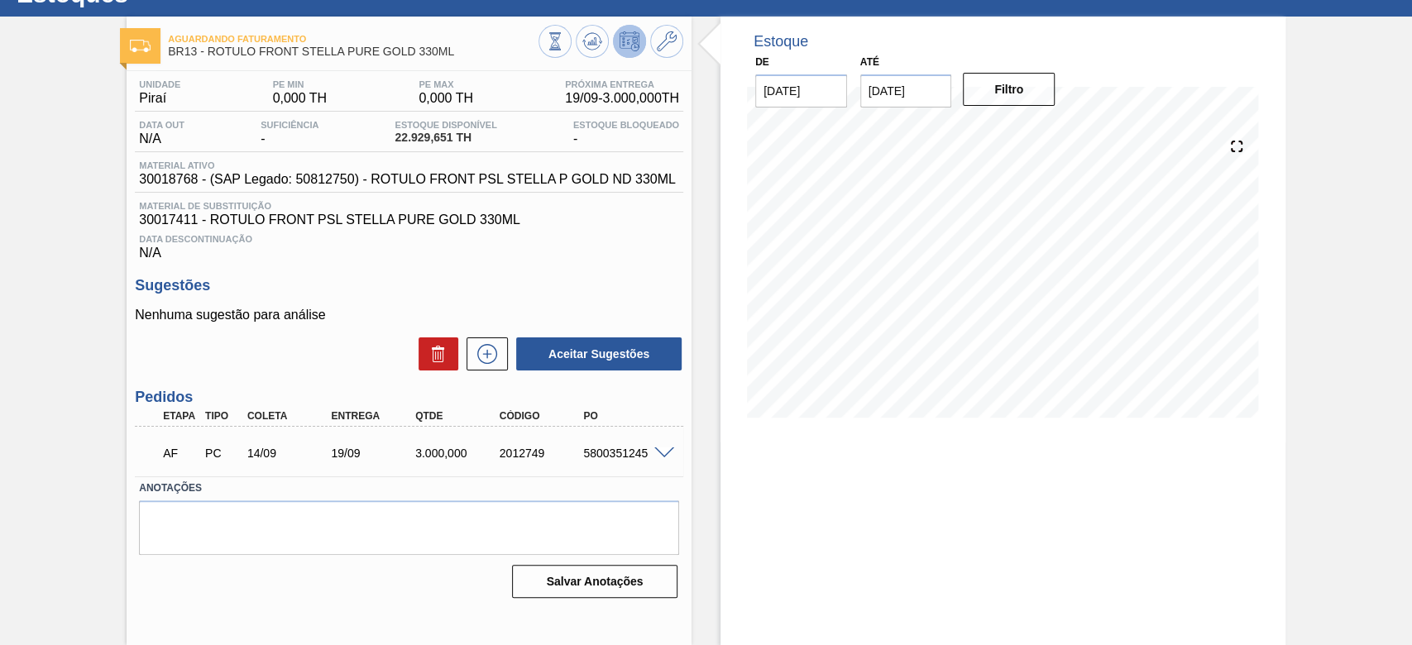
click at [666, 439] on span at bounding box center [664, 453] width 20 height 12
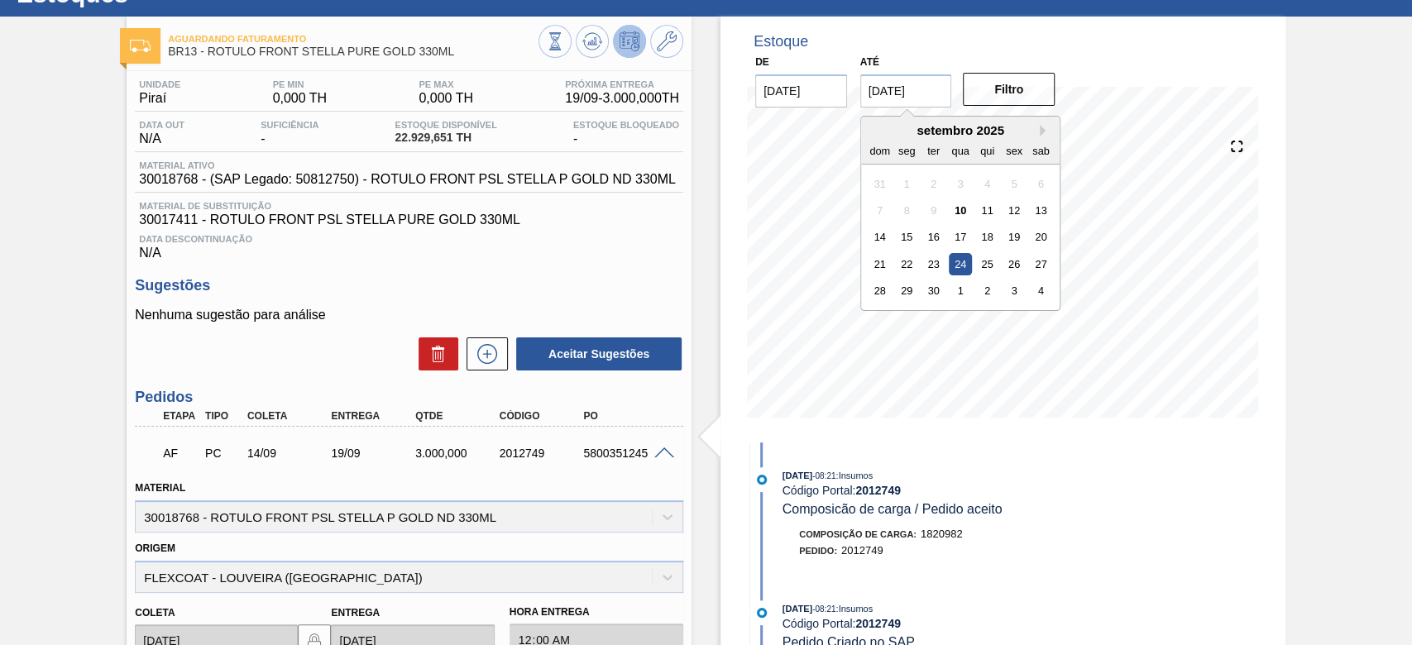
click at [872, 89] on input "[DATE]" at bounding box center [906, 90] width 92 height 33
click at [961, 130] on button "Next Month" at bounding box center [1045, 131] width 12 height 12
click at [961, 287] on div "30" at bounding box center [987, 290] width 22 height 22
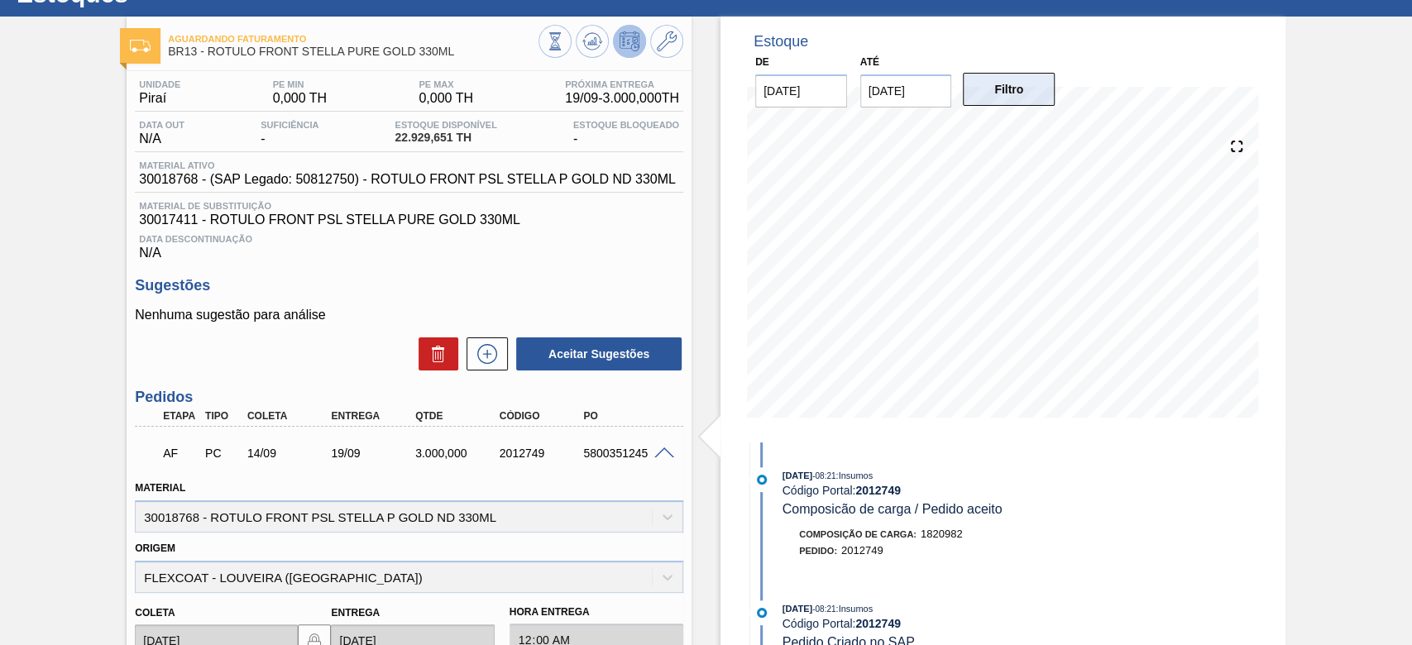
click at [961, 92] on button "Filtro" at bounding box center [1009, 89] width 92 height 33
click at [660, 439] on span at bounding box center [664, 453] width 20 height 12
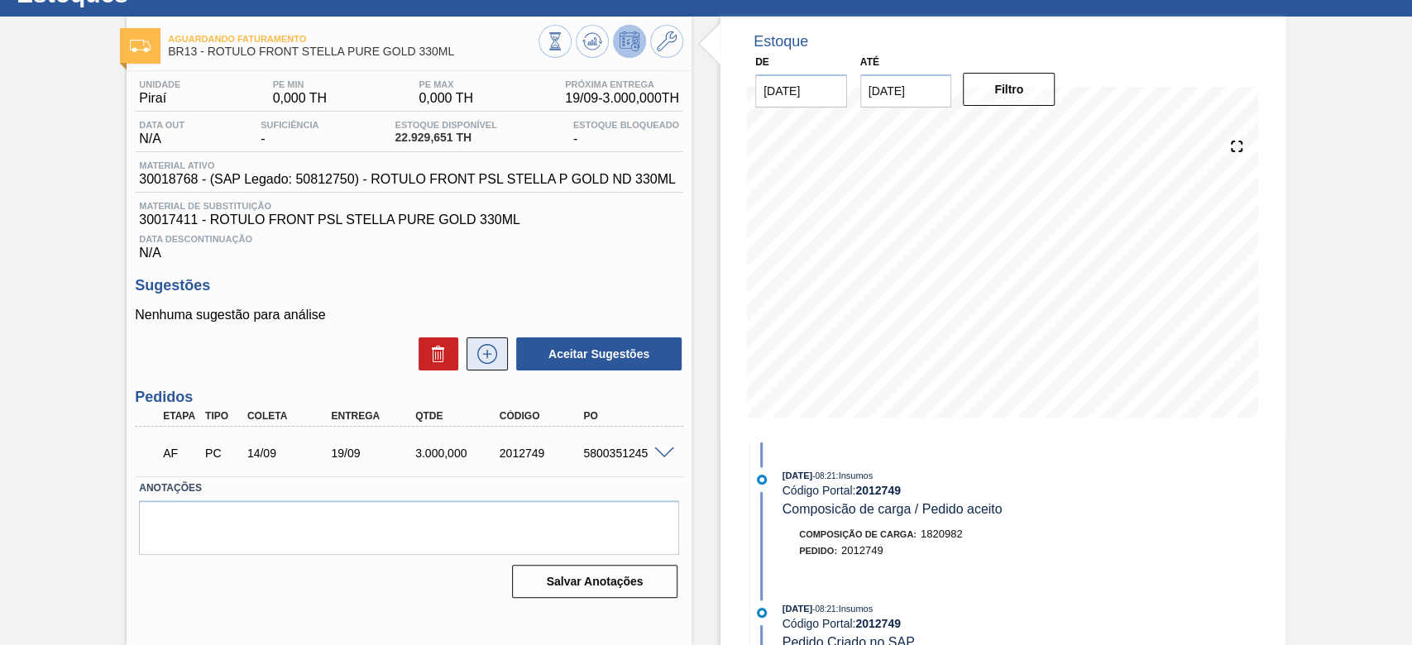
click at [486, 355] on icon at bounding box center [487, 354] width 26 height 20
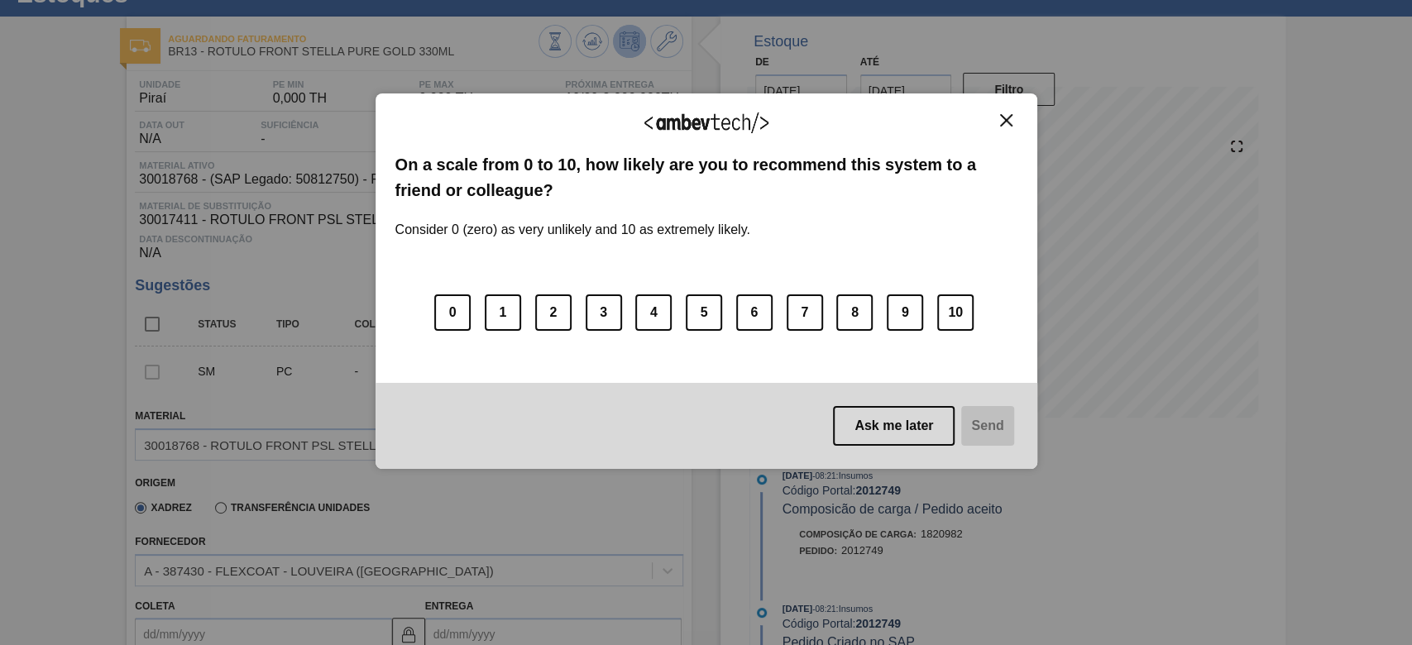
click at [961, 118] on img "Close" at bounding box center [1006, 120] width 12 height 12
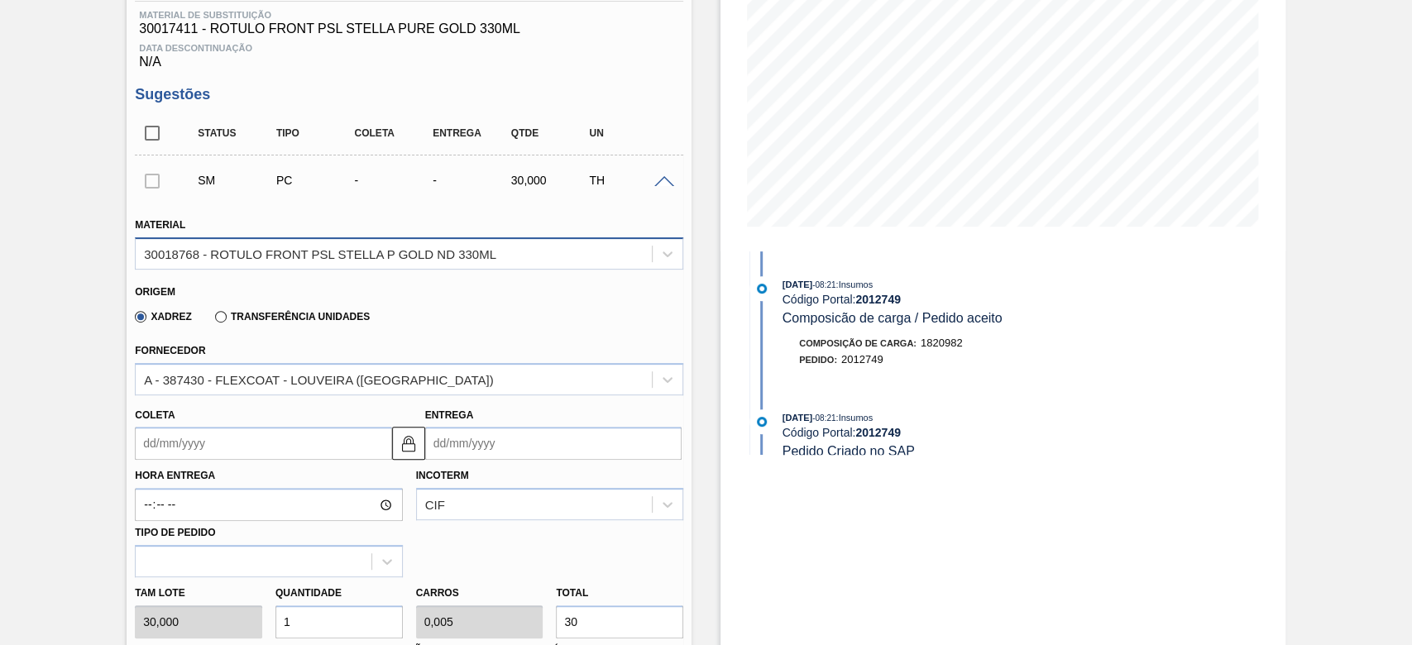
scroll to position [397, 0]
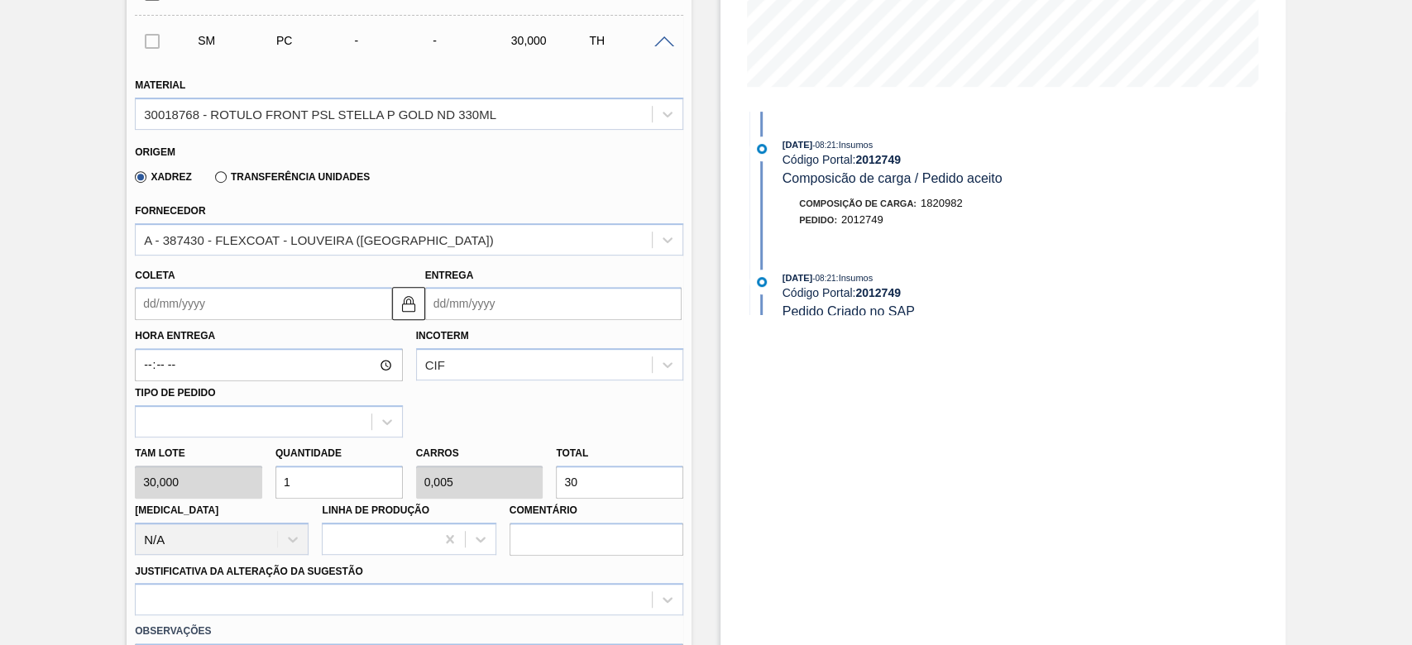
click at [260, 439] on div "Tam lote 30,000 Quantidade 1 Carros 0,005 Total 30 [MEDICAL_DATA] N/A Linha de …" at bounding box center [408, 496] width 561 height 118
click at [539, 439] on div "Tam lote 30,000 Quantidade 1 Carros 0,005 Total 30 [MEDICAL_DATA] N/A Linha de …" at bounding box center [408, 496] width 561 height 118
click at [142, 305] on input "Coleta" at bounding box center [263, 303] width 256 height 33
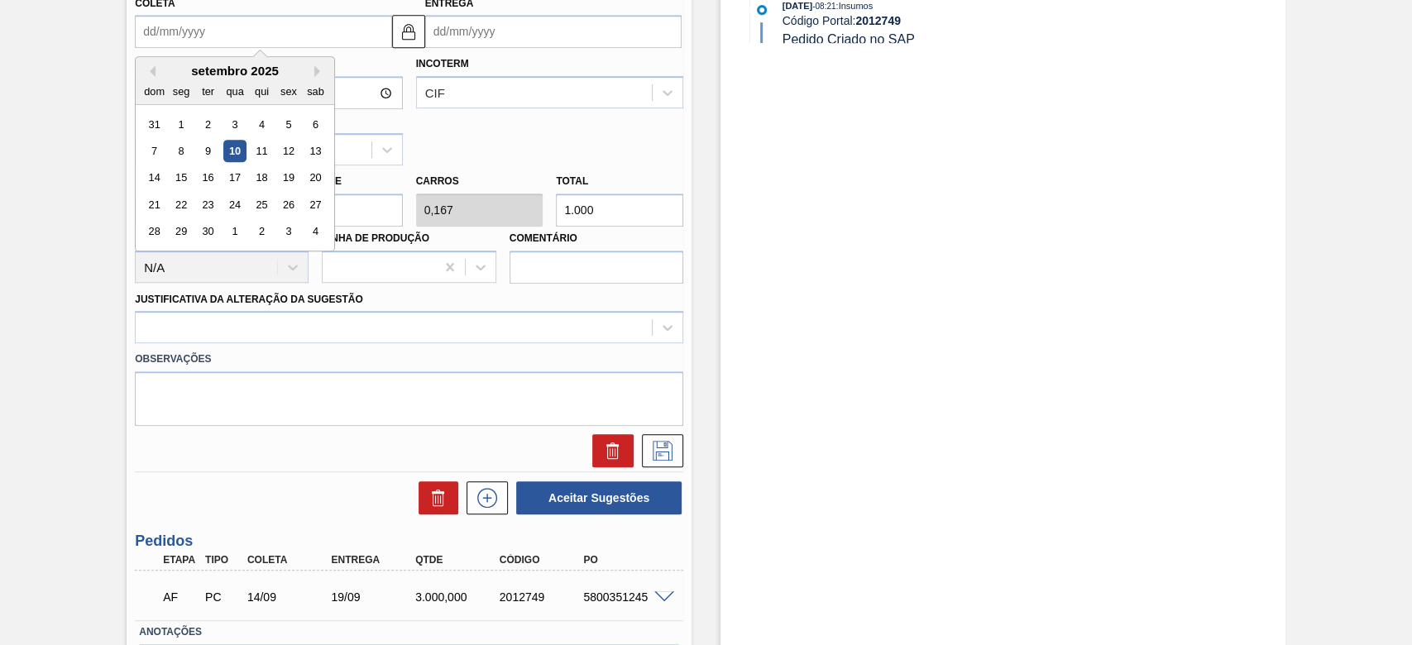
scroll to position [561, 0]
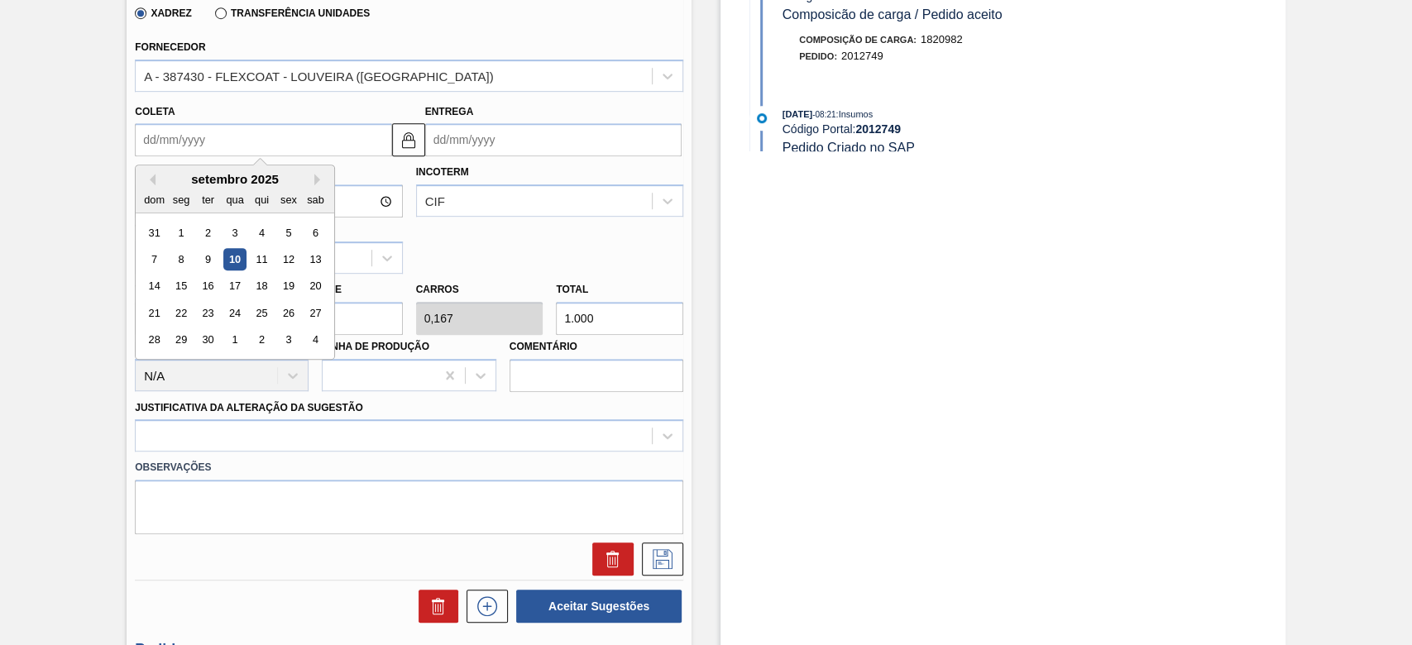
click at [442, 146] on input "Entrega" at bounding box center [553, 139] width 256 height 33
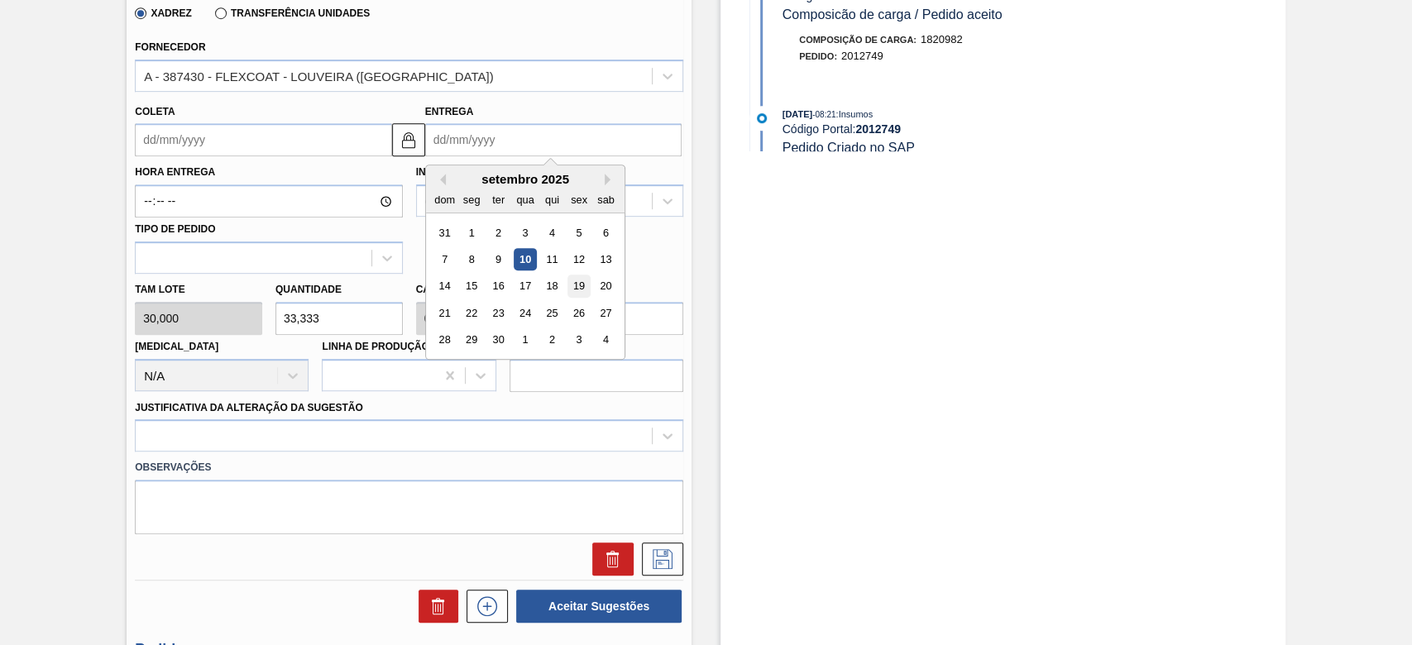
click at [584, 287] on div "19" at bounding box center [578, 286] width 22 height 22
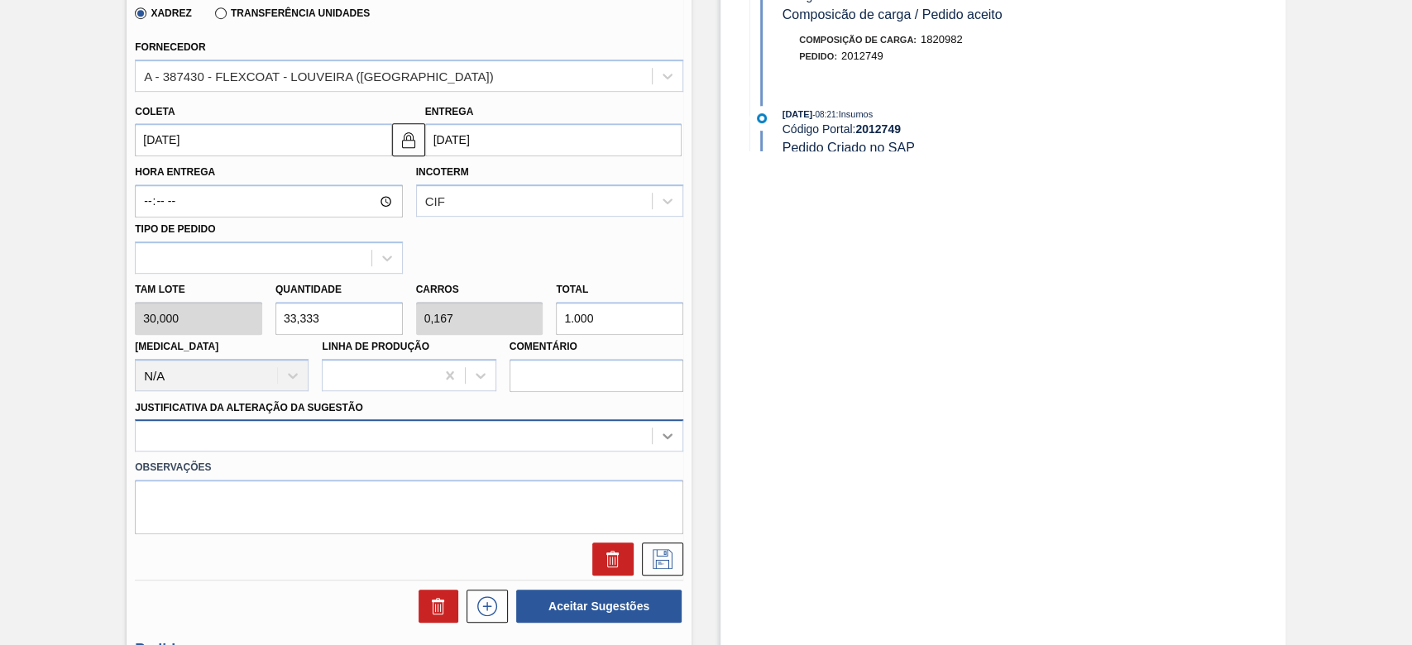
click at [668, 439] on div at bounding box center [409, 435] width 548 height 32
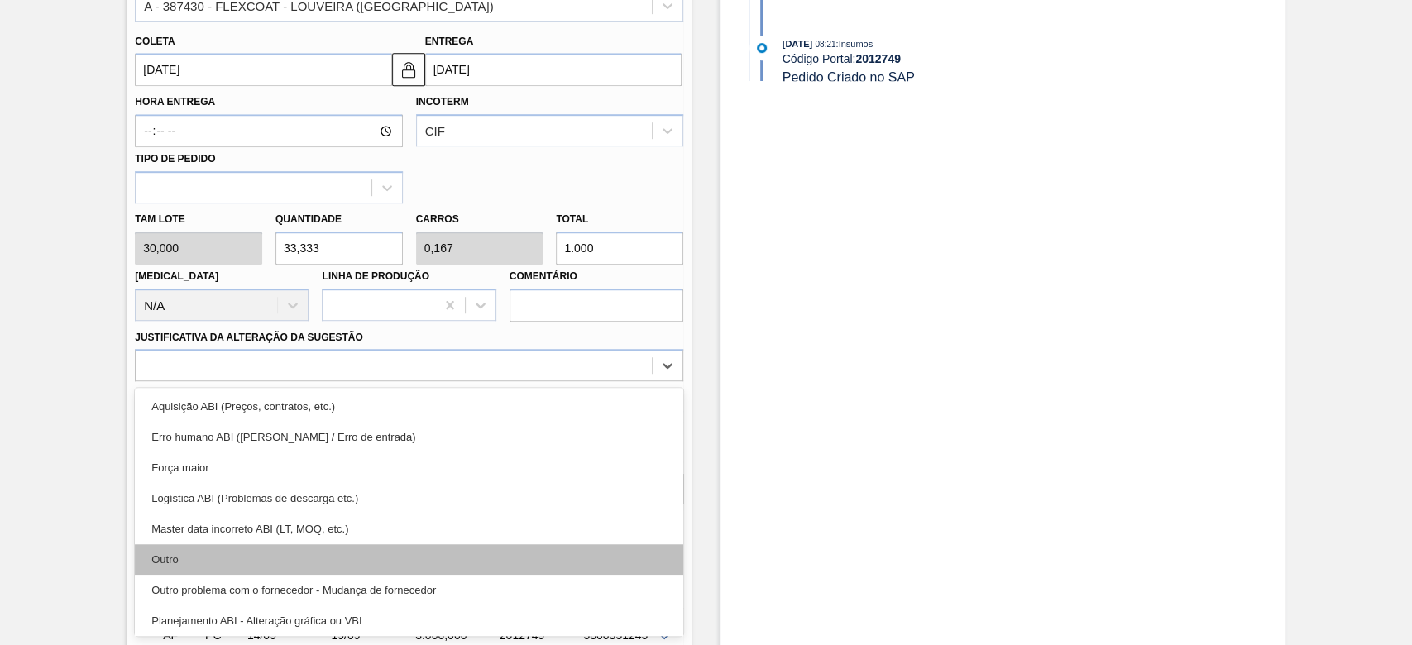
click at [160, 439] on div "Outro" at bounding box center [409, 559] width 548 height 31
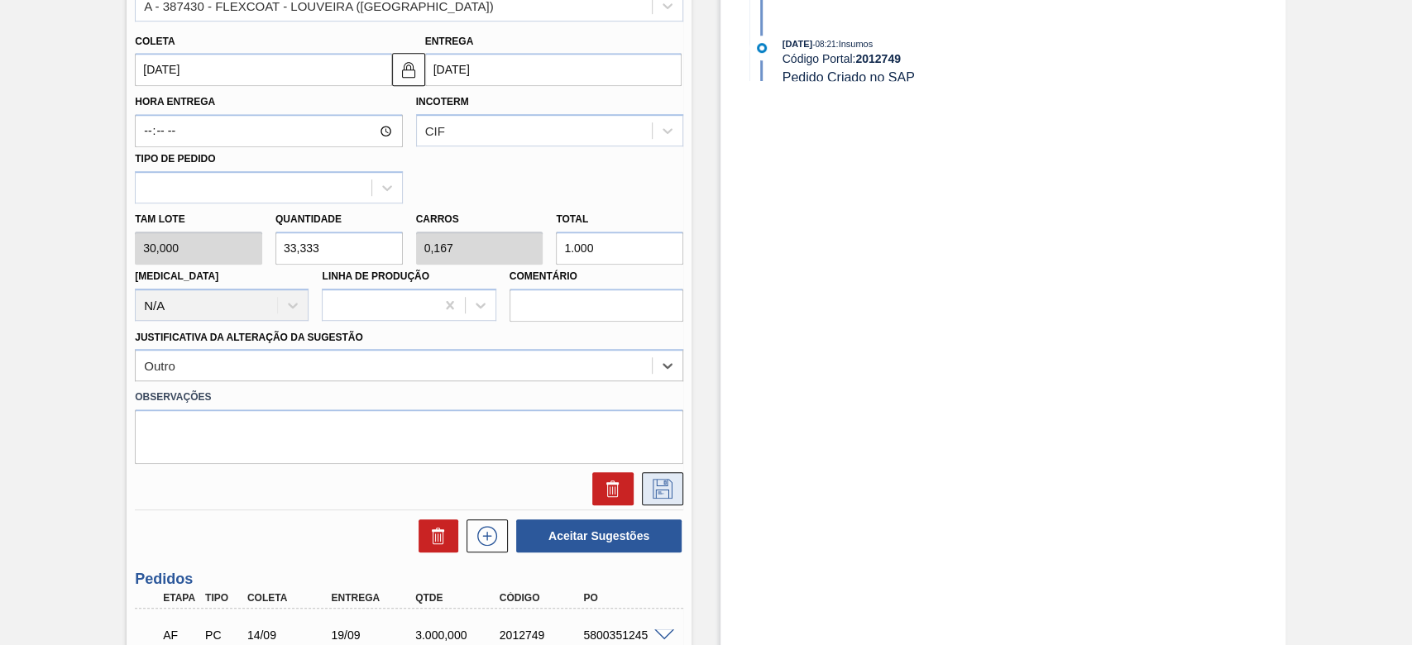
click at [663, 439] on icon at bounding box center [662, 489] width 26 height 20
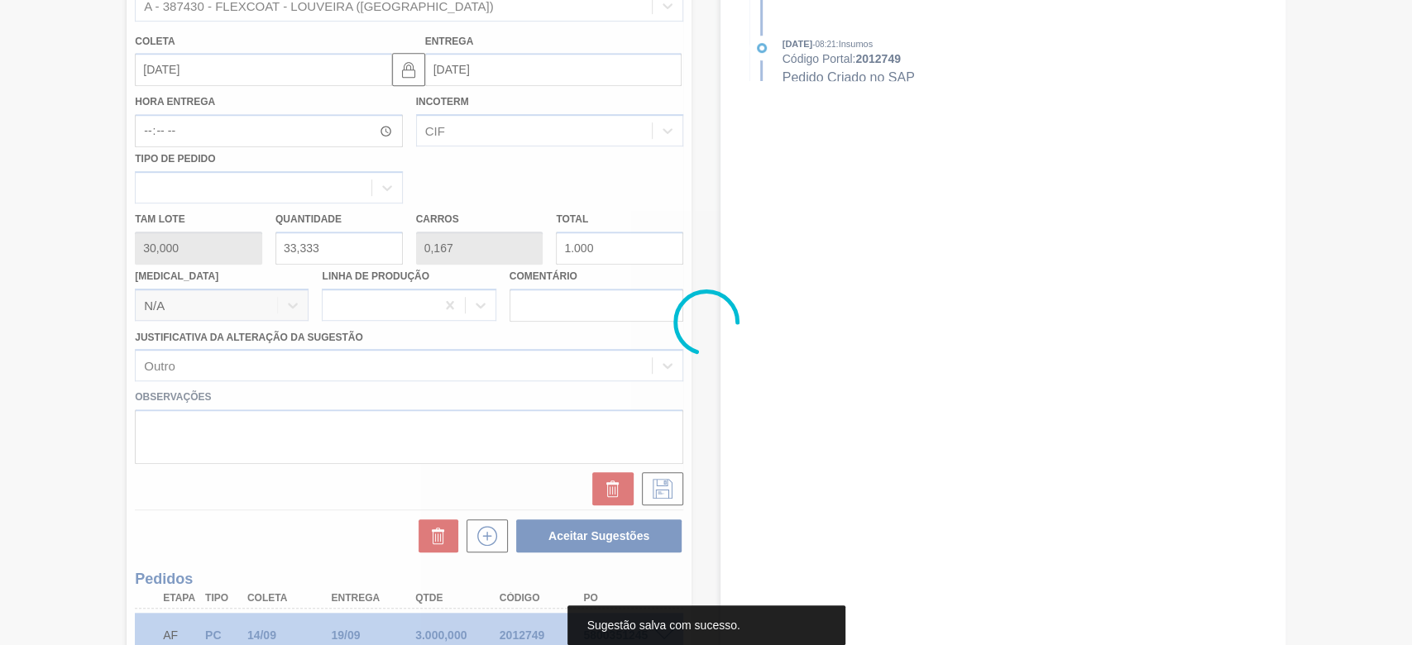
scroll to position [103, 0]
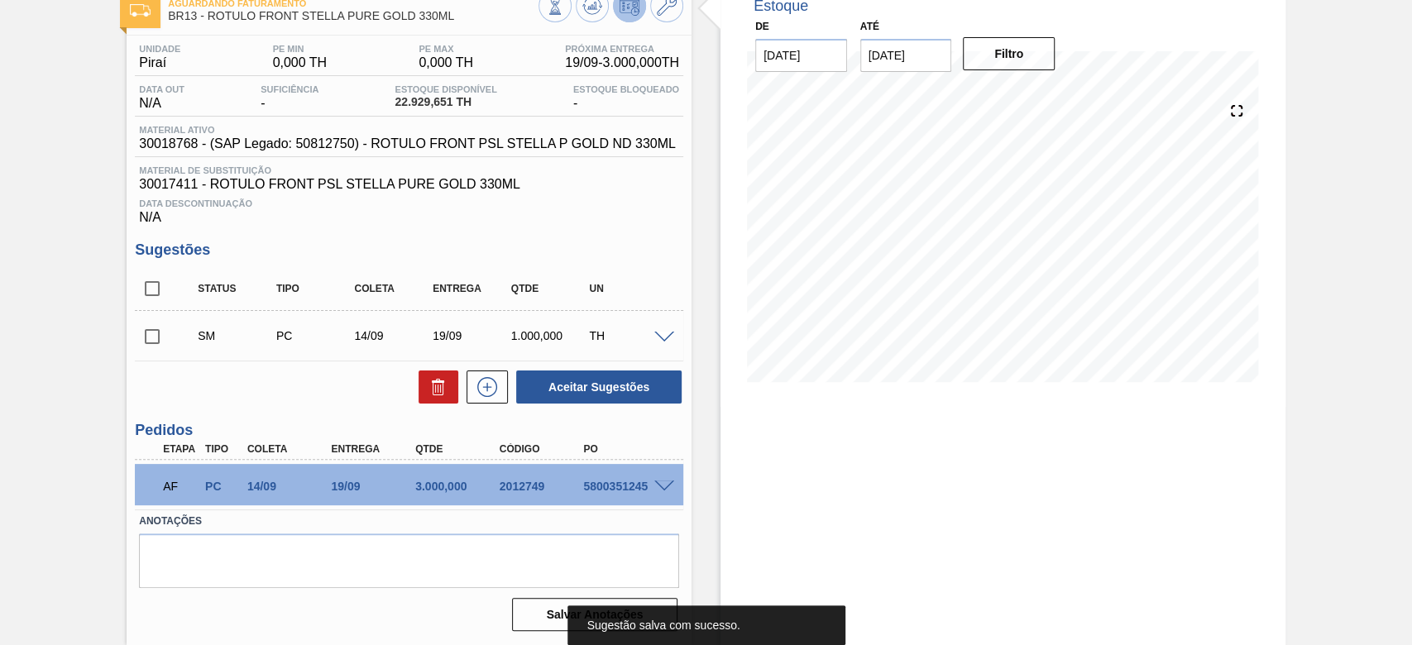
click at [154, 332] on input "checkbox" at bounding box center [152, 336] width 35 height 35
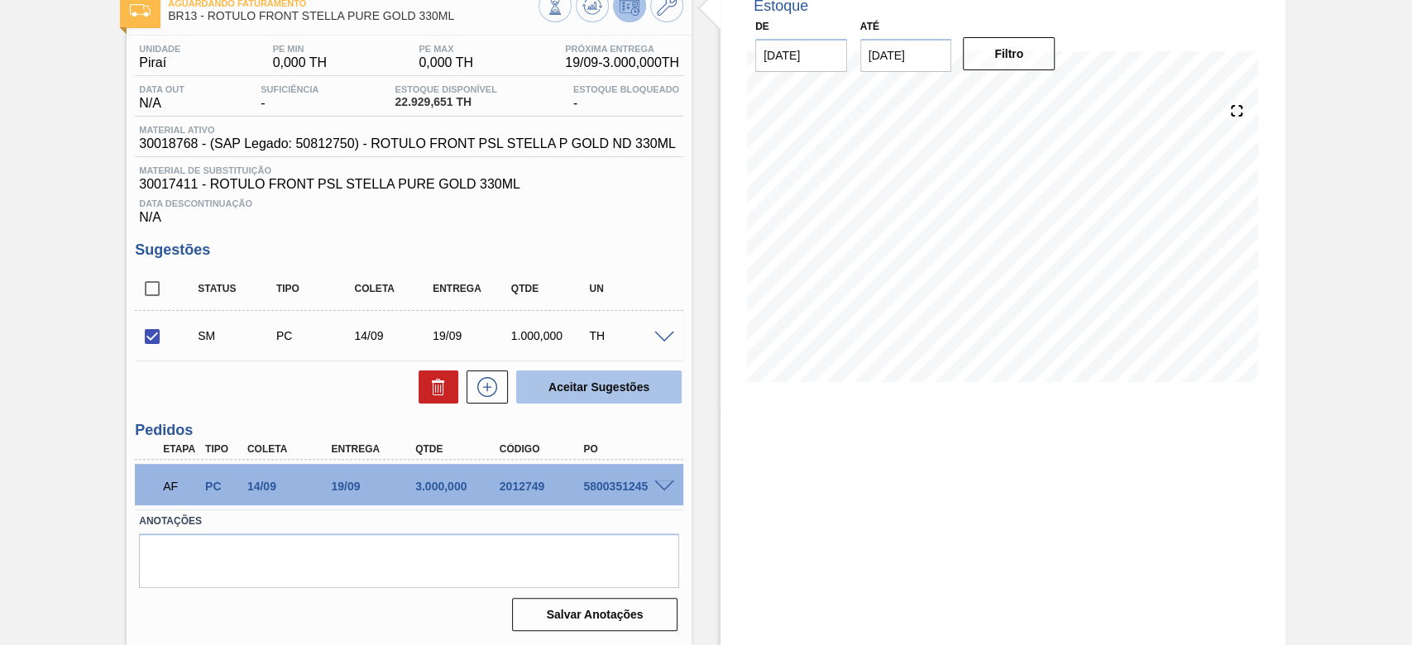
click at [590, 401] on button "Aceitar Sugestões" at bounding box center [598, 386] width 165 height 33
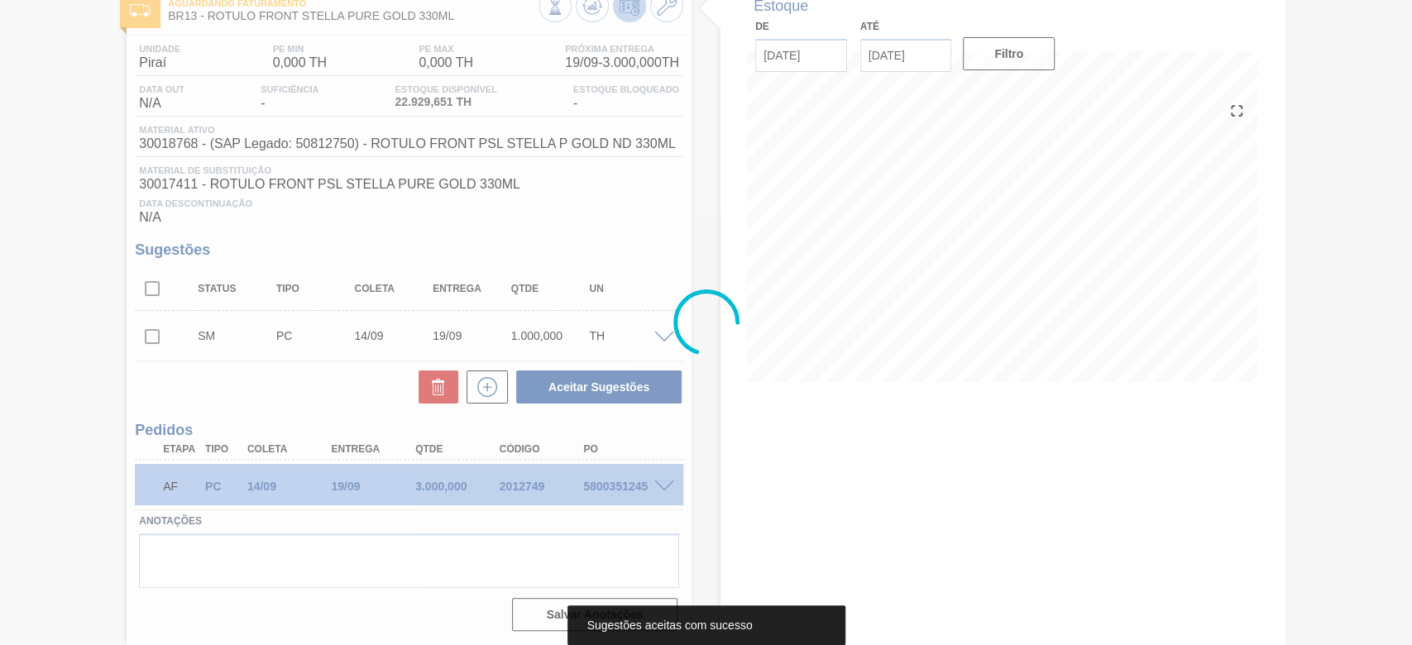
scroll to position [85, 0]
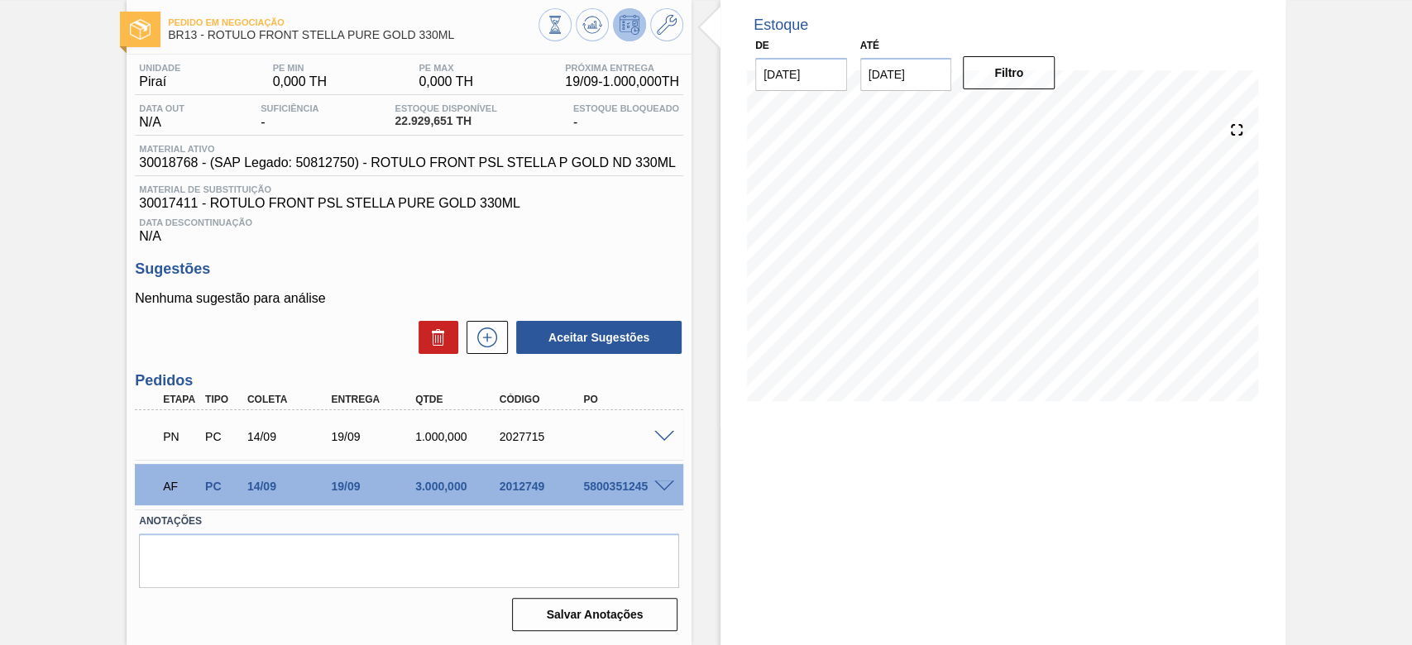
click at [521, 434] on div "2027715" at bounding box center [541, 436] width 93 height 13
copy div "2027715"
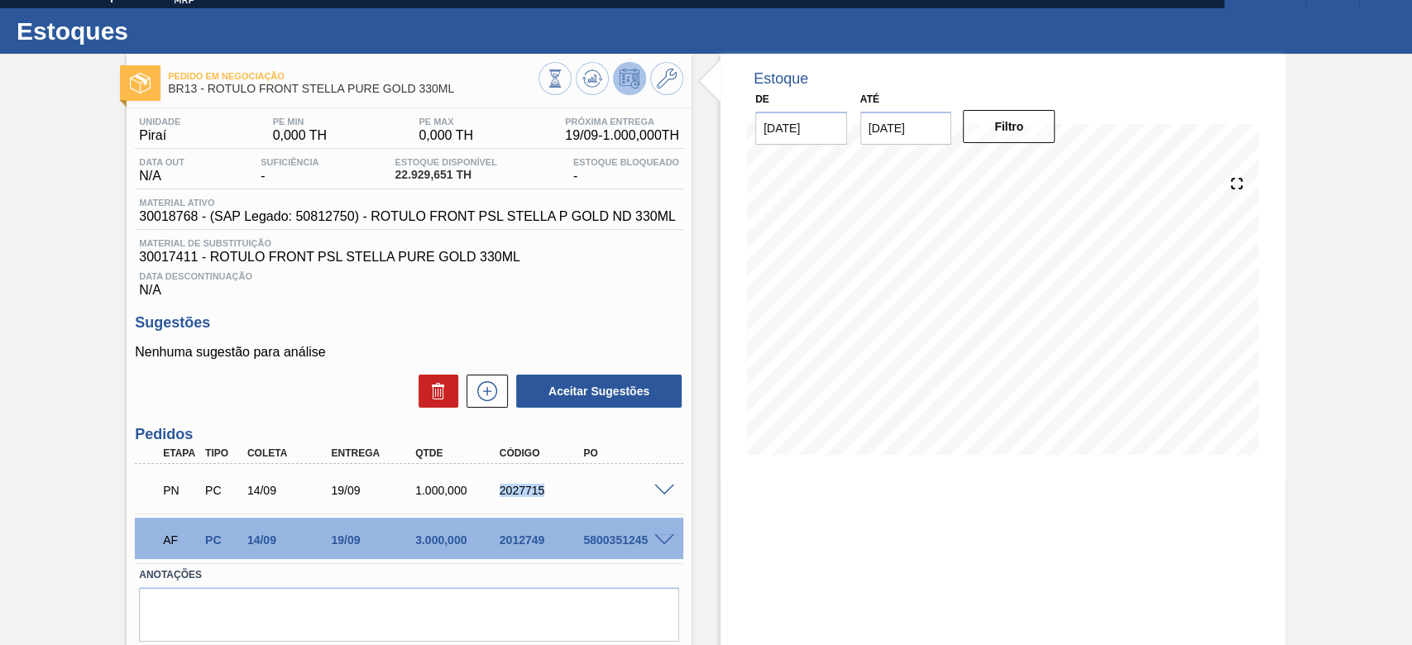
scroll to position [0, 0]
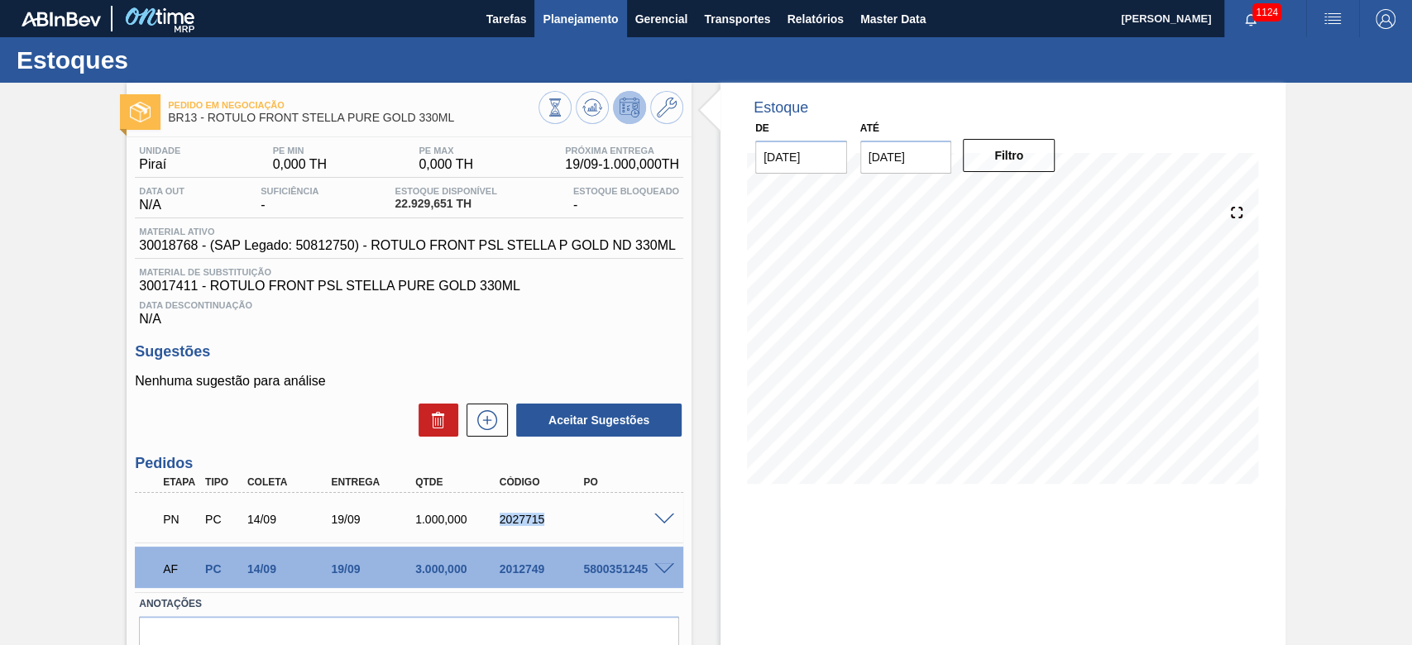
click at [557, 18] on span "Planejamento" at bounding box center [579, 19] width 75 height 20
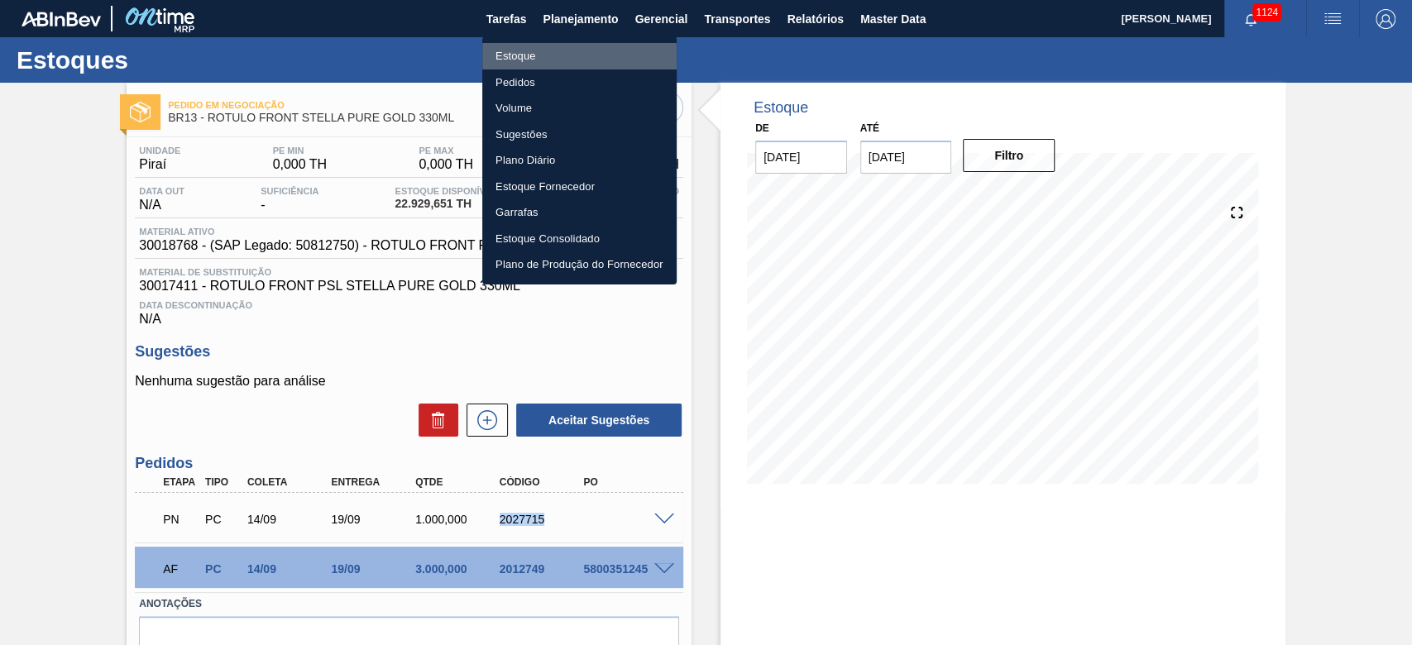
click at [516, 61] on li "Estoque" at bounding box center [579, 56] width 194 height 26
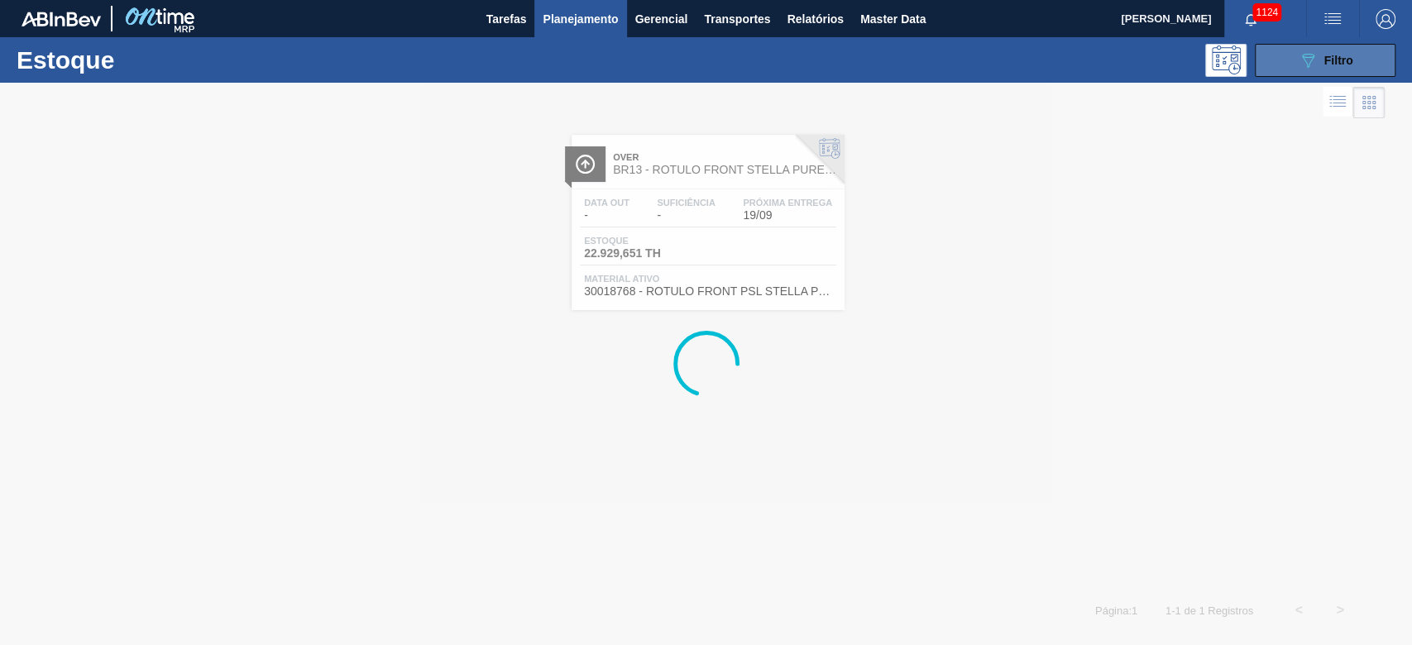
click at [961, 67] on div "089F7B8B-B2A5-4AFE-B5C0-19BA573D28AC Filtro" at bounding box center [1324, 60] width 55 height 20
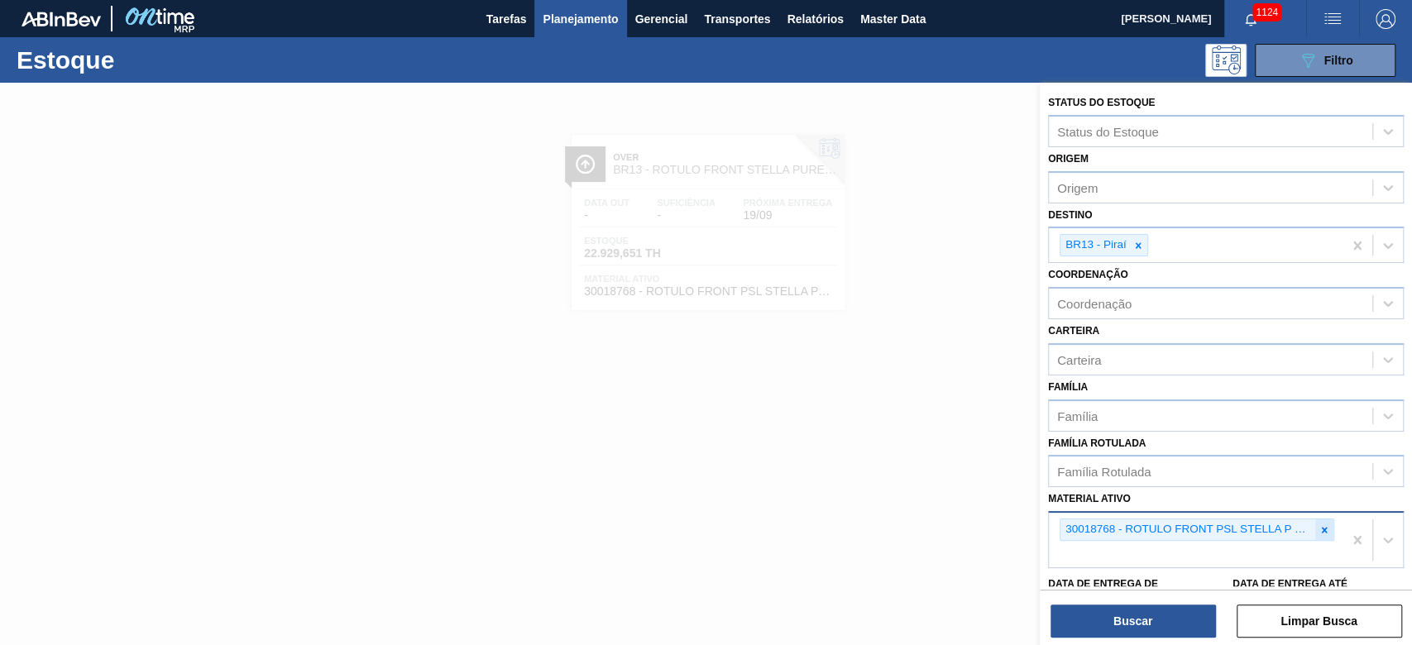
click at [961, 439] on icon at bounding box center [1324, 530] width 12 height 12
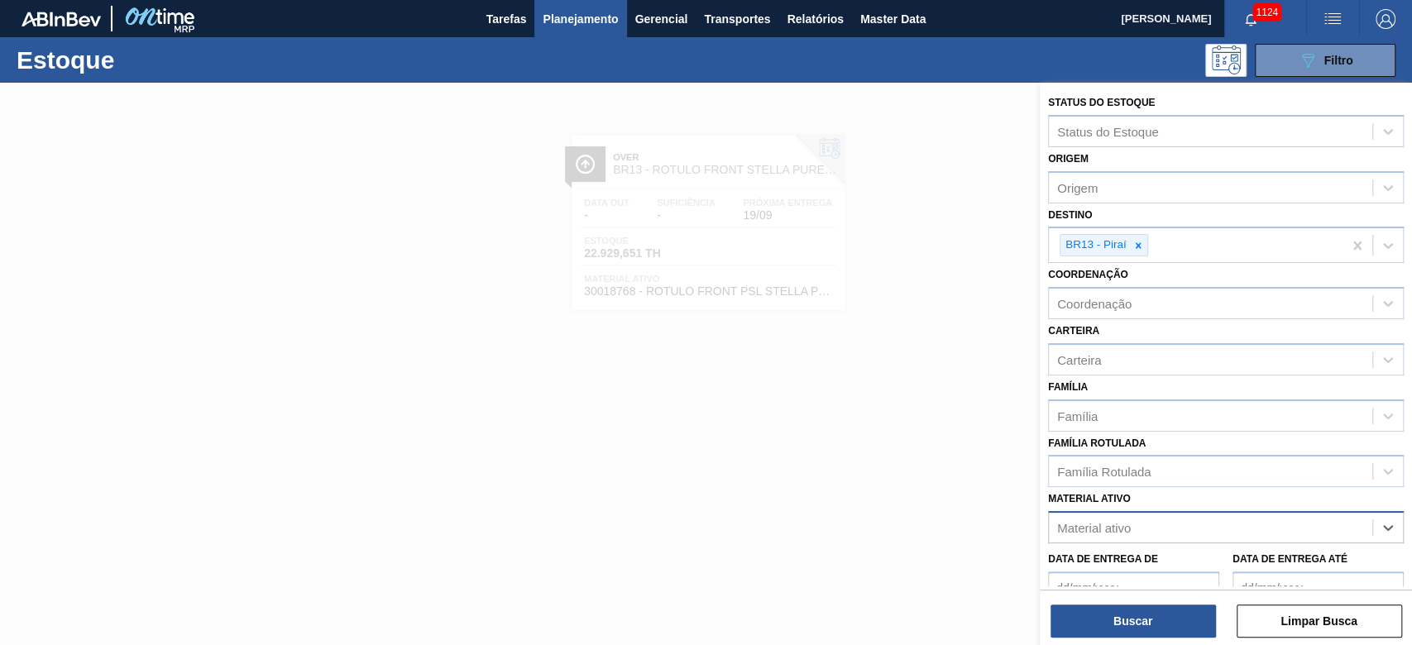
paste ativo "30017410"
click at [961, 439] on div "30017410 - ROTULO BACK PSL STELLA PURE GOLD 330ML" at bounding box center [1226, 568] width 356 height 31
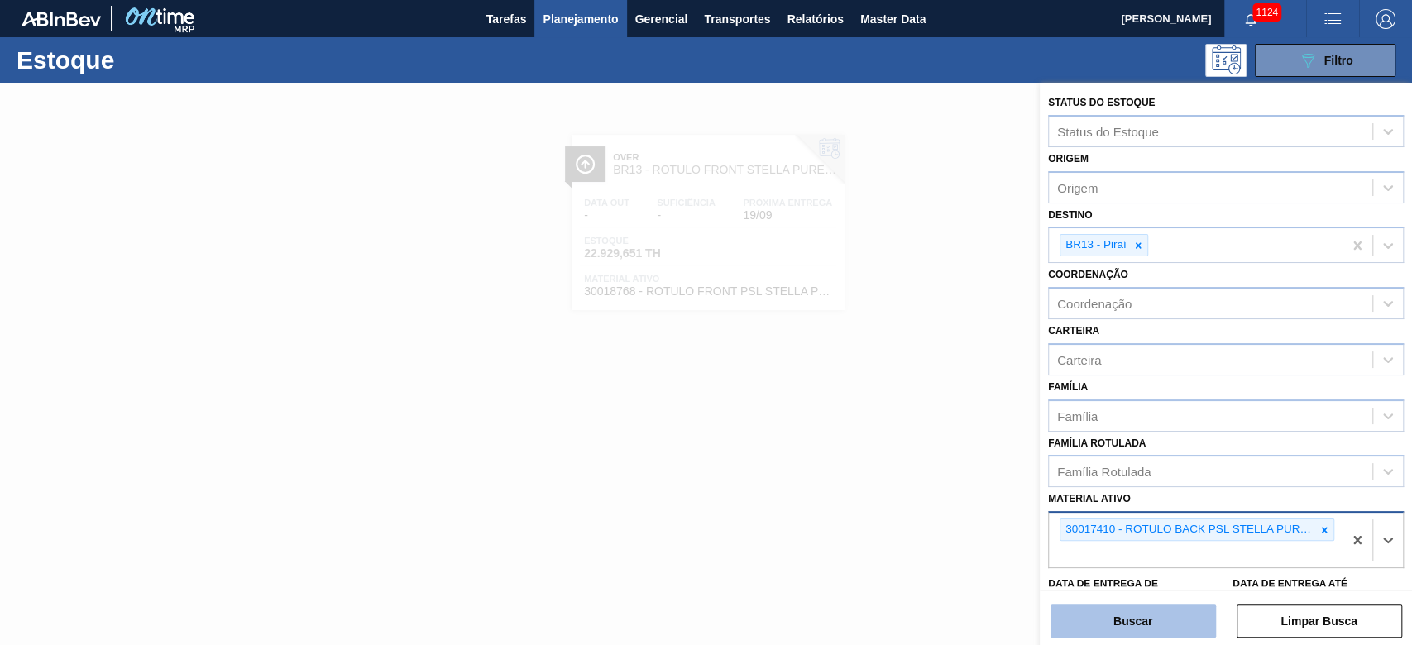
click at [961, 439] on button "Buscar" at bounding box center [1132, 620] width 165 height 33
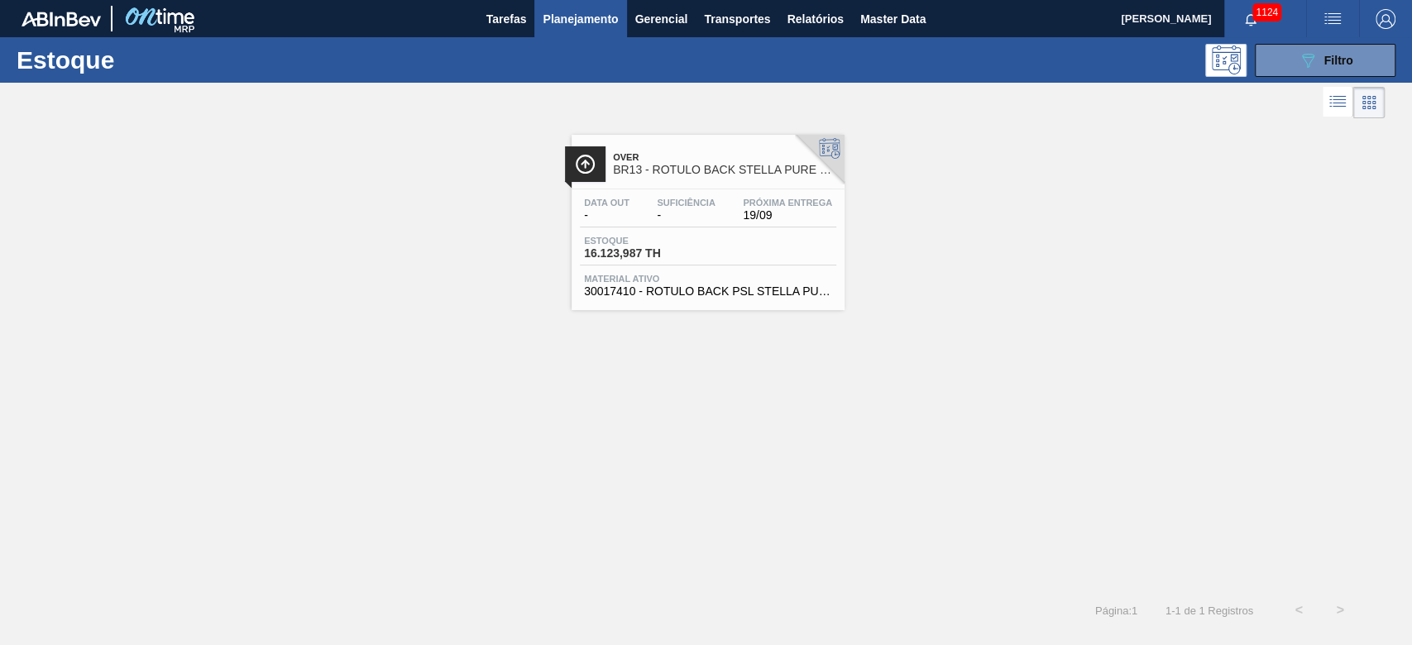
click at [665, 229] on div "Data out - Suficiência - Próxima Entrega 19/09 Estoque 16.123,987 TH Material a…" at bounding box center [707, 245] width 273 height 112
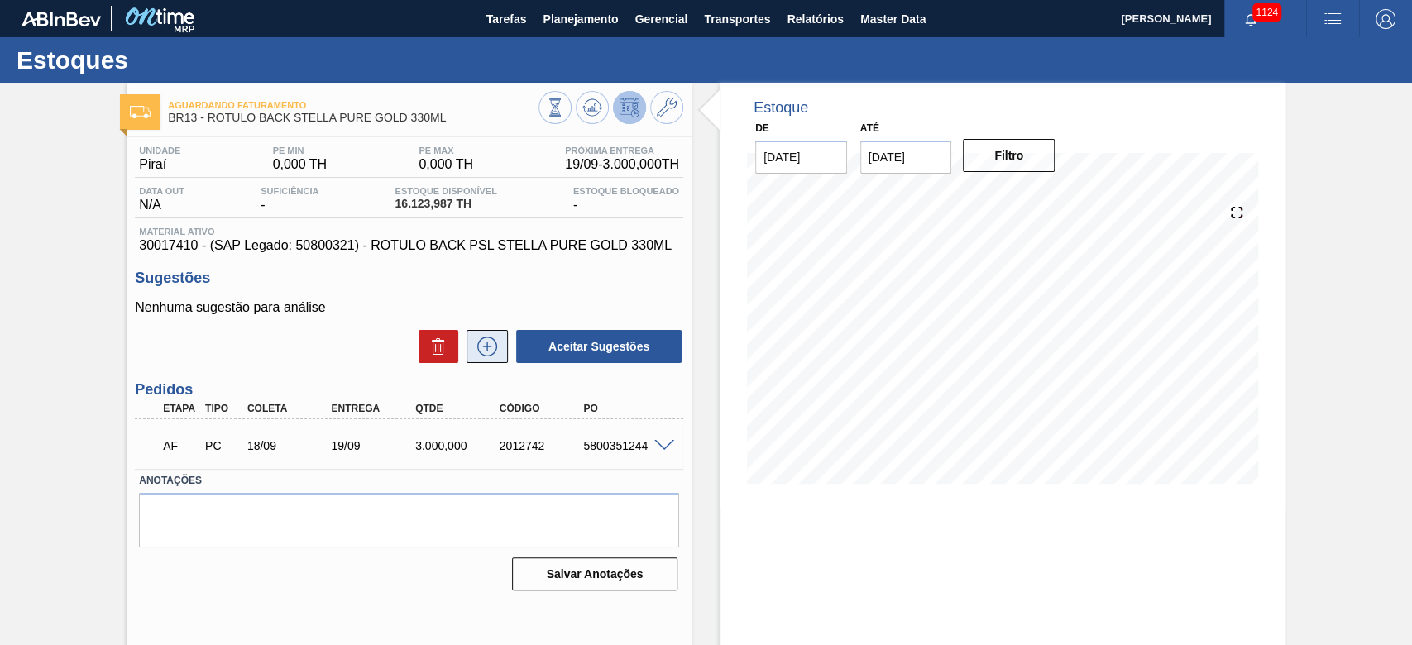
click at [483, 348] on icon at bounding box center [487, 347] width 26 height 20
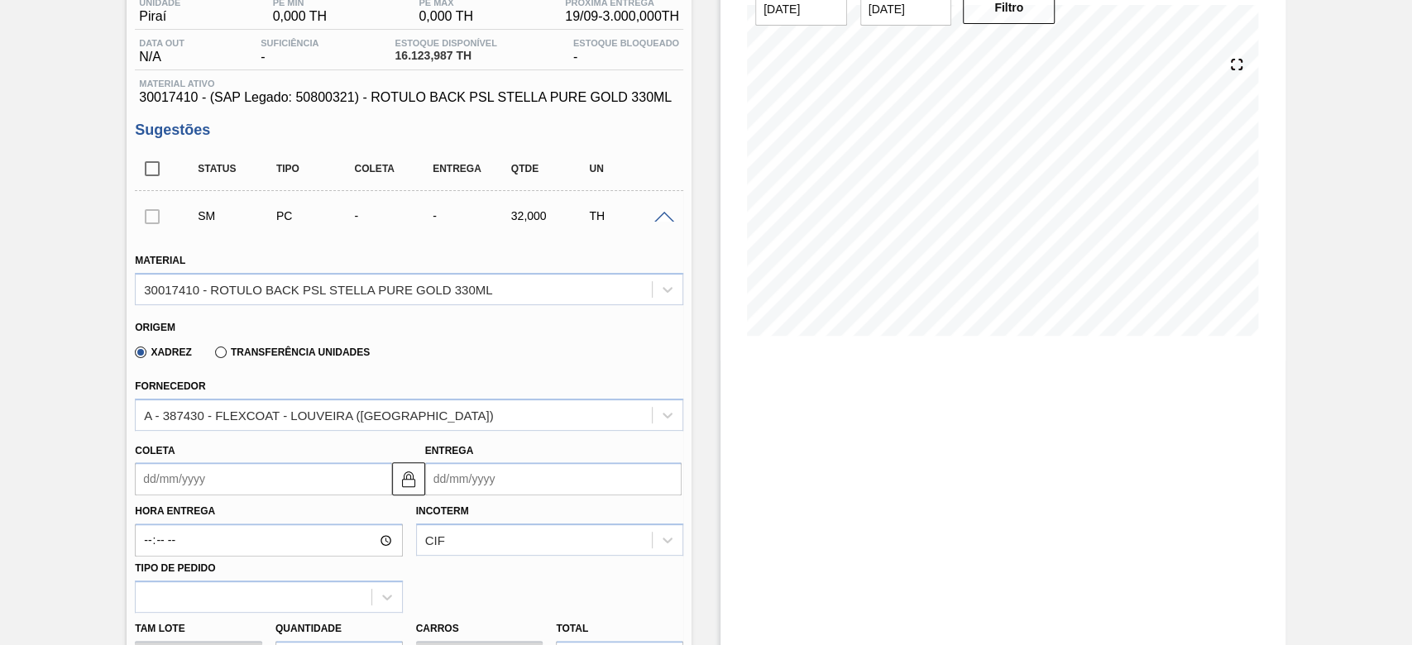
scroll to position [220, 0]
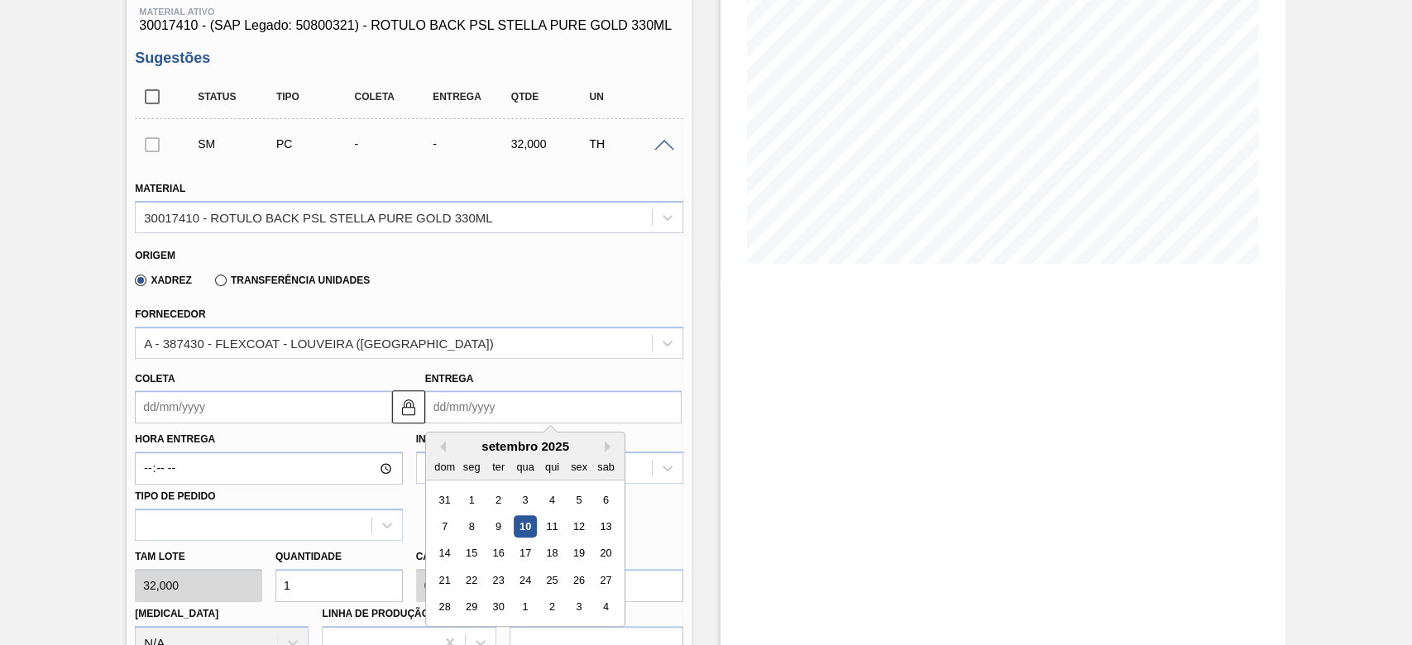
click at [442, 407] on input "Entrega" at bounding box center [553, 406] width 256 height 33
click at [580, 439] on div "19" at bounding box center [578, 553] width 22 height 22
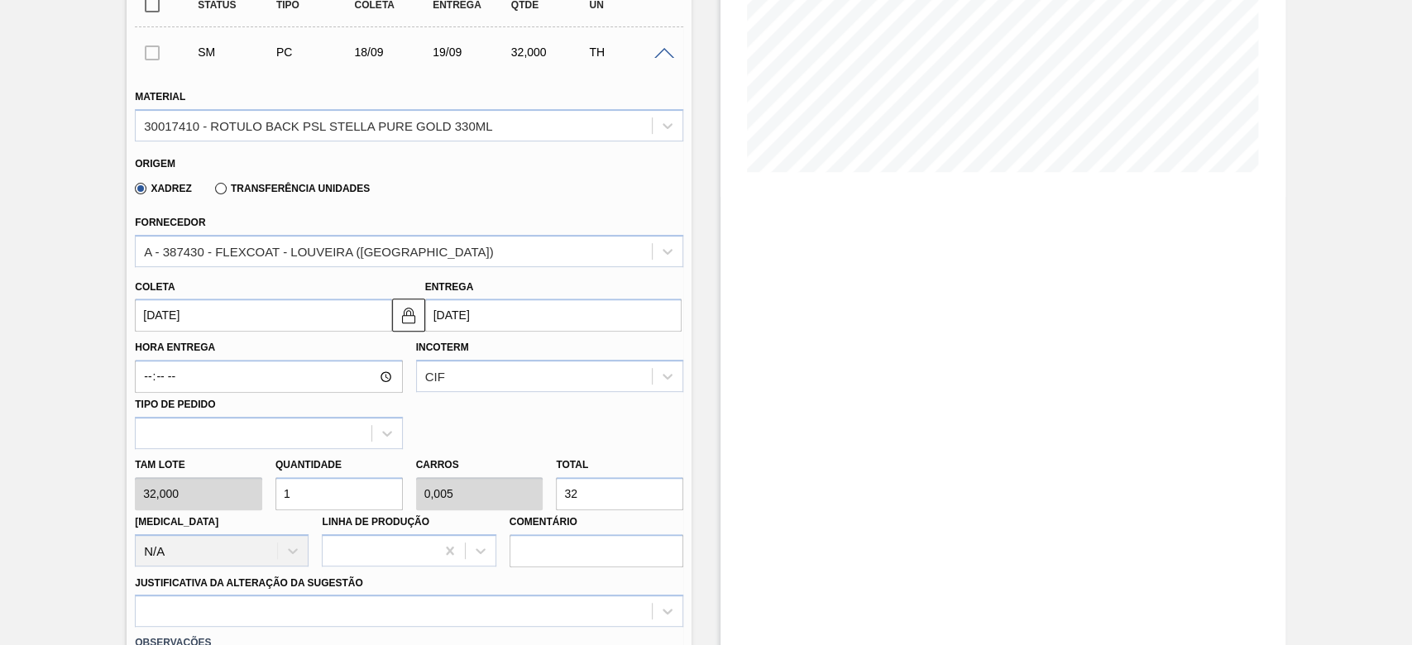
scroll to position [441, 0]
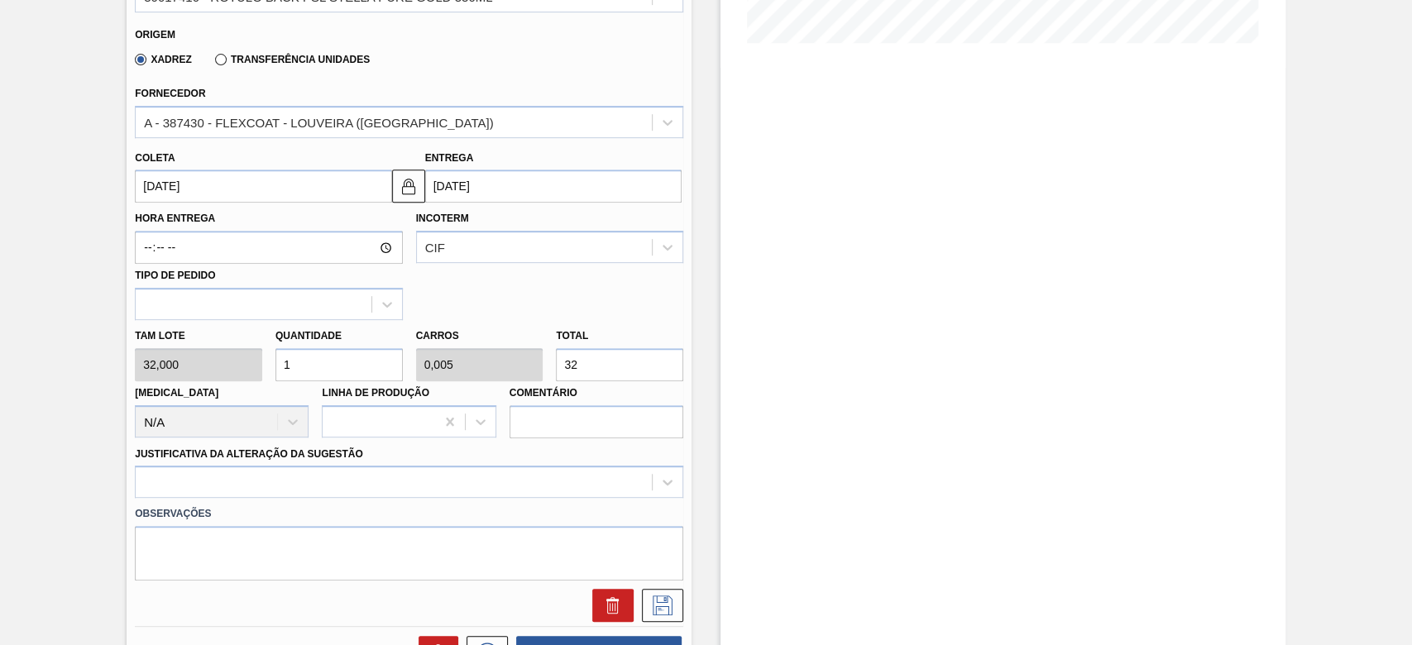
click at [449, 369] on div "Tam lote 32,000 Quantidade 1 Carros 0,005 Total 32 [MEDICAL_DATA] N/A Linha de …" at bounding box center [408, 379] width 561 height 118
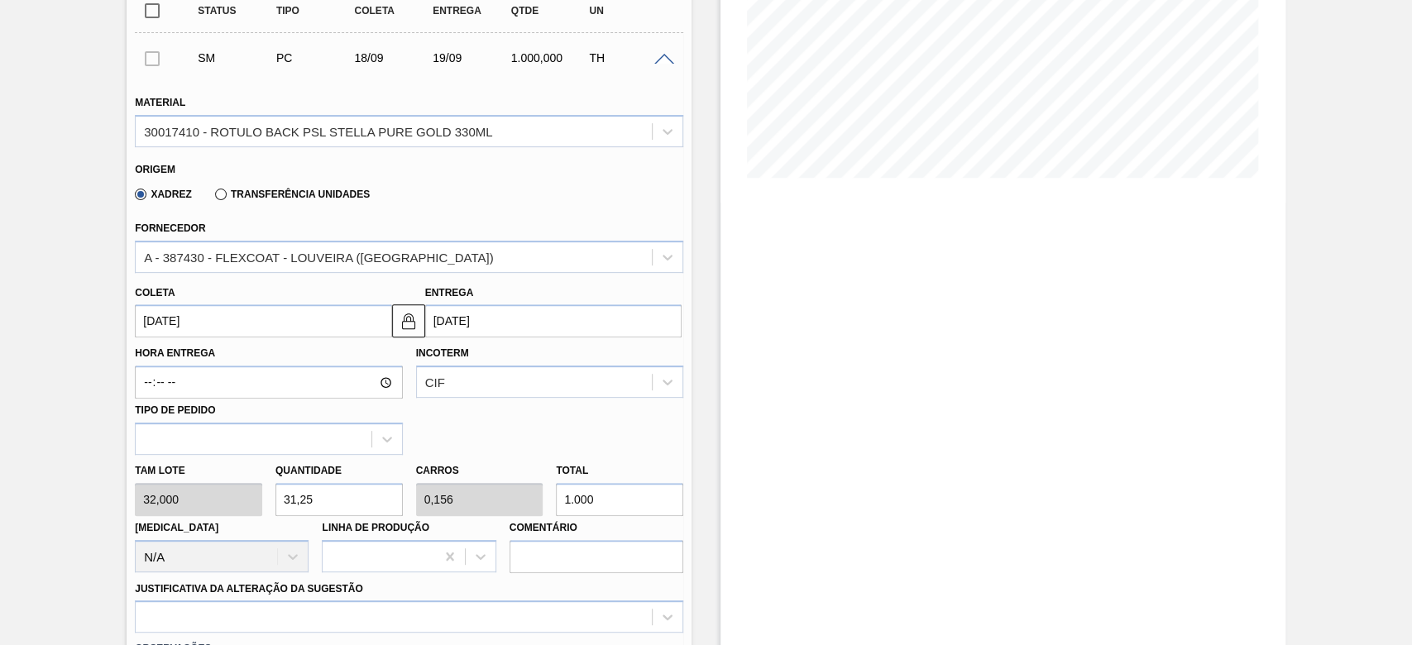
scroll to position [551, 0]
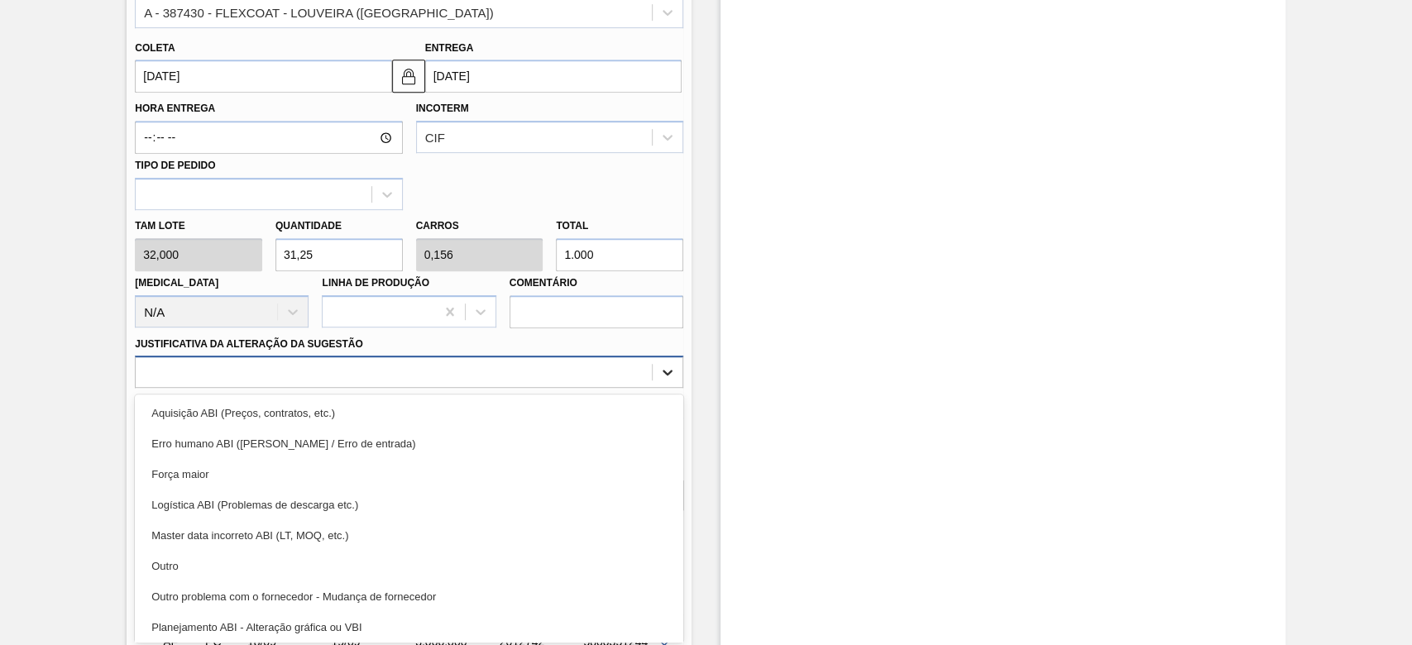
click at [668, 370] on icon at bounding box center [667, 372] width 17 height 17
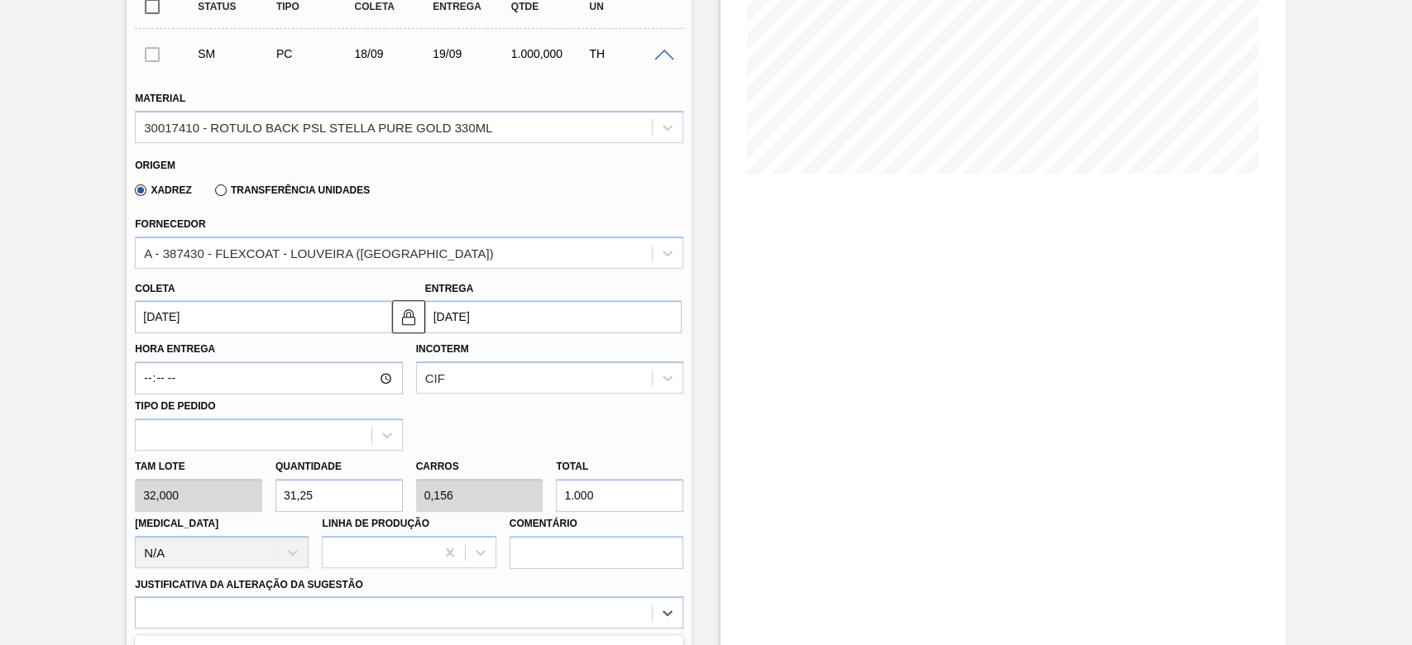
scroll to position [220, 0]
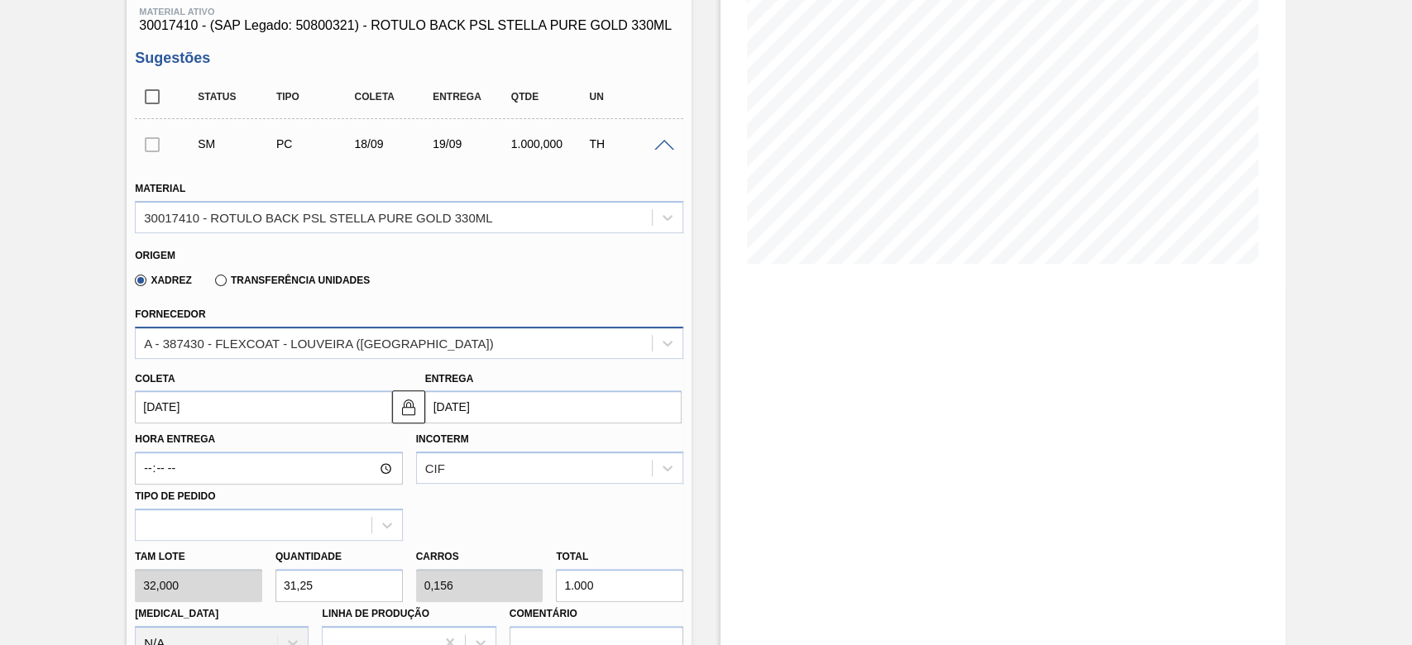
click at [246, 350] on div "A - 387430 - FLEXCOAT - LOUVEIRA ([GEOGRAPHIC_DATA])" at bounding box center [318, 343] width 349 height 14
click at [248, 349] on div "A - 387430 - FLEXCOAT - LOUVEIRA ([GEOGRAPHIC_DATA])" at bounding box center [318, 343] width 349 height 14
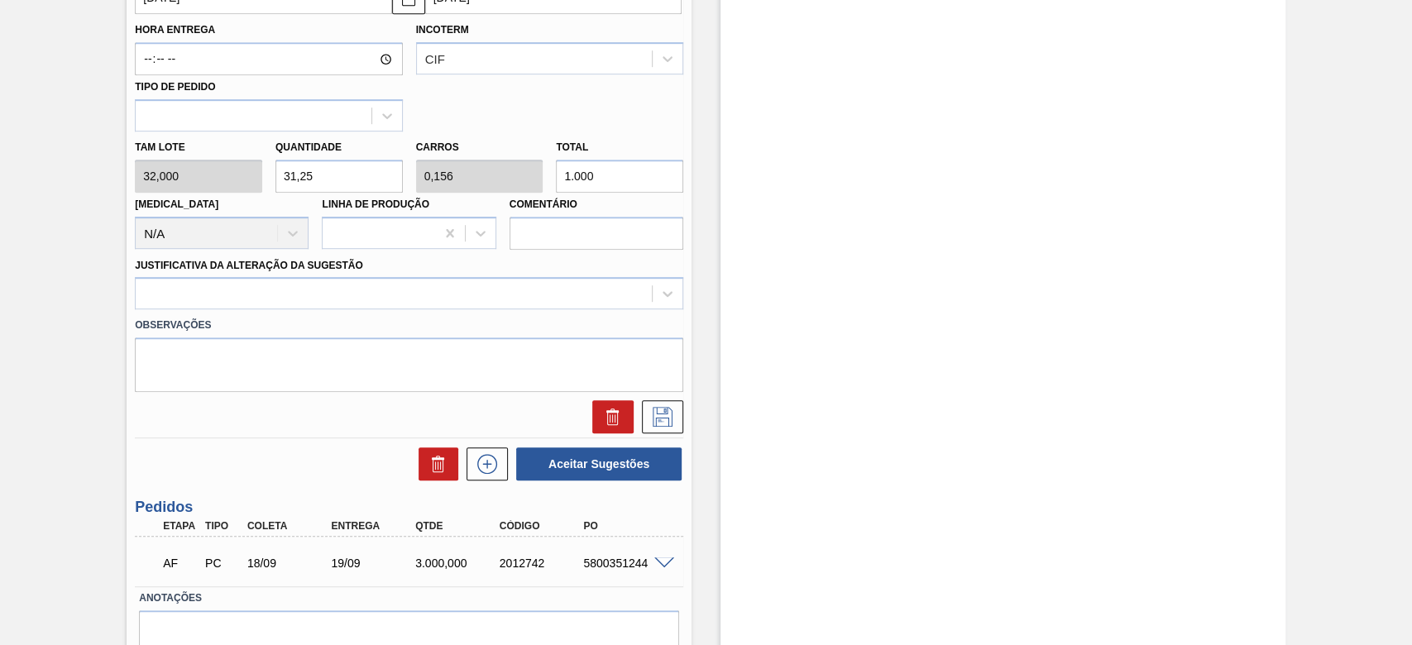
scroll to position [705, 0]
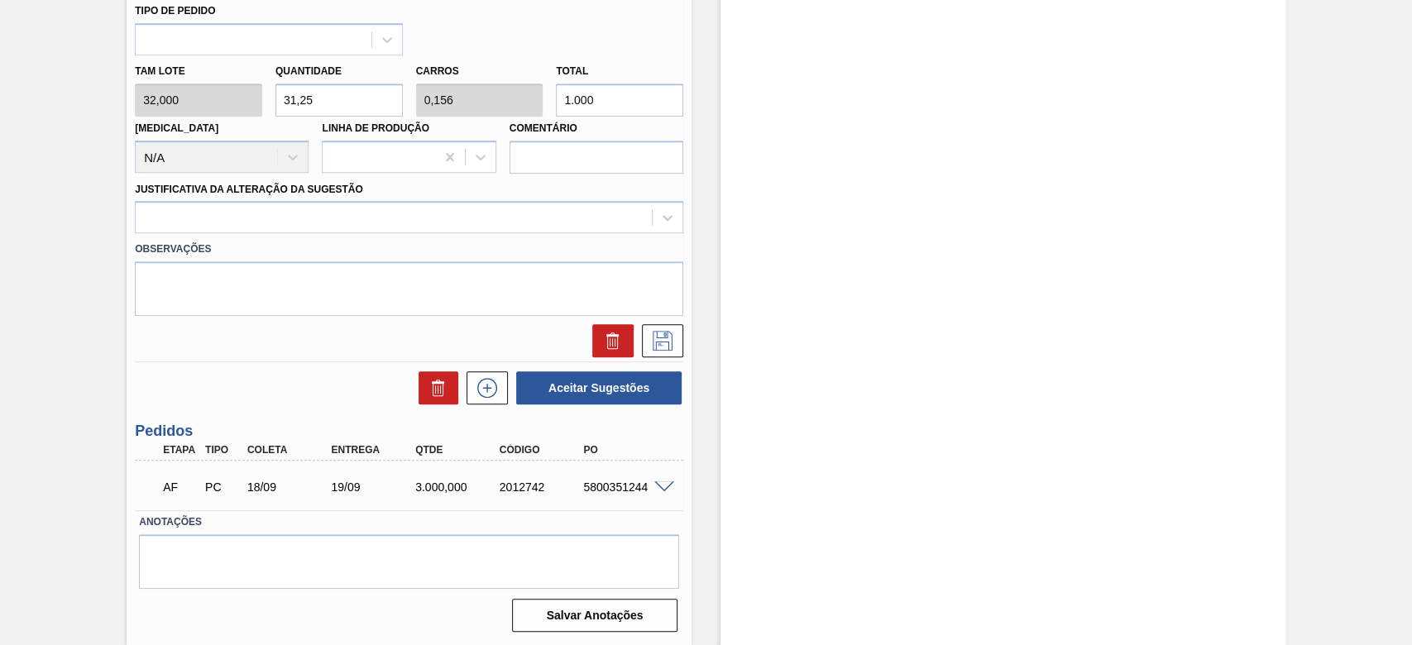
click at [662, 439] on span at bounding box center [664, 487] width 20 height 12
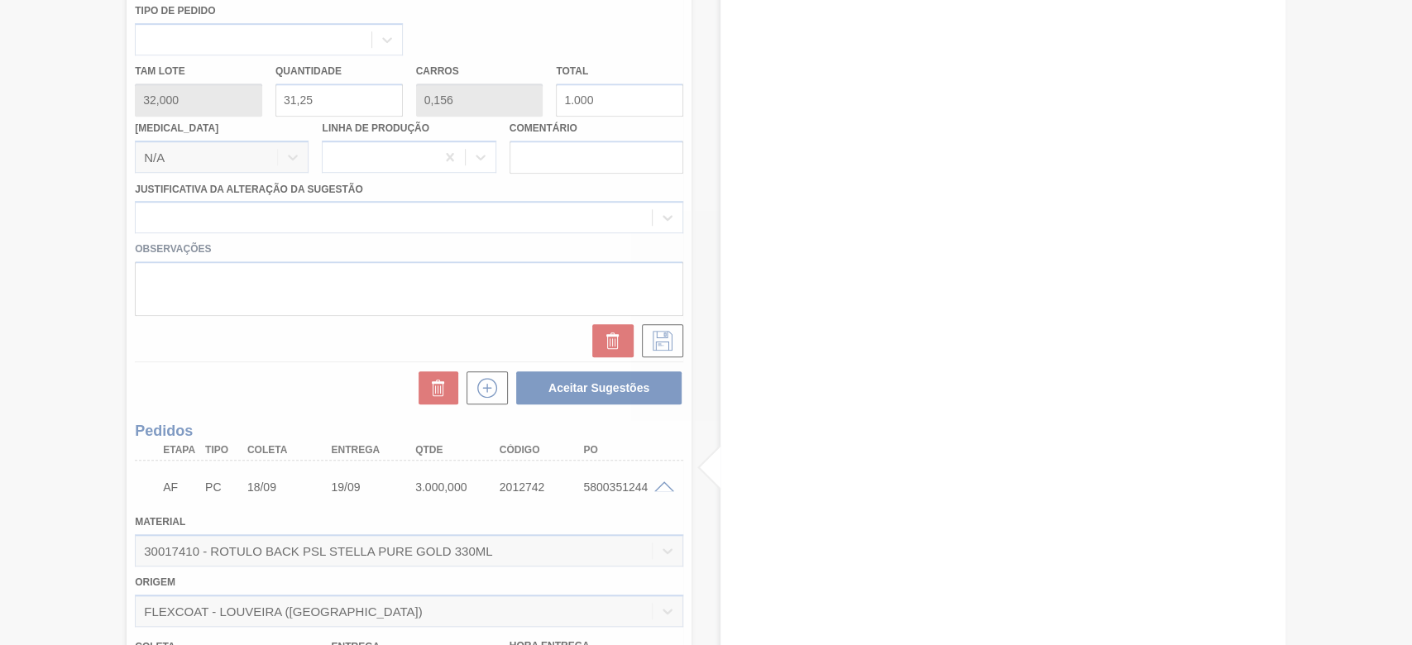
click at [662, 439] on div at bounding box center [706, 322] width 1412 height 645
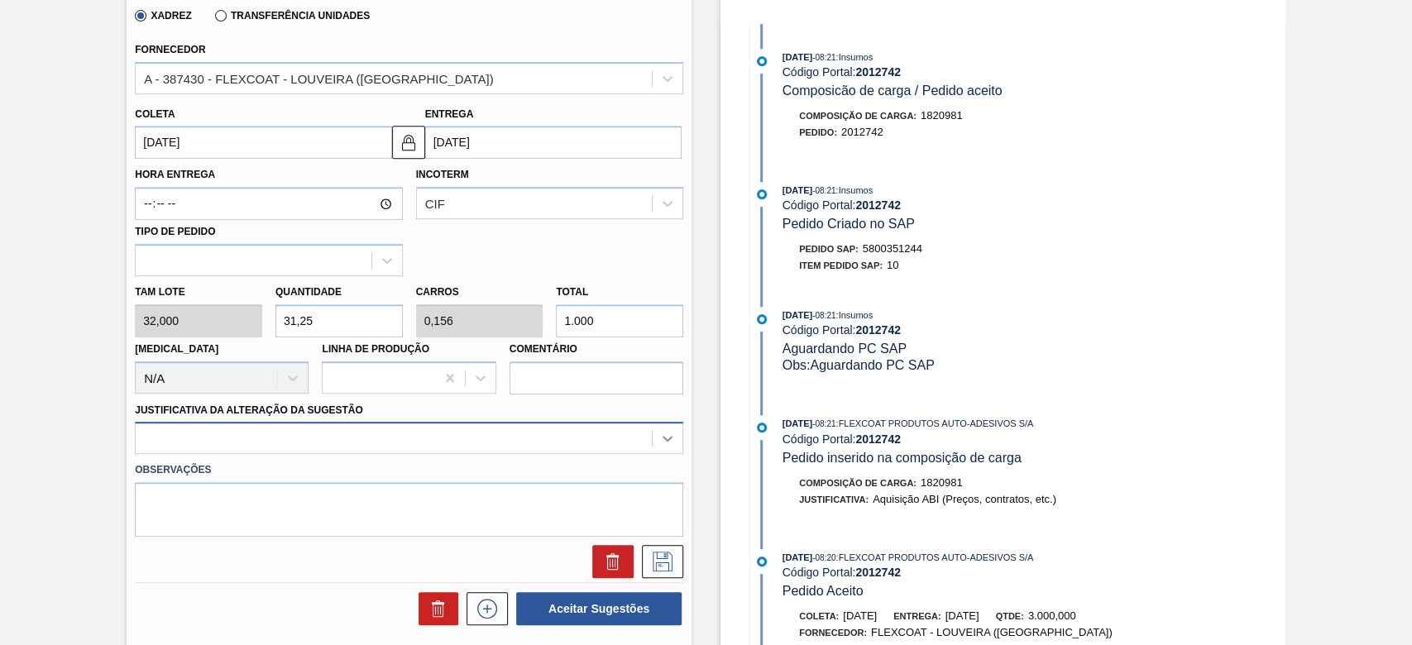
scroll to position [556, 0]
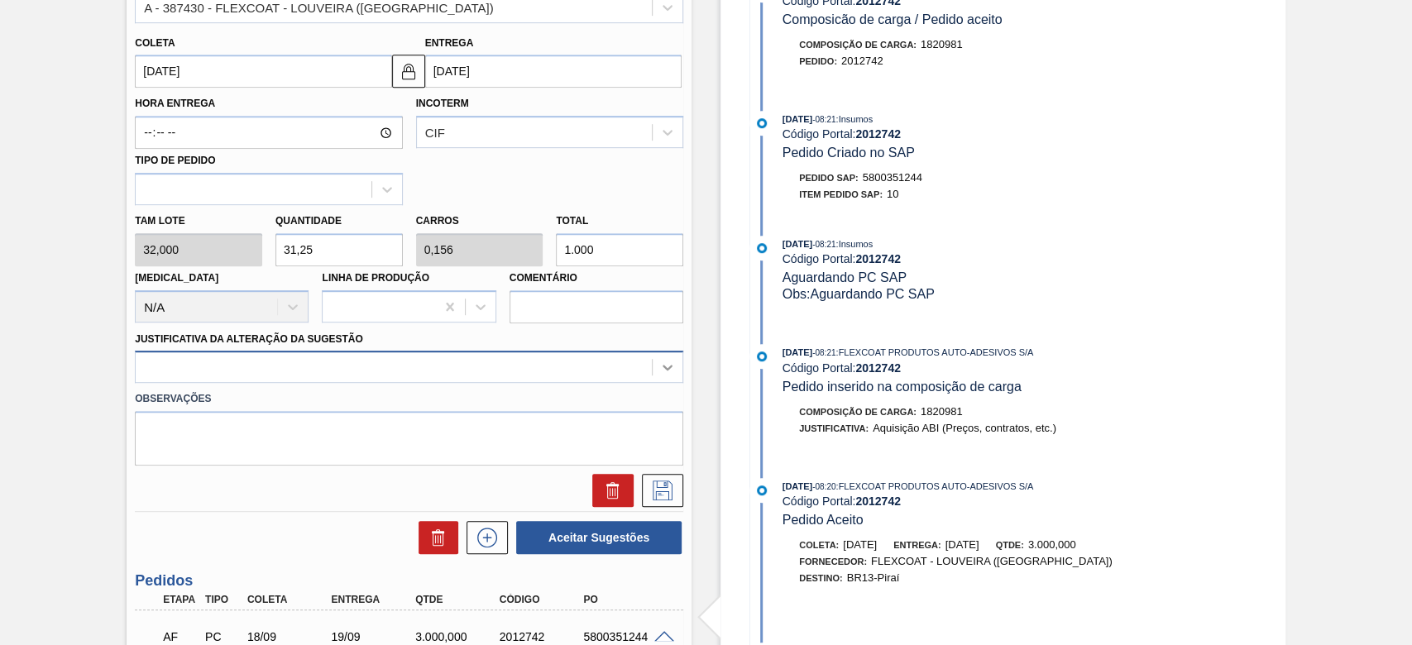
click at [665, 383] on div at bounding box center [409, 367] width 548 height 32
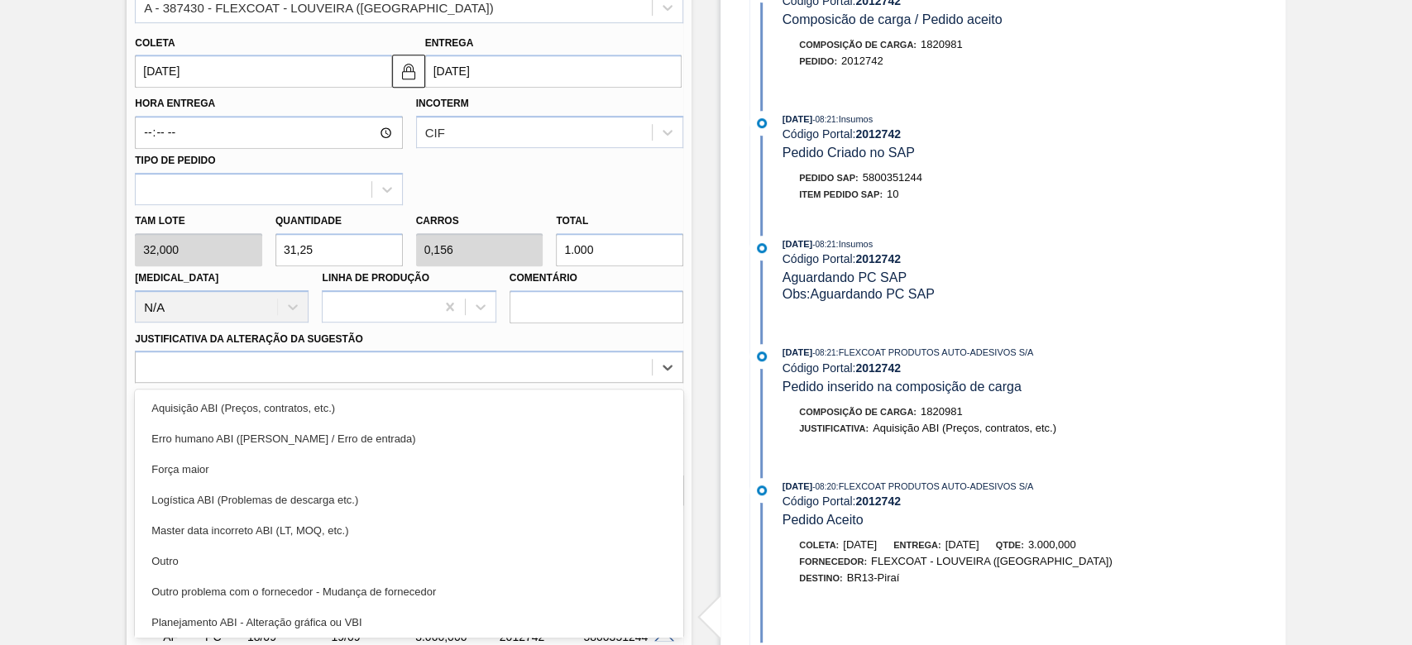
drag, startPoint x: 236, startPoint y: 562, endPoint x: 608, endPoint y: 504, distance: 375.8
click at [241, 439] on div "Outro" at bounding box center [409, 561] width 548 height 31
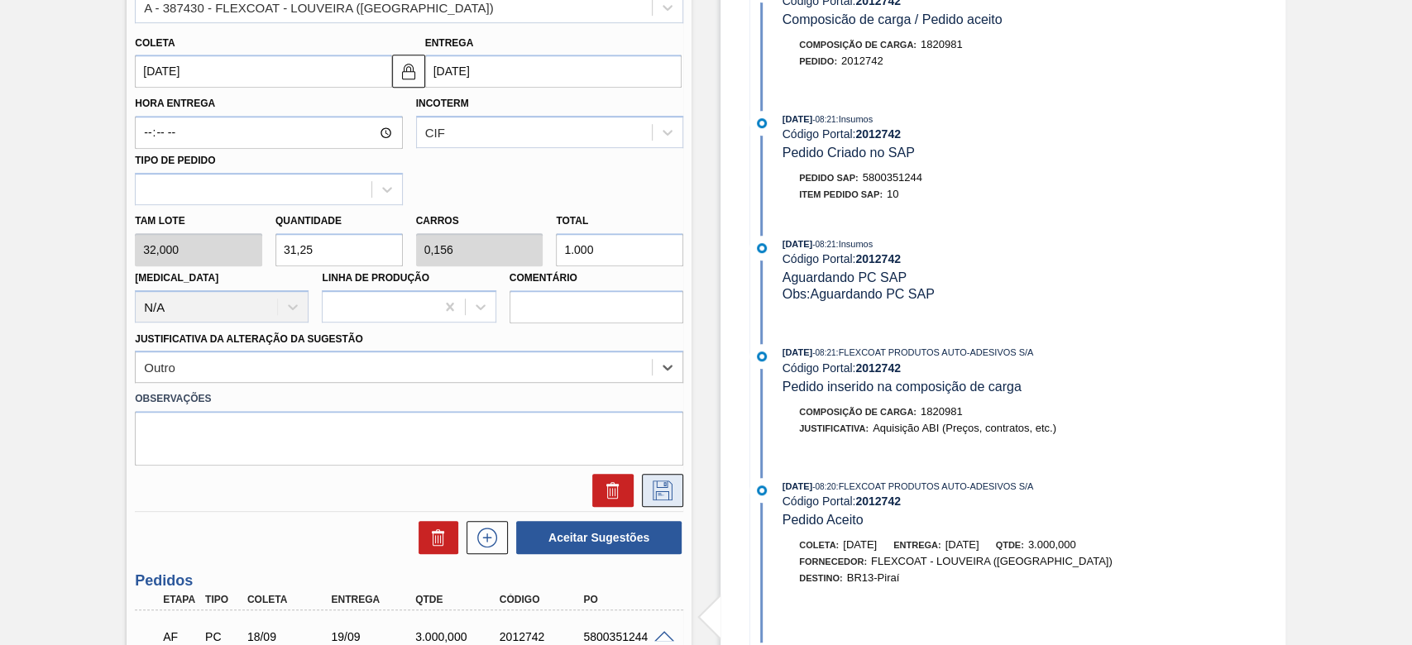
click at [666, 439] on icon at bounding box center [662, 490] width 20 height 20
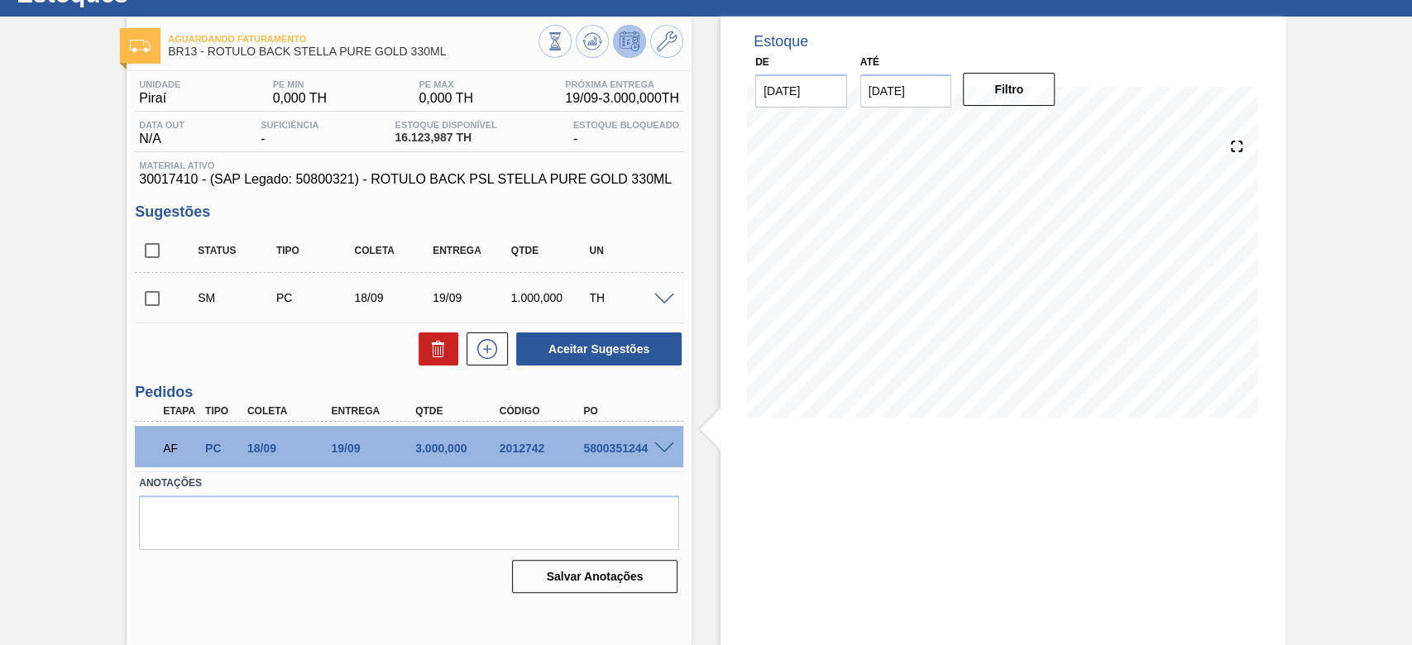
scroll to position [66, 0]
click at [150, 297] on input "checkbox" at bounding box center [152, 298] width 35 height 35
click at [576, 339] on button "Aceitar Sugestões" at bounding box center [598, 348] width 165 height 33
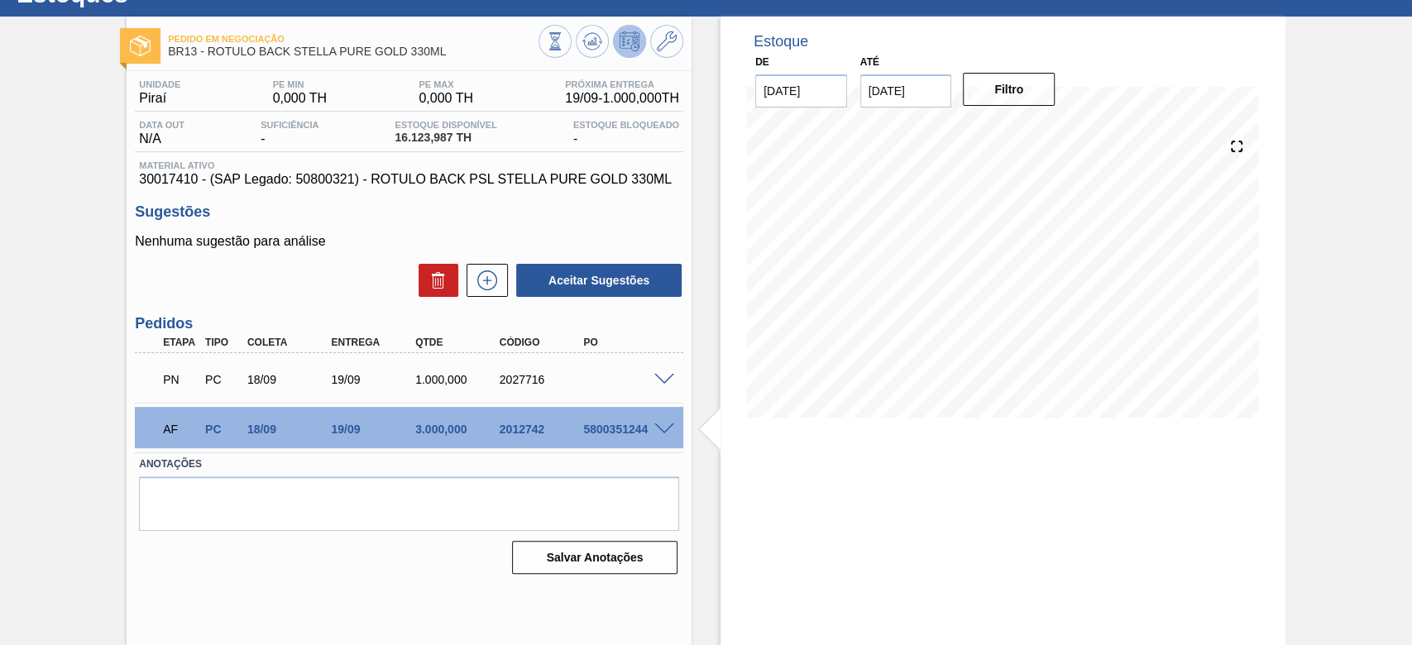
click at [524, 373] on div "PN PC 18/09 19/09 1.000,000 2027716" at bounding box center [404, 377] width 504 height 33
copy div "2027716"
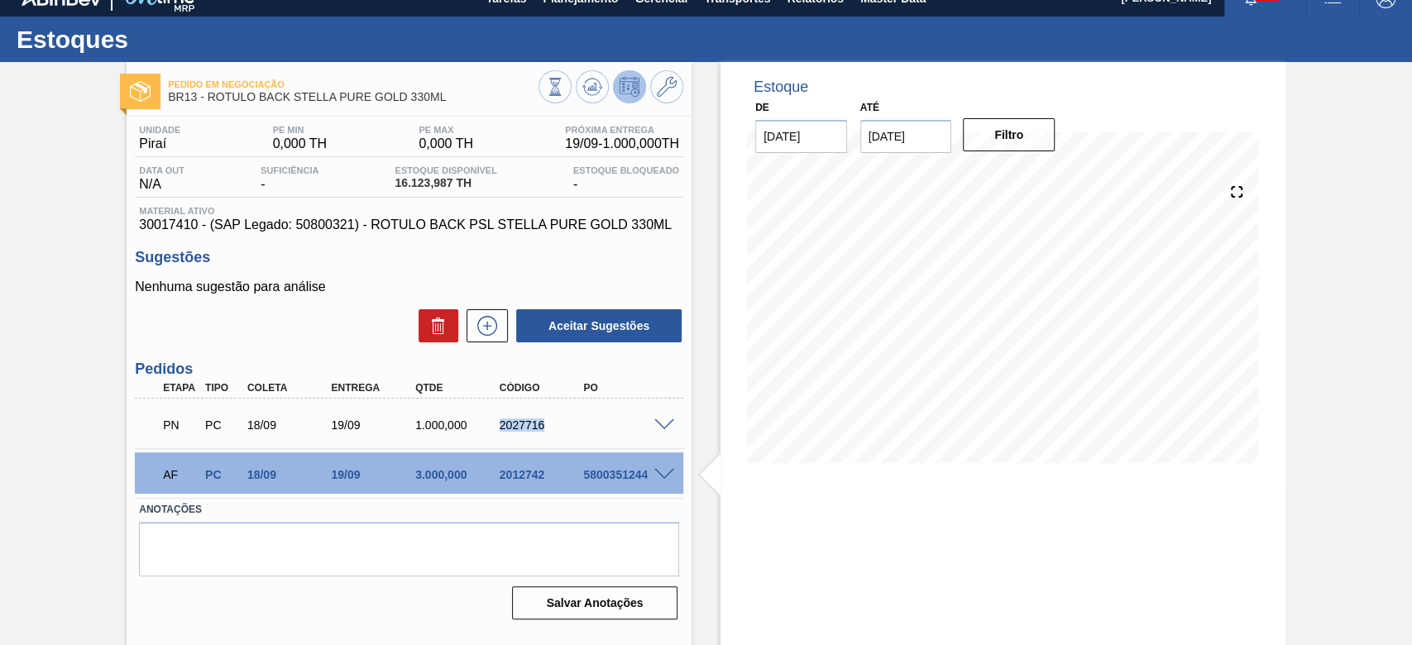
scroll to position [0, 0]
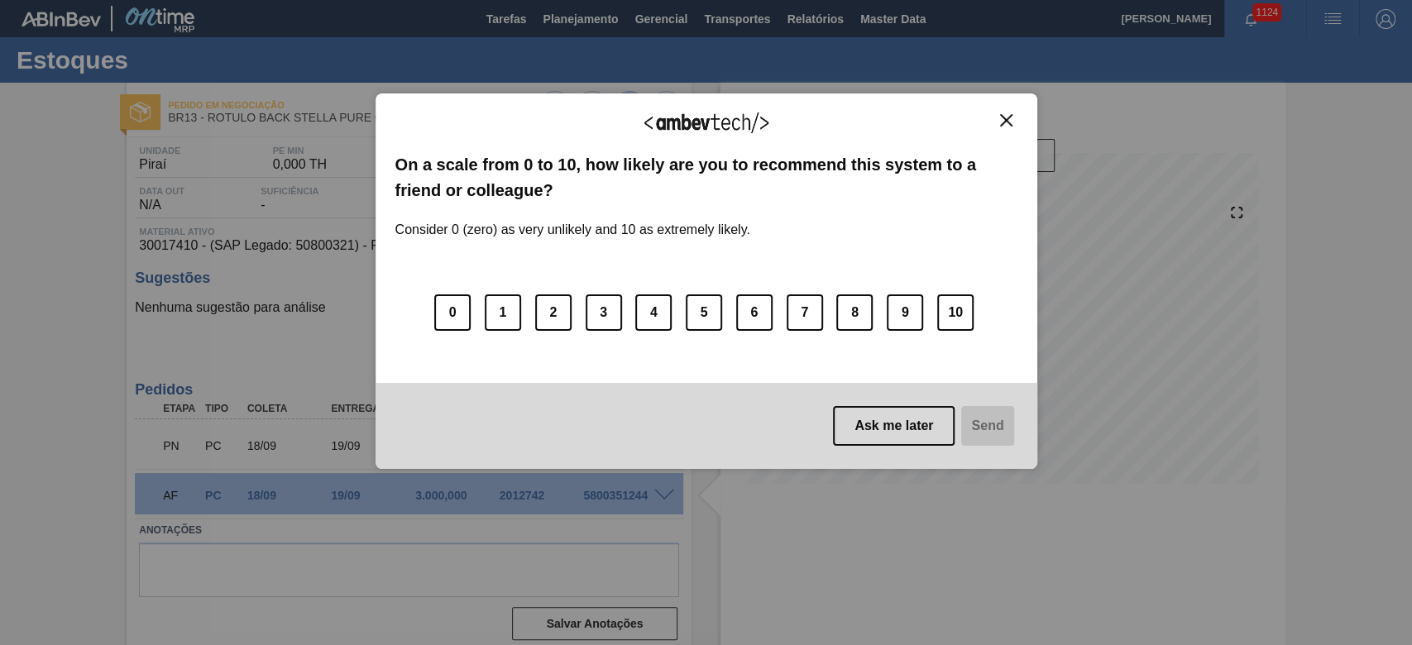
click at [961, 123] on img "Close" at bounding box center [1006, 120] width 12 height 12
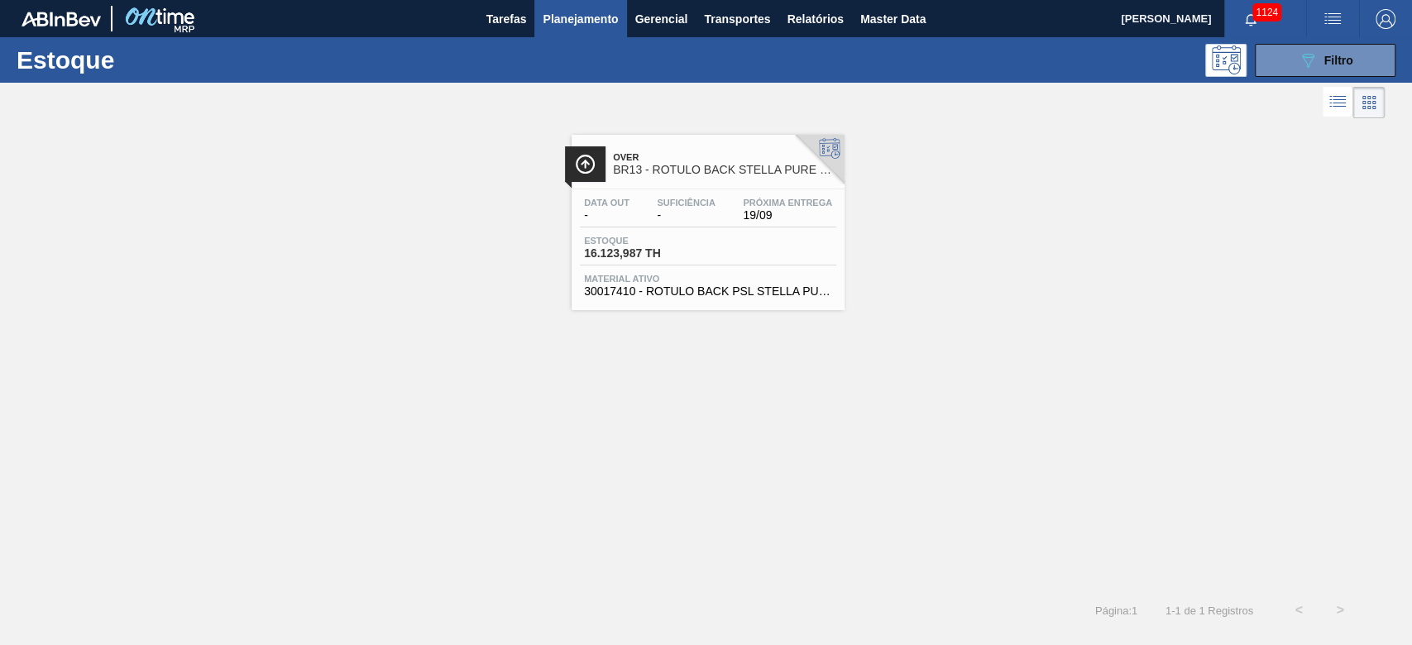
click at [570, 17] on span "Planejamento" at bounding box center [579, 19] width 75 height 20
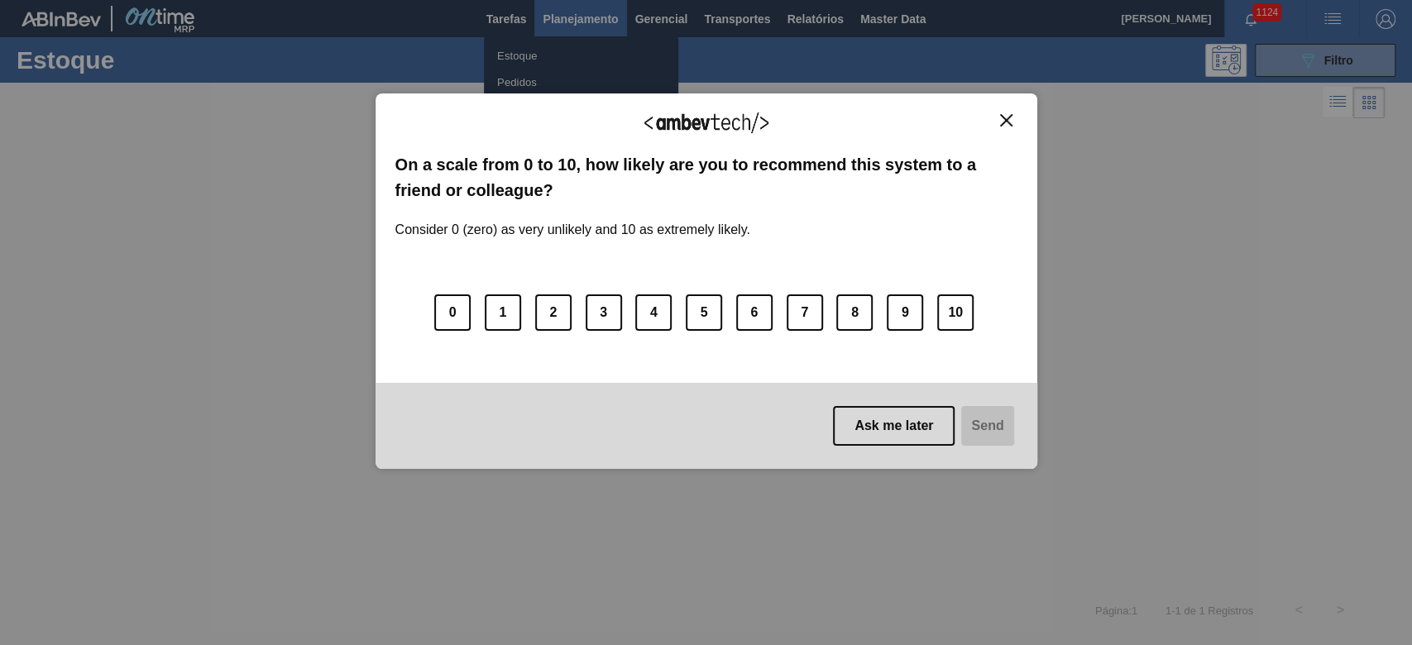
click at [1006, 117] on img "Close" at bounding box center [1006, 120] width 12 height 12
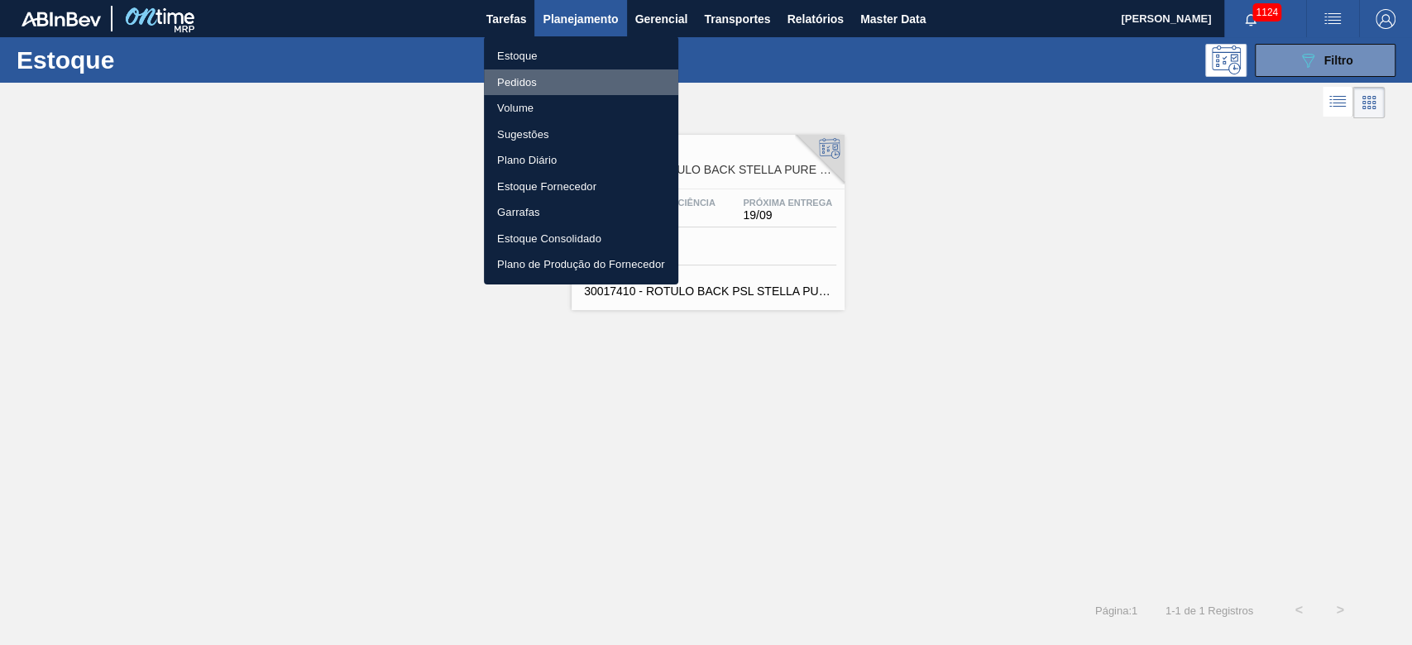
click at [516, 80] on li "Pedidos" at bounding box center [581, 82] width 194 height 26
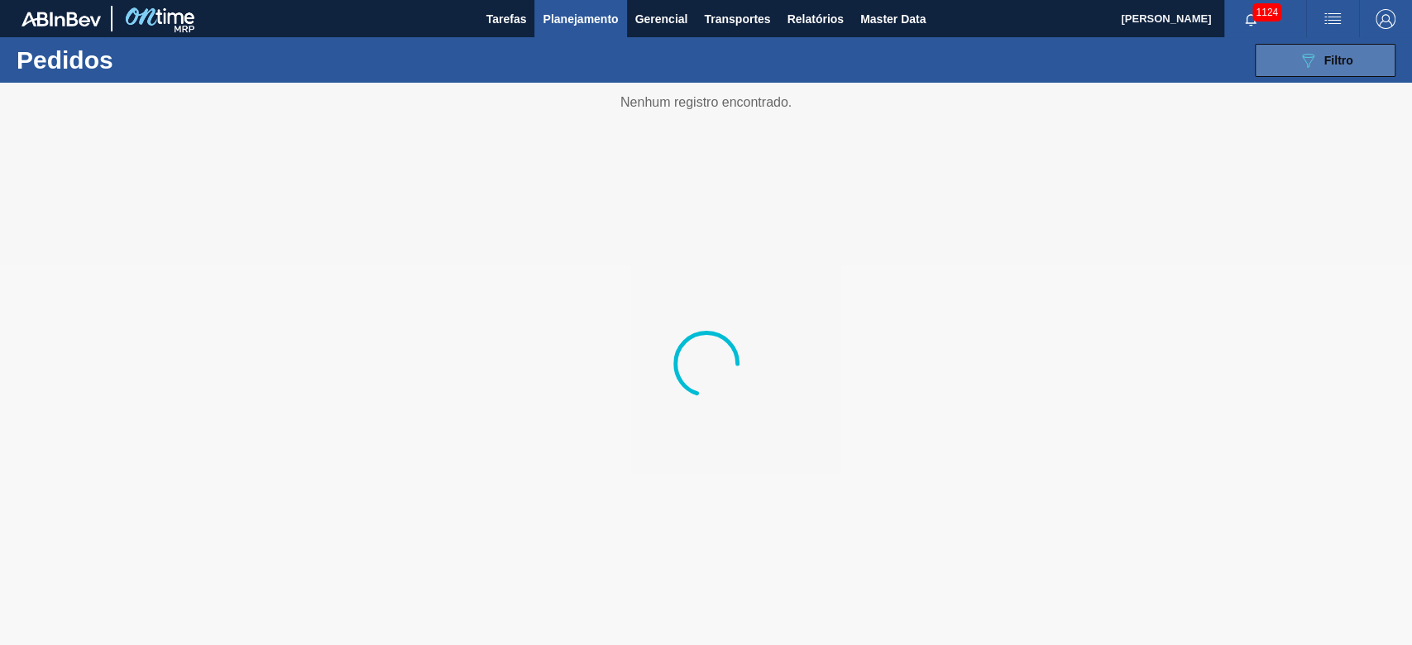
click at [1332, 50] on div "089F7B8B-B2A5-4AFE-B5C0-19BA573D28AC Filtro" at bounding box center [1324, 60] width 55 height 20
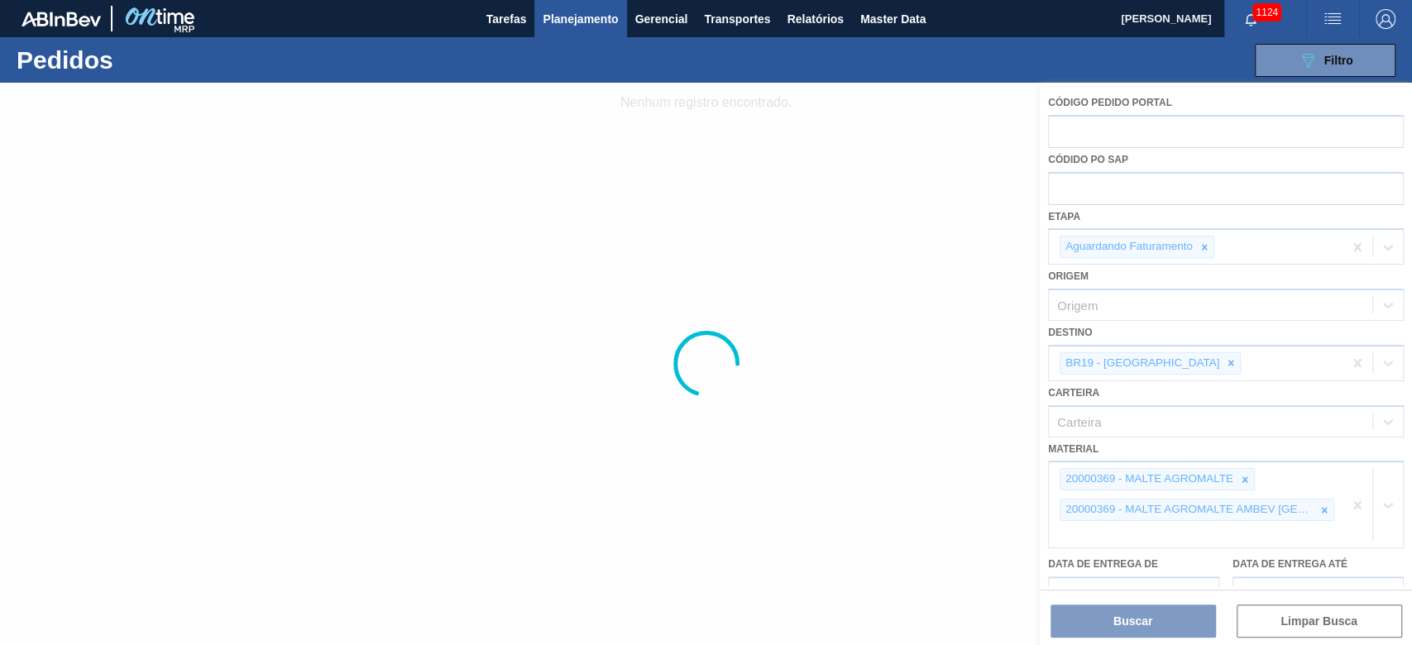
click at [1097, 120] on div at bounding box center [706, 364] width 1412 height 562
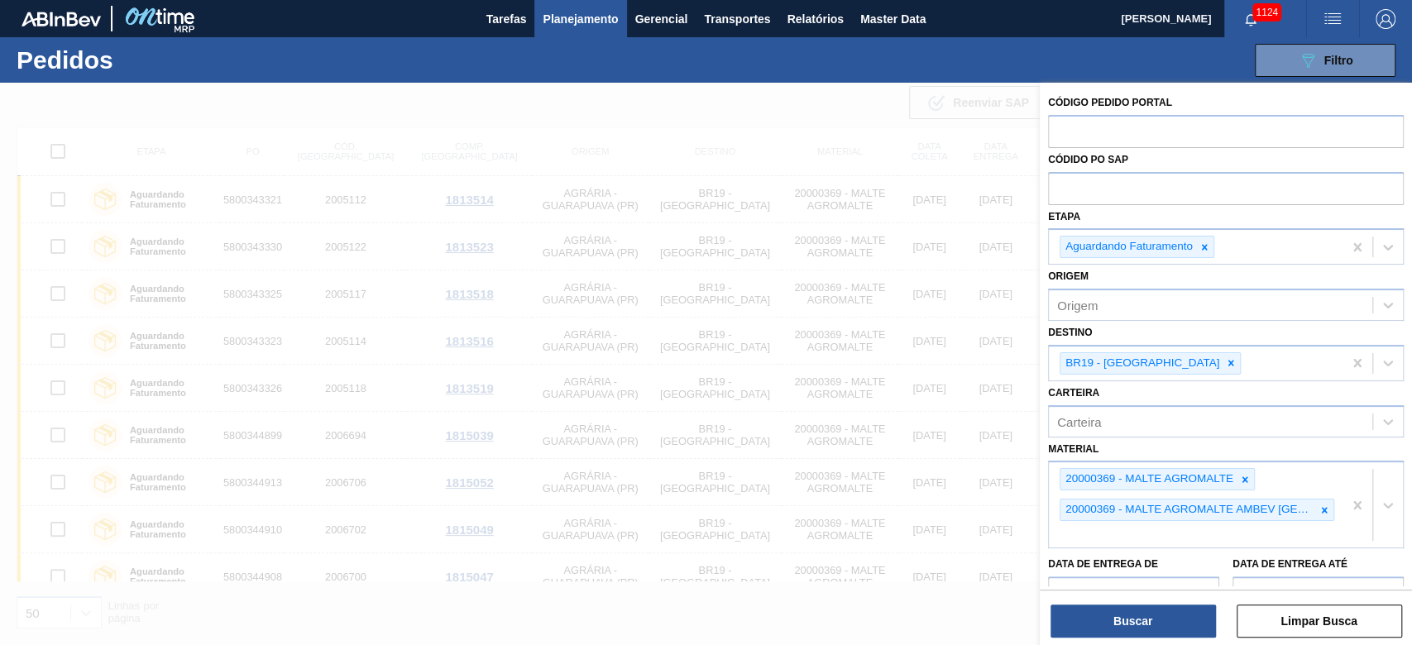
click at [1106, 137] on input "text" at bounding box center [1226, 130] width 356 height 31
paste input "2003039"
drag, startPoint x: 1200, startPoint y: 249, endPoint x: 1182, endPoint y: 250, distance: 18.2
click at [1199, 245] on icon at bounding box center [1204, 247] width 12 height 12
type input "2003039"
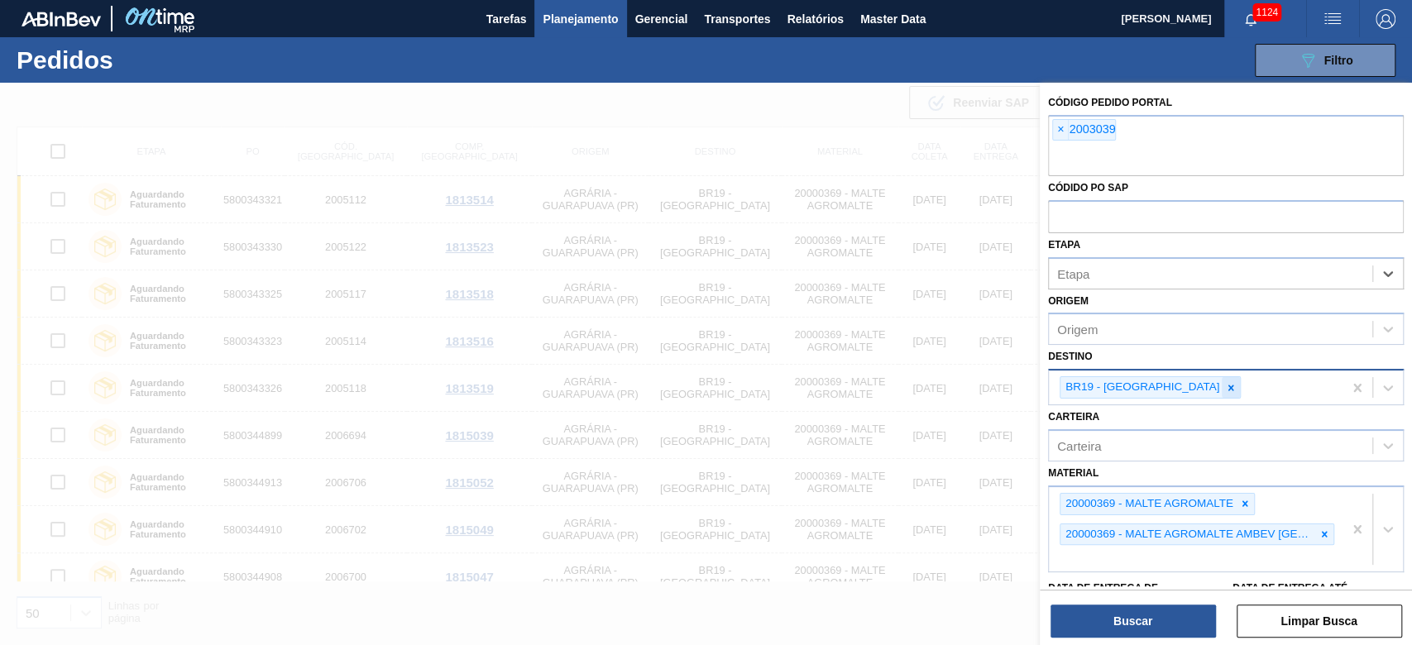
click at [1225, 389] on icon at bounding box center [1231, 388] width 12 height 12
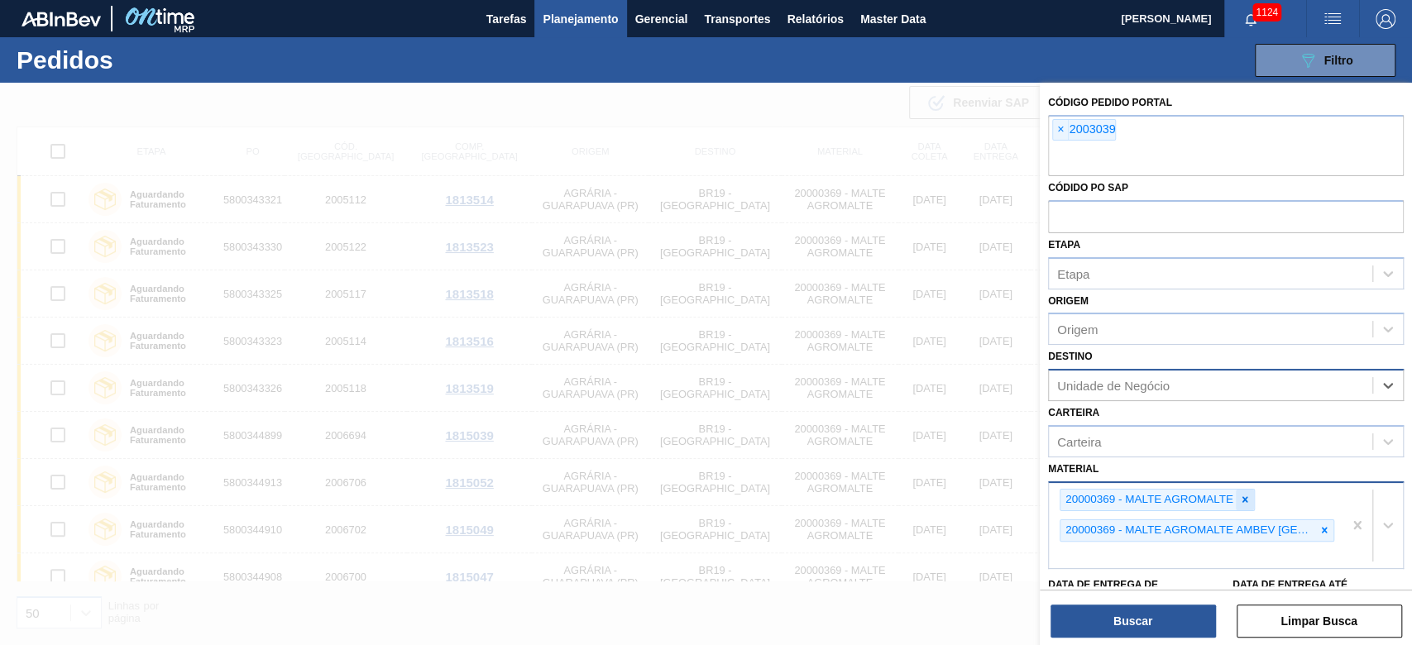
click at [1241, 501] on icon at bounding box center [1245, 500] width 12 height 12
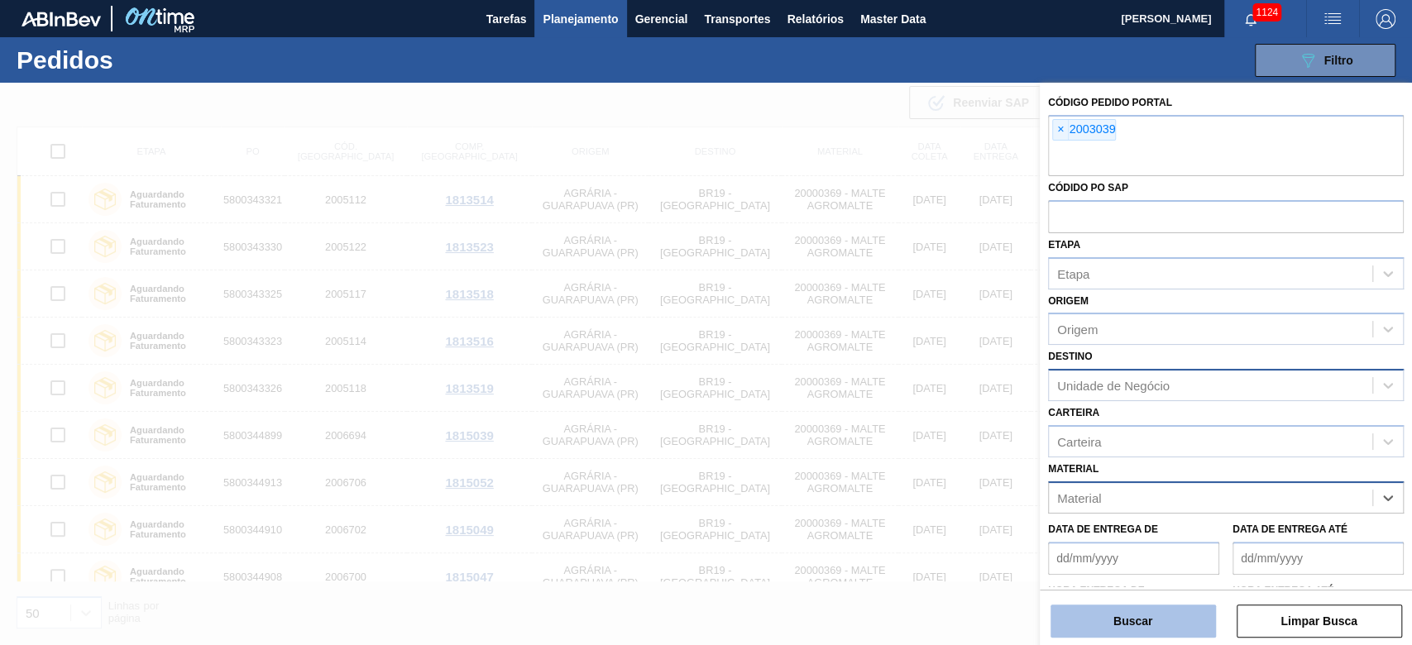
click at [1144, 627] on button "Buscar" at bounding box center [1132, 620] width 165 height 33
